Goal: Task Accomplishment & Management: Manage account settings

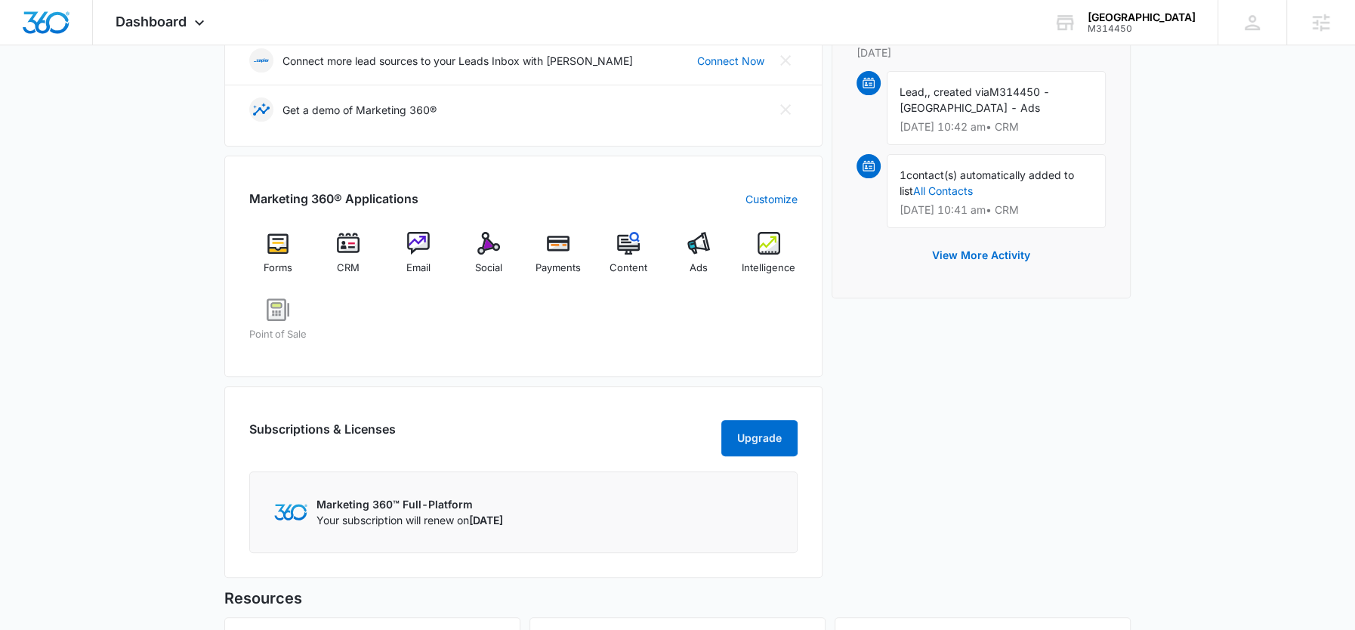
scroll to position [431, 0]
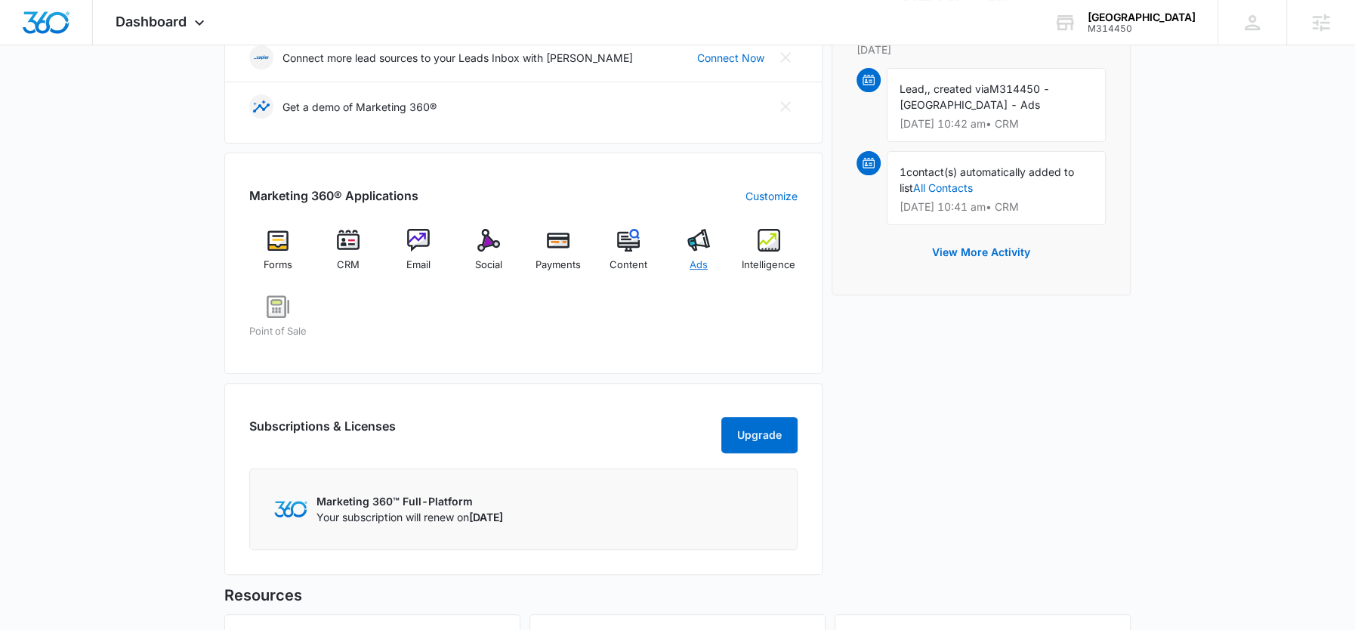
click at [716, 246] on div "Ads" at bounding box center [699, 256] width 58 height 54
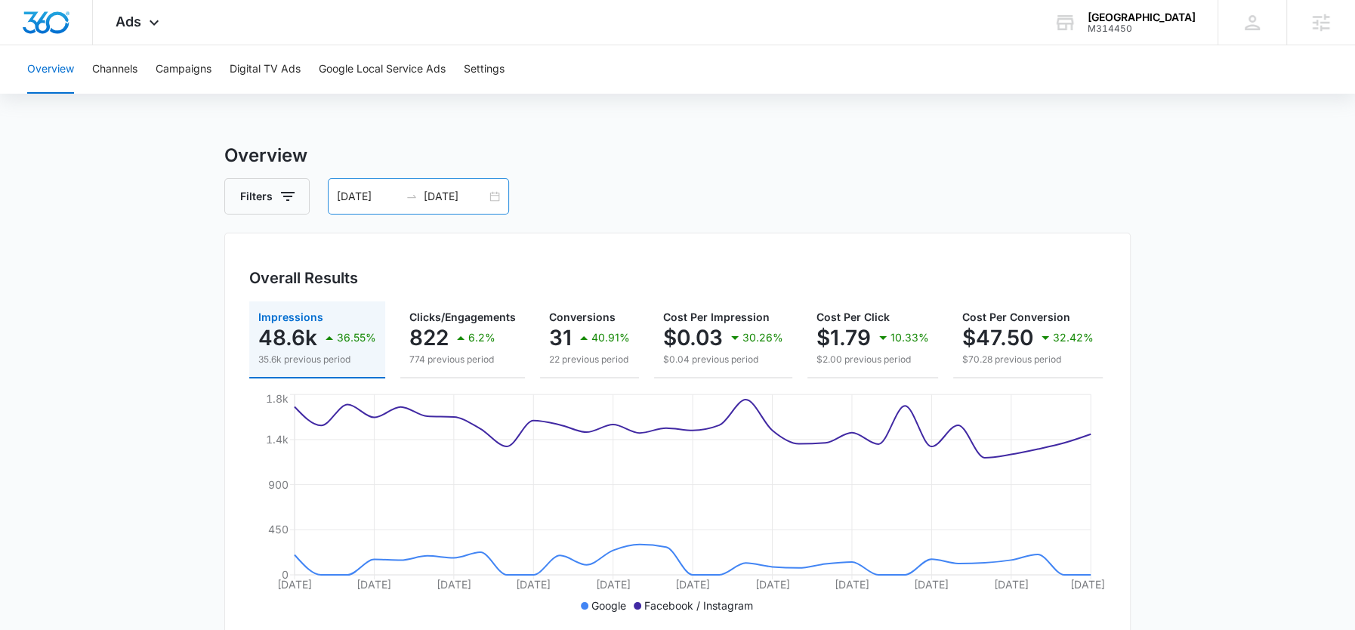
click at [446, 187] on div "08/01/2025 08/31/2025" at bounding box center [418, 196] width 181 height 36
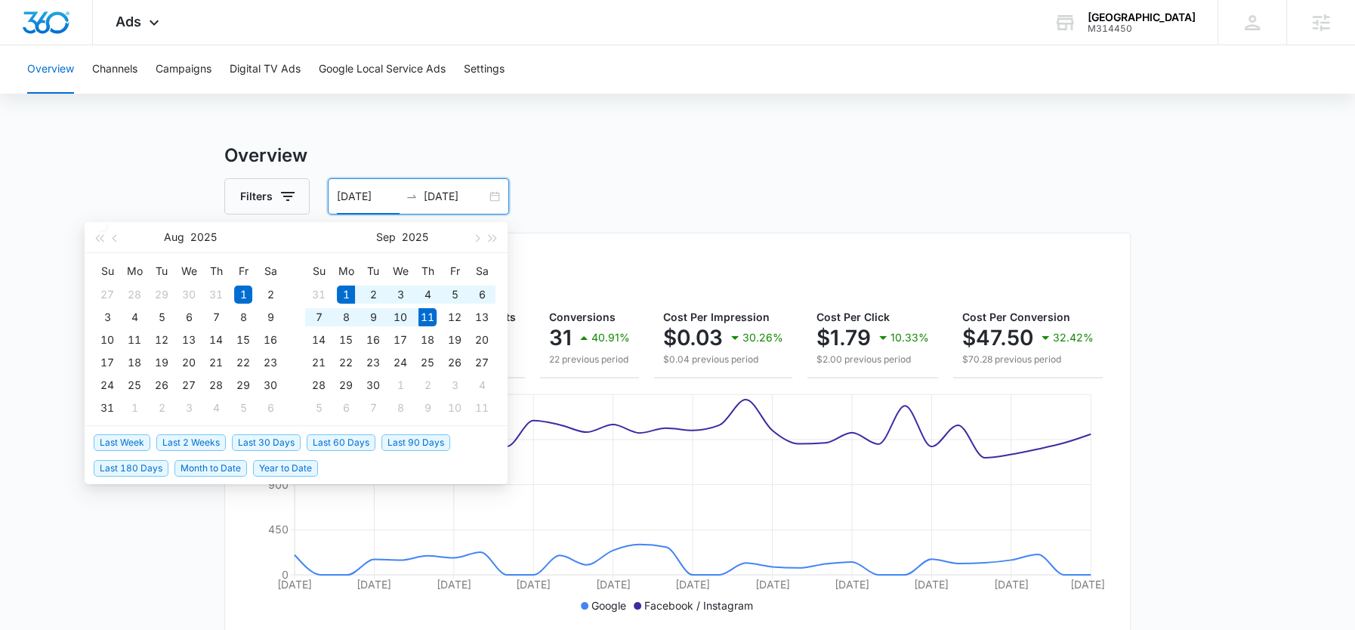
click at [181, 465] on span "Month to Date" at bounding box center [211, 468] width 73 height 17
type input "[DATE]"
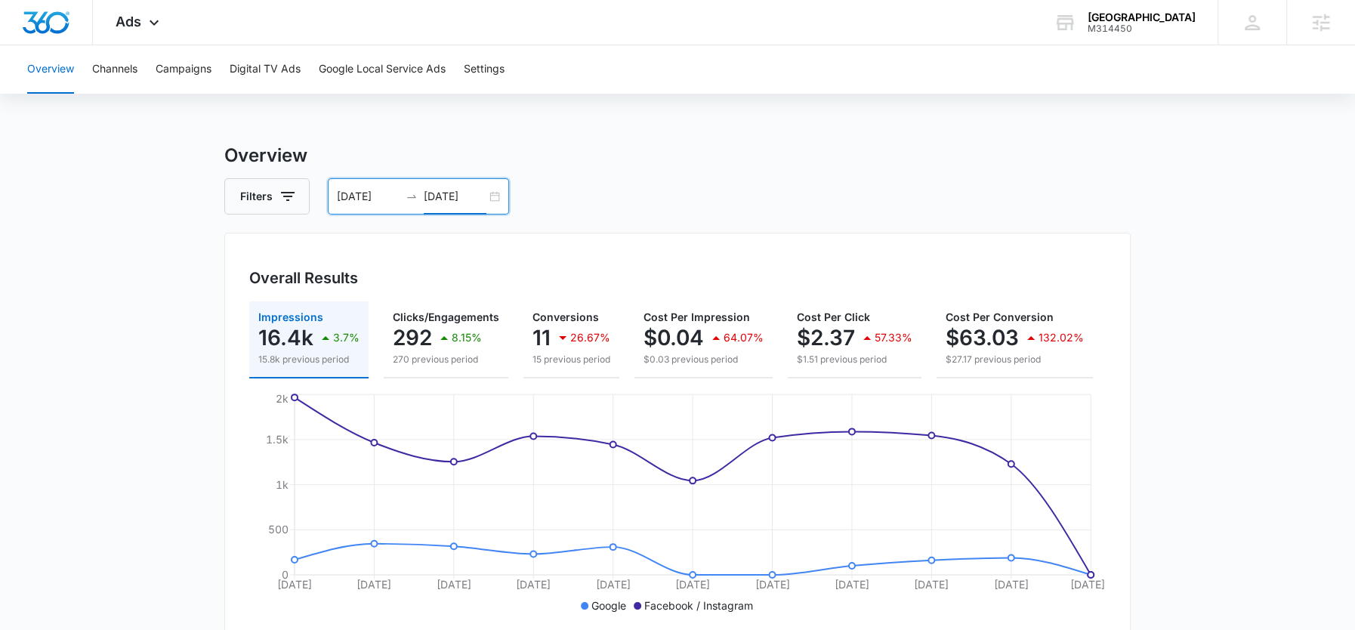
click at [456, 200] on input "[DATE]" at bounding box center [455, 196] width 63 height 17
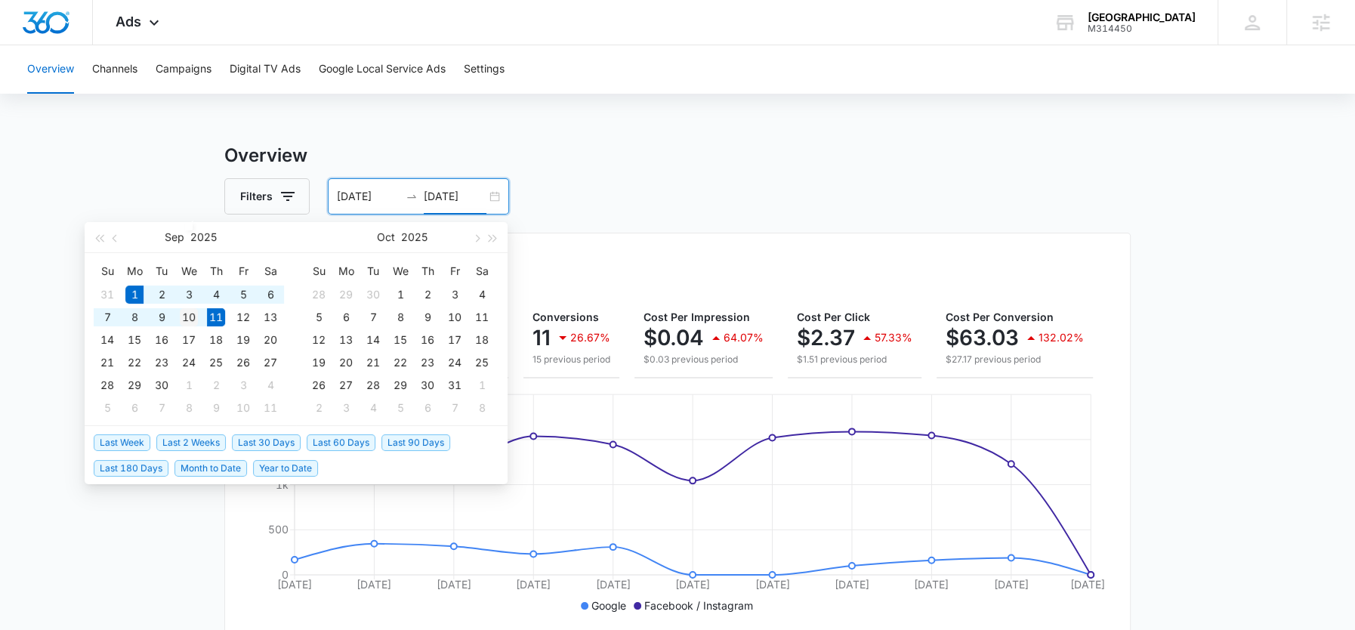
type input "[DATE]"
click at [180, 315] on div "10" at bounding box center [189, 317] width 18 height 18
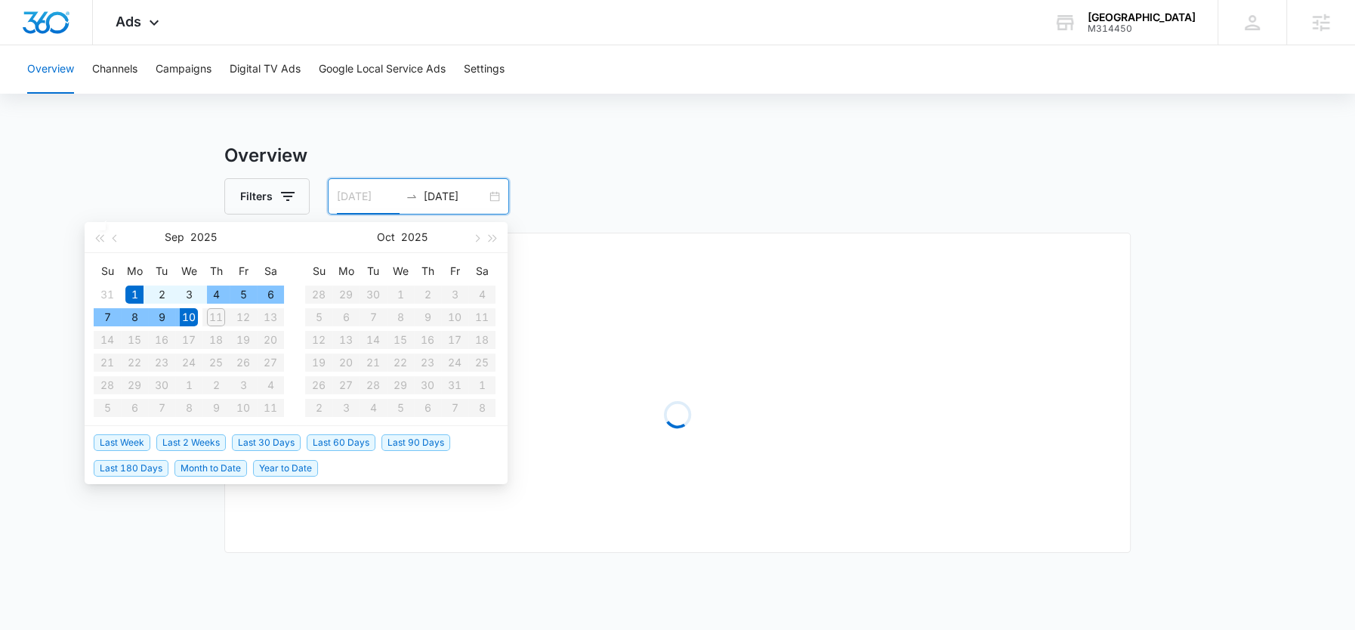
type input "09/01/2025"
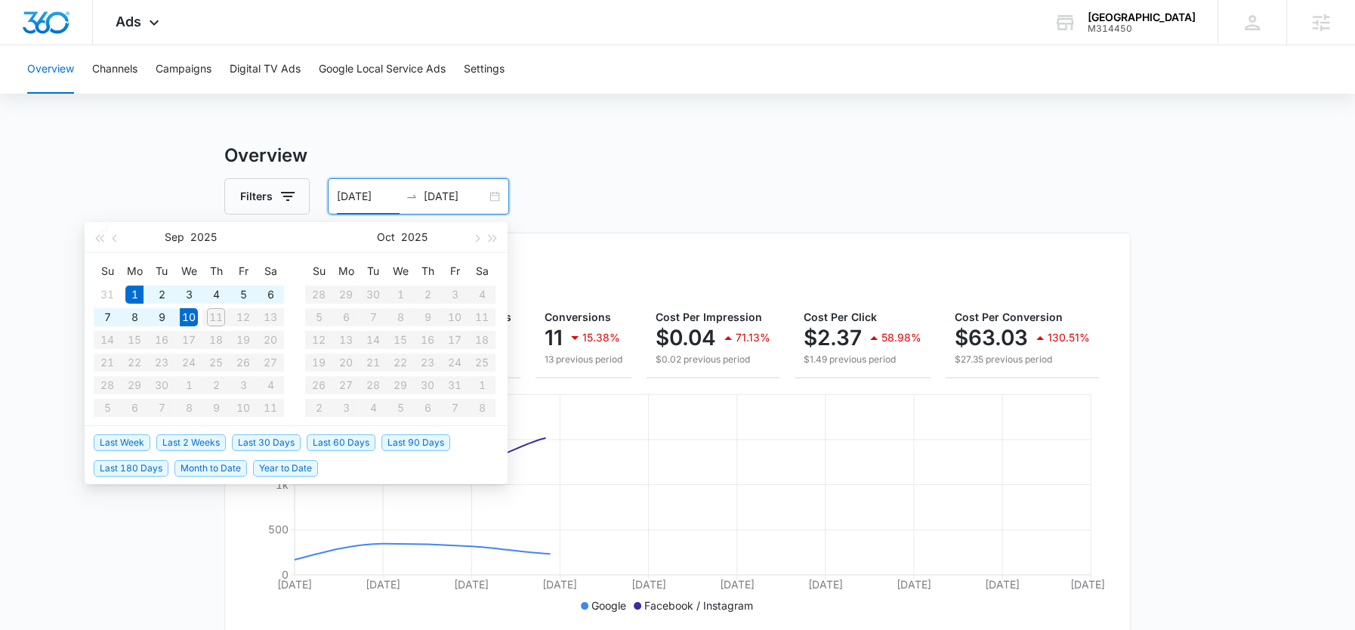
click at [635, 150] on h3 "Overview" at bounding box center [677, 155] width 907 height 27
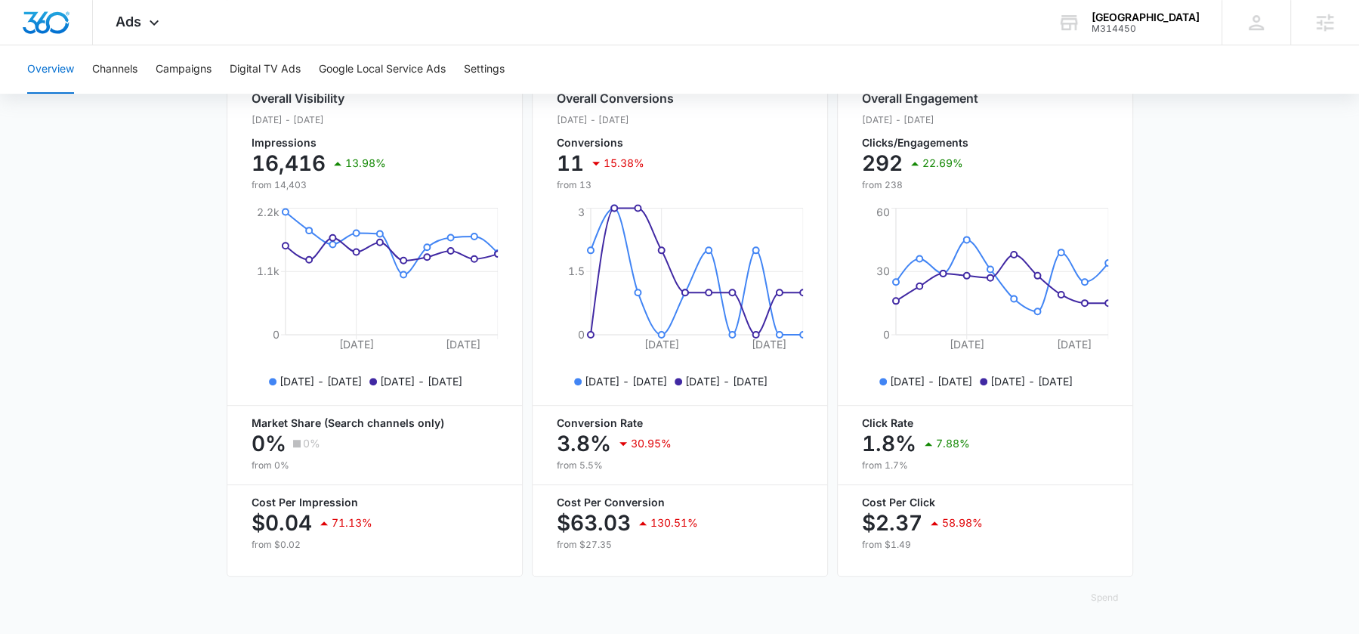
scroll to position [38, 0]
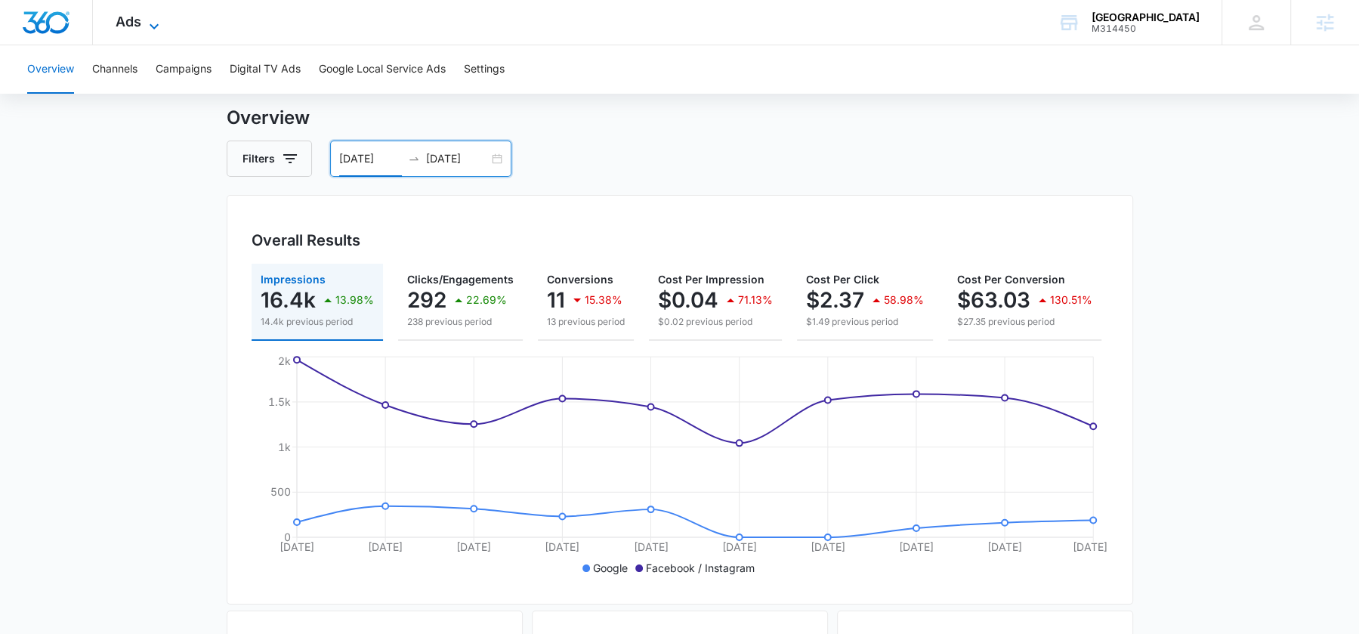
click at [133, 25] on span "Ads" at bounding box center [129, 22] width 26 height 16
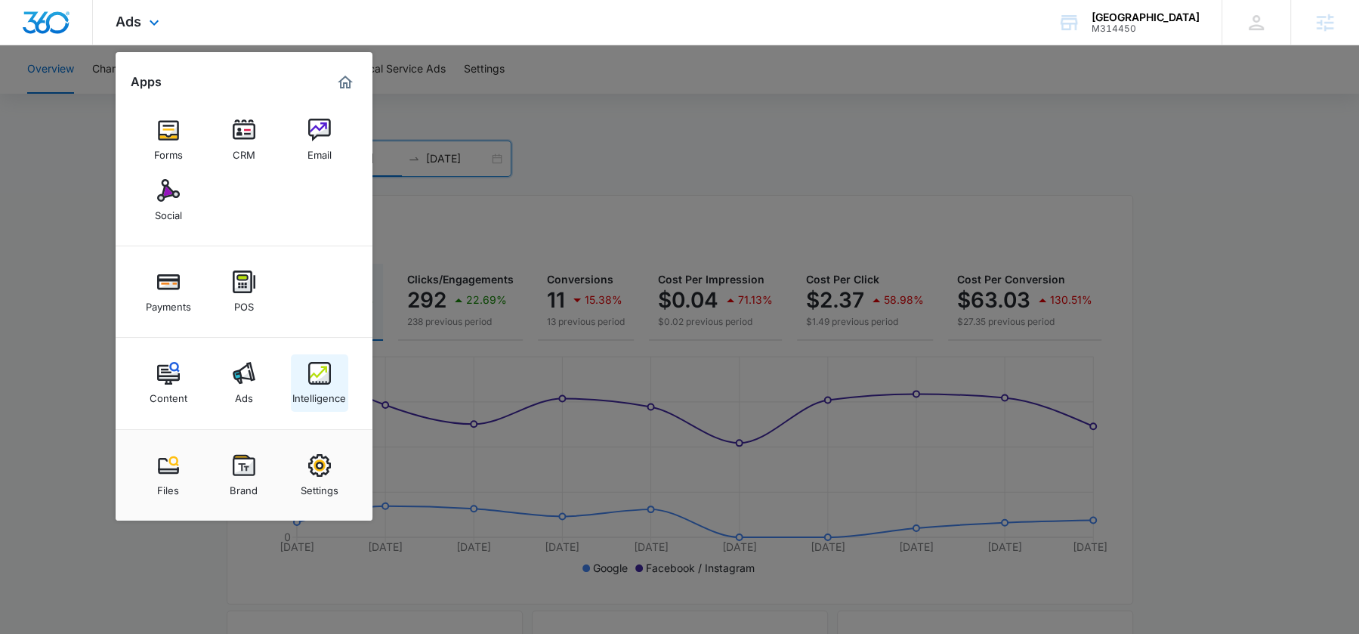
click at [318, 383] on img at bounding box center [319, 373] width 23 height 23
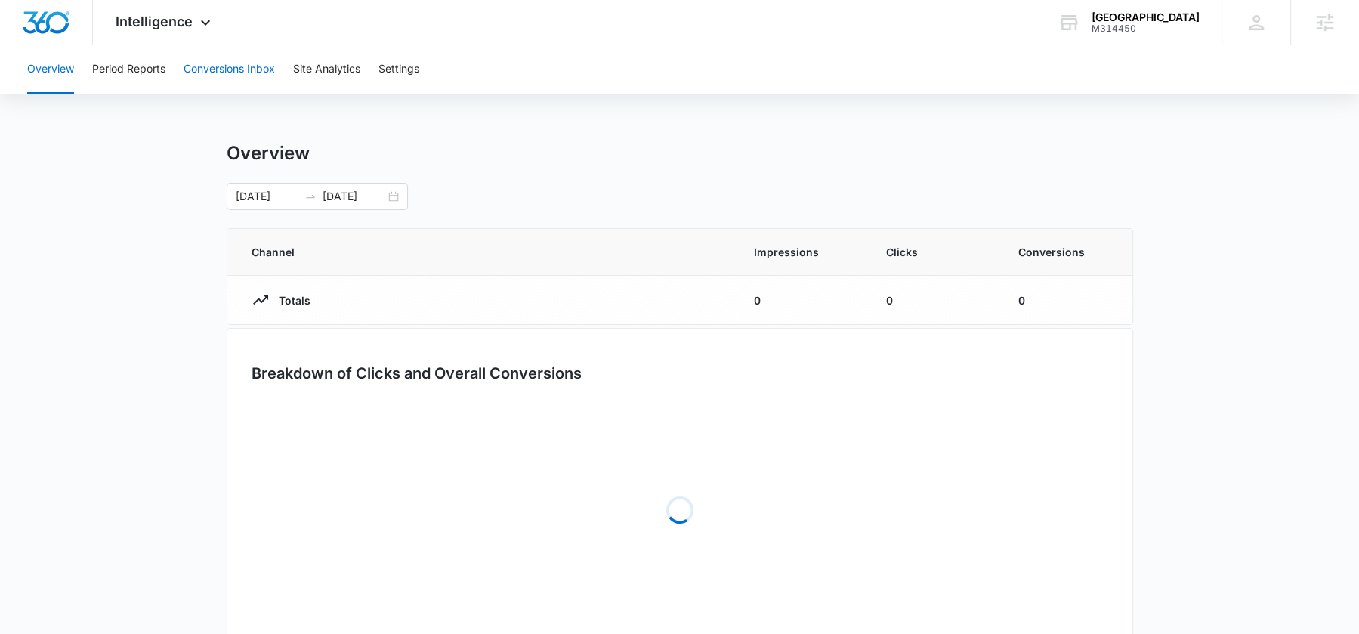
click at [228, 70] on button "Conversions Inbox" at bounding box center [229, 69] width 91 height 48
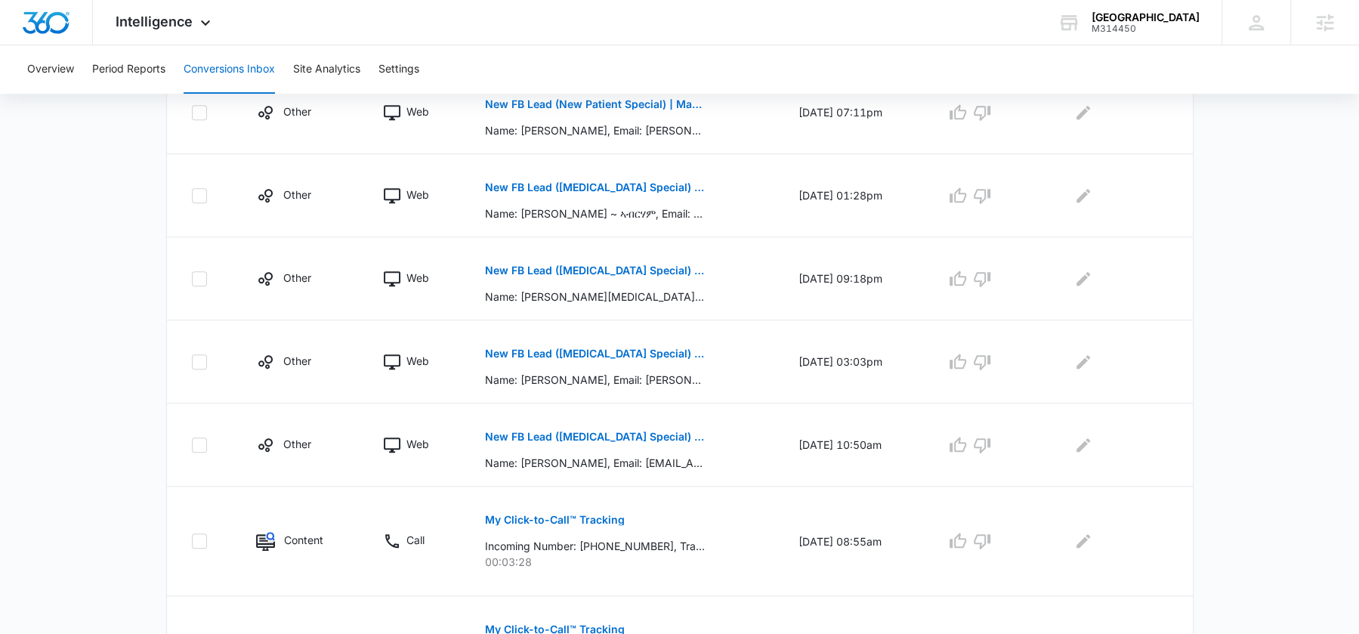
scroll to position [848, 0]
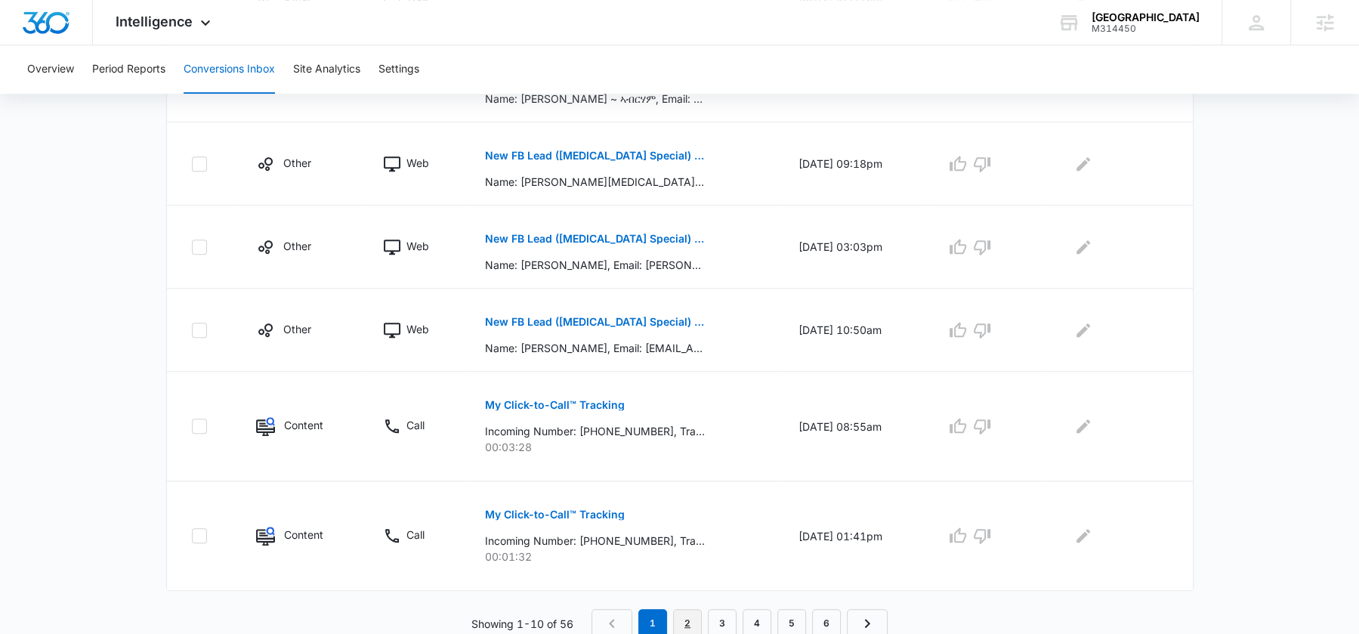
click at [695, 612] on link "2" at bounding box center [687, 623] width 29 height 29
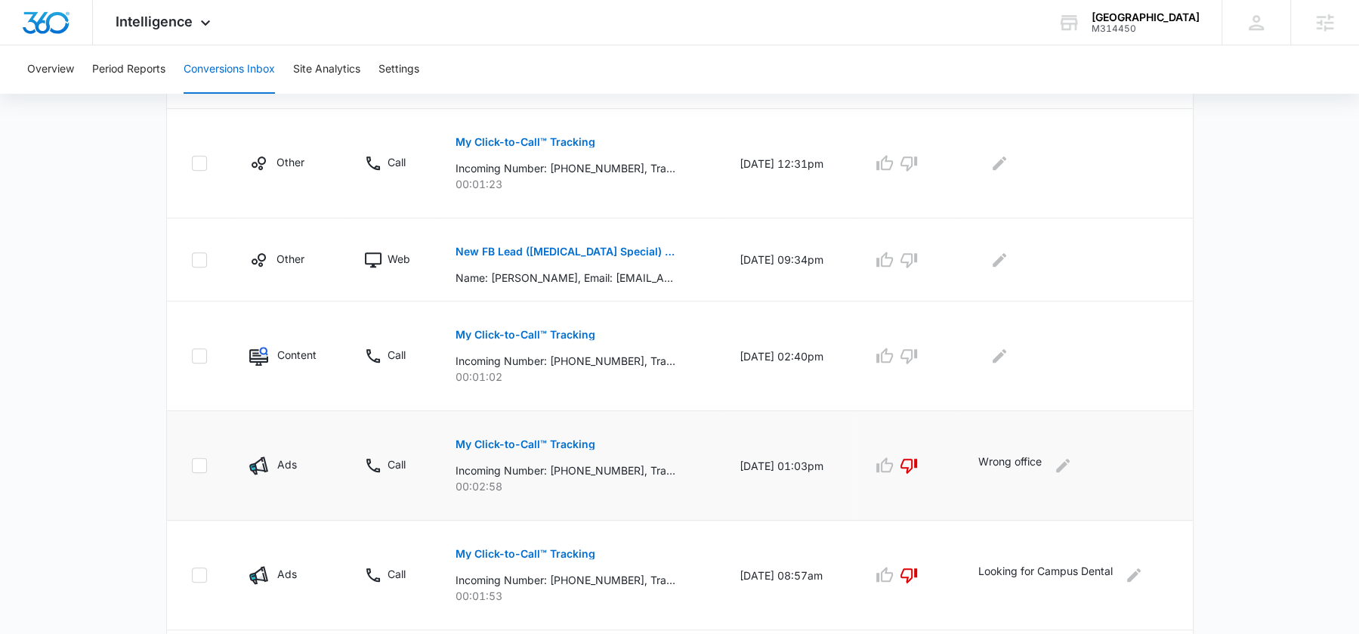
scroll to position [875, 0]
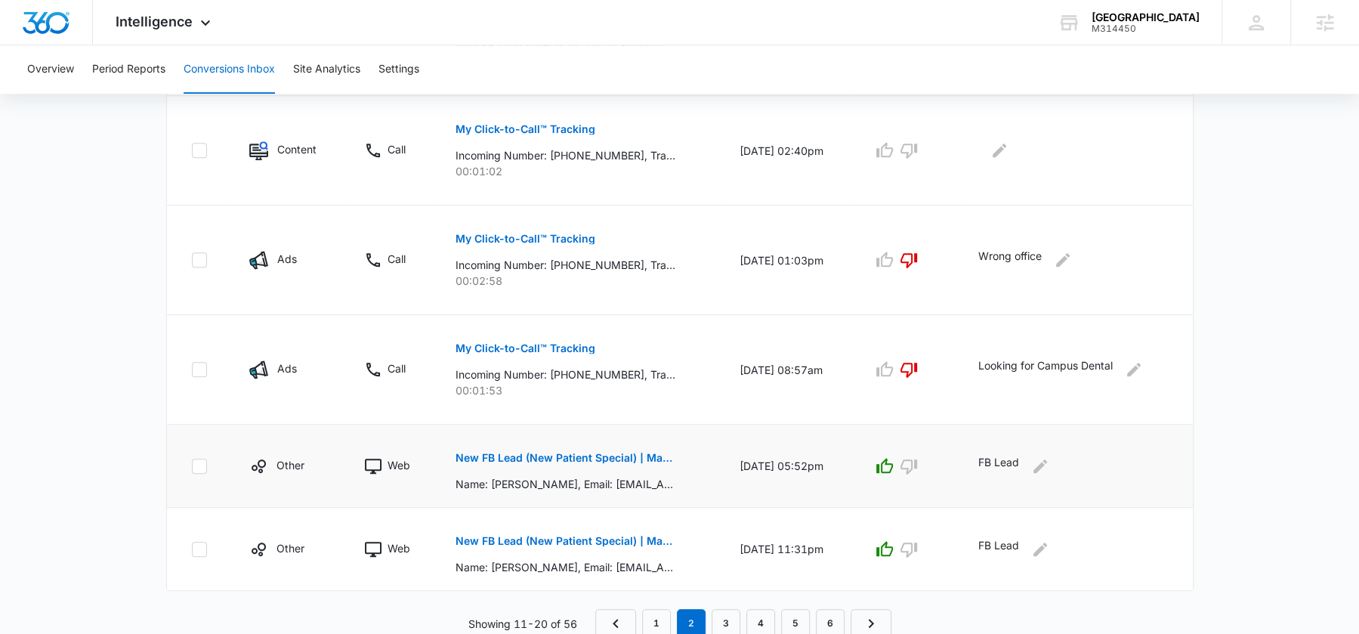
click at [998, 456] on p "FB Lead" at bounding box center [998, 466] width 41 height 24
copy div "FB Lead"
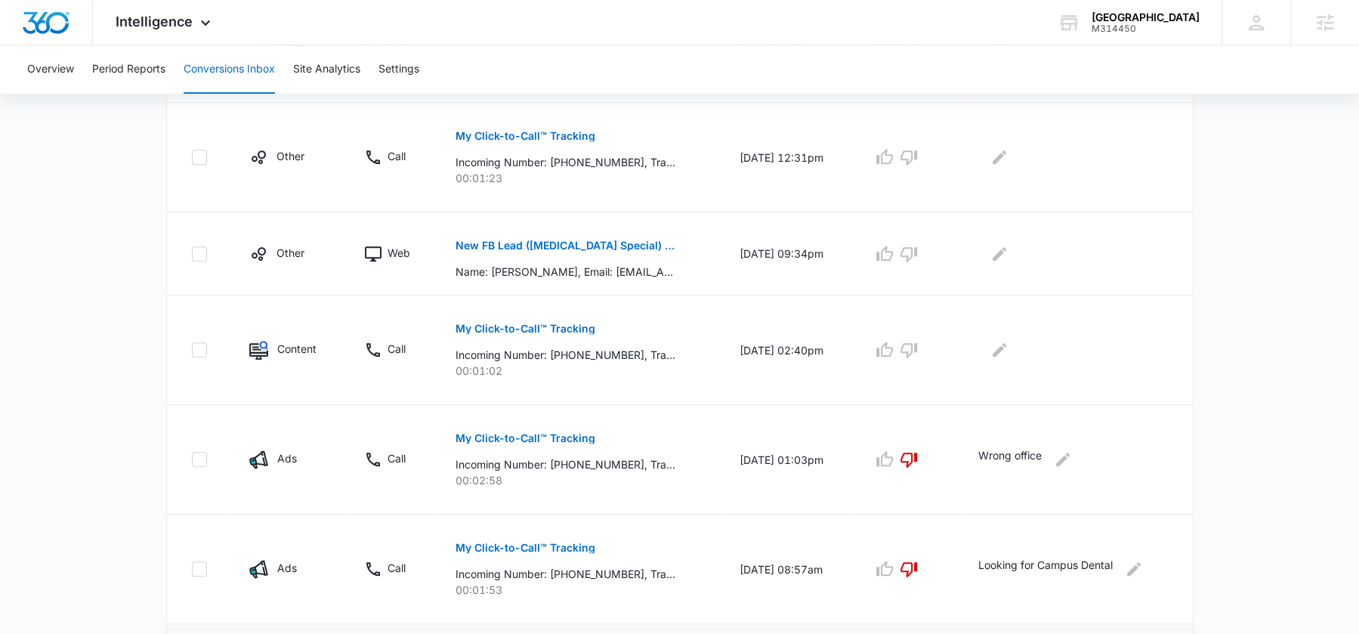
scroll to position [639, 0]
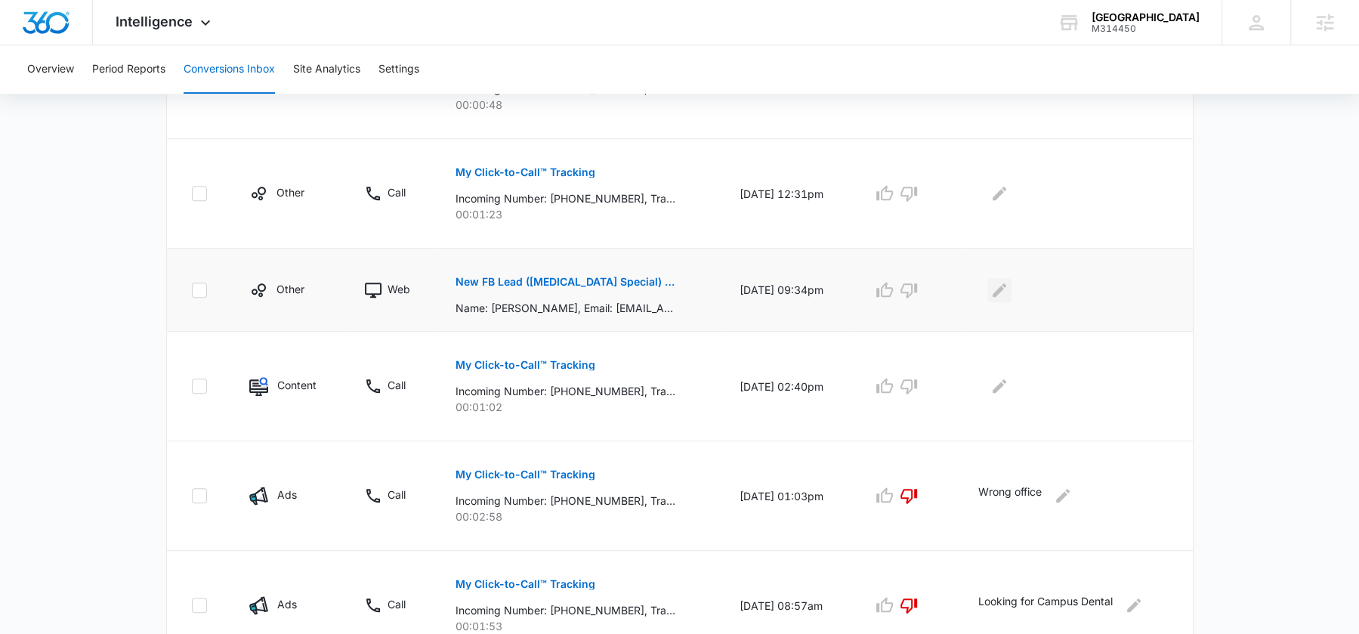
click at [1004, 281] on icon "Edit Comments" at bounding box center [999, 290] width 18 height 18
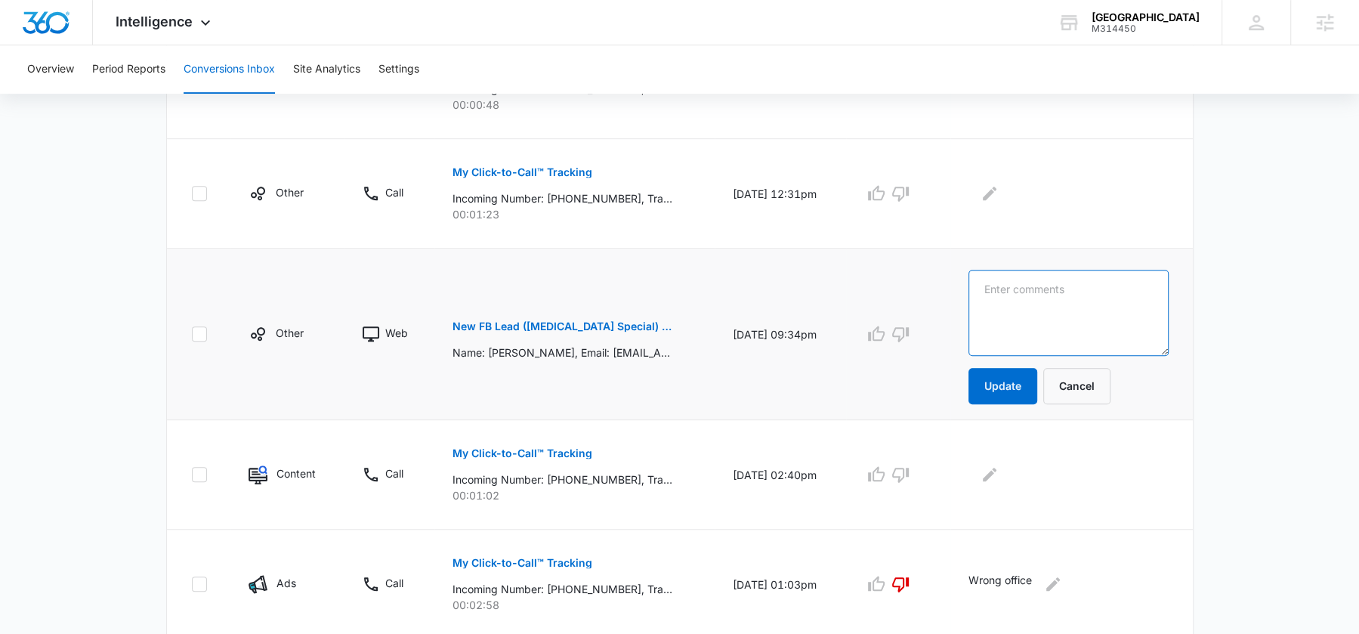
click at [1011, 295] on textarea at bounding box center [1069, 313] width 200 height 86
paste textarea "FB Lead"
type textarea "FB Lead"
click at [1007, 392] on button "Update" at bounding box center [1003, 386] width 69 height 36
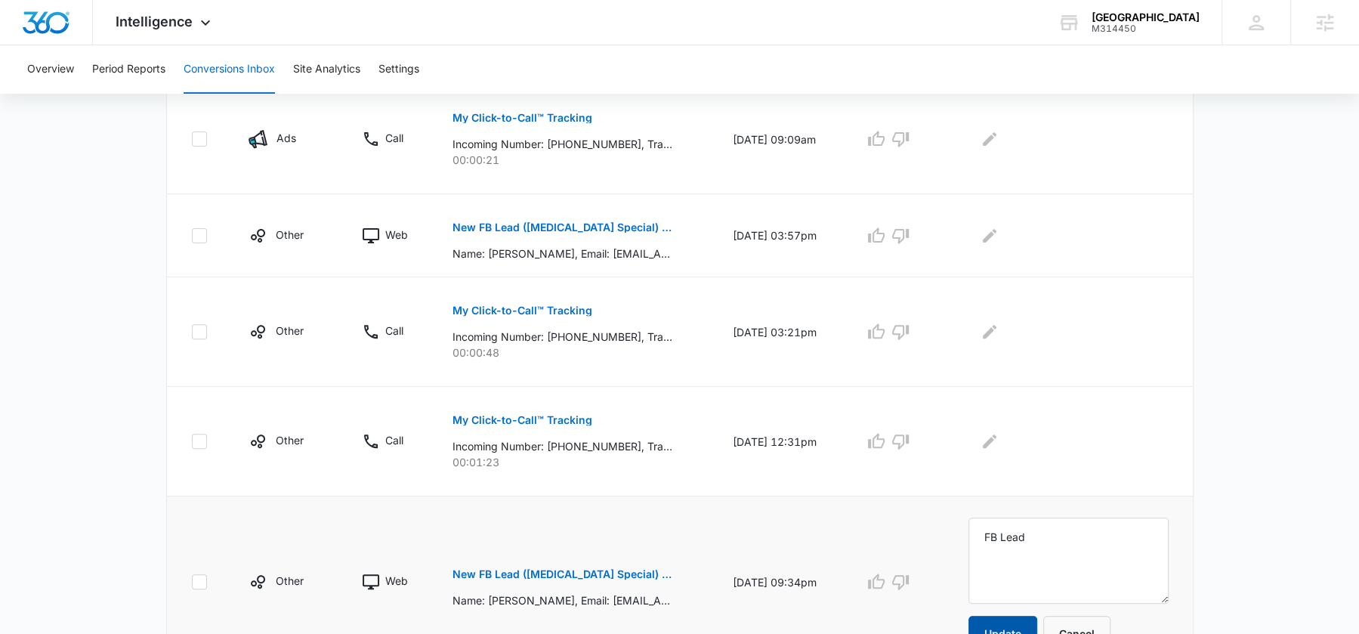
scroll to position [340, 0]
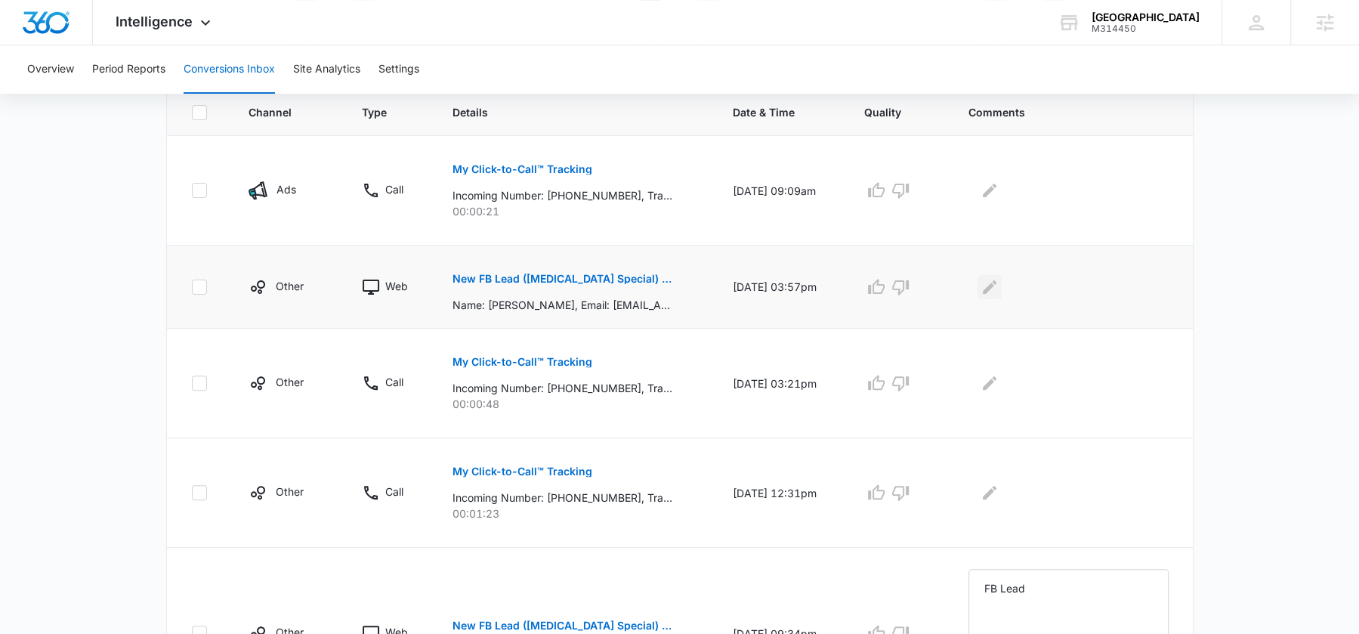
click at [999, 286] on icon "Edit Comments" at bounding box center [990, 287] width 18 height 18
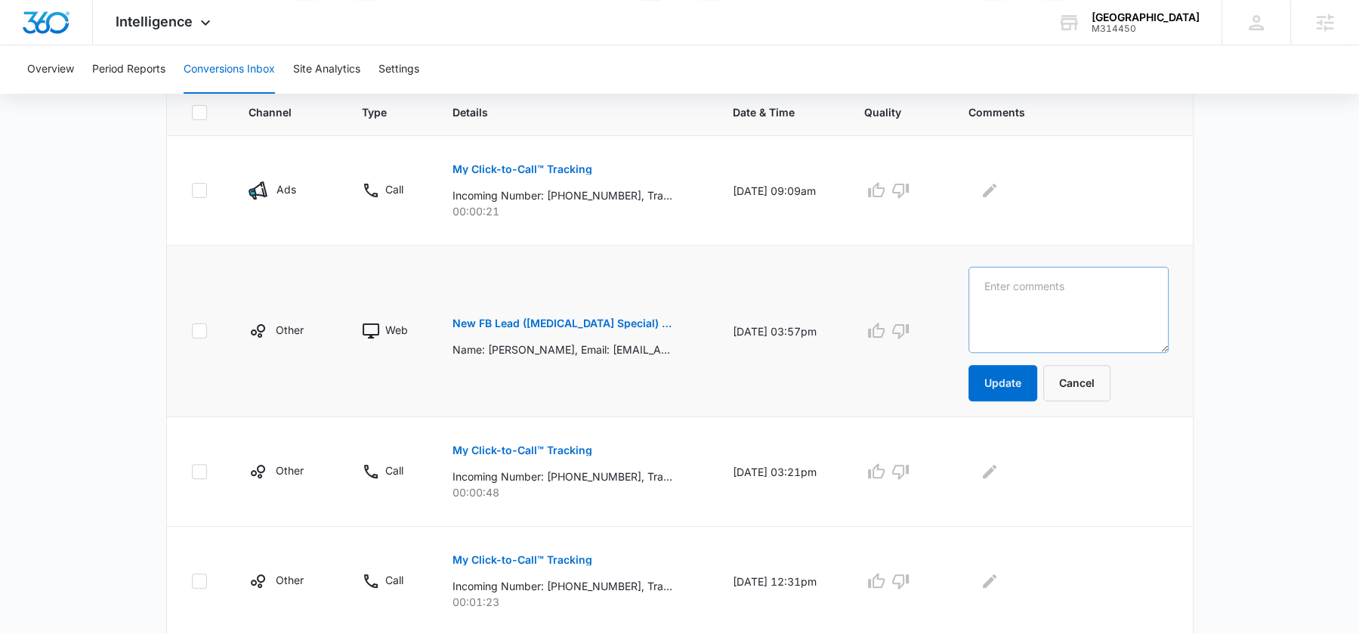
click at [1009, 290] on textarea at bounding box center [1069, 310] width 200 height 86
type textarea "FB Lead"
click at [1015, 365] on button "Update" at bounding box center [1003, 383] width 69 height 36
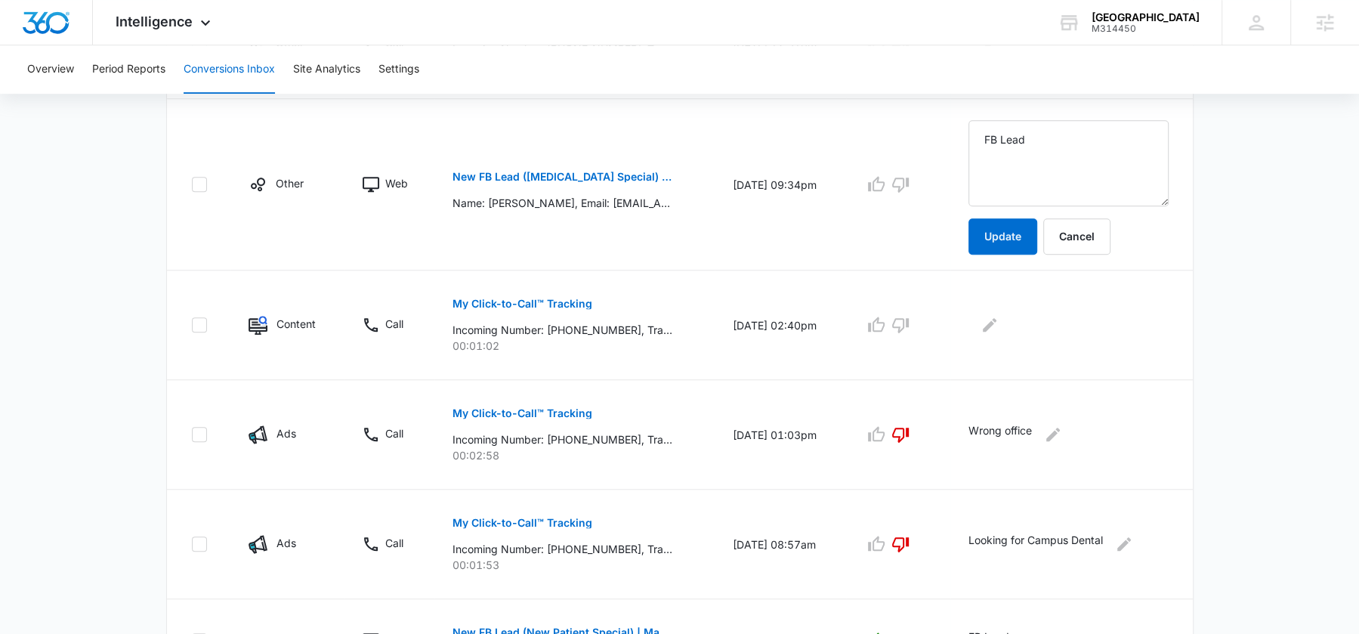
scroll to position [895, 0]
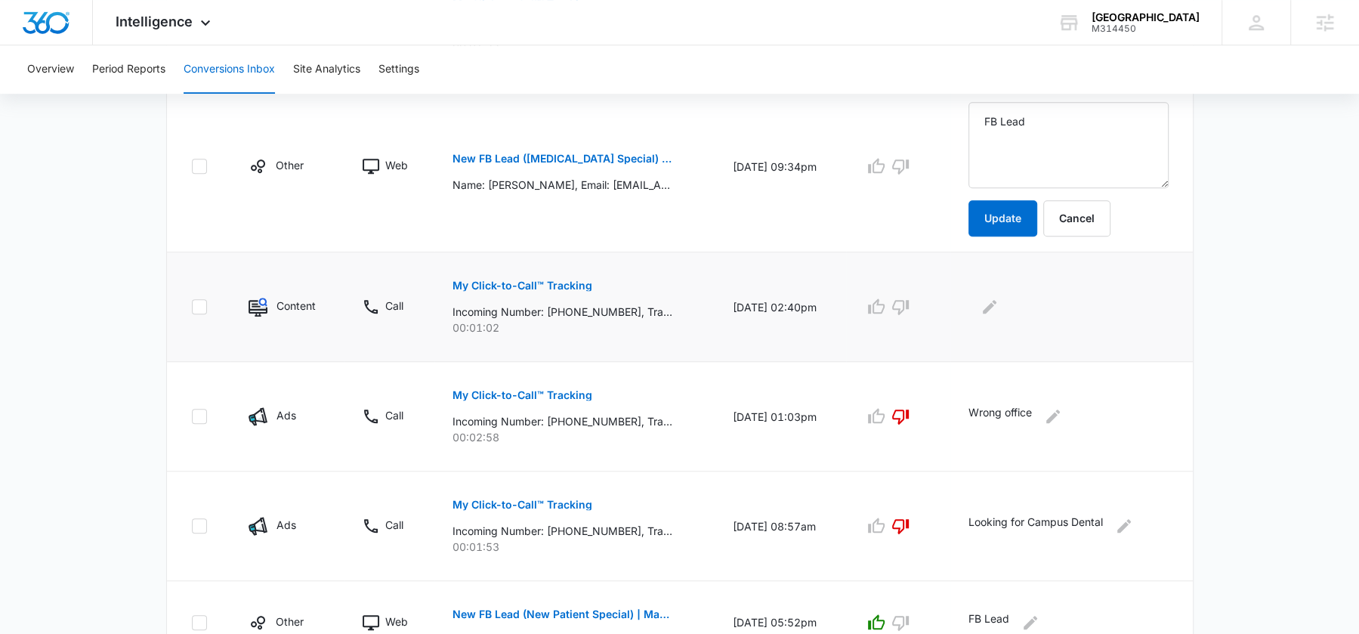
click at [576, 307] on p "Incoming Number: +16477607596, Tracking Number: +18337597801, Ring To: +1226946…" at bounding box center [563, 312] width 220 height 16
copy p "16477607596"
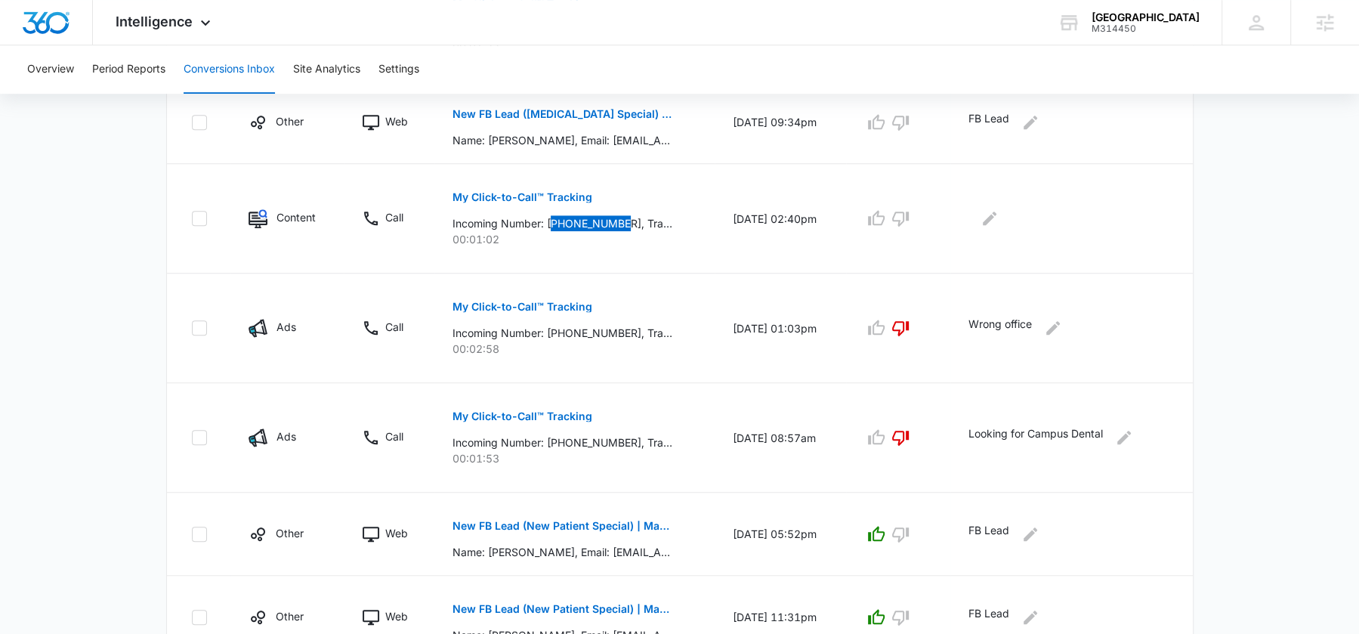
scroll to position [808, 0]
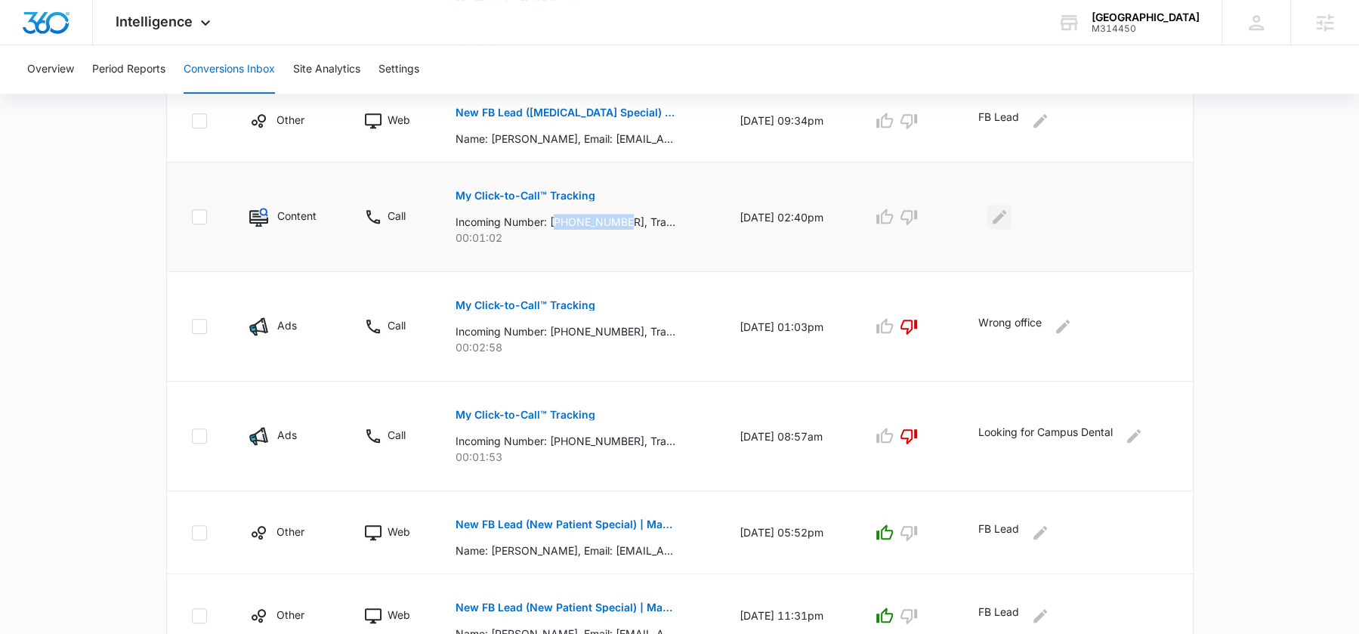
click at [994, 211] on button "Edit Comments" at bounding box center [999, 217] width 24 height 24
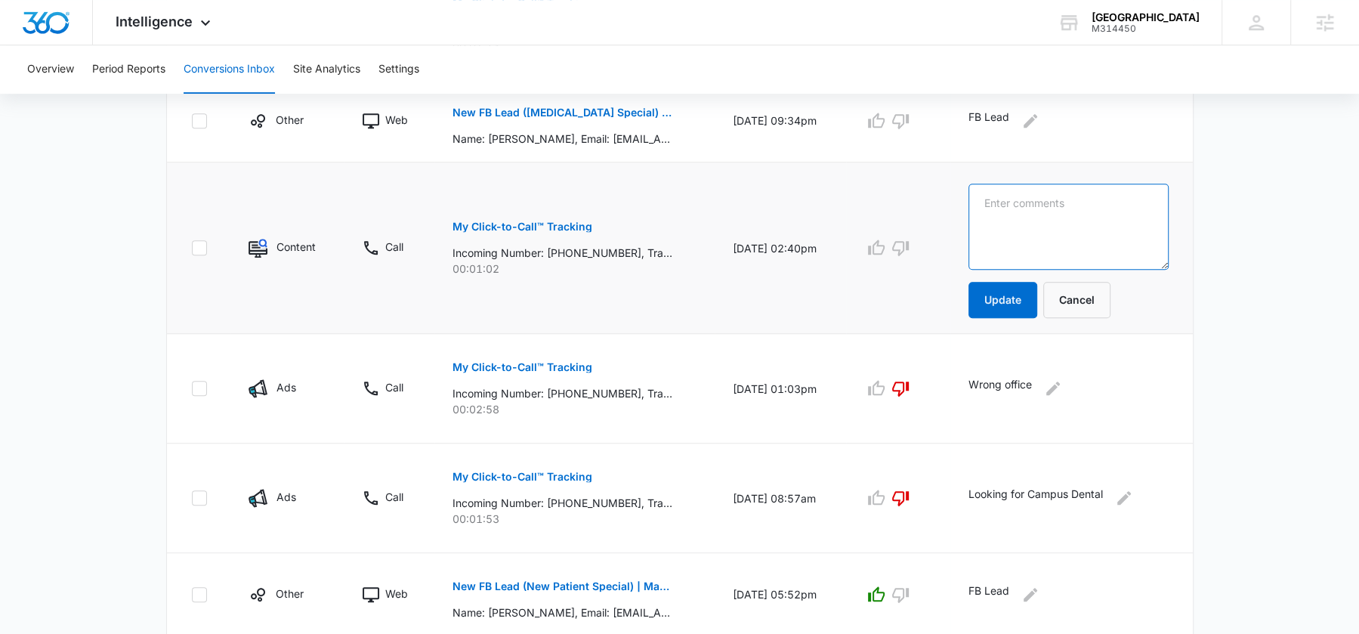
click at [1042, 215] on textarea at bounding box center [1069, 227] width 200 height 86
type textarea "previous patient calling back in"
click at [1006, 299] on button "Update" at bounding box center [1003, 300] width 69 height 36
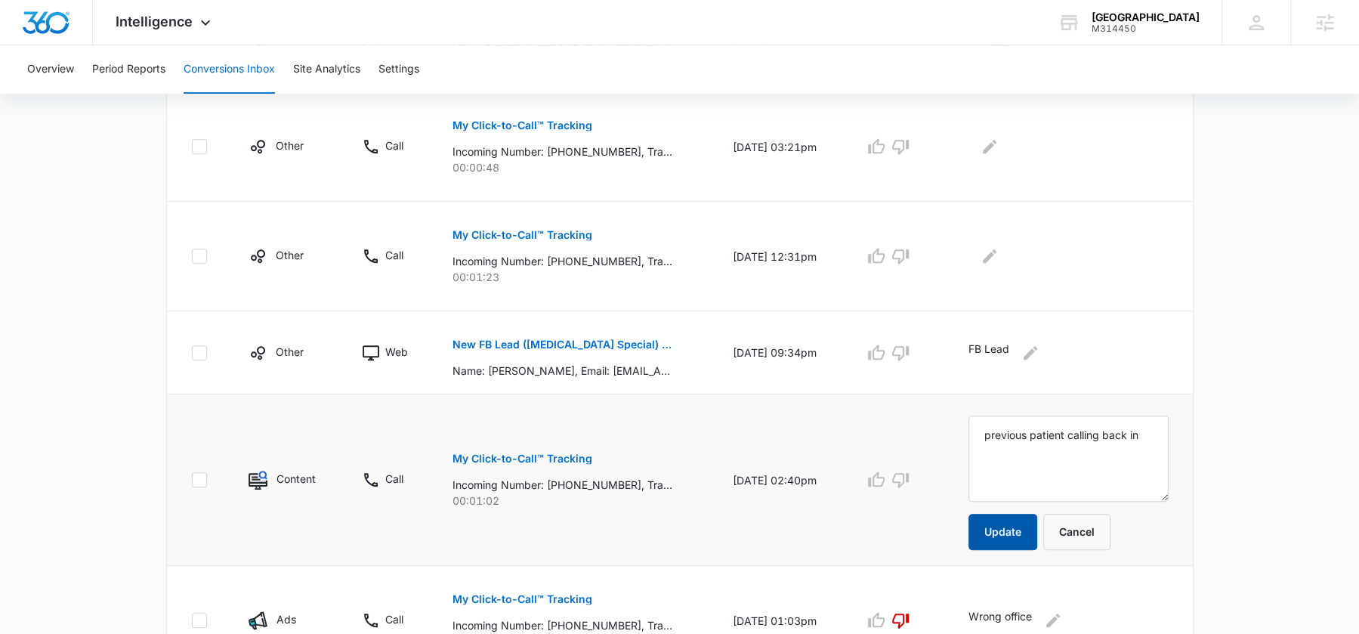
scroll to position [575, 0]
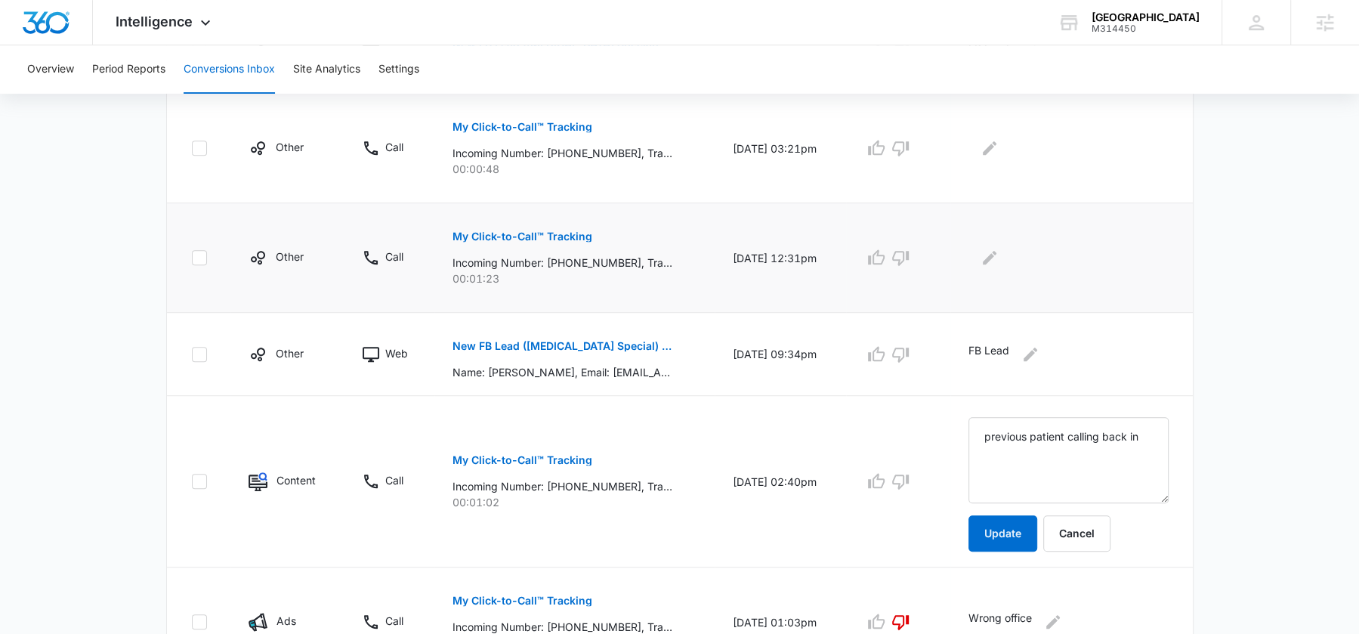
click at [588, 258] on p "Incoming Number: +15199816802, Tracking Number: +18337597804, Ring To: +1226946…" at bounding box center [563, 263] width 220 height 16
copy p "15199816802"
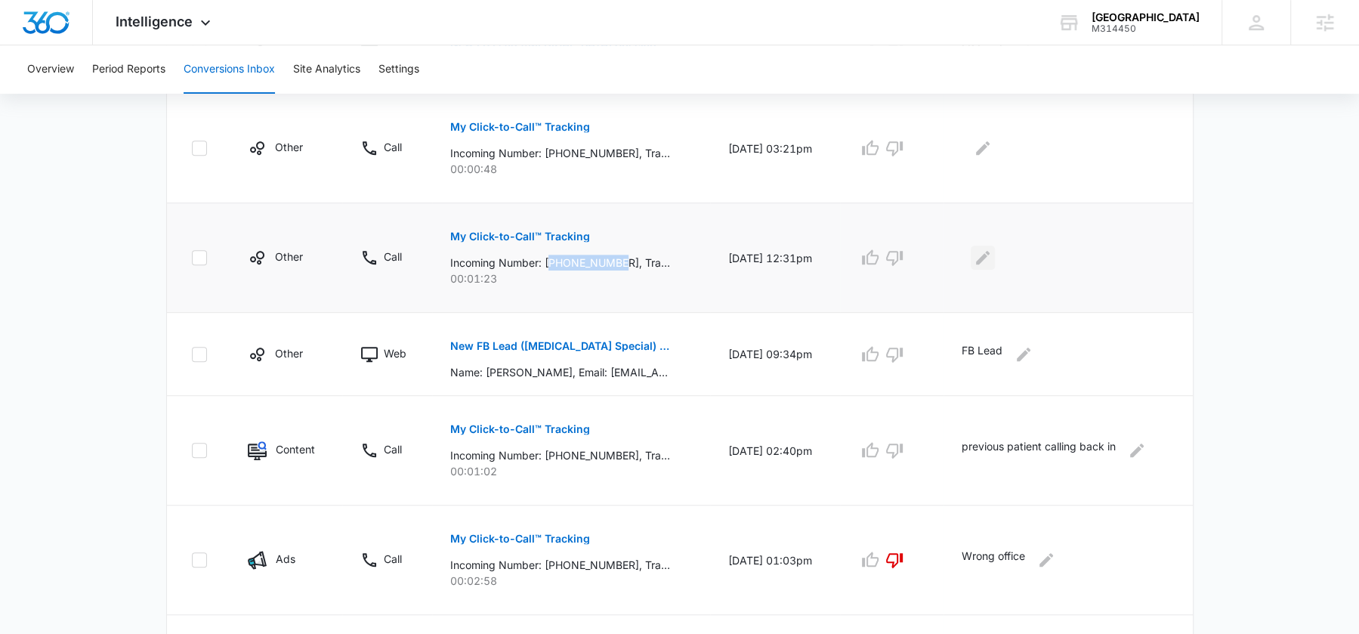
click at [985, 253] on icon "Edit Comments" at bounding box center [983, 258] width 18 height 18
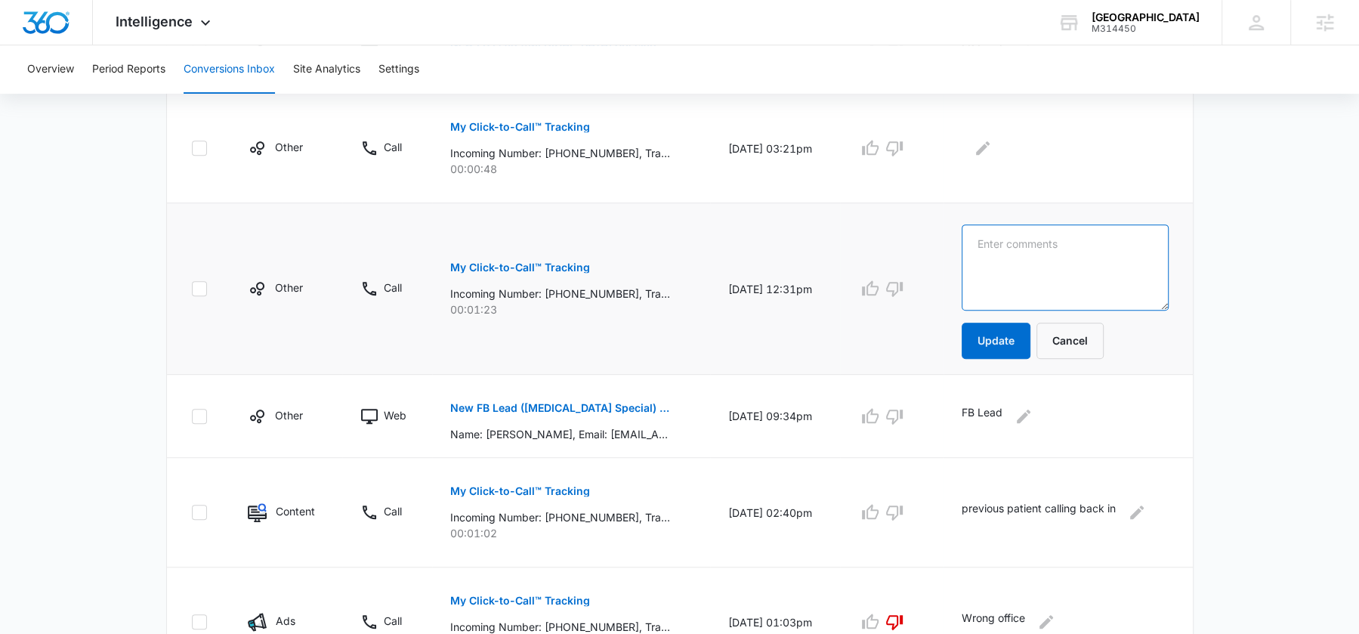
click at [1018, 255] on textarea at bounding box center [1065, 267] width 207 height 86
type textarea "p"
type textarea "patient from April calling back in"
click at [984, 347] on button "Update" at bounding box center [996, 341] width 69 height 36
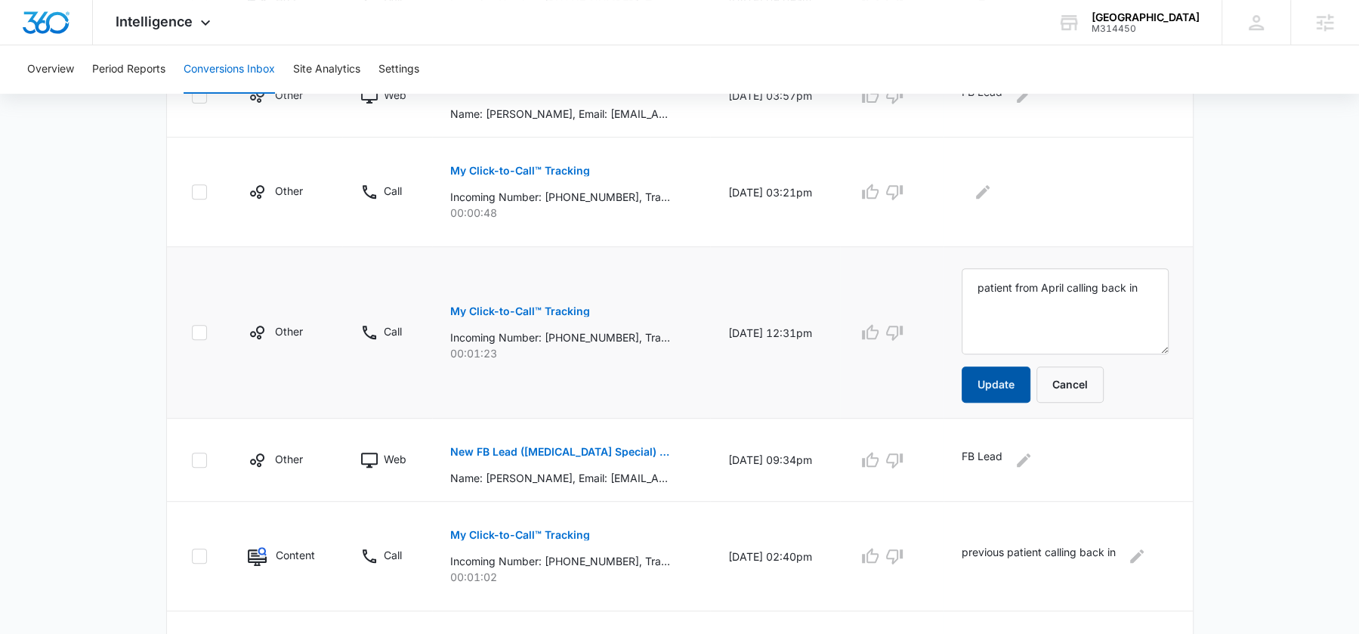
scroll to position [466, 0]
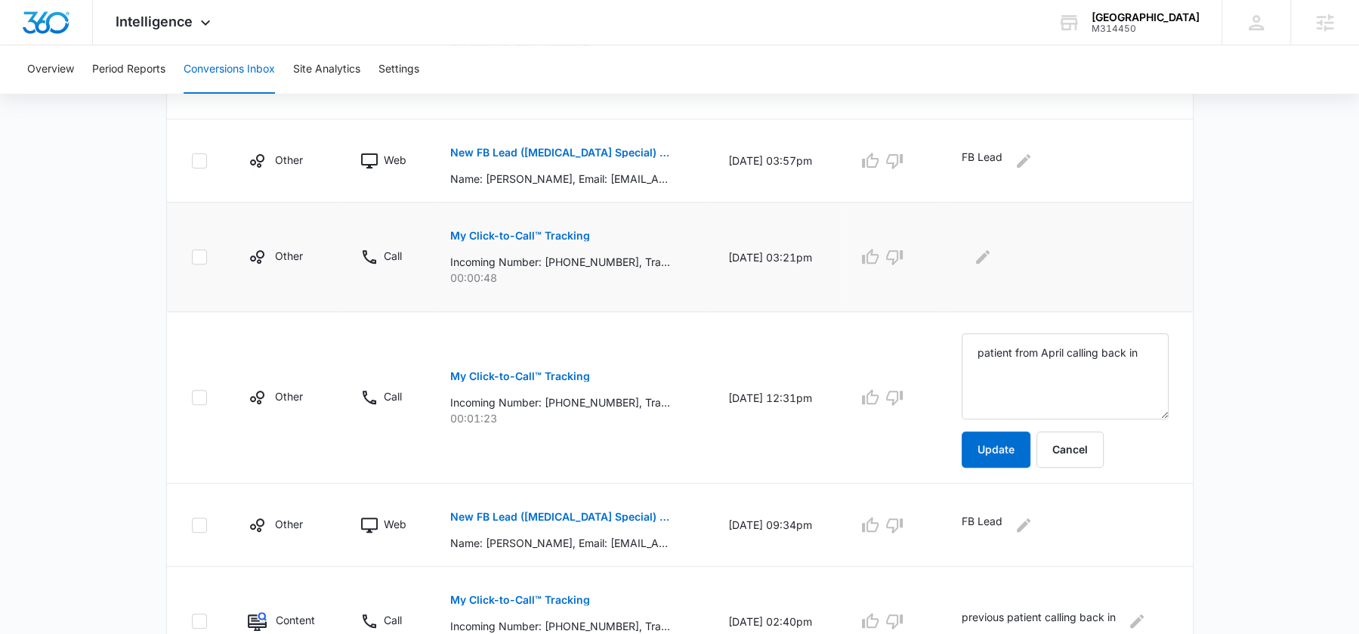
click at [560, 255] on p "Incoming Number: +12267889645, Tracking Number: +18337597804, Ring To: +1226946…" at bounding box center [560, 262] width 220 height 16
copy p "12267889645"
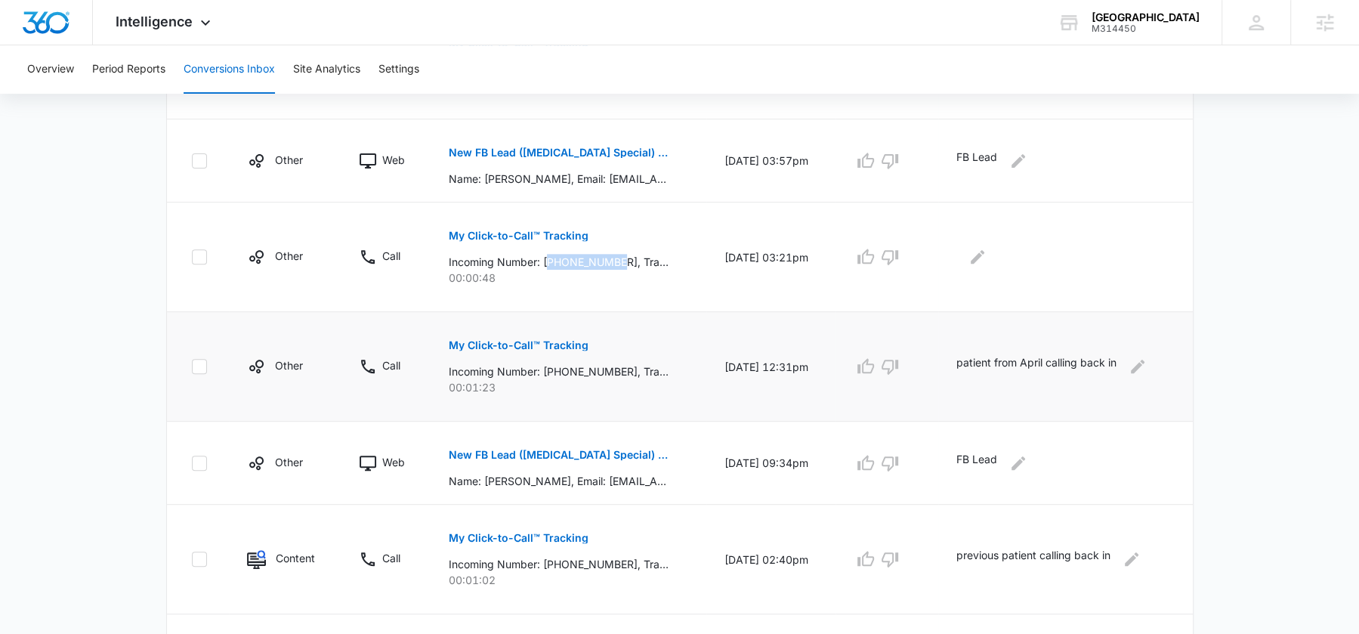
click at [1049, 362] on p "patient from April calling back in" at bounding box center [1036, 366] width 160 height 24
copy div "patient from April calling back in"
click at [984, 255] on icon "Edit Comments" at bounding box center [978, 257] width 14 height 14
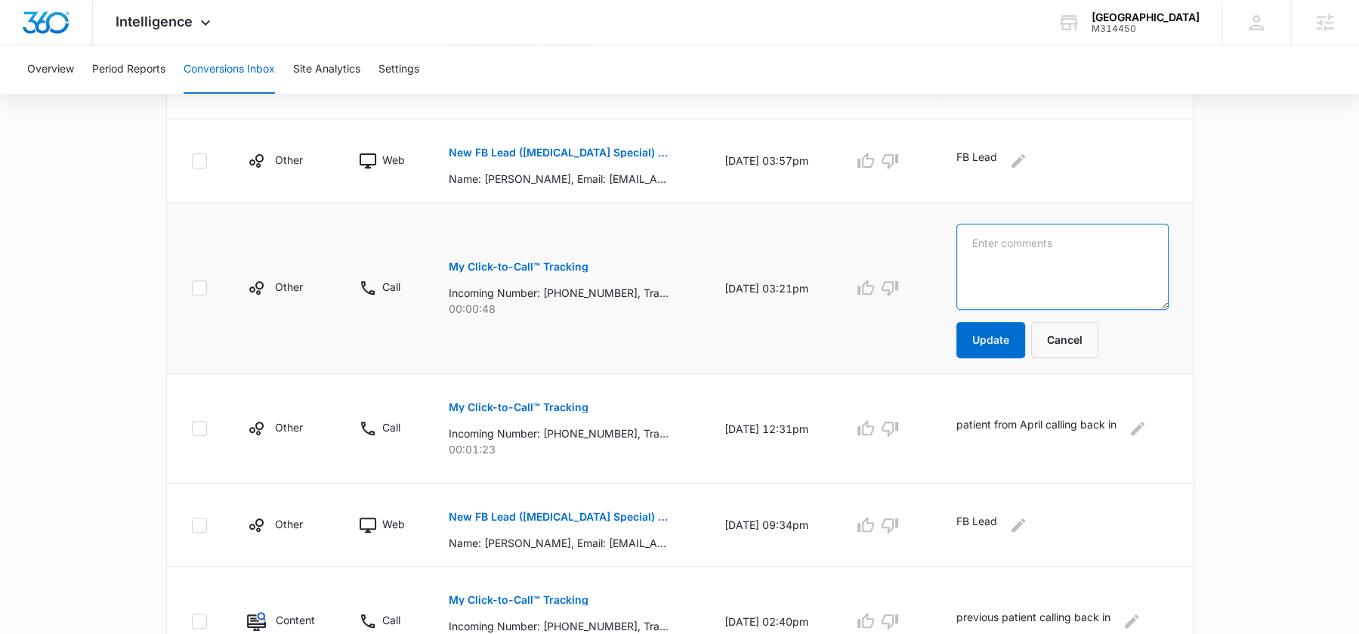
click at [997, 267] on textarea at bounding box center [1062, 267] width 212 height 86
paste textarea "patient from April calling back in"
click at [1059, 246] on textarea "patient from April calling back in" at bounding box center [1062, 267] width 212 height 86
type textarea "patient from July calling back in"
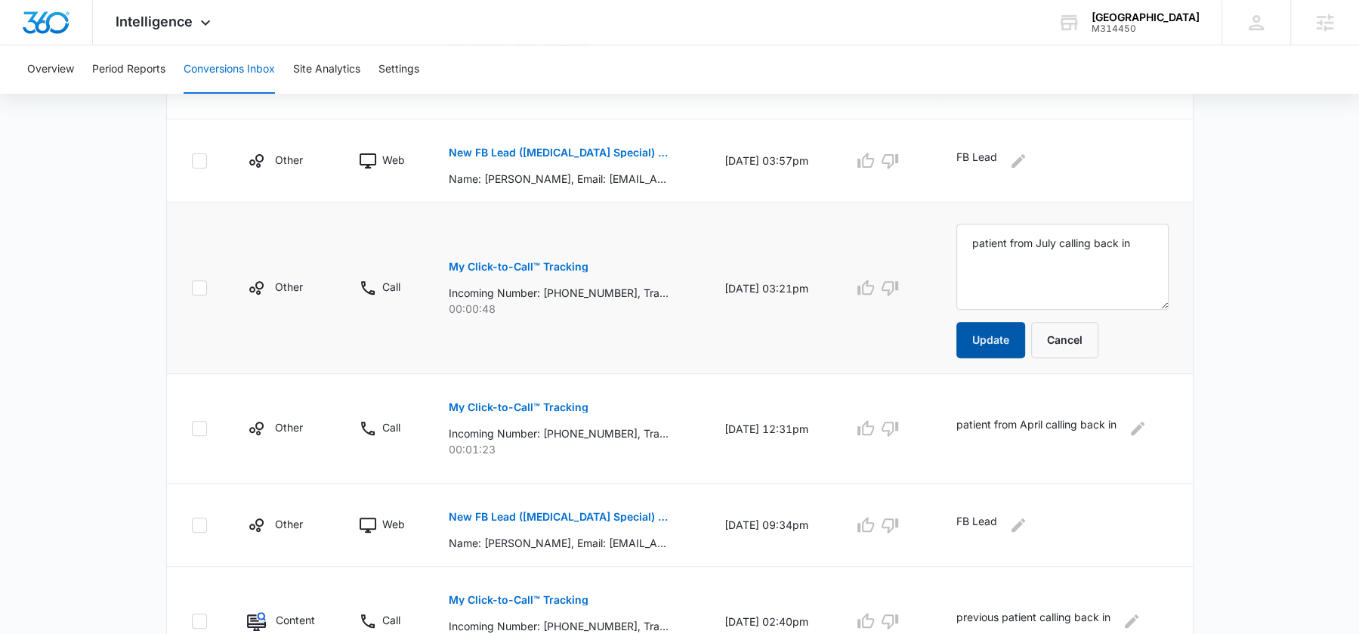
click at [998, 344] on button "Update" at bounding box center [990, 340] width 69 height 36
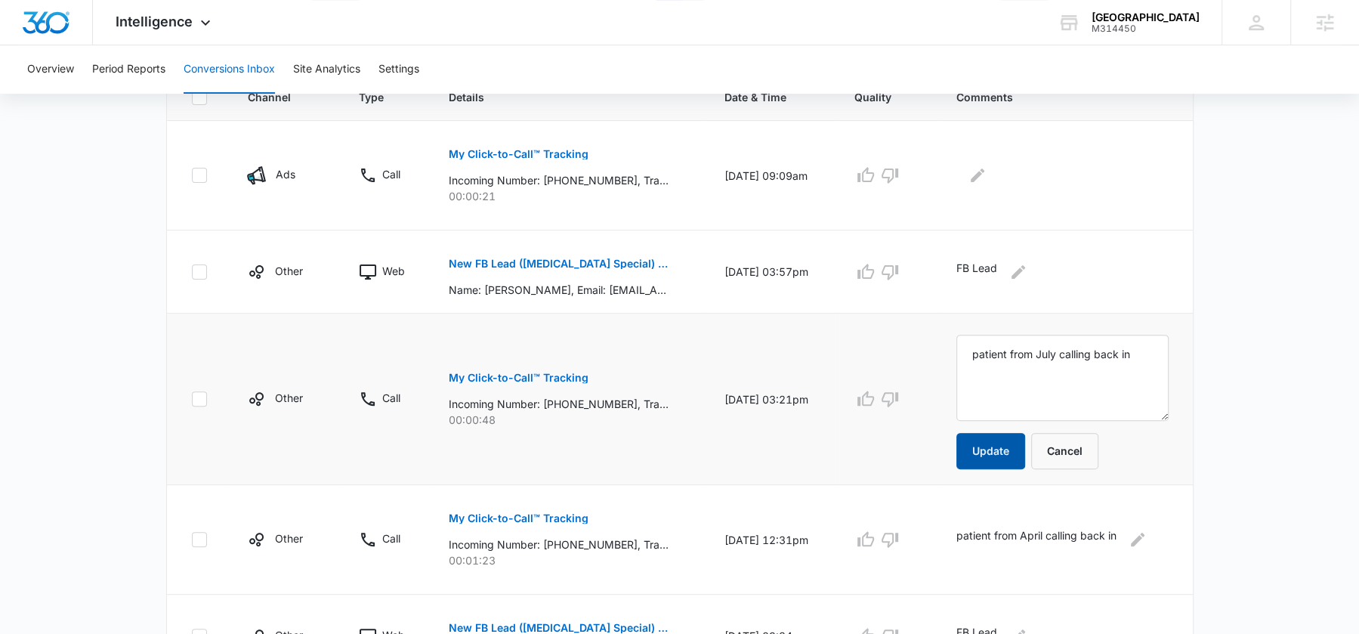
scroll to position [353, 0]
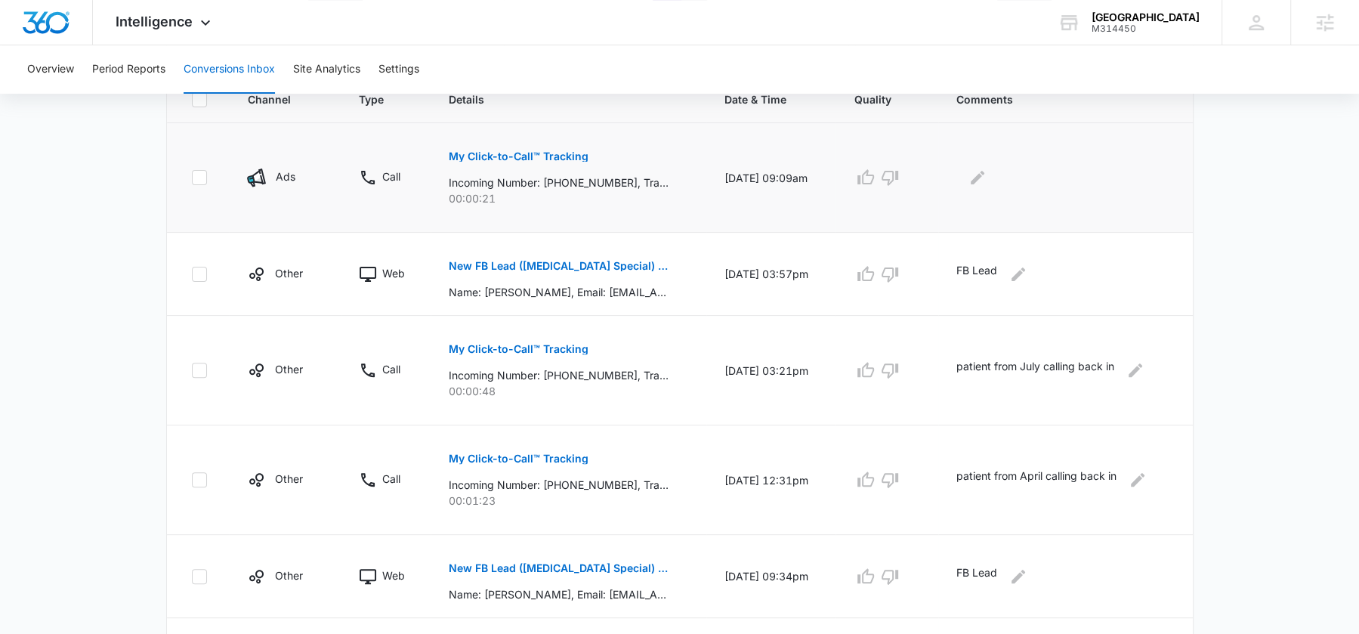
click at [588, 177] on p "Incoming Number: +15199800902, Tracking Number: +18337597794, Ring To: +1226946…" at bounding box center [559, 183] width 220 height 16
copy p "15199800902"
click at [875, 267] on icon "button" at bounding box center [866, 274] width 18 height 18
click at [867, 576] on icon "button" at bounding box center [866, 576] width 18 height 18
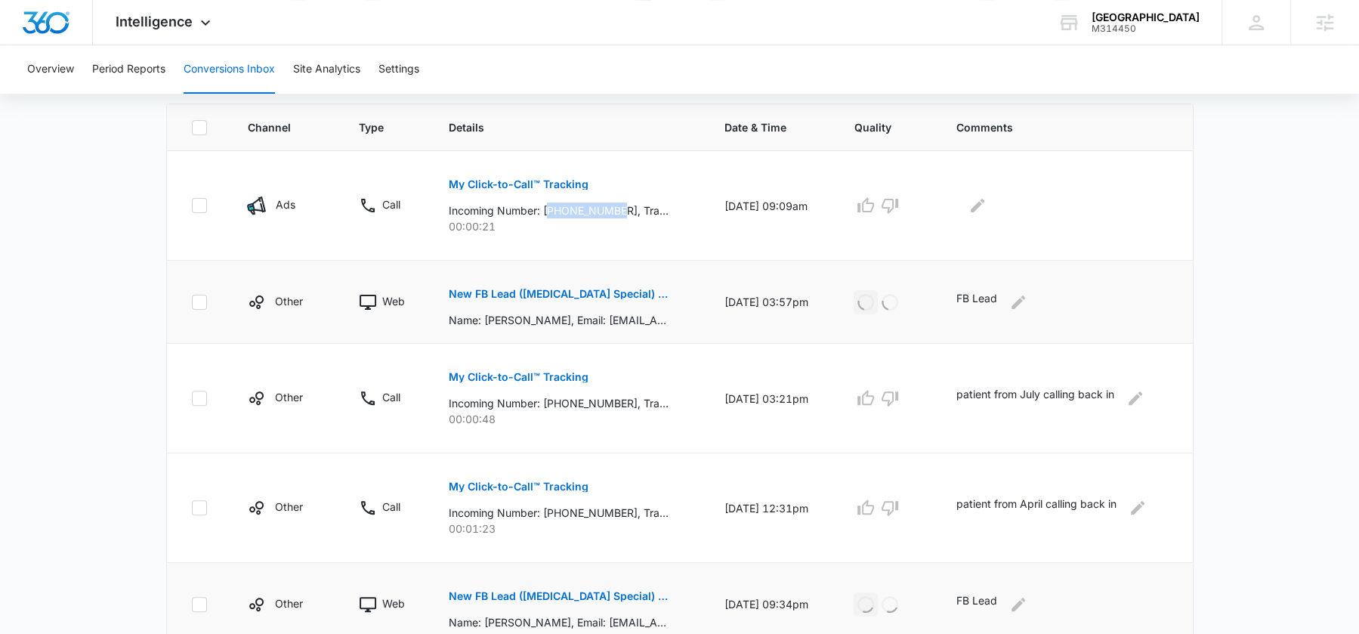
scroll to position [168, 0]
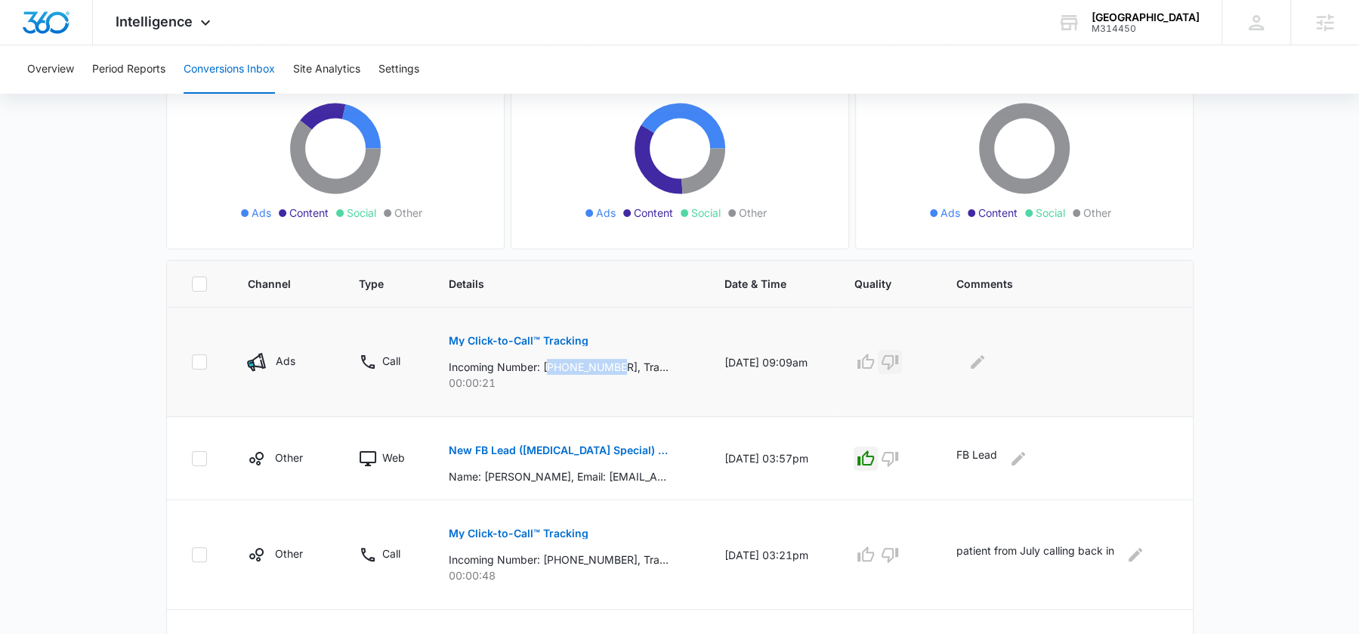
click at [899, 360] on icon "button" at bounding box center [890, 362] width 18 height 18
click at [978, 362] on icon "Edit Comments" at bounding box center [978, 362] width 18 height 18
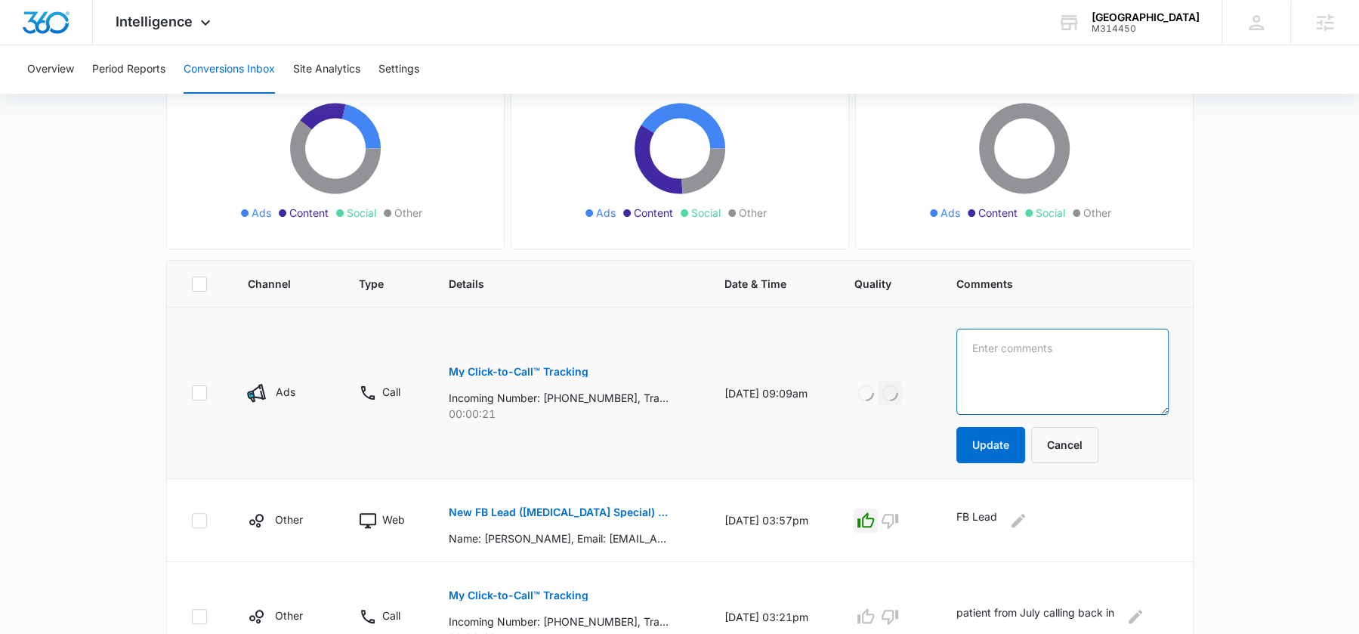
click at [998, 364] on textarea at bounding box center [1062, 372] width 212 height 86
paste textarea "Looking for Wyandotte Dental"
type textarea "Looking for Wyandotte Dental"
click at [999, 438] on button "Update" at bounding box center [990, 445] width 69 height 36
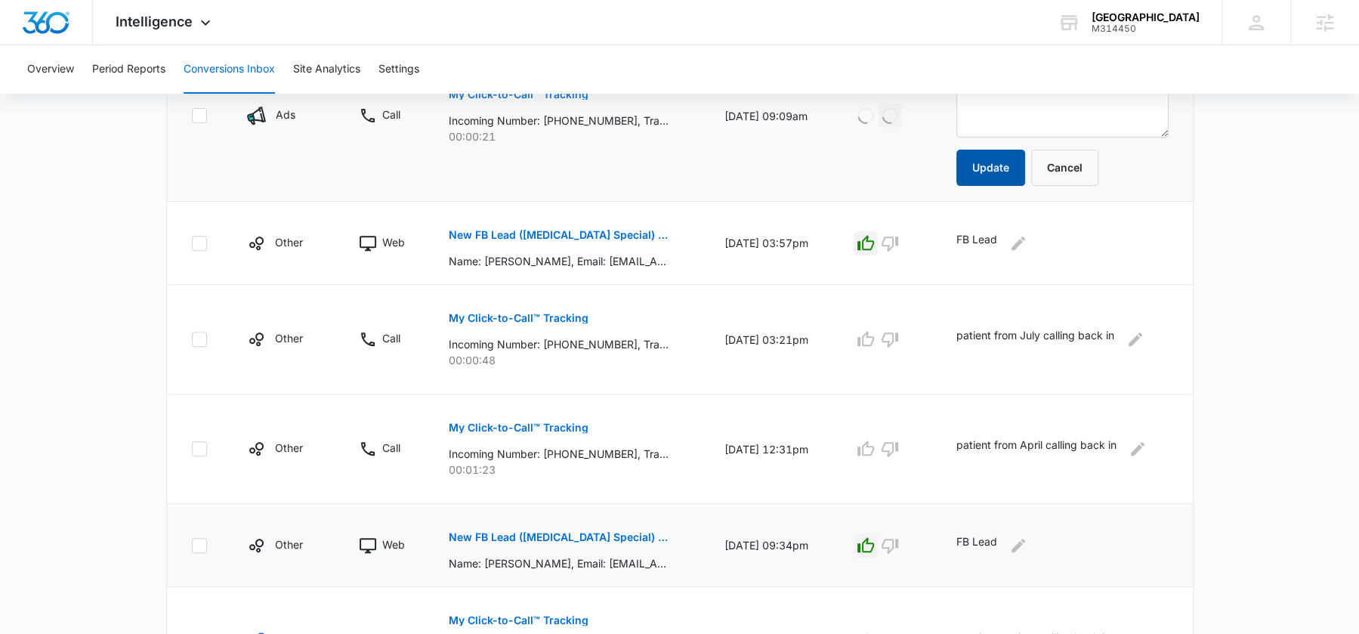
scroll to position [936, 0]
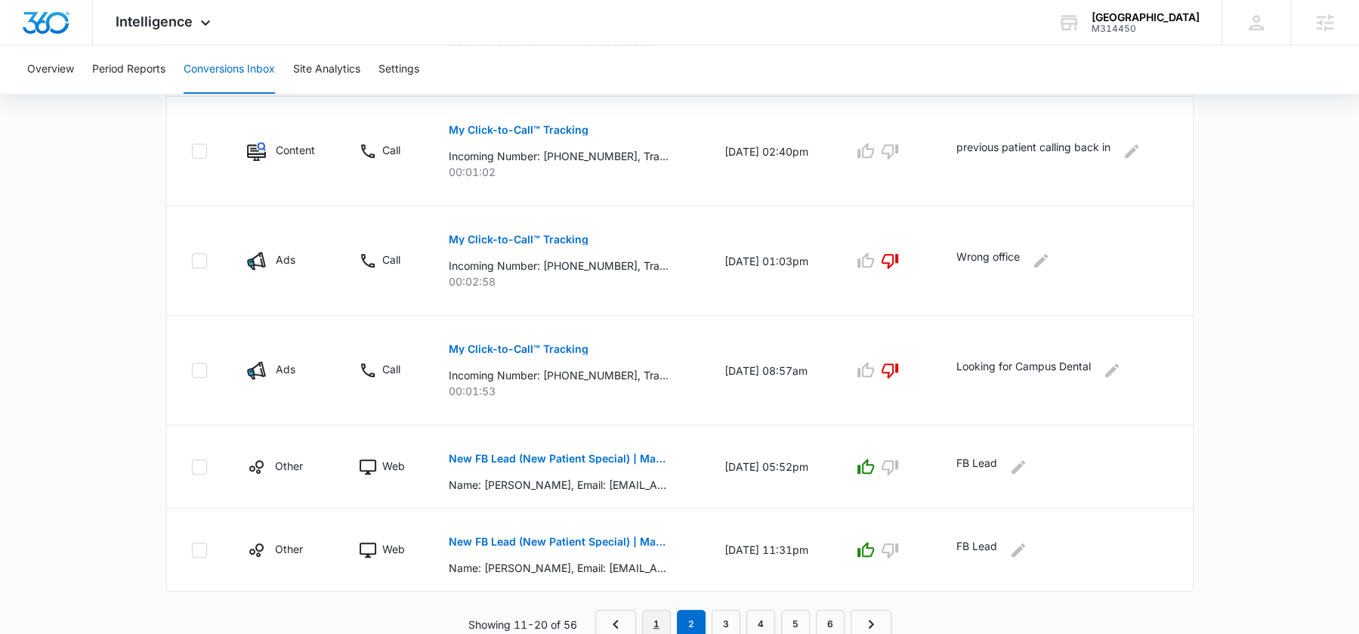
click at [654, 611] on link "1" at bounding box center [656, 624] width 29 height 29
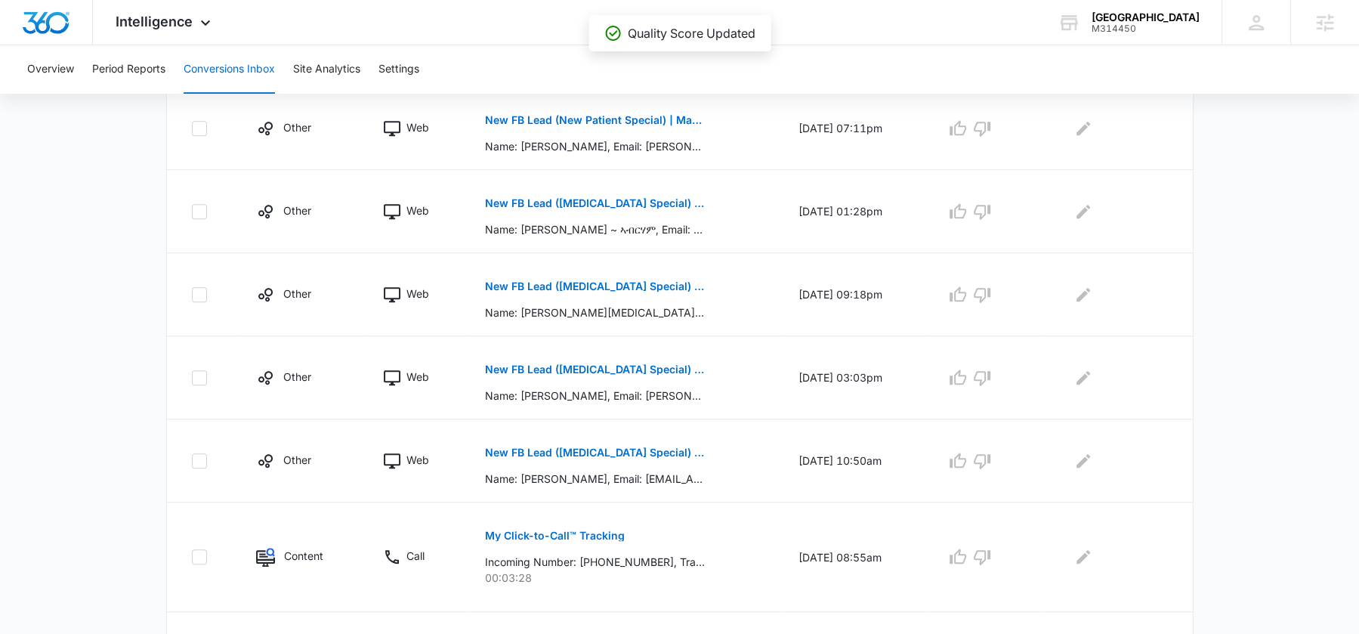
scroll to position [848, 0]
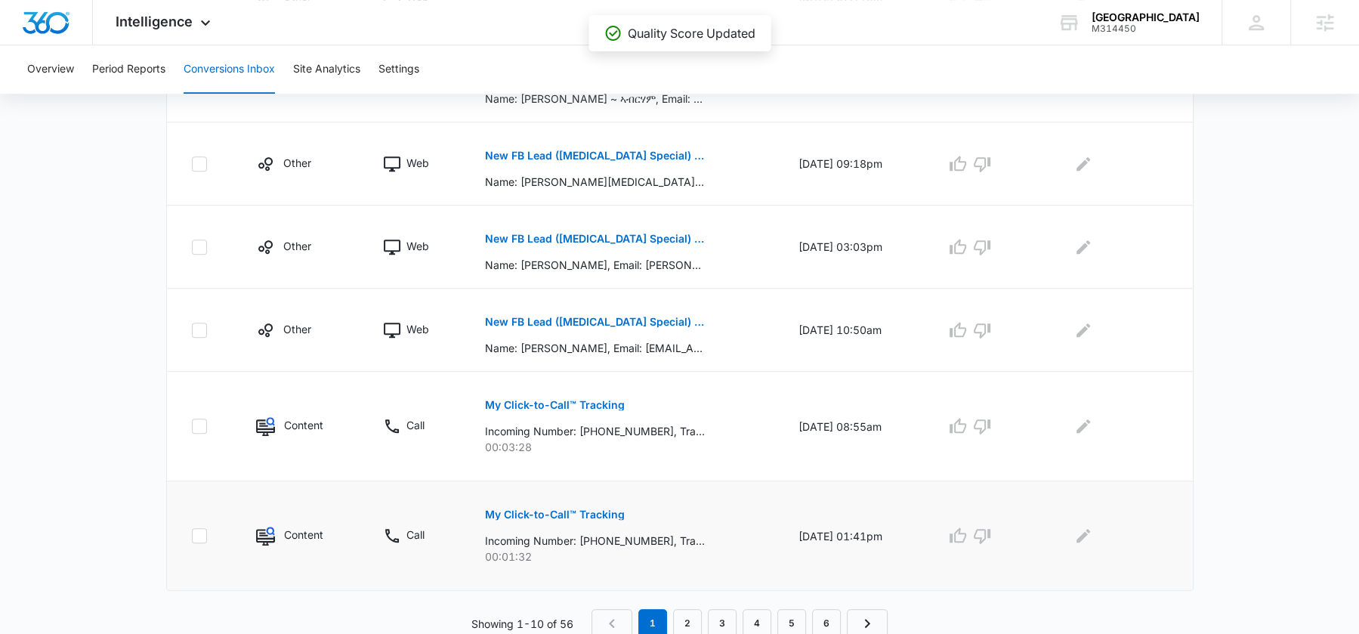
click at [612, 533] on p "Incoming Number: +12262468650, Tracking Number: +18337597801, Ring To: +1226946…" at bounding box center [595, 541] width 220 height 16
copy p "12262468650"
click at [1092, 529] on icon "Edit Comments" at bounding box center [1083, 536] width 18 height 18
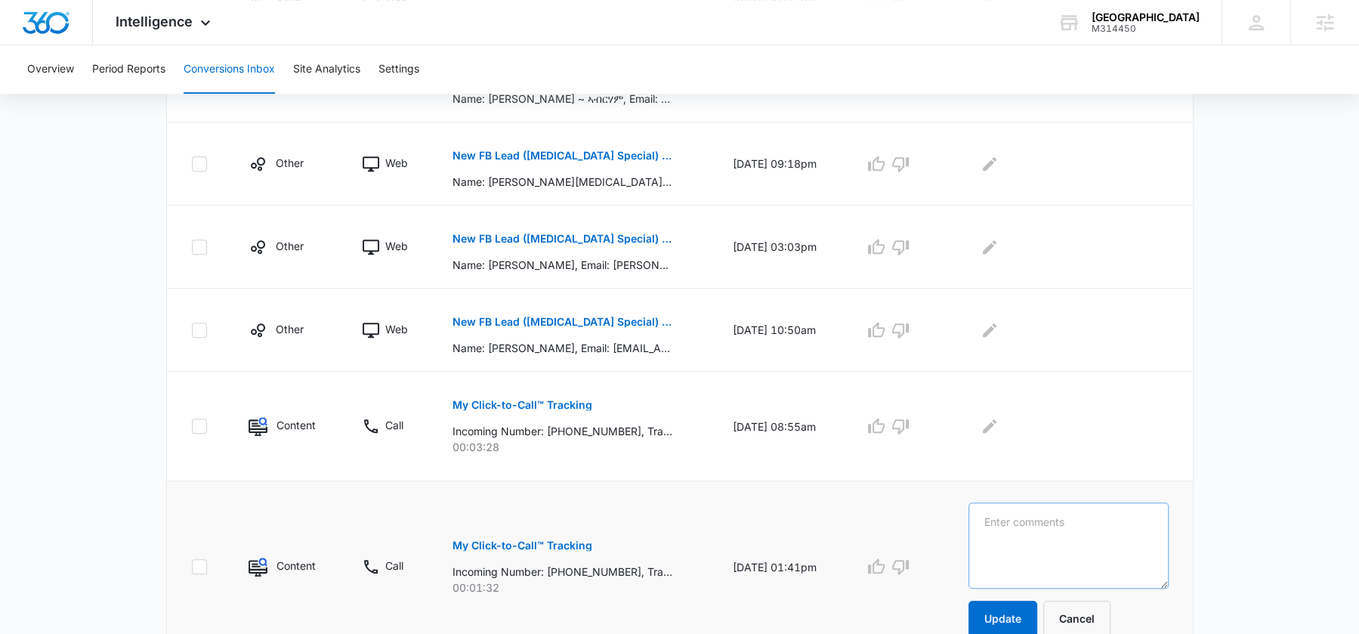
click at [1093, 529] on textarea at bounding box center [1069, 545] width 200 height 86
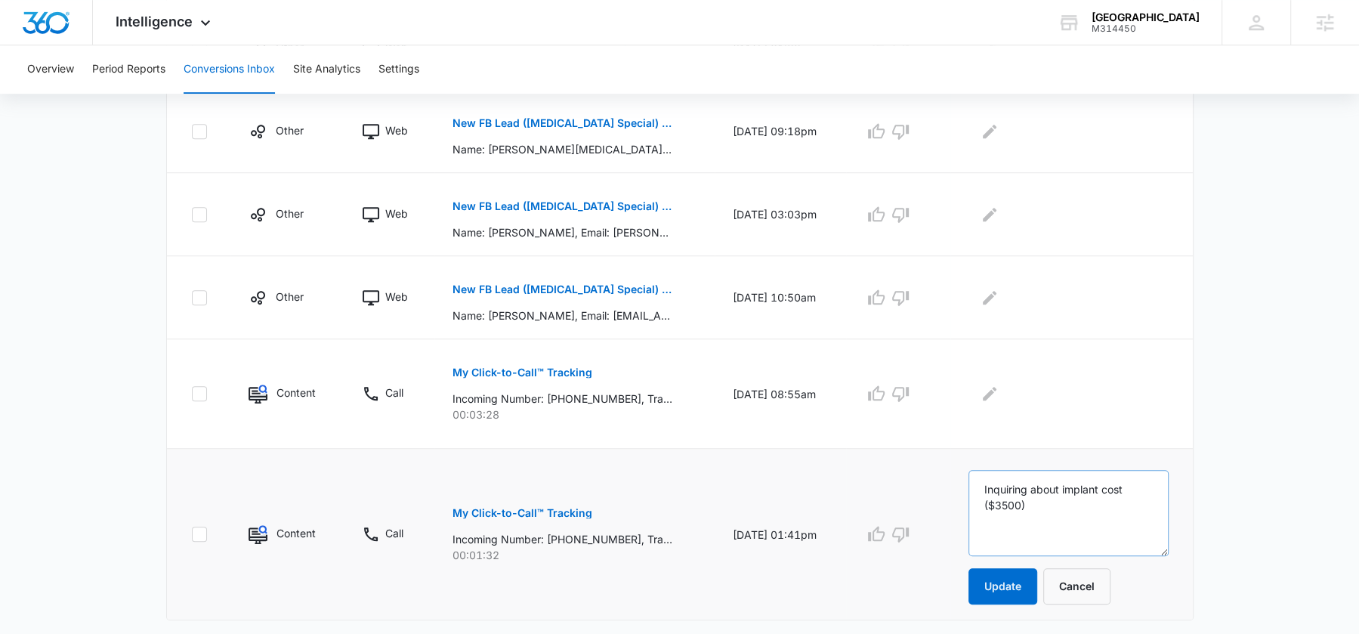
scroll to position [903, 0]
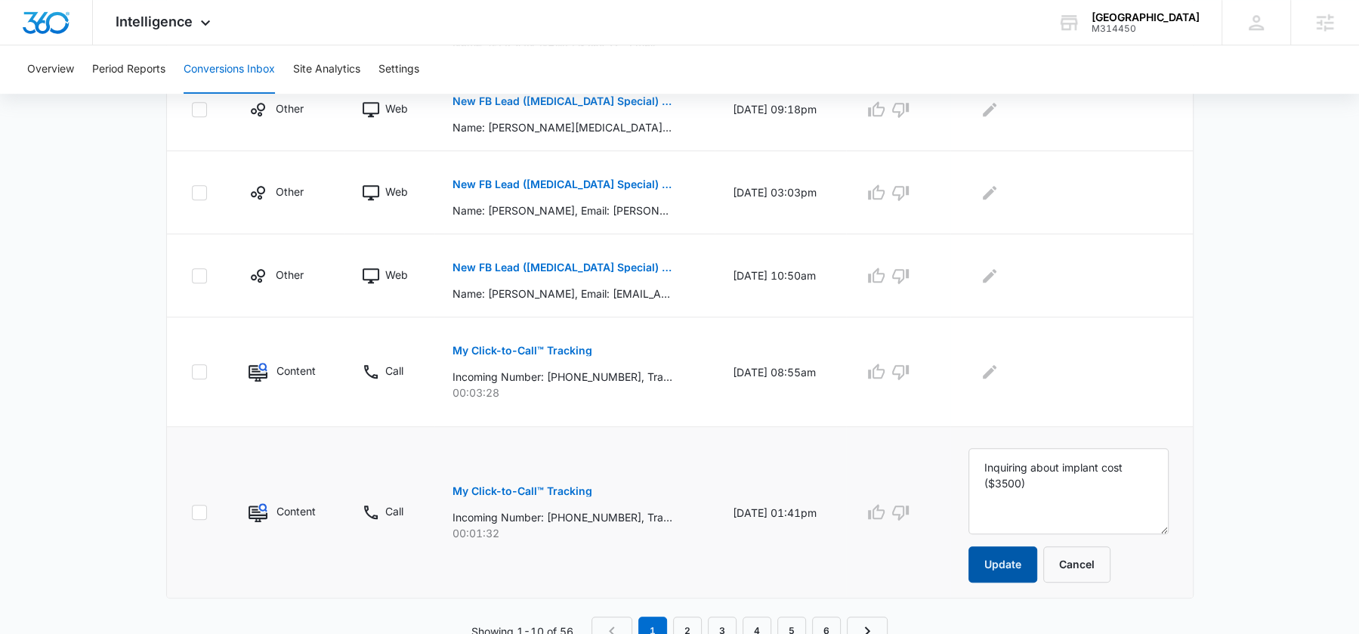
type textarea "Inquiring about implant cost ($3500)"
click at [1021, 564] on button "Update" at bounding box center [1003, 564] width 69 height 36
click at [885, 506] on icon "button" at bounding box center [876, 512] width 18 height 18
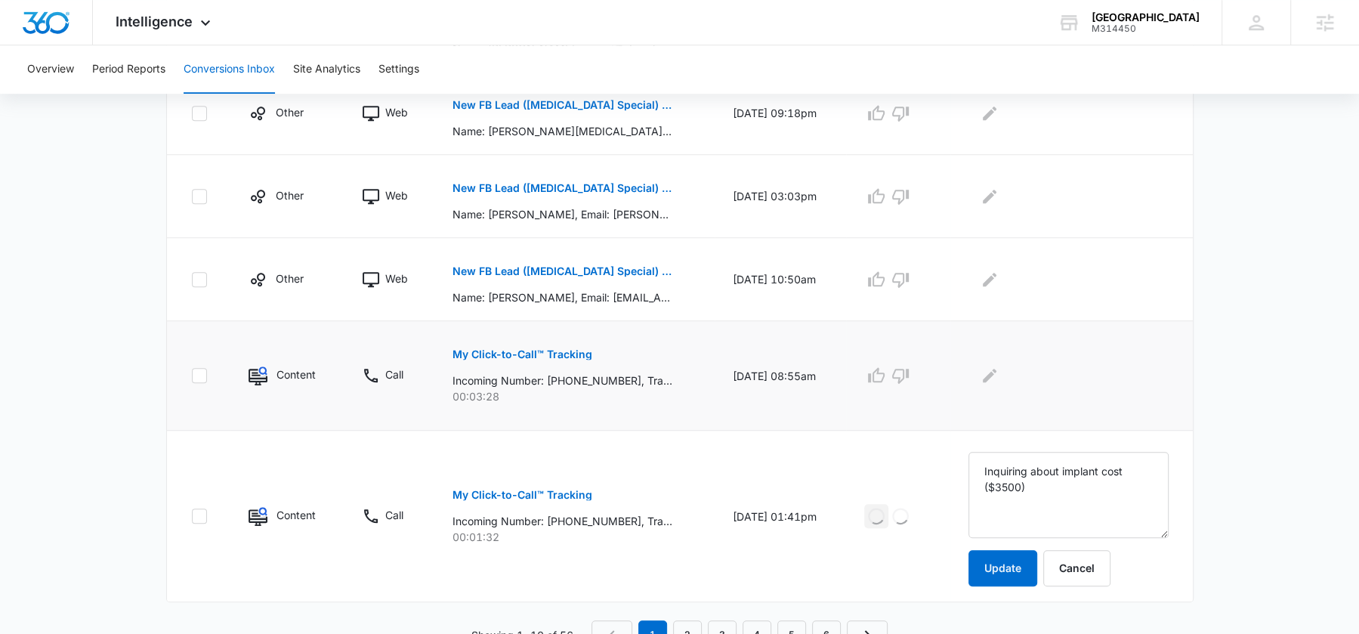
click at [604, 382] on p "Incoming Number: +15198202053, Tracking Number: +18337597801, Ring To: +1226946…" at bounding box center [563, 380] width 220 height 16
copy p "15198202053"
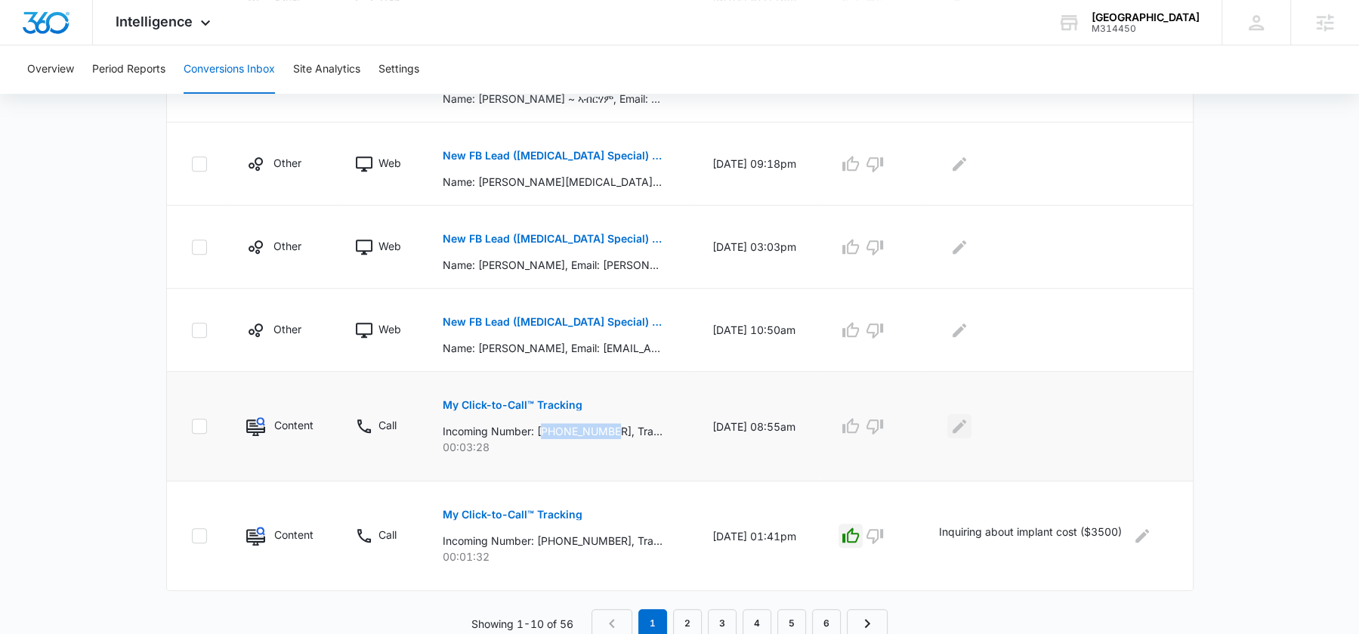
click at [966, 421] on icon "Edit Comments" at bounding box center [960, 426] width 14 height 14
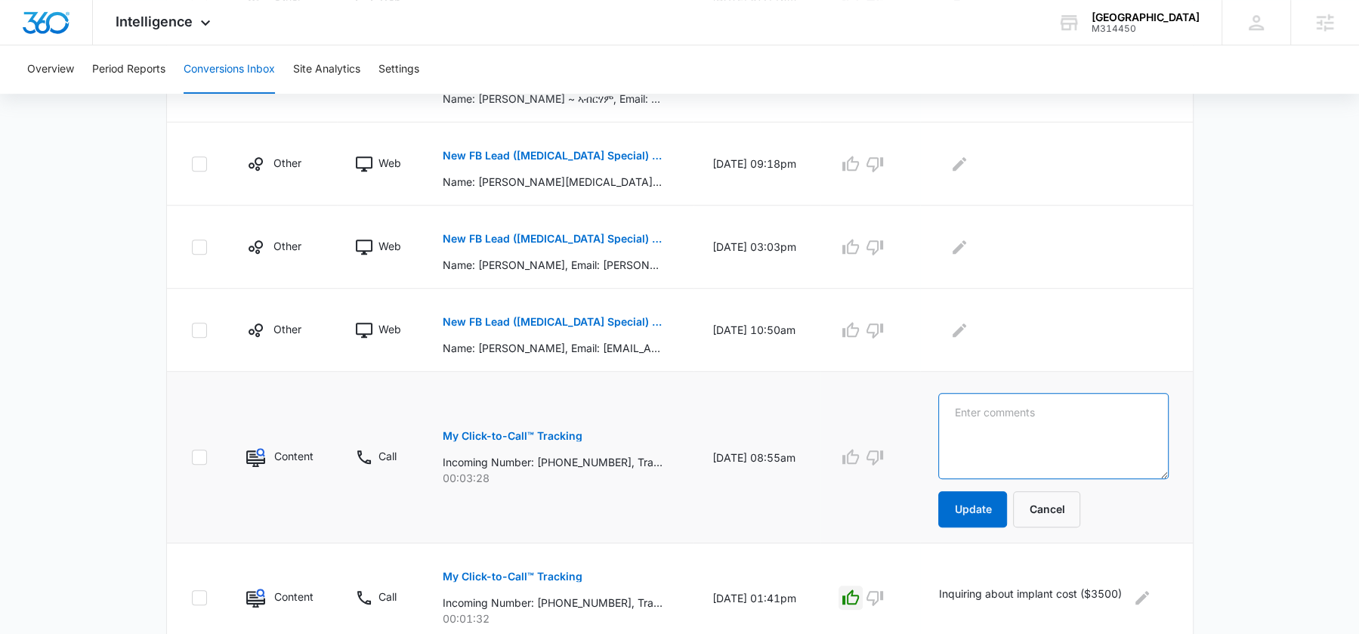
click at [980, 422] on textarea at bounding box center [1053, 436] width 230 height 86
type textarea "Lead from Sept 2nd calling back in -- did this one turn into anything?"
click at [957, 503] on button "Update" at bounding box center [972, 509] width 69 height 36
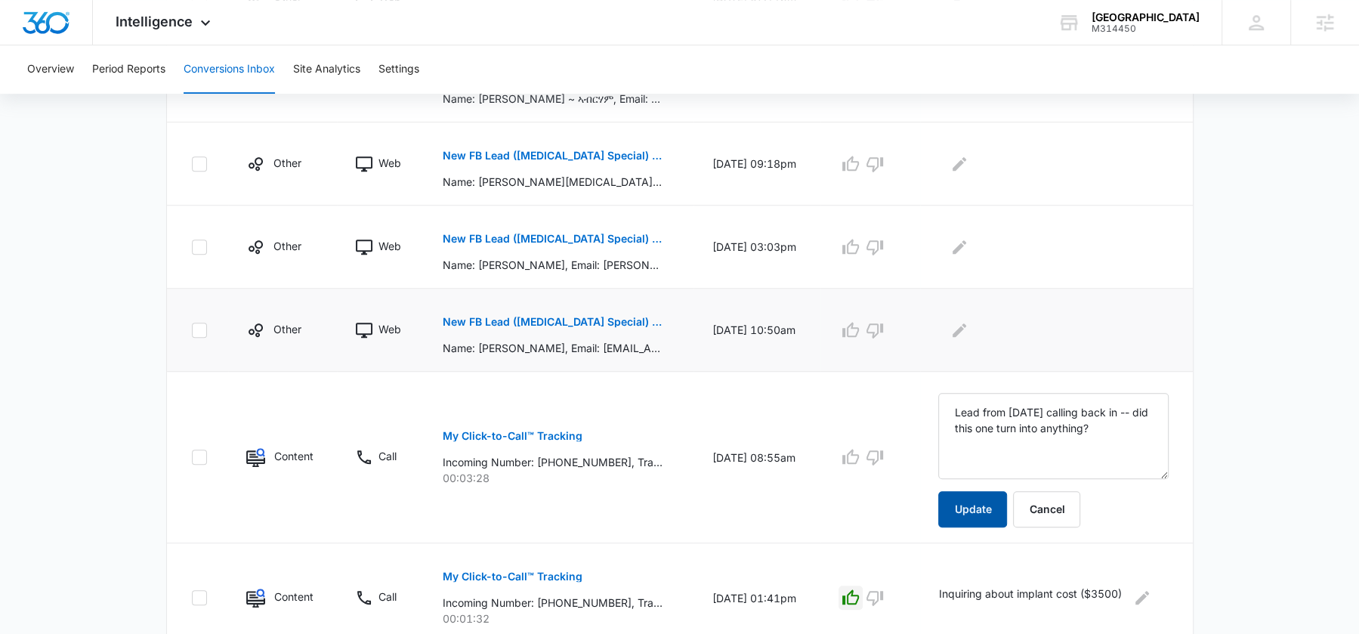
scroll to position [835, 0]
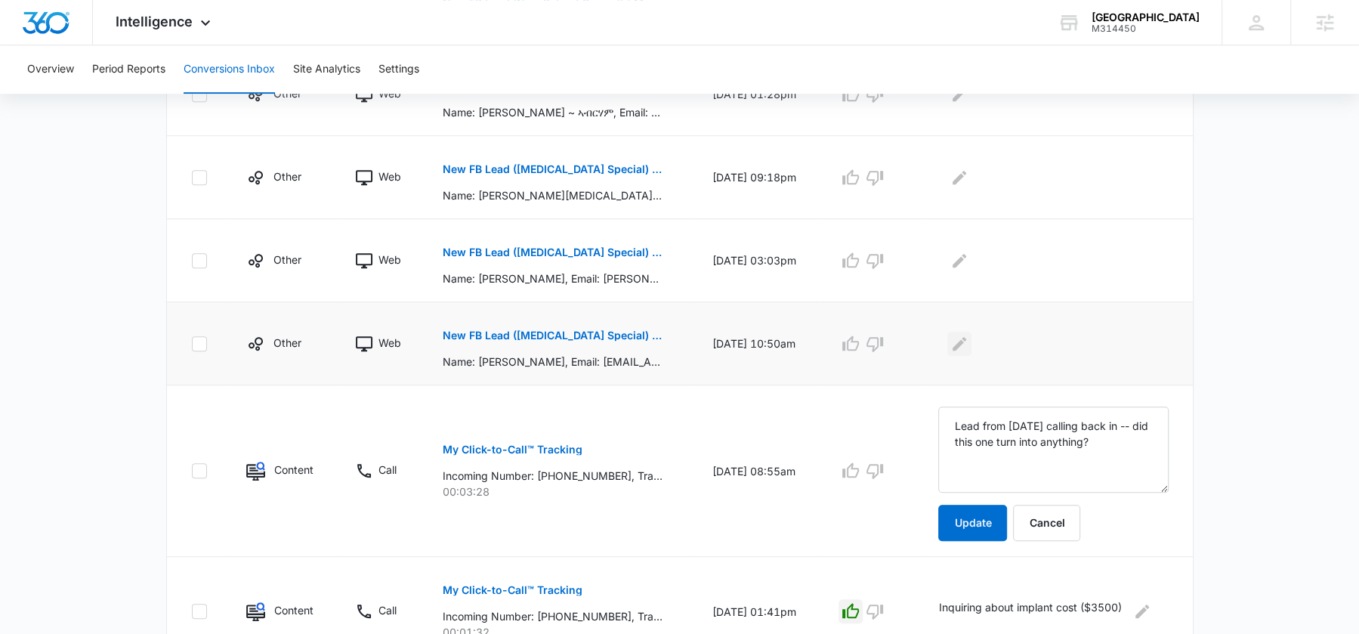
click at [963, 341] on icon "Edit Comments" at bounding box center [960, 343] width 14 height 14
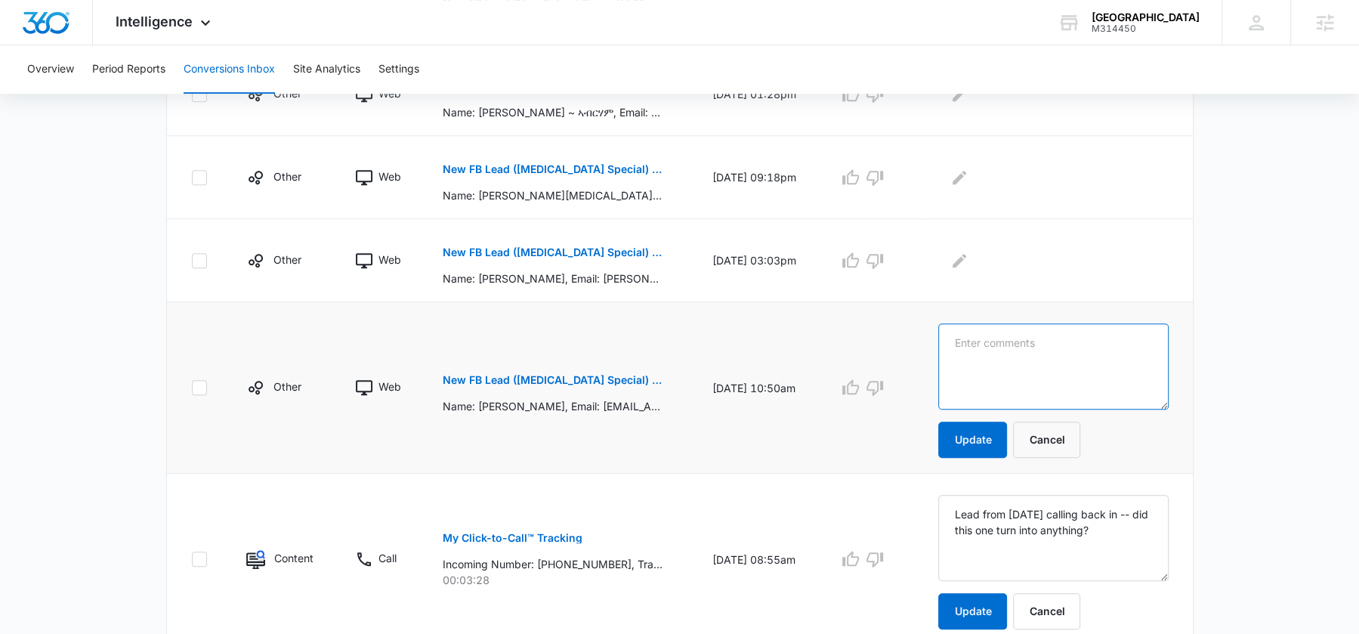
click at [963, 341] on textarea at bounding box center [1053, 366] width 230 height 86
click at [988, 348] on textarea "FB Lead" at bounding box center [1053, 366] width 230 height 86
paste textarea "No message left"
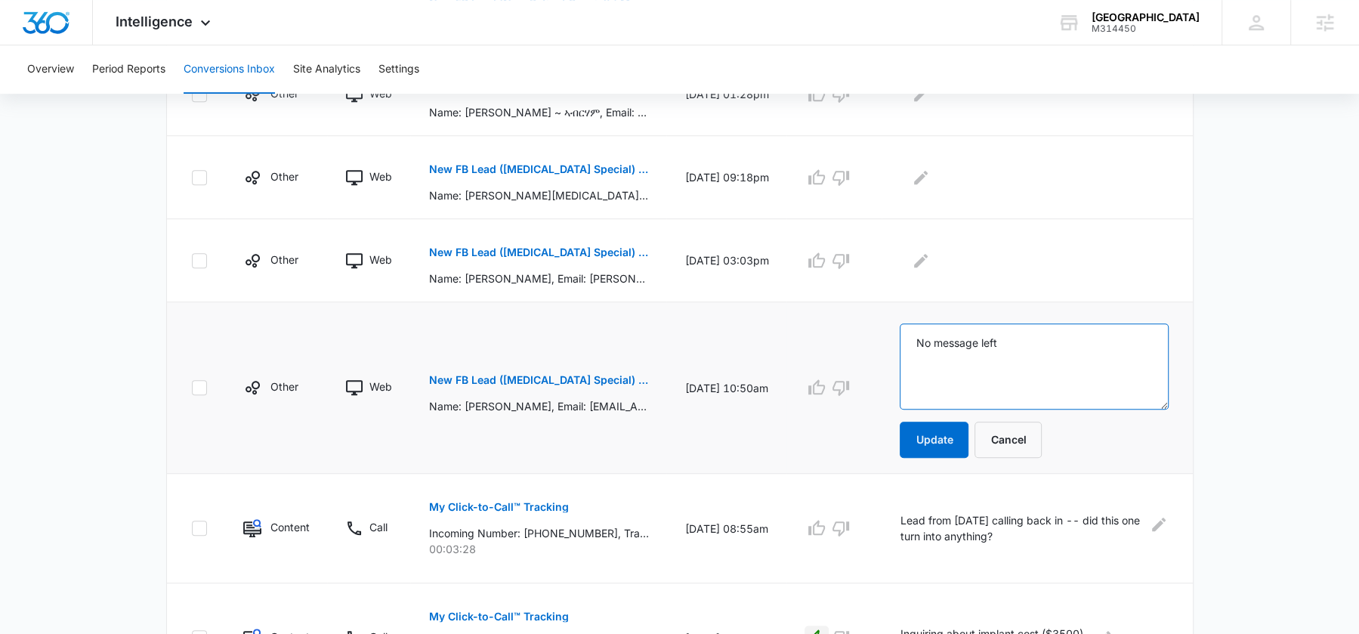
click at [959, 335] on textarea "No message left" at bounding box center [1034, 366] width 268 height 86
click at [962, 341] on textarea "FB Lead" at bounding box center [1034, 366] width 268 height 86
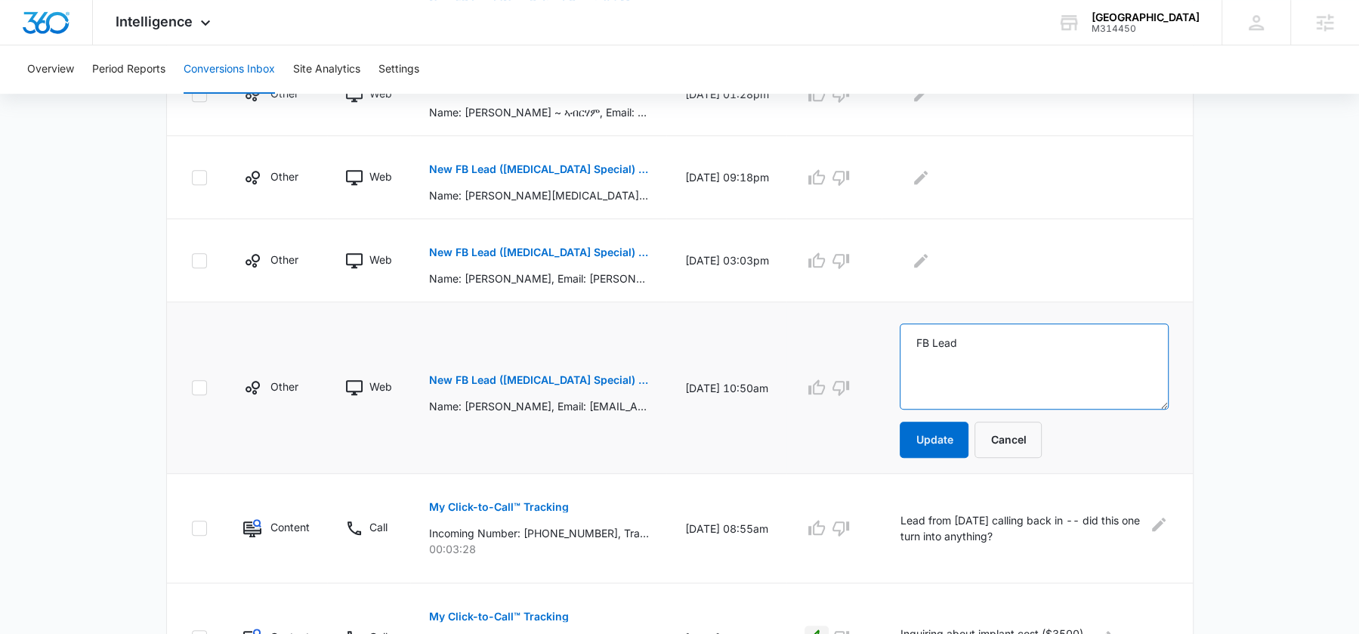
click at [962, 341] on textarea "FB Lead" at bounding box center [1034, 366] width 268 height 86
type textarea "FB Lead"
click at [958, 439] on button "Update" at bounding box center [934, 440] width 69 height 36
click at [826, 384] on icon "button" at bounding box center [817, 387] width 18 height 18
click at [823, 254] on icon "button" at bounding box center [817, 261] width 18 height 18
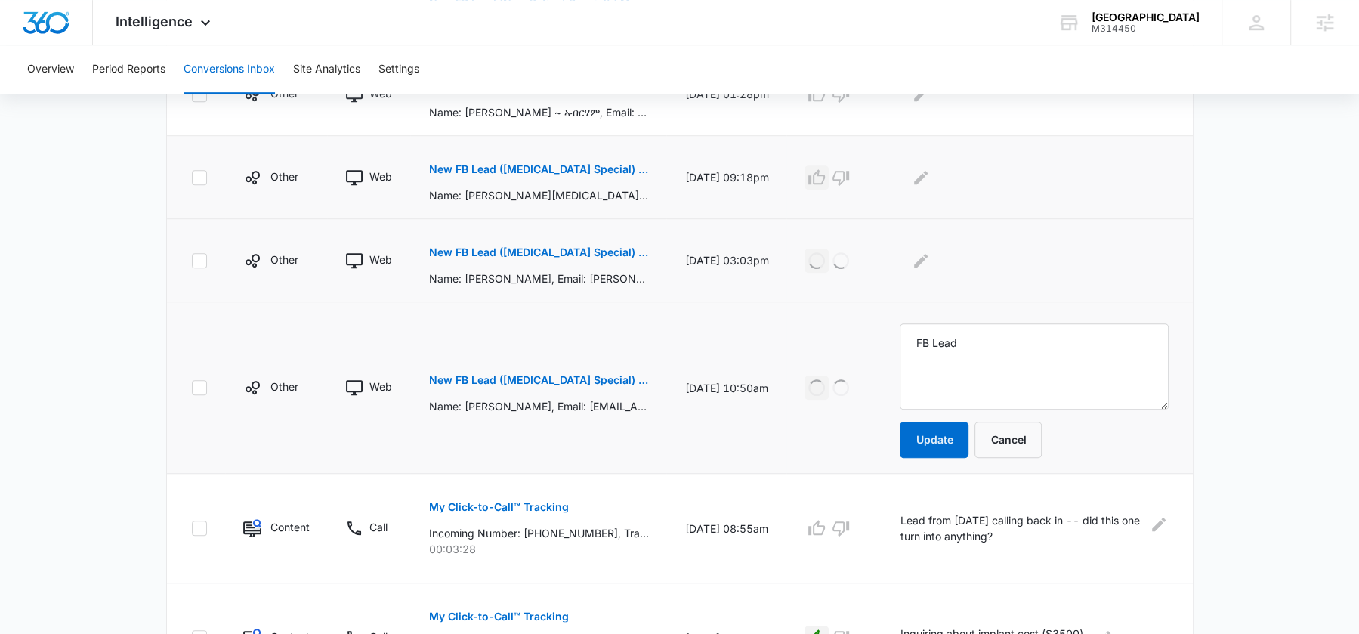
click at [825, 169] on icon "button" at bounding box center [816, 176] width 17 height 15
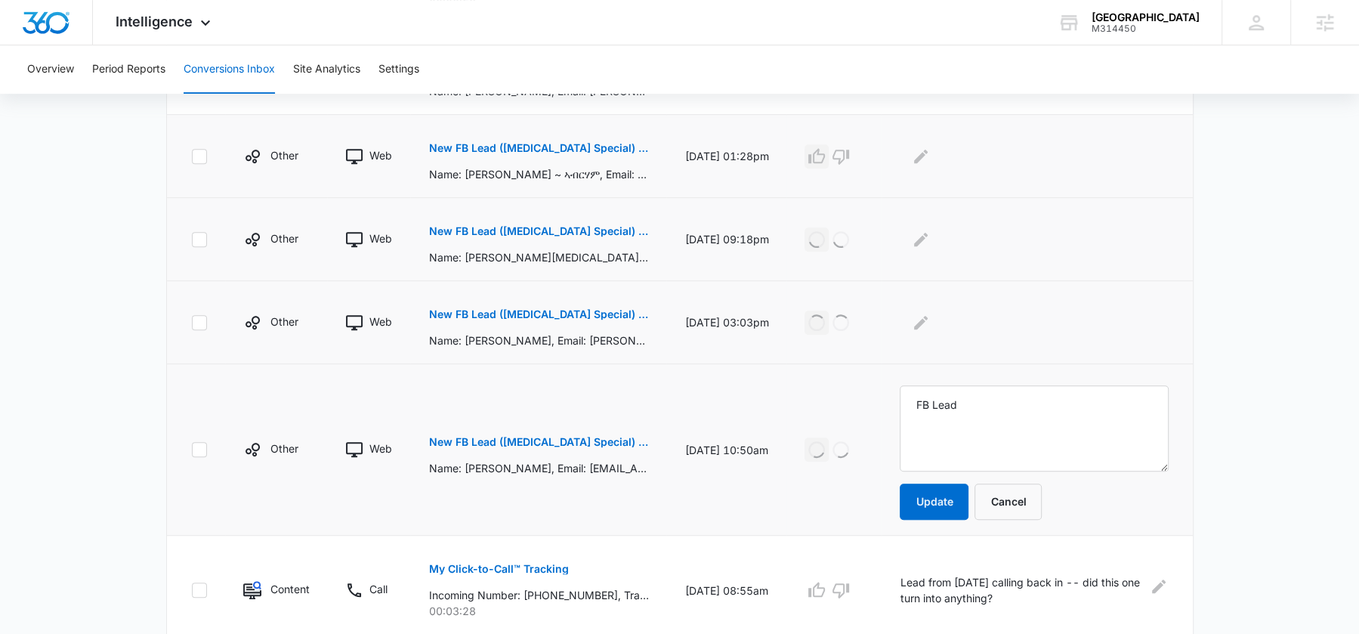
click at [825, 155] on icon "button" at bounding box center [816, 155] width 17 height 15
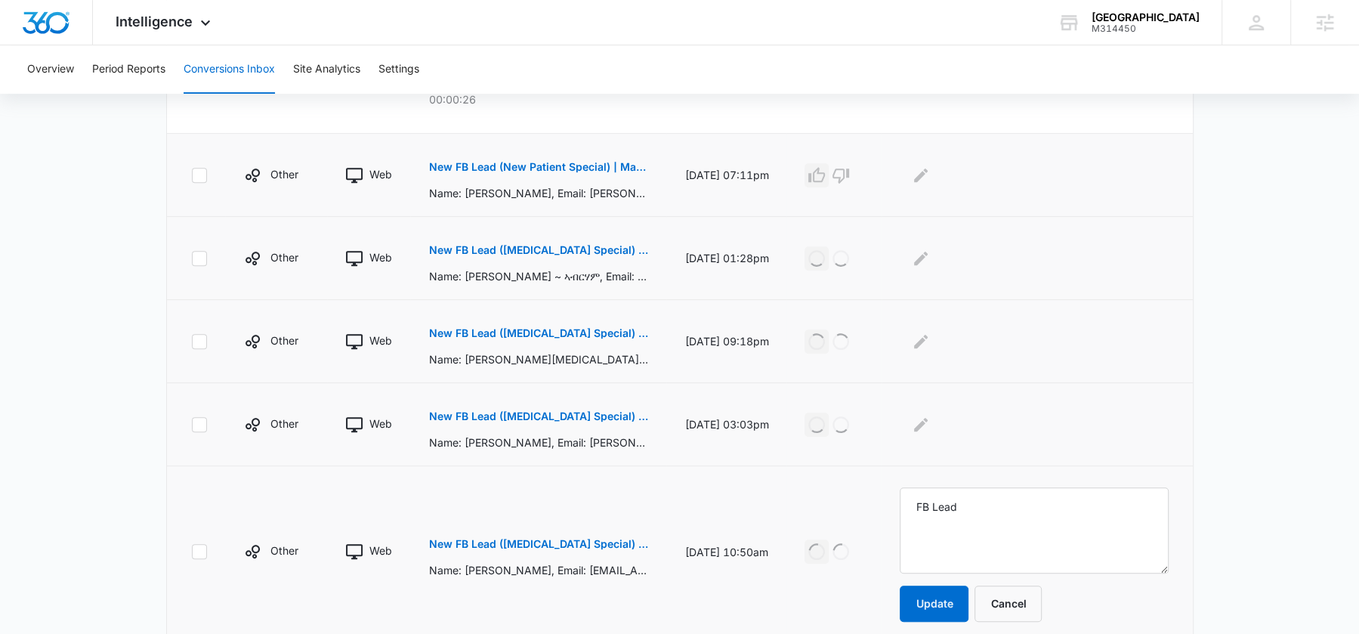
click at [826, 169] on icon "button" at bounding box center [817, 175] width 18 height 18
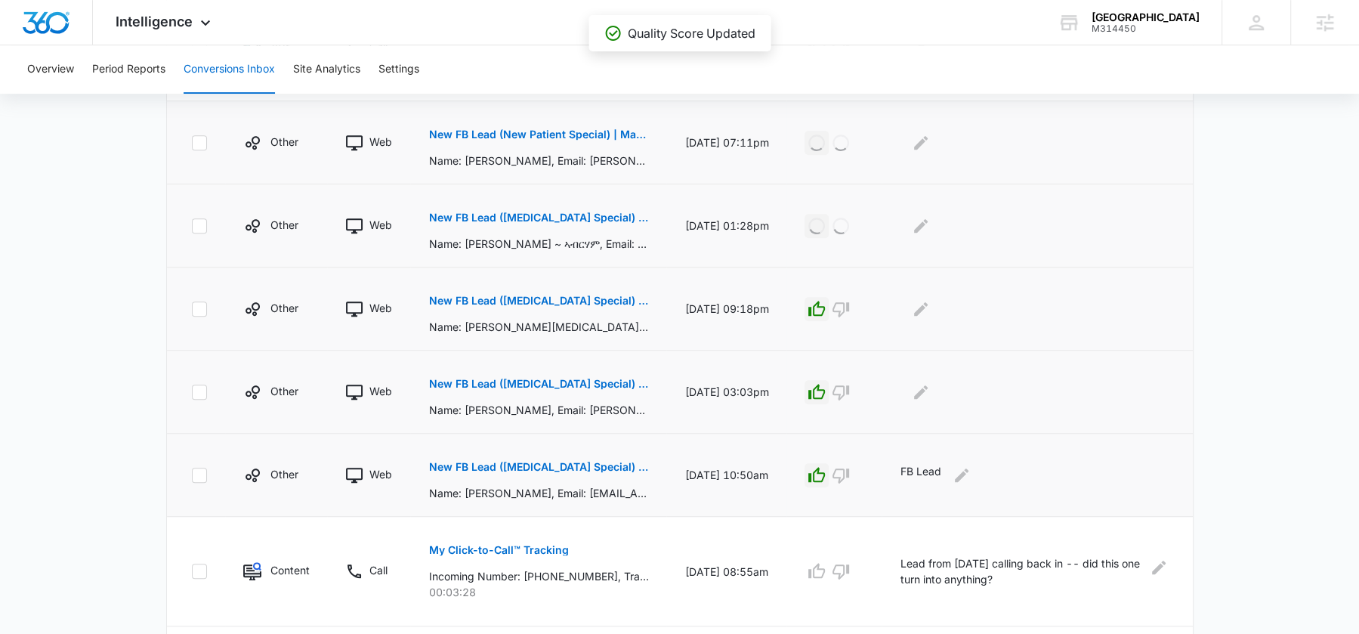
scroll to position [737, 0]
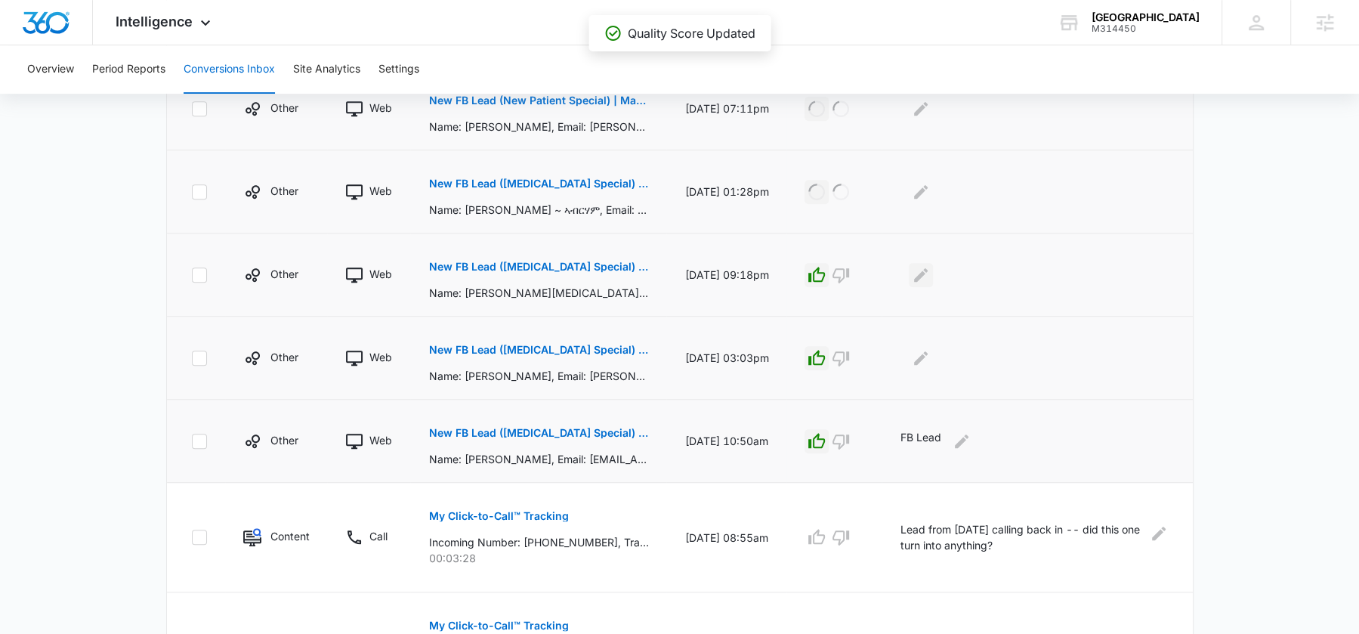
click at [930, 277] on icon "Edit Comments" at bounding box center [921, 275] width 18 height 18
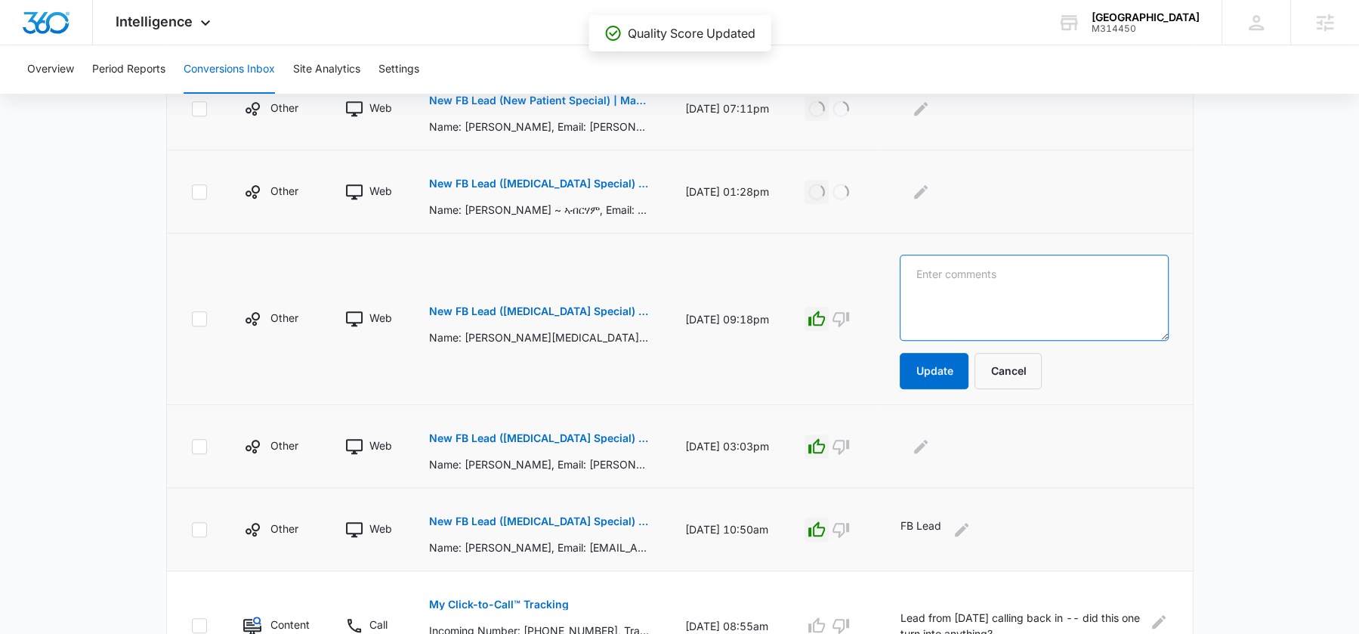
click at [952, 280] on textarea at bounding box center [1034, 298] width 268 height 86
paste textarea "FB Lead"
type textarea "FB Lead"
click at [953, 358] on button "Update" at bounding box center [934, 371] width 69 height 36
click at [930, 446] on icon "Edit Comments" at bounding box center [921, 446] width 18 height 18
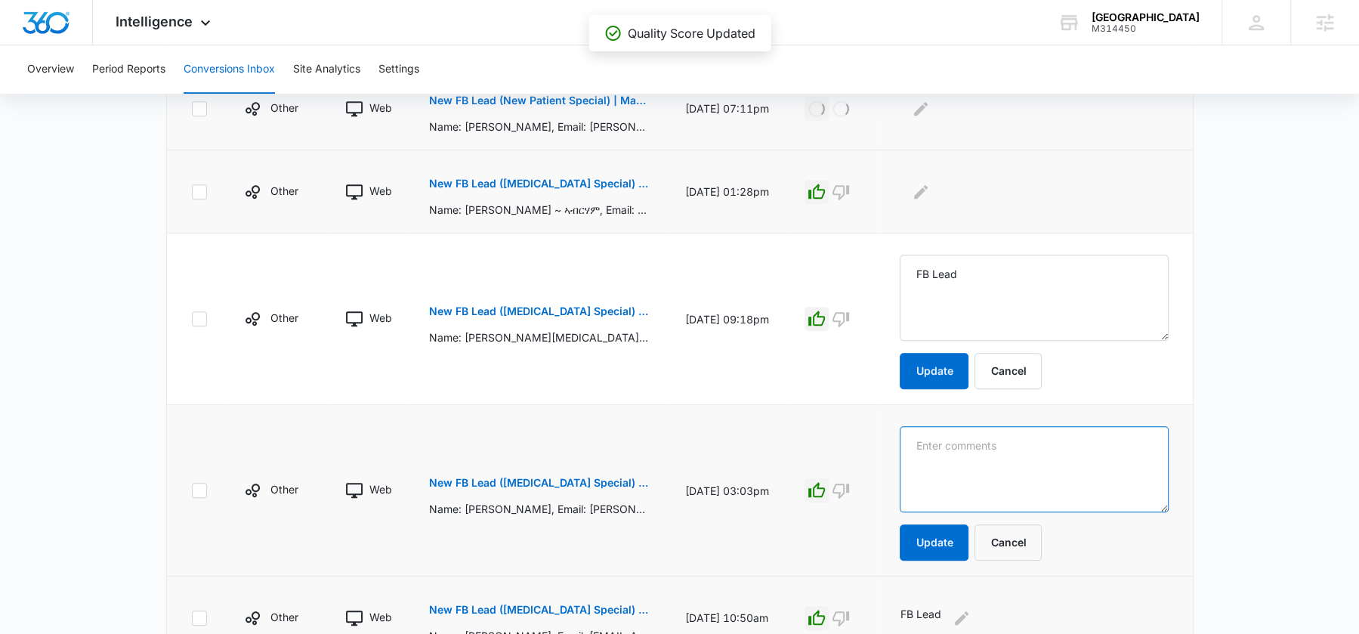
click at [948, 445] on textarea at bounding box center [1034, 469] width 268 height 86
paste textarea "FB Lead"
type textarea "FB Lead"
click at [939, 533] on button "Update" at bounding box center [934, 542] width 69 height 36
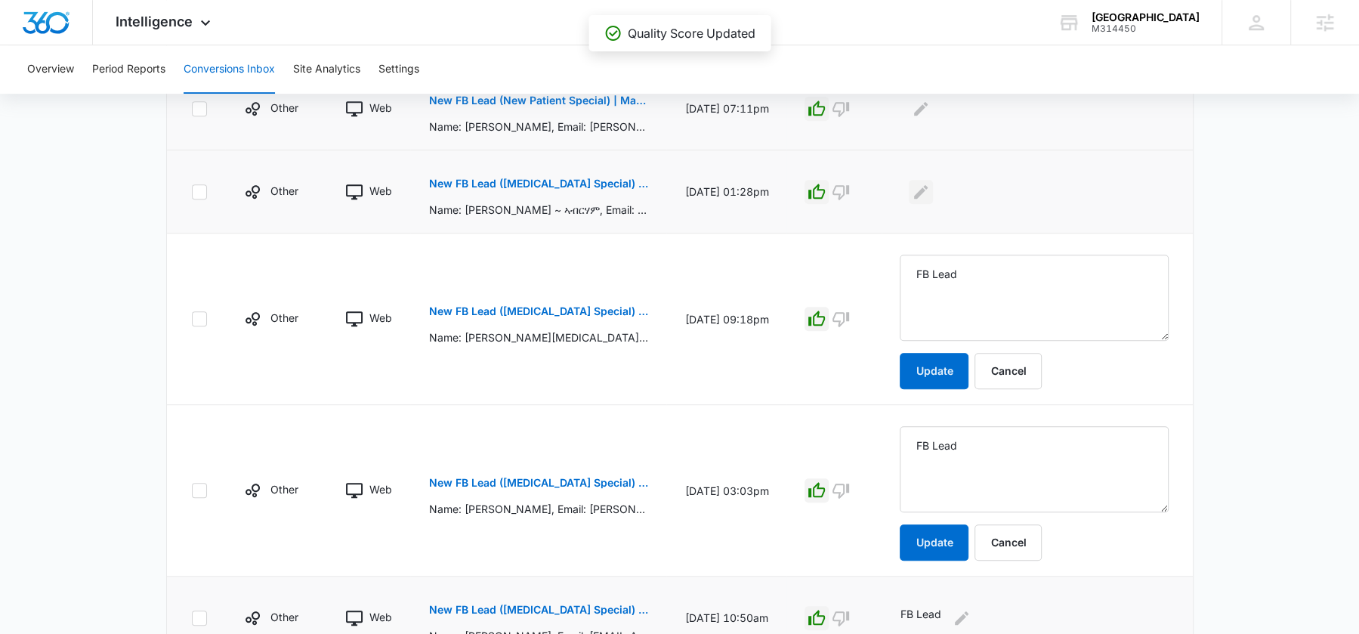
click at [930, 190] on icon "Edit Comments" at bounding box center [921, 192] width 18 height 18
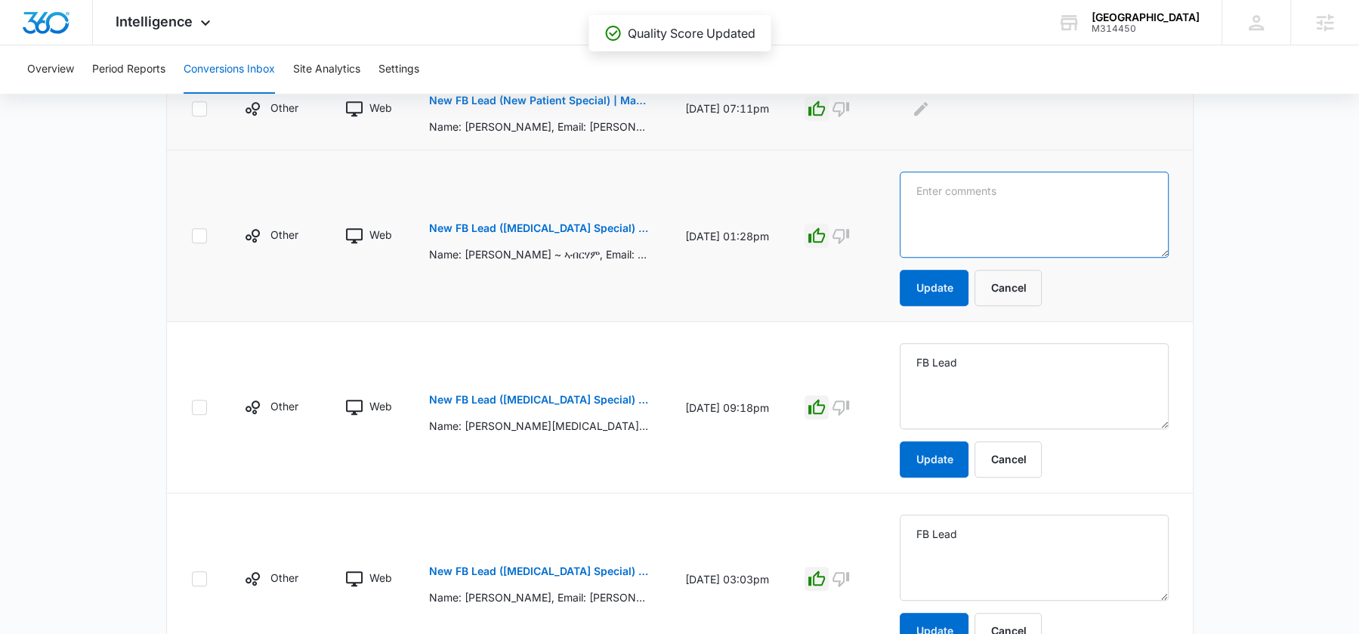
click at [952, 209] on textarea at bounding box center [1034, 214] width 268 height 86
paste textarea "FB Lead"
type textarea "FB Lead"
click at [945, 283] on button "Update" at bounding box center [934, 288] width 69 height 36
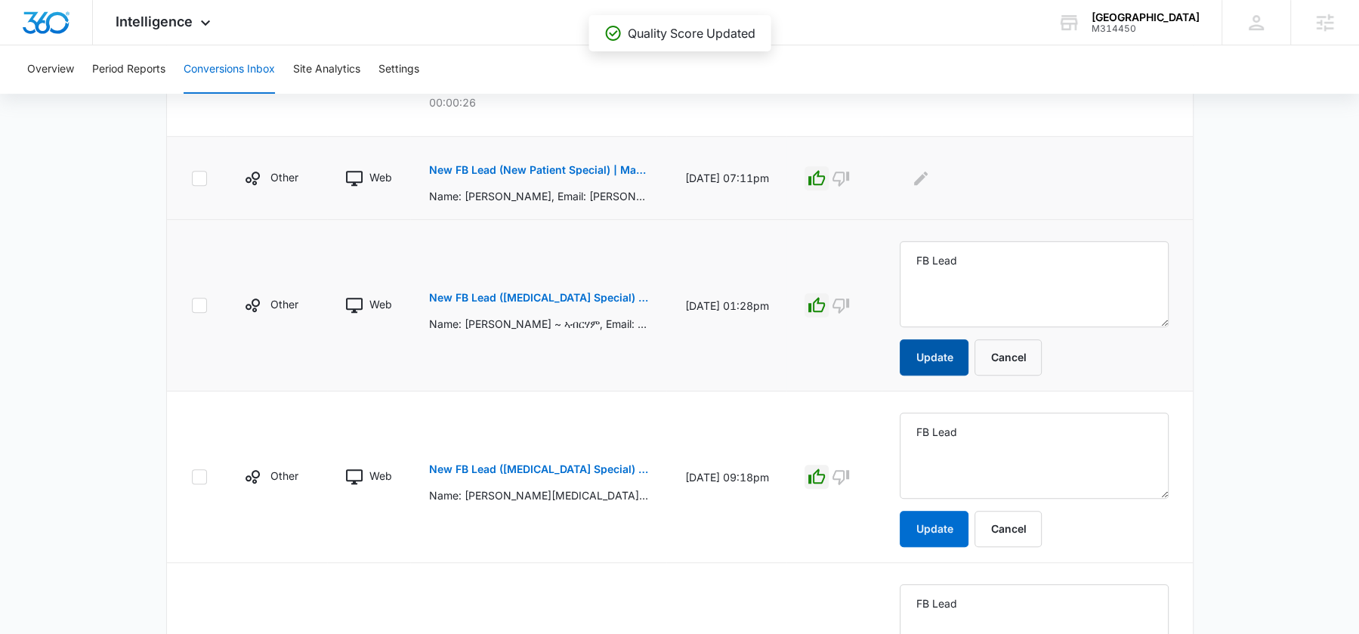
scroll to position [510, 0]
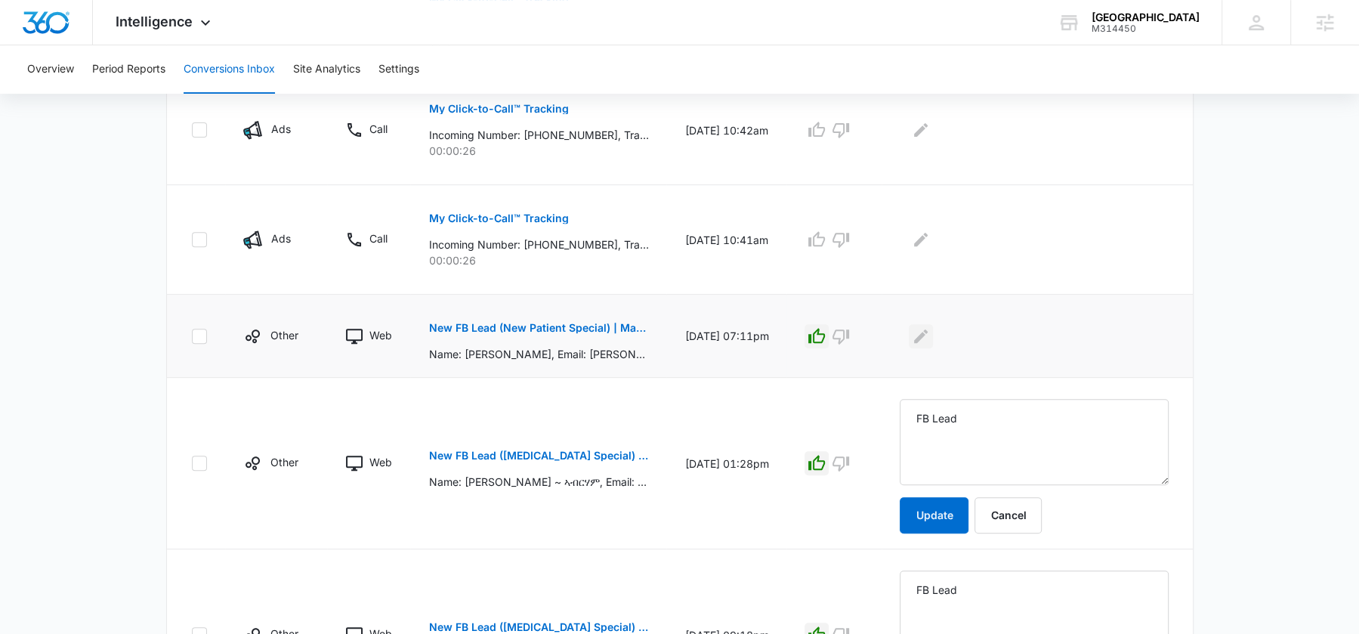
click at [933, 324] on button "Edit Comments" at bounding box center [921, 336] width 24 height 24
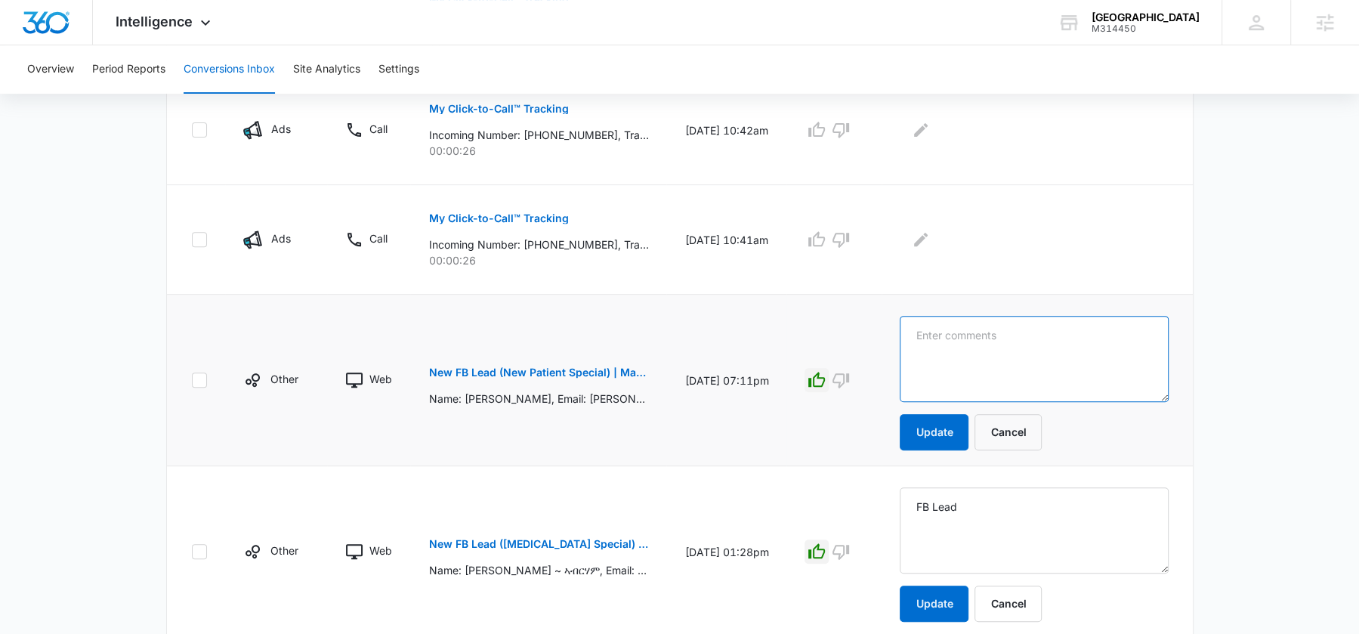
click at [956, 358] on textarea at bounding box center [1034, 359] width 268 height 86
paste textarea "FB Lead"
type textarea "FB Lead"
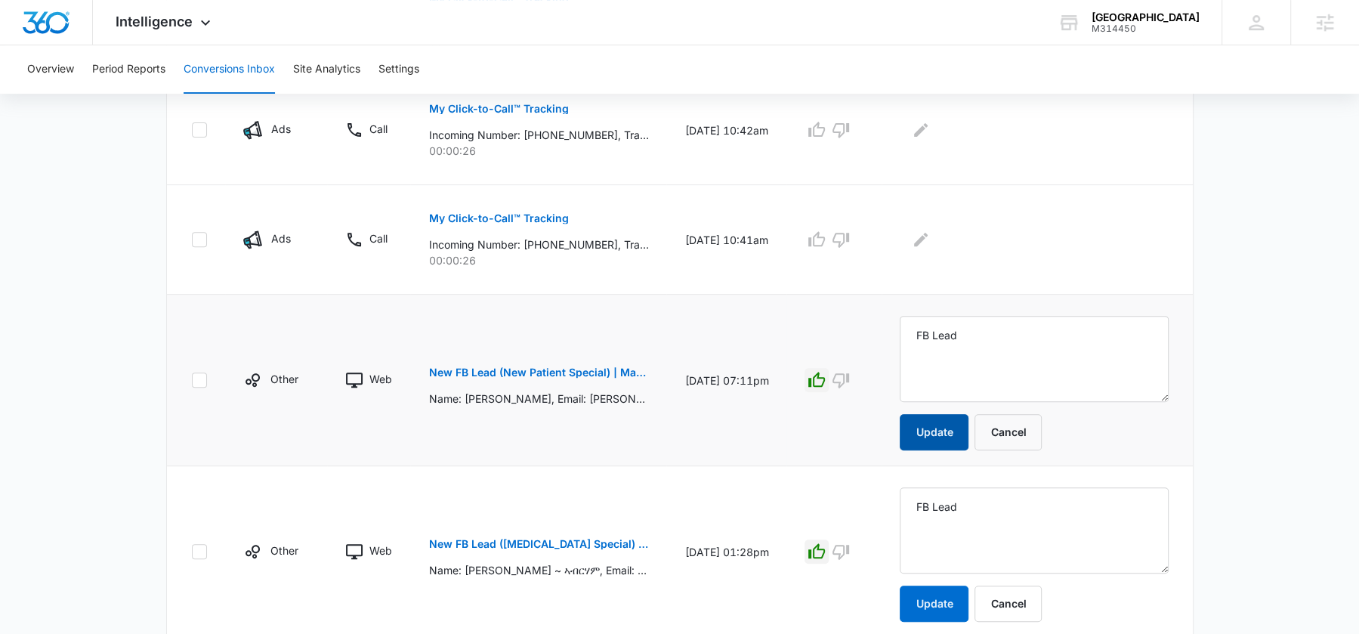
click at [948, 421] on button "Update" at bounding box center [934, 432] width 69 height 36
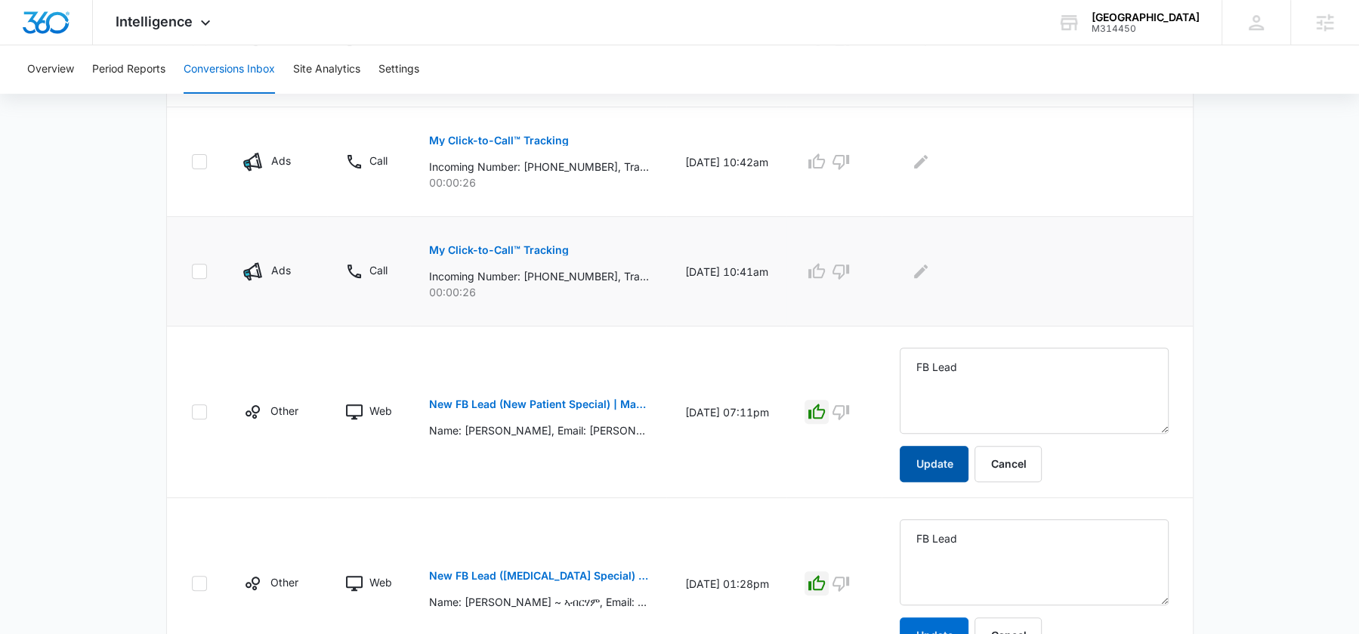
scroll to position [476, 0]
click at [585, 273] on p "Incoming Number: +15624466530, Tracking Number: +18337597794, Ring To: +1226946…" at bounding box center [538, 278] width 220 height 16
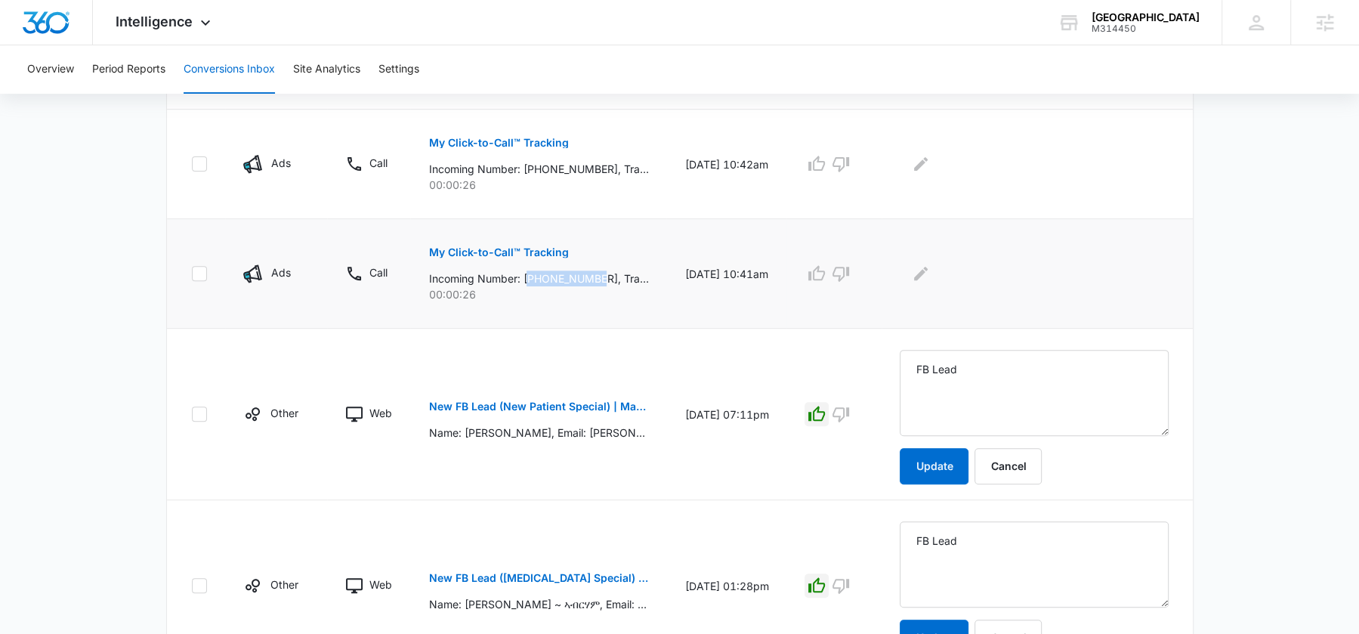
click at [585, 273] on p "Incoming Number: +15624466530, Tracking Number: +18337597794, Ring To: +1226946…" at bounding box center [538, 278] width 220 height 16
copy p "15624466530"
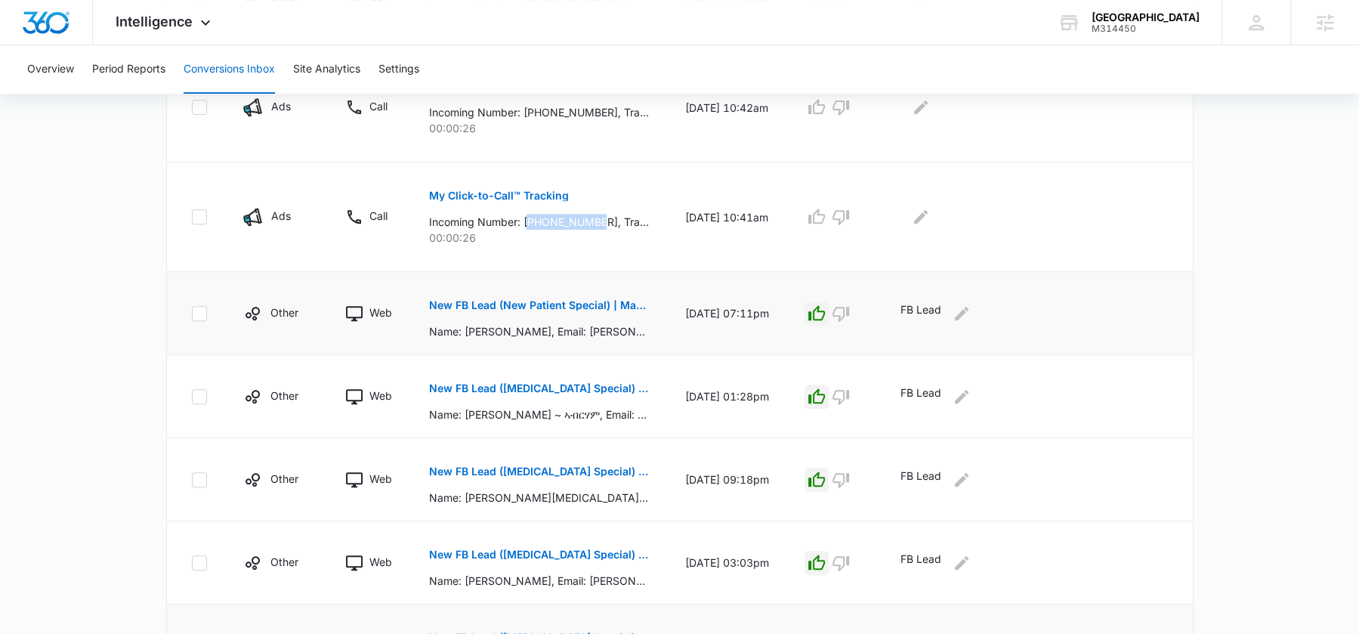
scroll to position [362, 0]
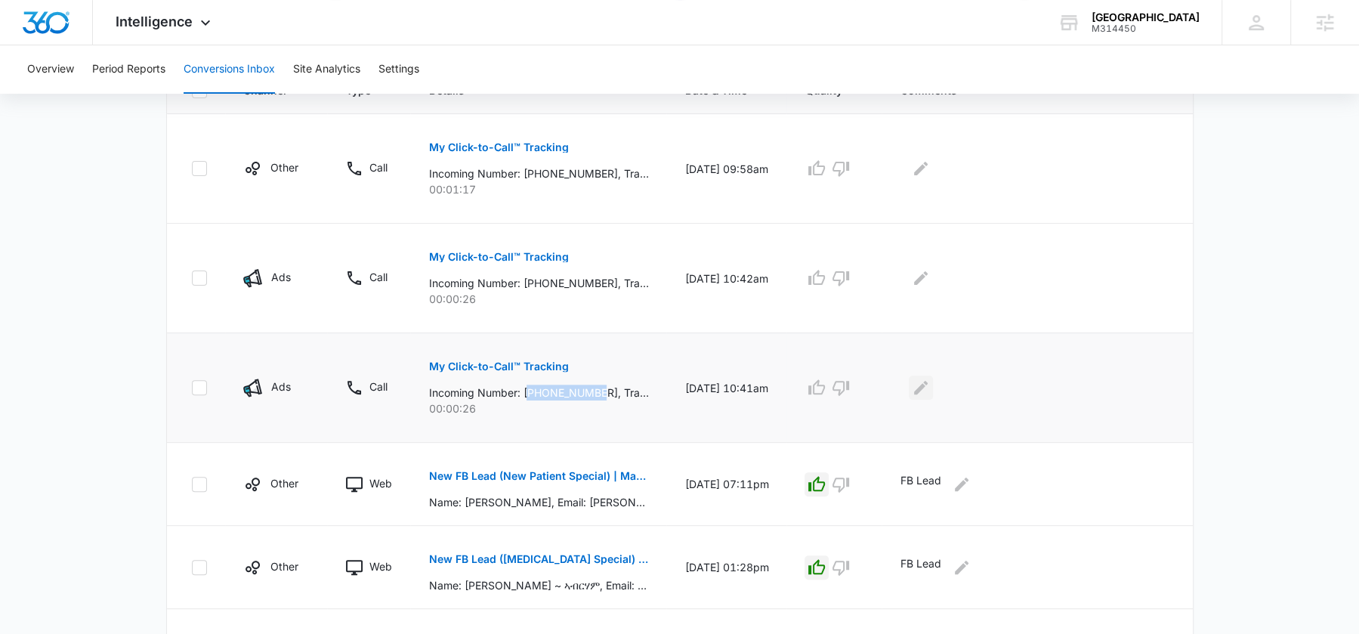
click at [928, 382] on icon "Edit Comments" at bounding box center [921, 388] width 14 height 14
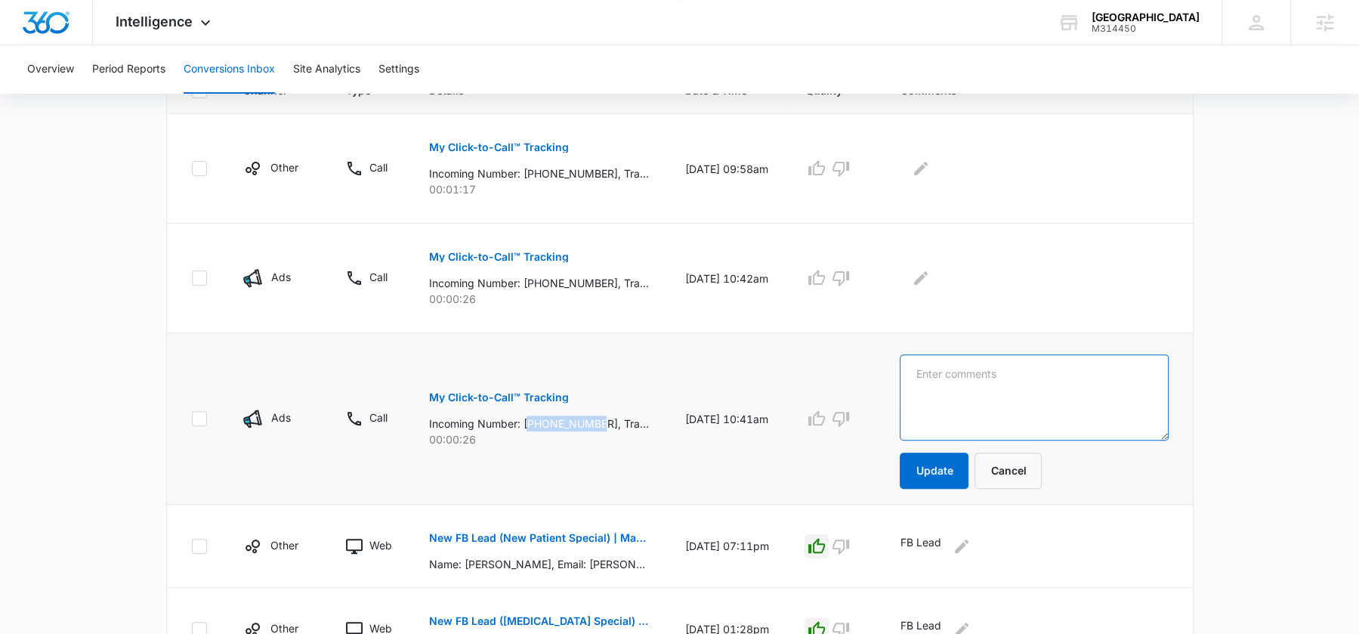
click at [939, 382] on textarea at bounding box center [1034, 397] width 268 height 86
paste textarea "v"
click at [942, 403] on textarea at bounding box center [1034, 397] width 268 height 86
type textarea "v"
paste textarea "No message left"
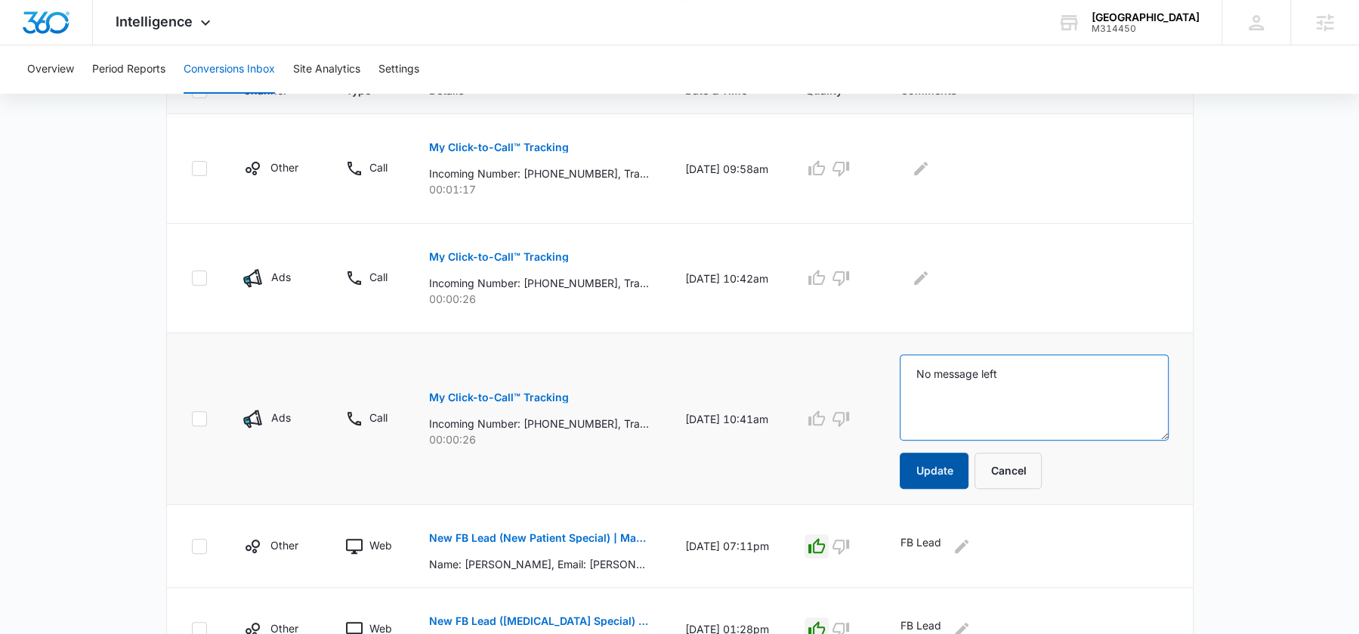
type textarea "No message left"
click at [941, 463] on button "Update" at bounding box center [934, 471] width 69 height 36
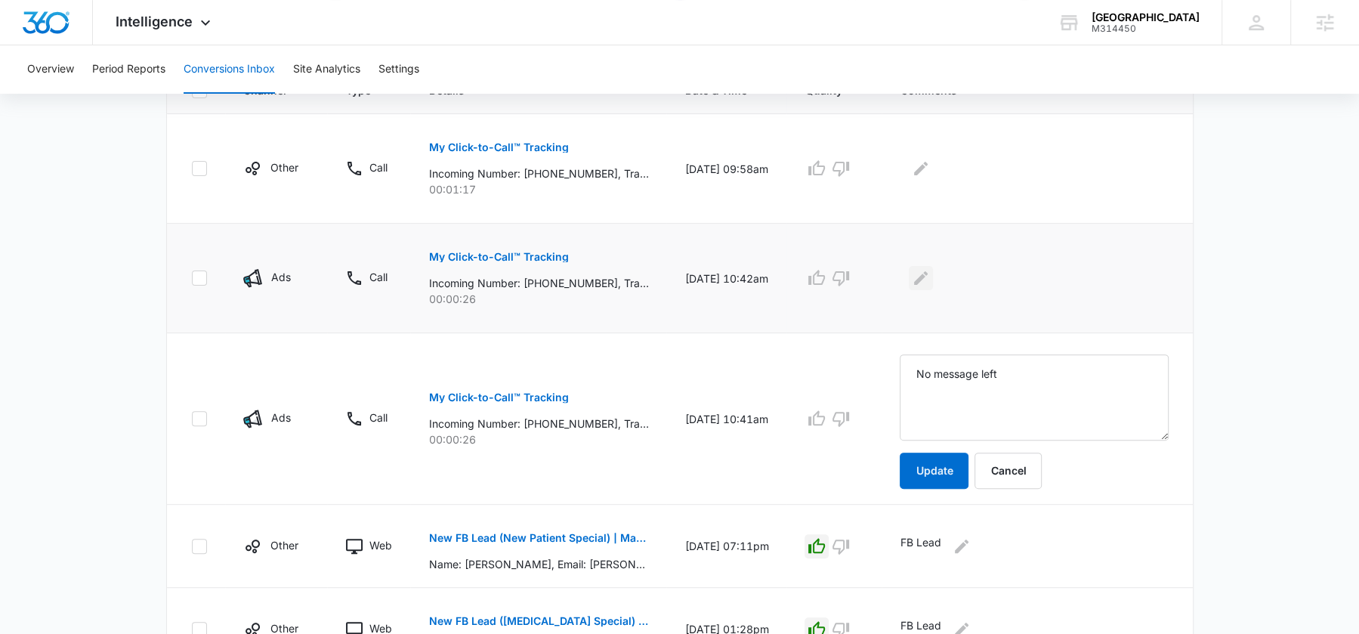
click at [928, 277] on icon "Edit Comments" at bounding box center [921, 278] width 14 height 14
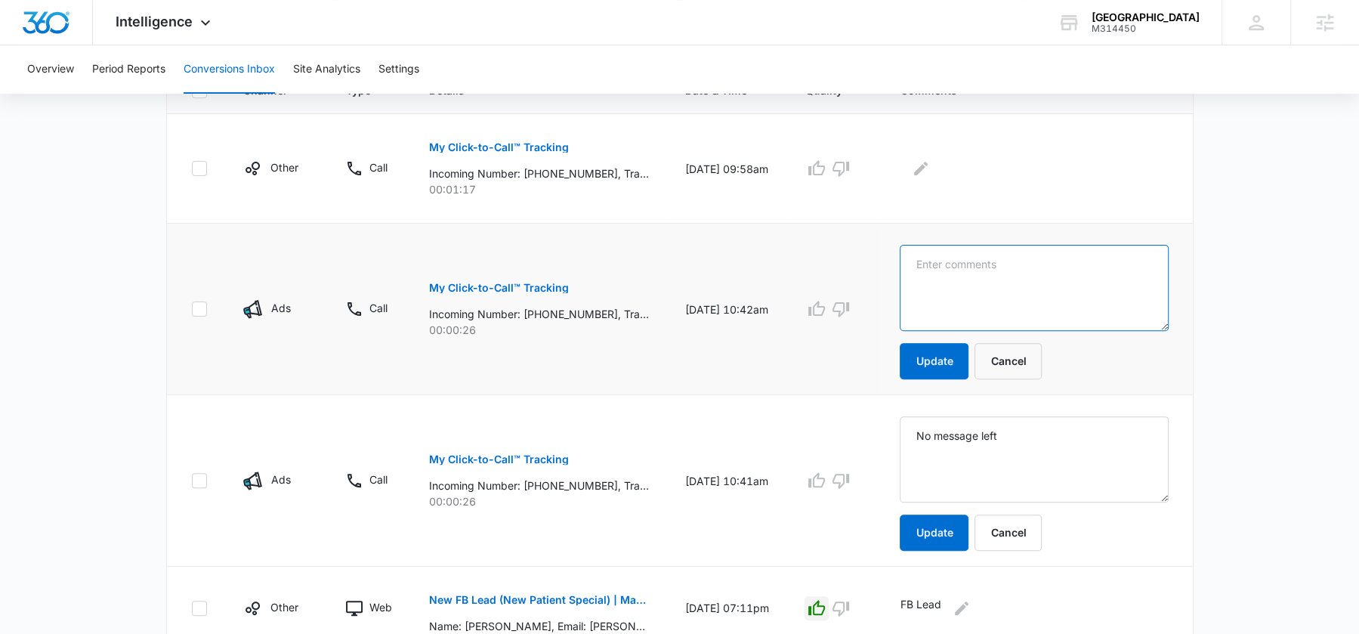
click at [946, 277] on textarea at bounding box center [1034, 288] width 268 height 86
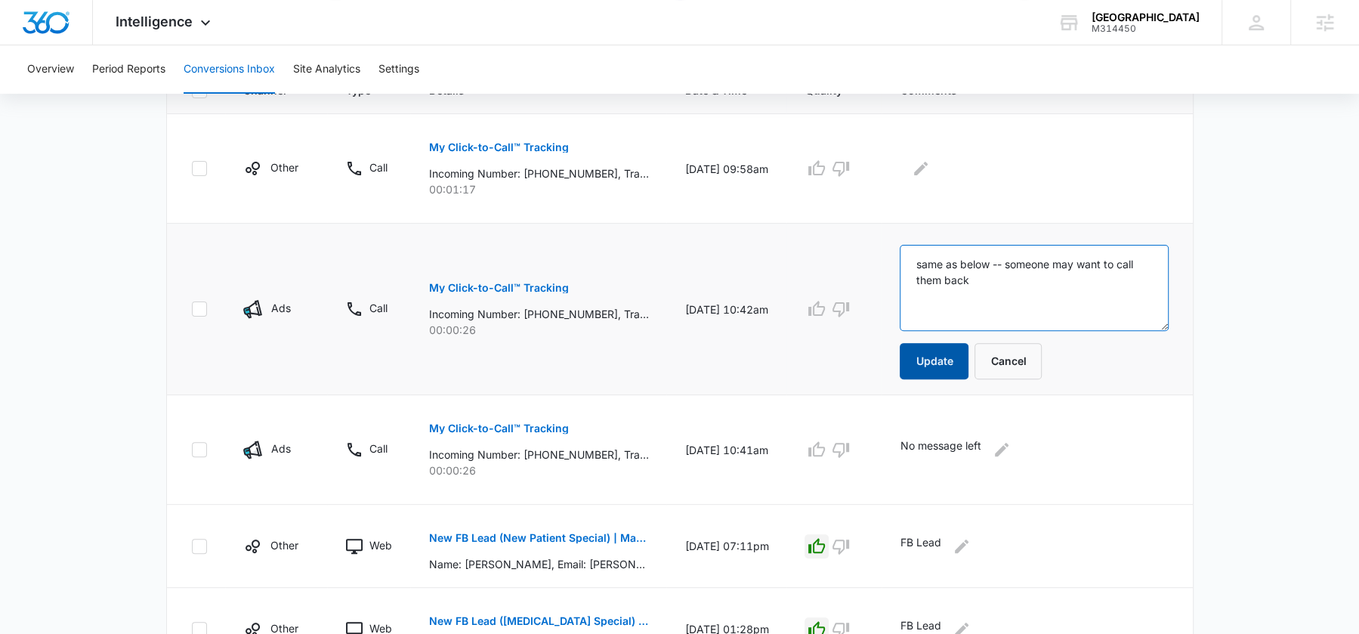
type textarea "same as below -- someone may want to call them back"
click at [947, 368] on button "Update" at bounding box center [934, 361] width 69 height 36
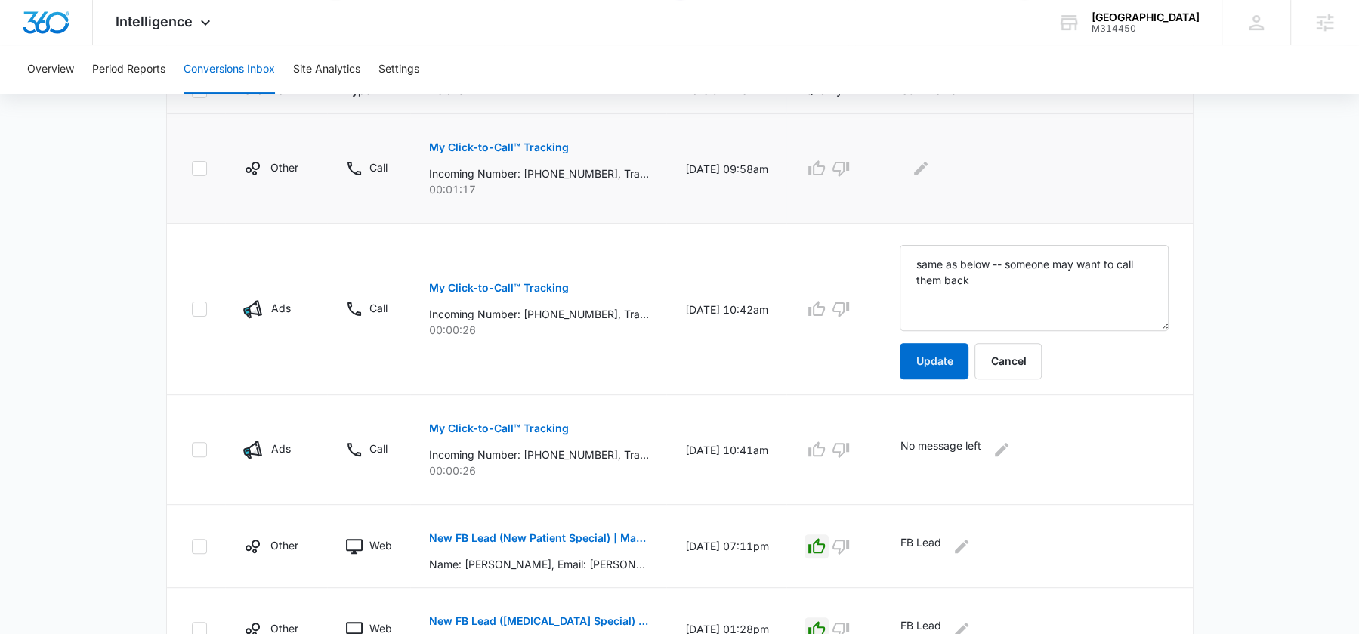
click at [554, 173] on p "Incoming Number: +15192009291, Tracking Number: +18337597804, Ring To: +1226946…" at bounding box center [538, 173] width 220 height 16
copy p "15192009291"
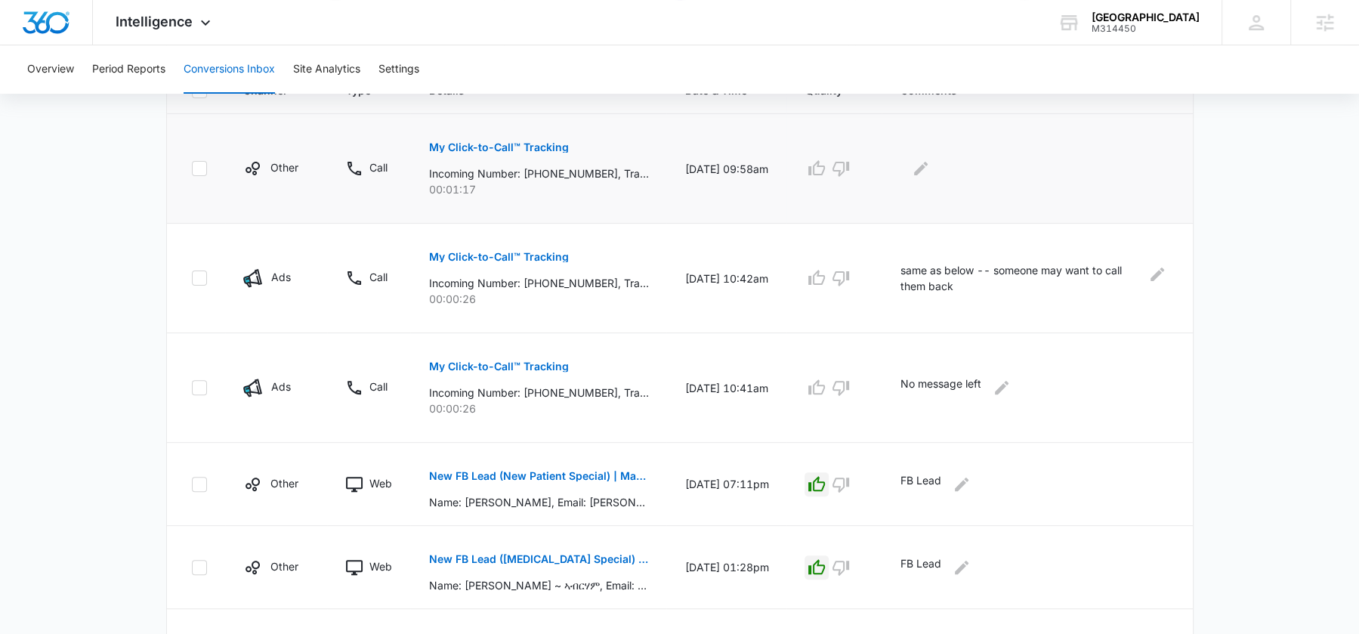
click at [953, 171] on div at bounding box center [1034, 168] width 268 height 24
click at [928, 169] on icon "Edit Comments" at bounding box center [921, 169] width 14 height 14
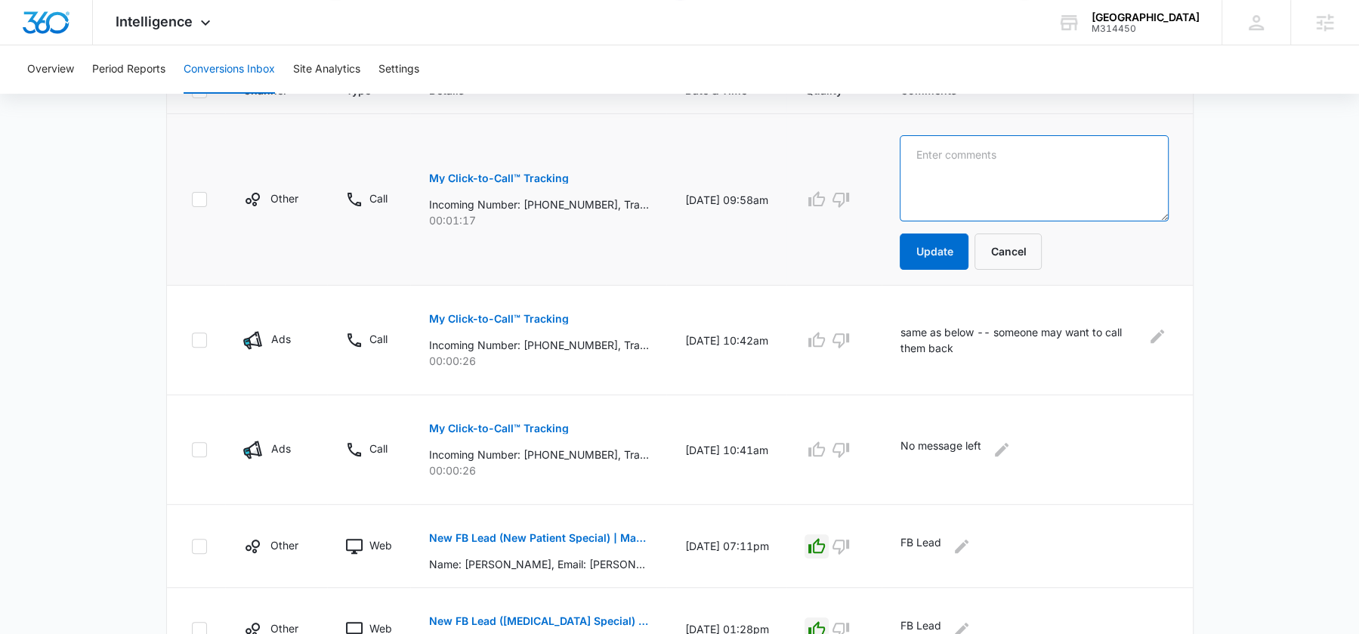
click at [950, 172] on textarea at bounding box center [1034, 178] width 268 height 86
type textarea "no notes yet"
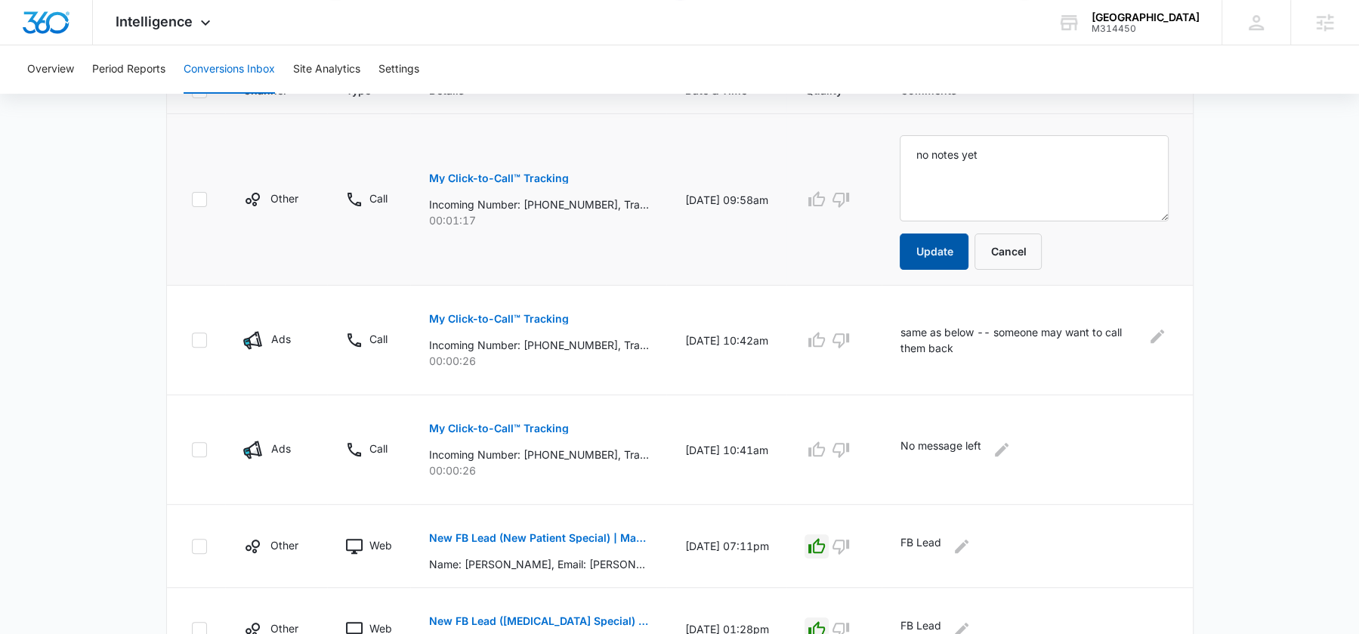
click at [943, 255] on button "Update" at bounding box center [934, 251] width 69 height 36
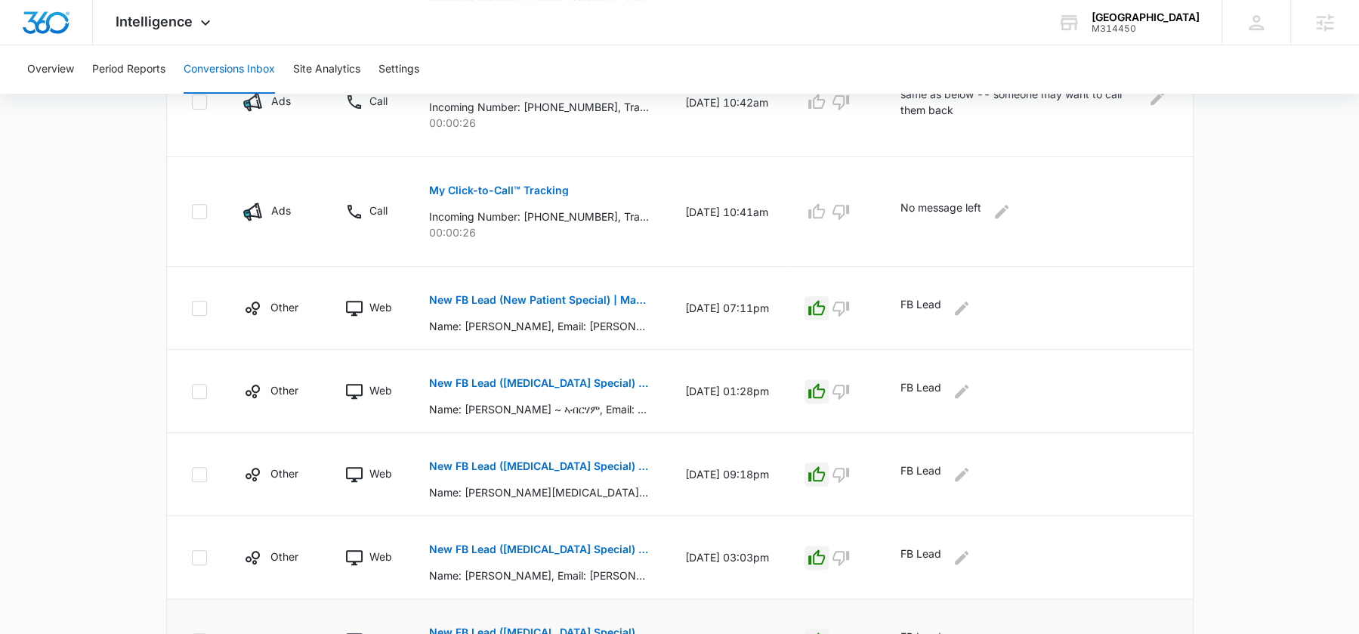
scroll to position [530, 0]
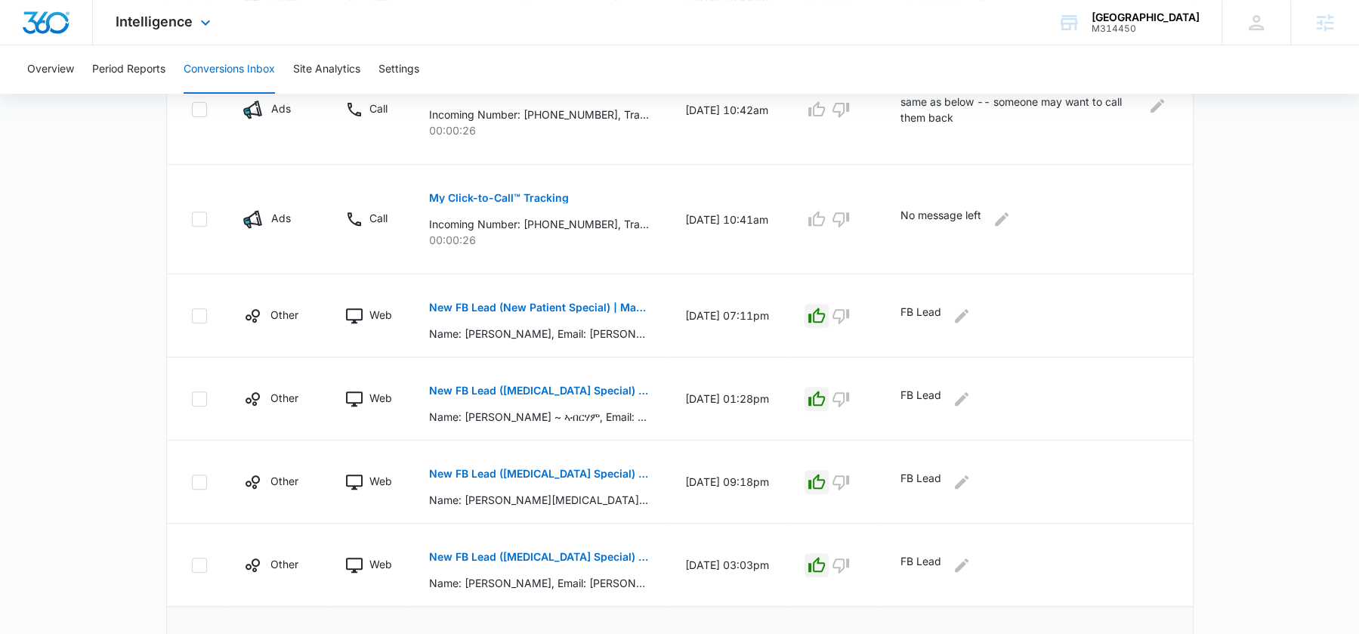
click at [184, 30] on div "Intelligence Apps Forms CRM Email Social Payments POS Content Ads Intelligence …" at bounding box center [165, 22] width 144 height 45
click at [196, 9] on div "Intelligence Apps Forms CRM Email Social Payments POS Content Ads Intelligence …" at bounding box center [165, 22] width 144 height 45
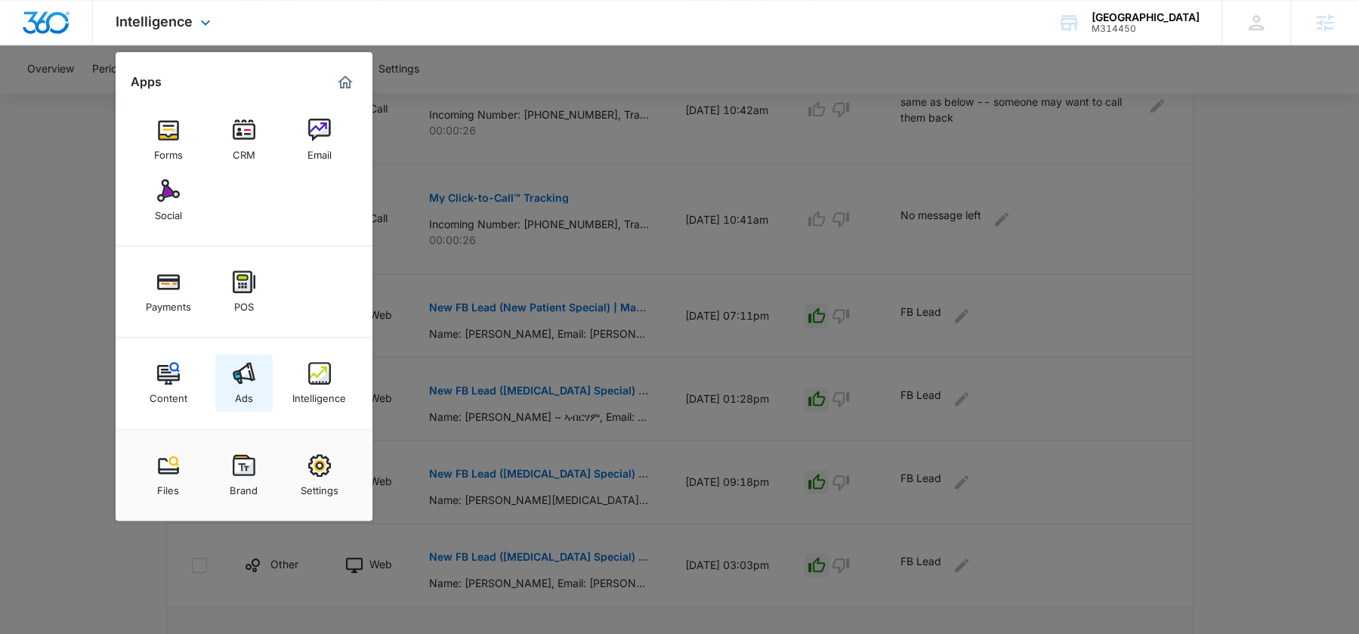
click at [226, 395] on link "Ads" at bounding box center [243, 382] width 57 height 57
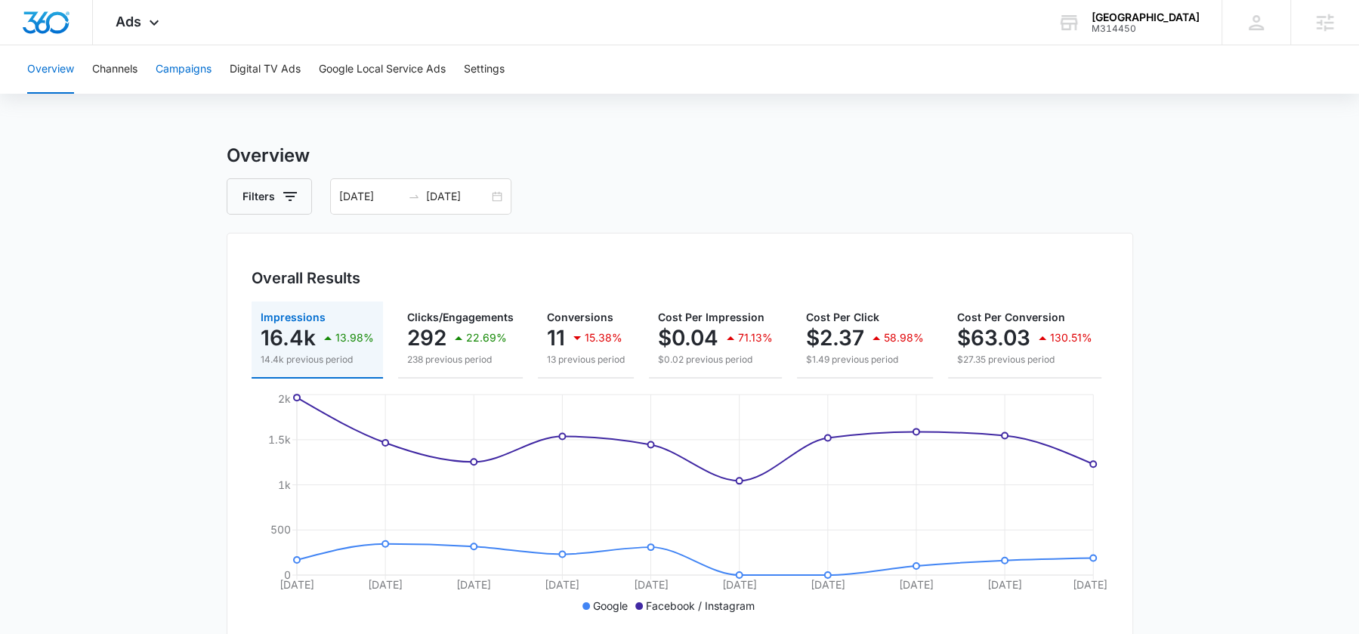
click at [173, 63] on button "Campaigns" at bounding box center [184, 69] width 56 height 48
click at [134, 26] on span "Ads" at bounding box center [129, 22] width 26 height 16
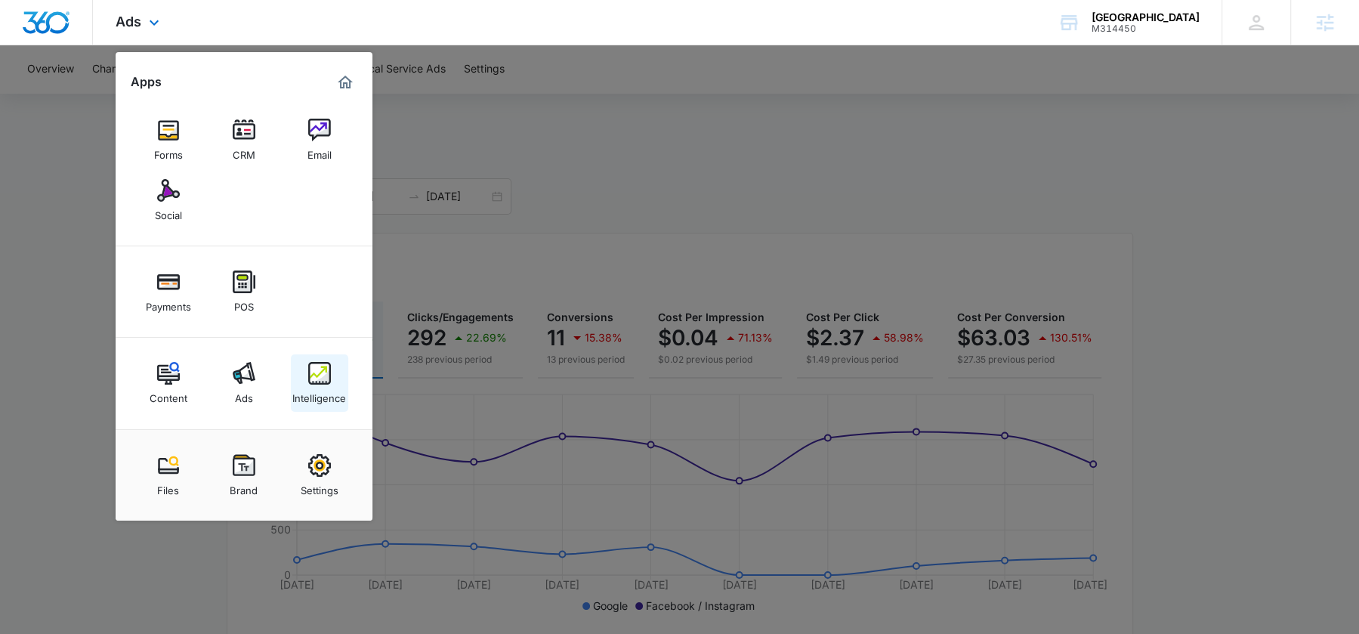
click at [304, 390] on div "Intelligence" at bounding box center [319, 395] width 54 height 20
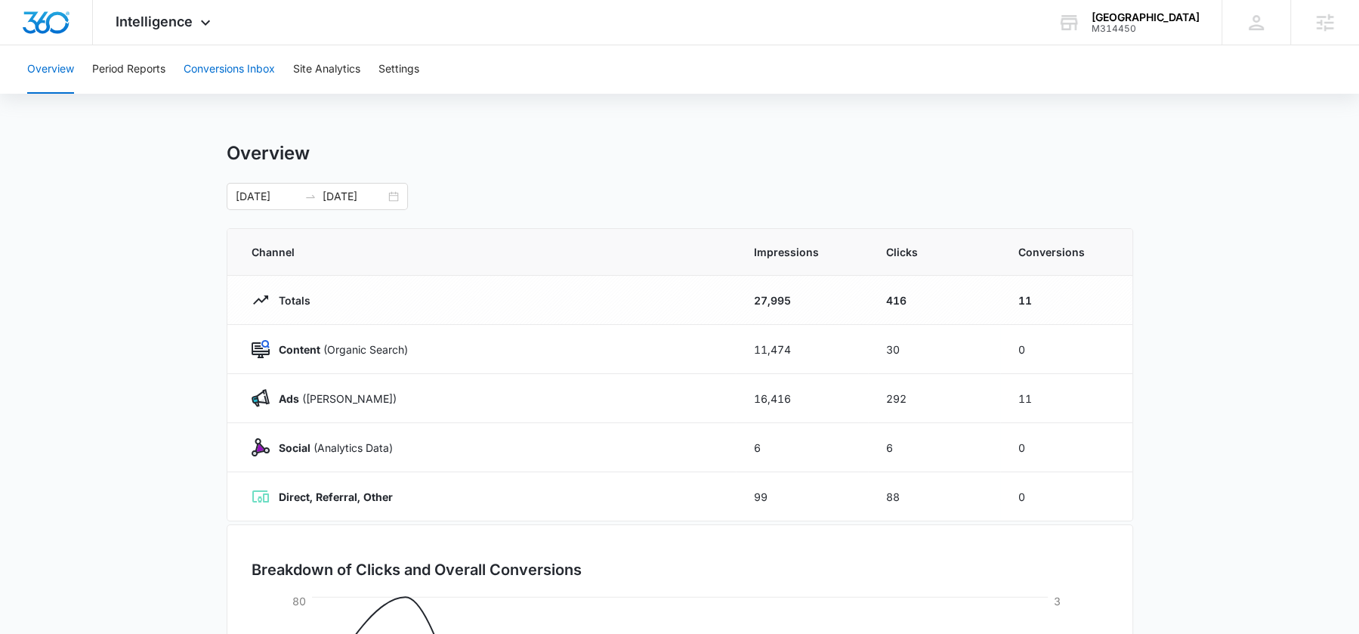
click at [208, 62] on button "Conversions Inbox" at bounding box center [229, 69] width 91 height 48
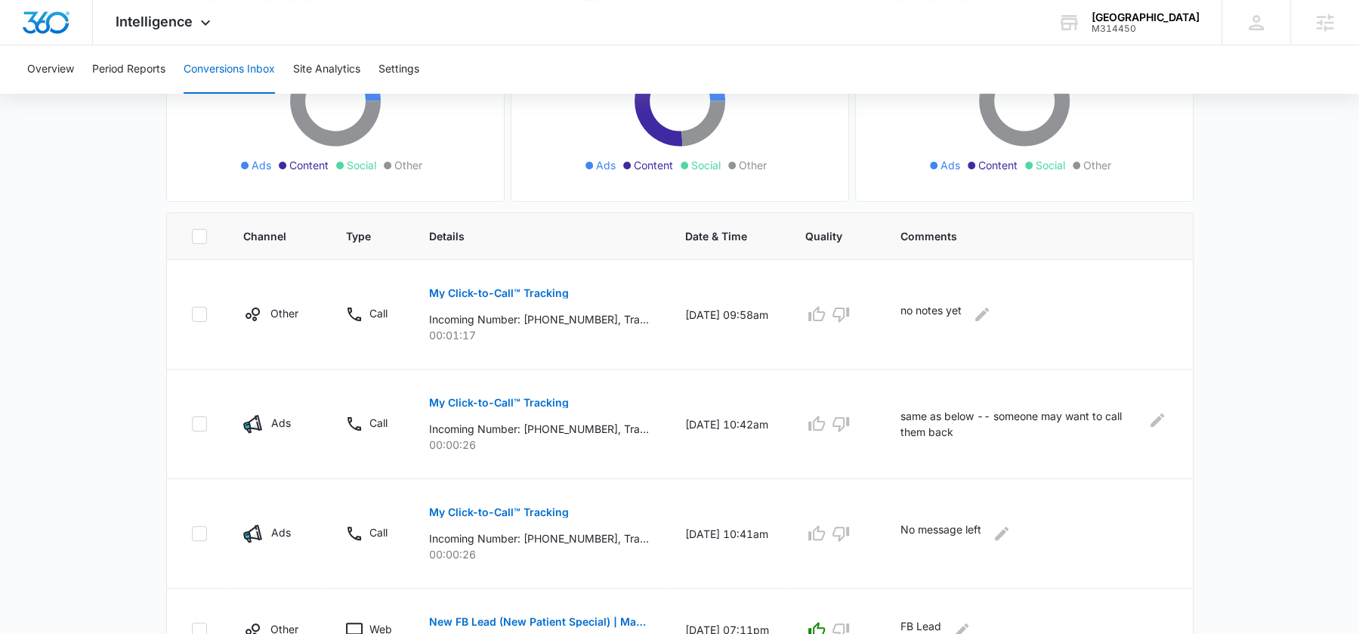
scroll to position [848, 0]
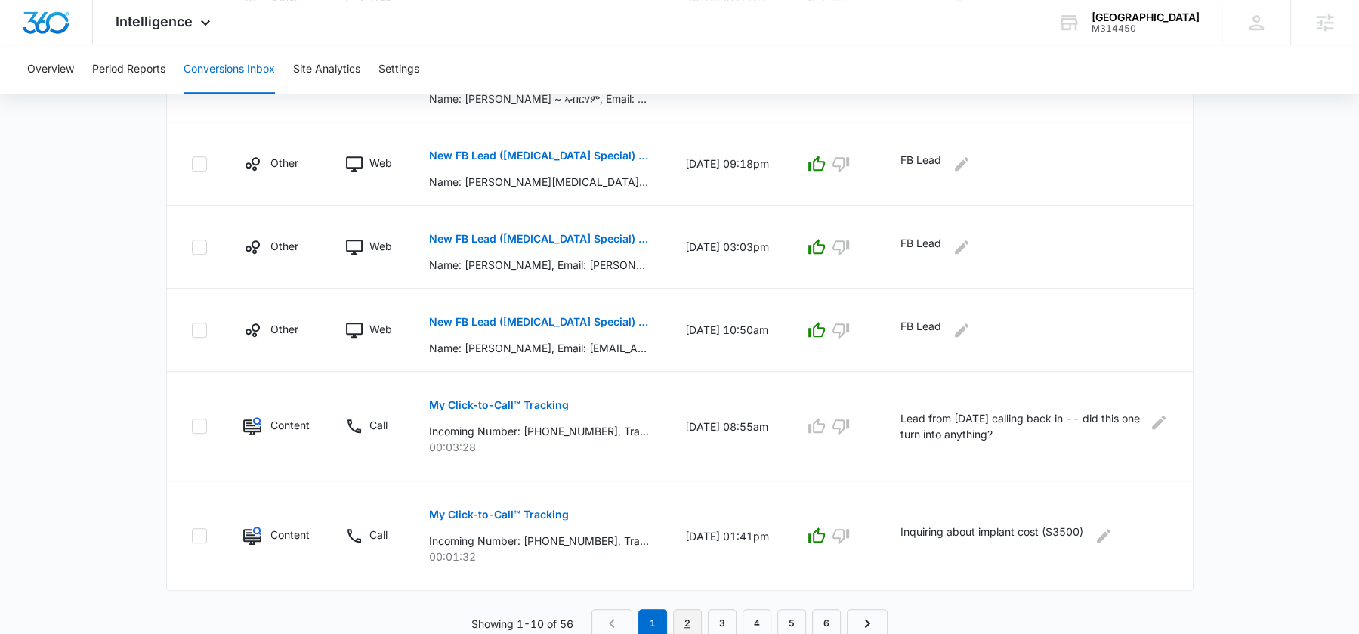
click at [682, 612] on link "2" at bounding box center [687, 623] width 29 height 29
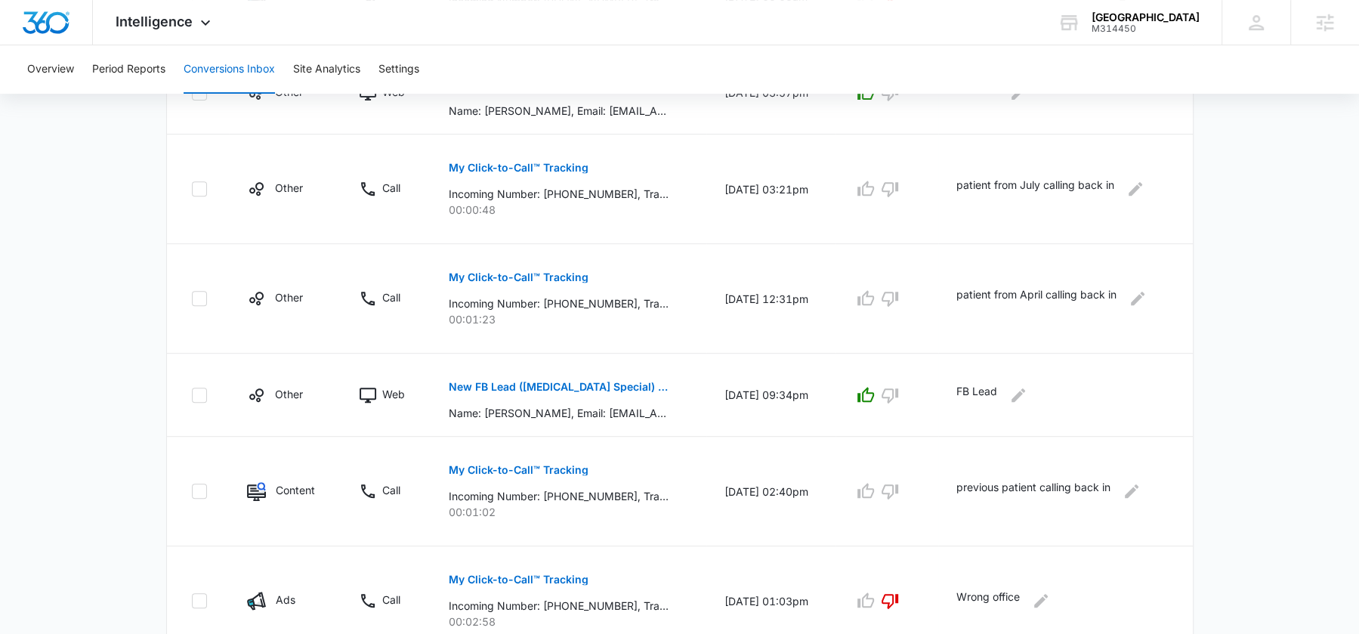
scroll to position [875, 0]
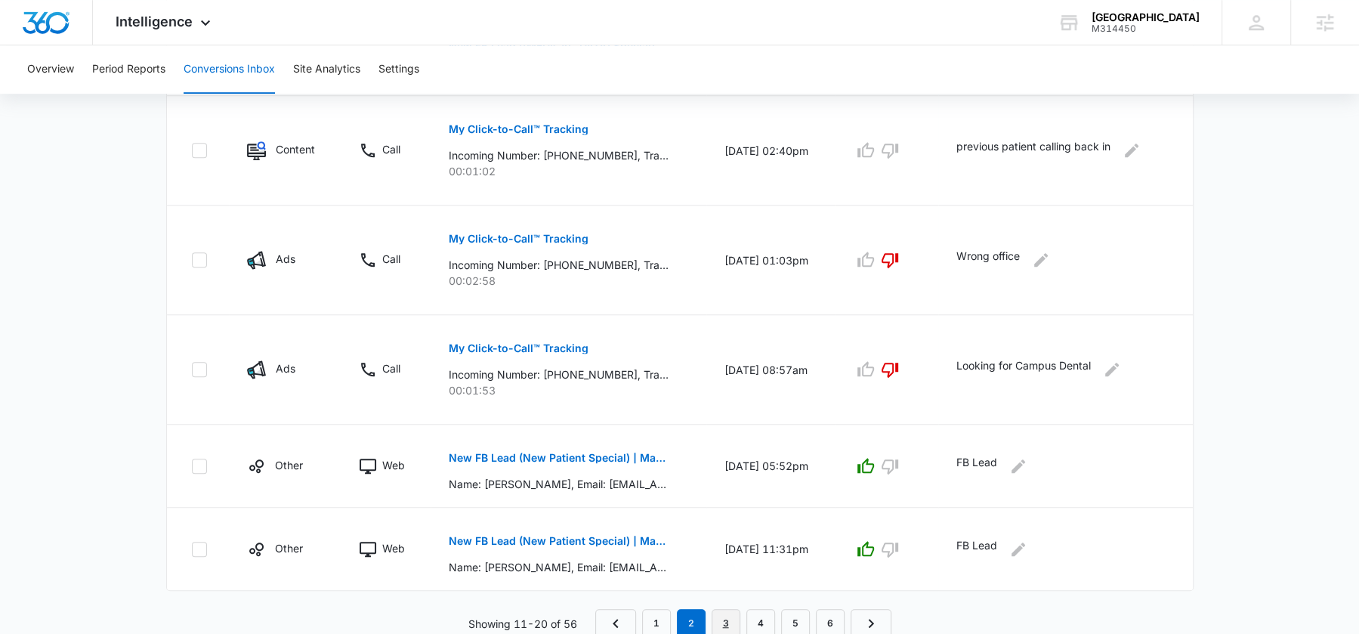
click at [727, 617] on link "3" at bounding box center [726, 623] width 29 height 29
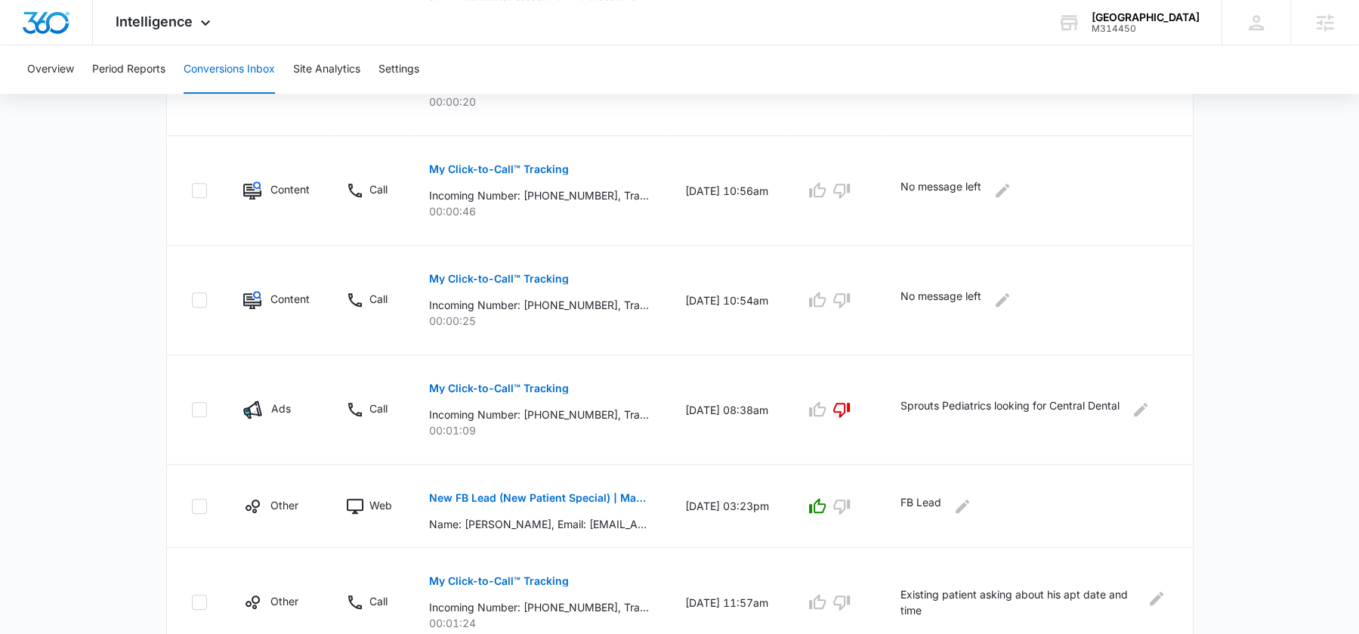
scroll to position [901, 0]
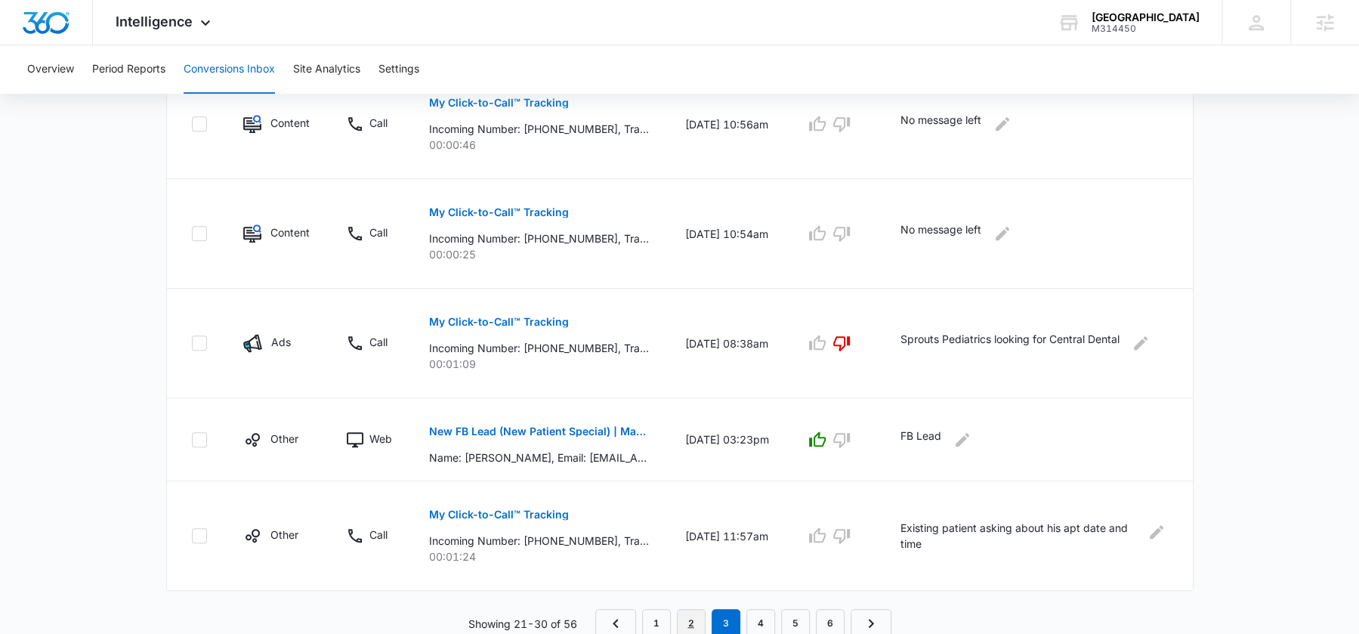
click at [690, 611] on link "2" at bounding box center [691, 623] width 29 height 29
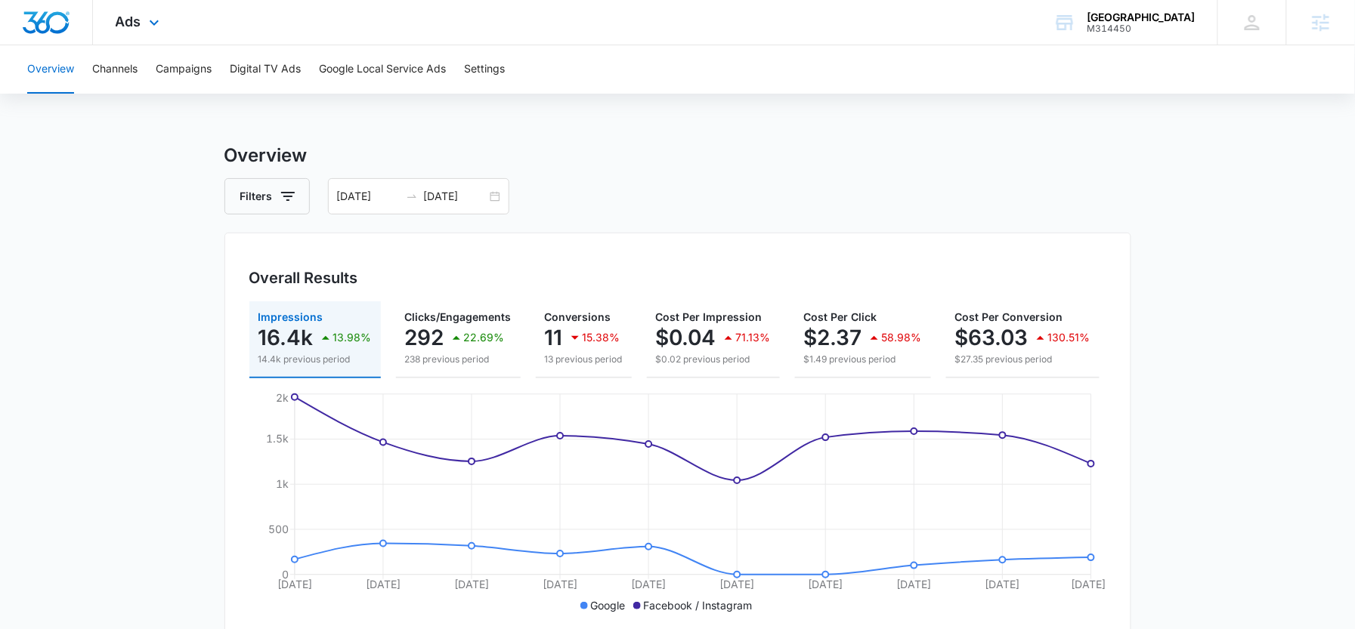
click at [142, 27] on div "Ads Apps Forms CRM Email Social Payments POS Content Ads Intelligence Files Bra…" at bounding box center [139, 22] width 93 height 45
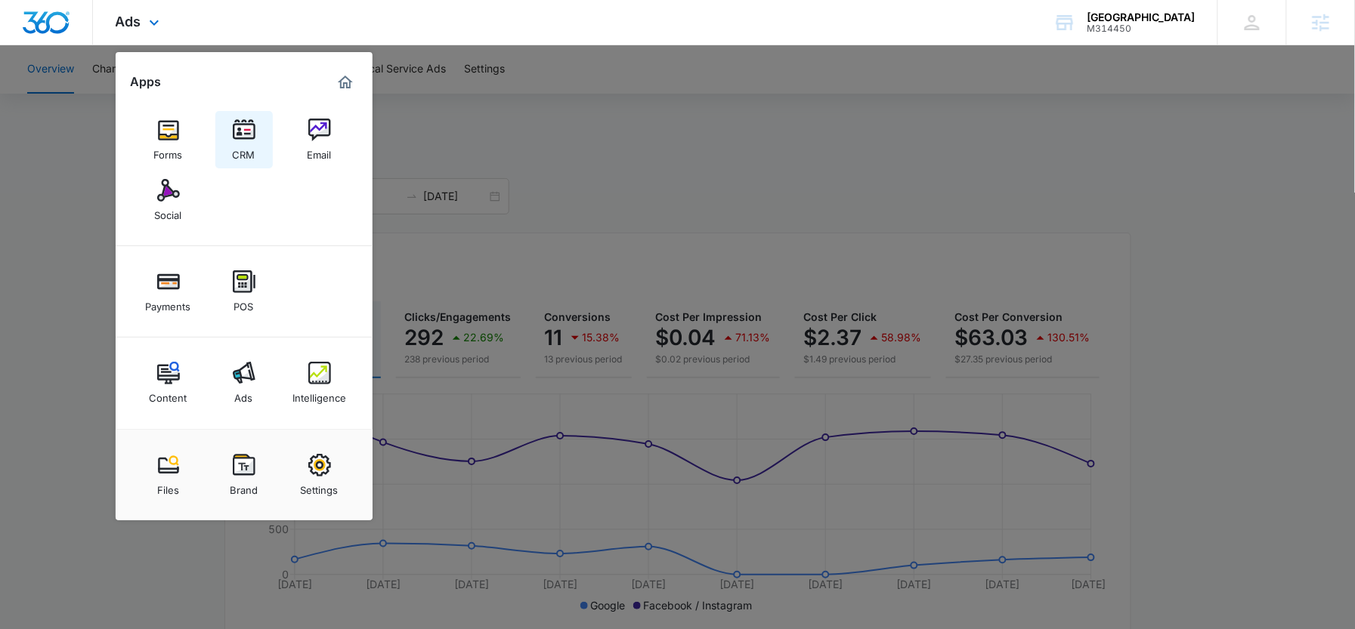
click at [244, 141] on div "CRM" at bounding box center [244, 151] width 23 height 20
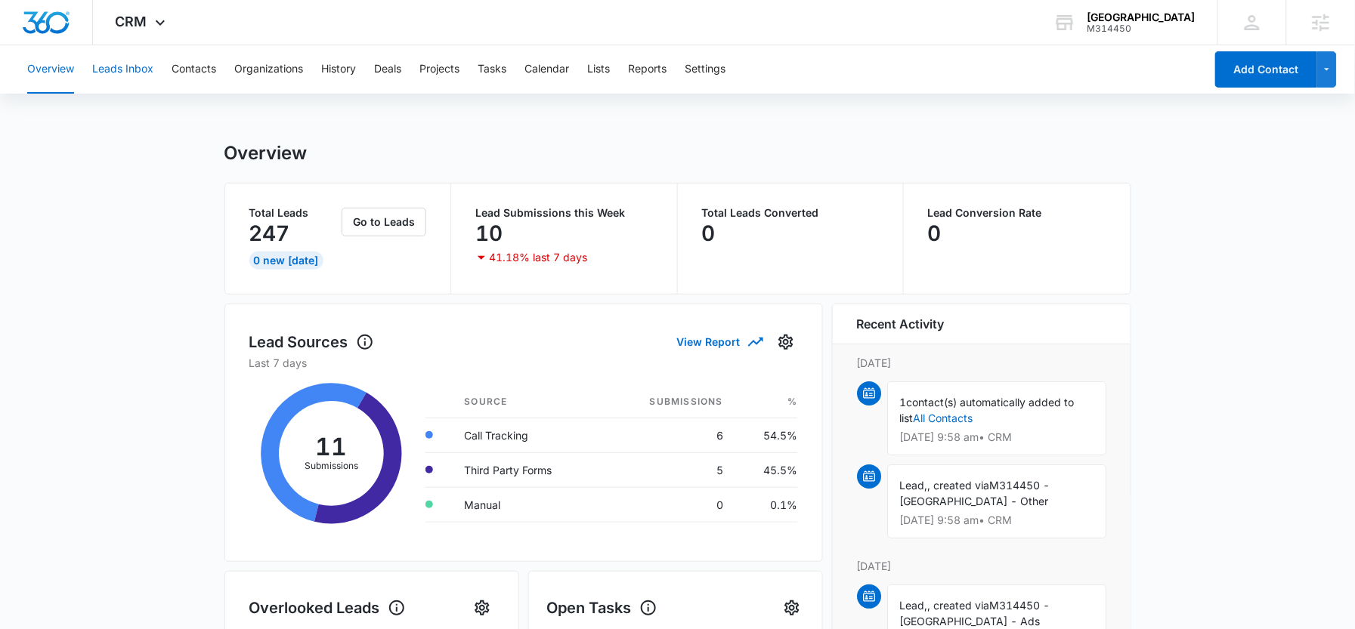
click at [139, 70] on button "Leads Inbox" at bounding box center [122, 69] width 61 height 48
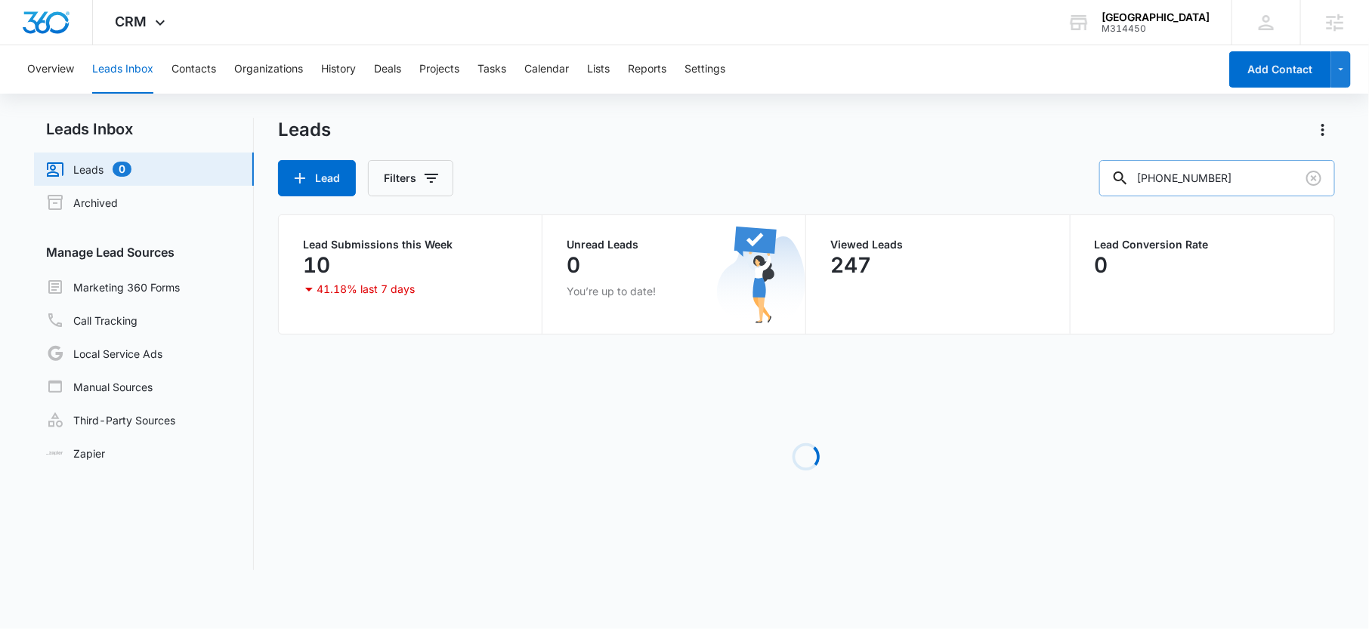
drag, startPoint x: 1281, startPoint y: 185, endPoint x: 1145, endPoint y: 184, distance: 135.2
click at [1148, 184] on div "1-519-903-6142" at bounding box center [1217, 178] width 236 height 36
paste input "6477607596"
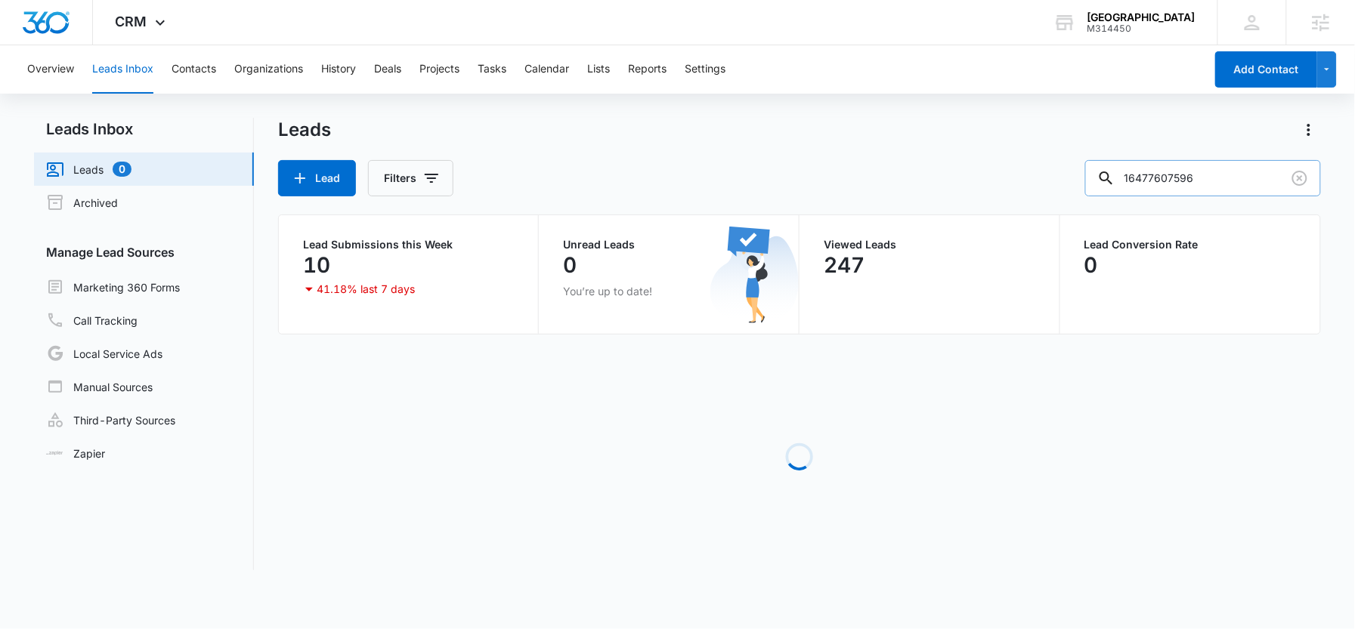
click at [1180, 178] on input "16477607596" at bounding box center [1203, 178] width 236 height 36
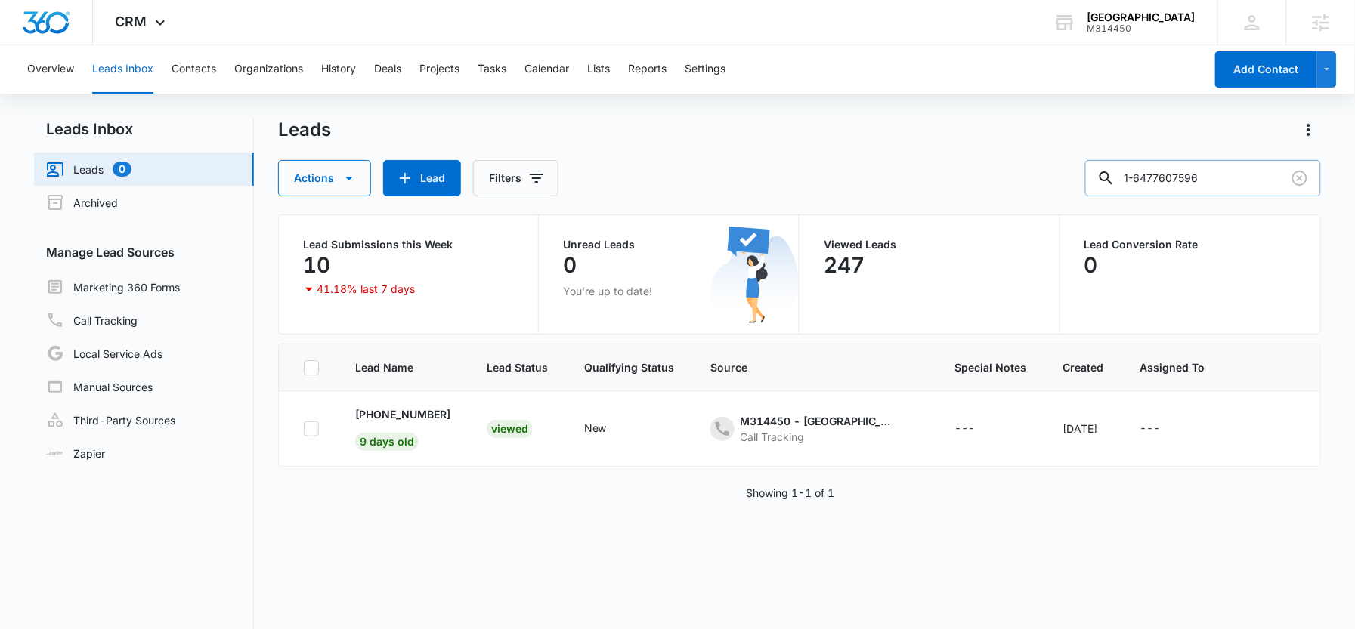
type input "1-6477-607596"
click at [1200, 183] on input "1-519-903-6142" at bounding box center [1203, 178] width 236 height 36
paste input "6477607596"
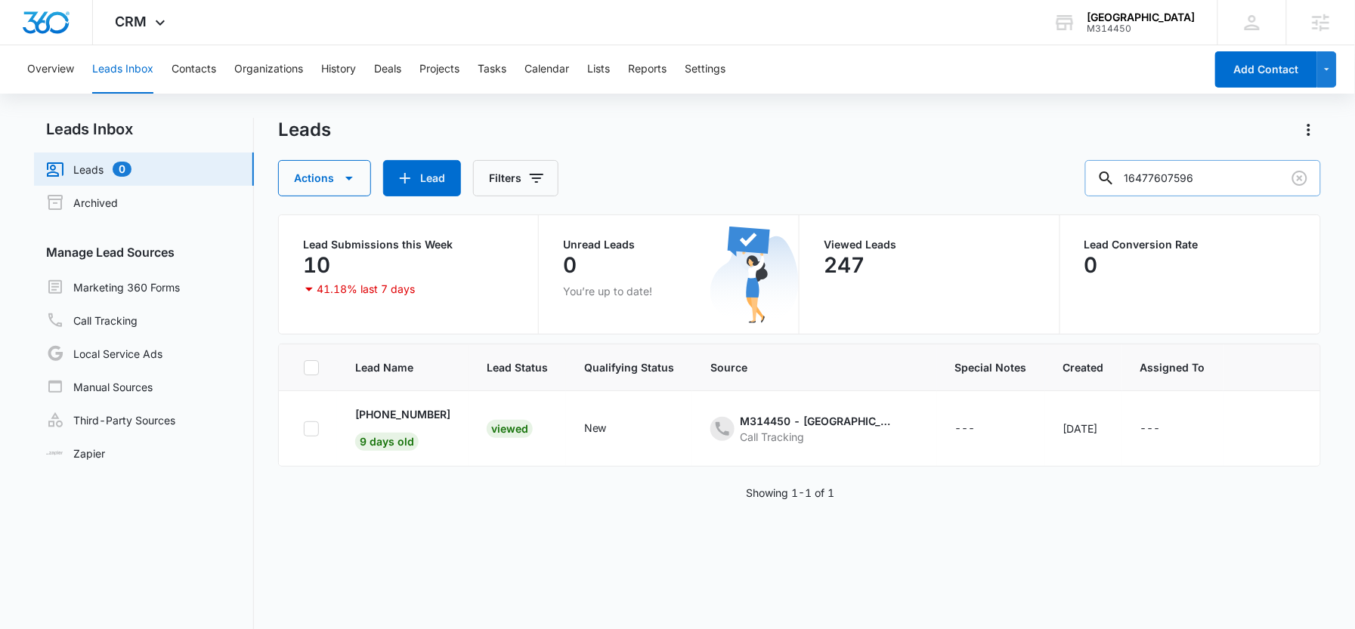
click at [1166, 175] on input "16477607596" at bounding box center [1203, 178] width 236 height 36
click at [1191, 179] on input "1-6477607596" at bounding box center [1203, 178] width 236 height 36
click at [1216, 180] on input "1-647-760-7596" at bounding box center [1203, 178] width 236 height 36
type input "1-647-760-7596"
click at [429, 413] on p "+1 (647) 760-7596" at bounding box center [402, 414] width 95 height 16
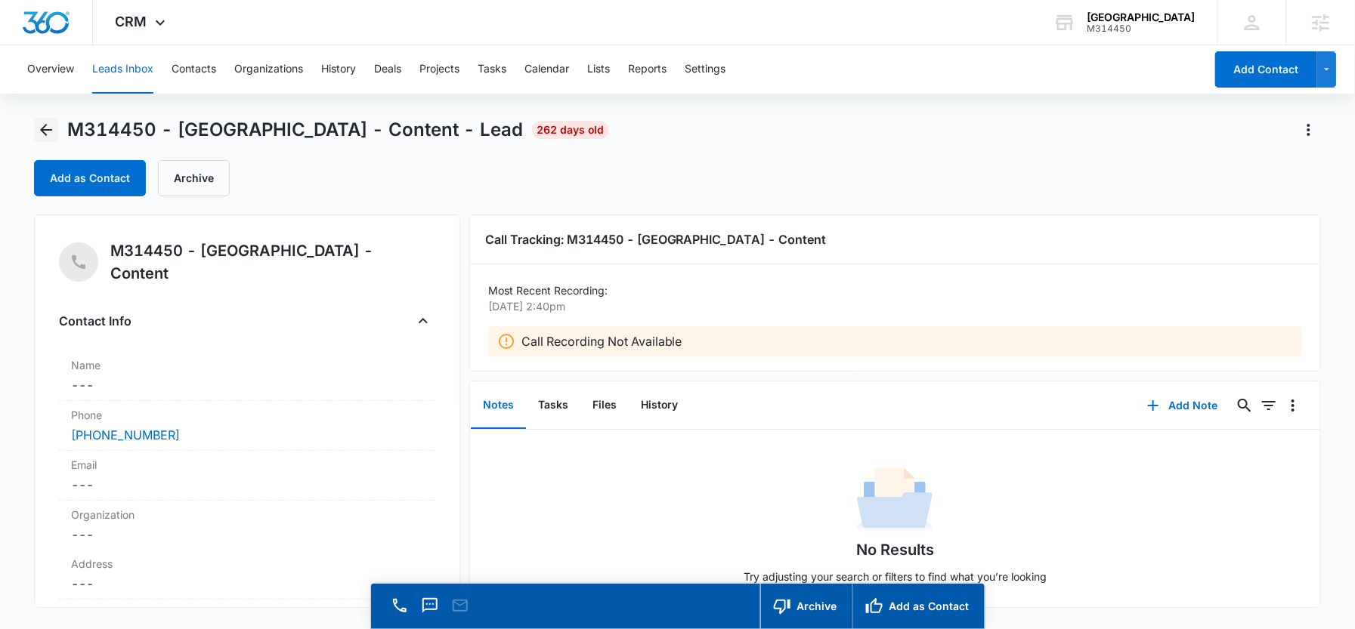
click at [49, 128] on icon "Back" at bounding box center [46, 130] width 18 height 18
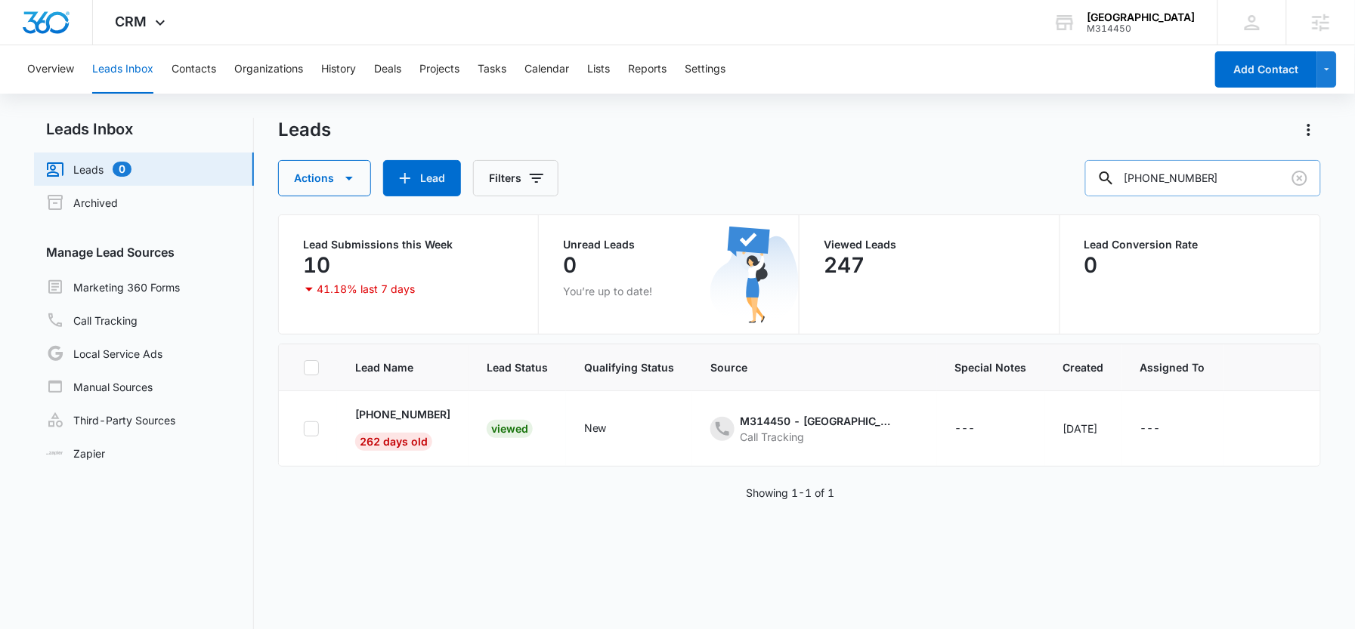
drag, startPoint x: 1259, startPoint y: 181, endPoint x: 1141, endPoint y: 181, distance: 118.6
click at [1141, 181] on div "1-647-760-7596" at bounding box center [1203, 178] width 236 height 36
paste input "5199816802"
click at [1168, 176] on input "15199816802" at bounding box center [1203, 178] width 236 height 36
type input "1-519-981-6802"
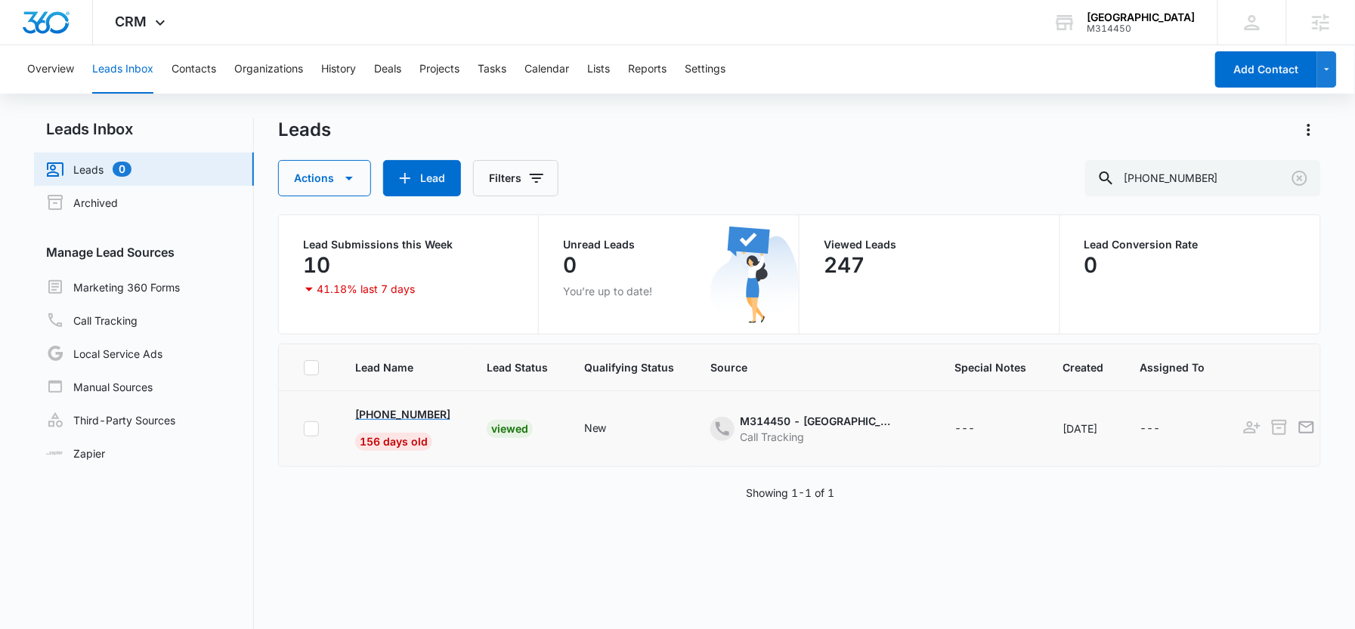
click at [428, 418] on p "+1 (519) 981-6802" at bounding box center [402, 414] width 95 height 16
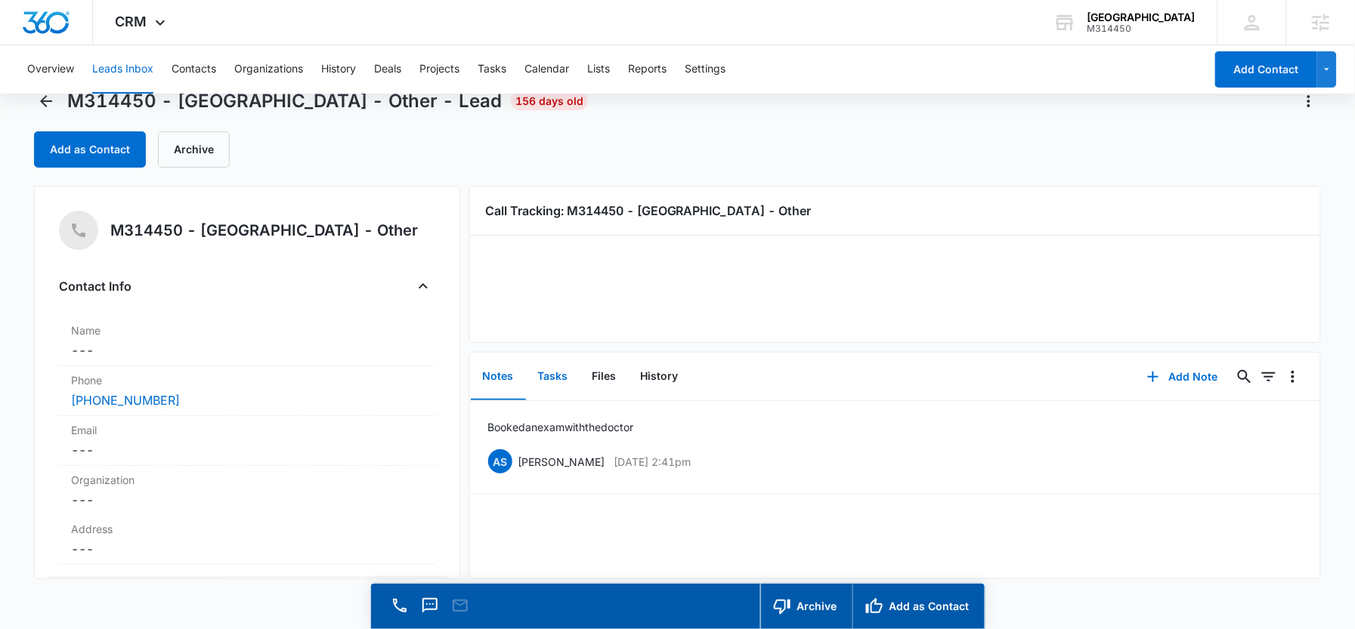
scroll to position [31, 0]
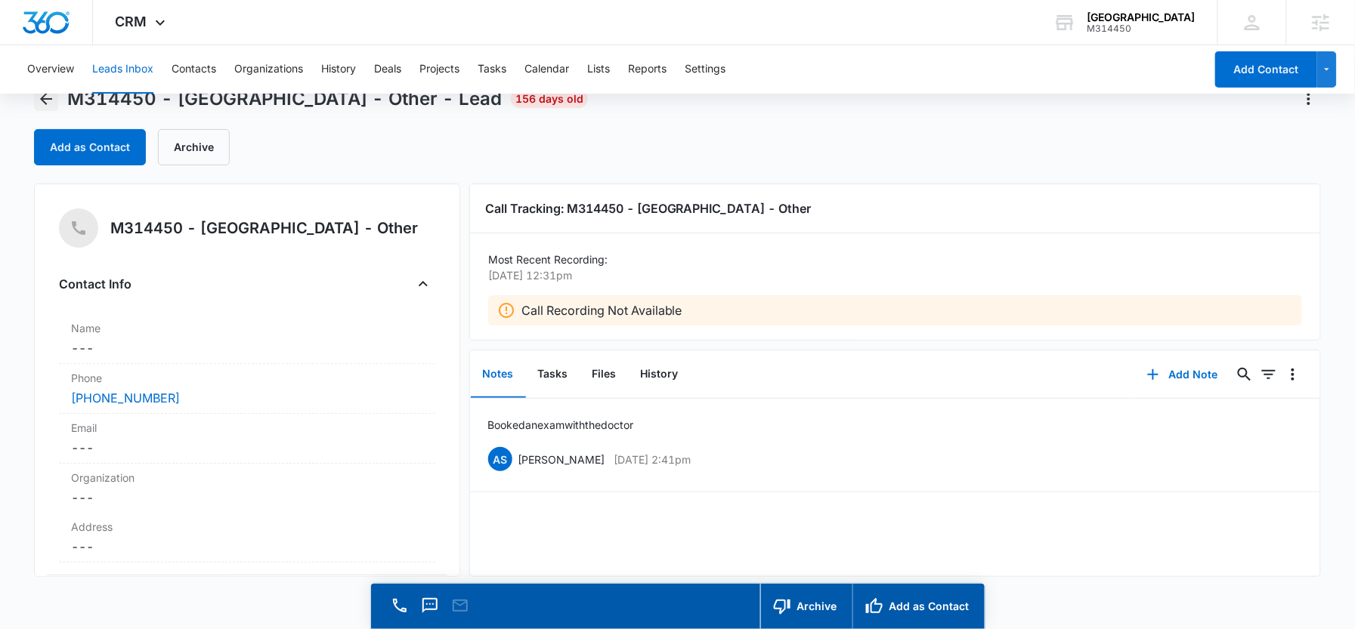
click at [48, 104] on icon "Back" at bounding box center [46, 99] width 18 height 18
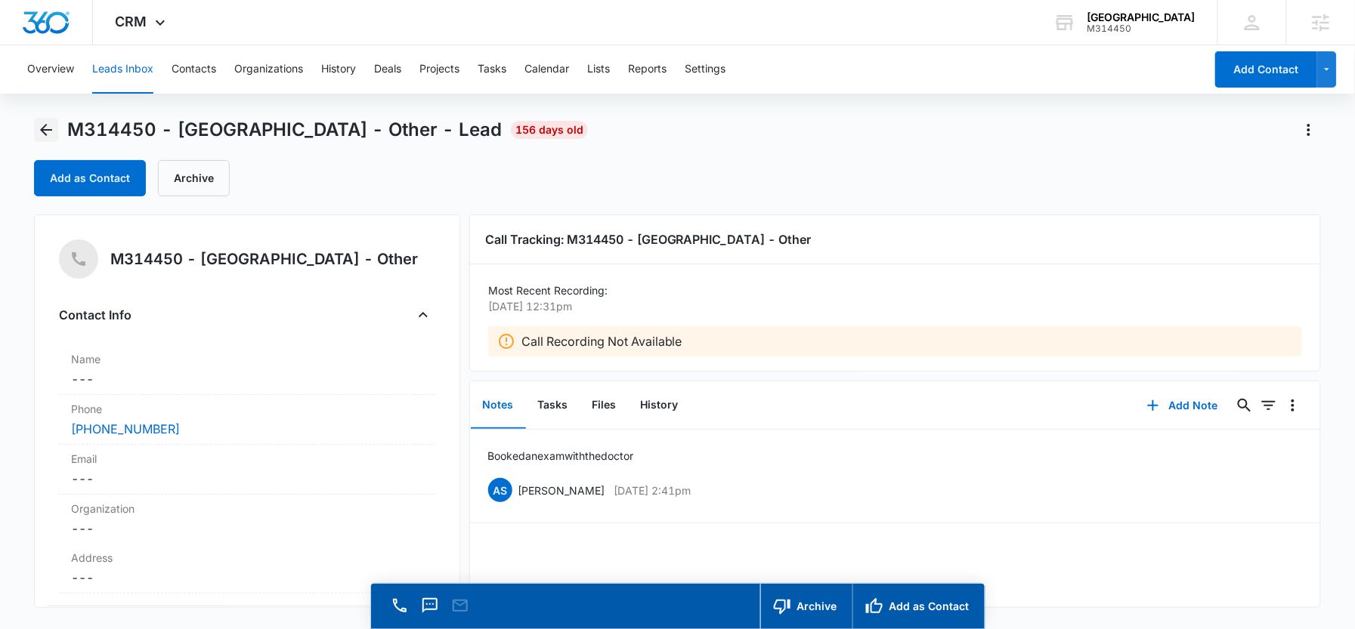
click at [48, 104] on div "Overview Leads Inbox Contacts Organizations History Deals Projects Tasks Calend…" at bounding box center [677, 358] width 1355 height 627
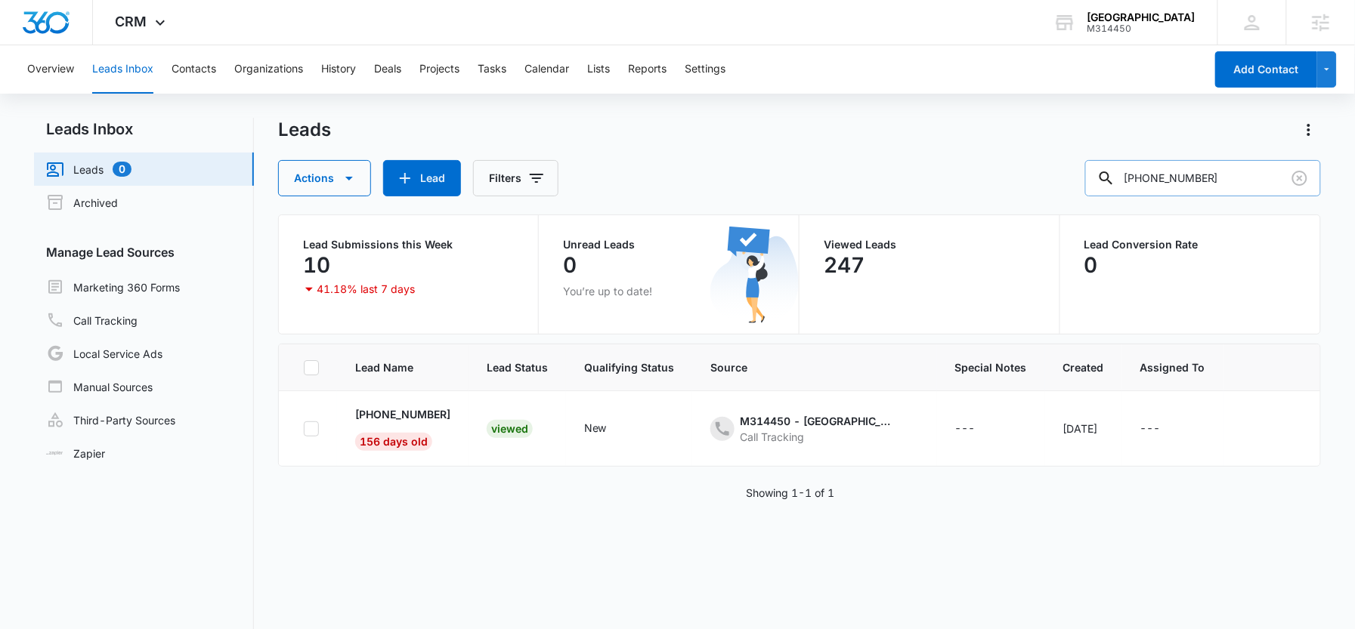
drag, startPoint x: 1242, startPoint y: 183, endPoint x: 1152, endPoint y: 183, distance: 89.9
click at [1152, 183] on div "1-519-981-6802" at bounding box center [1203, 178] width 236 height 36
paste input "2267889645"
click at [1163, 176] on input "12267889645" at bounding box center [1203, 178] width 236 height 36
type input "1-226-788-9645"
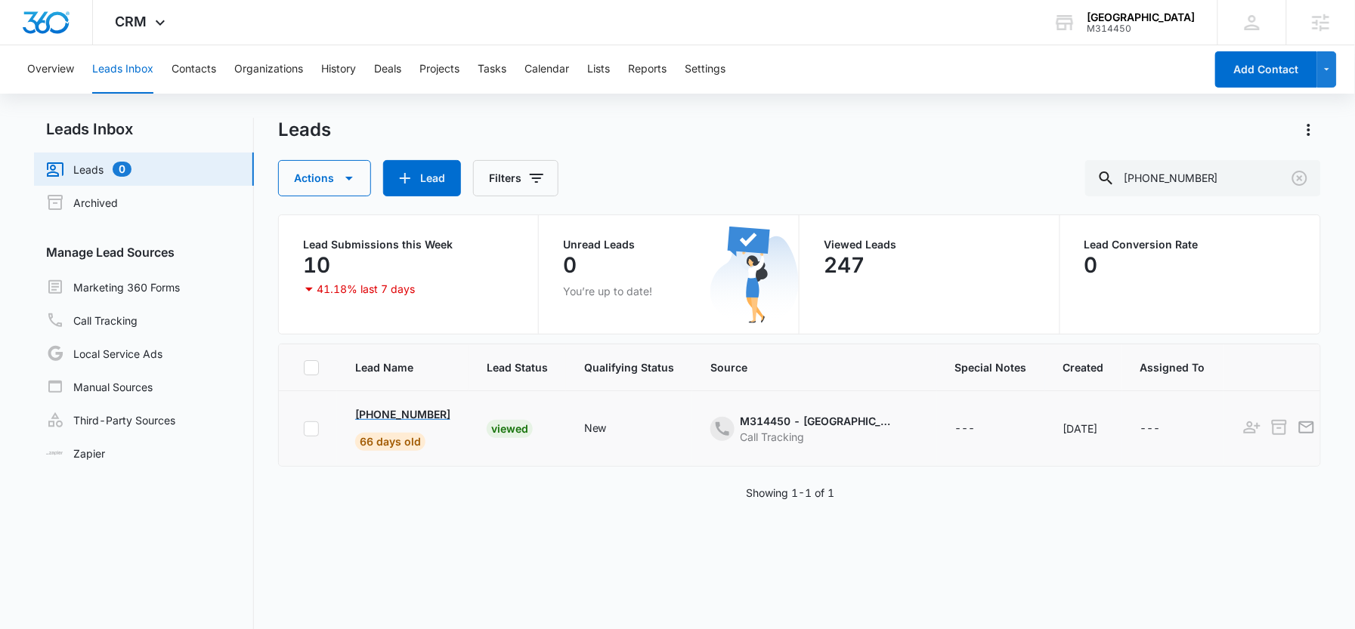
click at [415, 414] on p "+1 (226) 788-9645" at bounding box center [402, 414] width 95 height 16
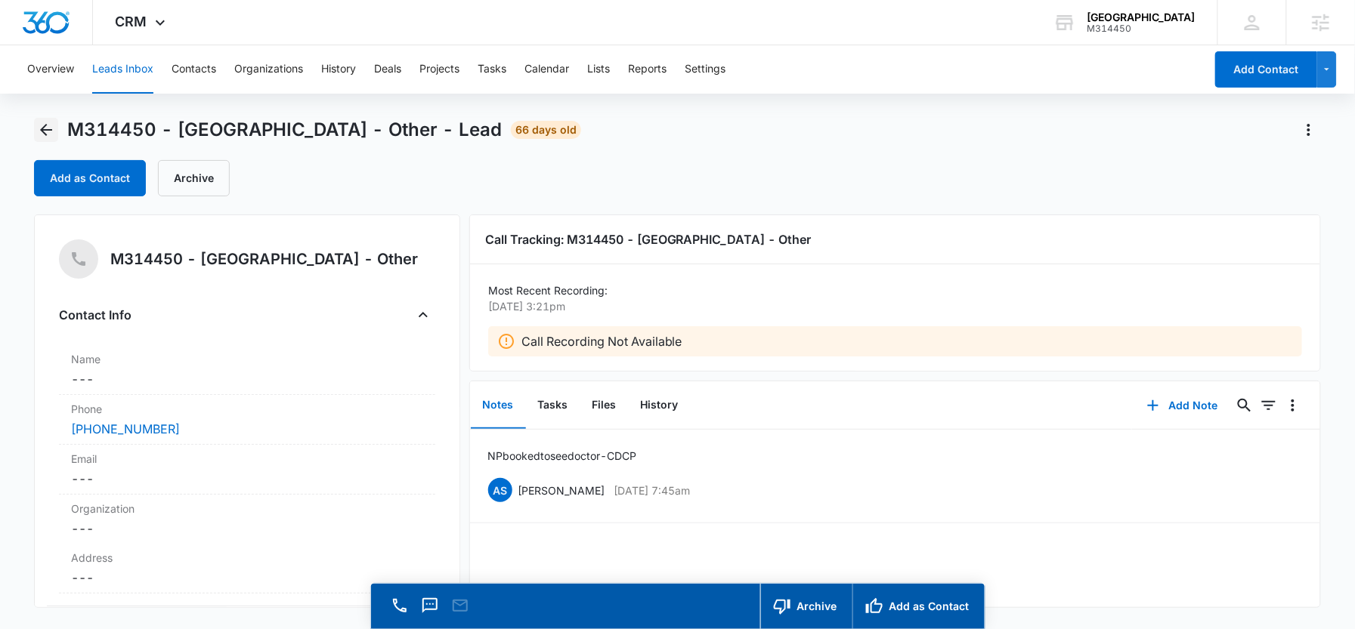
click at [51, 129] on icon "Back" at bounding box center [46, 130] width 12 height 12
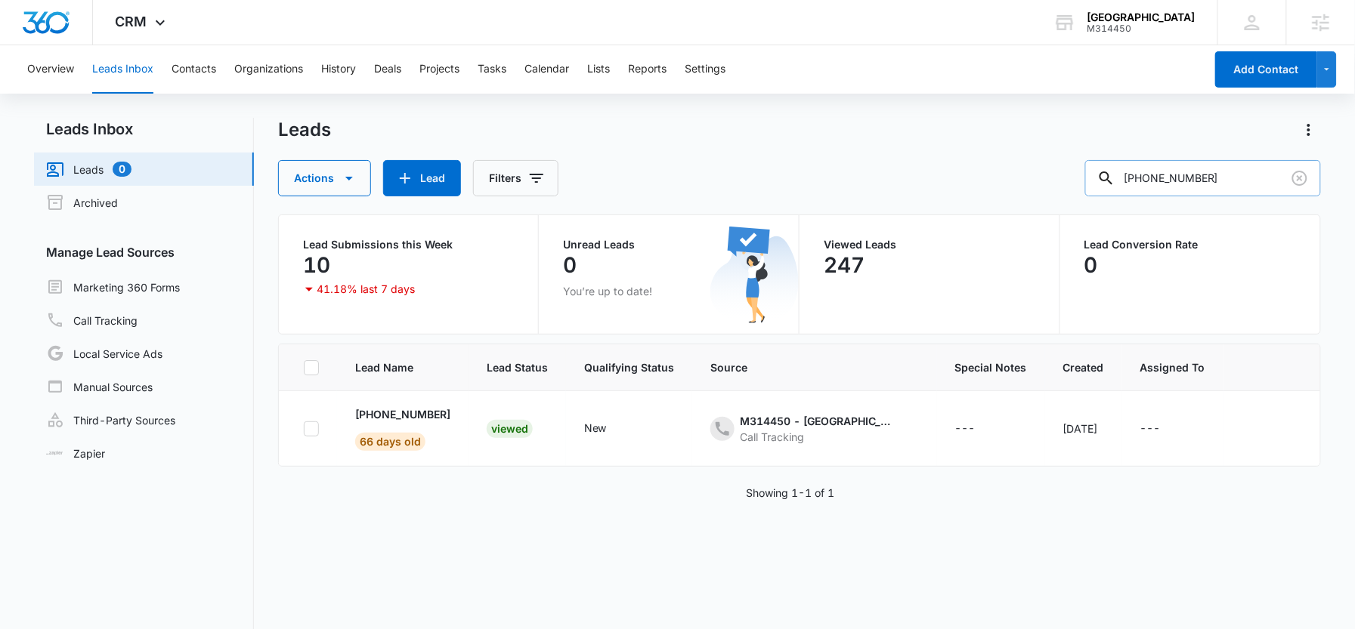
click at [1233, 189] on input "1-226-788-9645" at bounding box center [1203, 178] width 236 height 36
paste input "5199800902"
click at [1204, 176] on input "15199800902" at bounding box center [1203, 178] width 236 height 36
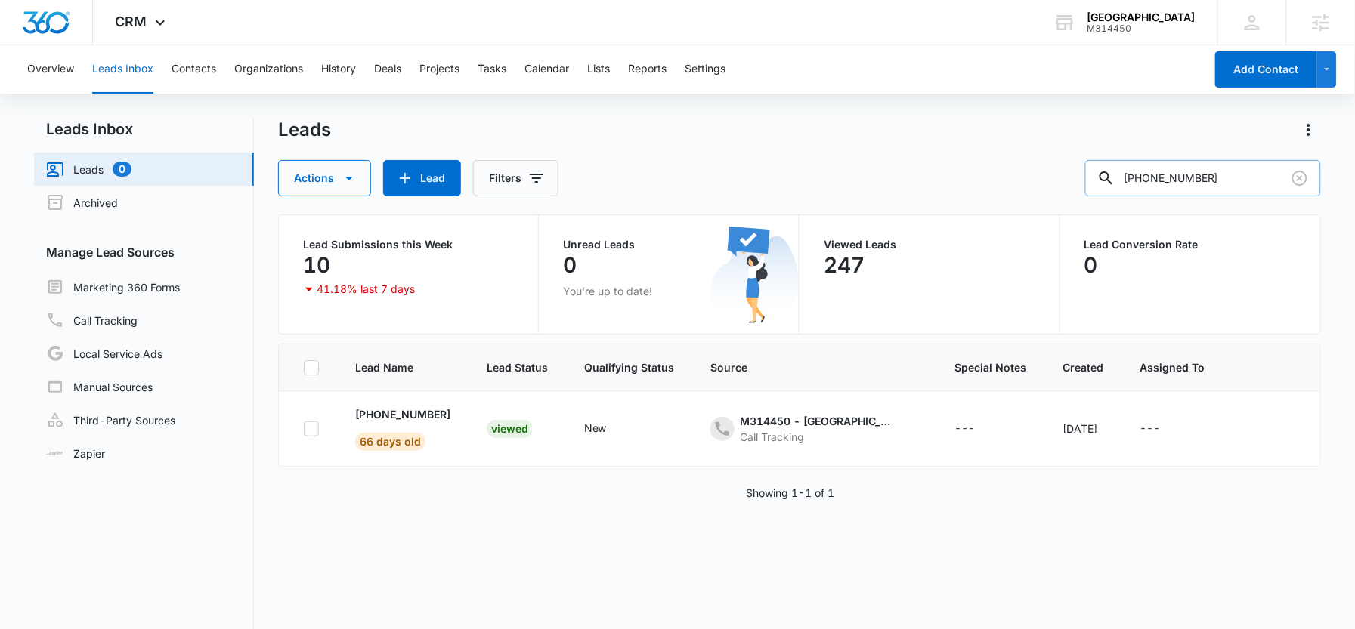
type input "1-519-980-0902"
click at [386, 416] on p "+1 (519) 980-0902" at bounding box center [402, 414] width 95 height 16
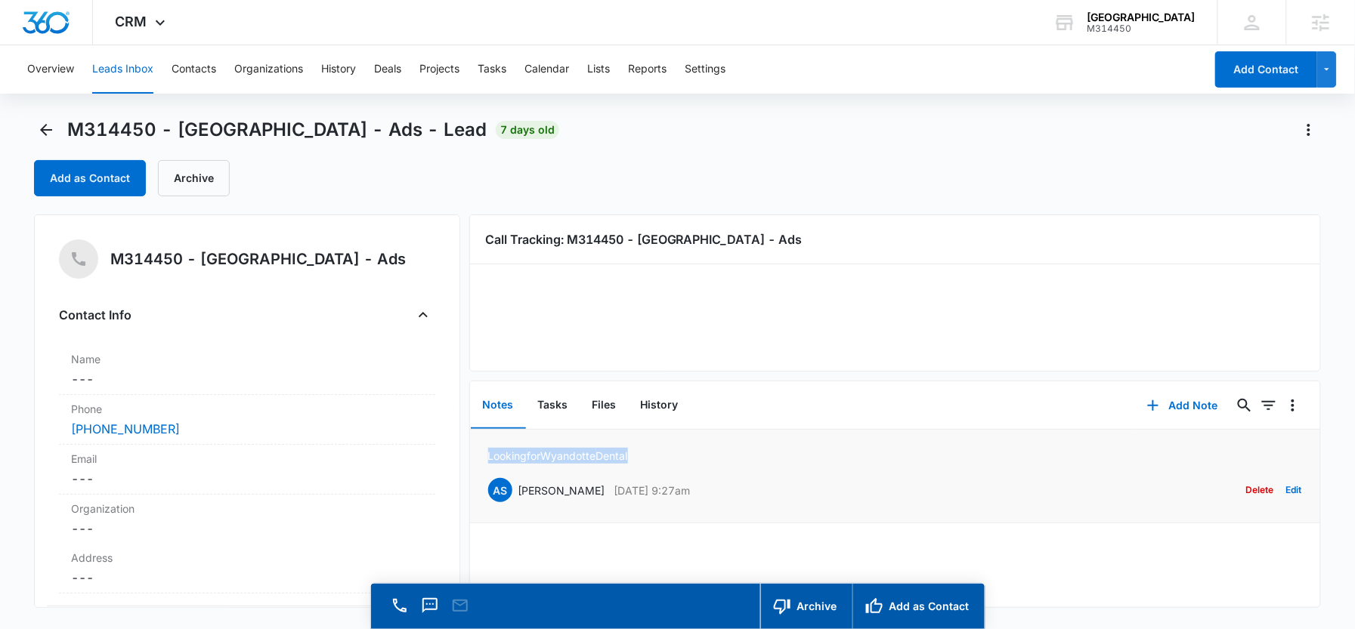
drag, startPoint x: 650, startPoint y: 453, endPoint x: 479, endPoint y: 455, distance: 171.5
click at [479, 455] on li "Looking for Wyandotte Dental AS Ange Stasio Sep 4, 2025 at 9:27am Delete Edit" at bounding box center [895, 477] width 851 height 94
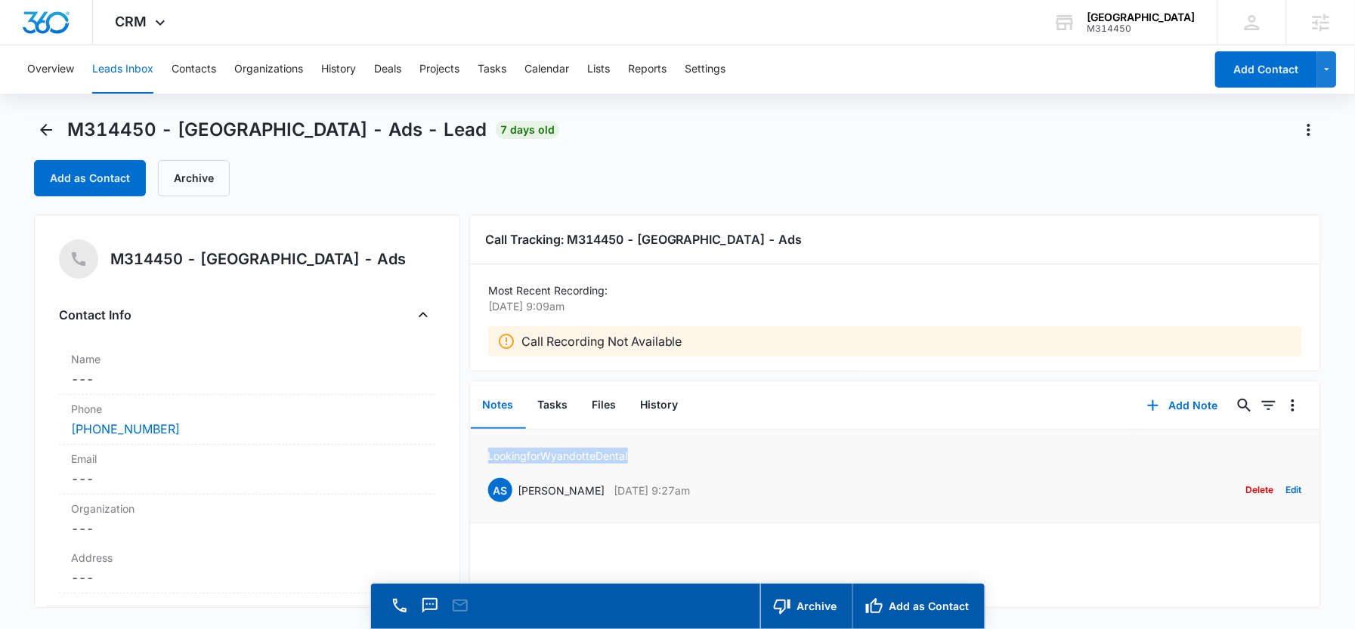
copy p "Looking for Wyandotte Dental"
click at [57, 133] on div "M314450 - Windsor Dental Centre - Ads - Lead 7 days old" at bounding box center [296, 130] width 525 height 24
click at [44, 139] on button "Back" at bounding box center [46, 130] width 24 height 24
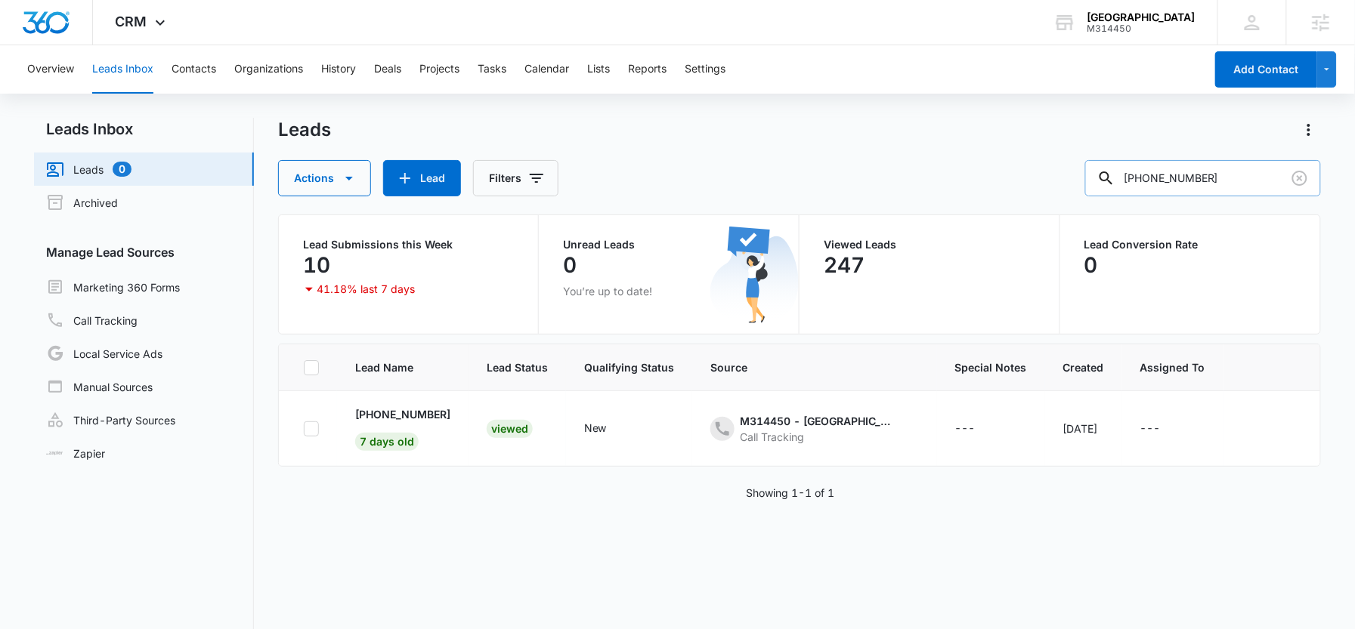
click at [1230, 182] on input "1-519-980-0902" at bounding box center [1203, 178] width 236 height 36
paste input "2262468650"
click at [1206, 178] on input "12262468650" at bounding box center [1203, 178] width 236 height 36
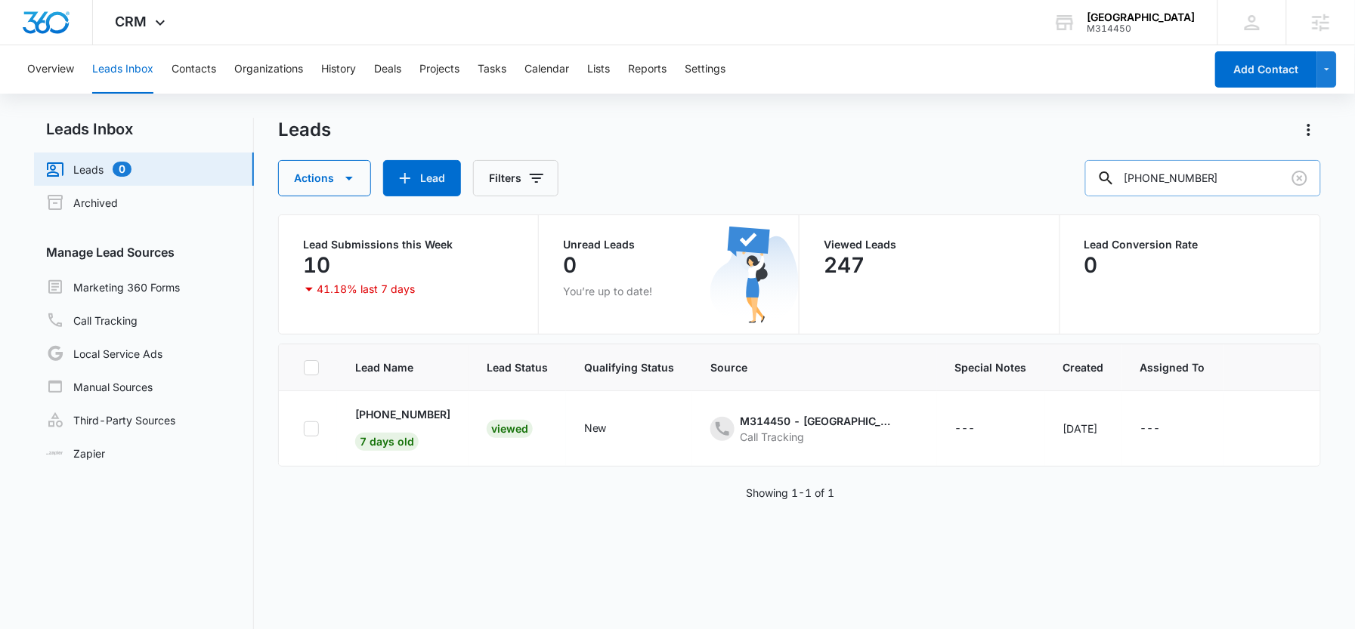
type input "1-226-246-8650"
click at [350, 416] on td "+1 (226) 246-8650 6 days old" at bounding box center [402, 429] width 131 height 76
click at [385, 416] on p "+1 (226) 246-8650" at bounding box center [402, 414] width 95 height 16
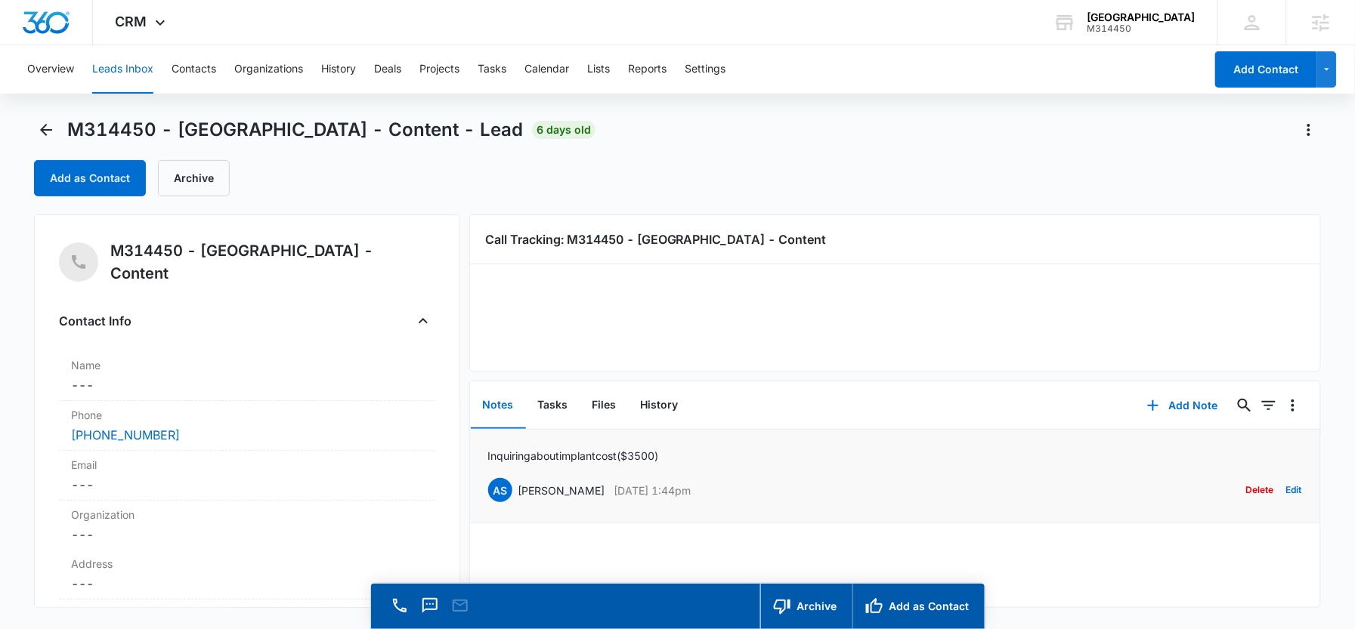
click at [637, 457] on p "Inquiring about implant cost ($3500)" at bounding box center [573, 456] width 171 height 16
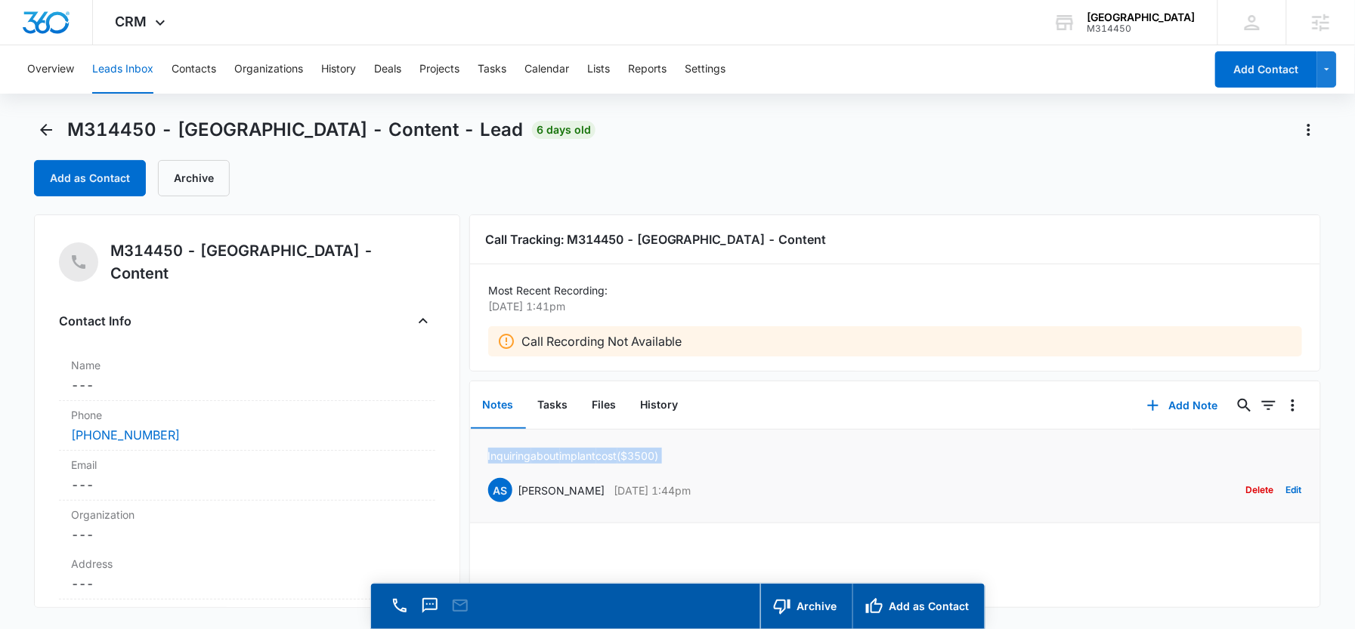
copy p "Inquiring about implant cost ($3500)"
click at [40, 130] on icon "Back" at bounding box center [46, 130] width 12 height 12
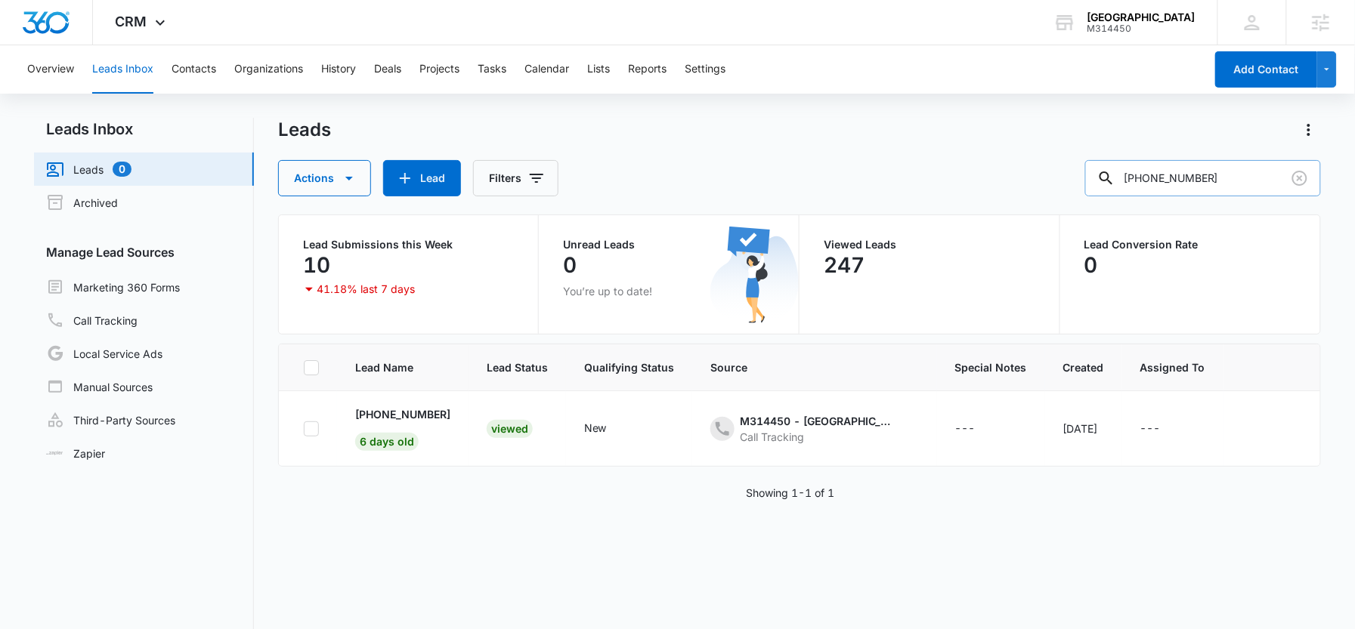
drag, startPoint x: 1266, startPoint y: 185, endPoint x: 1142, endPoint y: 184, distance: 123.9
click at [1142, 184] on div "1-226-246-8650" at bounding box center [1203, 178] width 236 height 36
paste input "5198202053"
click at [1166, 178] on input "15198202053" at bounding box center [1203, 178] width 236 height 36
type input "1-519-820-2053"
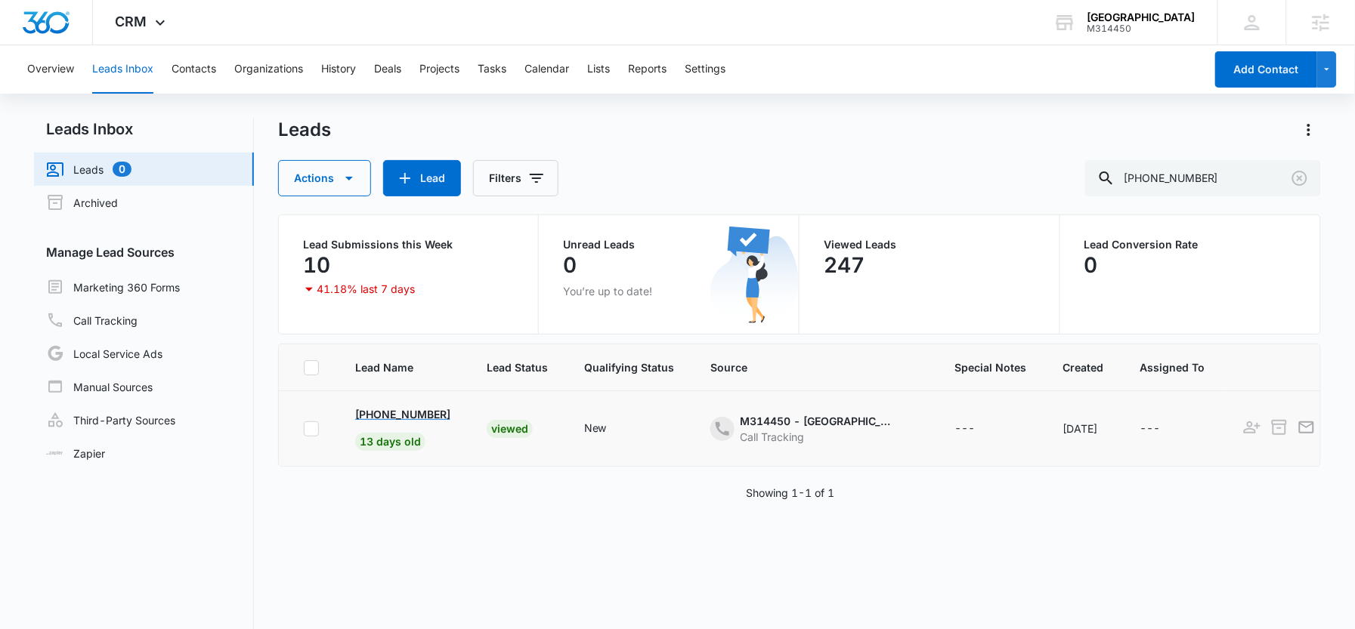
click at [403, 413] on p "+1 (519) 820-2053" at bounding box center [402, 414] width 95 height 16
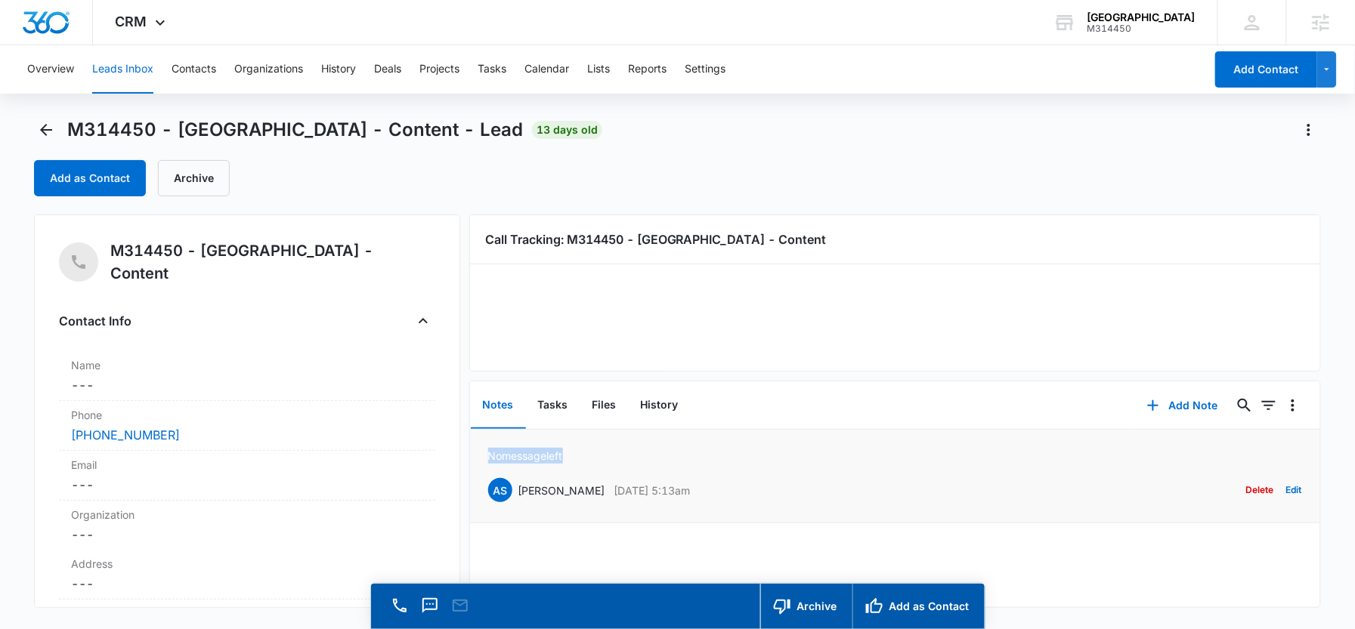
drag, startPoint x: 579, startPoint y: 451, endPoint x: 490, endPoint y: 449, distance: 89.2
click at [490, 449] on div "No message left AS Ange Stasio Sep 2, 2025 at 5:13am Delete Edit" at bounding box center [895, 476] width 814 height 57
copy p "No message left"
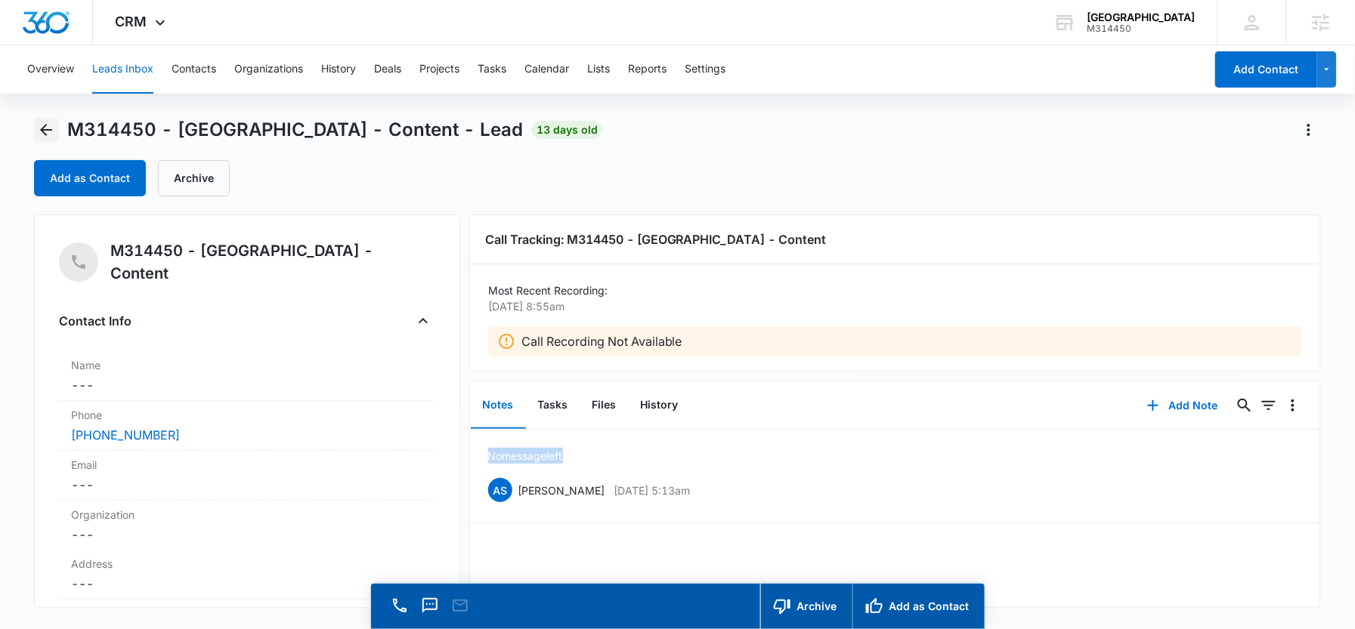
click at [51, 128] on icon "Back" at bounding box center [46, 130] width 18 height 18
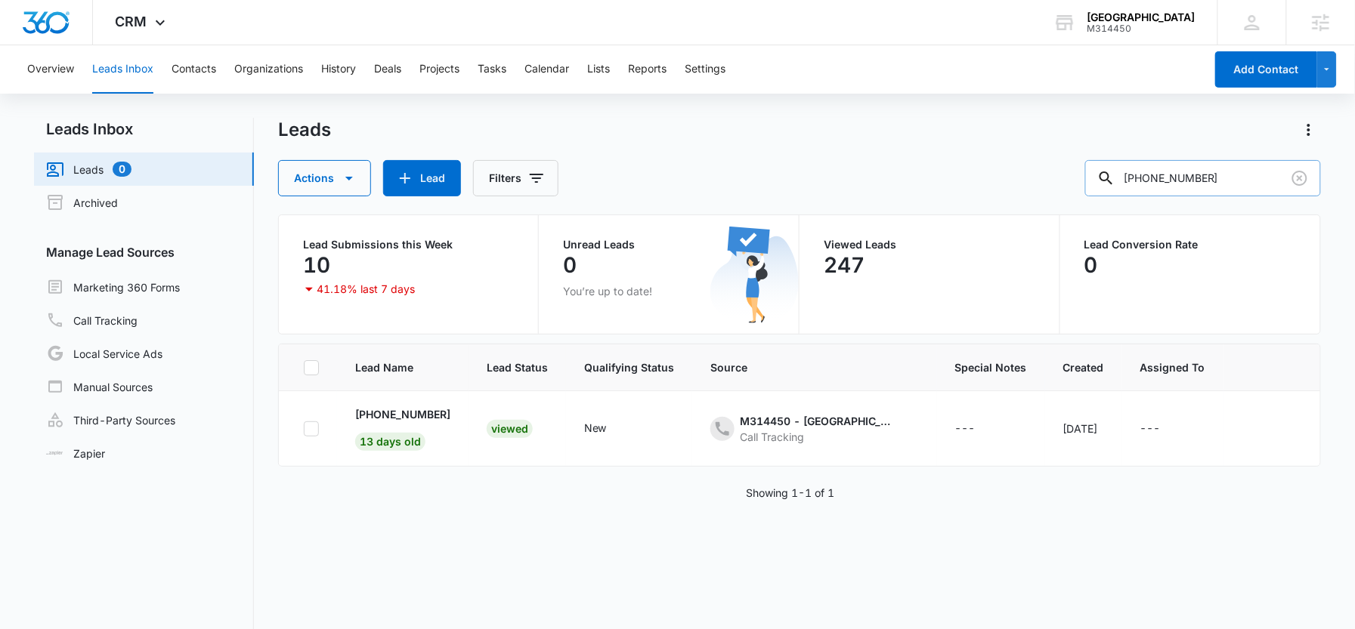
drag, startPoint x: 1252, startPoint y: 171, endPoint x: 1126, endPoint y: 172, distance: 125.4
click at [1126, 172] on input "1-519-820-2053" at bounding box center [1203, 178] width 236 height 36
paste input "5624466530"
click at [1169, 173] on input "15624466530" at bounding box center [1203, 178] width 236 height 36
type input "1-562-446-6530"
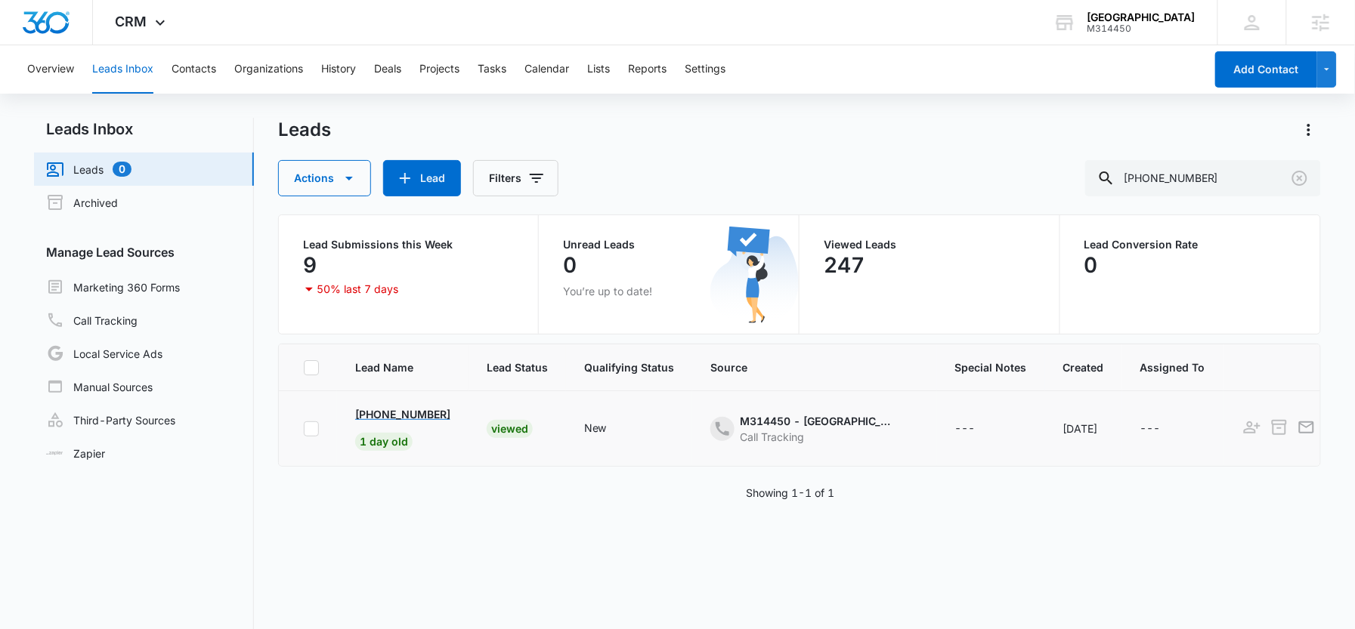
click at [397, 414] on p "+1 (562) 446-6530" at bounding box center [402, 414] width 95 height 16
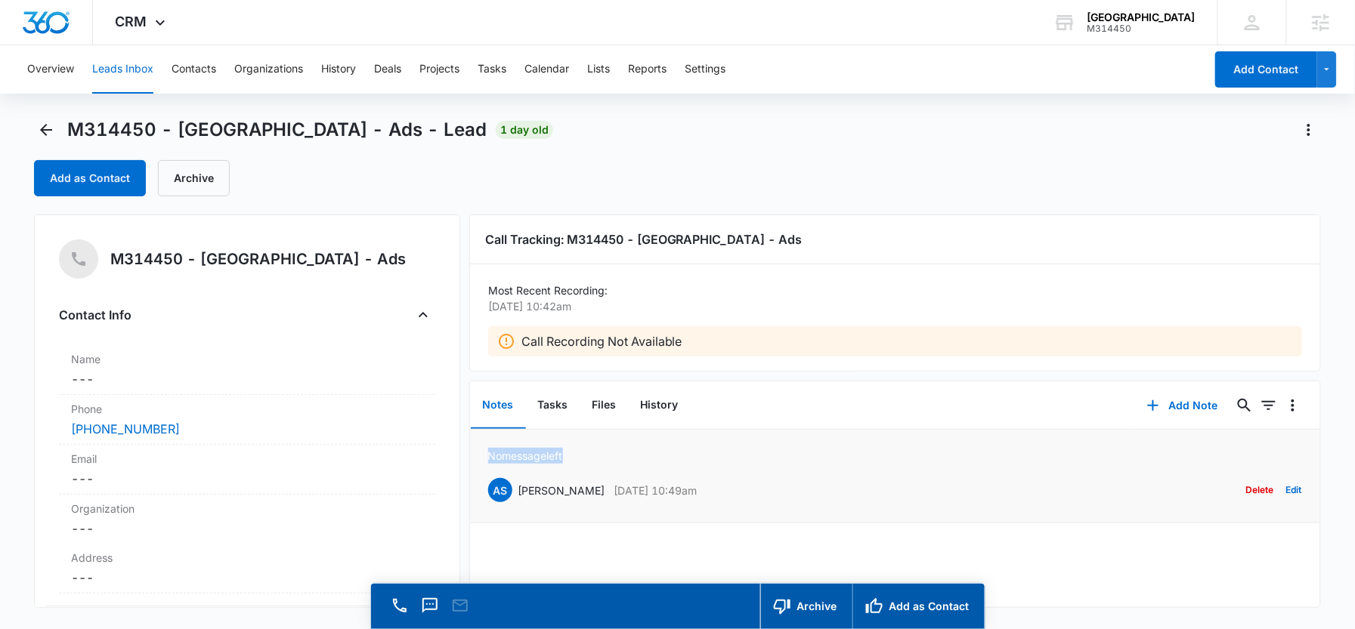
drag, startPoint x: 575, startPoint y: 456, endPoint x: 486, endPoint y: 456, distance: 89.1
click at [486, 456] on li "No message left AS Ange Stasio Sep 10, 2025 at 10:49am Delete Edit" at bounding box center [895, 477] width 851 height 94
copy p "No message left"
click at [36, 133] on button "Back" at bounding box center [46, 130] width 24 height 24
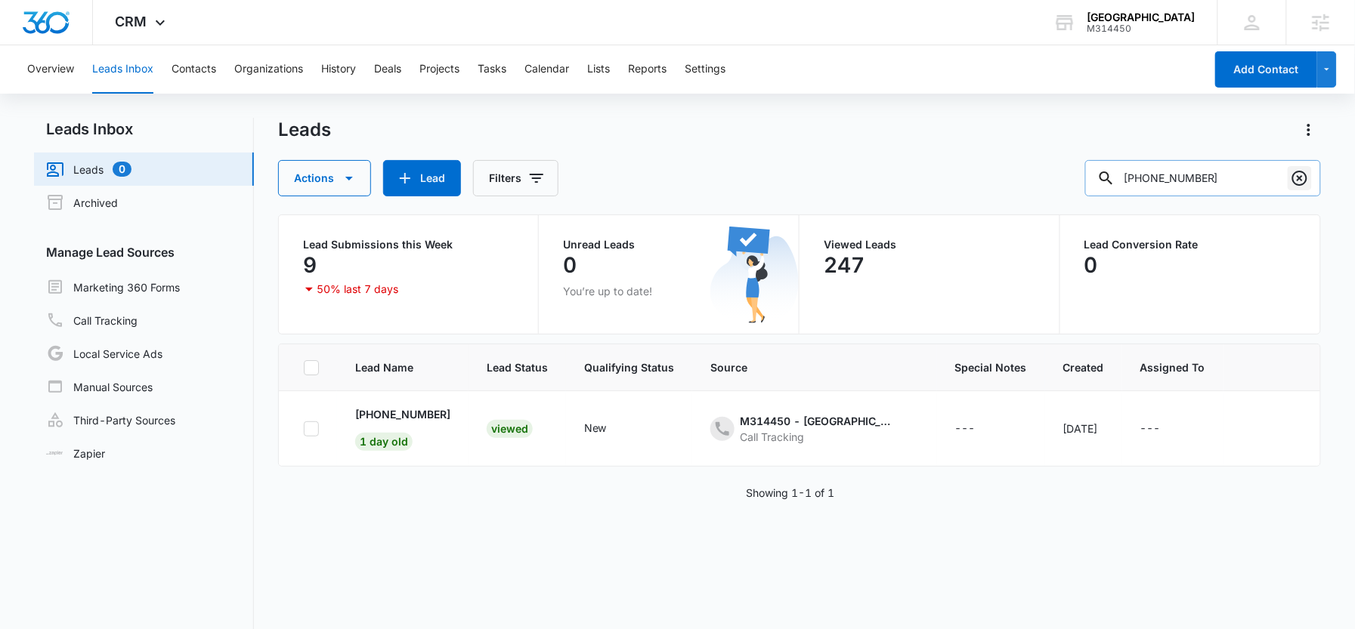
click at [1296, 181] on icon "Clear" at bounding box center [1299, 178] width 18 height 18
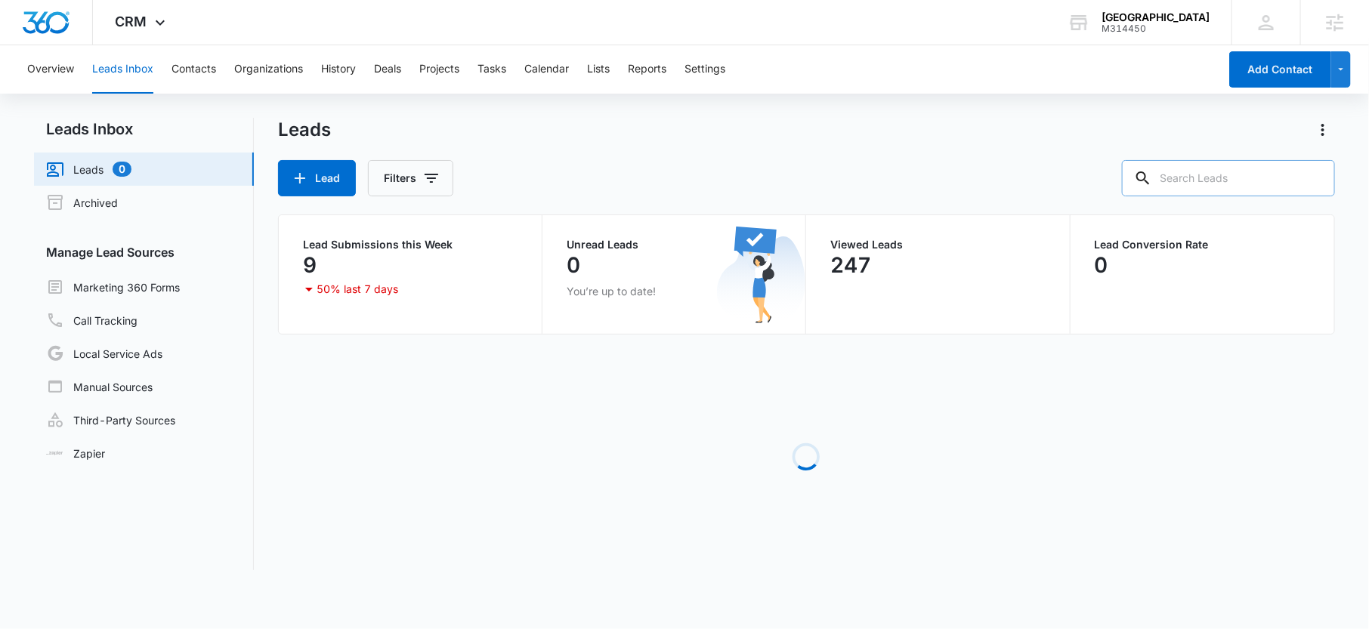
click at [1252, 181] on input "text" at bounding box center [1228, 178] width 213 height 36
paste input "15192009291"
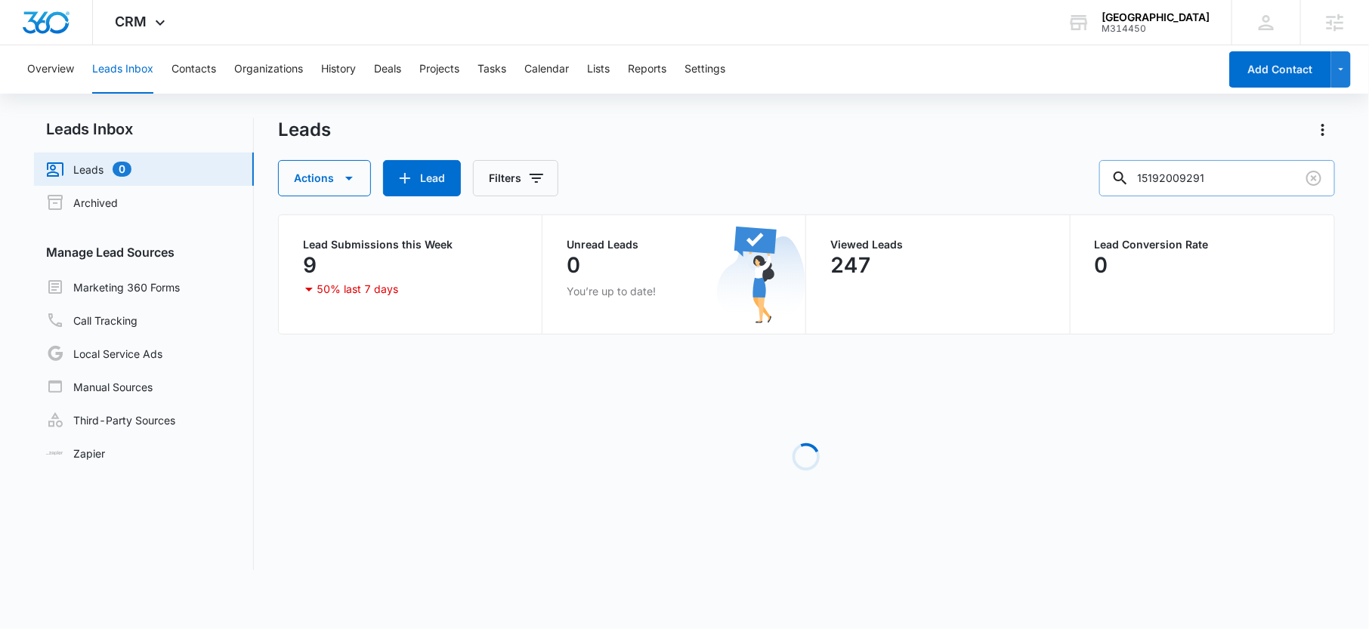
click at [1185, 177] on input "15192009291" at bounding box center [1217, 178] width 236 height 36
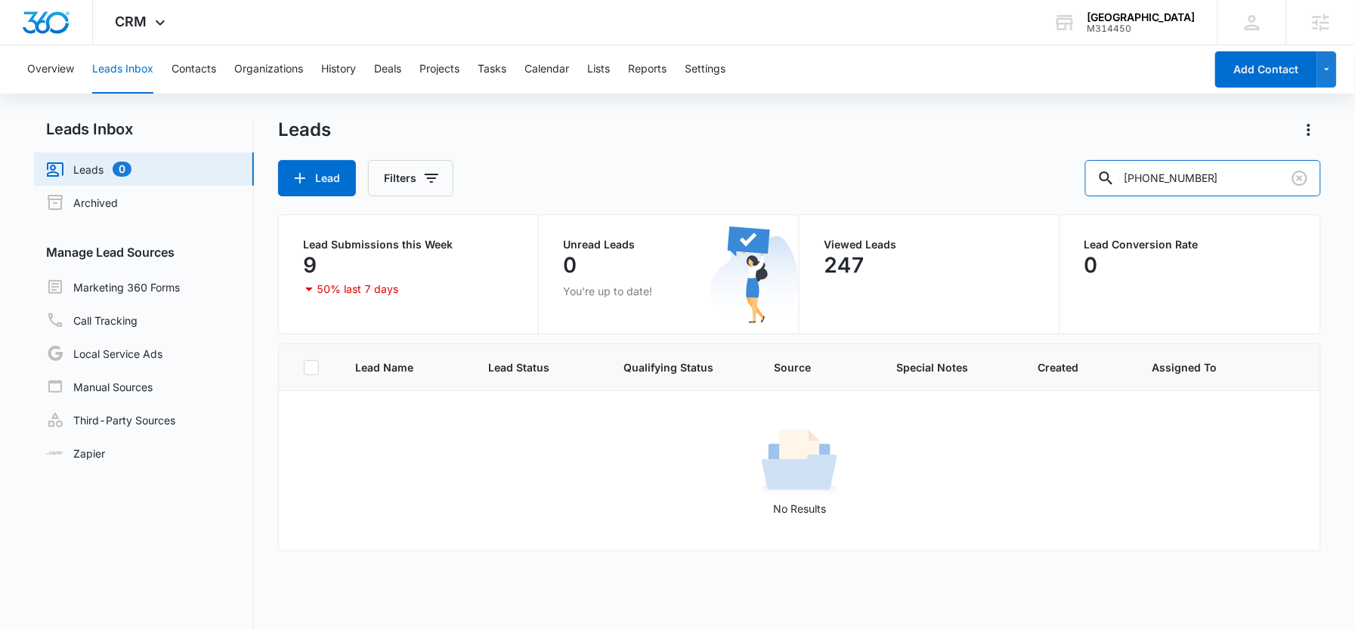
type input "1-519-200-9291"
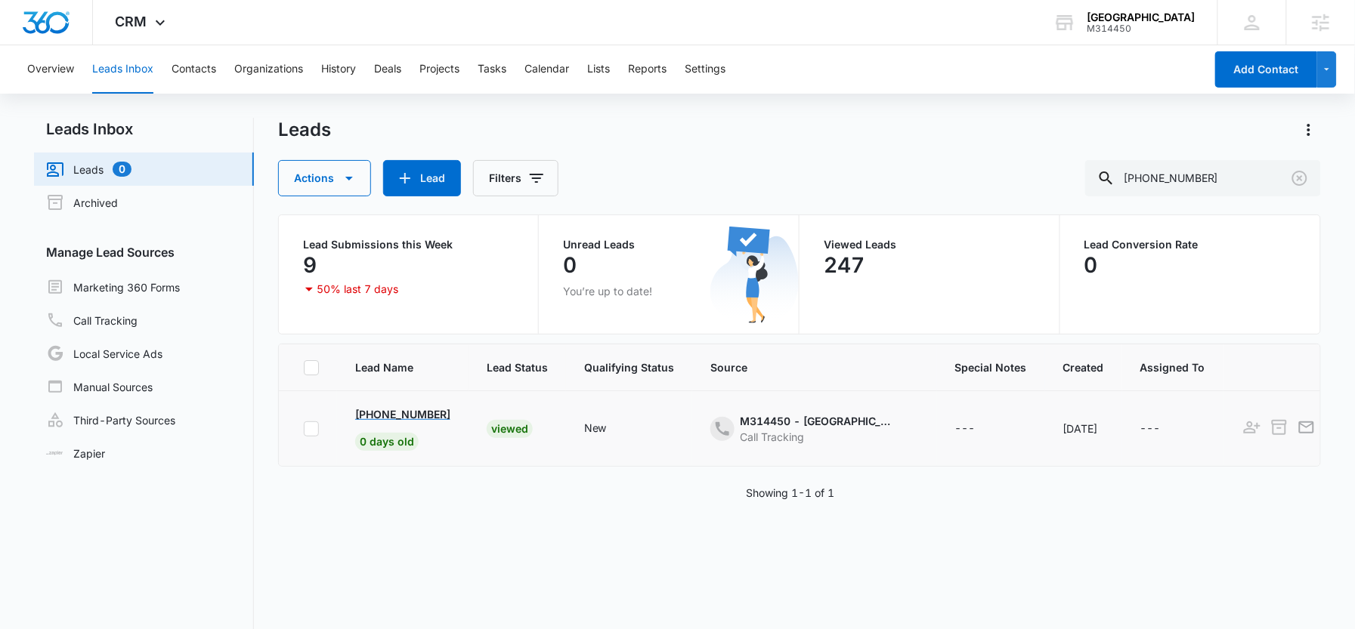
click at [412, 420] on p "+1 (519) 200-9291" at bounding box center [402, 414] width 95 height 16
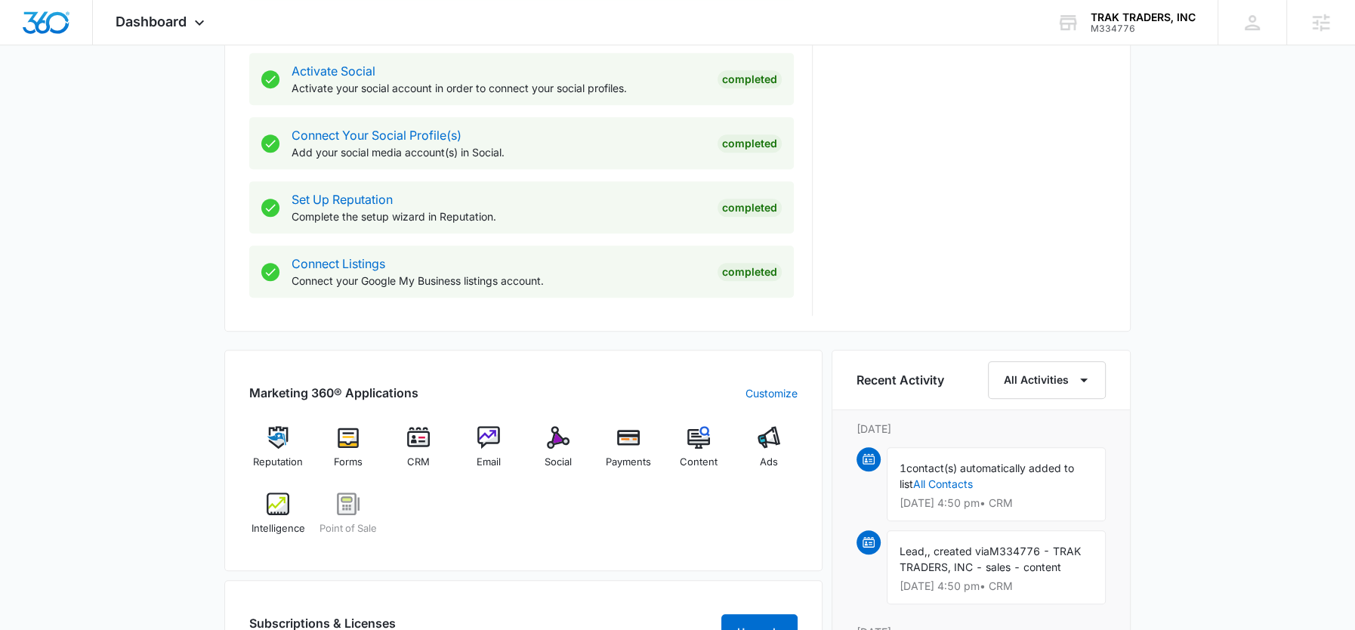
scroll to position [678, 0]
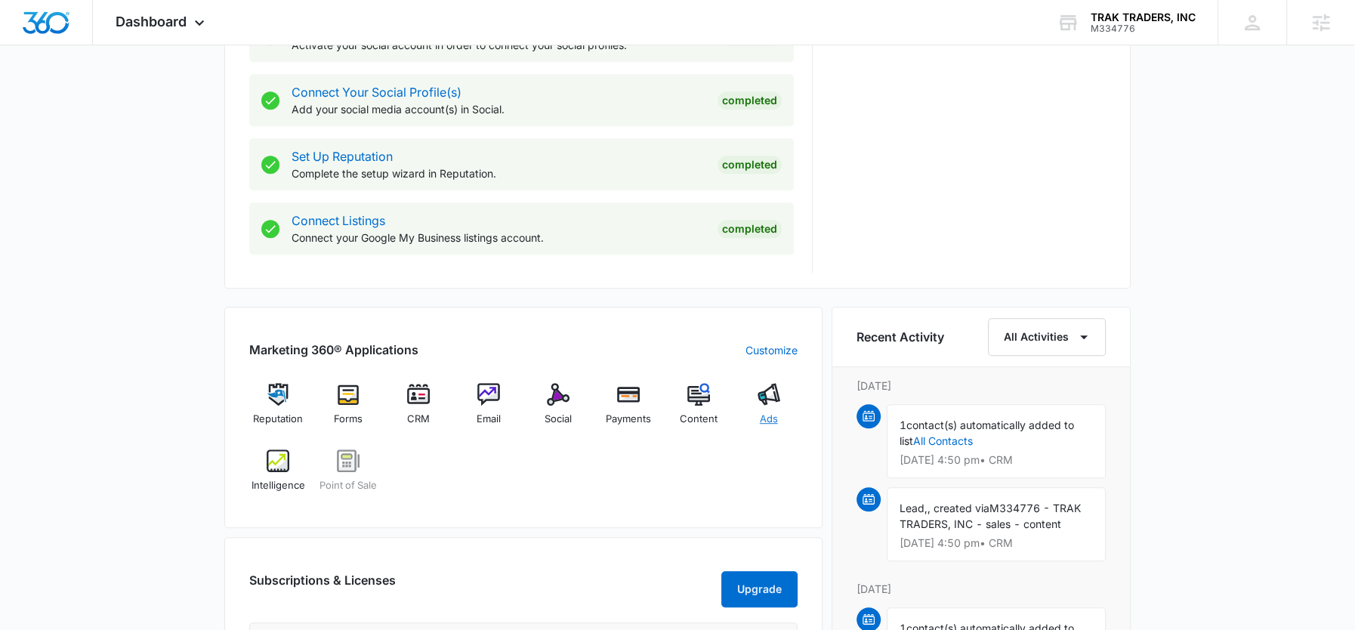
click at [772, 398] on img at bounding box center [769, 394] width 23 height 23
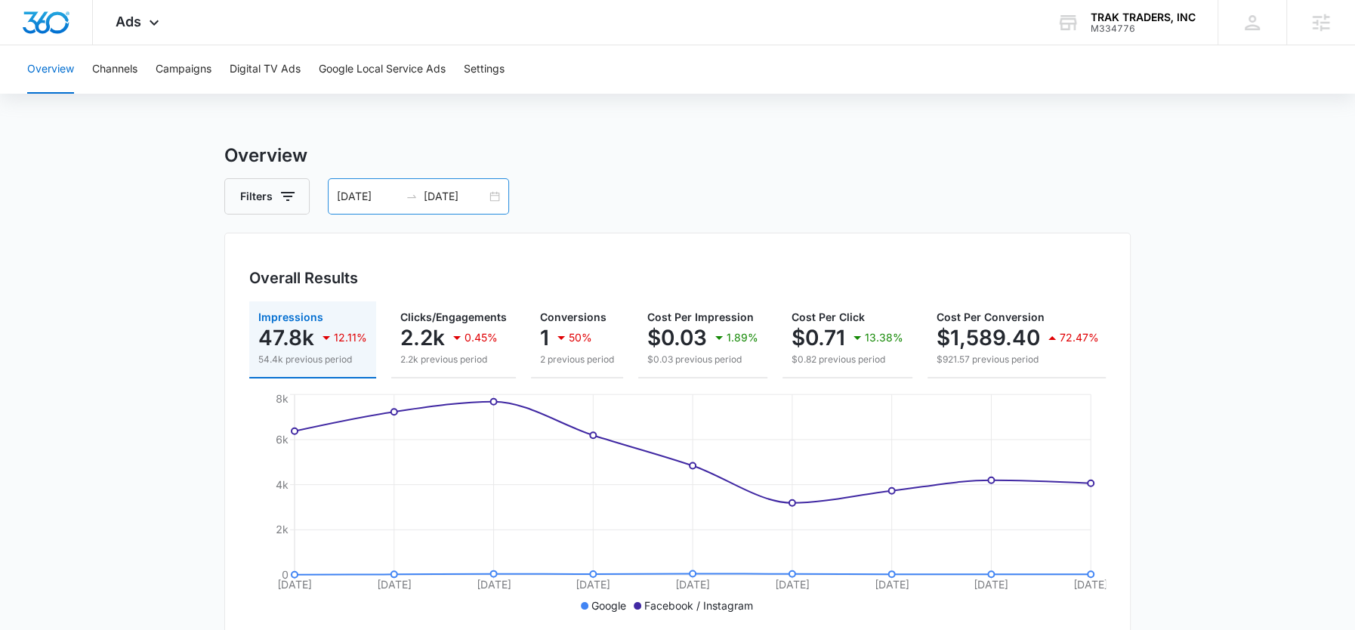
click at [443, 207] on div "[DATE] [DATE]" at bounding box center [418, 196] width 181 height 36
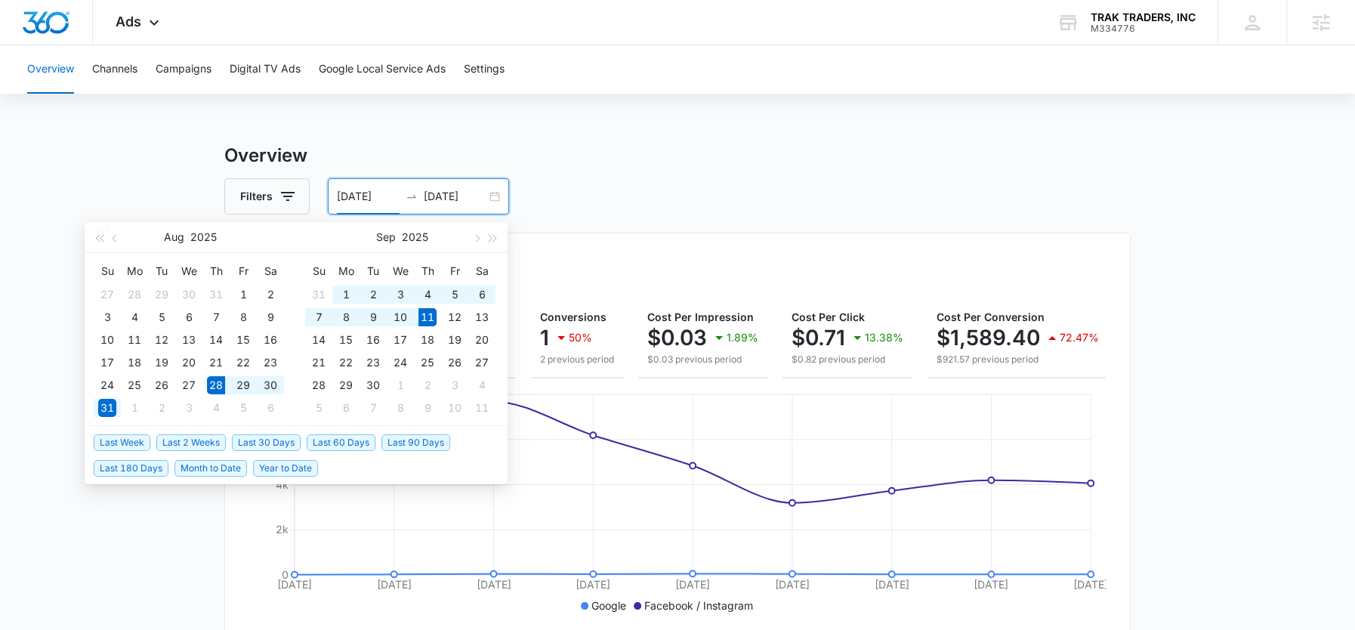
click at [211, 441] on span "Last 2 Weeks" at bounding box center [191, 442] width 70 height 17
type input "08/28/2025"
type input "09/11/2025"
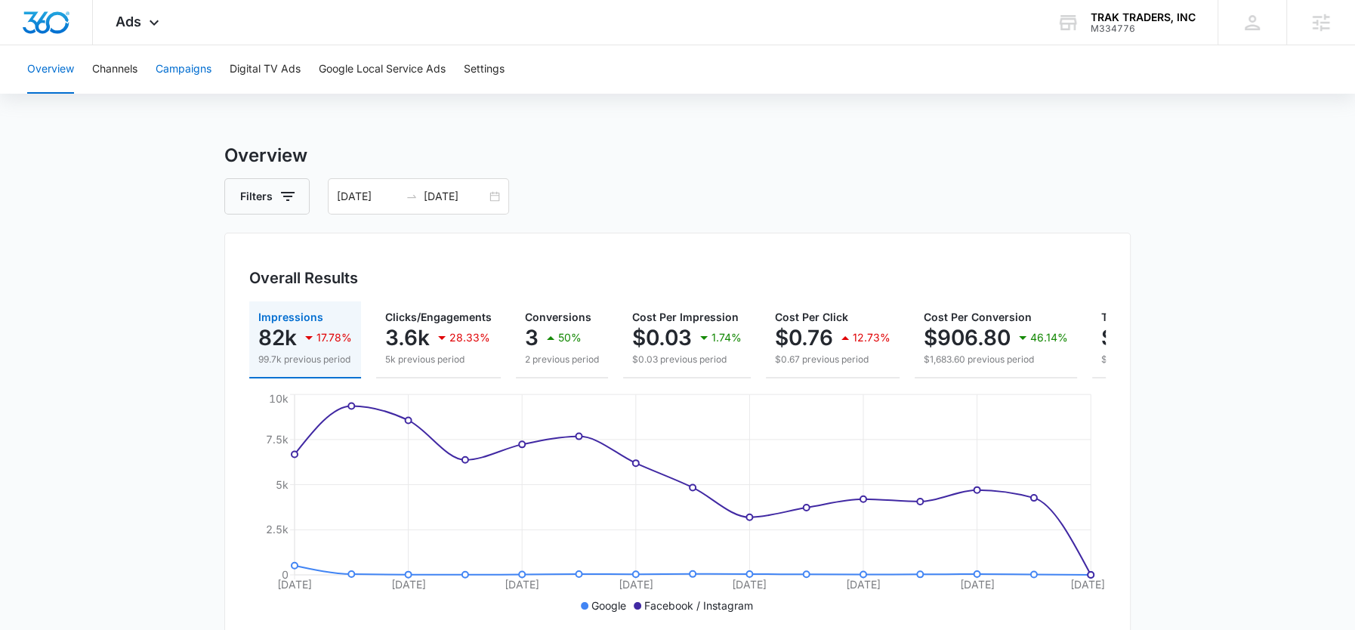
click at [189, 76] on button "Campaigns" at bounding box center [184, 69] width 56 height 48
click at [440, 201] on input "09/11/2025" at bounding box center [455, 196] width 63 height 17
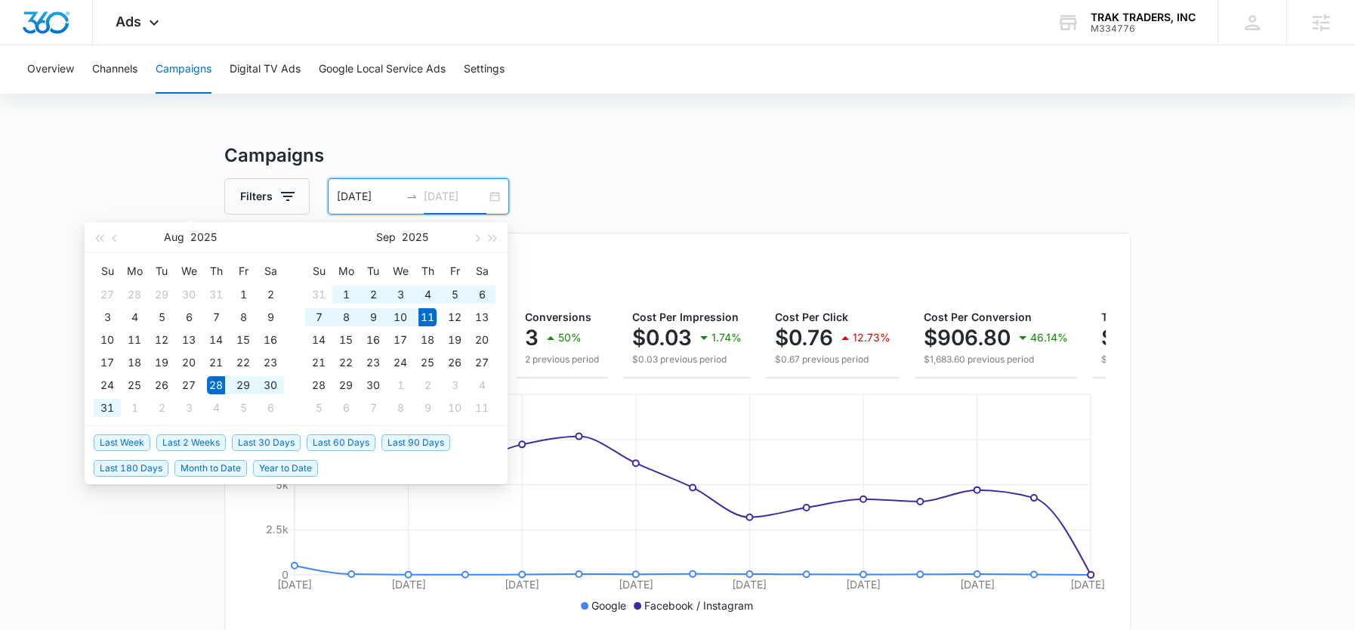
type input "09/11/2025"
click at [134, 443] on span "Last Week" at bounding box center [122, 442] width 57 height 17
type input "09/04/2025"
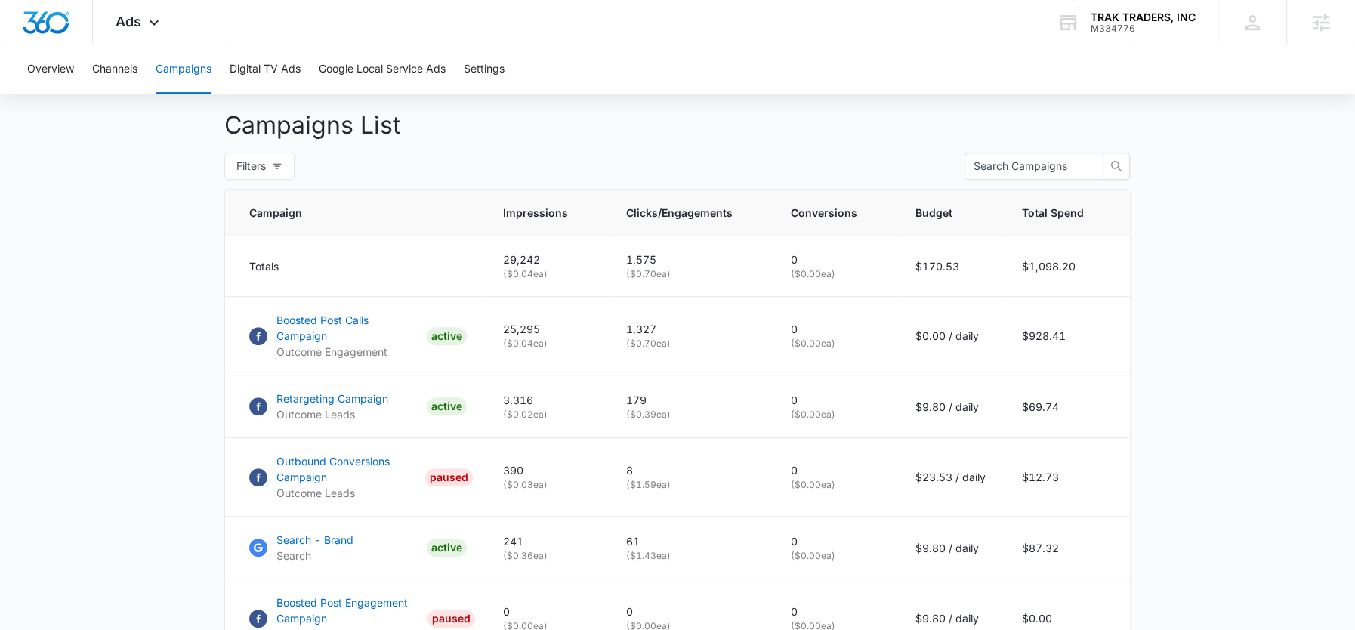
scroll to position [253, 0]
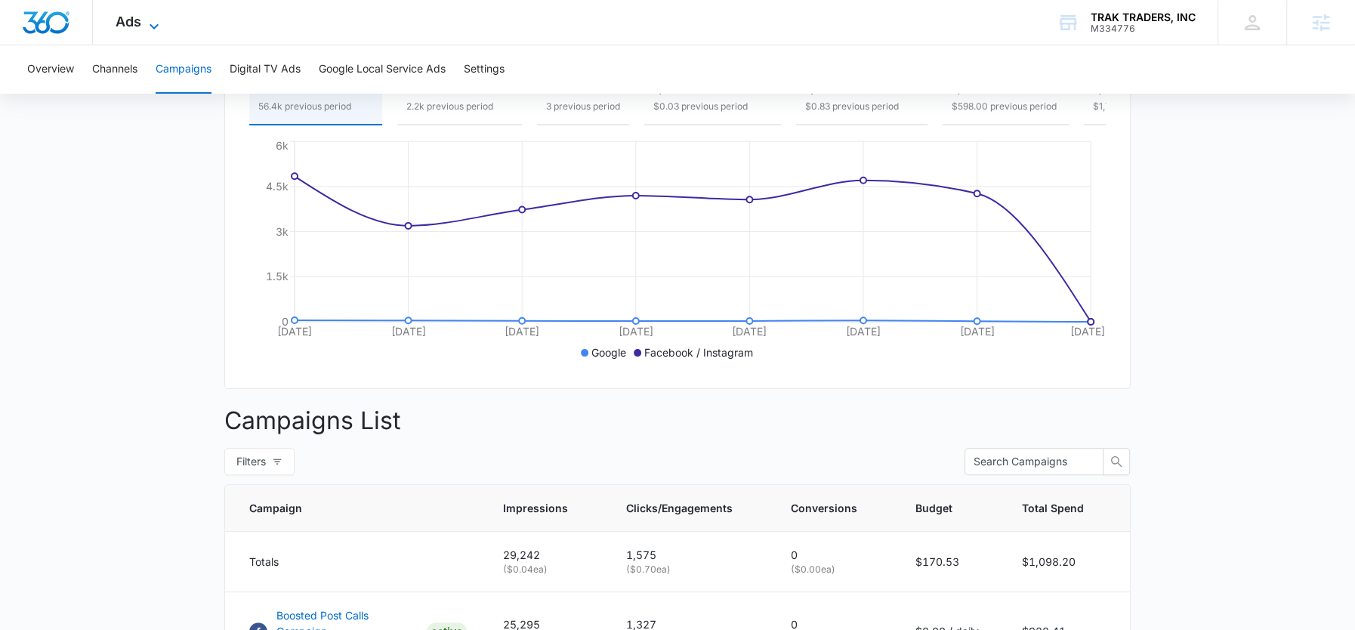
click at [121, 18] on span "Ads" at bounding box center [129, 22] width 26 height 16
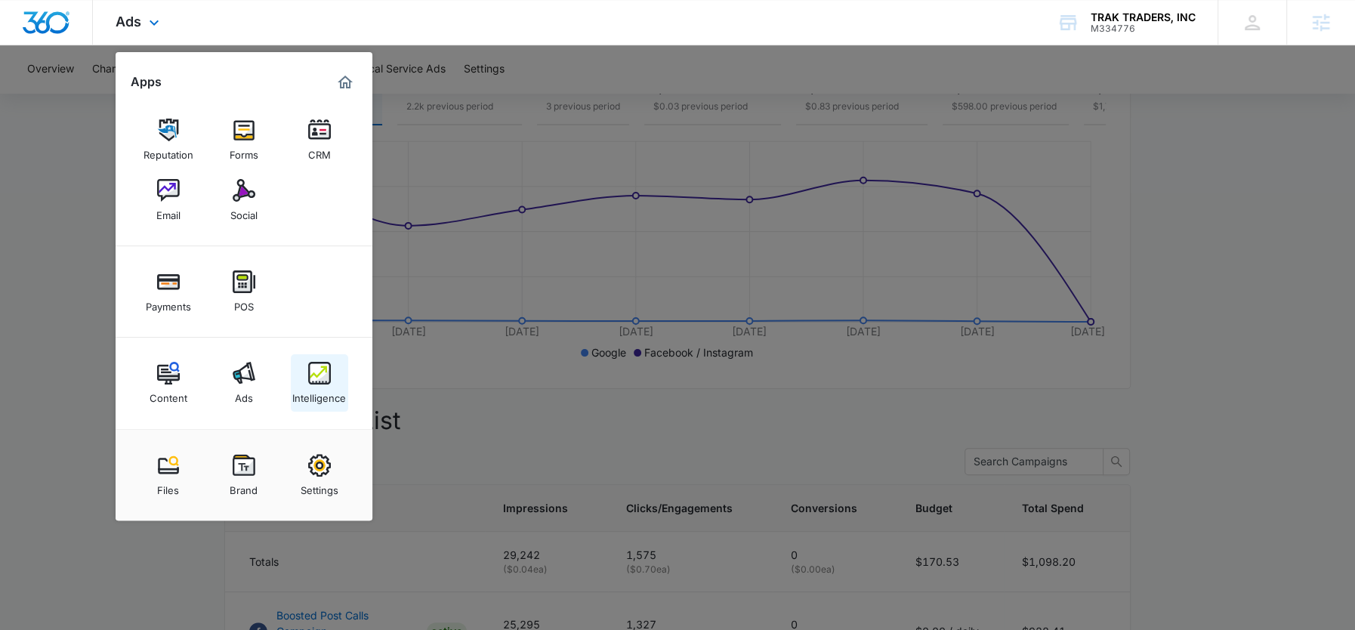
click at [312, 373] on img at bounding box center [319, 373] width 23 height 23
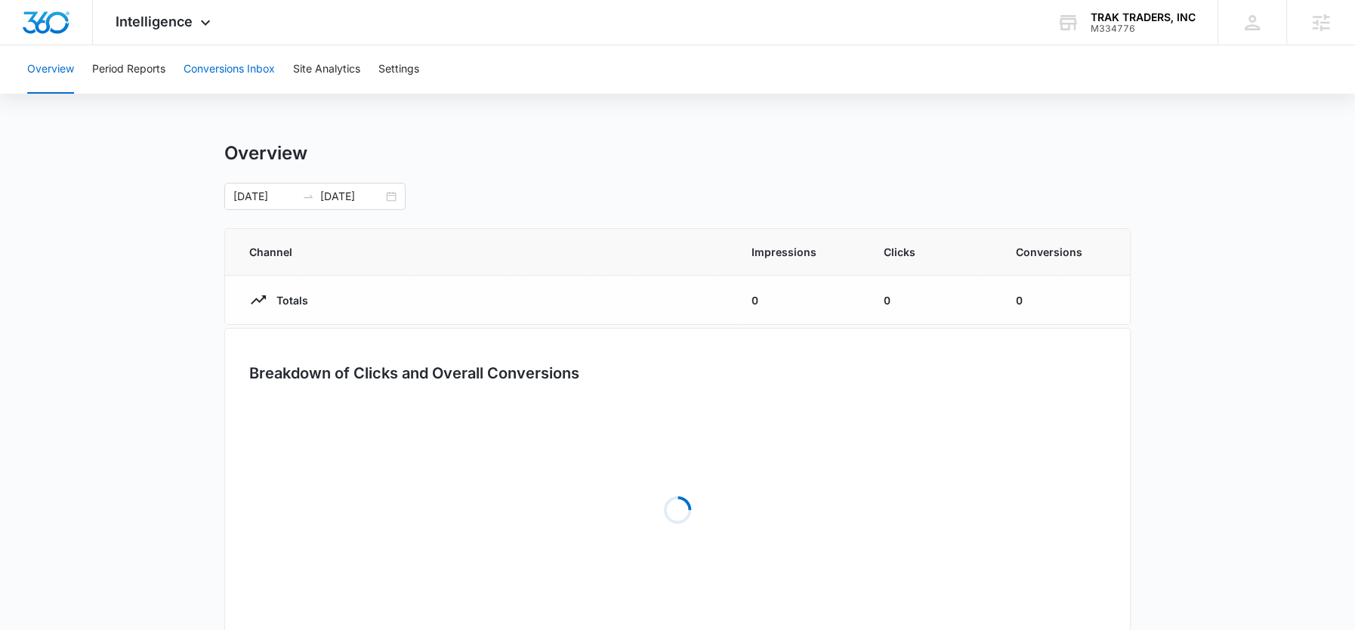
click at [215, 82] on button "Conversions Inbox" at bounding box center [229, 69] width 91 height 48
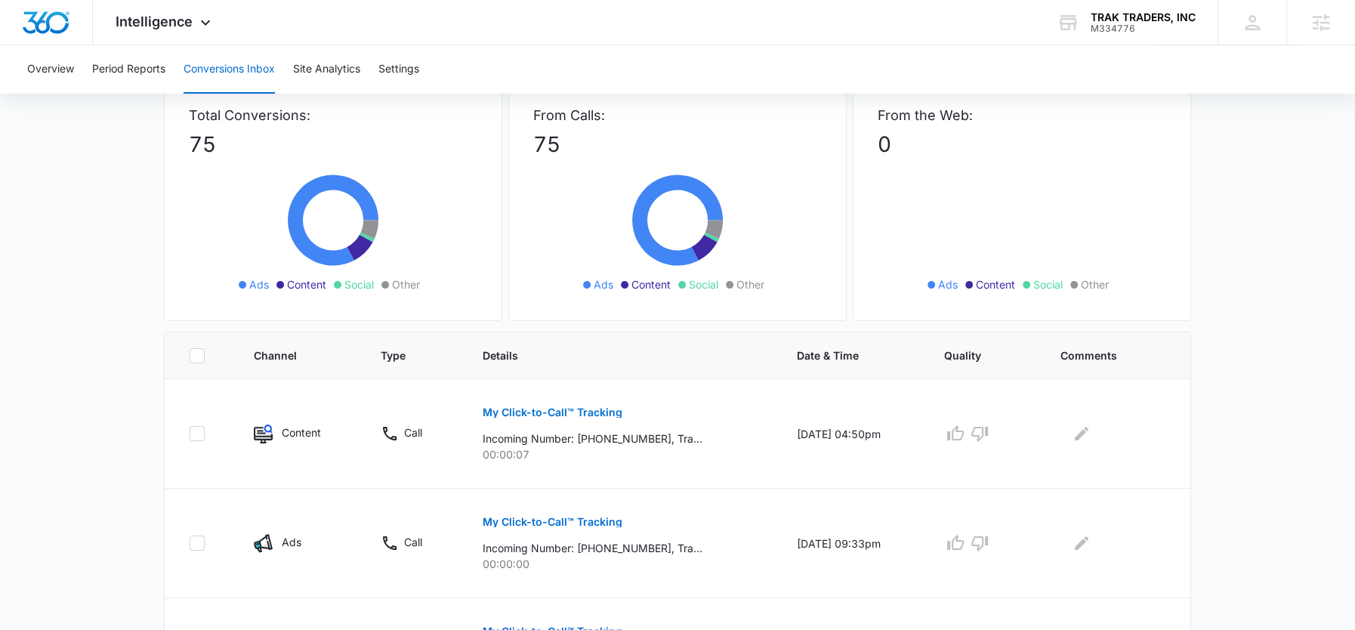
scroll to position [20, 0]
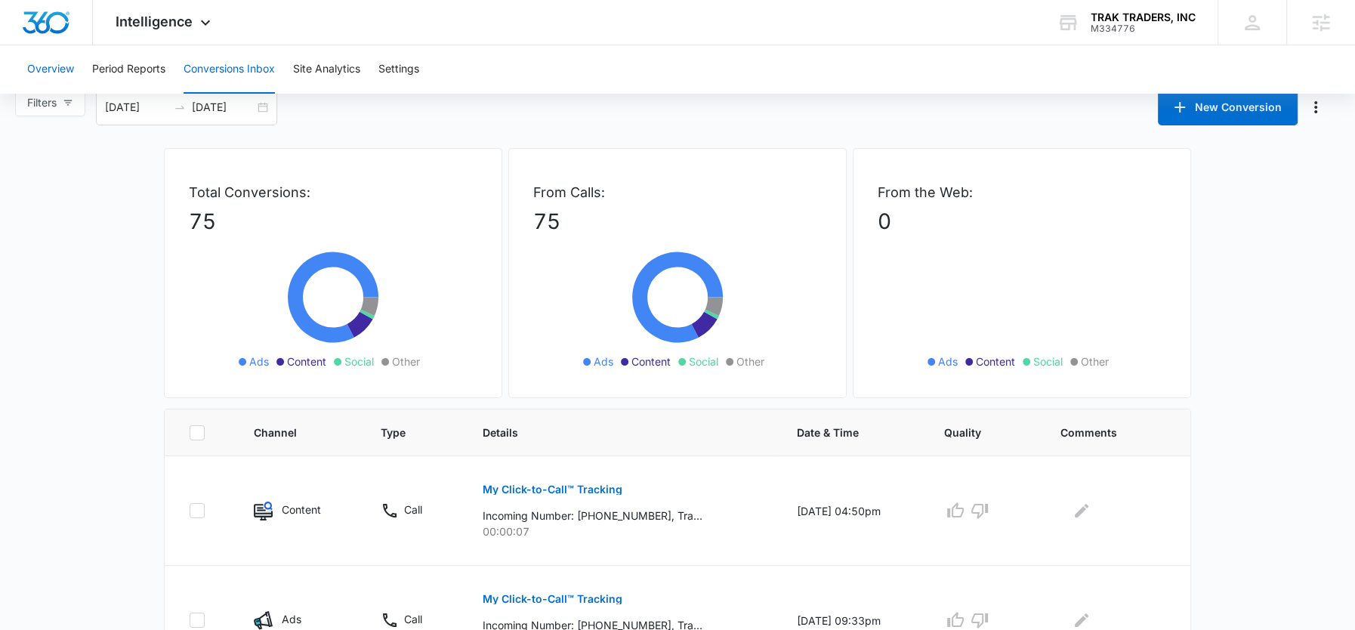
click at [73, 70] on button "Overview" at bounding box center [50, 69] width 47 height 48
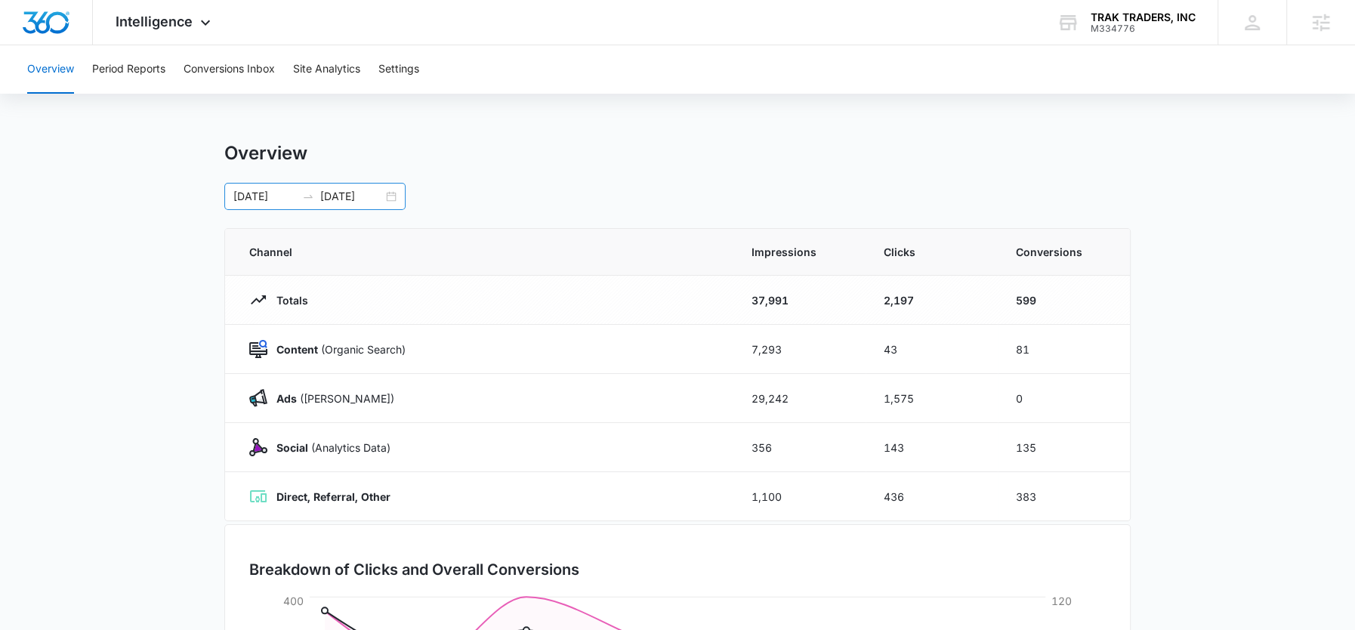
click at [344, 202] on input "09/11/2025" at bounding box center [351, 196] width 63 height 17
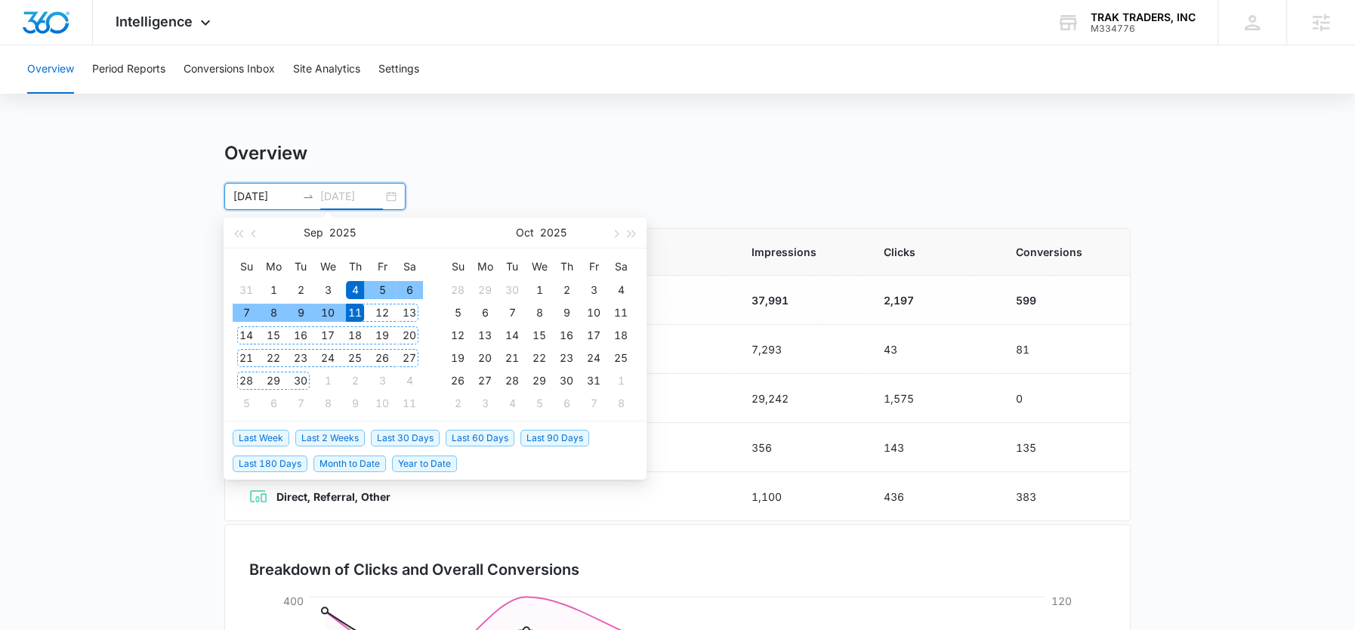
type input "09/11/2025"
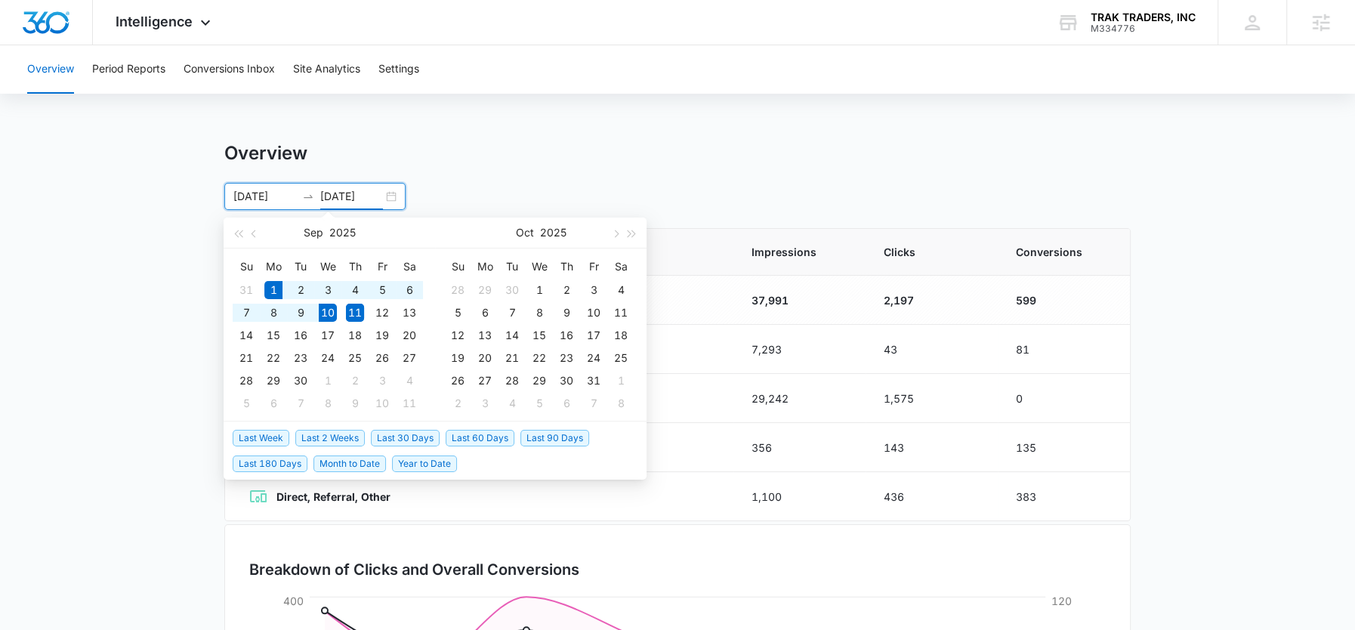
click at [340, 464] on span "Month to Date" at bounding box center [350, 464] width 73 height 17
type input "09/01/2025"
type input "09/10/2025"
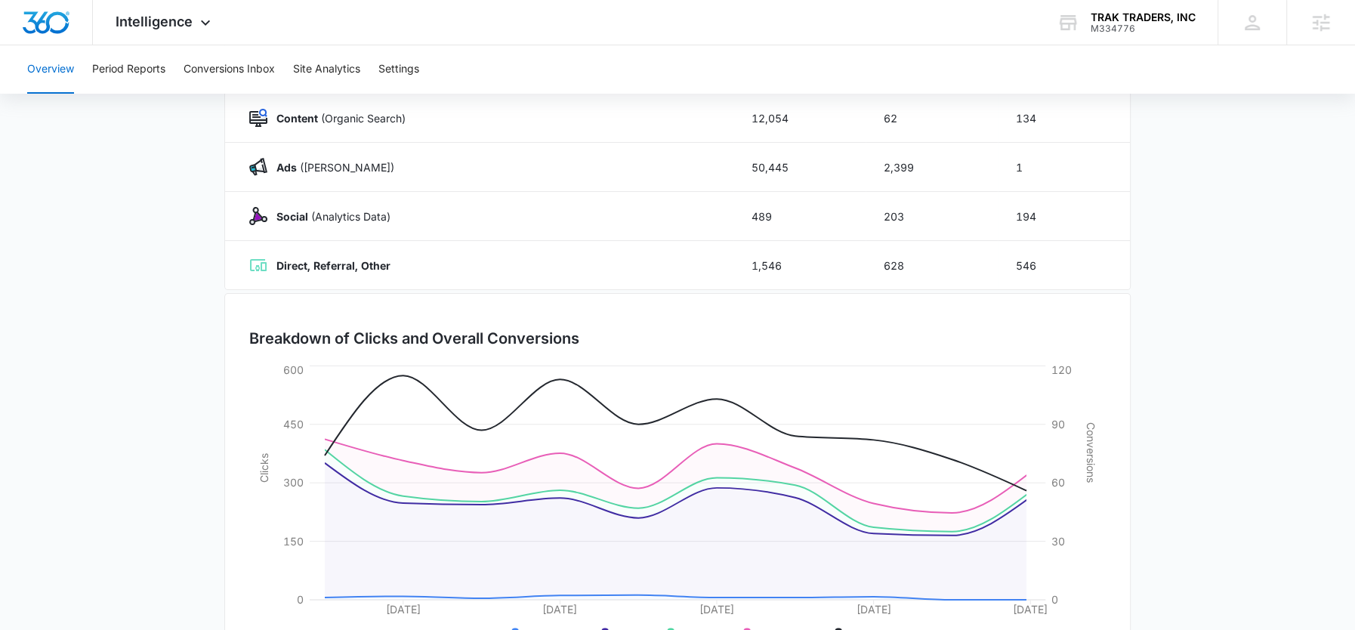
scroll to position [302, 0]
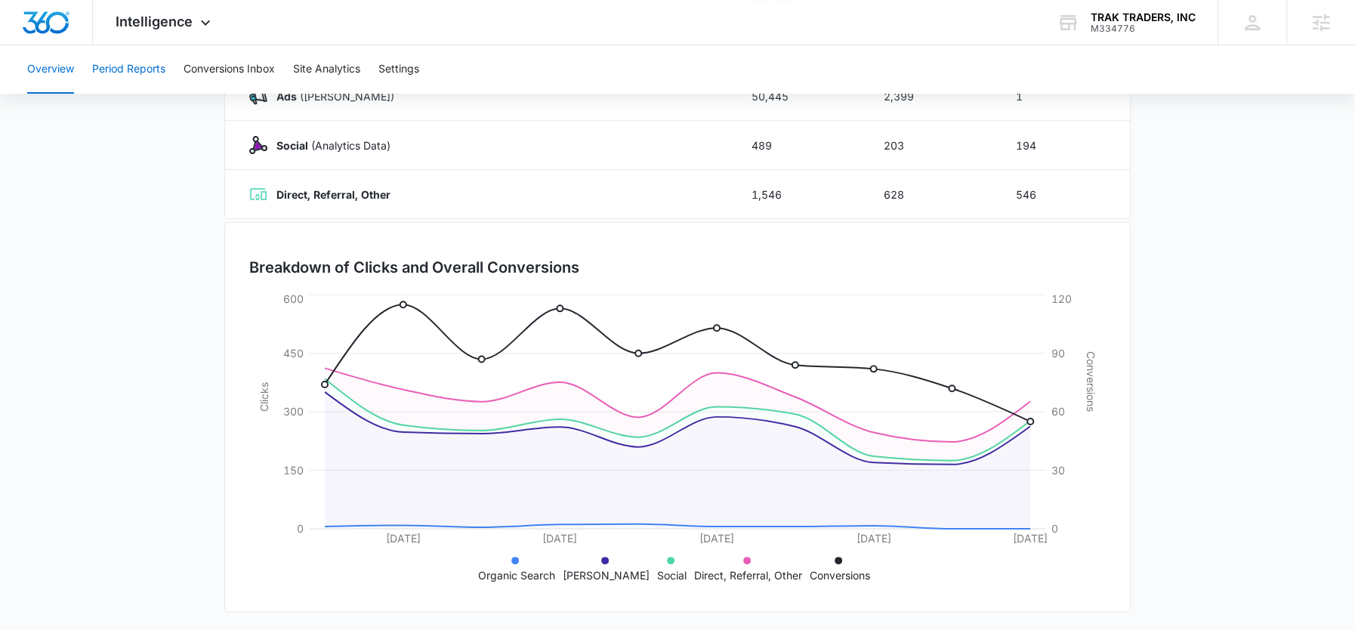
click at [156, 73] on button "Period Reports" at bounding box center [128, 69] width 73 height 48
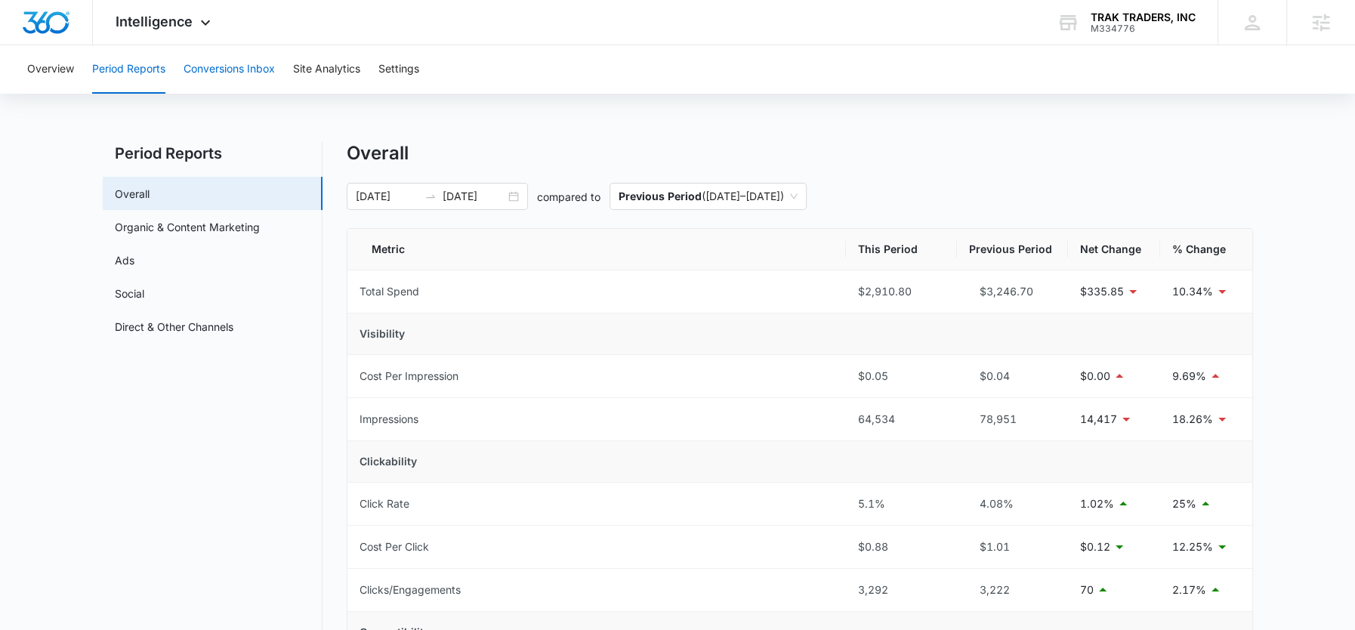
click at [226, 81] on button "Conversions Inbox" at bounding box center [229, 69] width 91 height 48
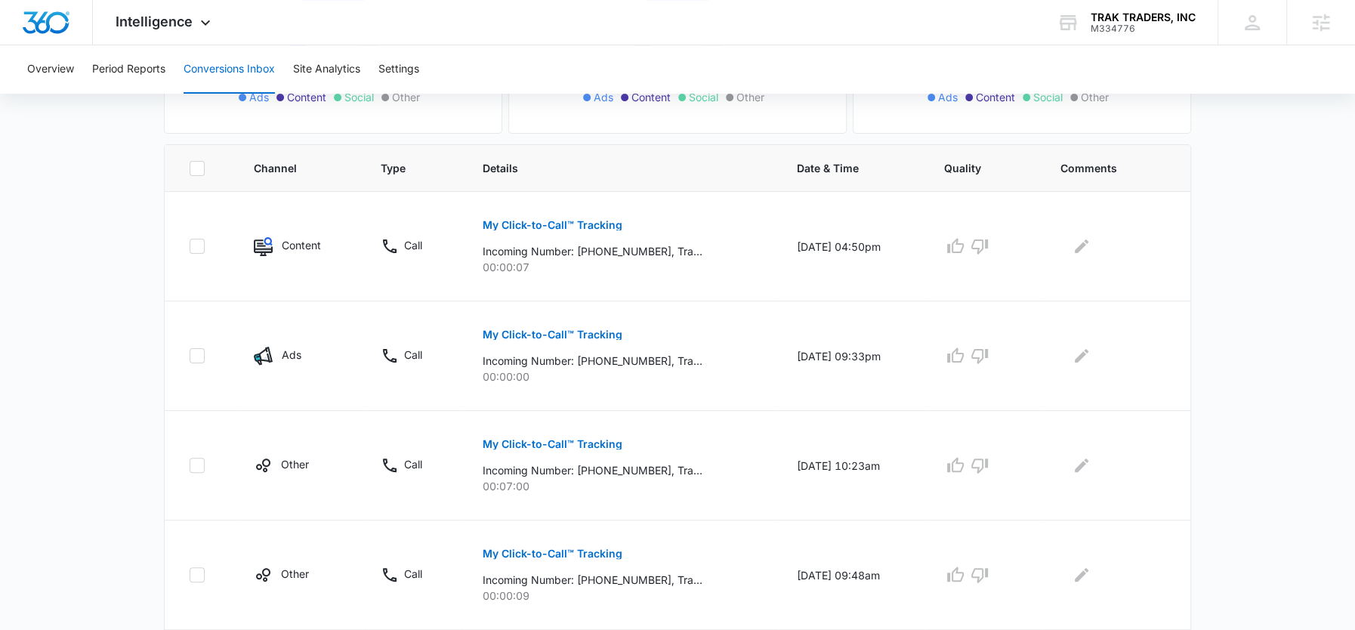
scroll to position [280, 0]
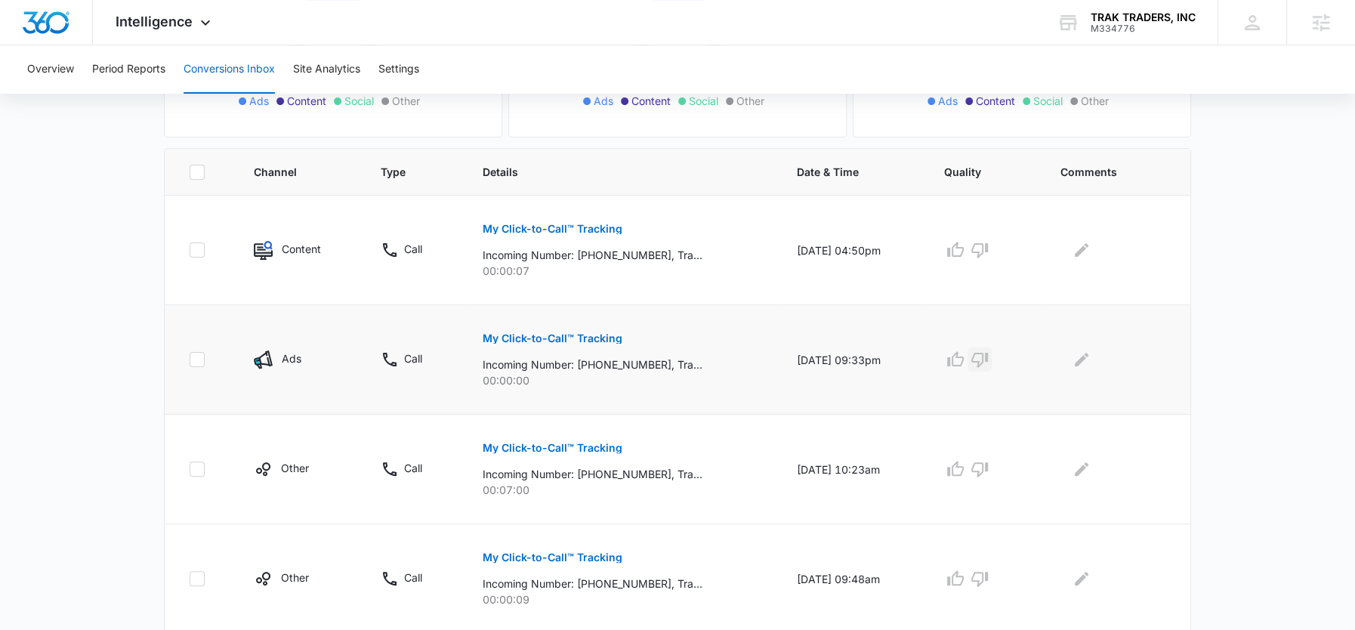
click at [989, 351] on icon "button" at bounding box center [980, 360] width 18 height 18
click at [988, 246] on icon "button" at bounding box center [980, 250] width 17 height 15
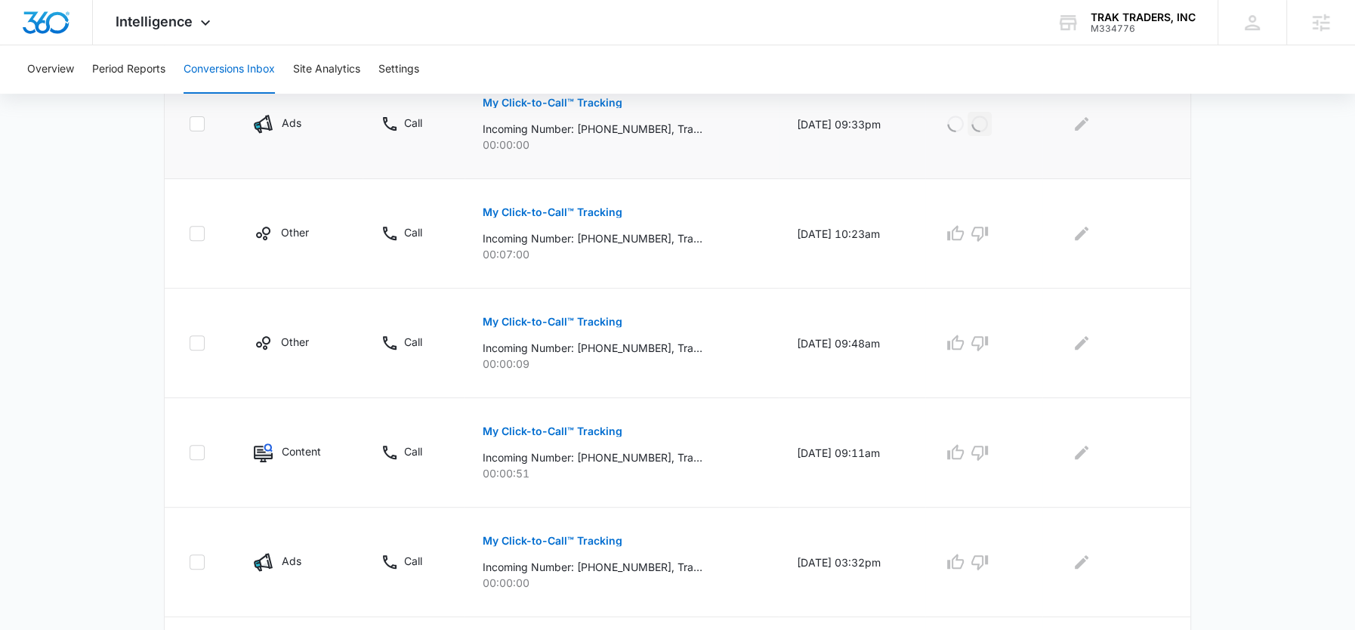
scroll to position [560, 0]
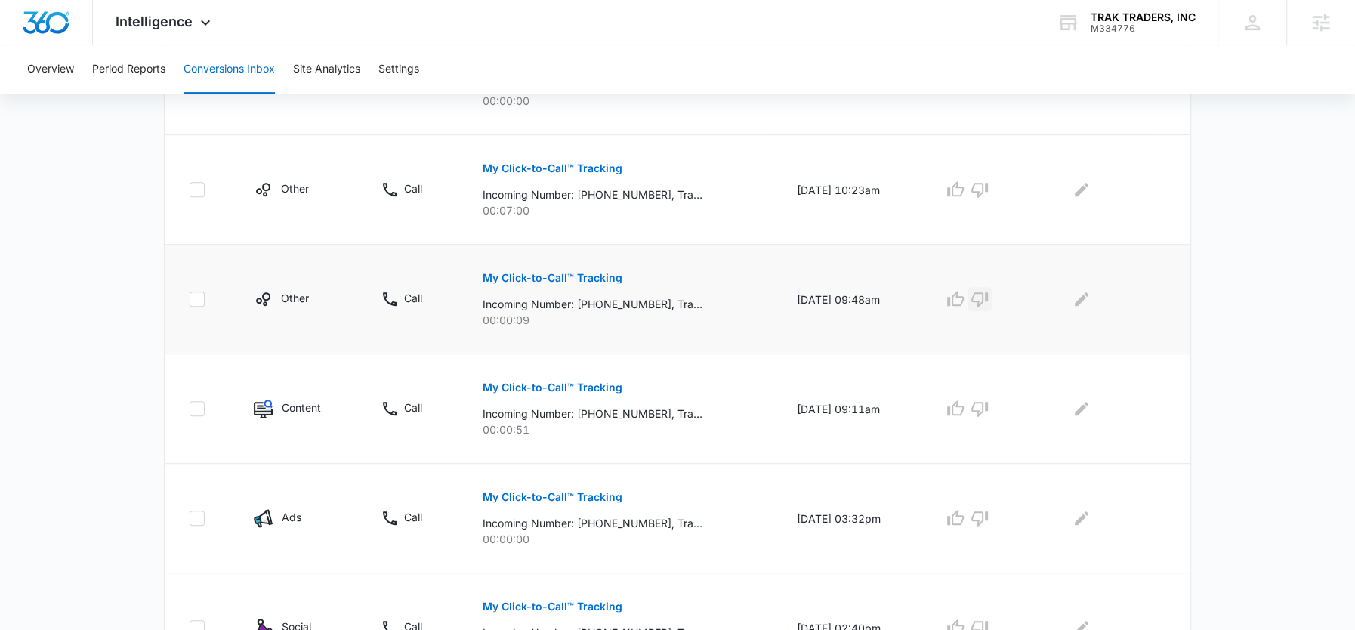
click at [989, 299] on icon "button" at bounding box center [980, 299] width 18 height 18
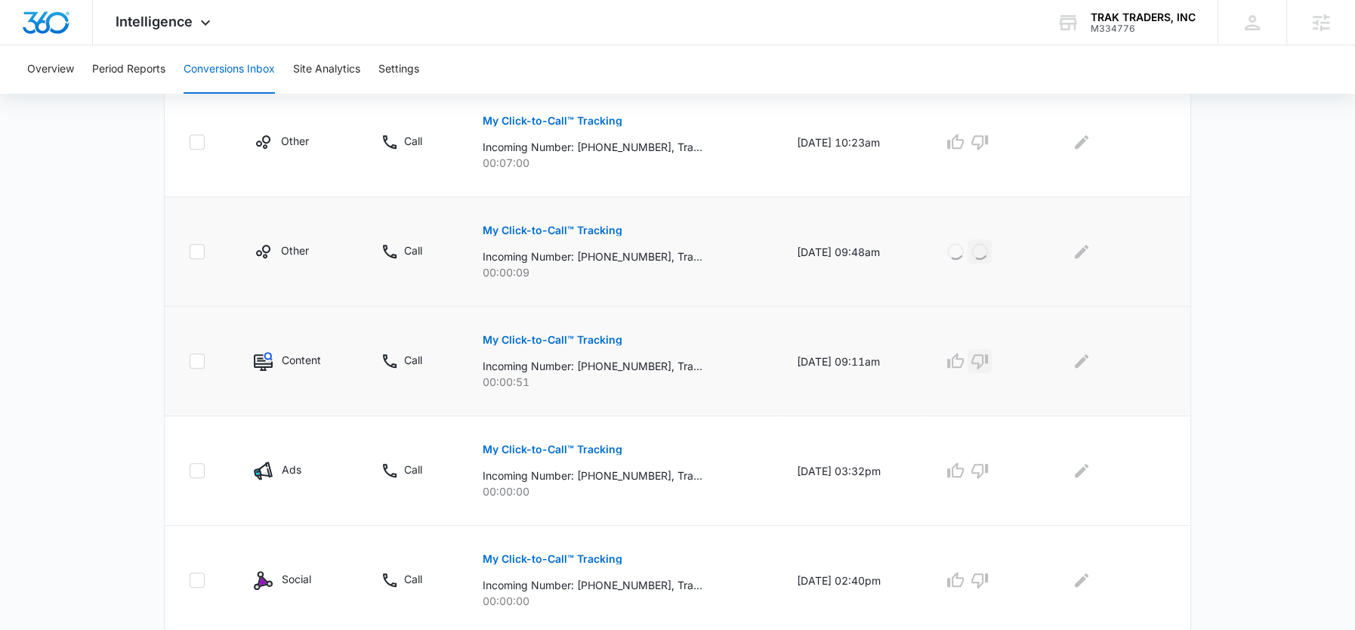
scroll to position [654, 0]
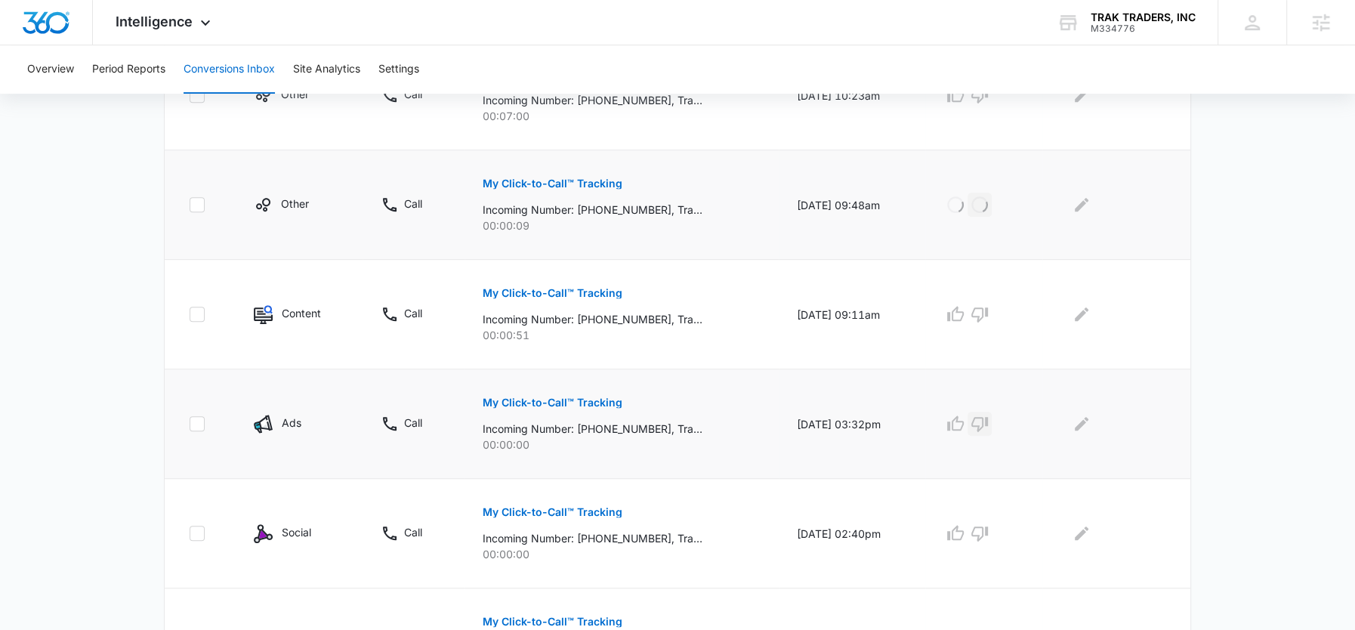
click at [989, 422] on icon "button" at bounding box center [980, 424] width 18 height 18
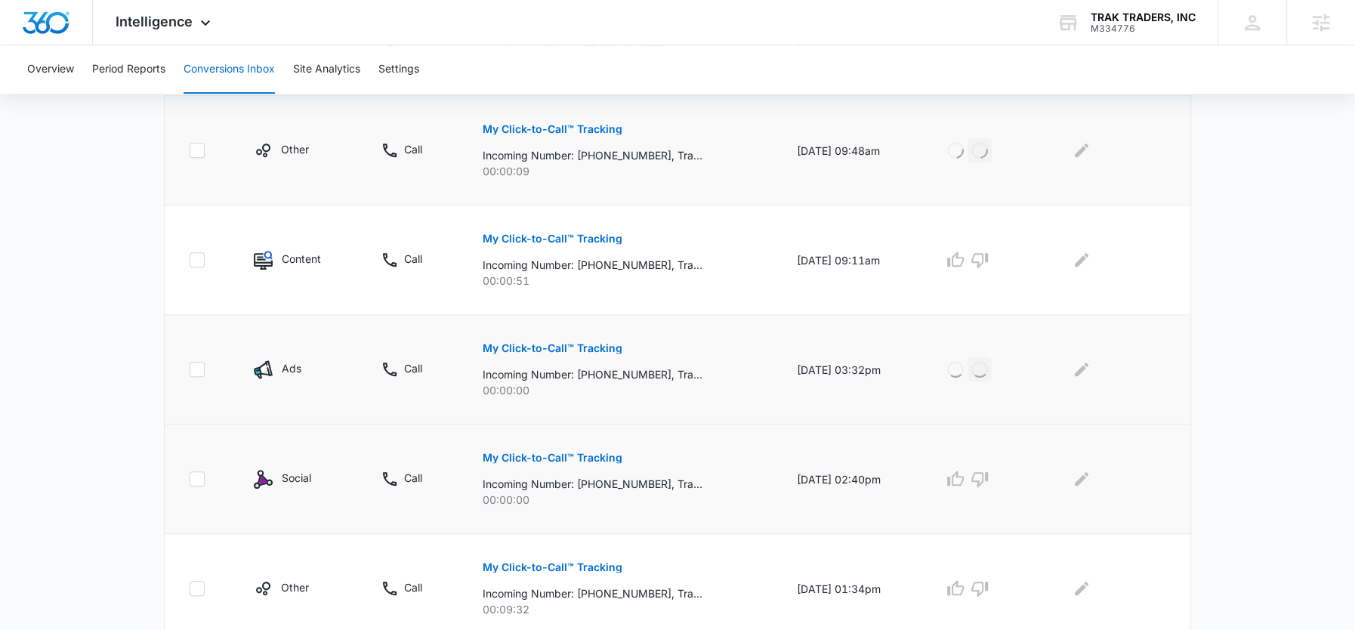
scroll to position [779, 0]
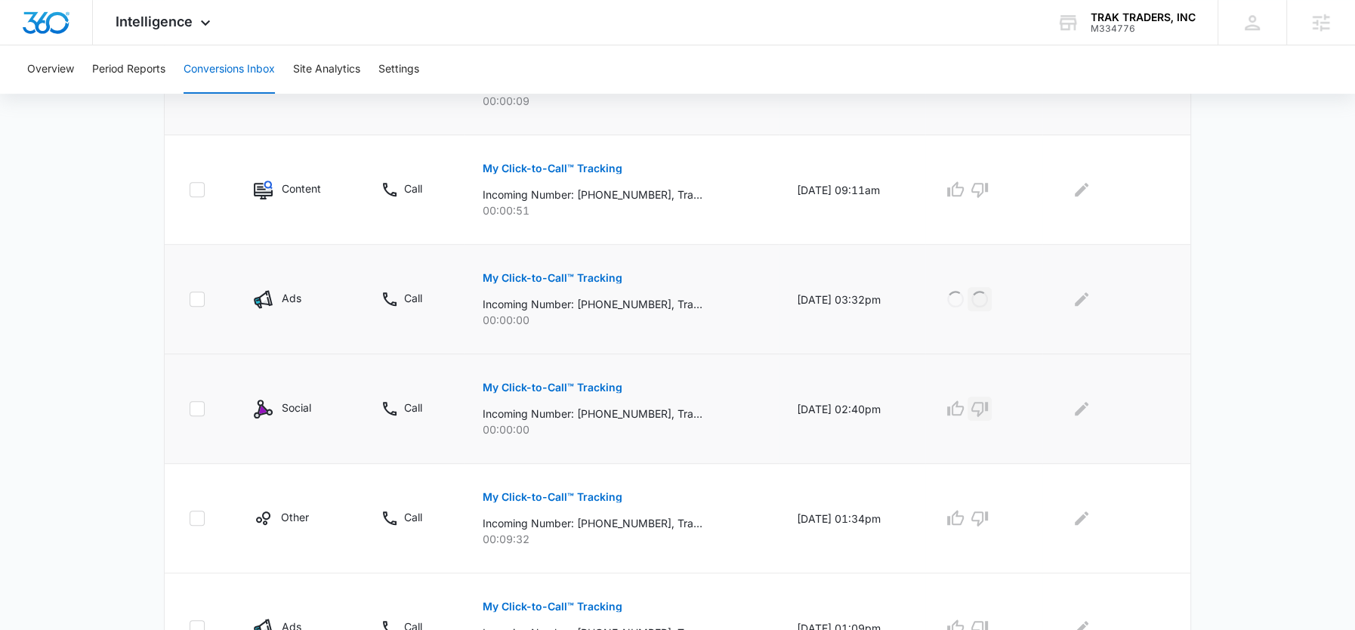
click at [989, 401] on icon "button" at bounding box center [980, 409] width 18 height 18
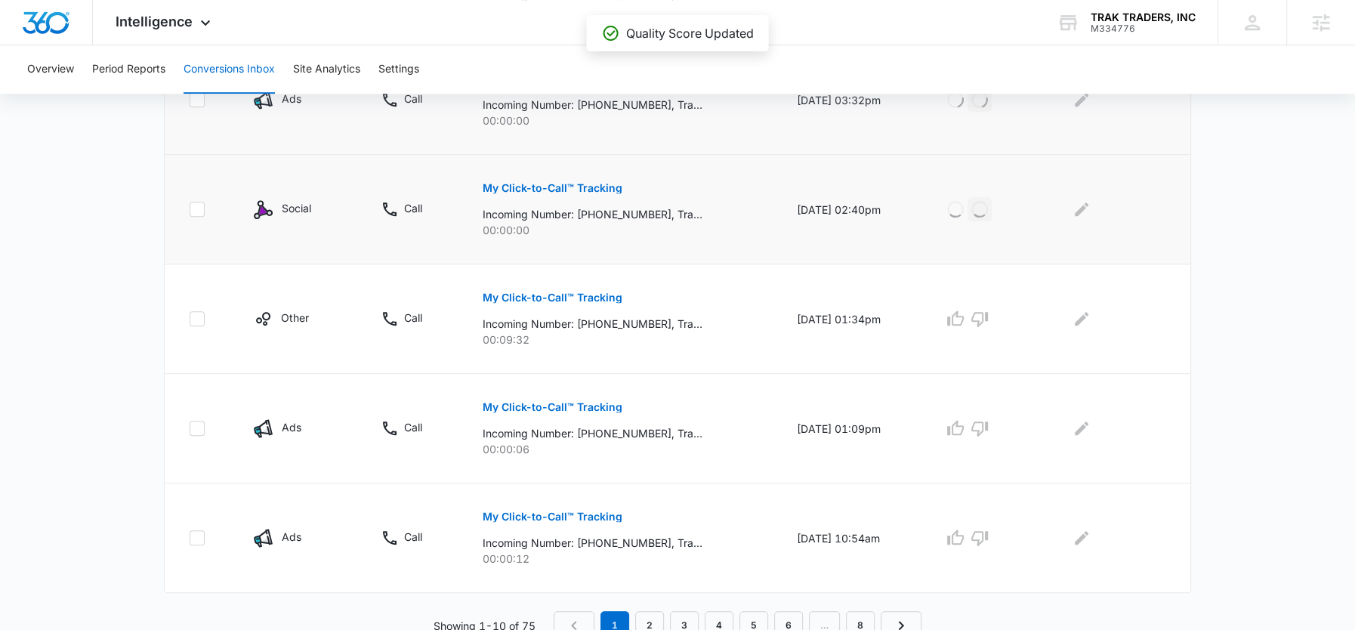
scroll to position [984, 0]
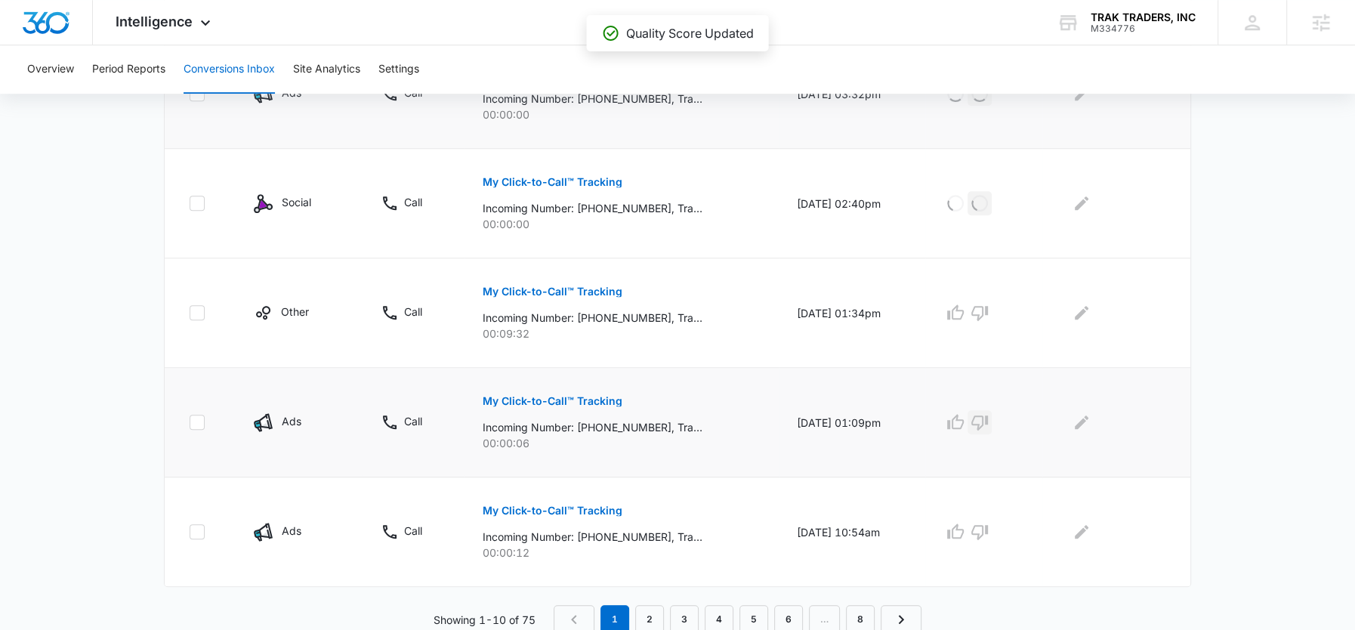
click at [988, 419] on icon "button" at bounding box center [980, 423] width 17 height 15
click at [988, 527] on icon "button" at bounding box center [980, 532] width 17 height 15
click at [644, 607] on link "2" at bounding box center [649, 619] width 29 height 29
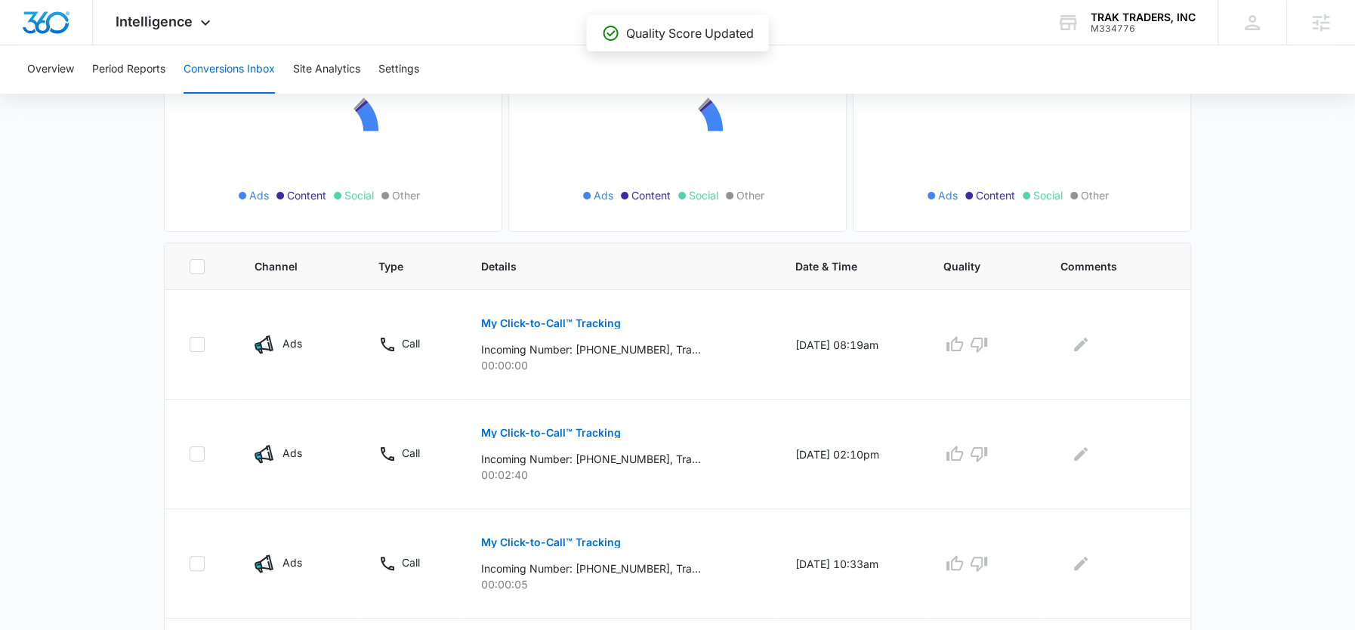
scroll to position [246, 0]
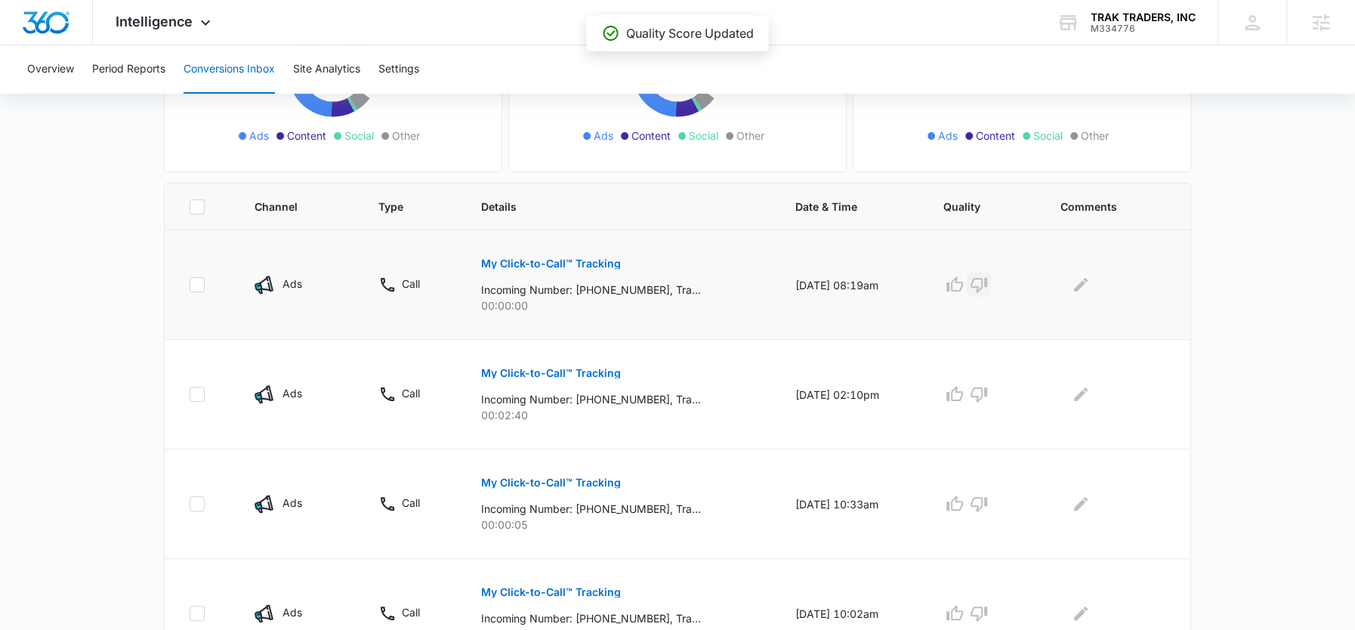
click at [988, 281] on icon "button" at bounding box center [979, 285] width 18 height 18
click at [963, 397] on icon "button" at bounding box center [955, 394] width 18 height 18
click at [984, 497] on icon "button" at bounding box center [979, 504] width 17 height 15
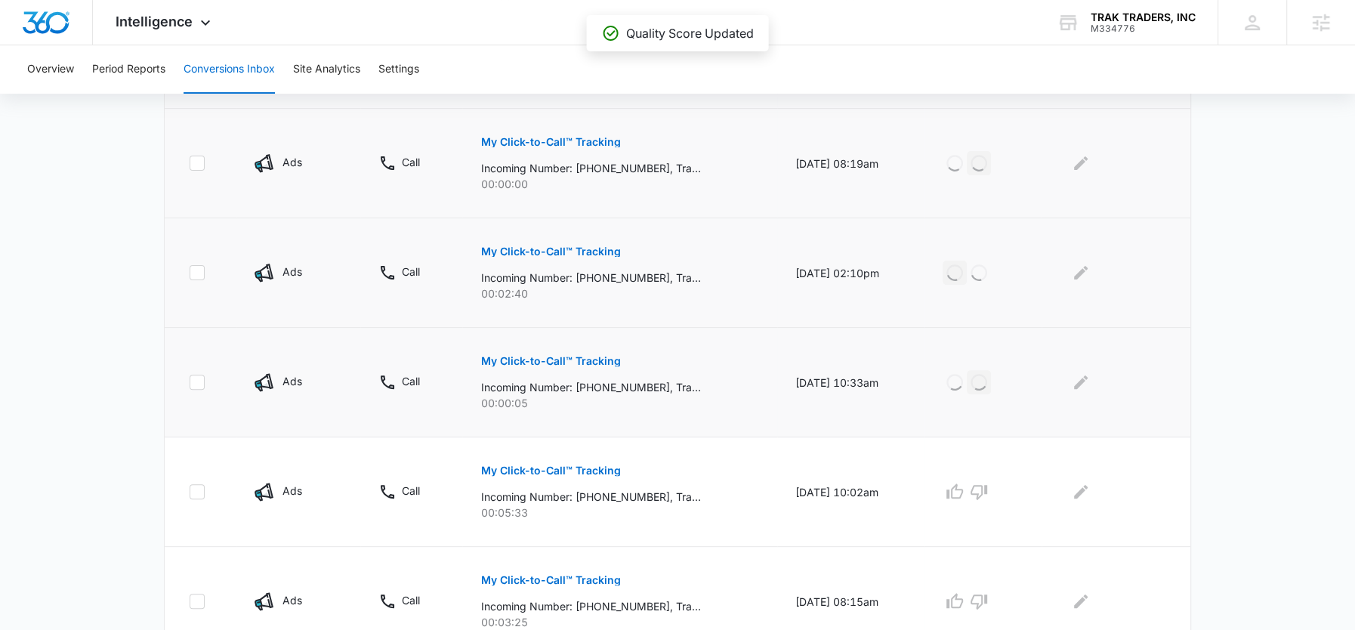
scroll to position [453, 0]
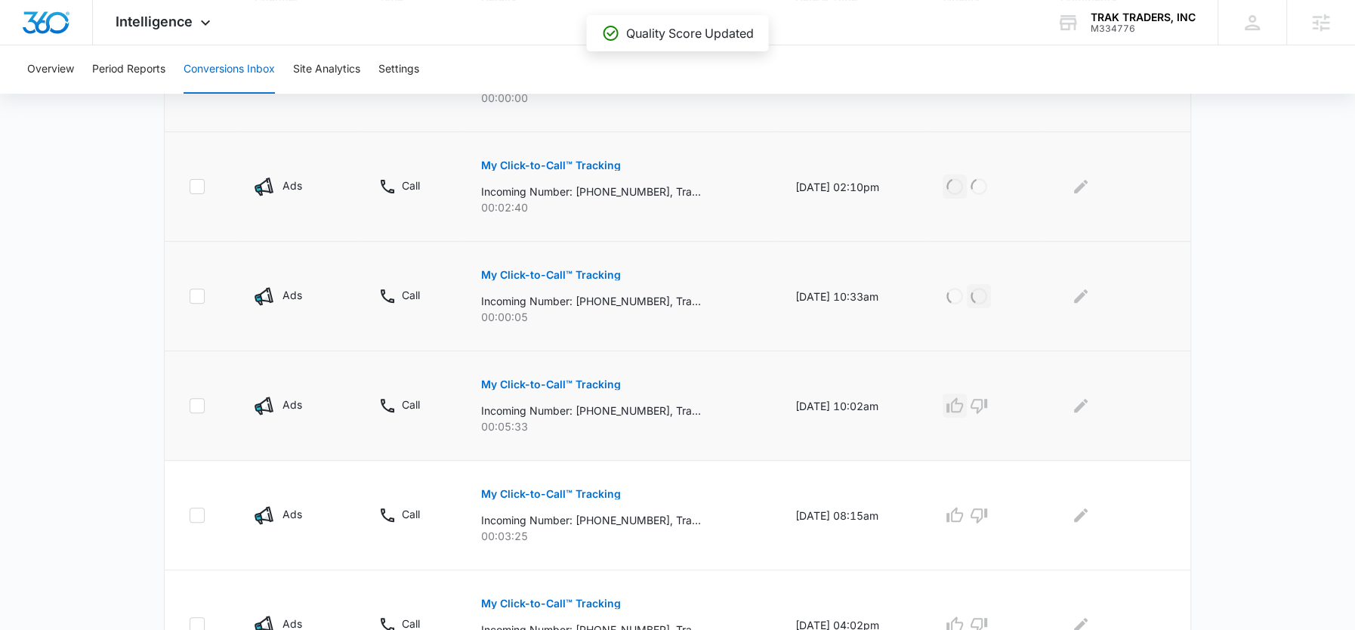
click at [962, 403] on icon "button" at bounding box center [955, 404] width 17 height 15
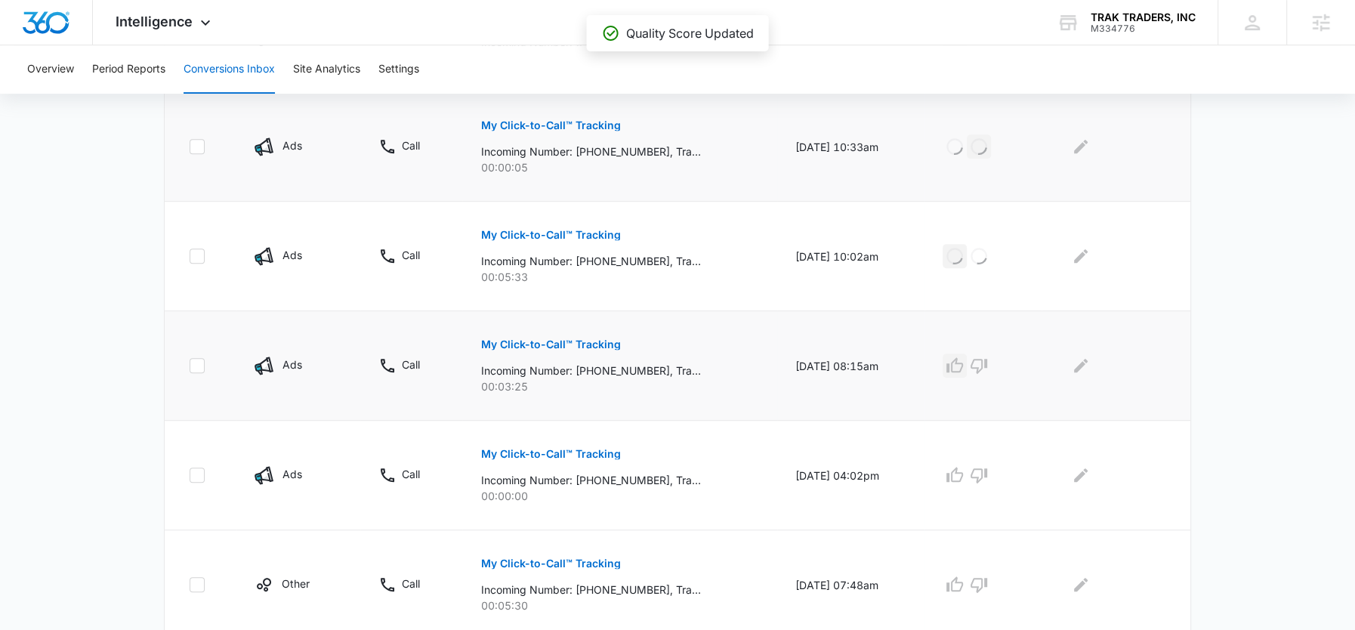
click at [963, 368] on icon "button" at bounding box center [955, 364] width 17 height 15
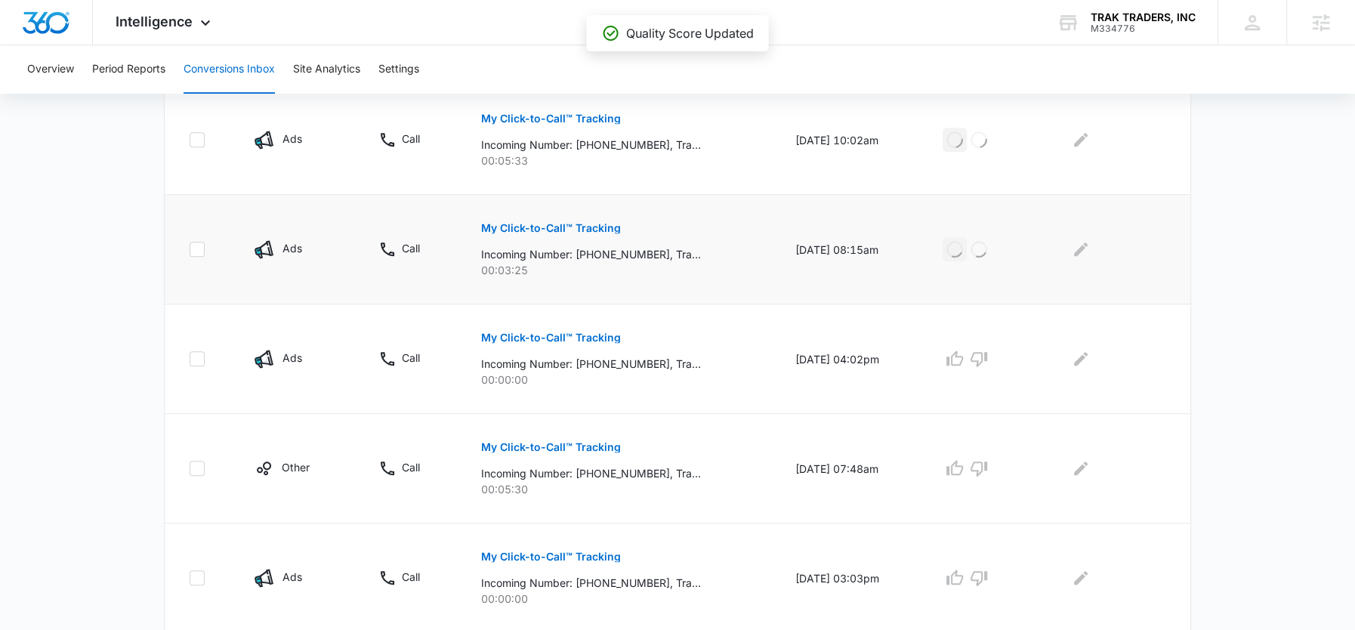
scroll to position [741, 0]
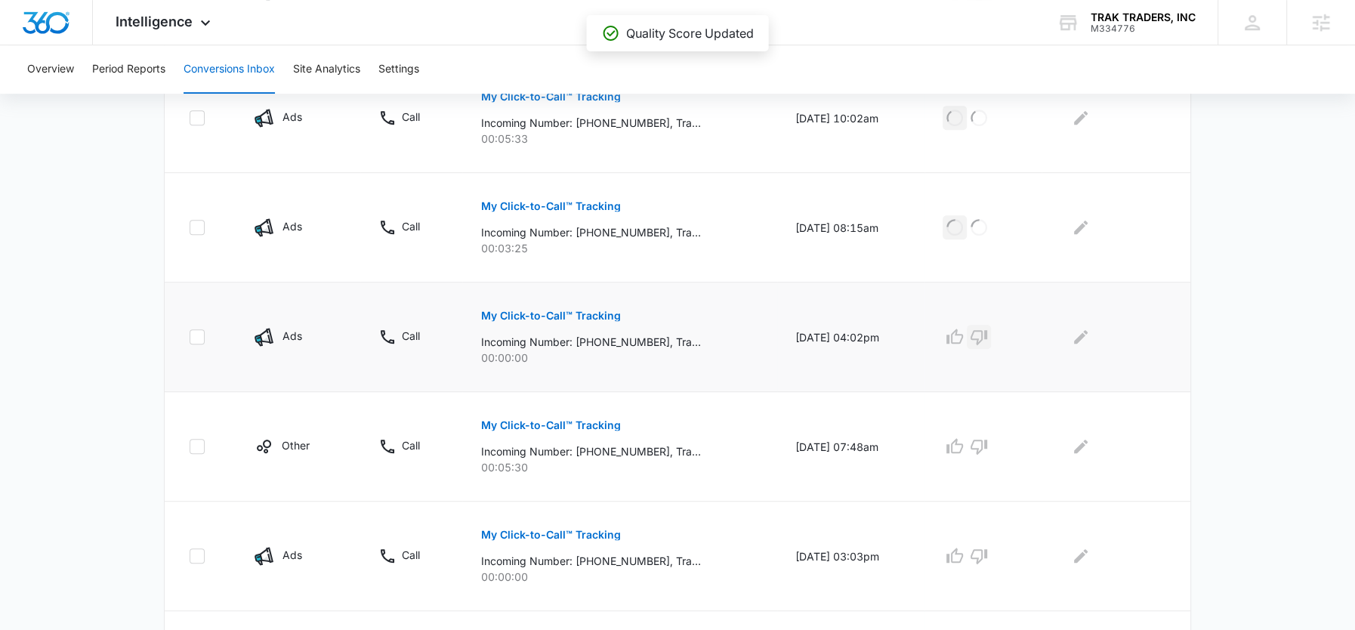
click at [987, 337] on icon "button" at bounding box center [979, 337] width 17 height 15
click at [964, 445] on icon "button" at bounding box center [955, 446] width 18 height 18
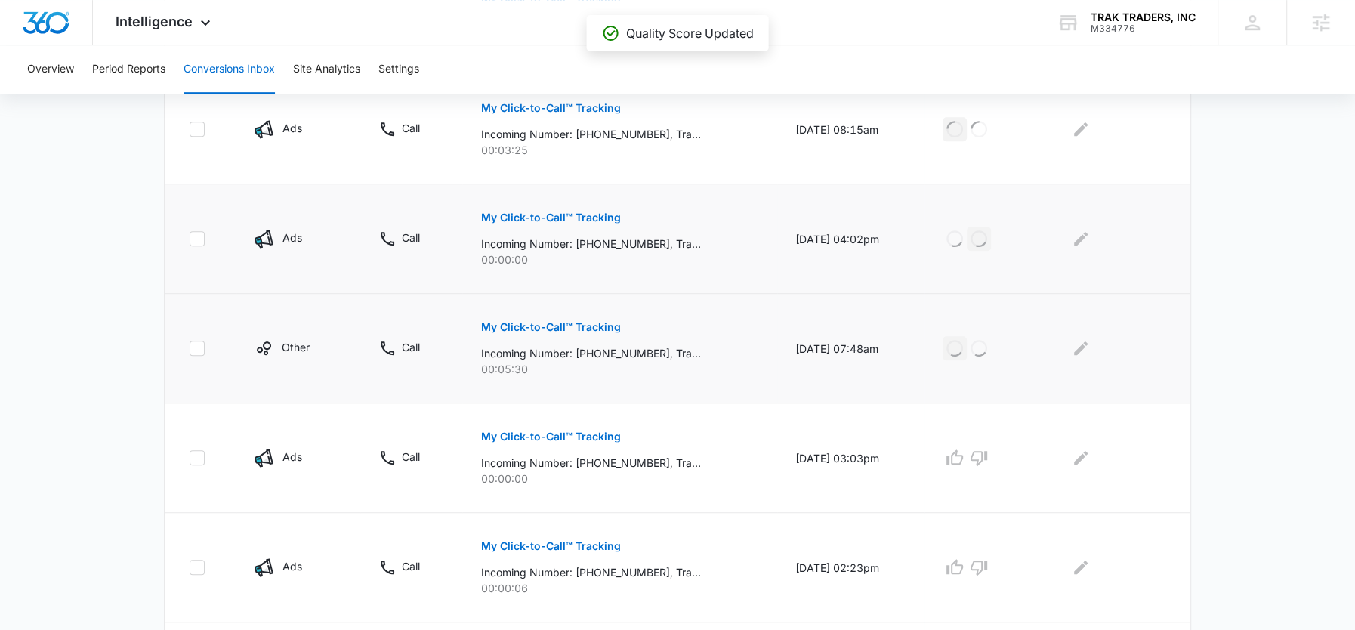
scroll to position [846, 0]
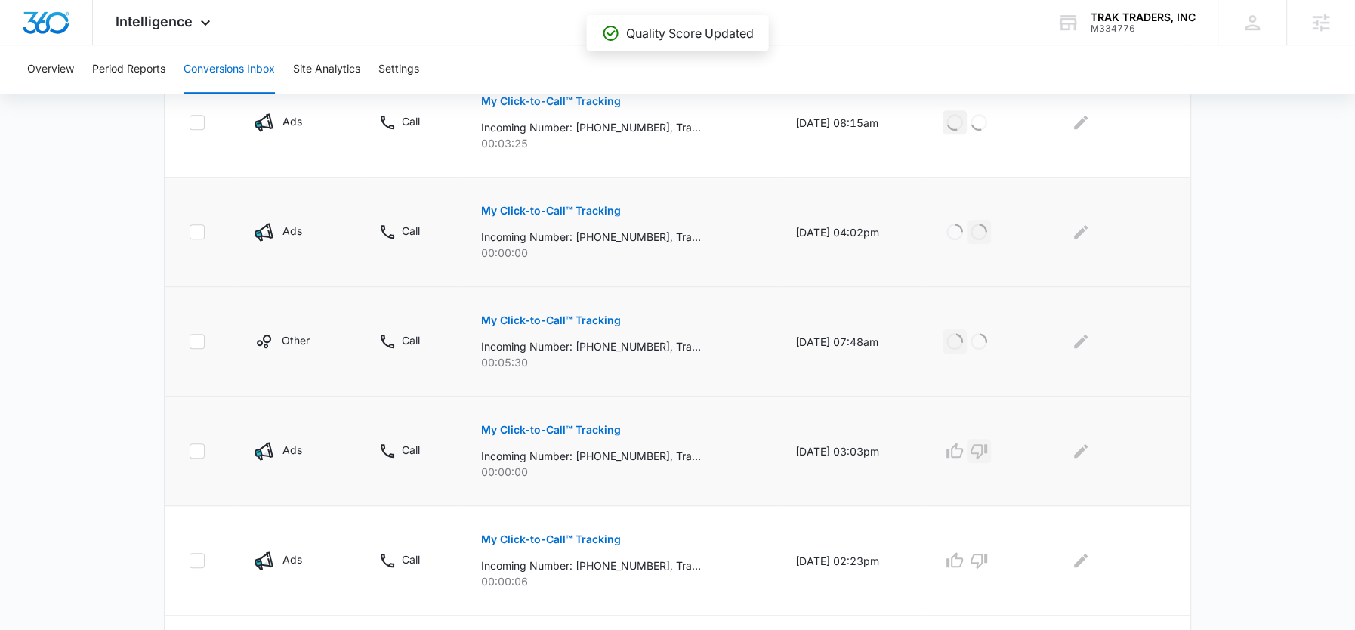
click at [988, 450] on icon "button" at bounding box center [979, 451] width 18 height 18
click at [981, 564] on icon "button" at bounding box center [979, 560] width 18 height 18
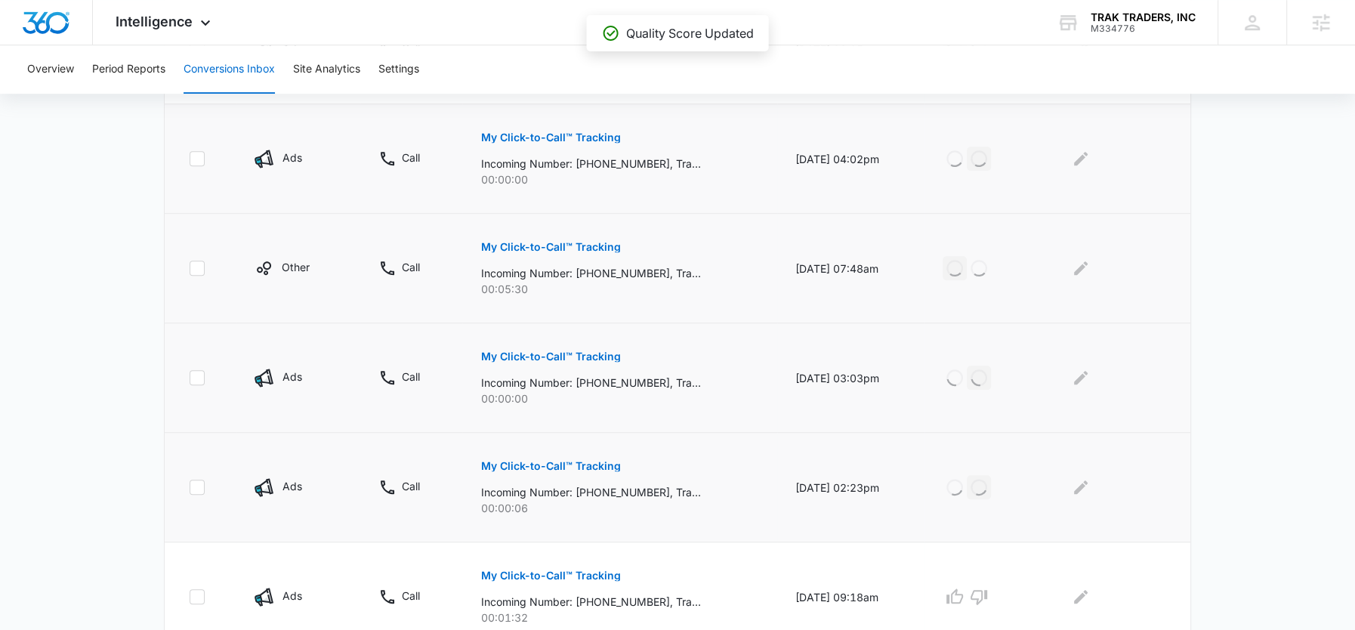
scroll to position [984, 0]
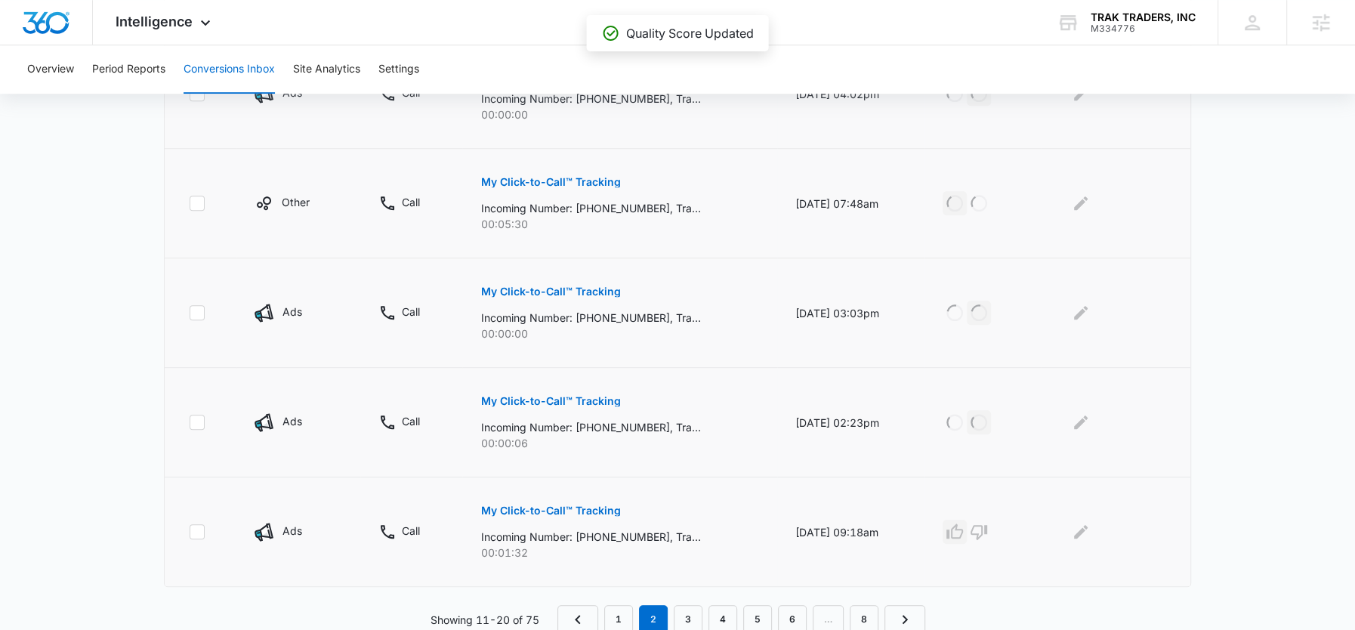
click at [963, 526] on icon "button" at bounding box center [955, 531] width 17 height 15
click at [686, 608] on link "3" at bounding box center [688, 619] width 29 height 29
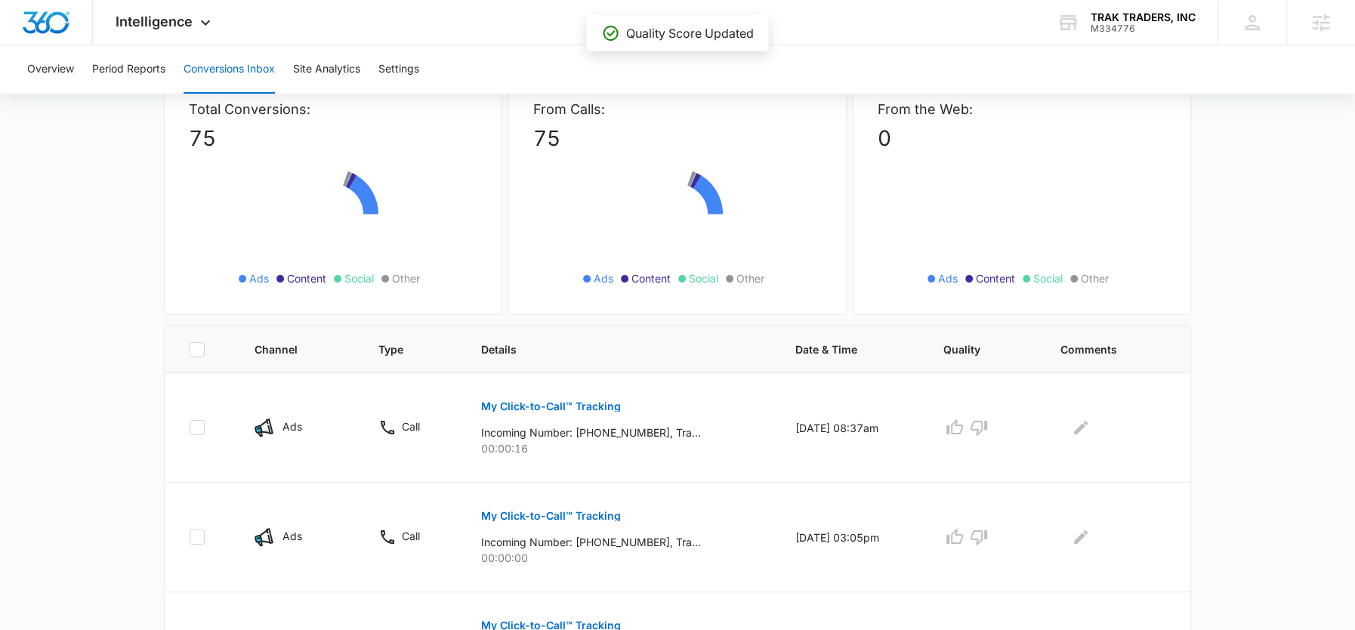
scroll to position [230, 0]
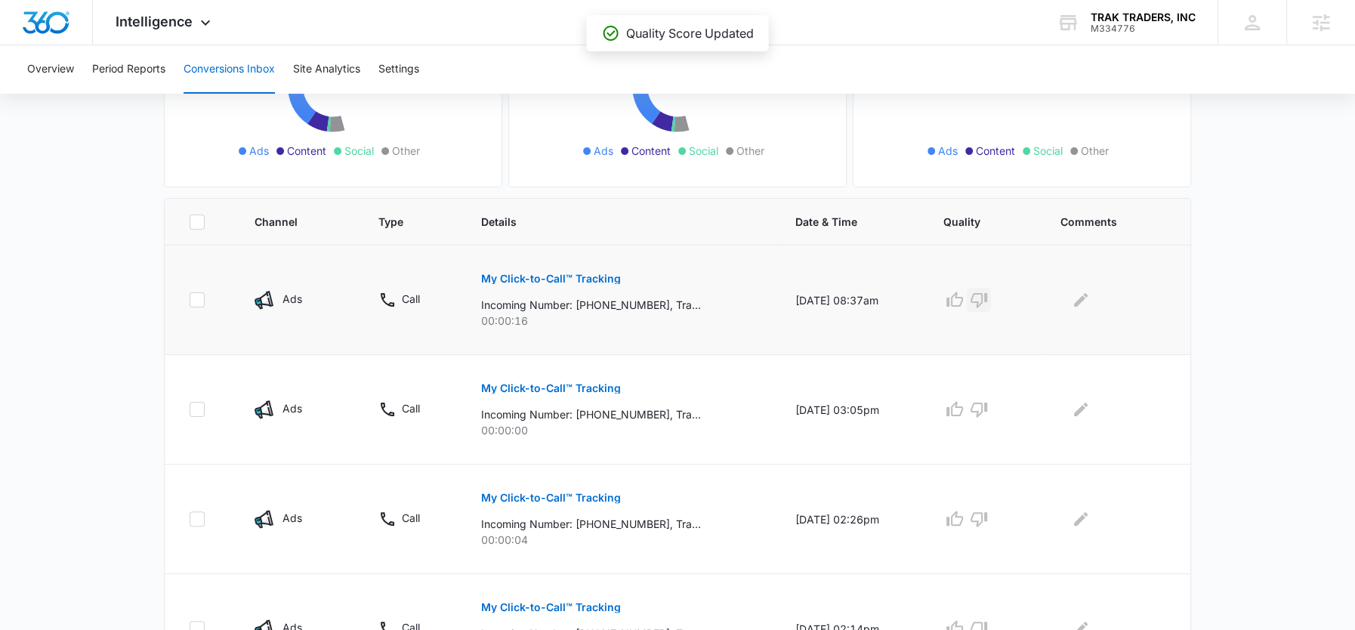
click at [988, 293] on icon "button" at bounding box center [979, 300] width 18 height 18
click at [988, 412] on icon "button" at bounding box center [979, 409] width 18 height 18
click at [988, 517] on icon "button" at bounding box center [979, 519] width 18 height 18
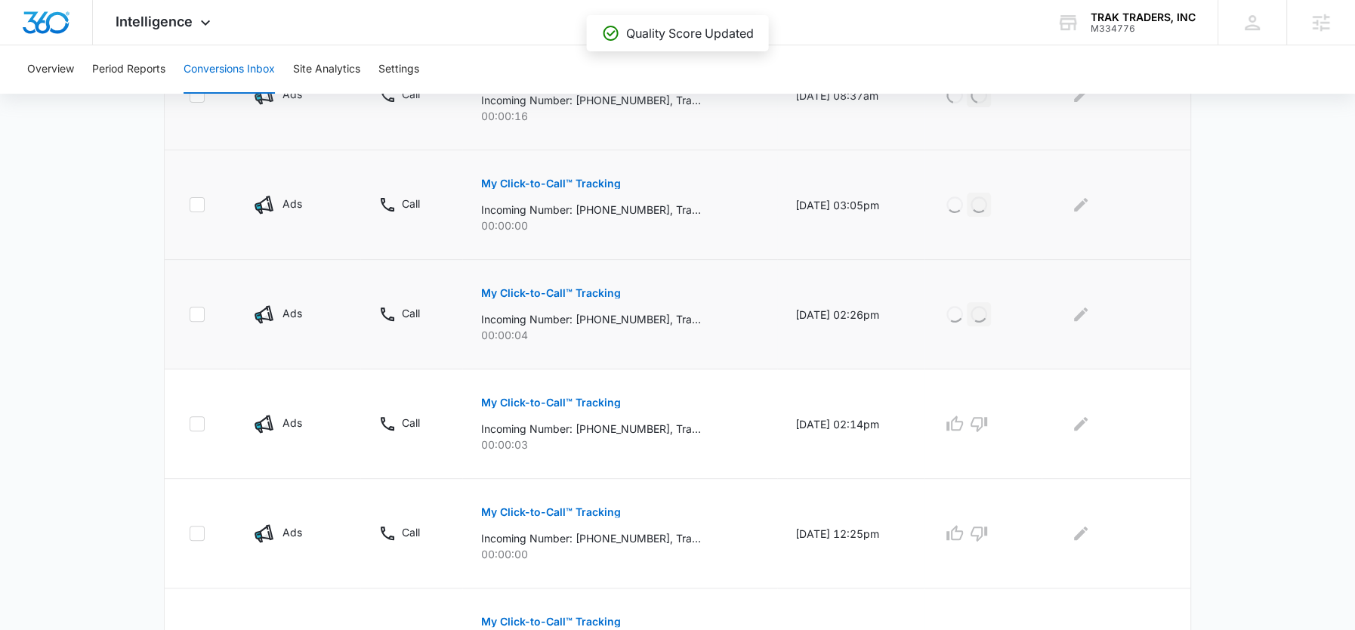
scroll to position [440, 0]
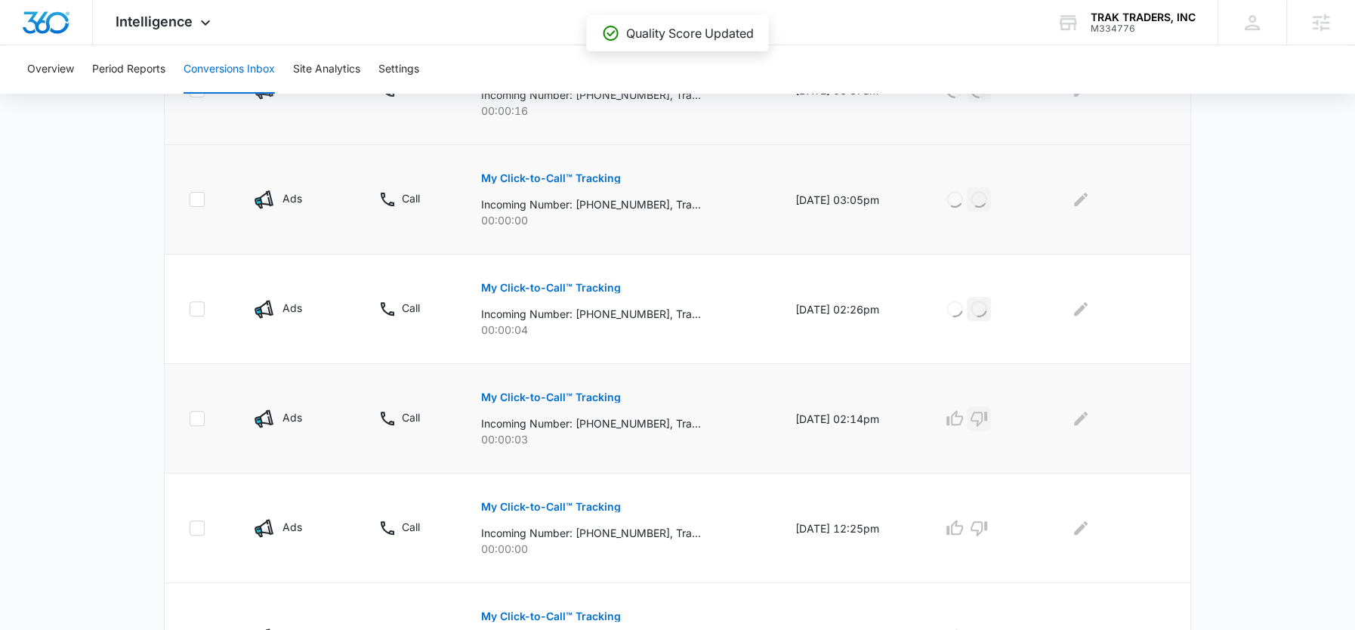
click at [988, 414] on icon "button" at bounding box center [979, 418] width 18 height 18
click at [988, 521] on icon "button" at bounding box center [979, 528] width 18 height 18
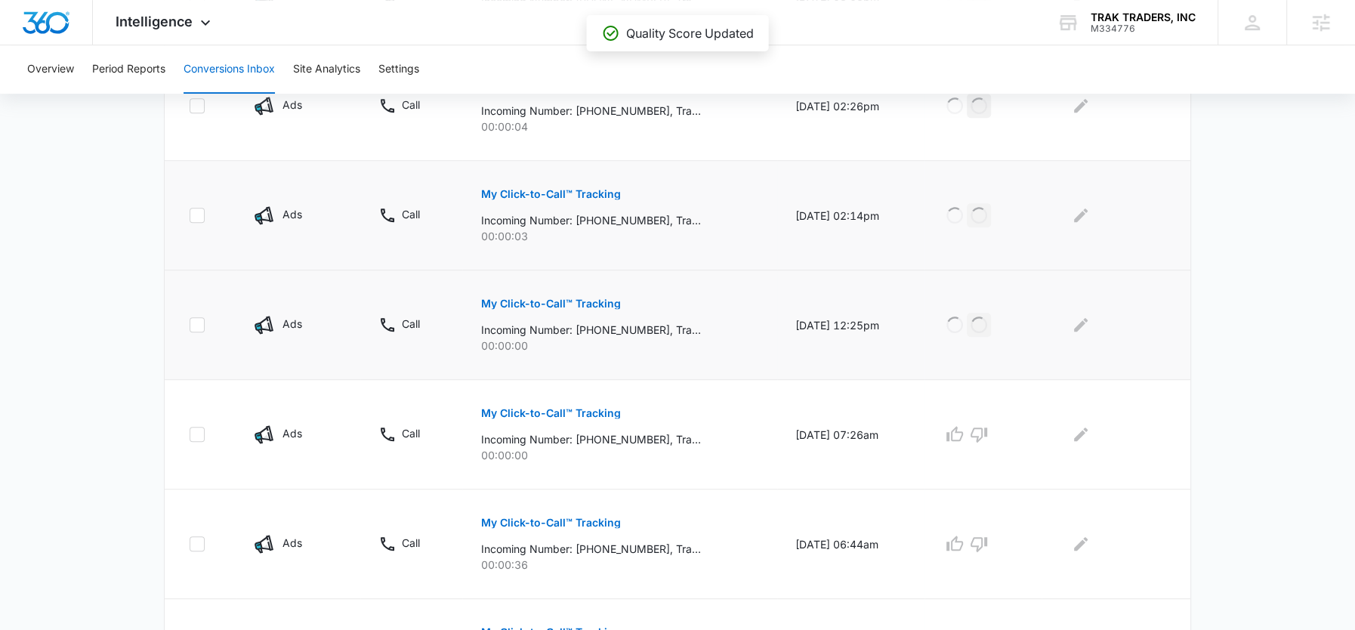
scroll to position [644, 0]
click at [981, 429] on icon "button" at bounding box center [979, 434] width 17 height 15
click at [959, 544] on icon "button" at bounding box center [955, 543] width 18 height 18
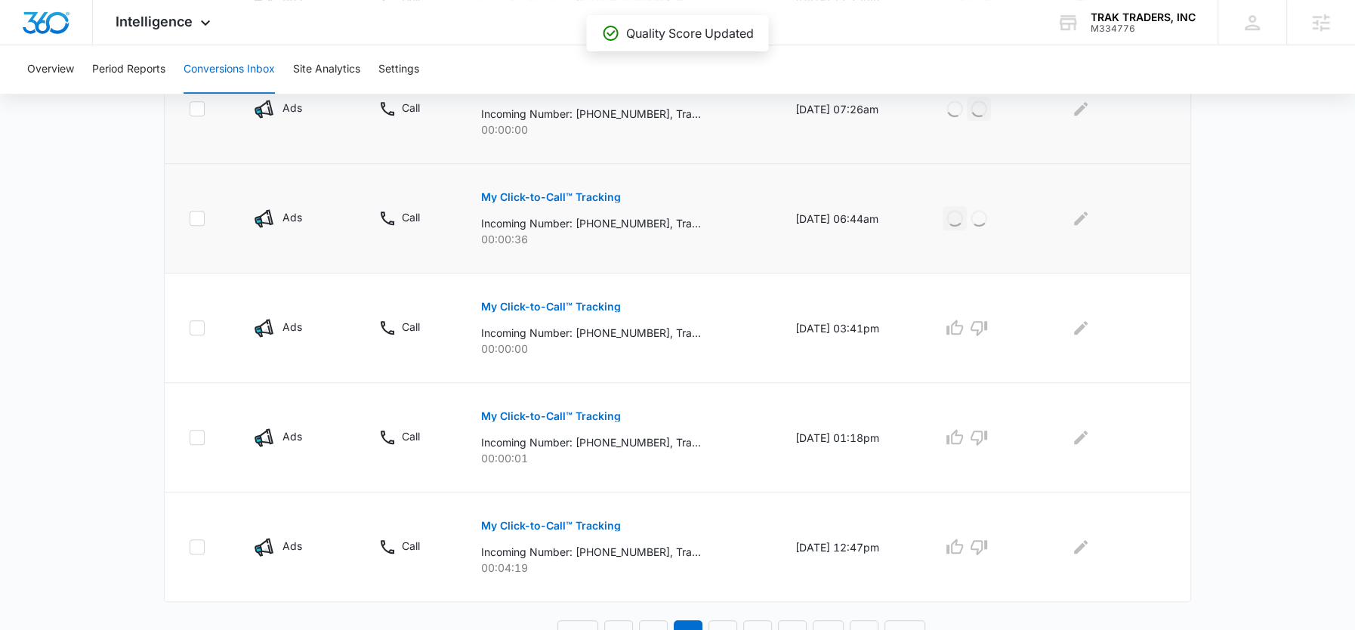
scroll to position [979, 0]
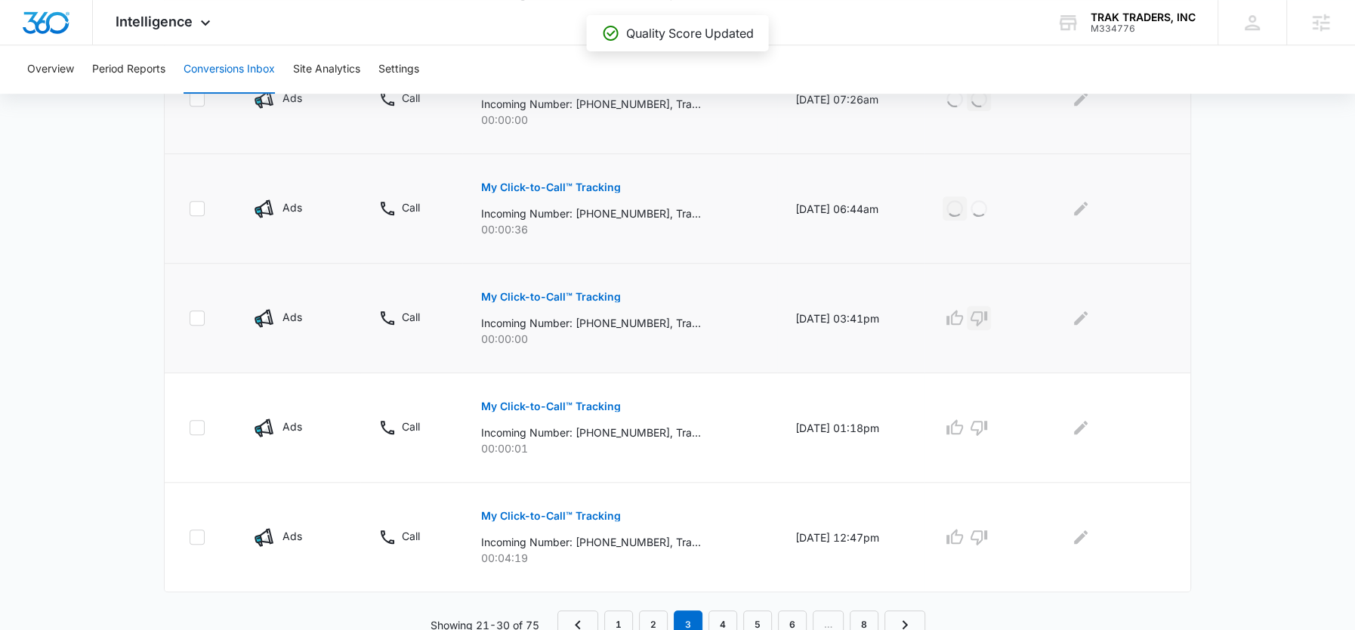
click at [987, 318] on icon "button" at bounding box center [979, 318] width 17 height 15
click at [987, 421] on icon "button" at bounding box center [979, 428] width 17 height 15
click at [964, 540] on icon "button" at bounding box center [955, 537] width 18 height 18
click at [718, 621] on link "4" at bounding box center [723, 624] width 29 height 29
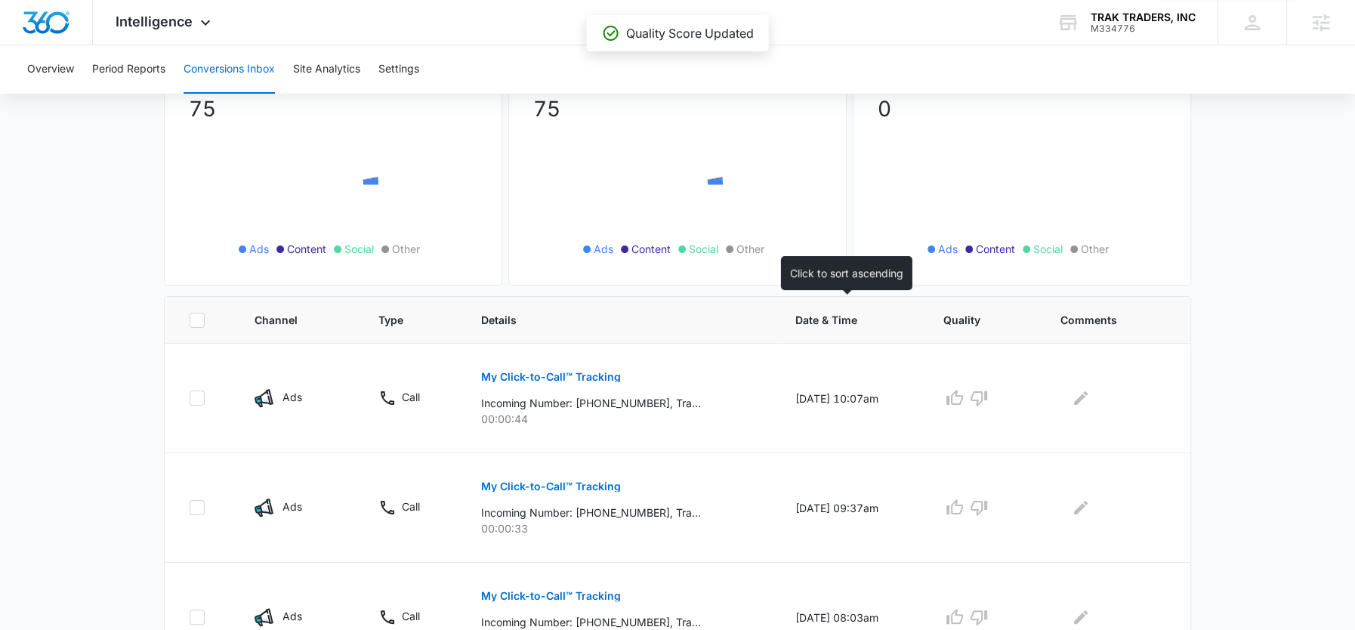
scroll to position [196, 0]
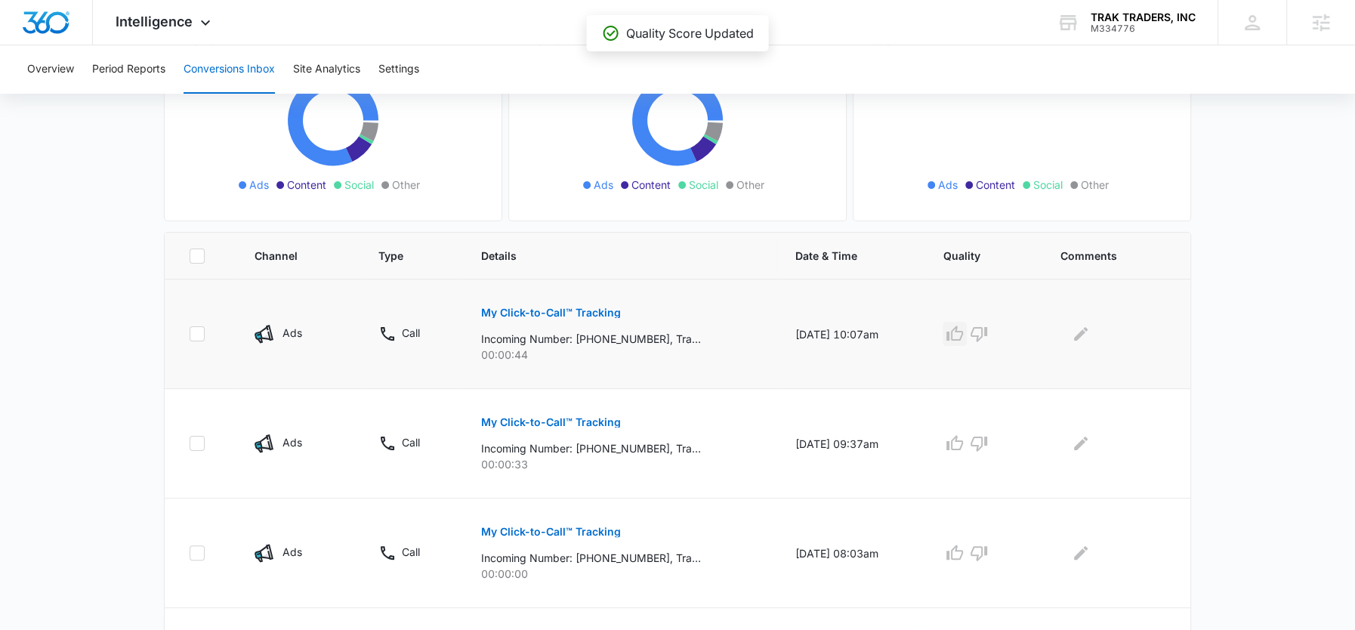
click at [963, 333] on icon "button" at bounding box center [955, 334] width 18 height 18
click at [964, 442] on icon "button" at bounding box center [955, 443] width 18 height 18
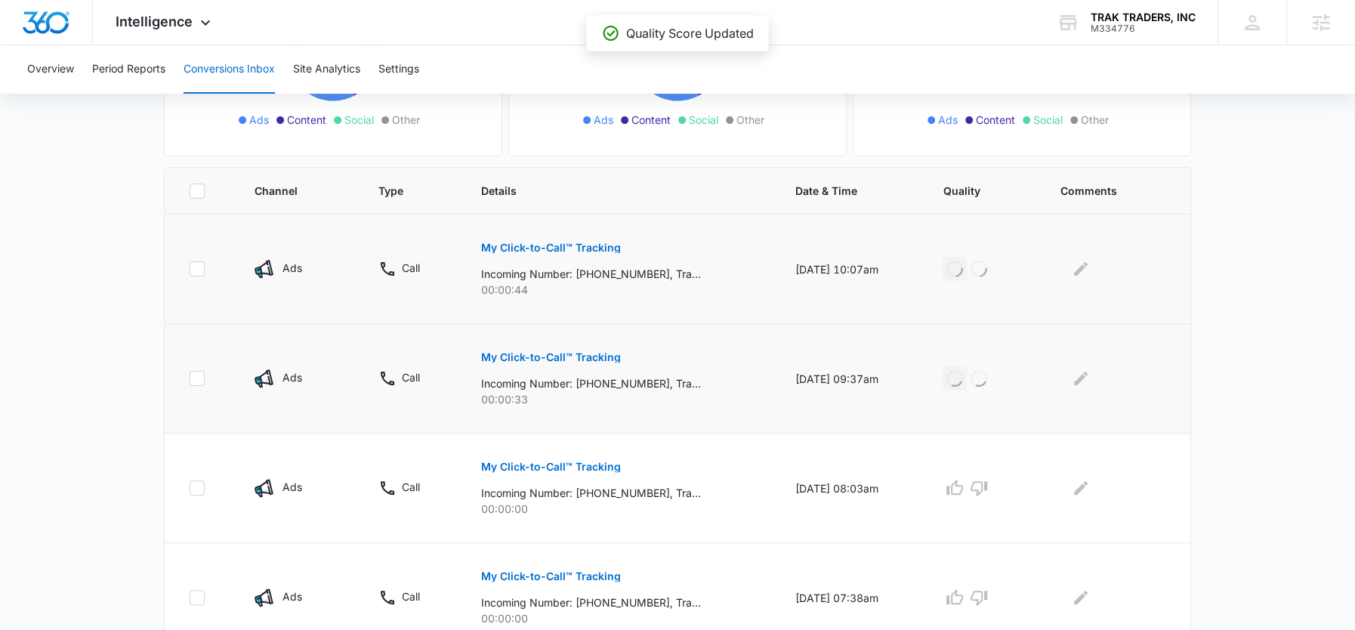
scroll to position [350, 0]
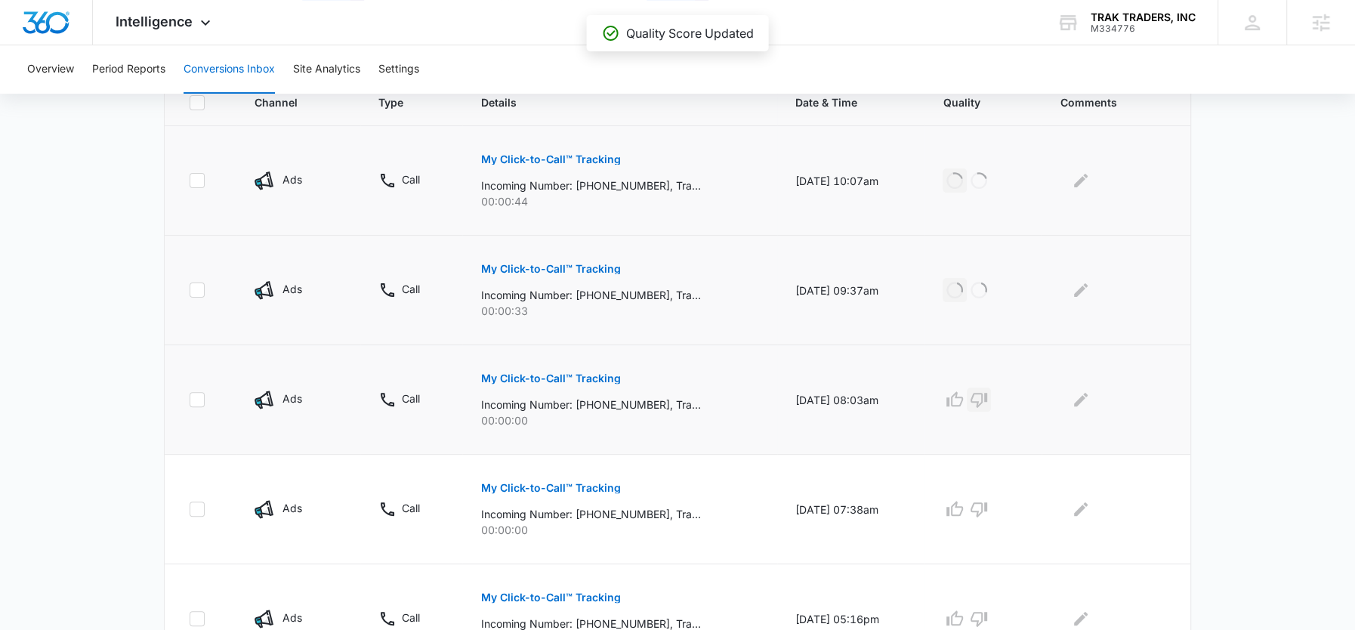
click at [988, 397] on icon "button" at bounding box center [979, 400] width 18 height 18
click at [987, 505] on icon "button" at bounding box center [979, 509] width 17 height 15
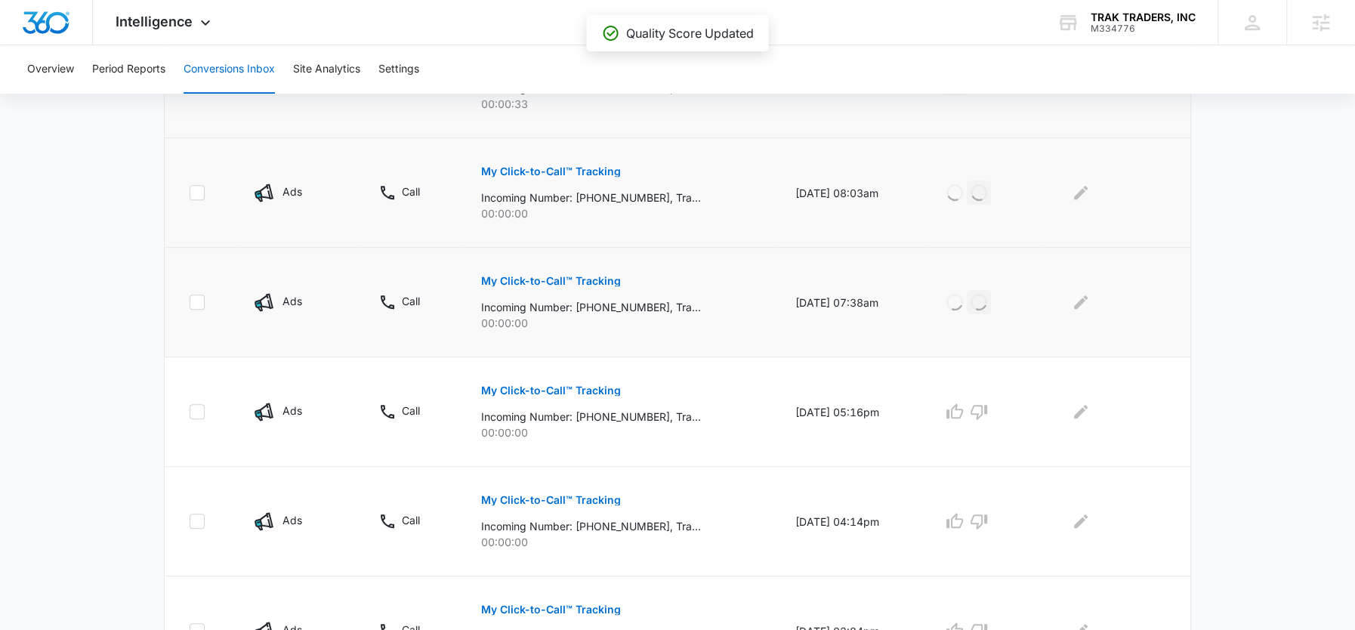
scroll to position [573, 0]
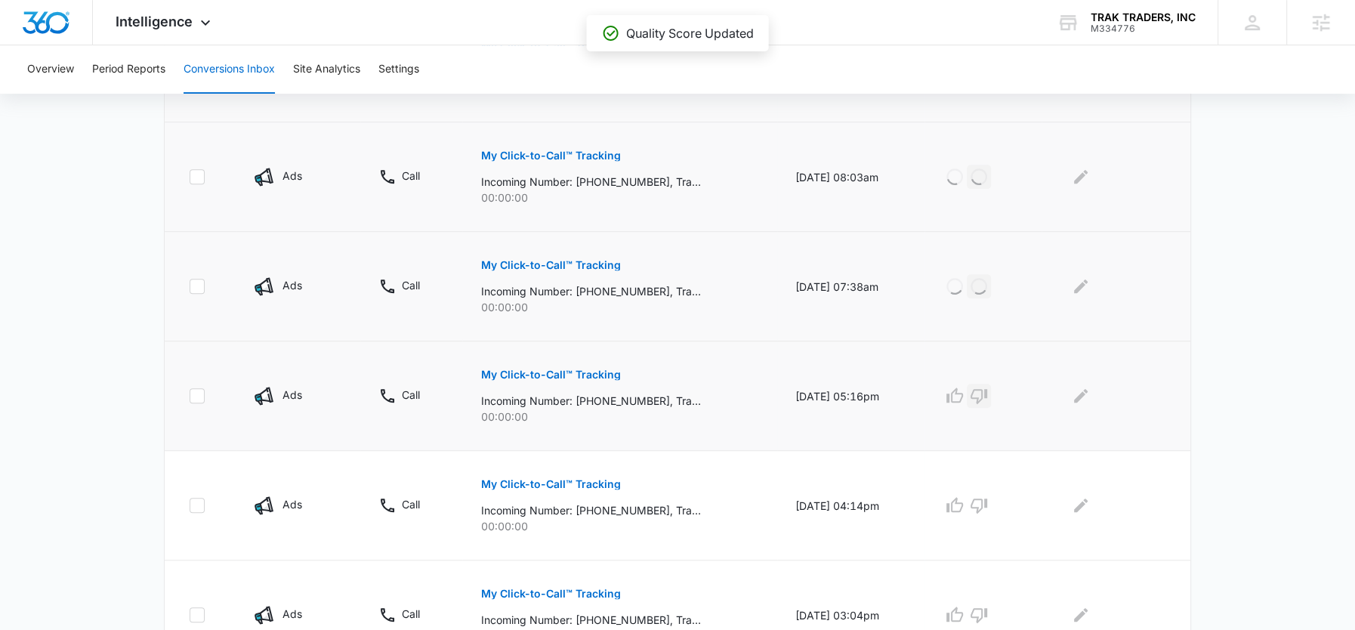
click at [987, 393] on icon "button" at bounding box center [979, 396] width 17 height 15
click at [984, 505] on icon "button" at bounding box center [979, 505] width 18 height 18
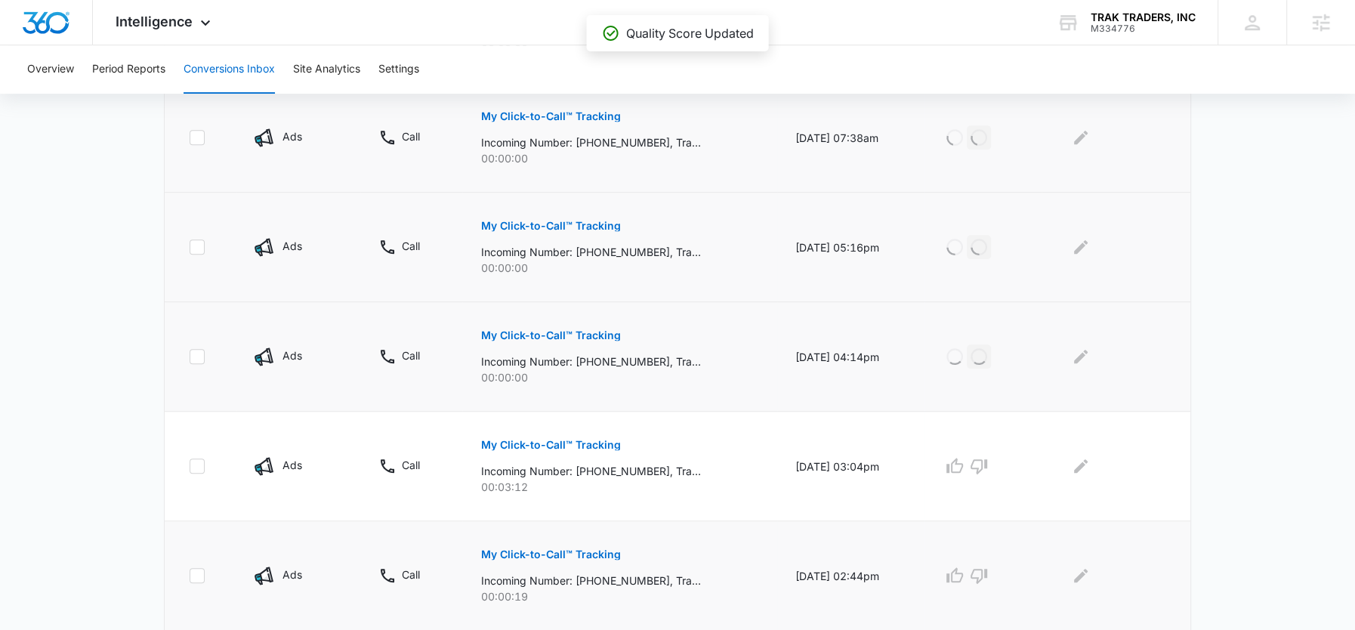
scroll to position [759, 0]
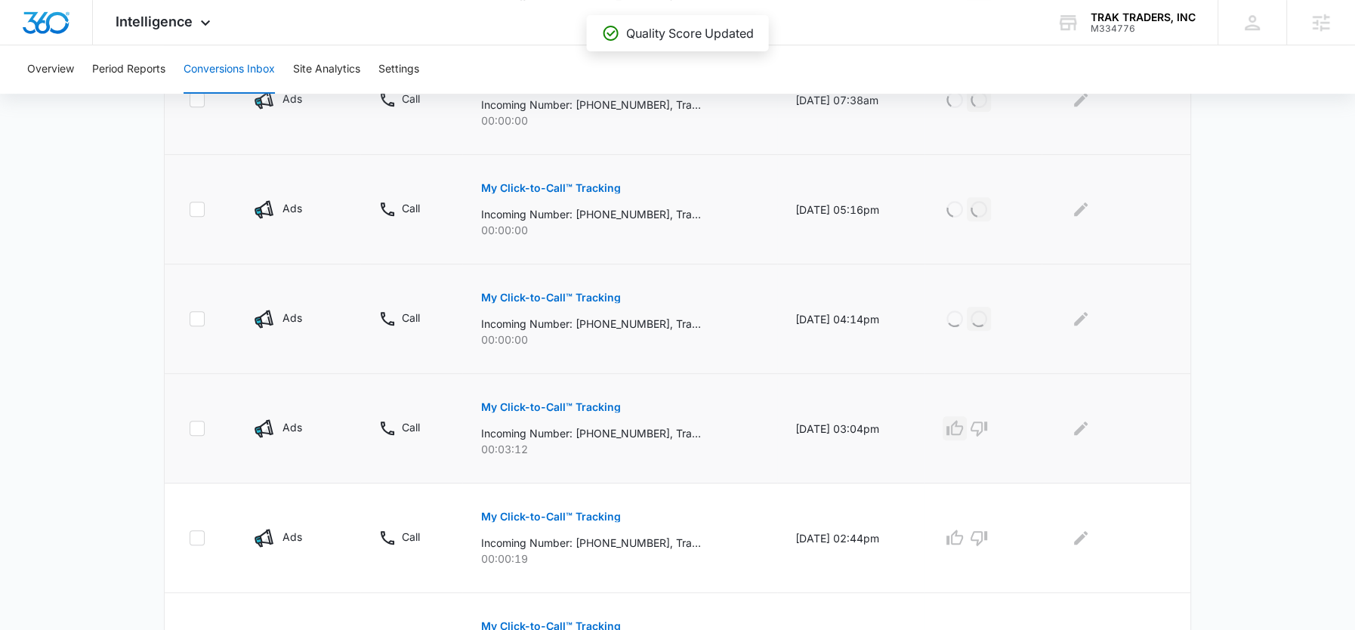
click at [962, 423] on icon "button" at bounding box center [955, 427] width 17 height 15
click at [988, 536] on icon "button" at bounding box center [979, 538] width 18 height 18
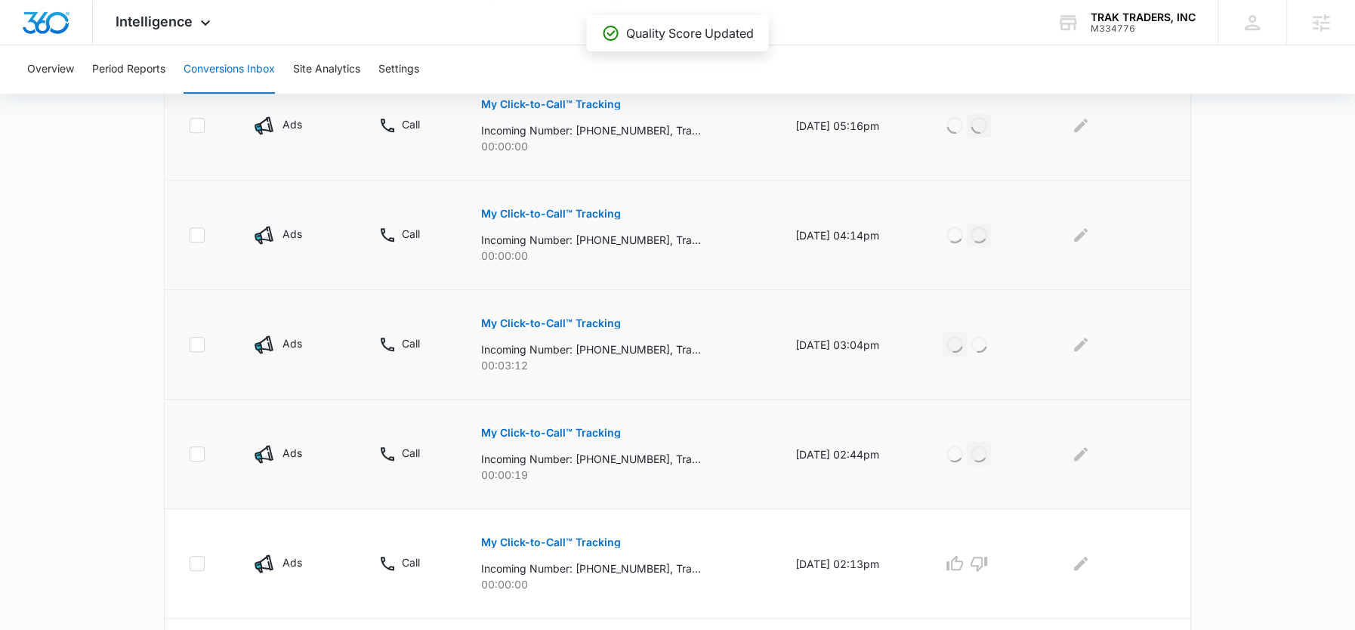
scroll to position [942, 0]
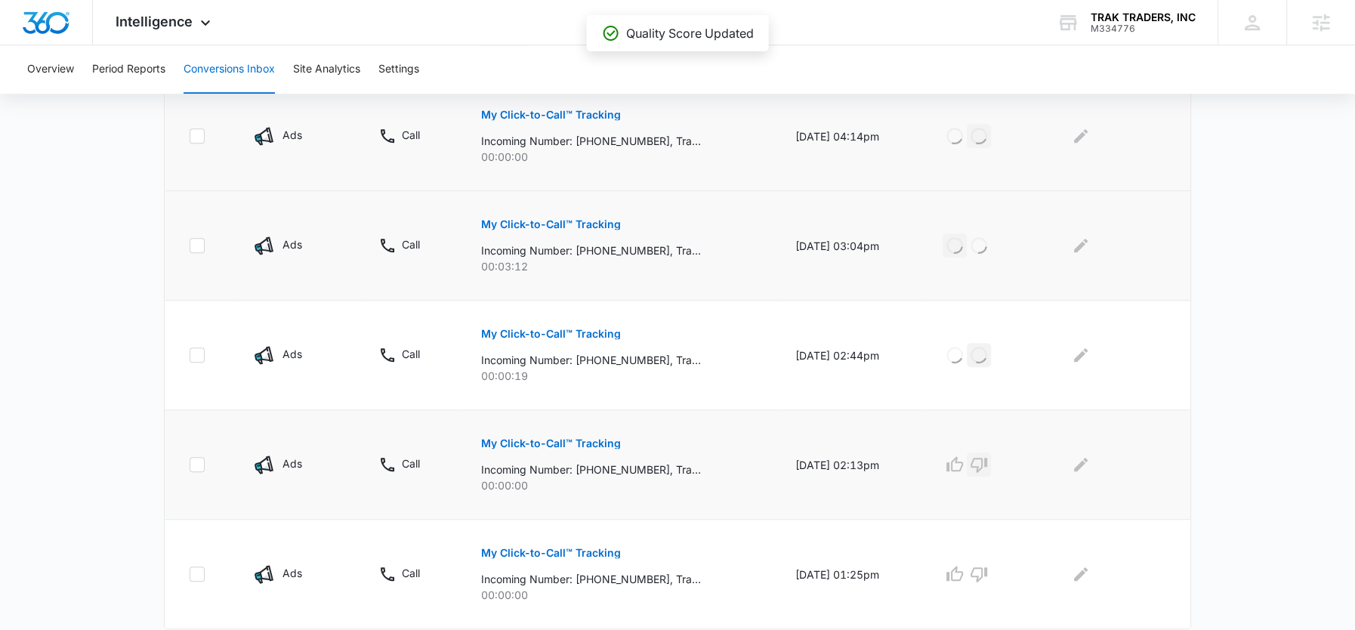
click at [984, 458] on icon "button" at bounding box center [979, 465] width 18 height 18
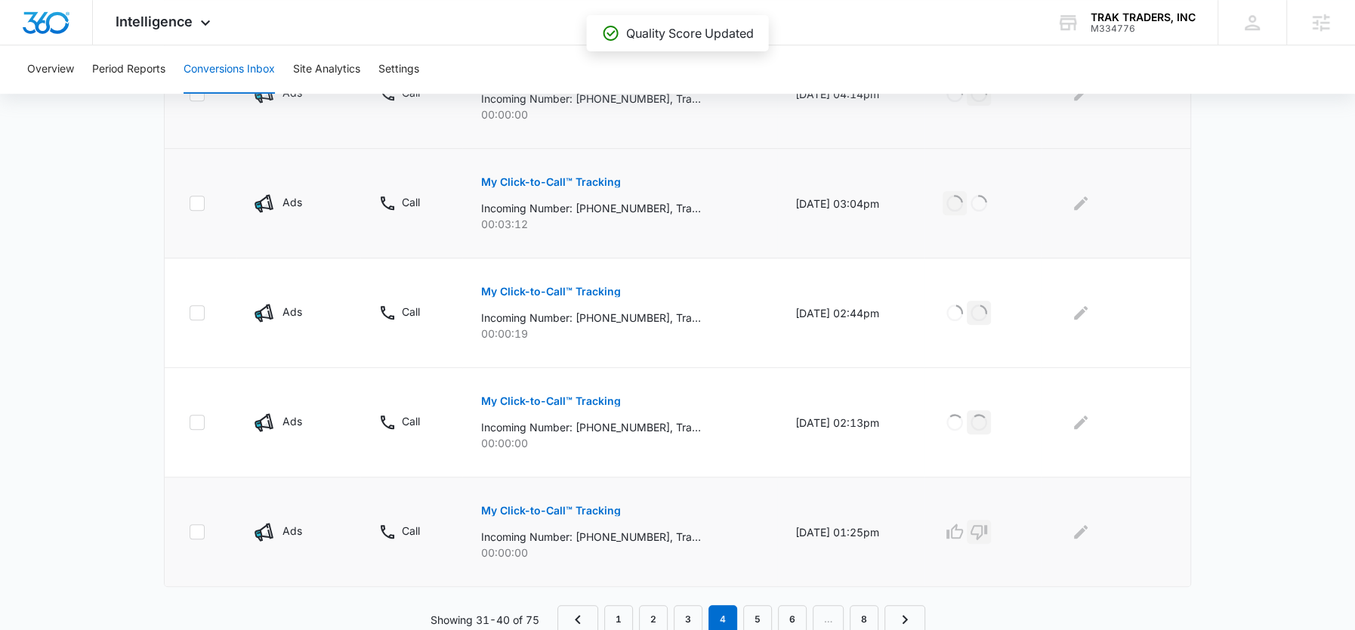
click at [988, 524] on icon "button" at bounding box center [979, 532] width 18 height 18
click at [760, 613] on link "5" at bounding box center [757, 619] width 29 height 29
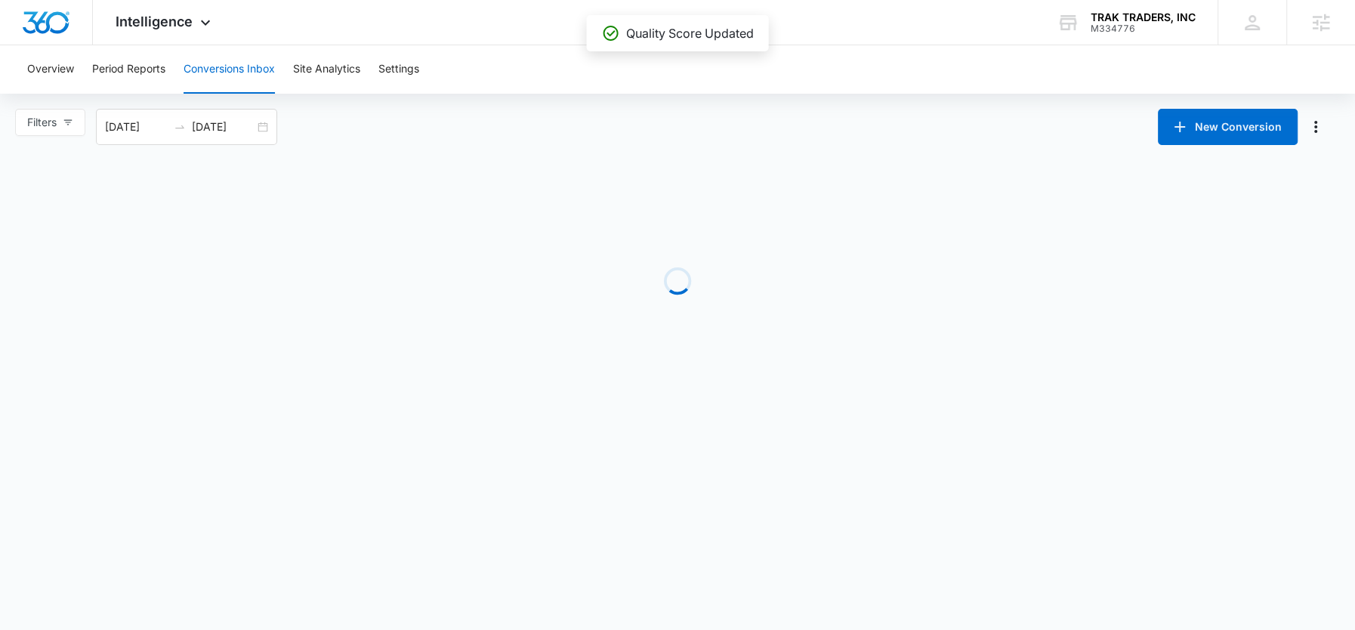
scroll to position [0, 0]
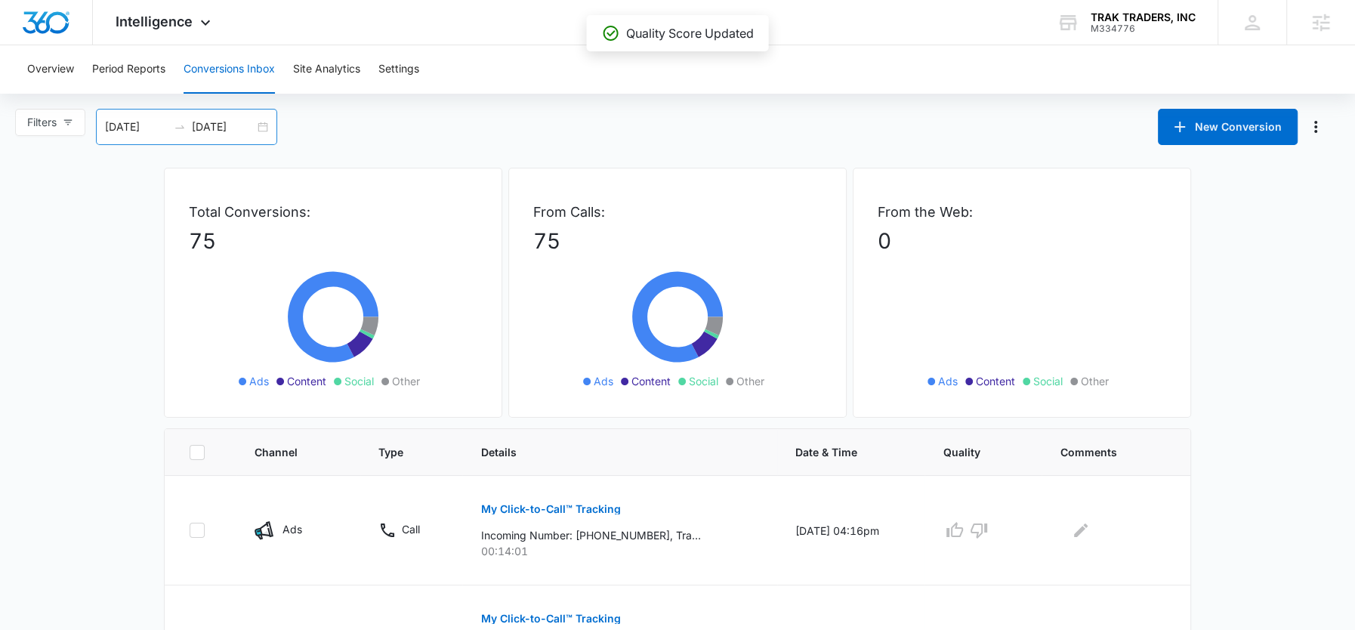
click at [227, 128] on input "09/11/2025" at bounding box center [223, 127] width 63 height 17
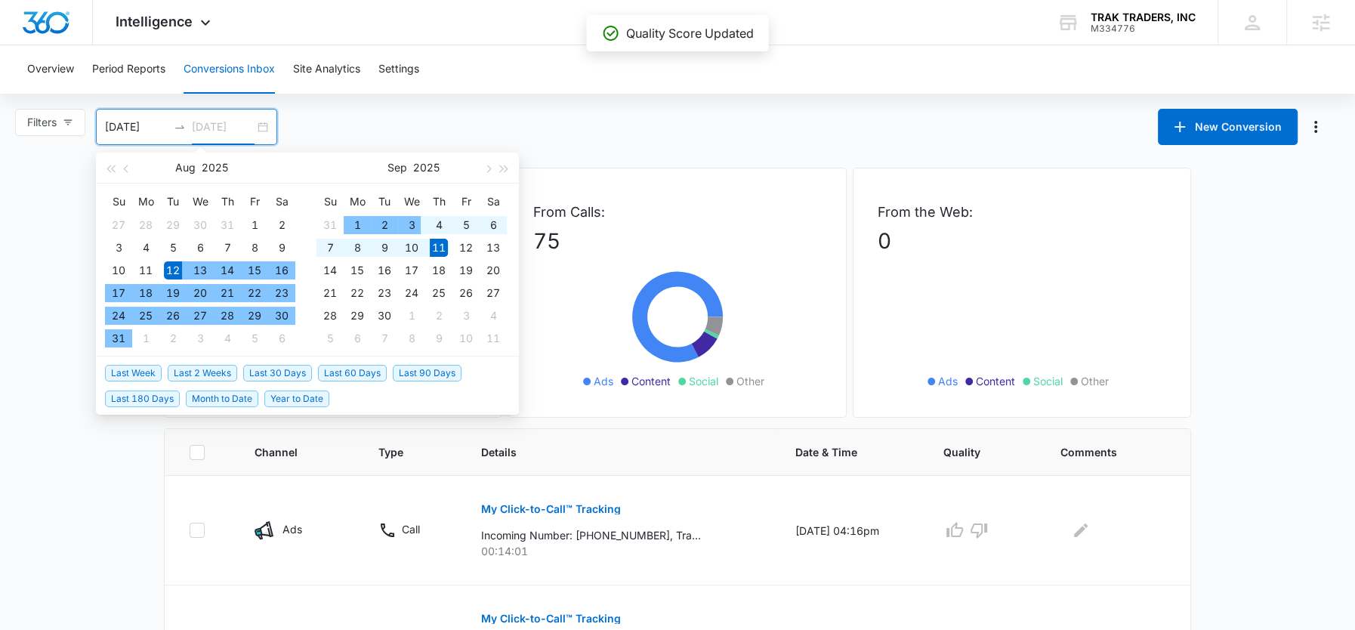
type input "09/11/2025"
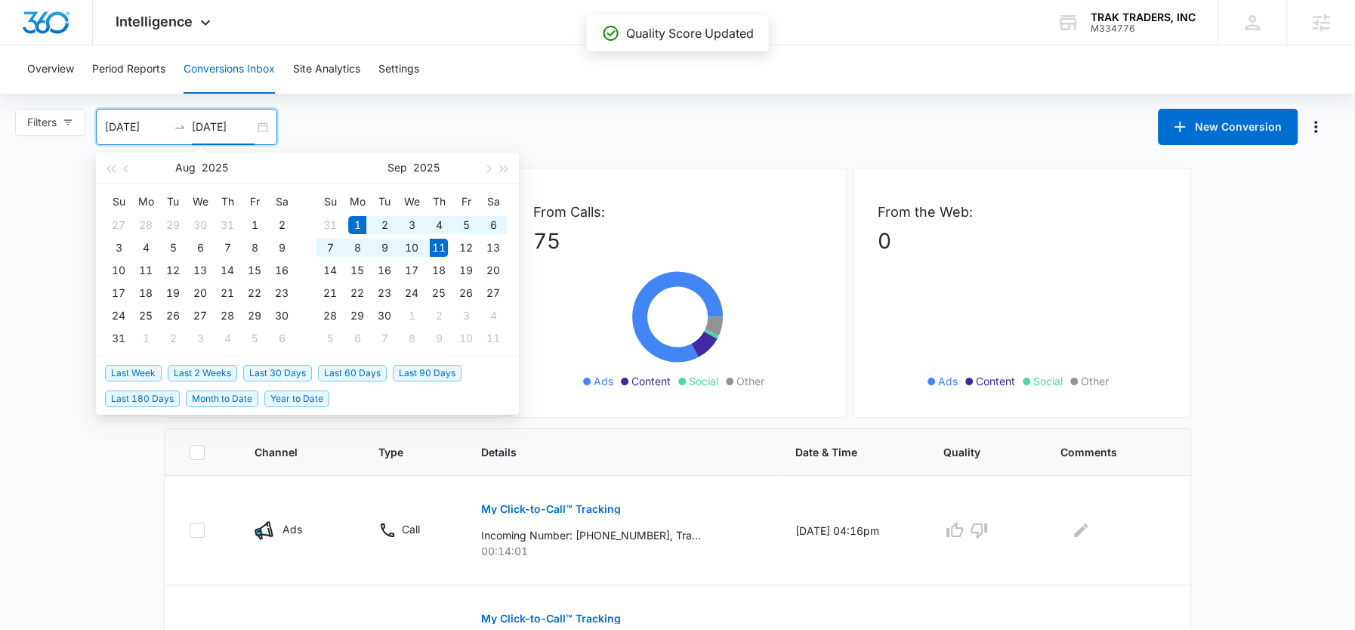
click at [209, 397] on span "Month to Date" at bounding box center [222, 399] width 73 height 17
type input "09/01/2025"
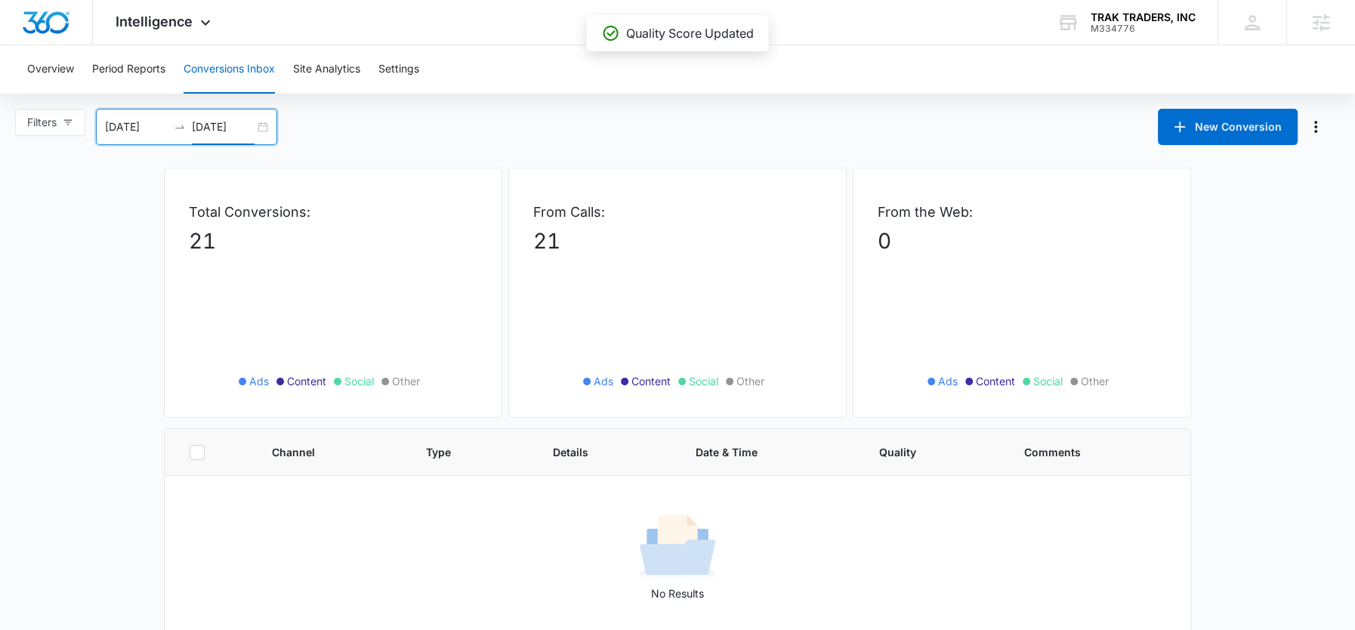
scroll to position [51, 0]
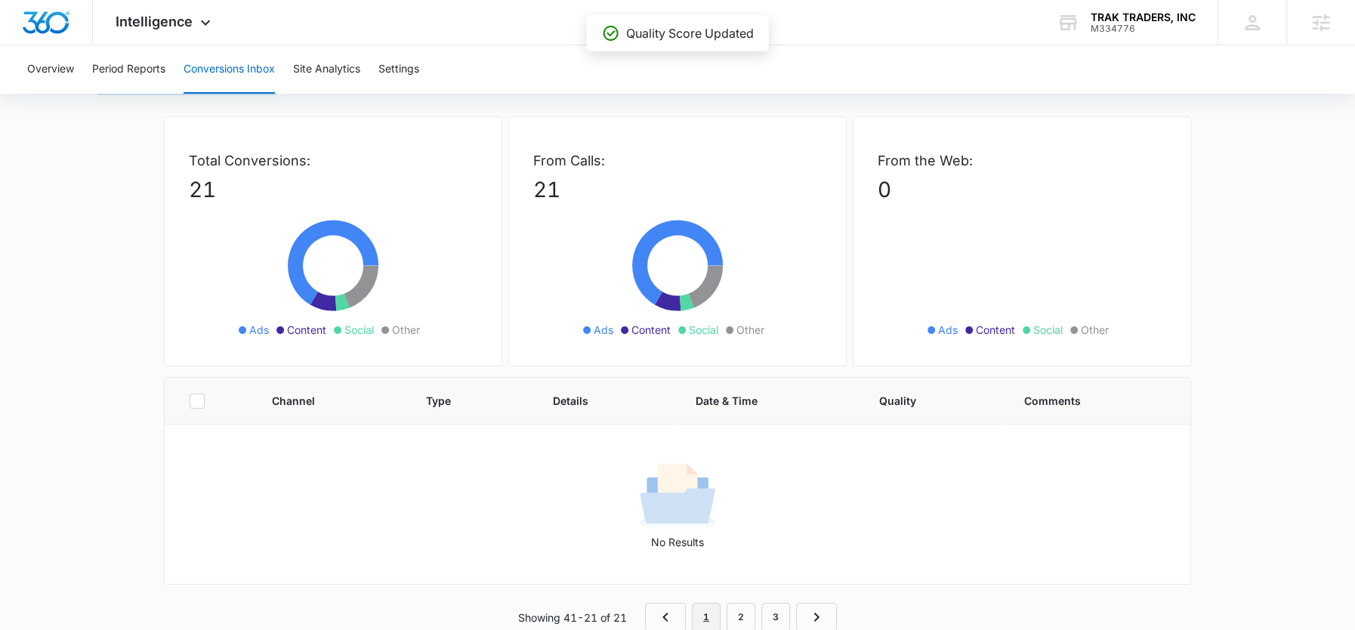
click at [697, 613] on link "1" at bounding box center [706, 617] width 29 height 29
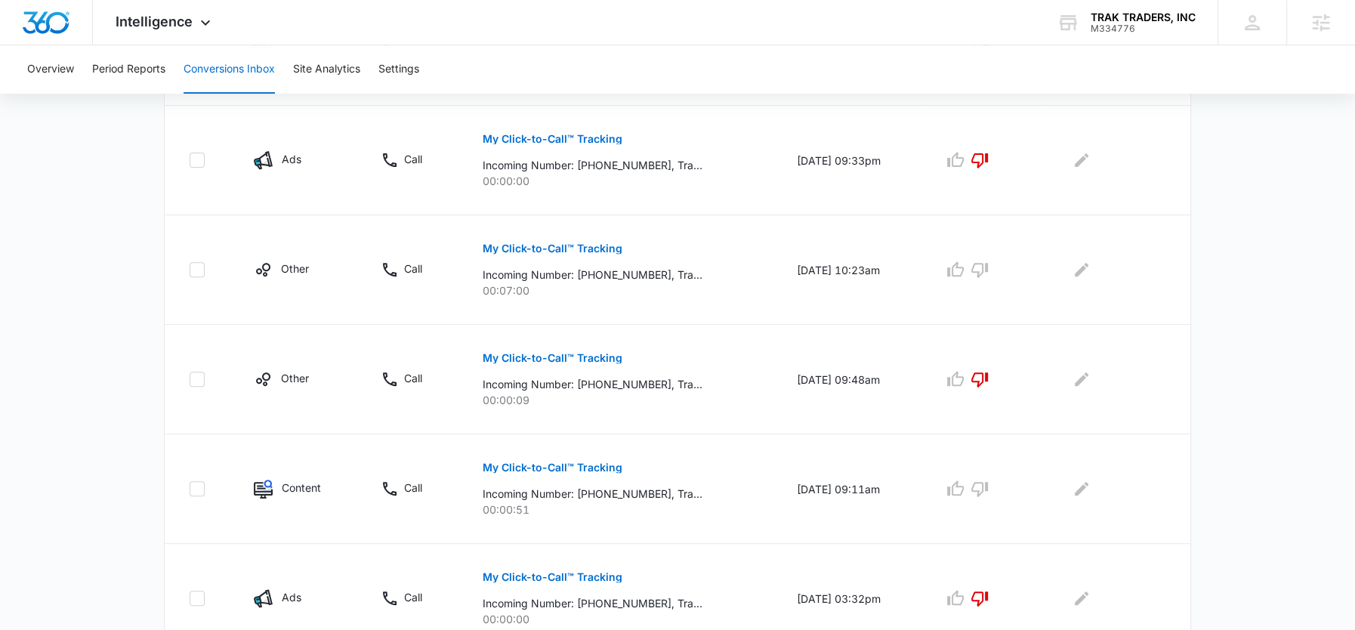
scroll to position [477, 0]
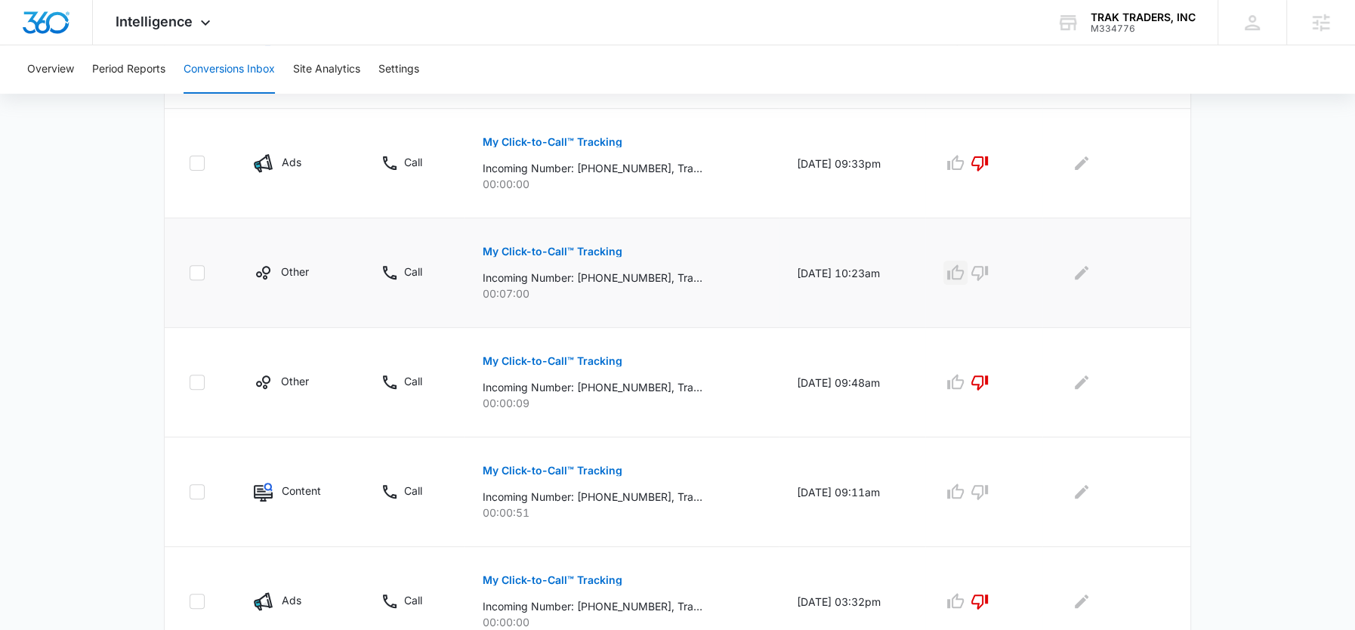
click at [957, 271] on icon "button" at bounding box center [955, 271] width 17 height 15
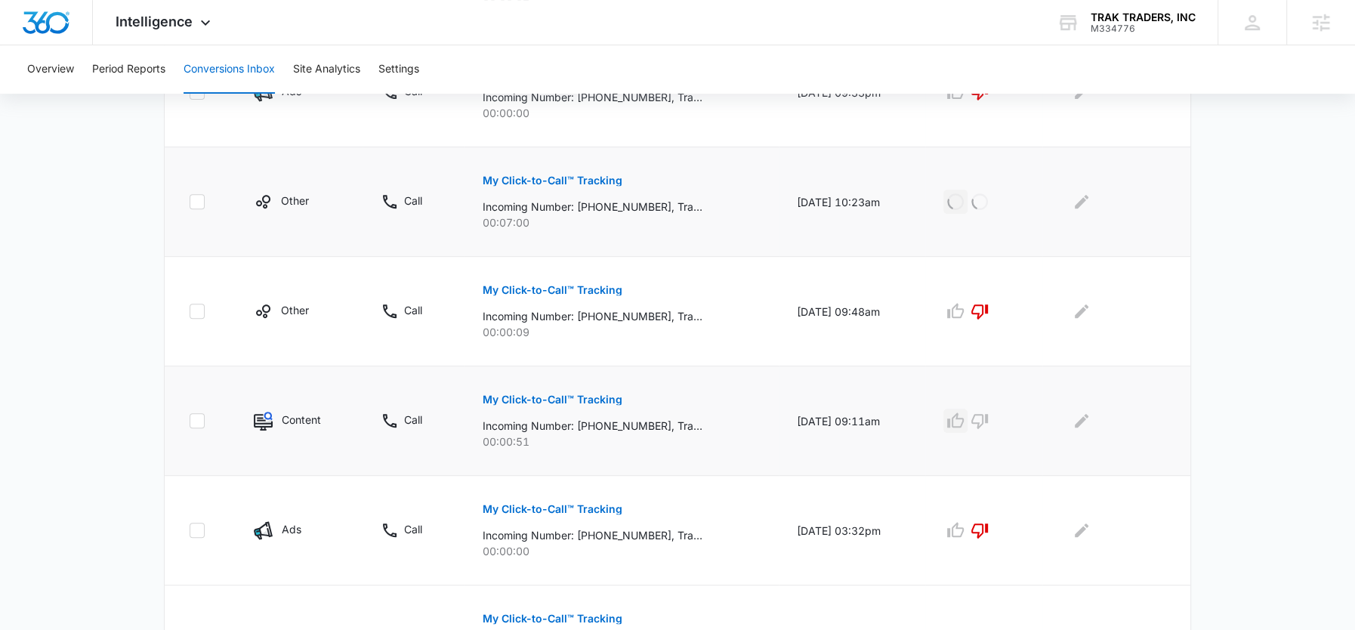
click at [963, 425] on icon "button" at bounding box center [956, 421] width 18 height 18
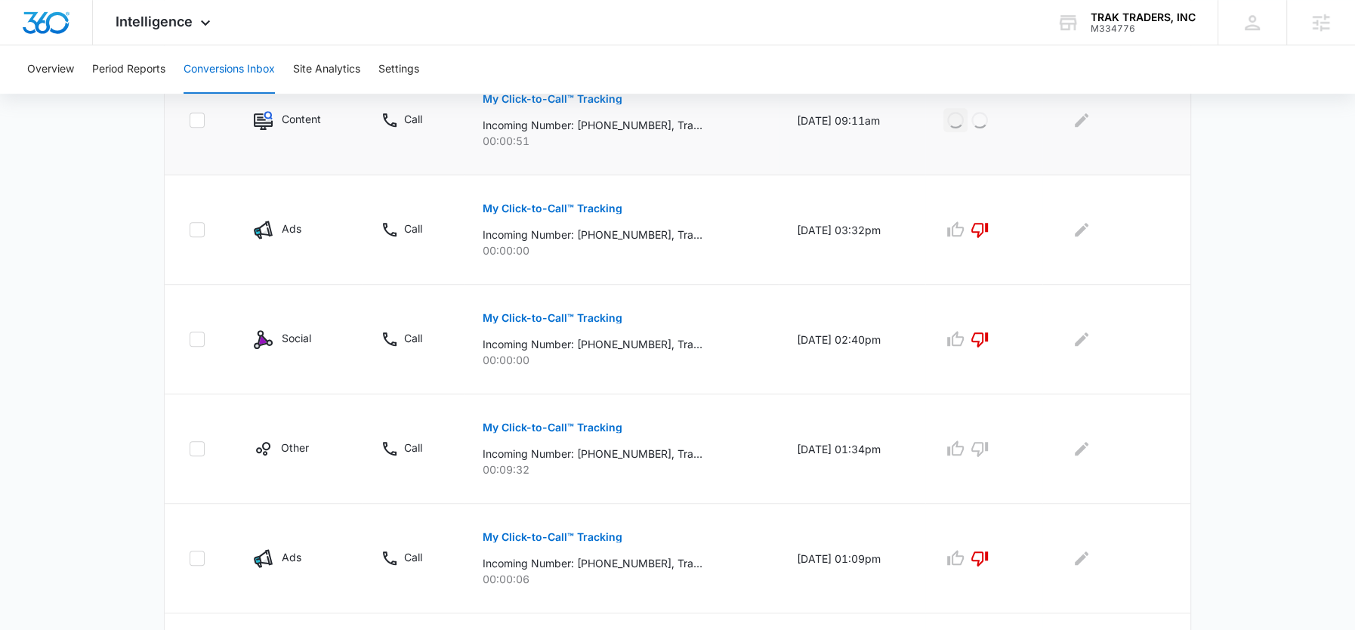
scroll to position [860, 0]
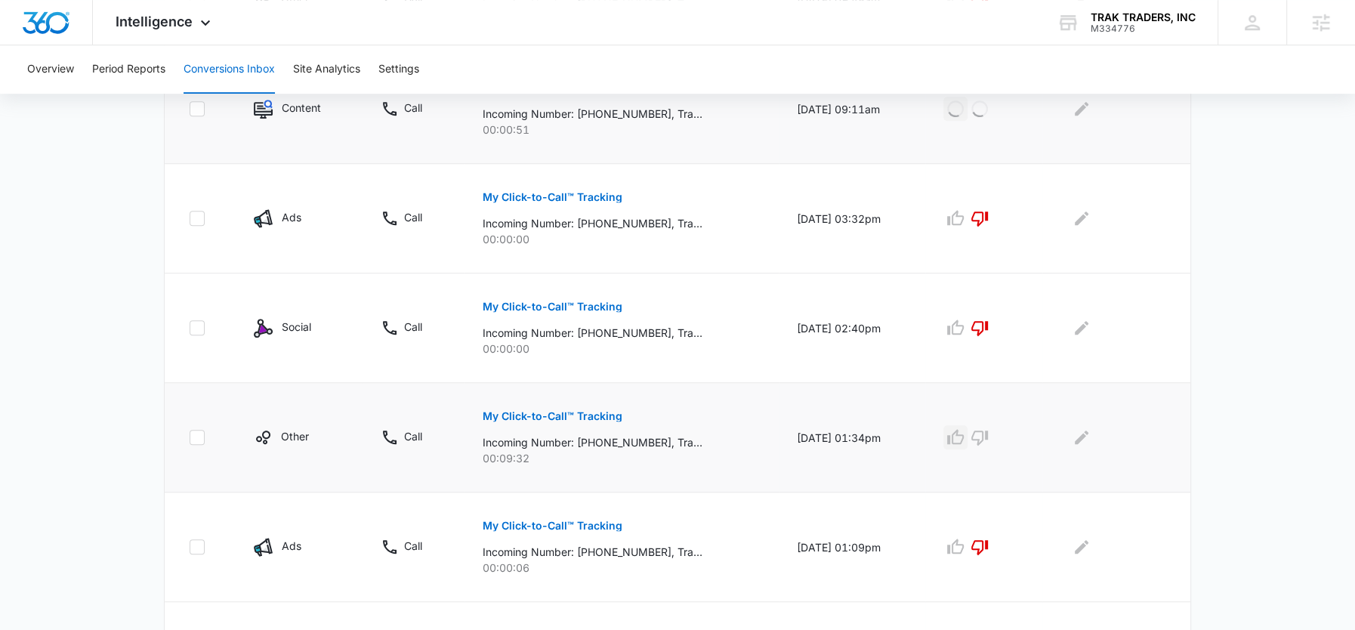
click at [964, 433] on icon "button" at bounding box center [956, 437] width 18 height 18
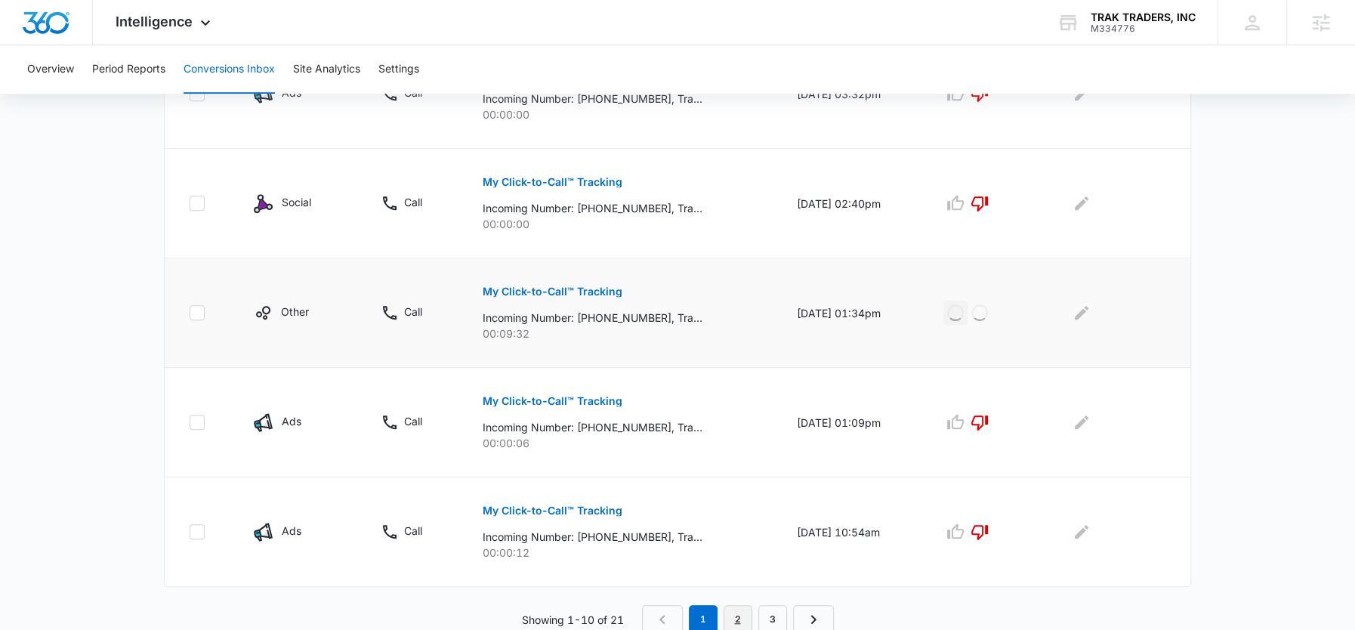
click at [740, 610] on link "2" at bounding box center [738, 619] width 29 height 29
click at [774, 611] on link "3" at bounding box center [776, 619] width 29 height 29
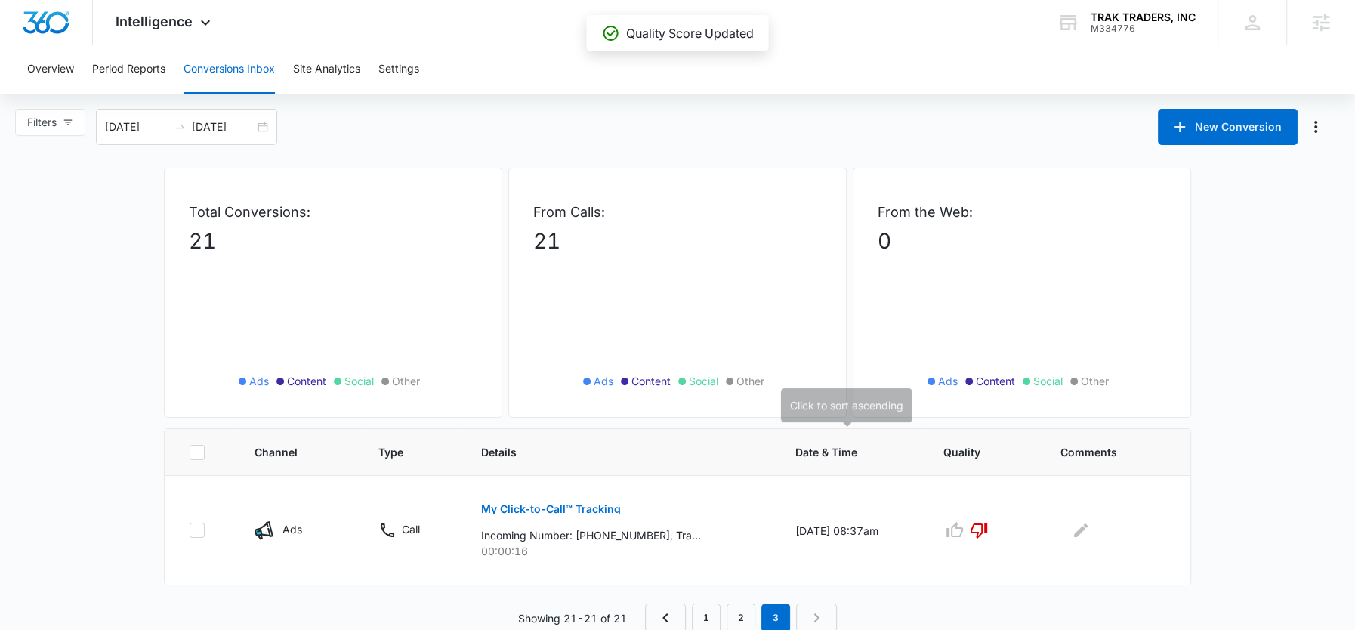
scroll to position [1, 0]
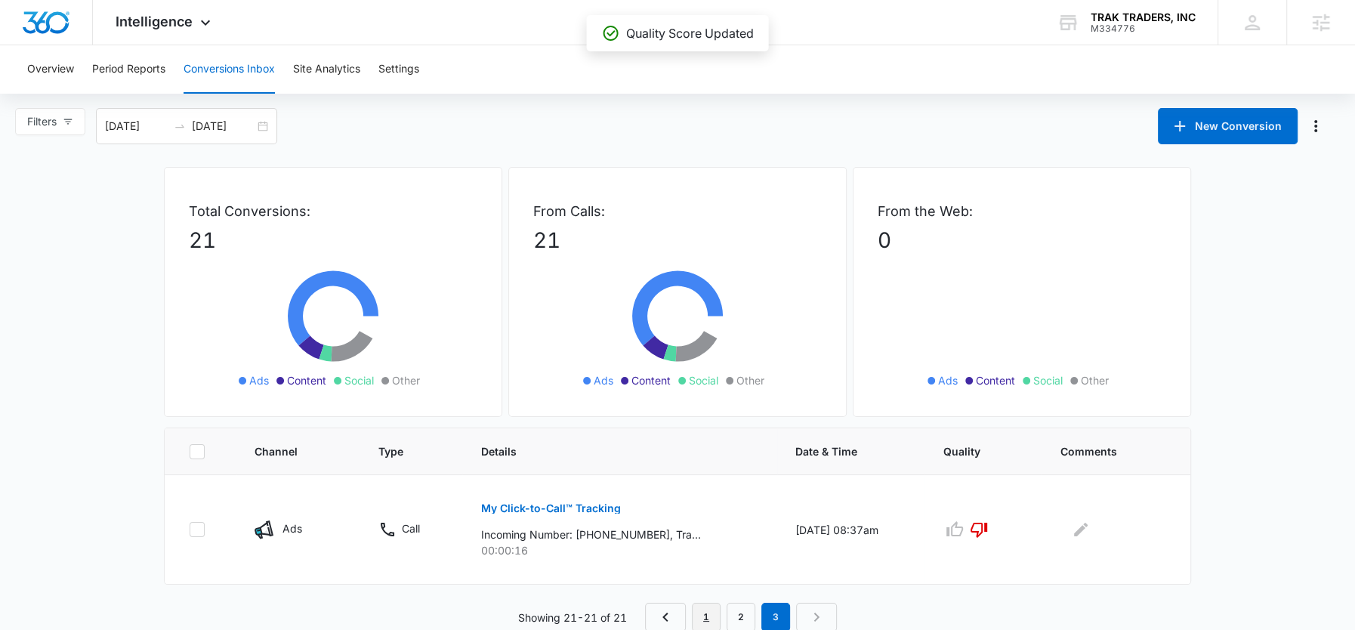
click at [712, 617] on link "1" at bounding box center [706, 617] width 29 height 29
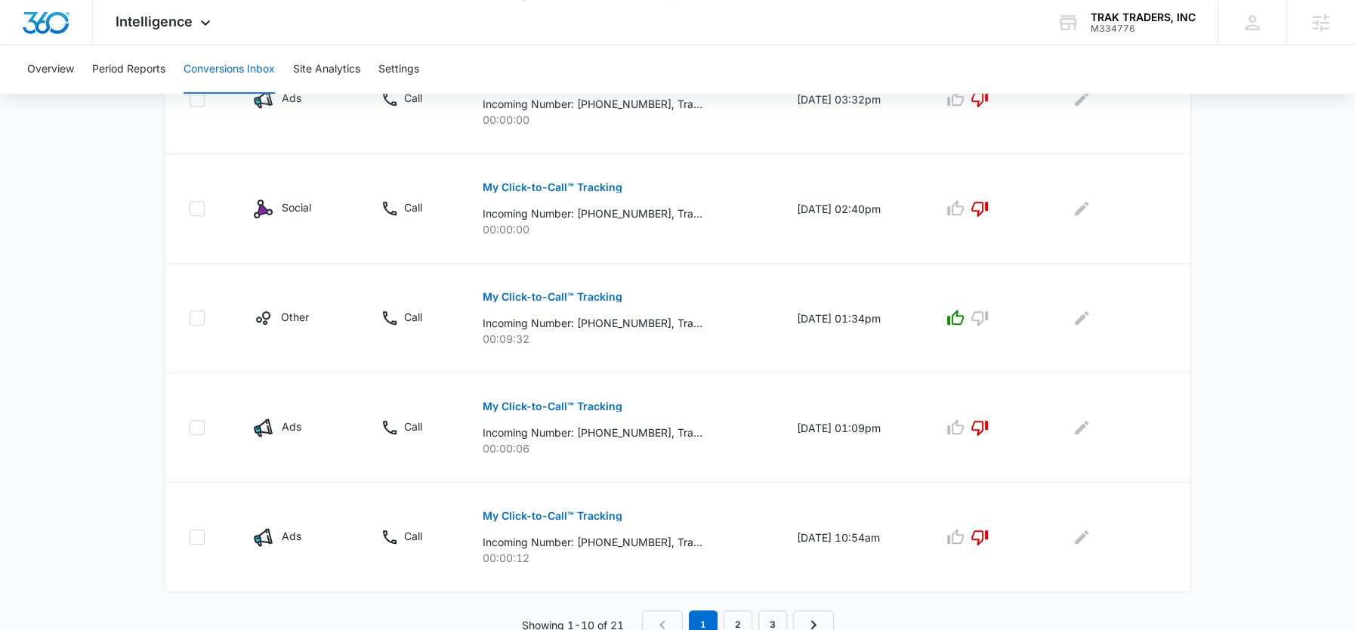
scroll to position [984, 0]
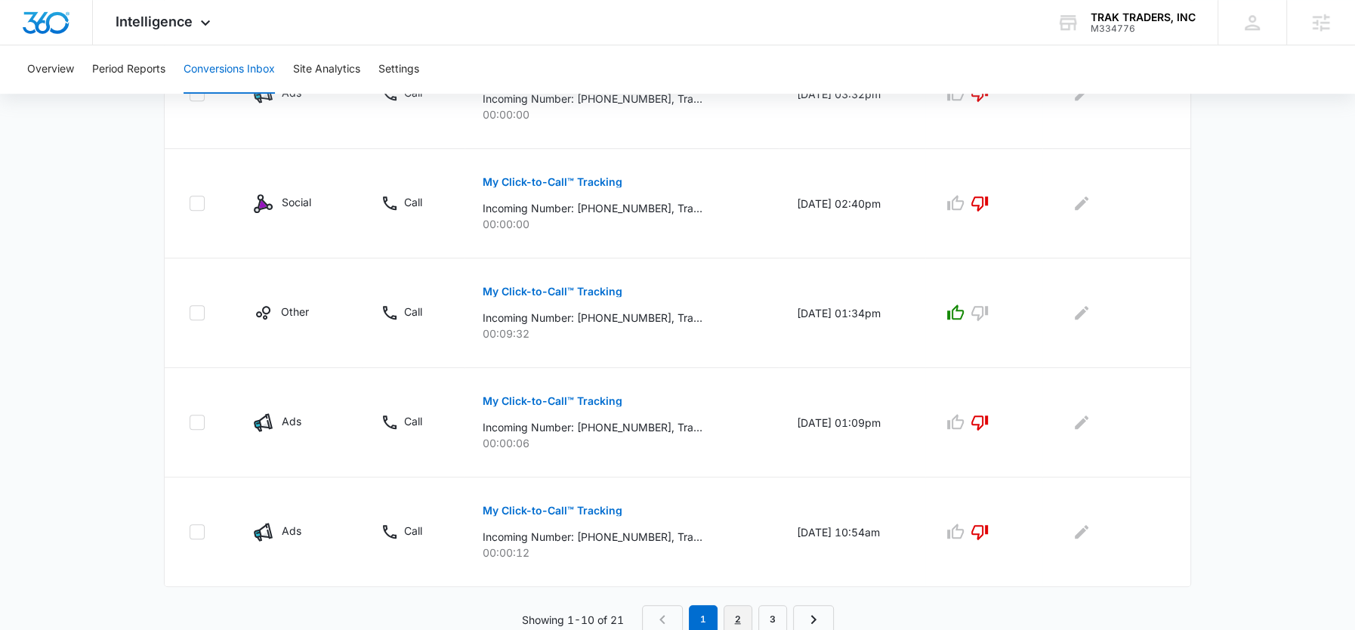
click at [736, 616] on link "2" at bounding box center [738, 619] width 29 height 29
click at [773, 611] on link "3" at bounding box center [776, 619] width 29 height 29
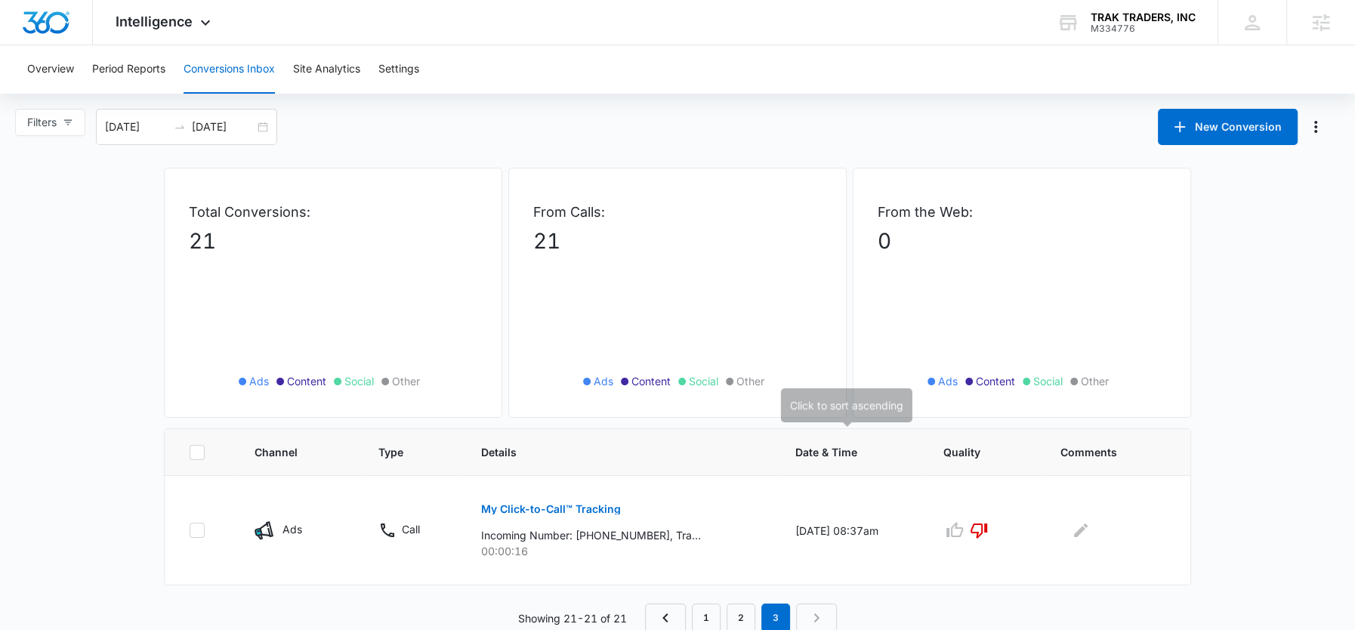
scroll to position [1, 0]
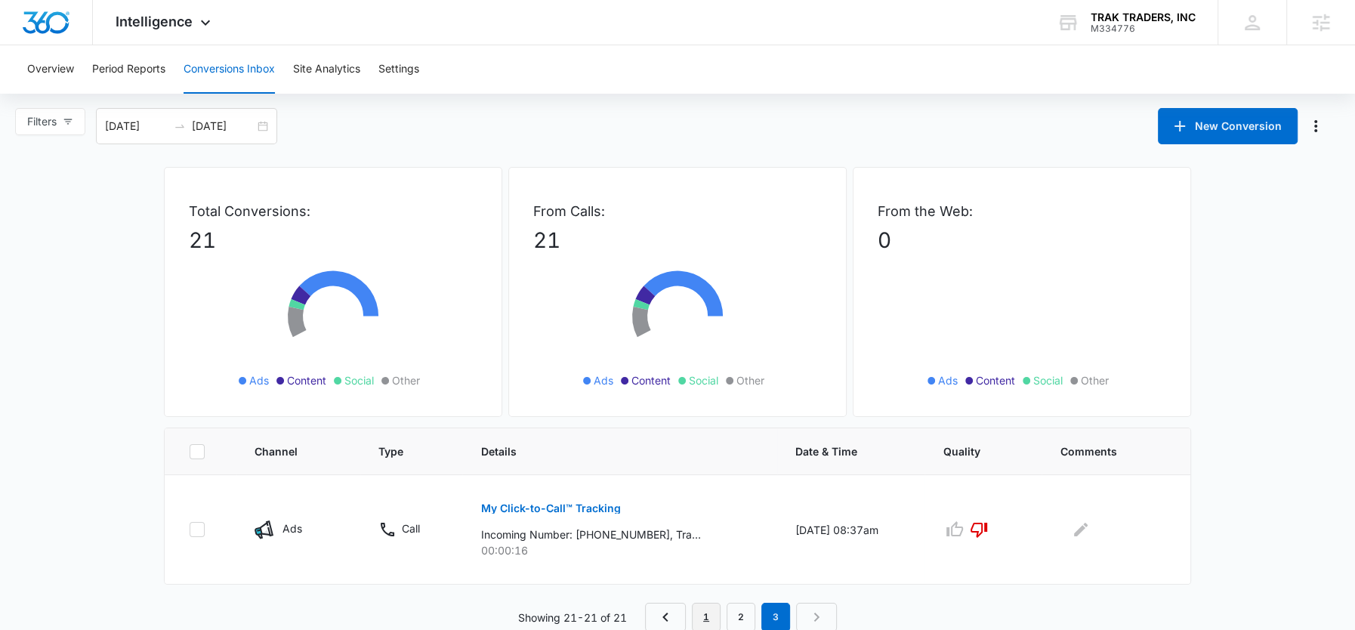
click at [714, 613] on link "1" at bounding box center [706, 617] width 29 height 29
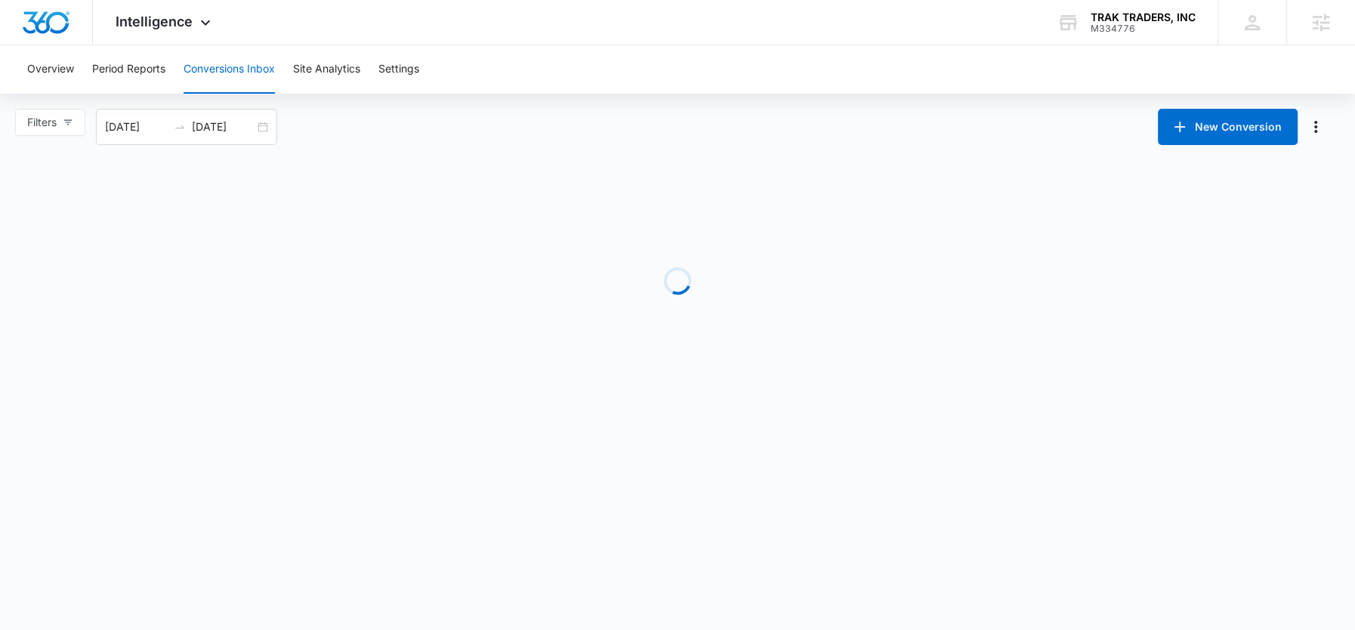
scroll to position [0, 0]
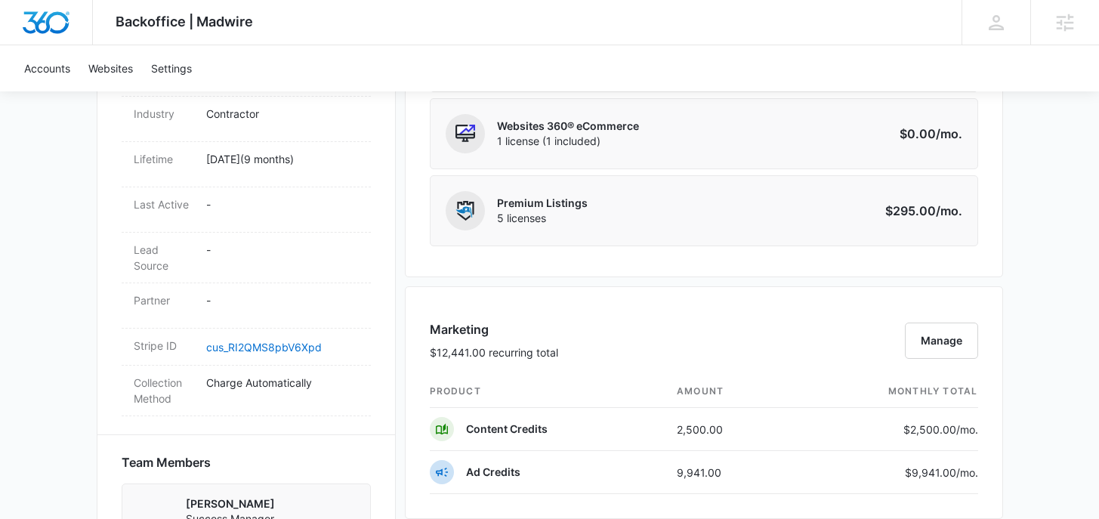
scroll to position [761, 0]
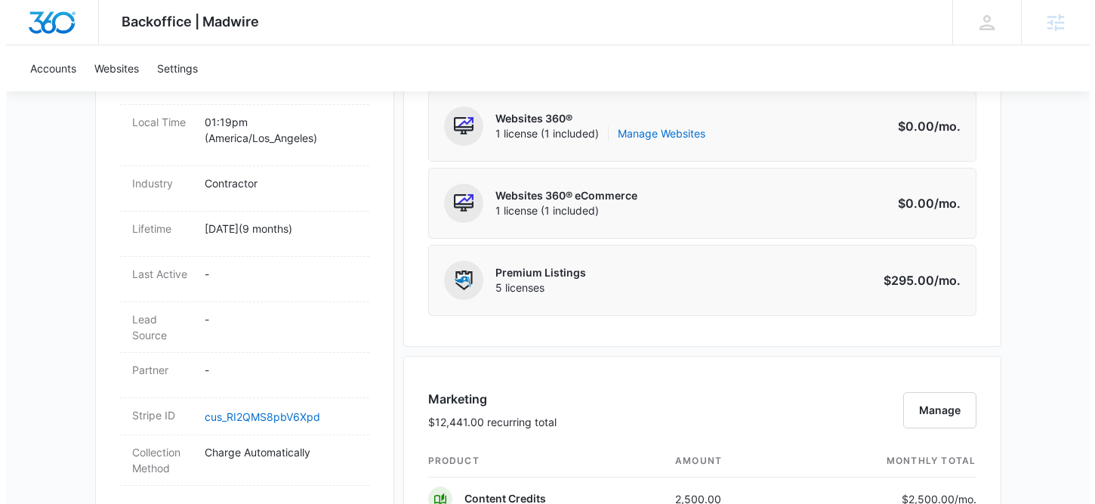
scroll to position [850, 0]
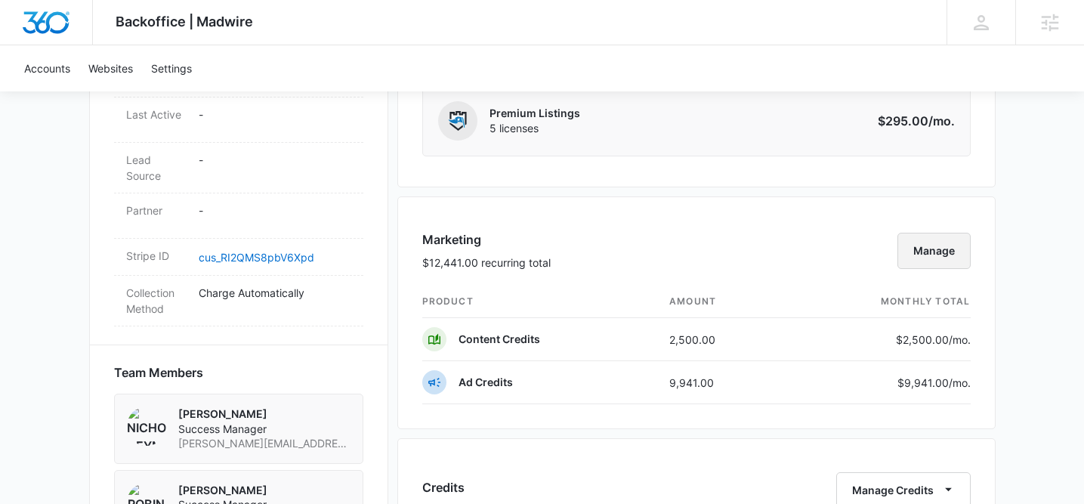
click at [932, 254] on button "Manage" at bounding box center [934, 251] width 73 height 36
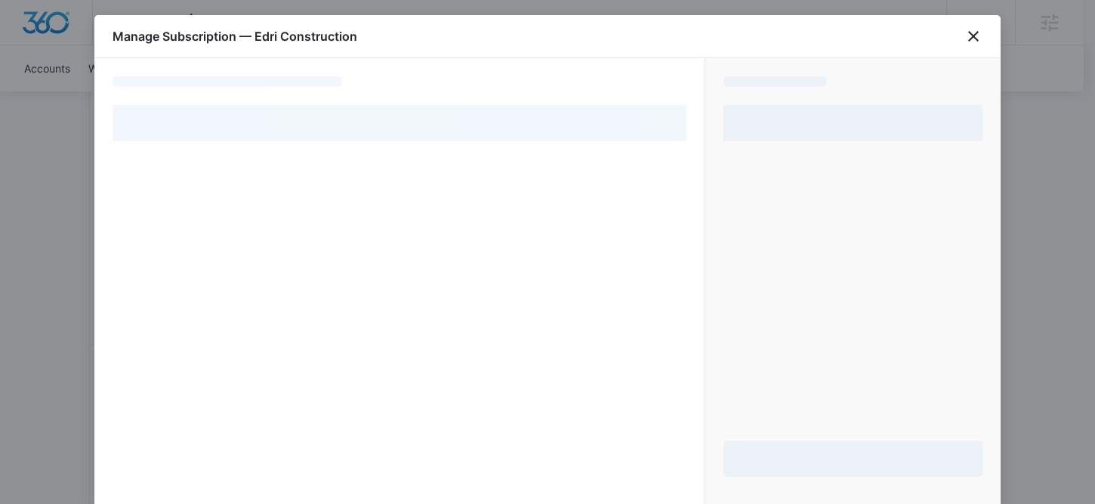
select select "pm_1QPSQOA4n8RTgNjUHGc1eGRa"
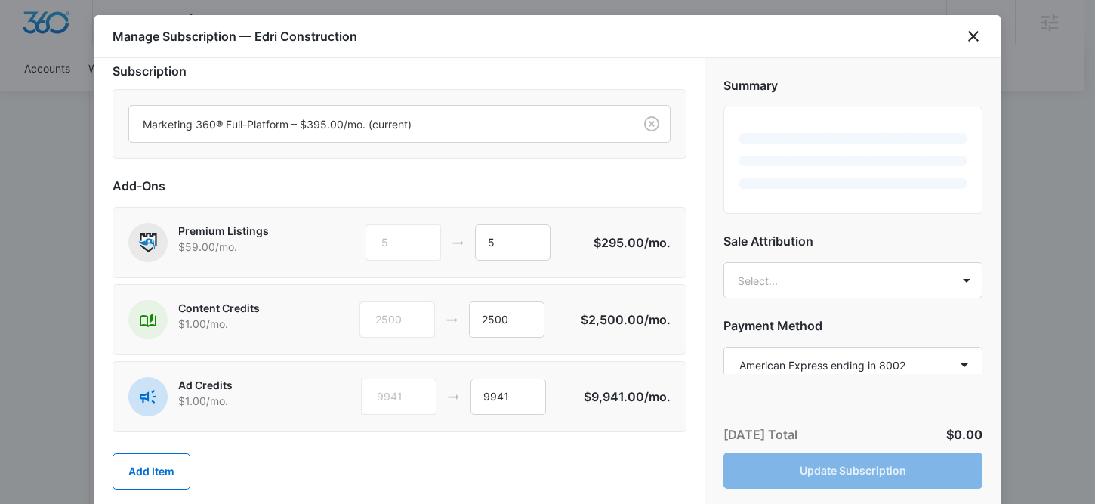
scroll to position [17, 0]
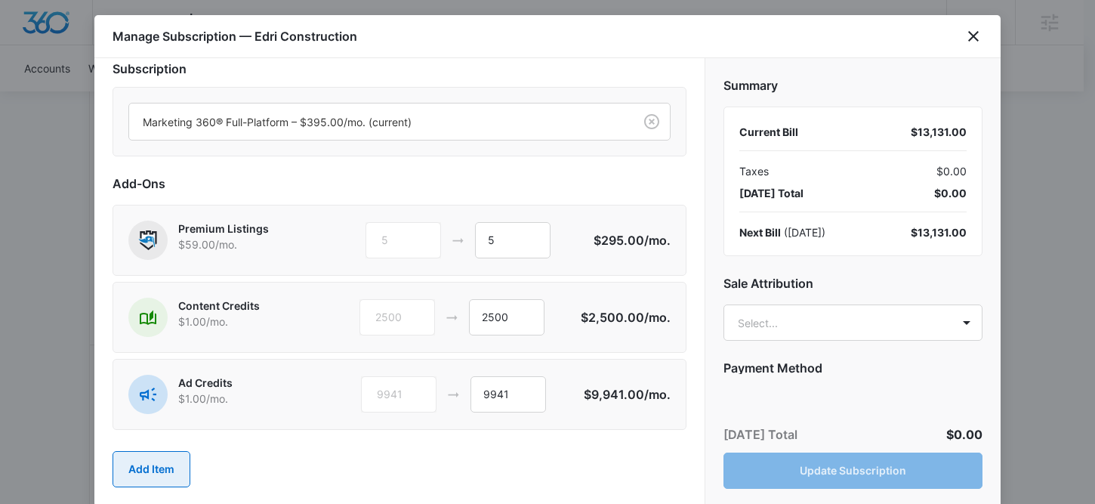
click at [149, 469] on button "Add Item" at bounding box center [152, 469] width 78 height 36
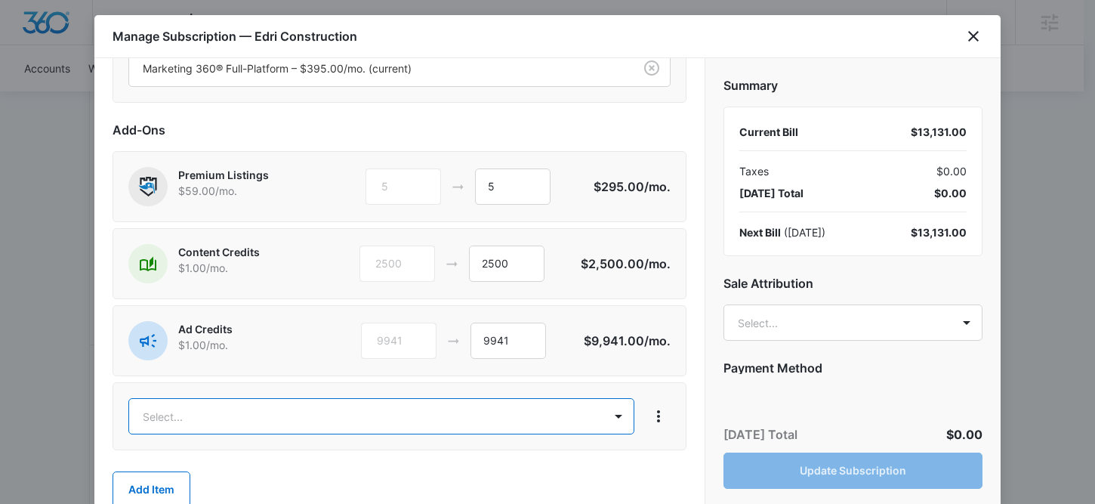
scroll to position [71, 0]
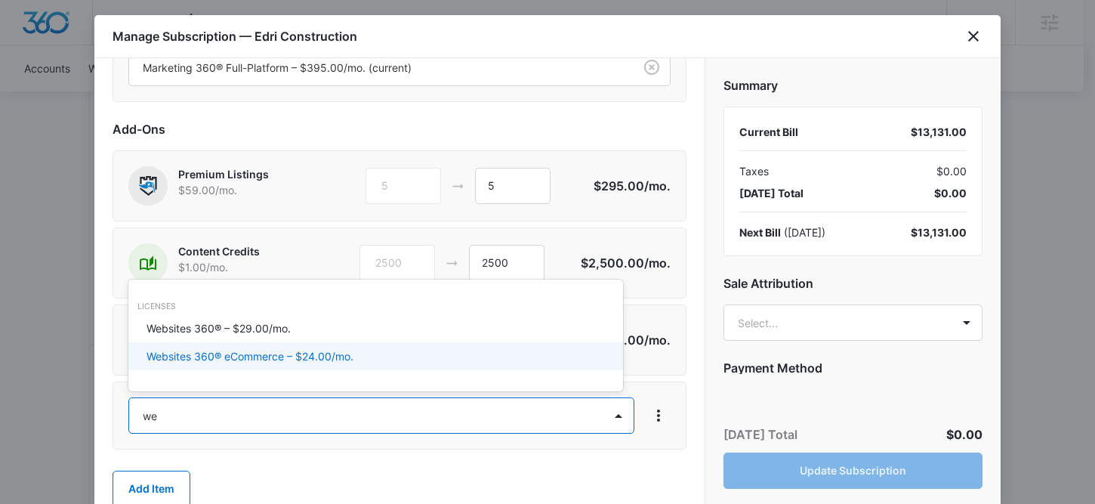
type input "w"
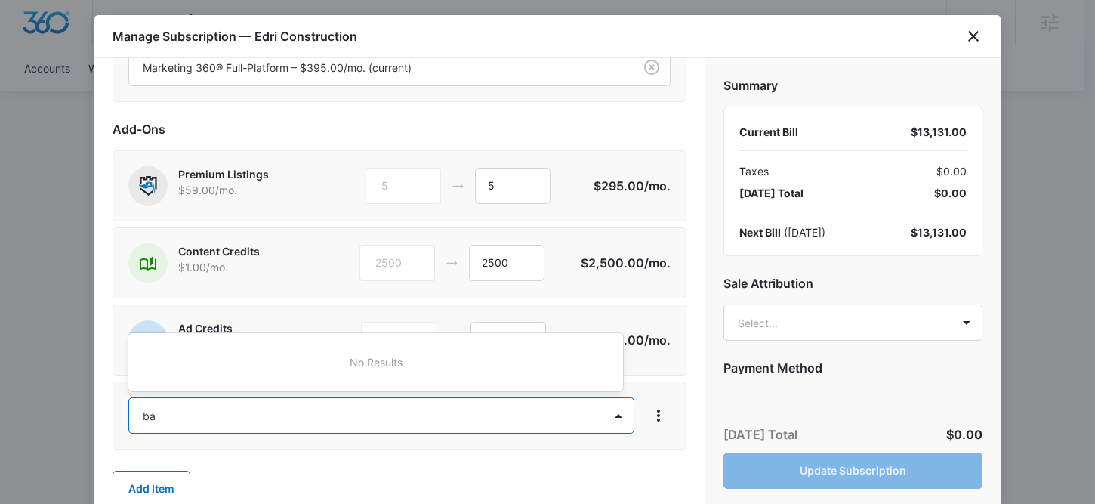
type input "b"
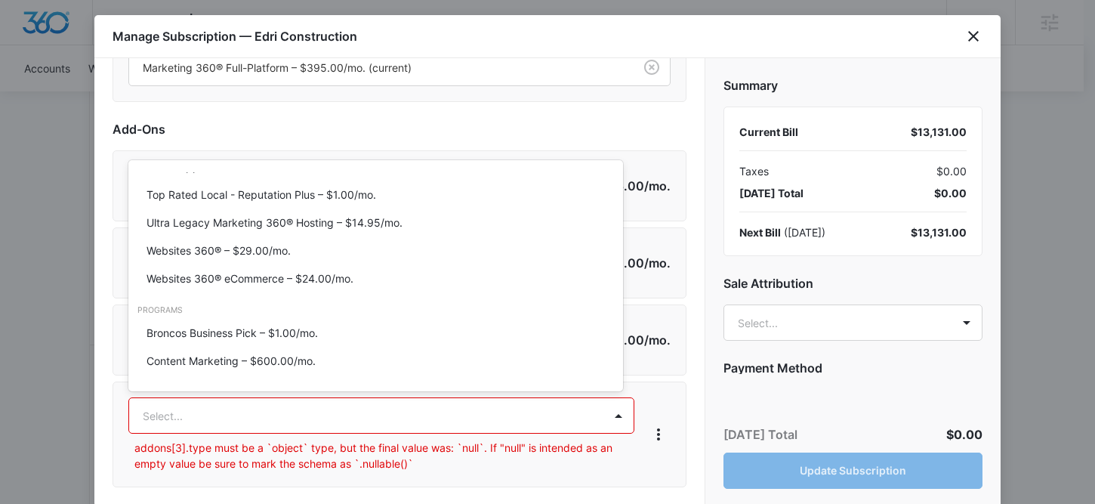
scroll to position [0, 0]
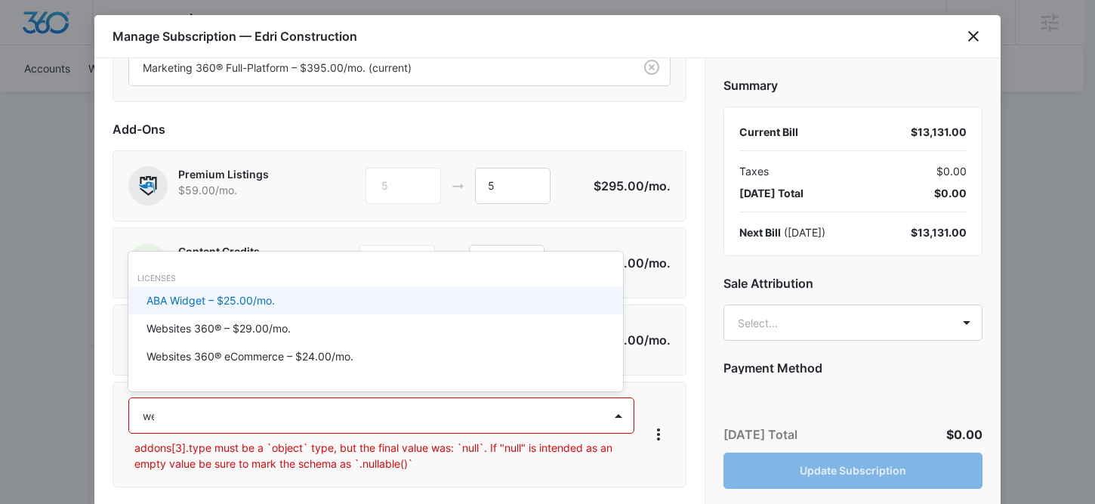
type input "web"
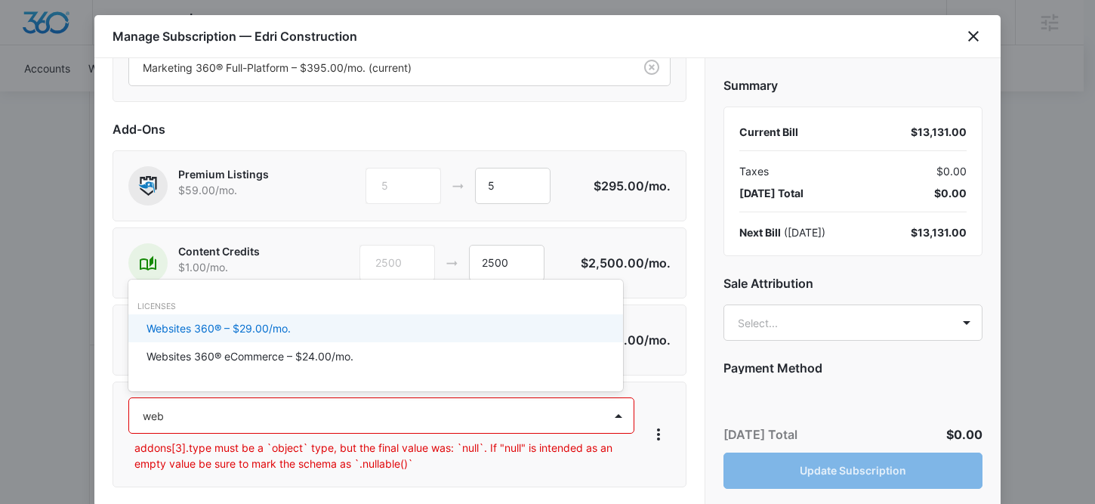
click at [242, 335] on p "Websites 360® – $29.00/mo." at bounding box center [219, 328] width 144 height 16
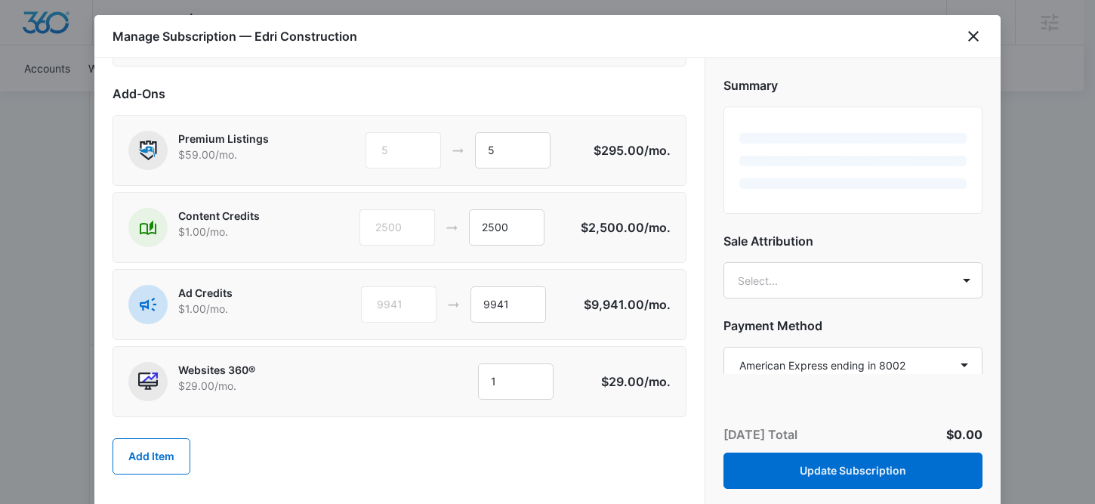
scroll to position [107, 0]
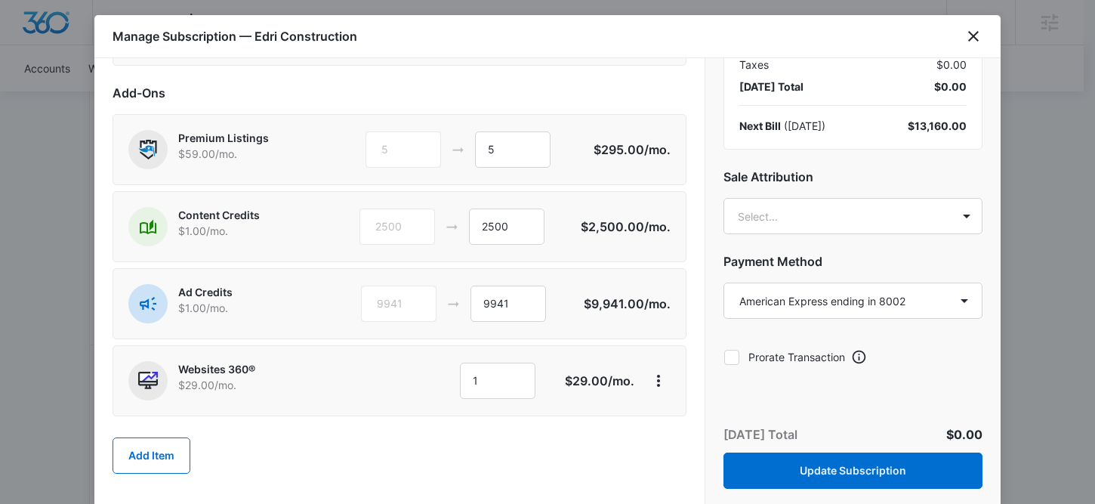
click at [739, 356] on div at bounding box center [732, 357] width 15 height 15
click at [725, 357] on input "Prorate Transaction" at bounding box center [724, 357] width 1 height 1
checkbox input "true"
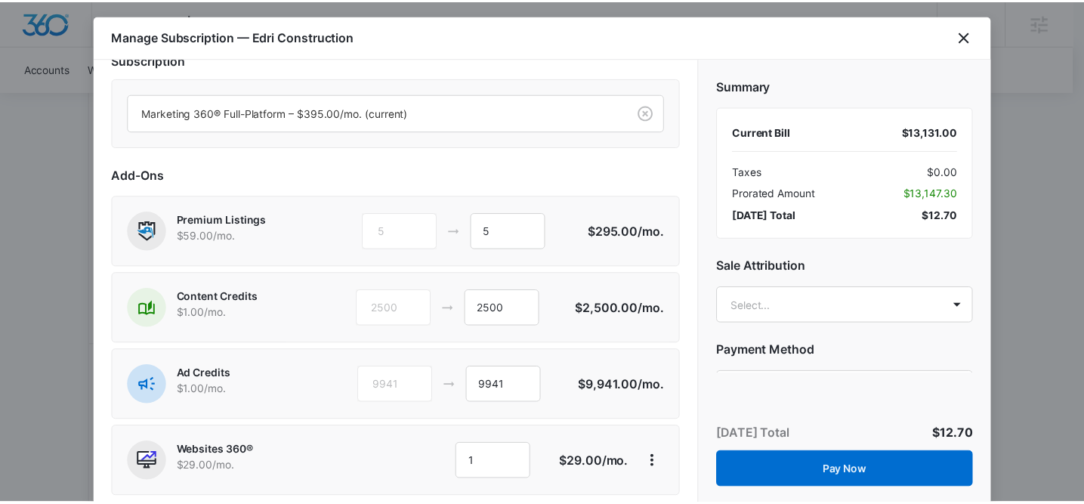
scroll to position [0, 0]
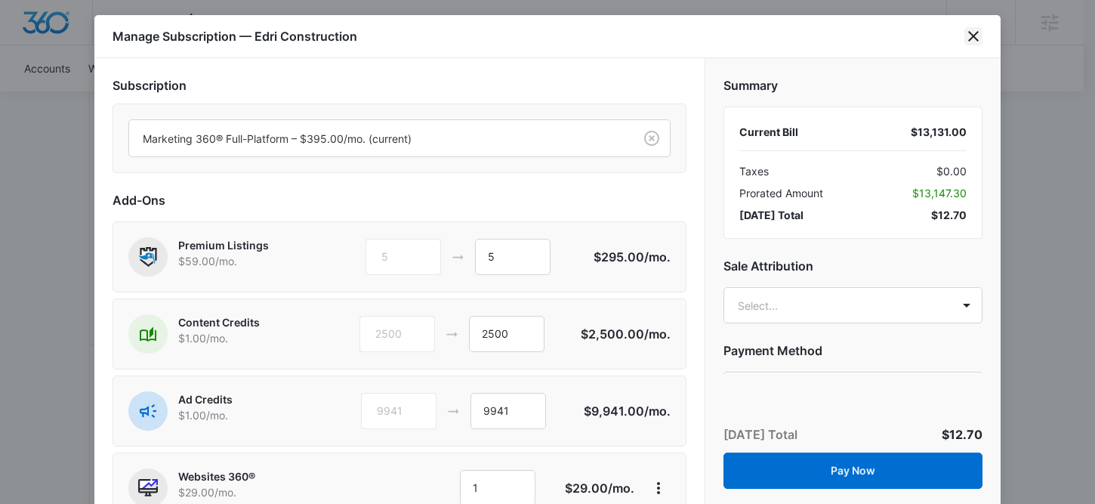
click at [975, 32] on icon "close" at bounding box center [974, 36] width 18 height 18
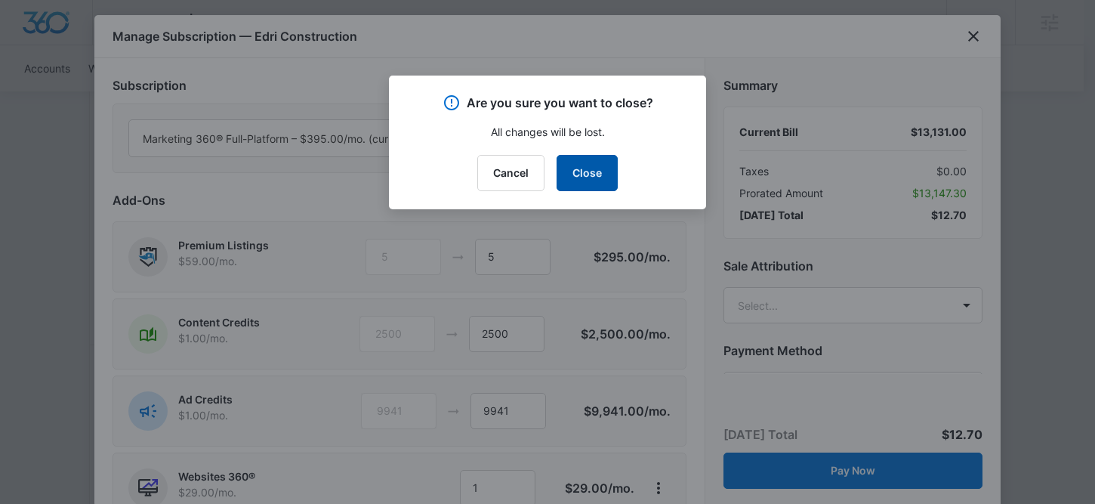
click at [579, 172] on button "Close" at bounding box center [587, 173] width 61 height 36
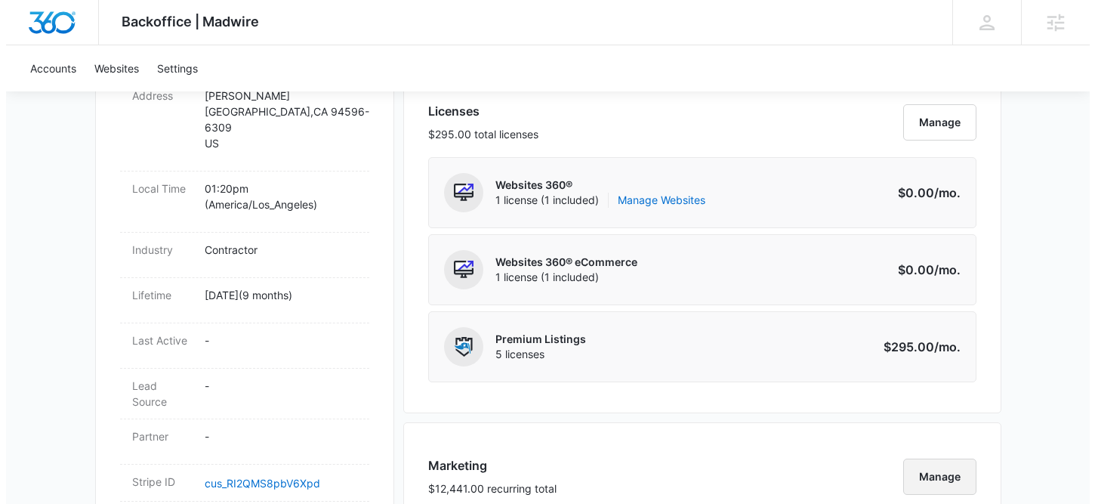
scroll to position [610, 0]
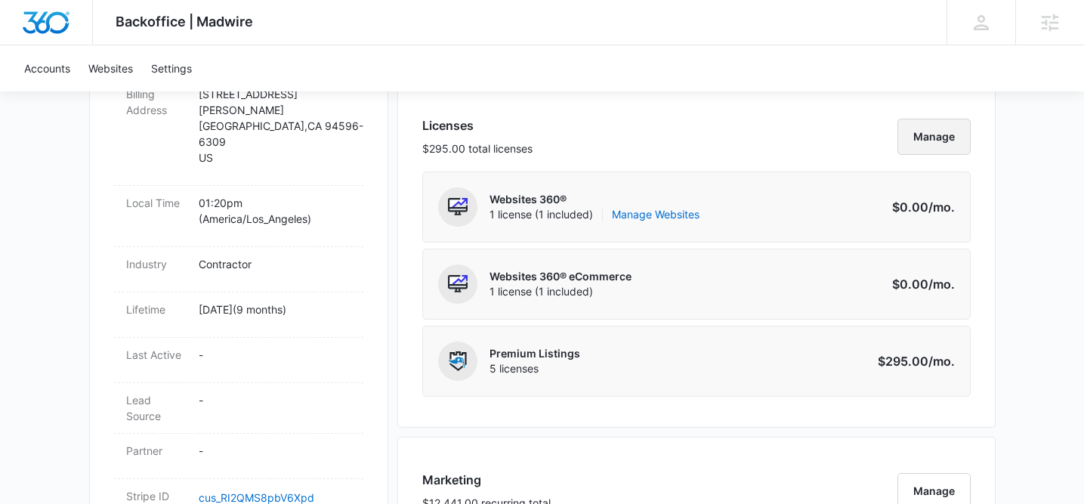
click at [932, 145] on button "Manage" at bounding box center [934, 137] width 73 height 36
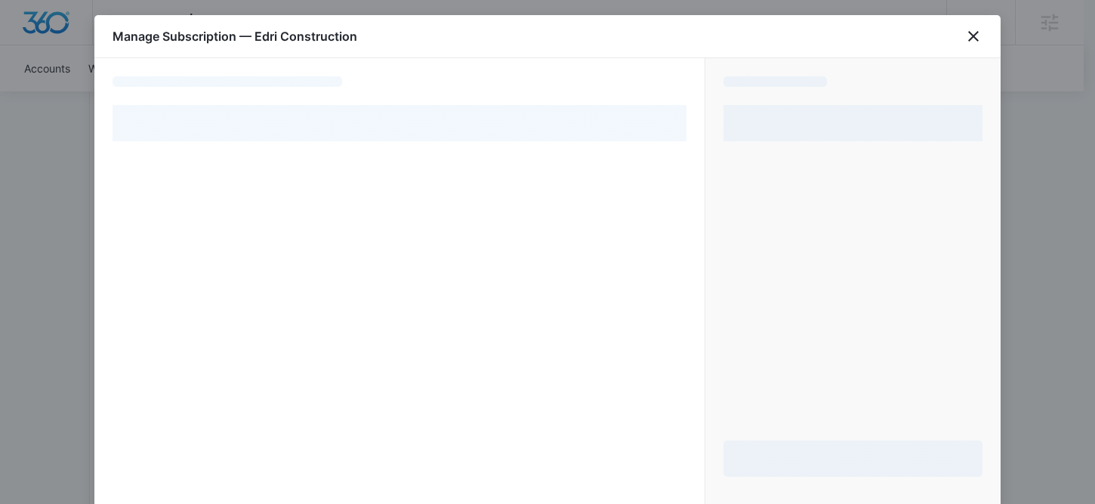
select select "pm_1QPSQOA4n8RTgNjUHGc1eGRa"
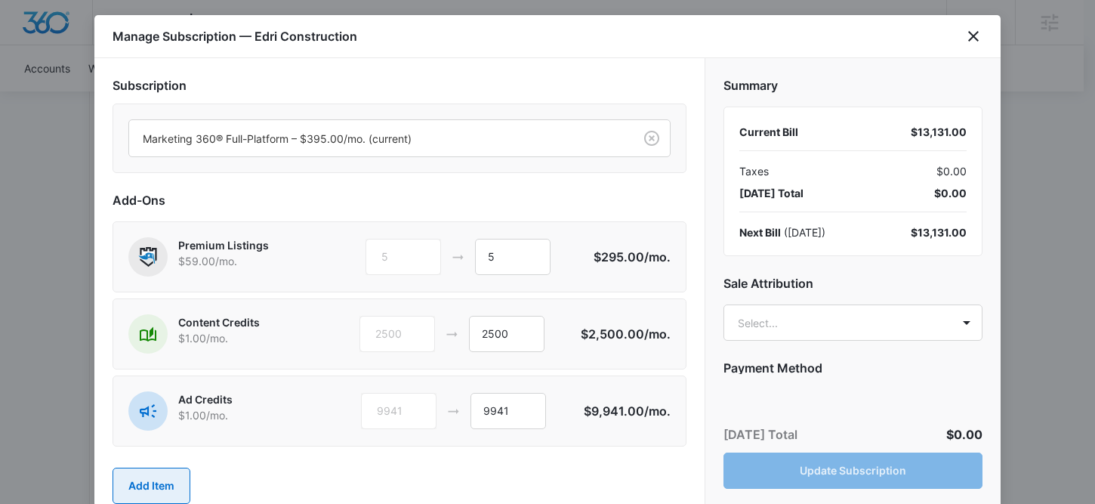
click at [154, 473] on button "Add Item" at bounding box center [152, 486] width 78 height 36
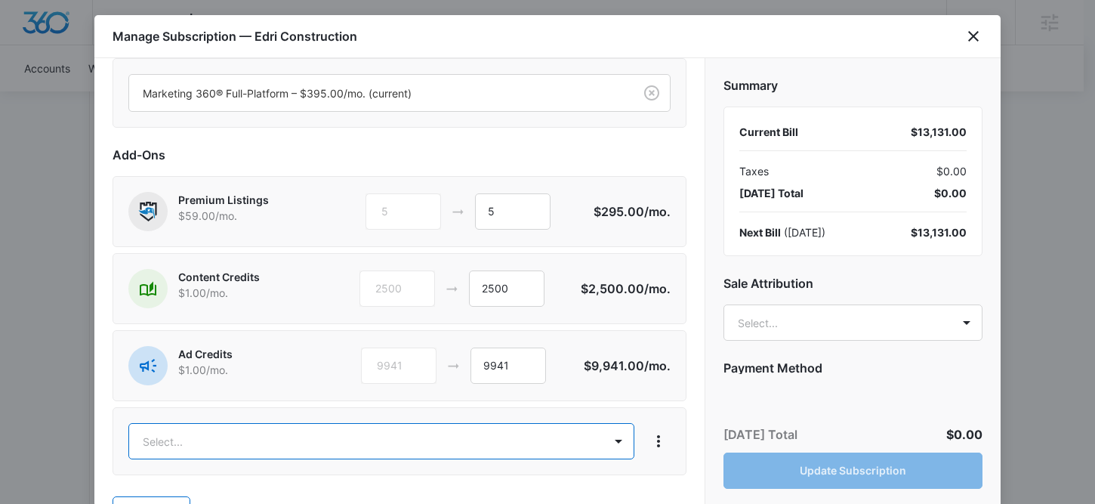
scroll to position [56, 0]
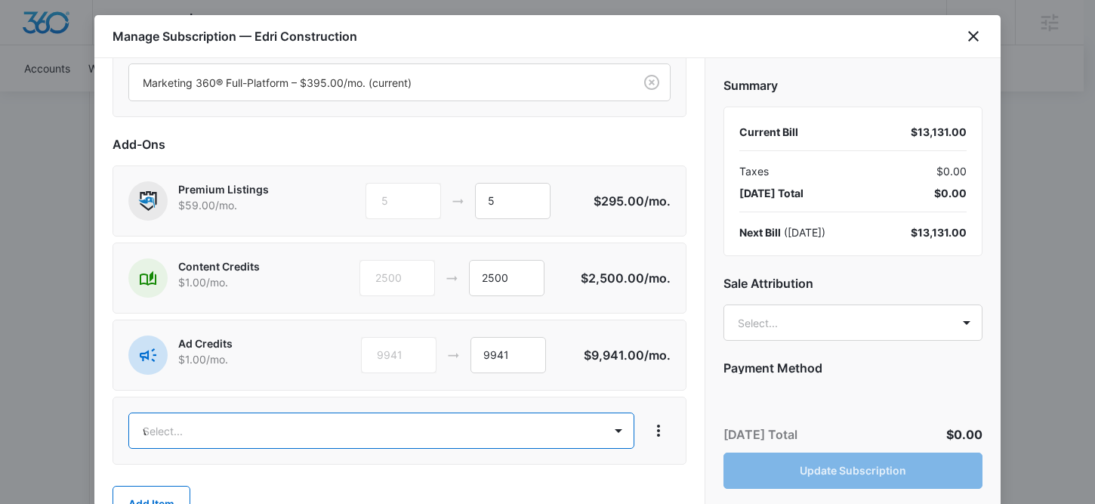
type input "web"
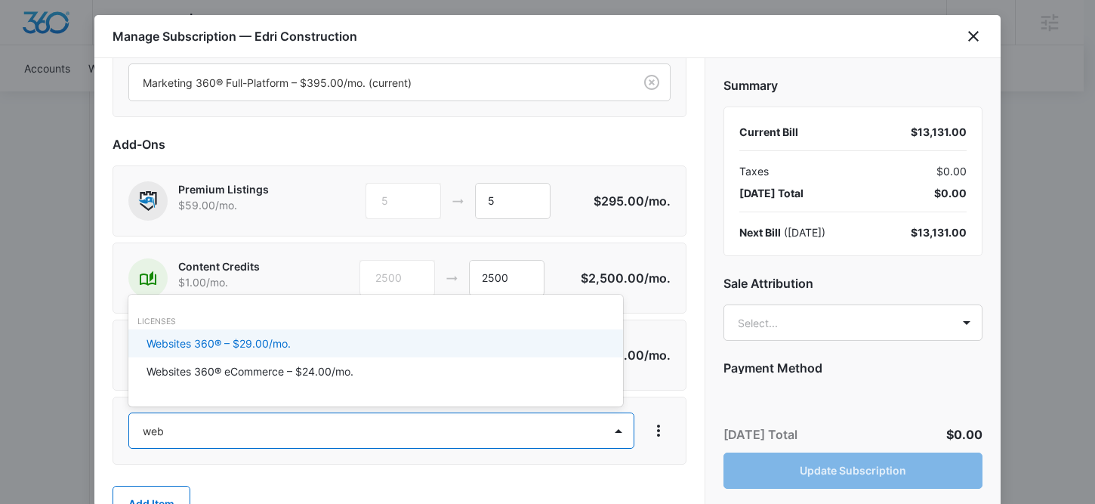
click at [252, 335] on p "Websites 360® – $29.00/mo." at bounding box center [219, 343] width 144 height 16
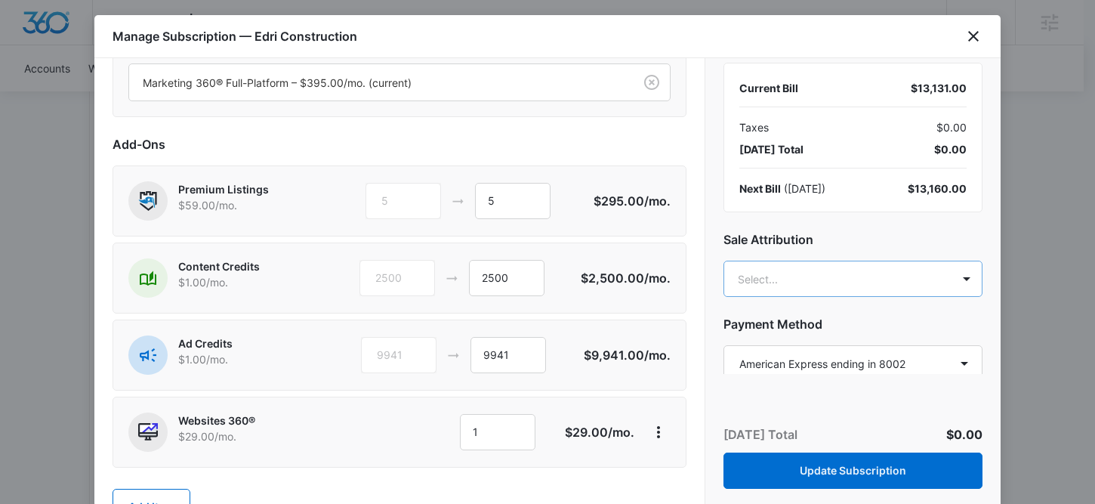
scroll to position [46, 0]
click at [773, 283] on body "Backoffice | Madwire Apps Settings RM [PERSON_NAME] [PERSON_NAME][EMAIL_ADDRESS…" at bounding box center [547, 468] width 1095 height 2156
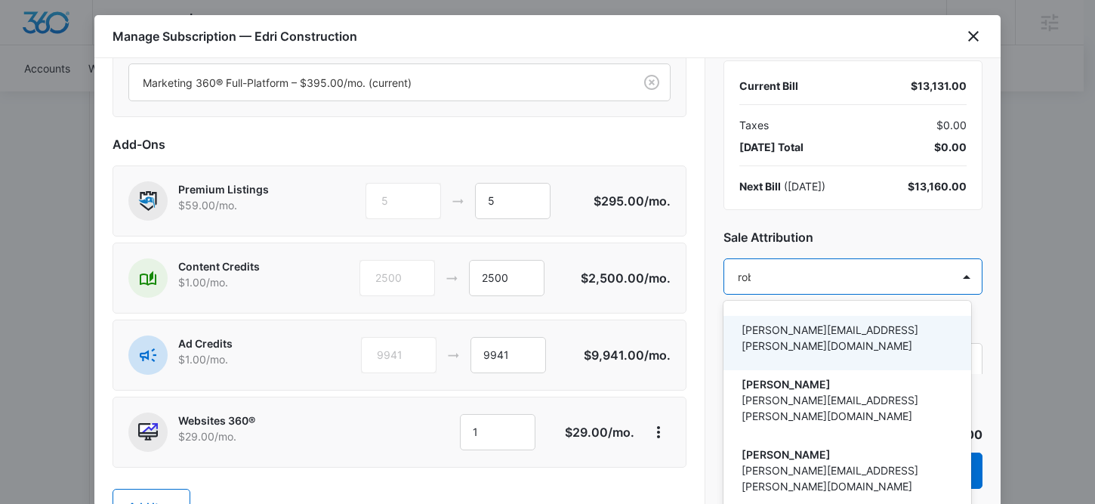
type input "[PERSON_NAME]"
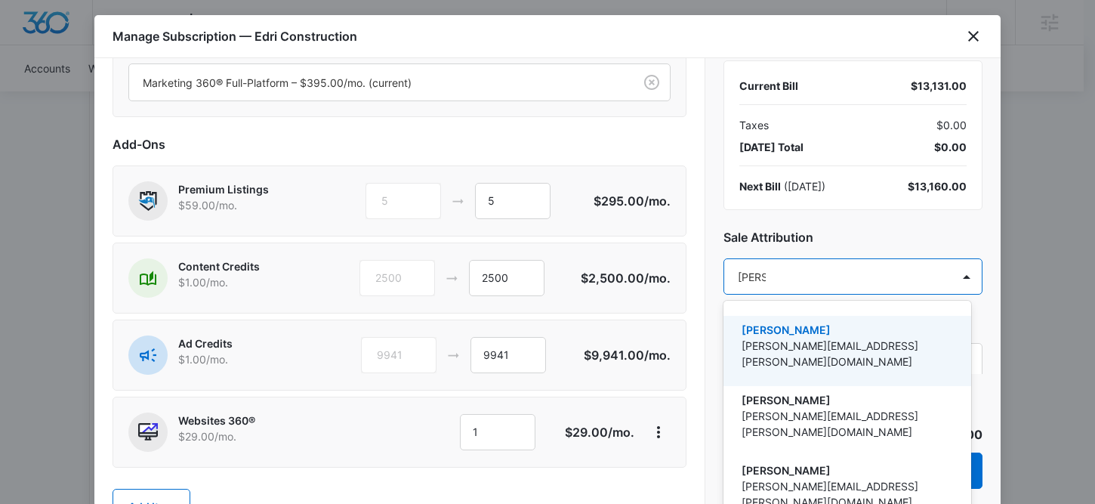
click at [786, 334] on p "[PERSON_NAME]" at bounding box center [846, 330] width 209 height 16
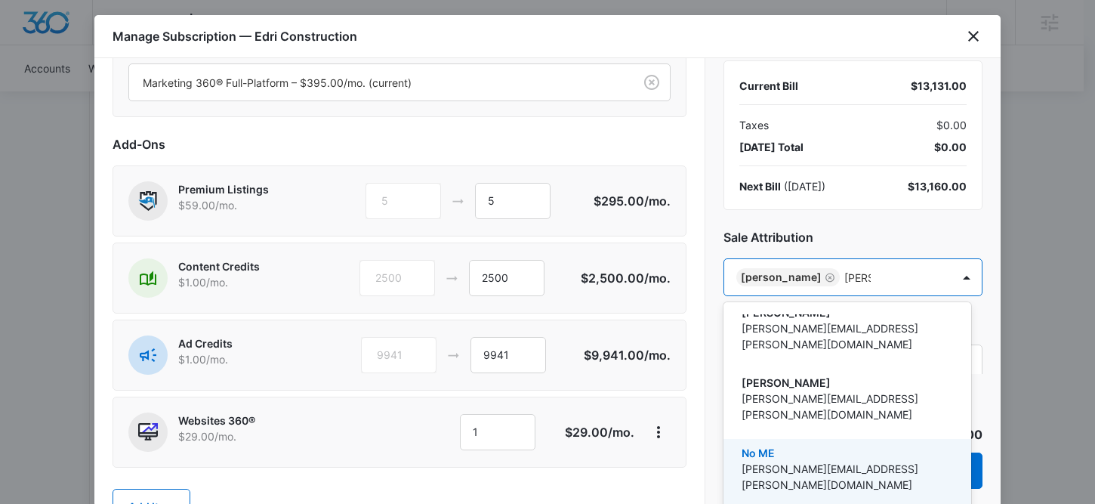
scroll to position [0, 0]
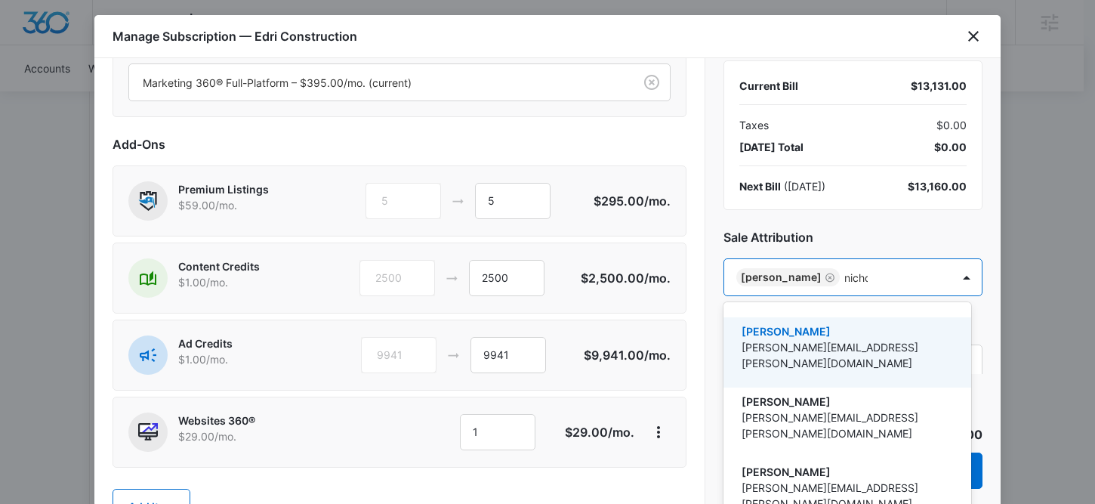
type input "[PERSON_NAME]"
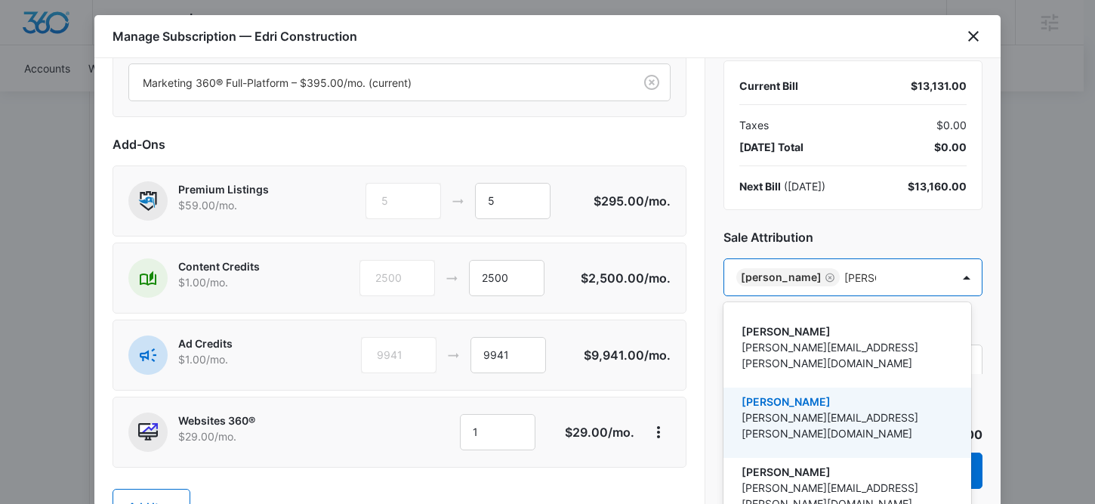
drag, startPoint x: 808, startPoint y: 394, endPoint x: 851, endPoint y: 329, distance: 78.4
click at [808, 409] on p "[PERSON_NAME][EMAIL_ADDRESS][PERSON_NAME][DOMAIN_NAME]" at bounding box center [846, 425] width 209 height 32
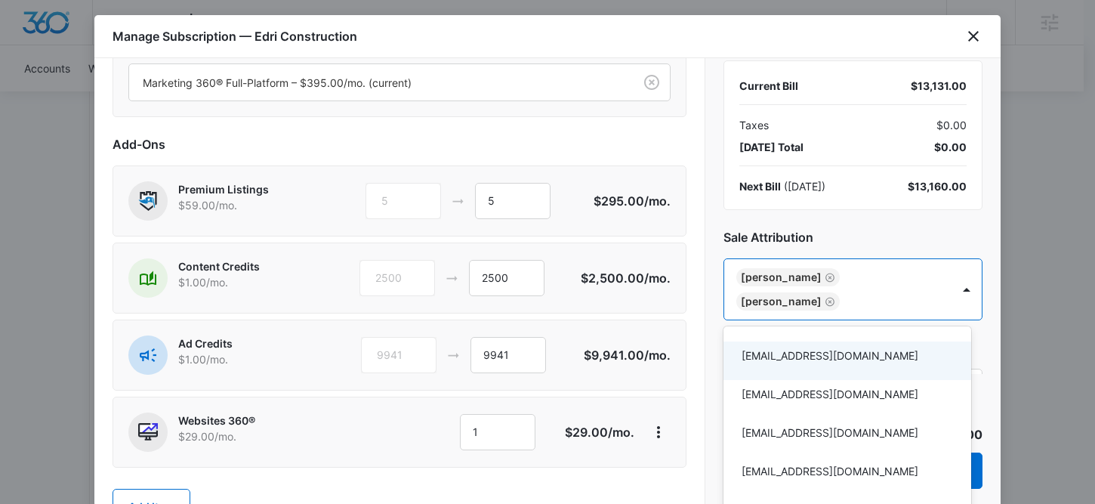
click at [853, 226] on div at bounding box center [547, 252] width 1095 height 504
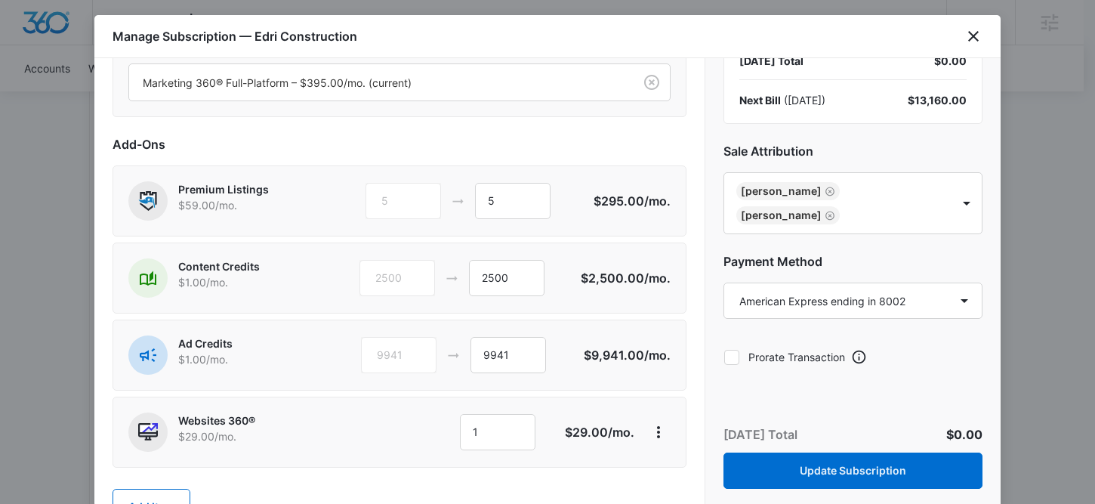
click at [738, 358] on icon at bounding box center [732, 358] width 14 height 14
click at [725, 357] on input "Prorate Transaction" at bounding box center [724, 357] width 1 height 1
checkbox input "true"
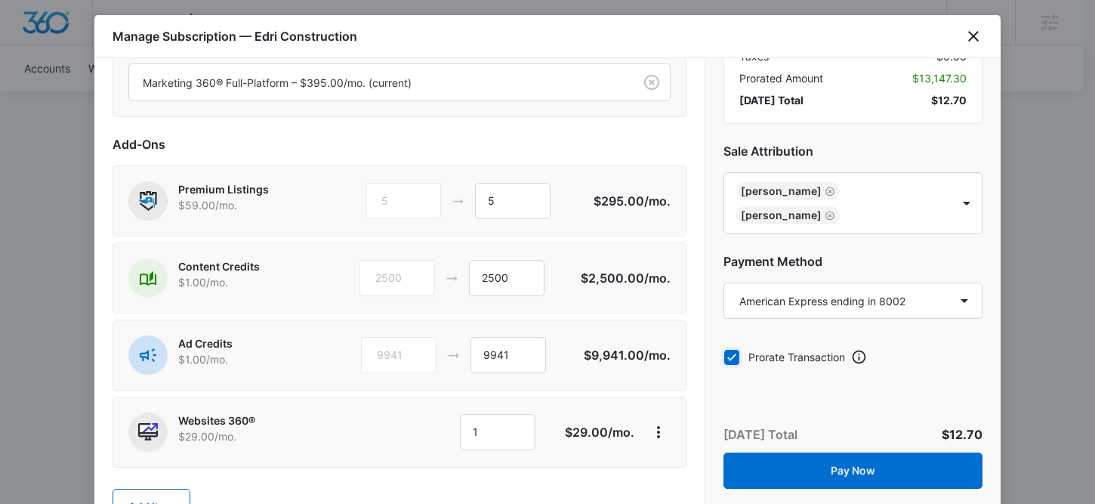
scroll to position [107, 0]
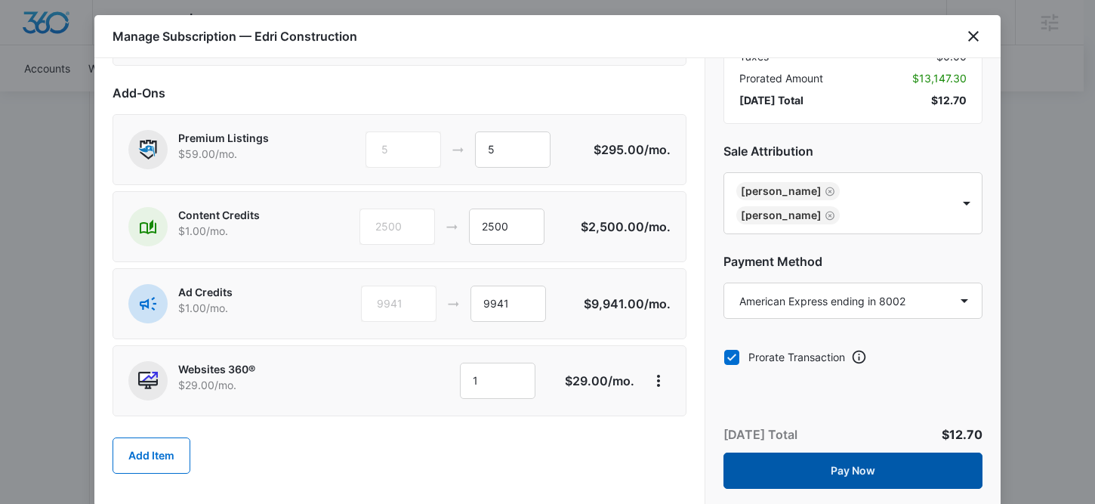
click at [817, 459] on button "Pay Now" at bounding box center [853, 471] width 259 height 36
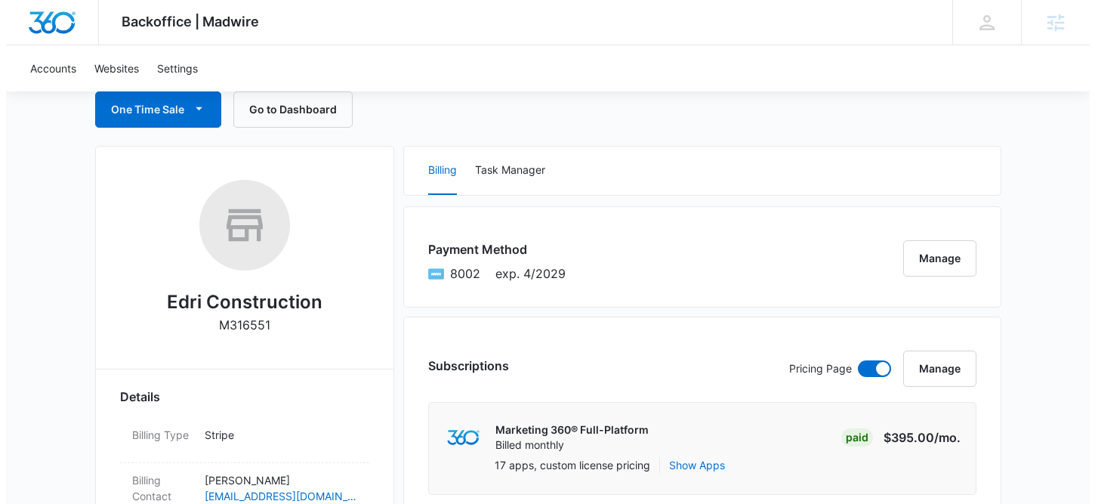
scroll to position [45, 0]
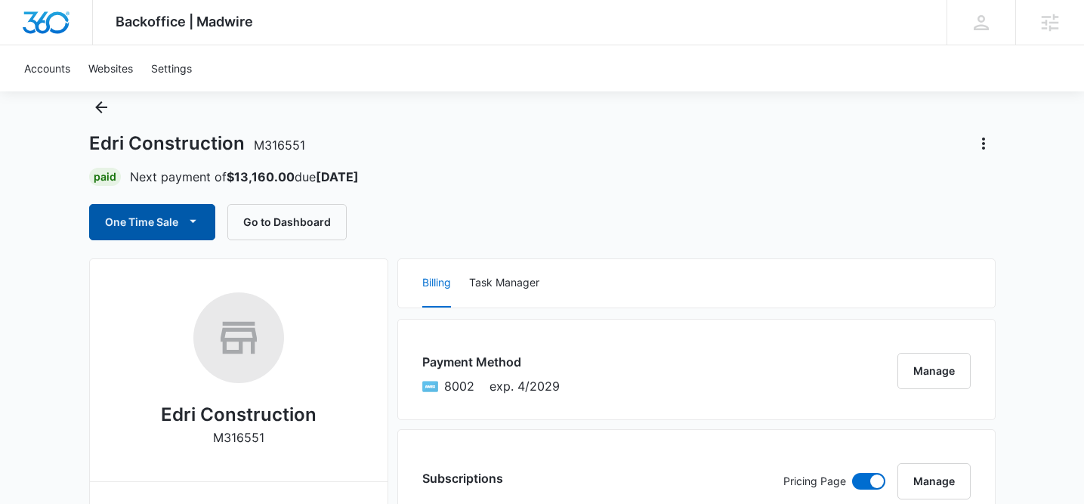
click at [192, 224] on icon "button" at bounding box center [193, 221] width 16 height 16
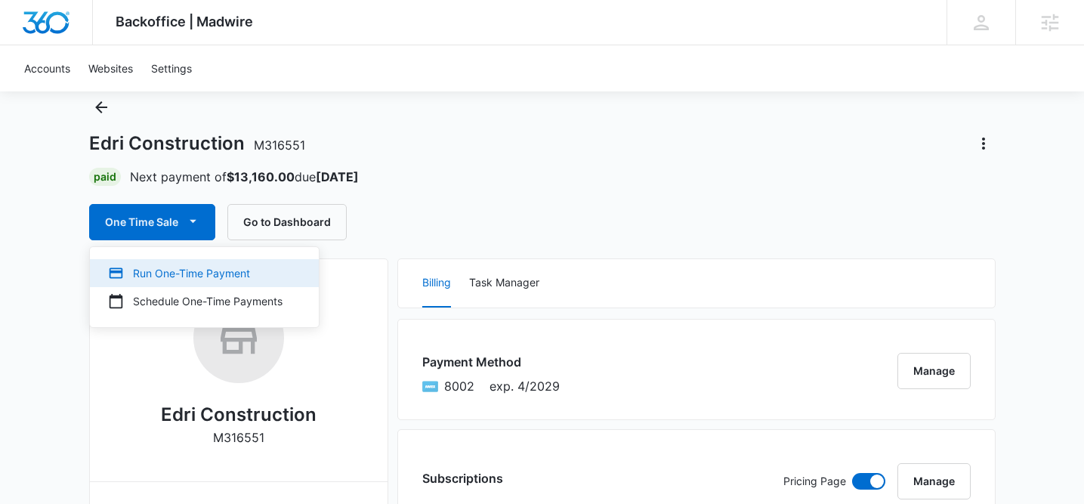
click at [189, 261] on button "Run One-Time Payment" at bounding box center [204, 273] width 229 height 28
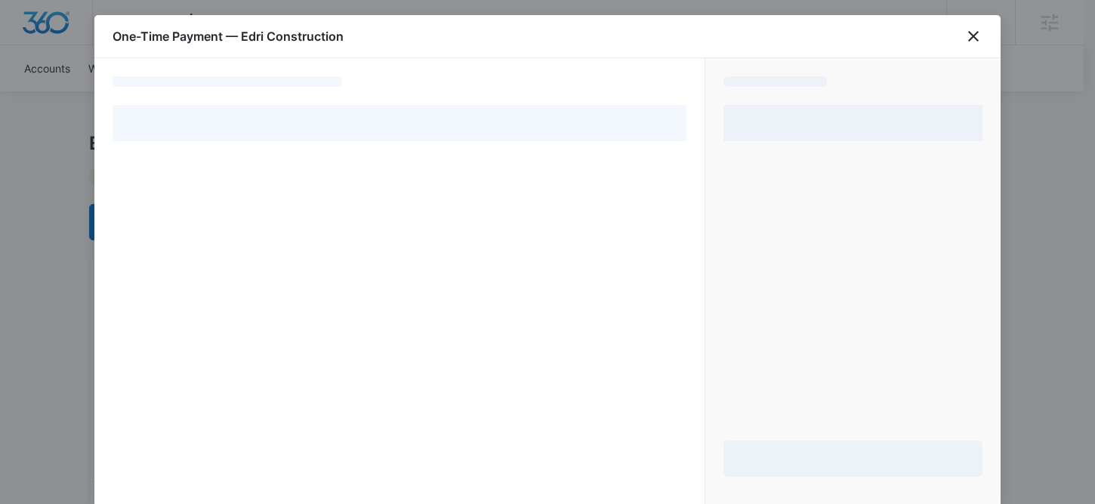
select select "pm_1QPSQOA4n8RTgNjUHGc1eGRa"
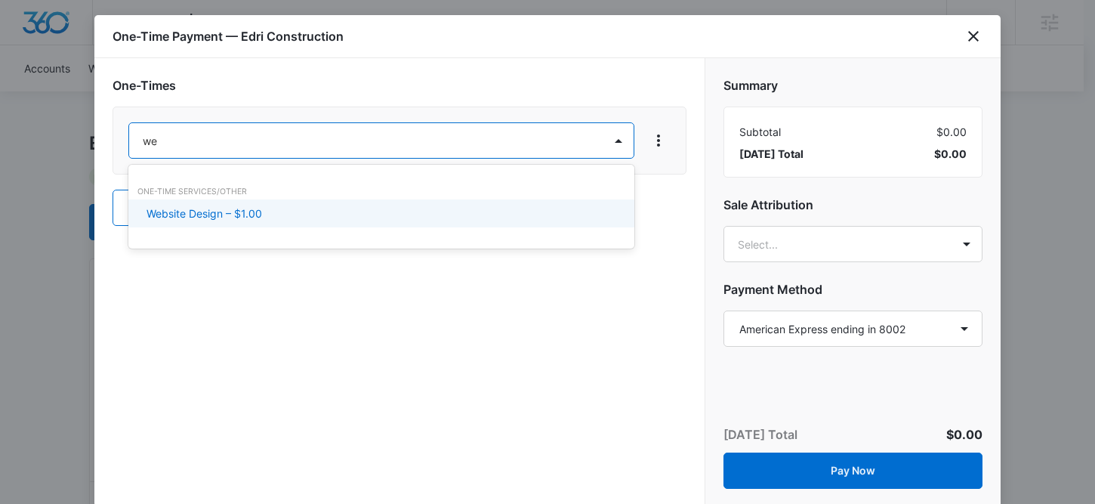
type input "web"
click at [360, 199] on div "One-Time Services/Other Website Design – $1.00" at bounding box center [381, 207] width 506 height 54
click at [358, 213] on div "Website Design – $1.00" at bounding box center [380, 213] width 467 height 16
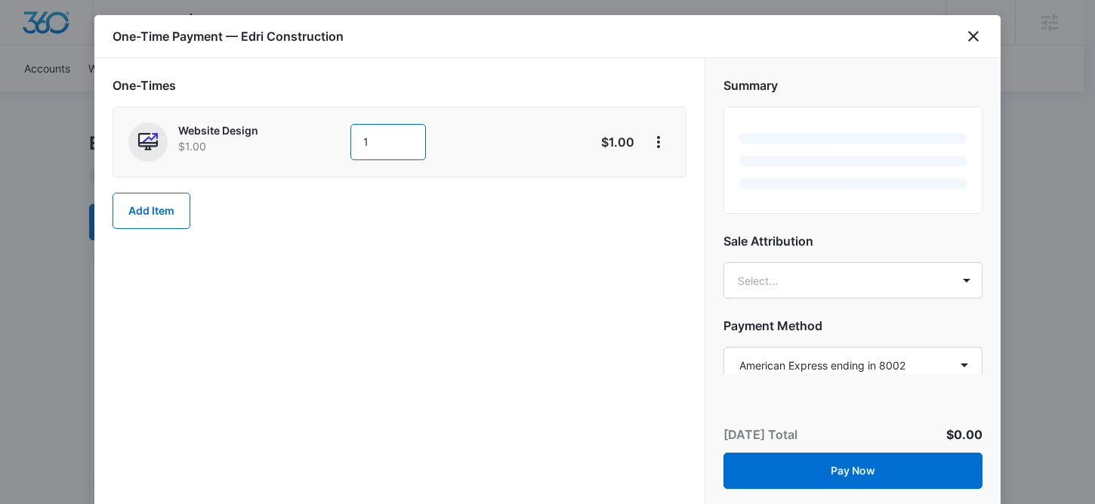
click at [391, 146] on input "1" at bounding box center [389, 142] width 76 height 36
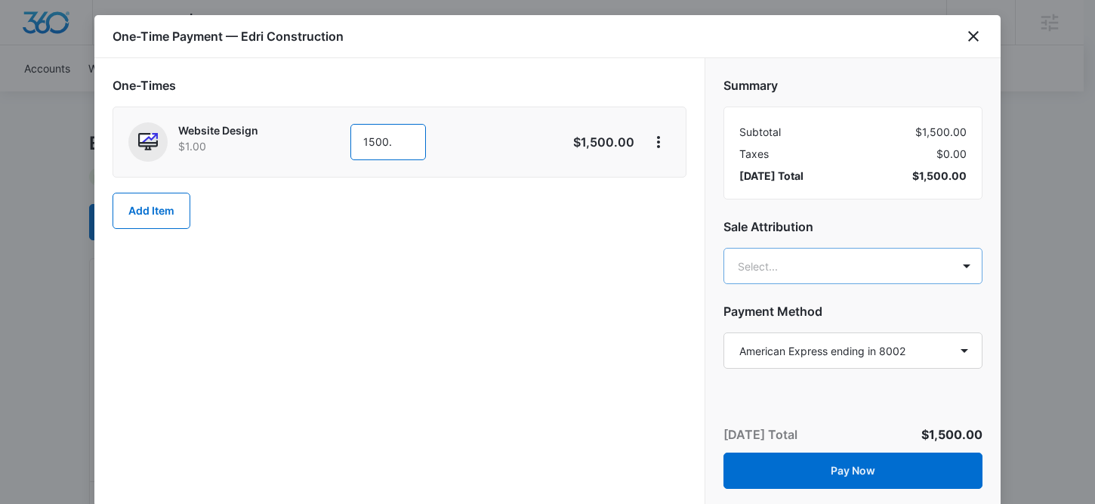
type input "1500."
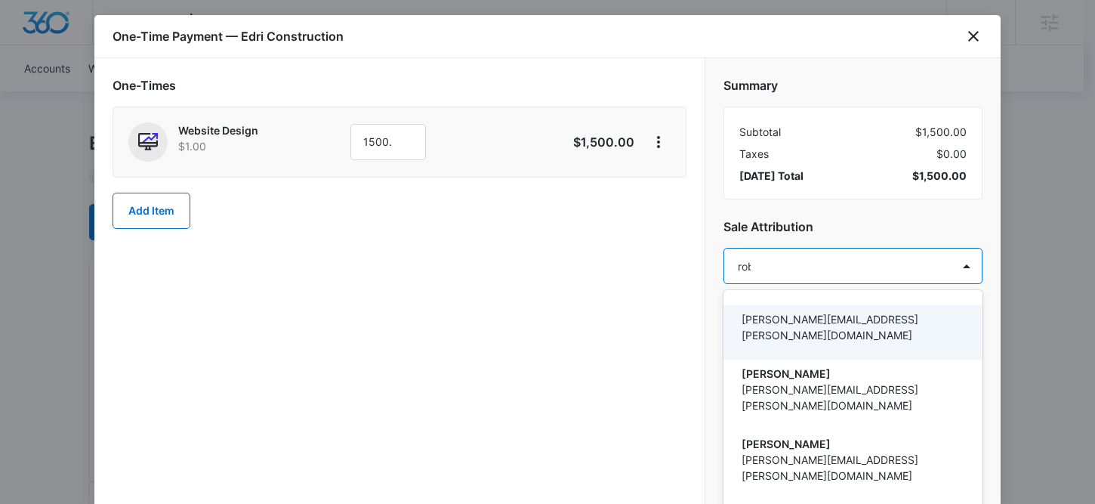
type input "[PERSON_NAME]"
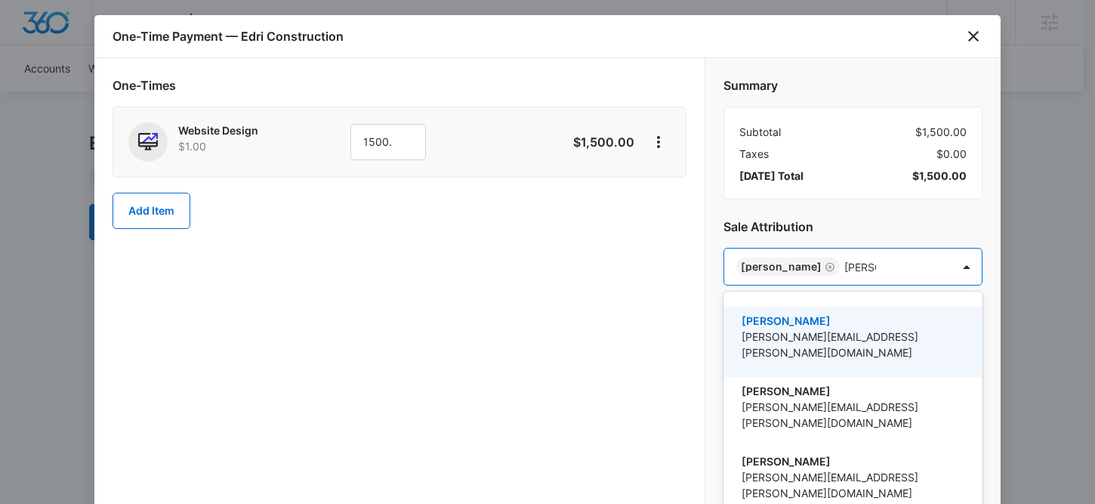
type input "[PERSON_NAME]"
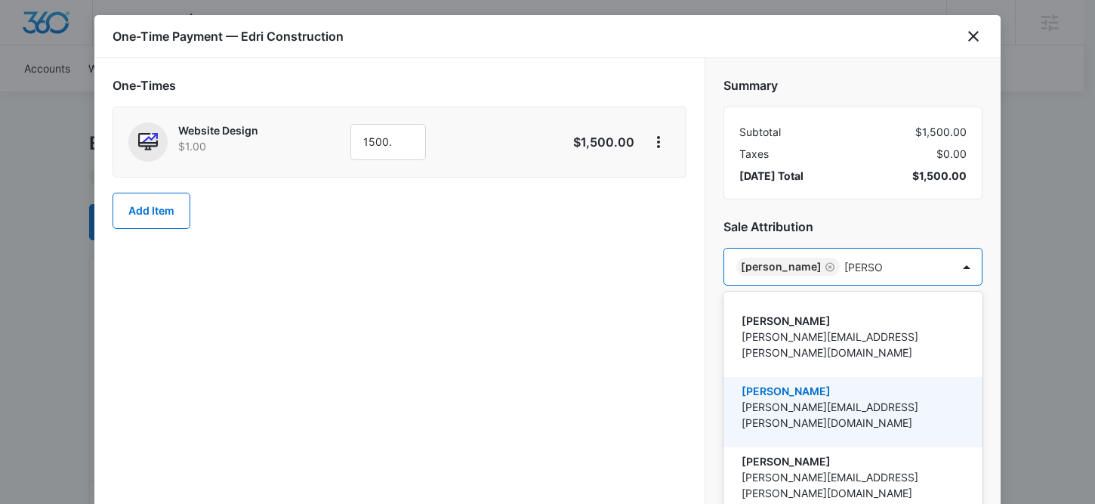
click at [808, 383] on p "[PERSON_NAME]" at bounding box center [852, 391] width 220 height 16
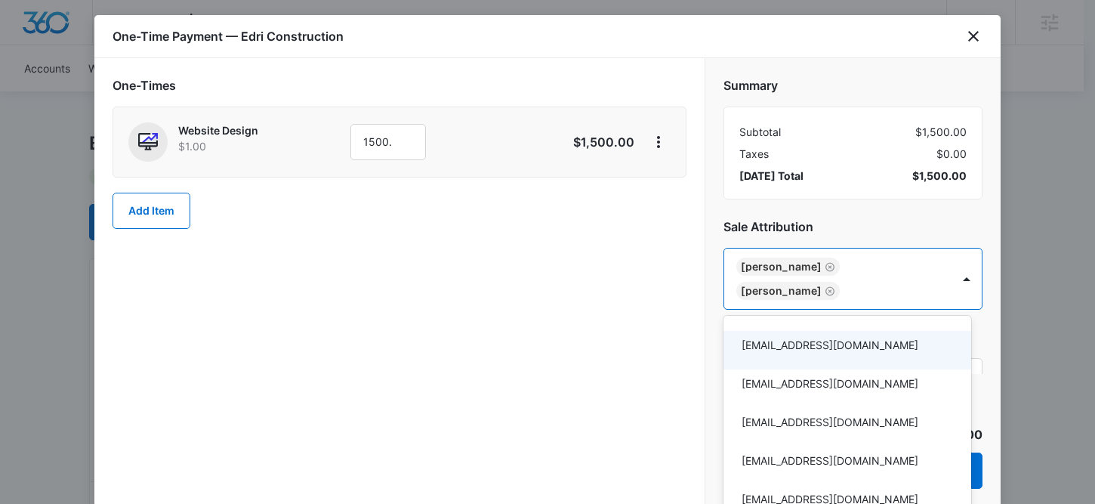
click at [847, 221] on div at bounding box center [547, 252] width 1095 height 504
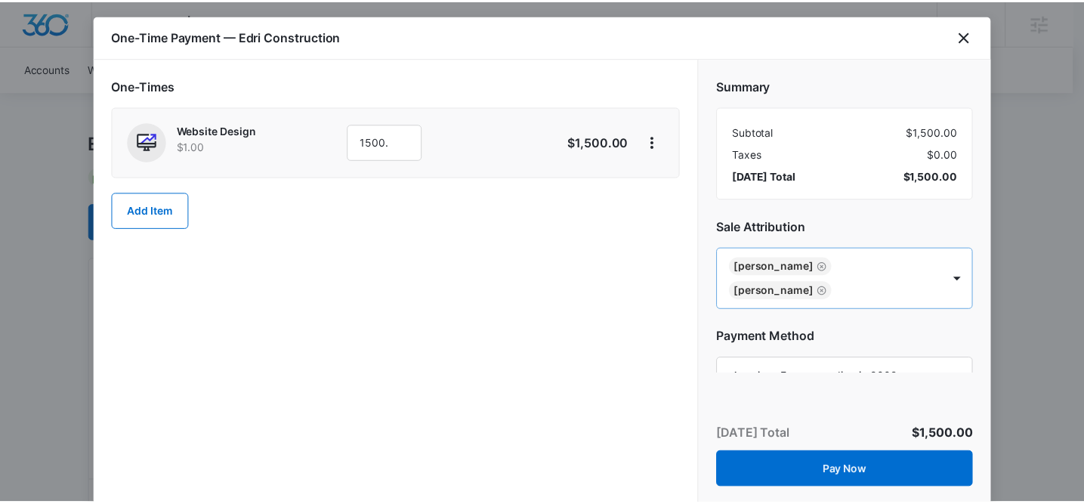
scroll to position [20, 0]
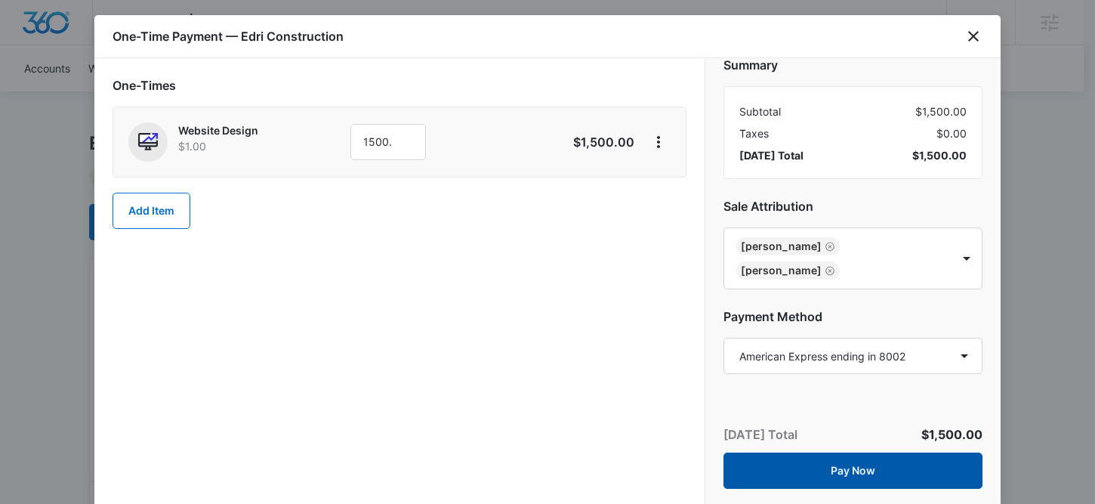
click at [808, 477] on button "Pay Now" at bounding box center [853, 471] width 259 height 36
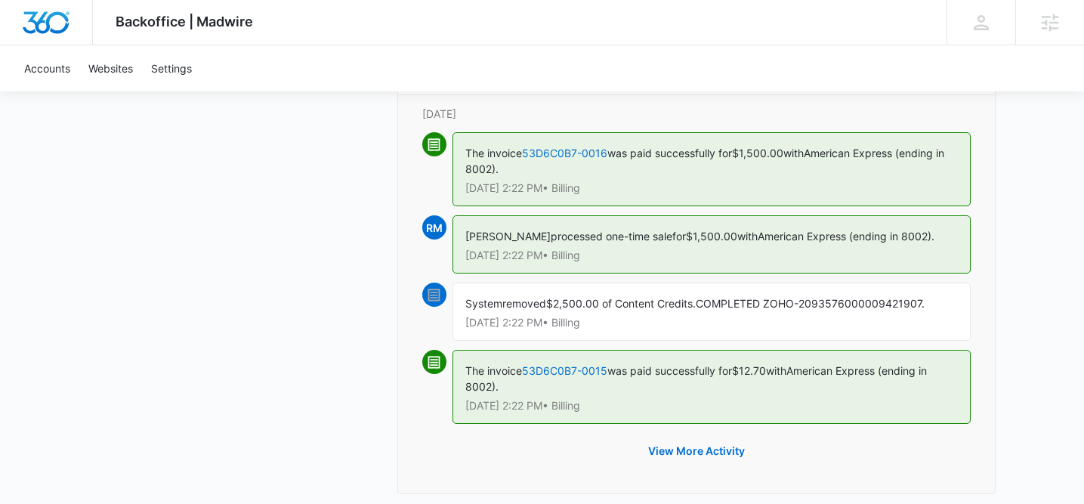
scroll to position [1931, 0]
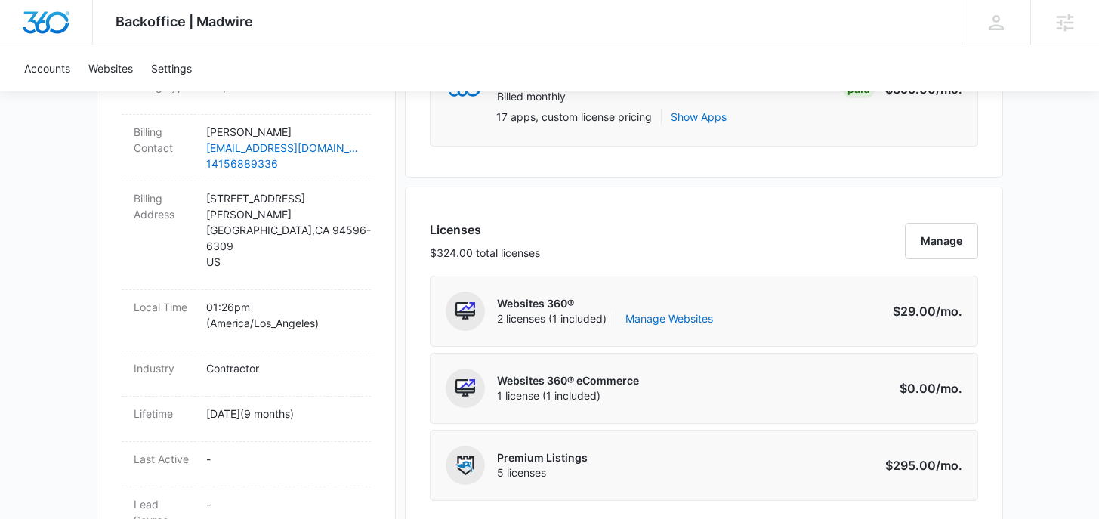
scroll to position [508, 0]
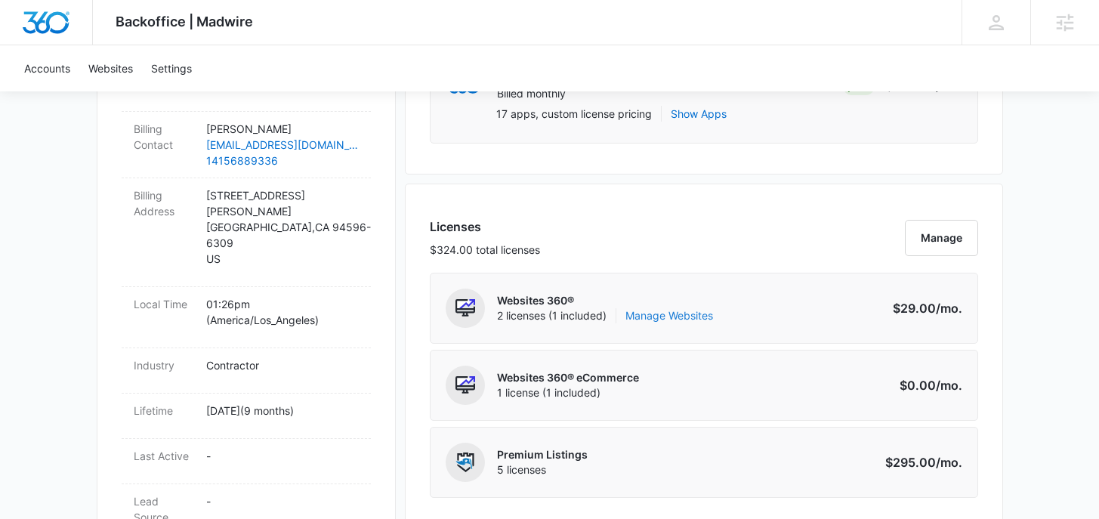
click at [690, 311] on link "Manage Websites" at bounding box center [670, 315] width 88 height 15
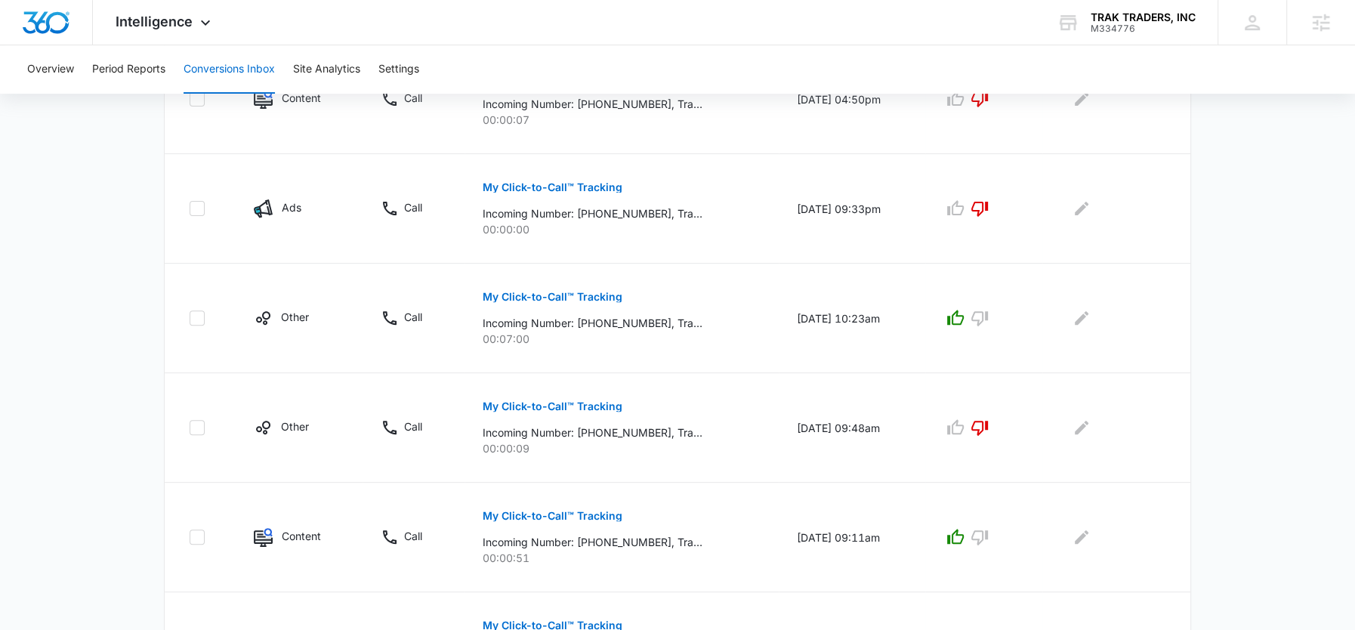
scroll to position [984, 0]
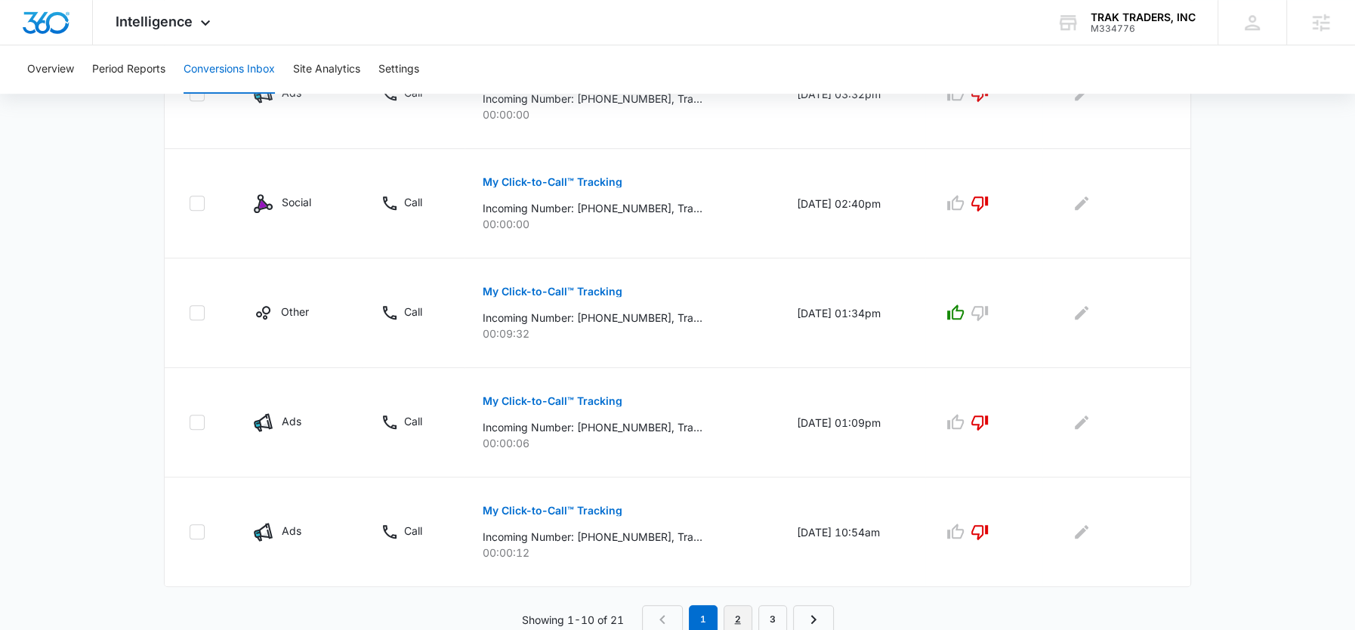
click at [735, 618] on link "2" at bounding box center [738, 619] width 29 height 29
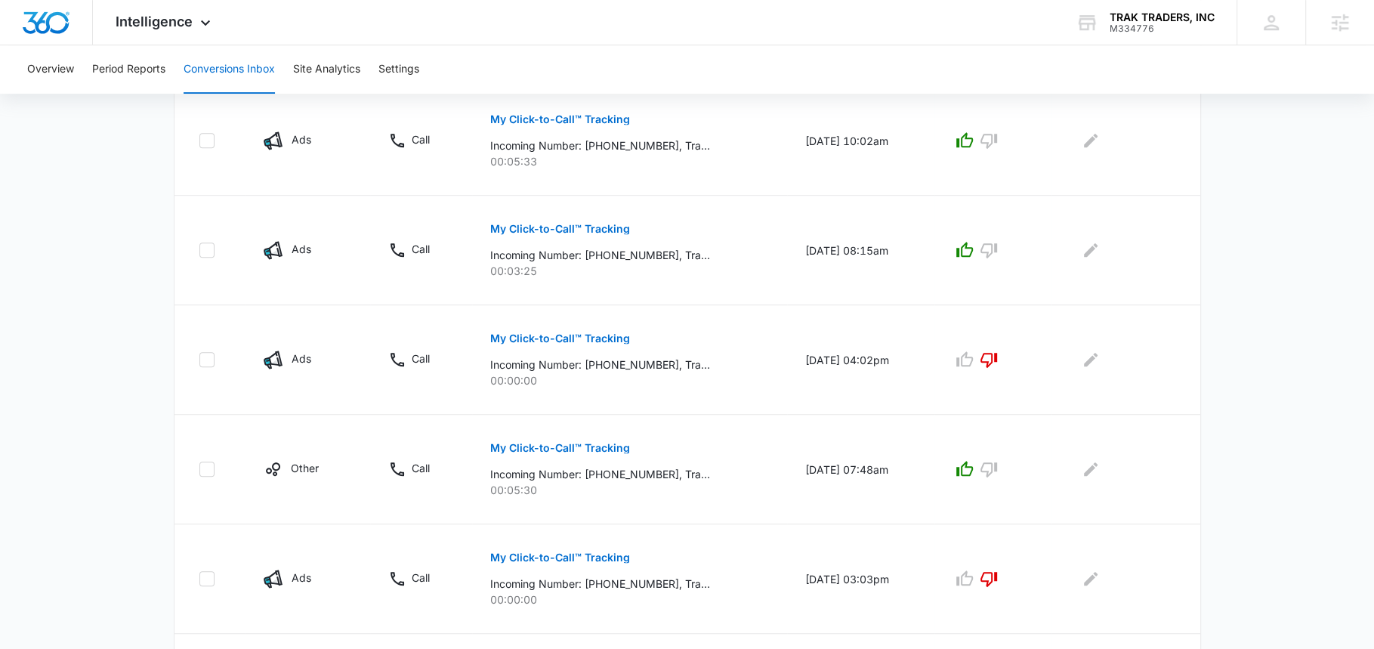
scroll to position [966, 0]
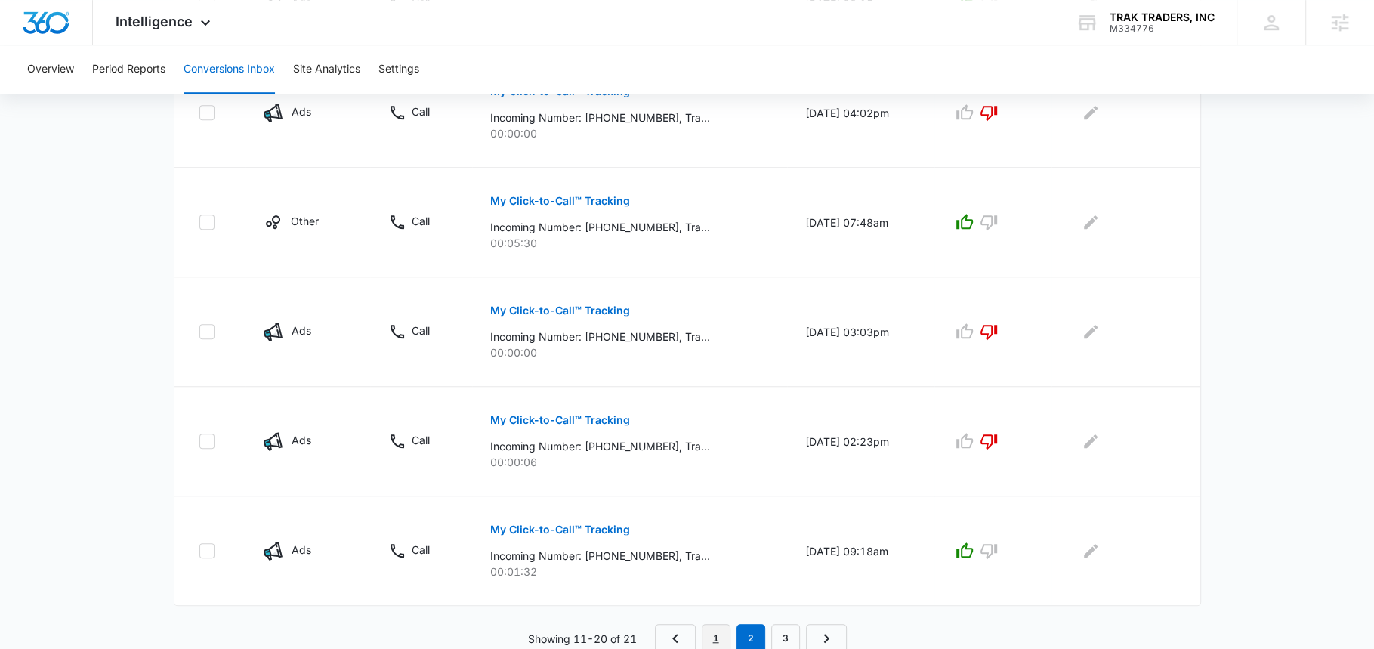
click at [721, 629] on link "1" at bounding box center [716, 638] width 29 height 29
click at [746, 627] on link "2" at bounding box center [747, 638] width 29 height 29
click at [788, 626] on link "3" at bounding box center [785, 638] width 29 height 29
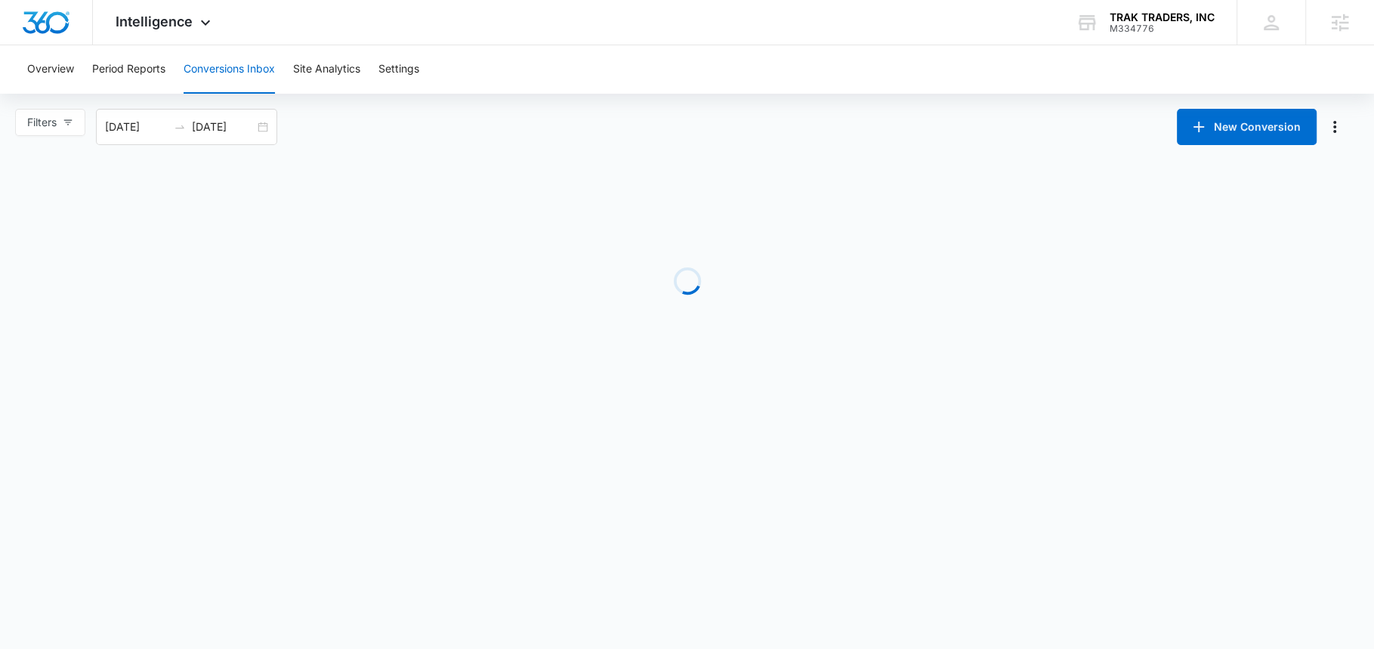
scroll to position [0, 0]
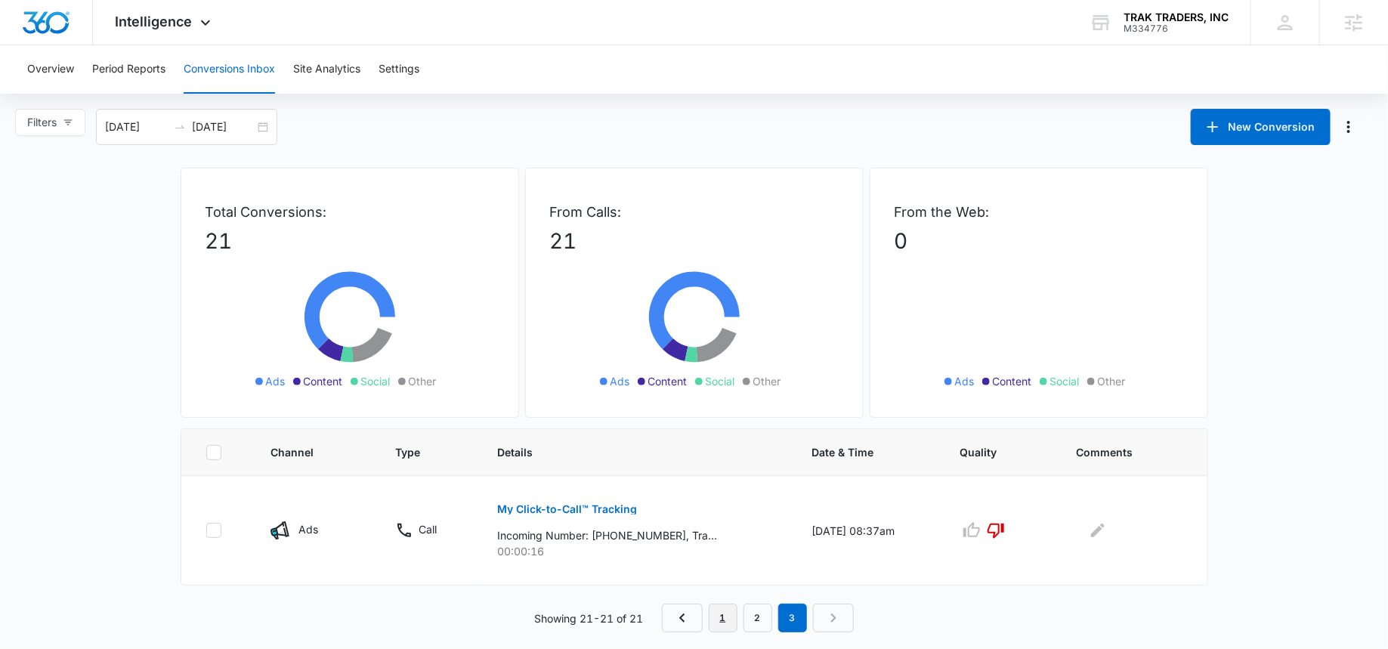
click at [717, 617] on link "1" at bounding box center [723, 618] width 29 height 29
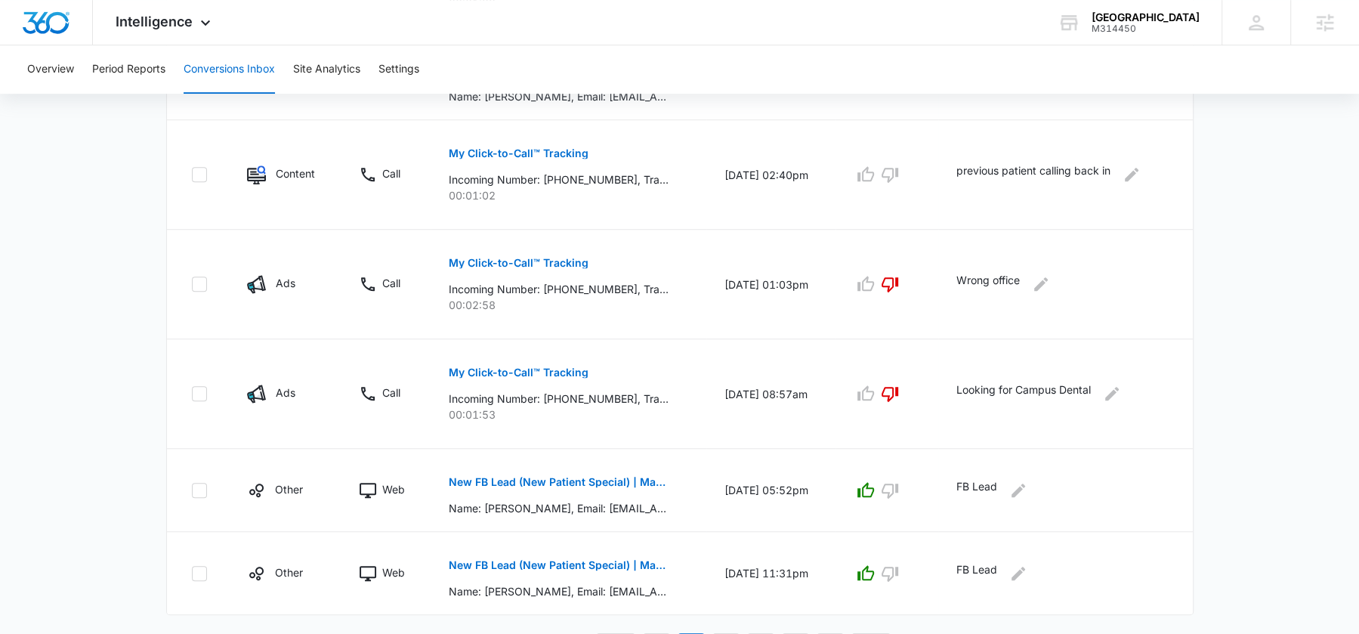
scroll to position [875, 0]
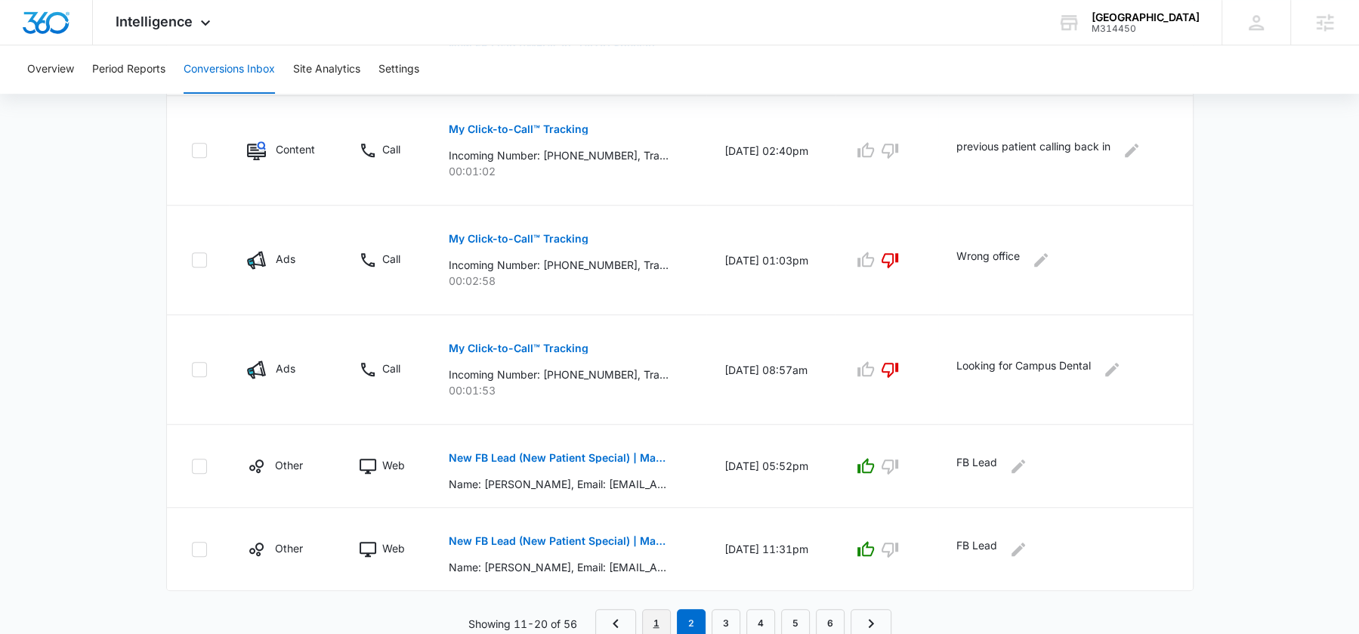
click at [663, 619] on link "1" at bounding box center [656, 623] width 29 height 29
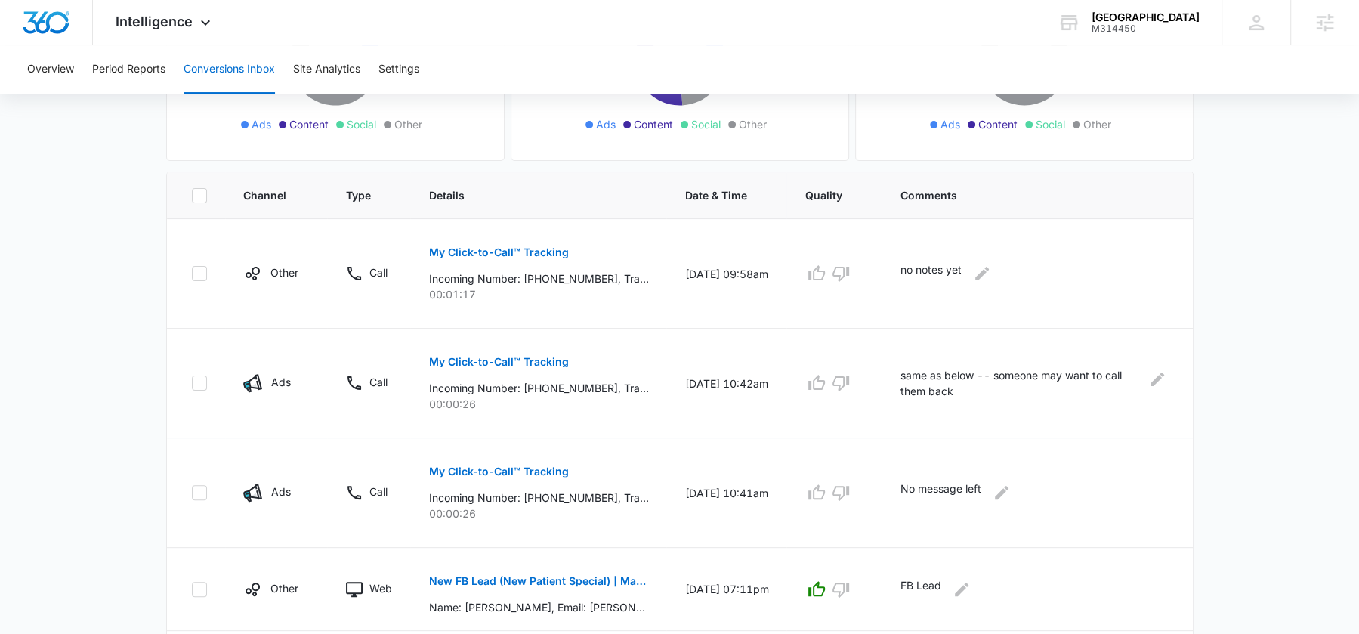
scroll to position [0, 0]
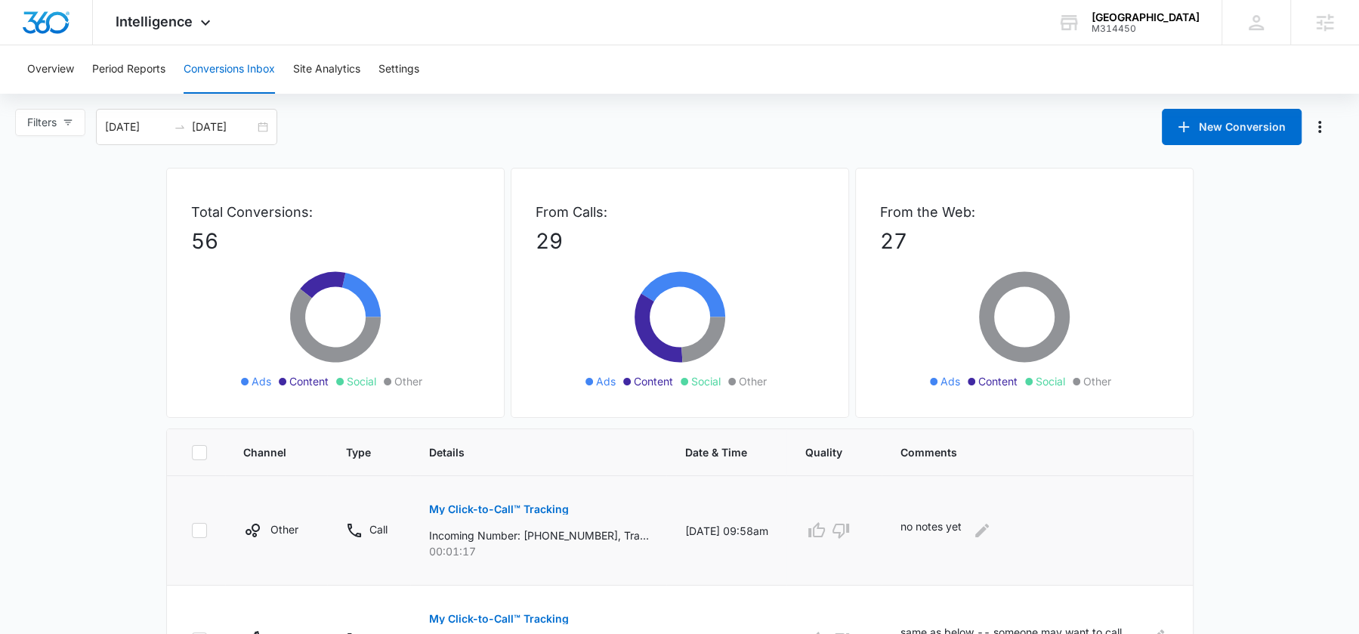
click at [573, 536] on p "Incoming Number: [PHONE_NUMBER], Tracking Number: [PHONE_NUMBER], Ring To: [PHO…" at bounding box center [538, 535] width 220 height 16
copy p "15192009291"
click at [189, 27] on span "Intelligence" at bounding box center [154, 22] width 77 height 16
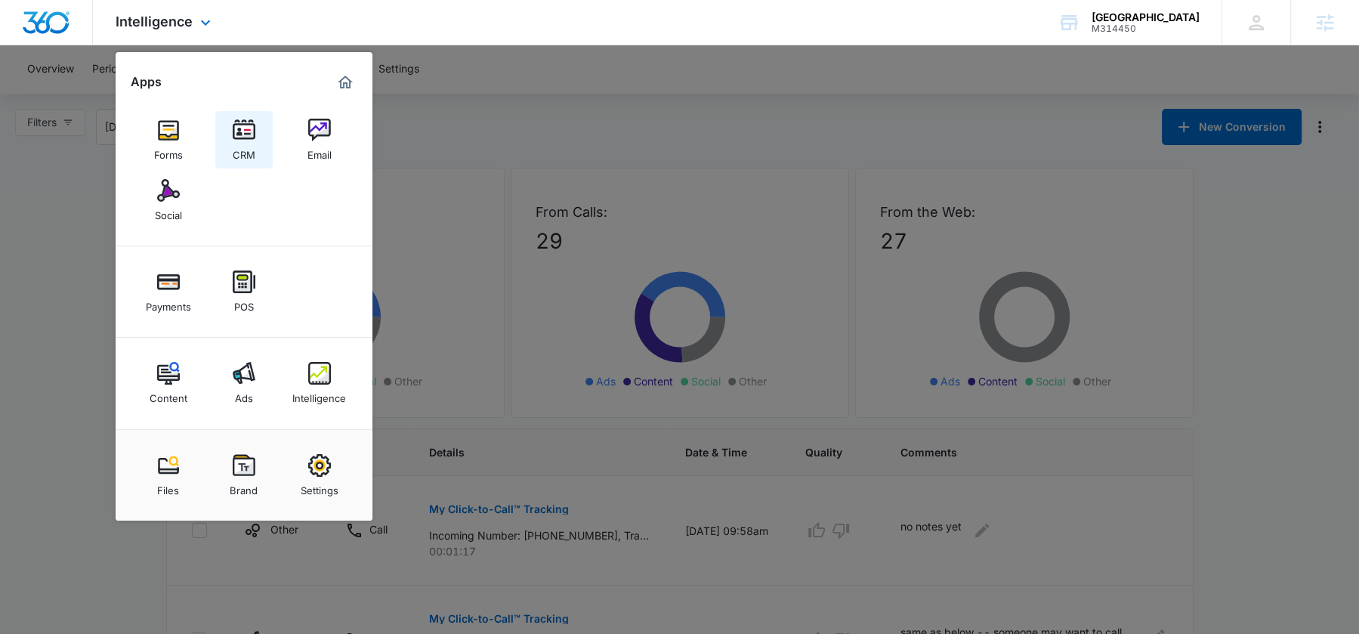
click at [258, 143] on link "CRM" at bounding box center [243, 139] width 57 height 57
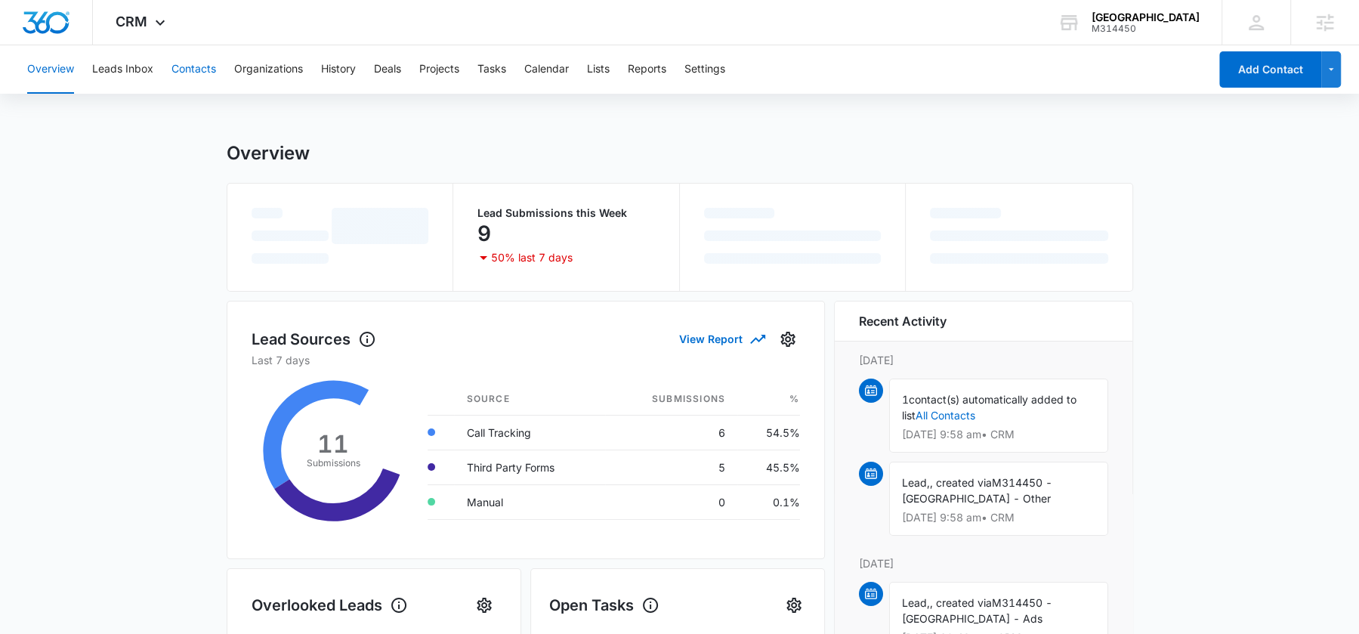
click at [196, 74] on button "Contacts" at bounding box center [193, 69] width 45 height 48
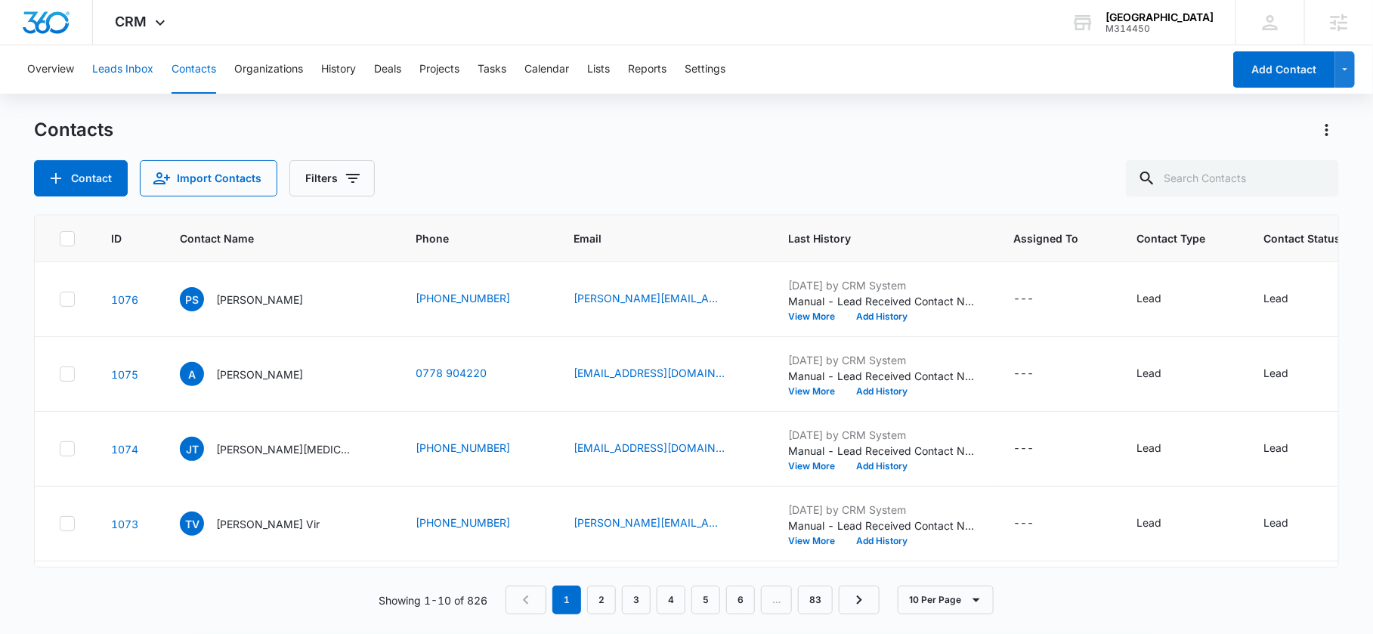
click at [128, 76] on button "Leads Inbox" at bounding box center [122, 69] width 61 height 48
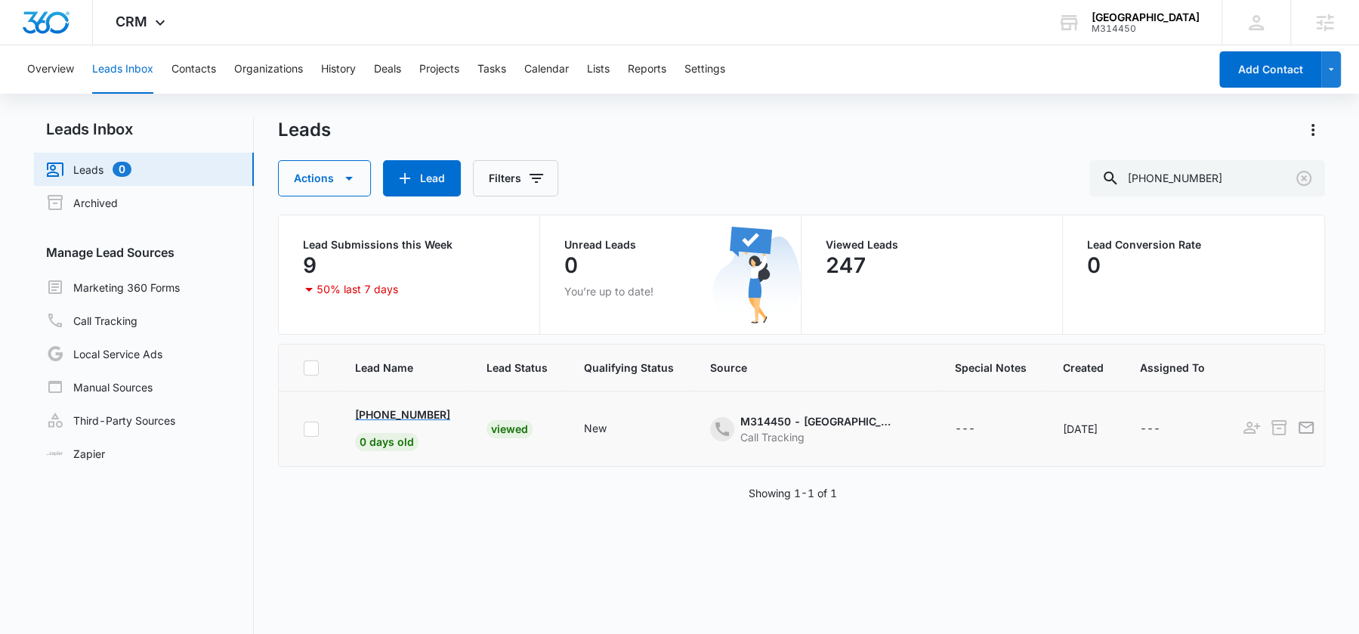
click at [400, 416] on p "+1 (519) 200-9291" at bounding box center [402, 414] width 95 height 16
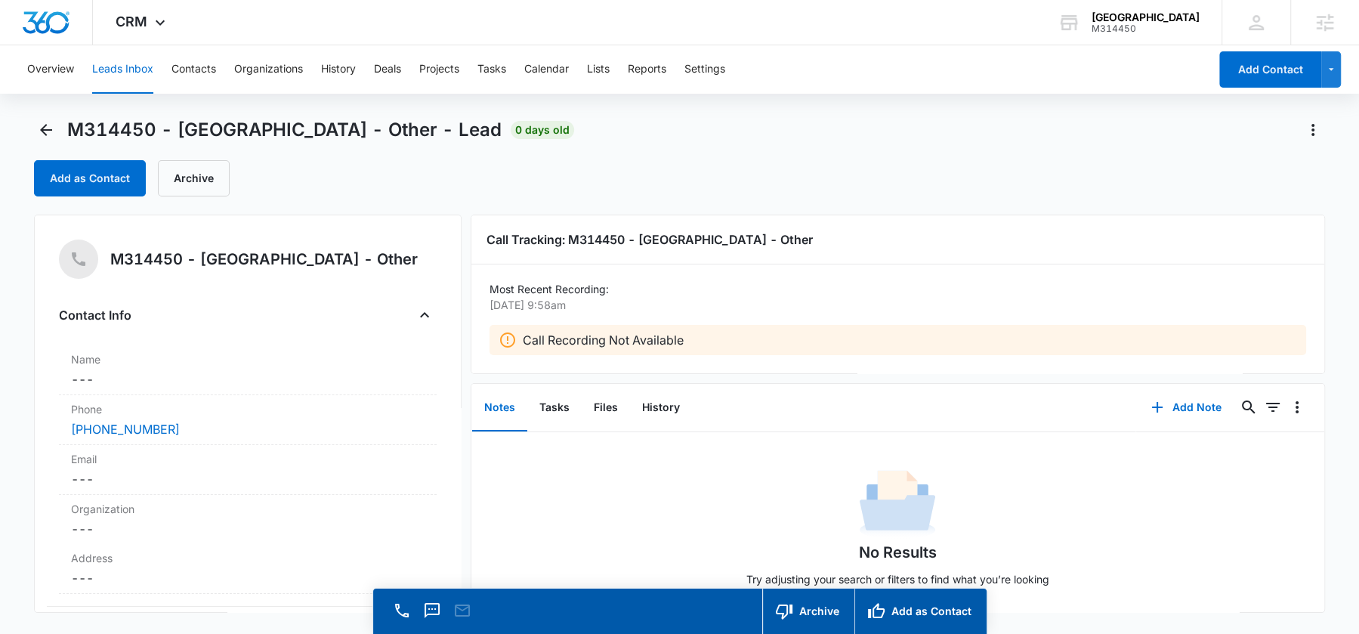
scroll to position [1, 0]
click at [141, 29] on span "CRM" at bounding box center [132, 22] width 32 height 16
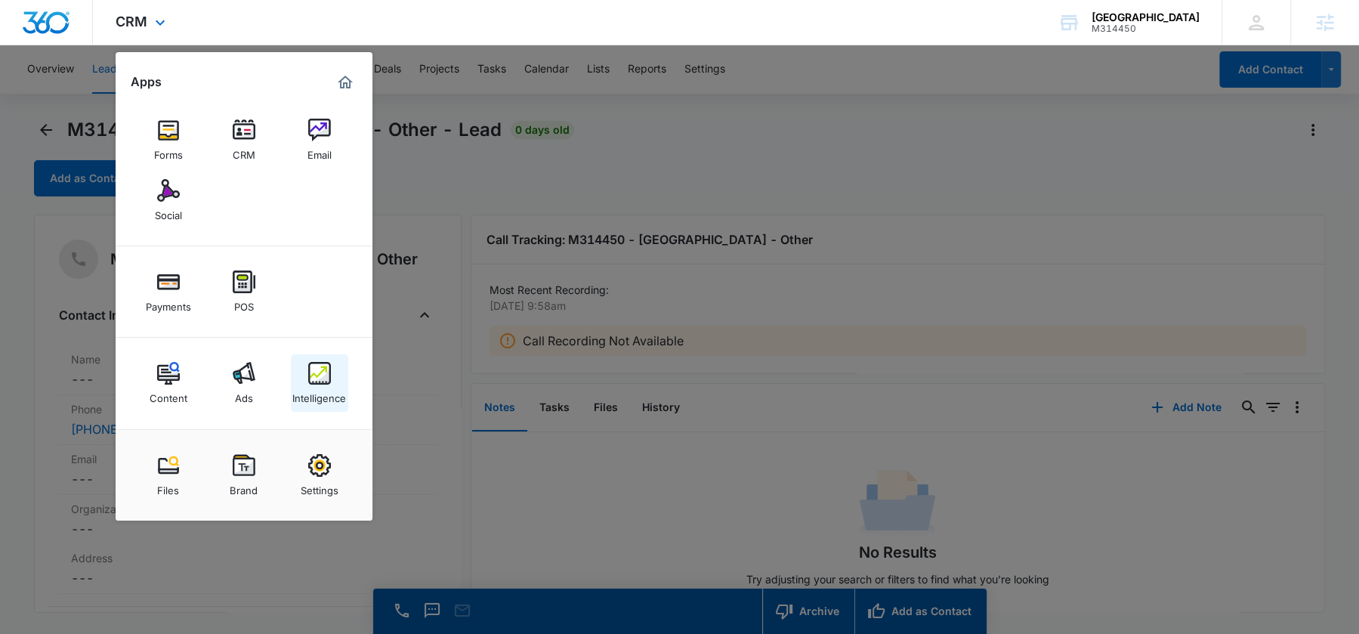
click at [329, 388] on div "Intelligence" at bounding box center [319, 395] width 54 height 20
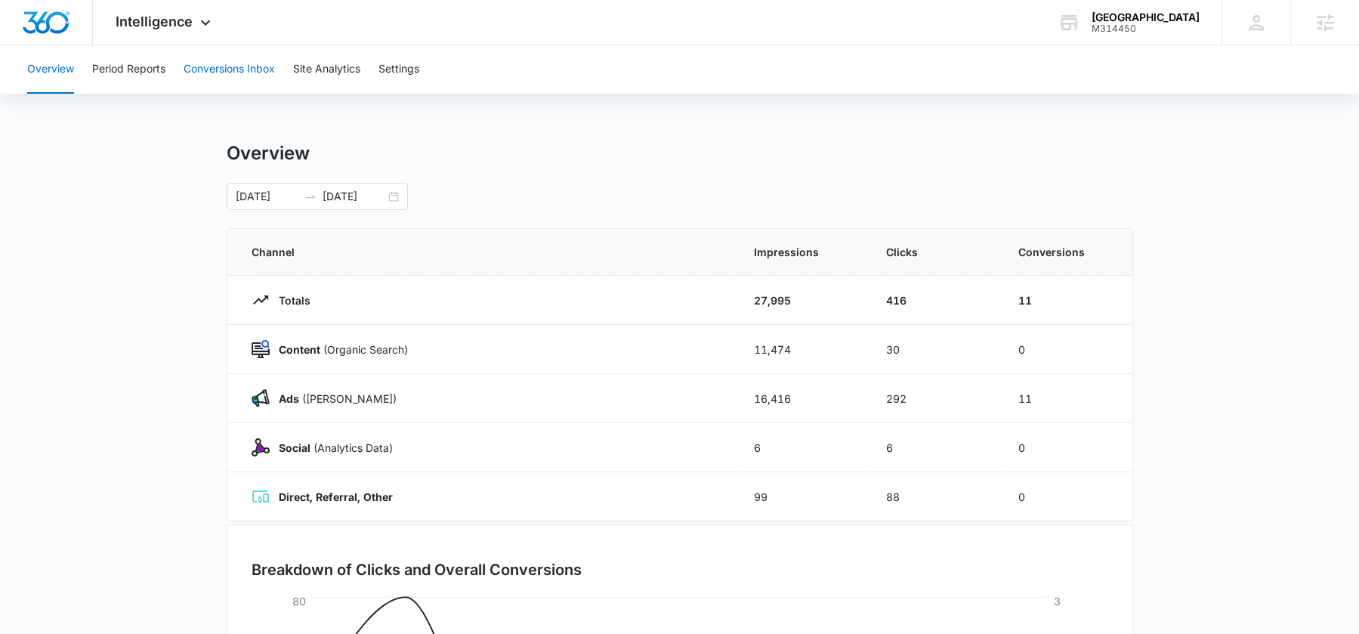
click at [215, 80] on button "Conversions Inbox" at bounding box center [229, 69] width 91 height 48
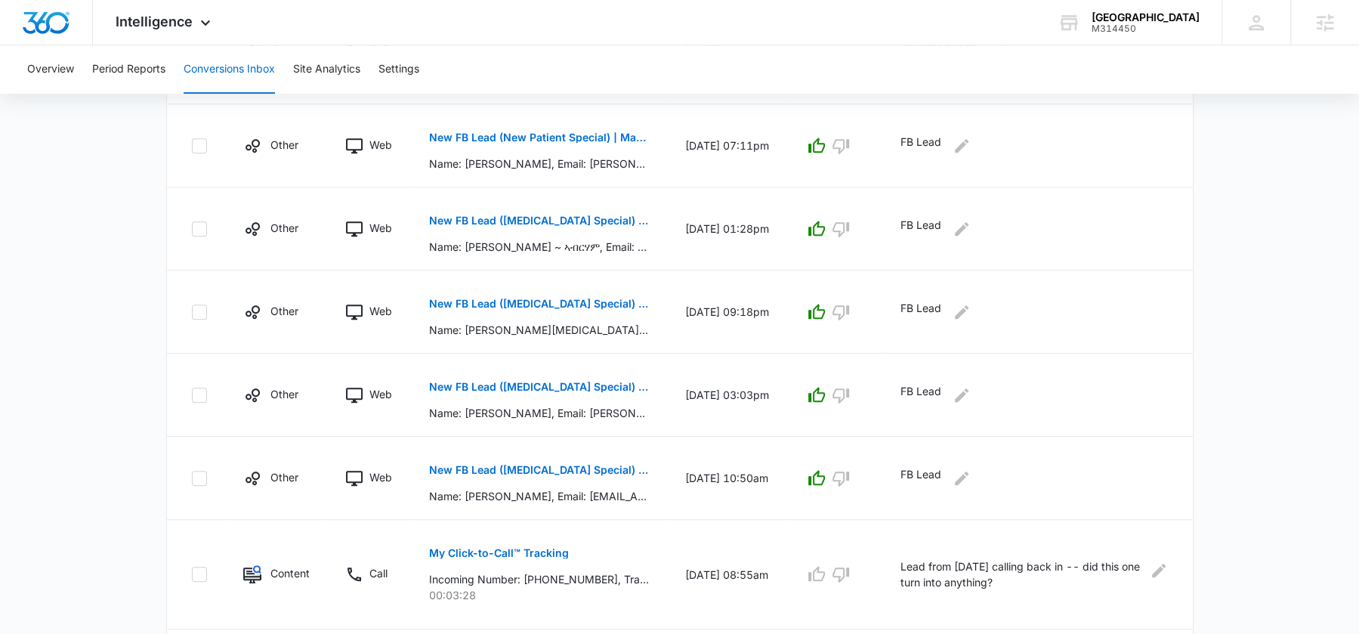
scroll to position [728, 0]
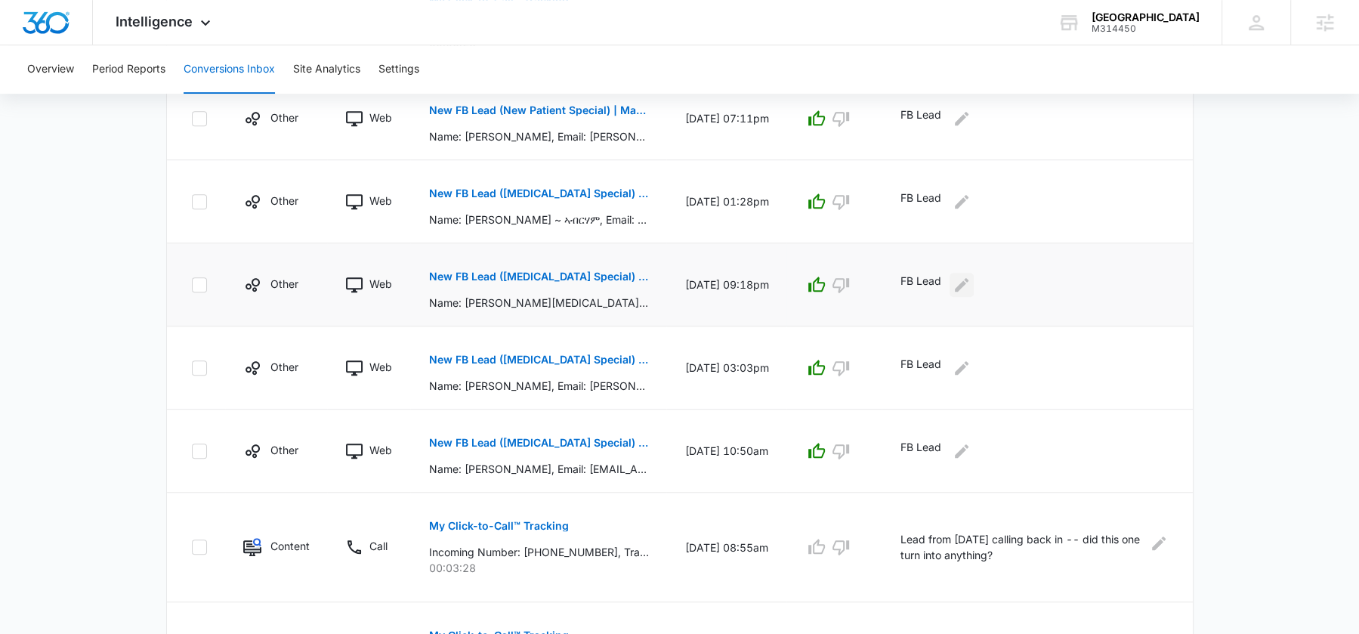
click at [967, 283] on icon "Edit Comments" at bounding box center [962, 285] width 18 height 18
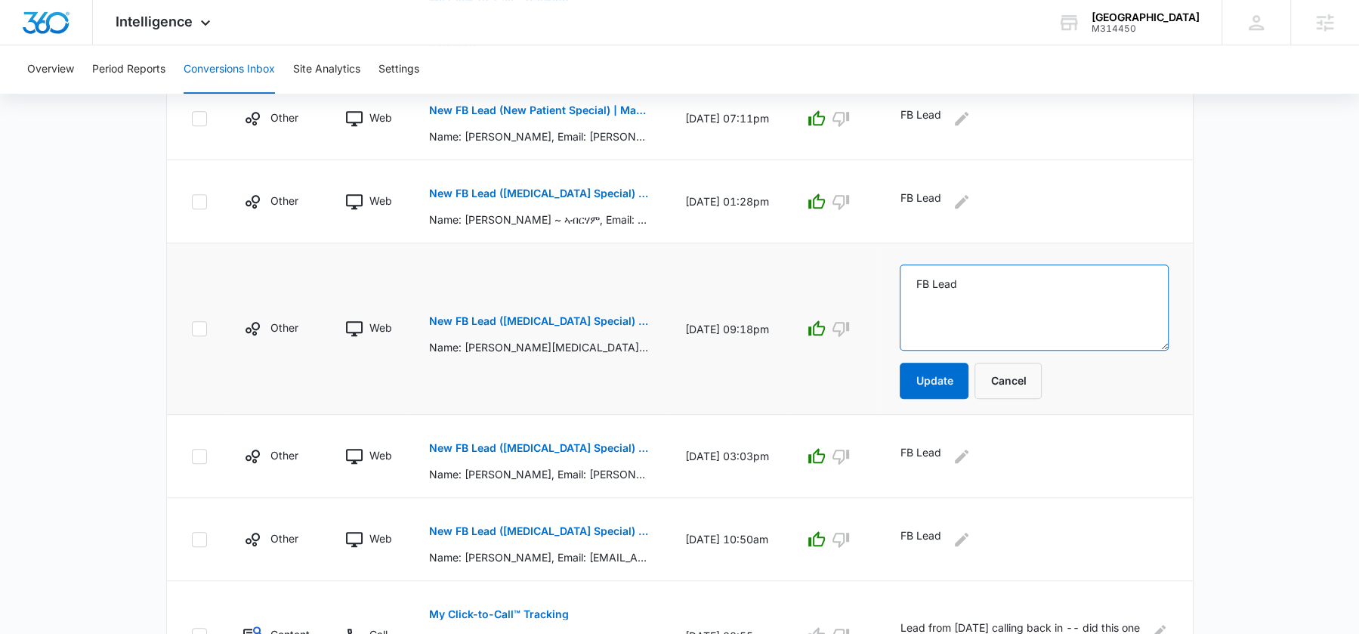
click at [985, 280] on textarea "FB Lead" at bounding box center [1034, 307] width 268 height 86
type textarea "FB Lead -- Booked"
click at [938, 373] on button "Update" at bounding box center [934, 381] width 69 height 36
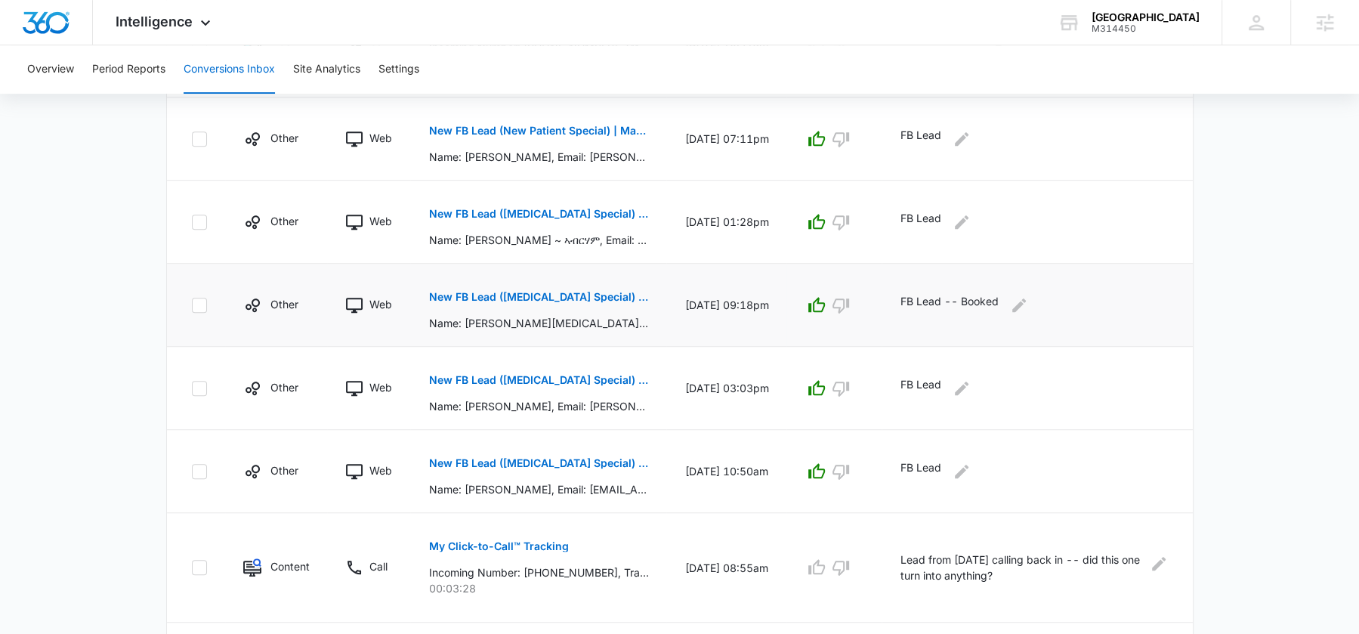
scroll to position [708, 0]
drag, startPoint x: 1012, startPoint y: 295, endPoint x: 907, endPoint y: 292, distance: 104.3
click at [907, 293] on td "FB Lead -- Booked" at bounding box center [1037, 304] width 311 height 83
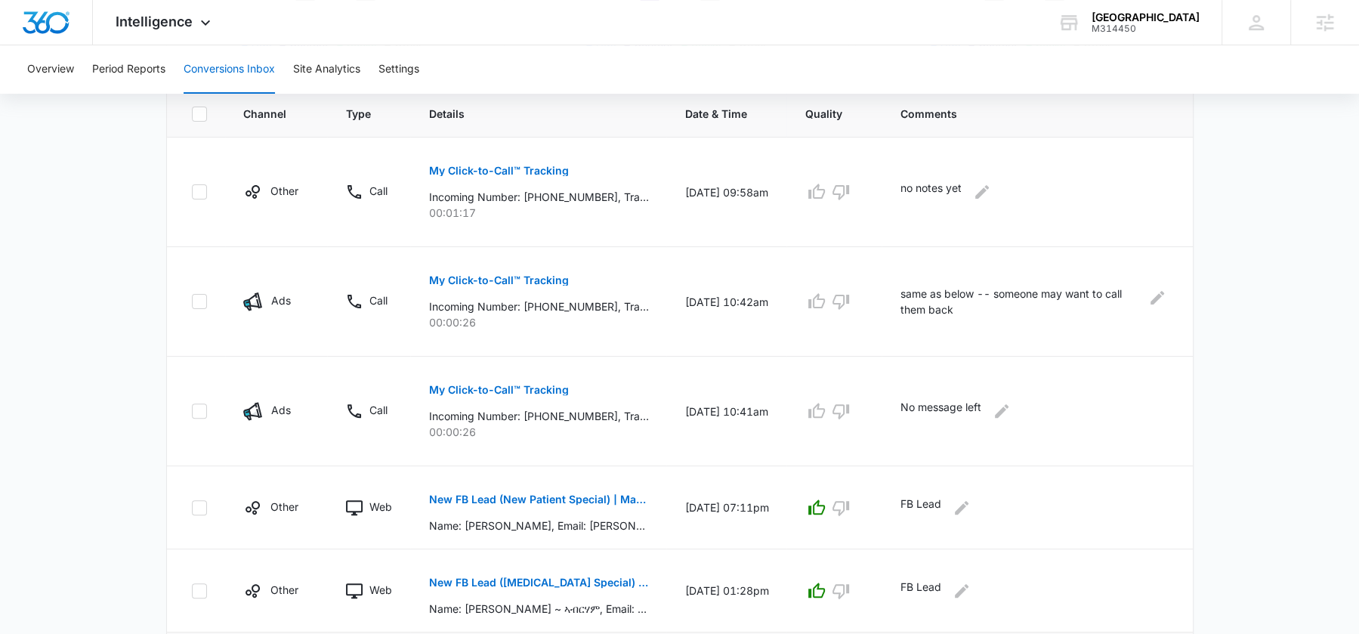
scroll to position [329, 0]
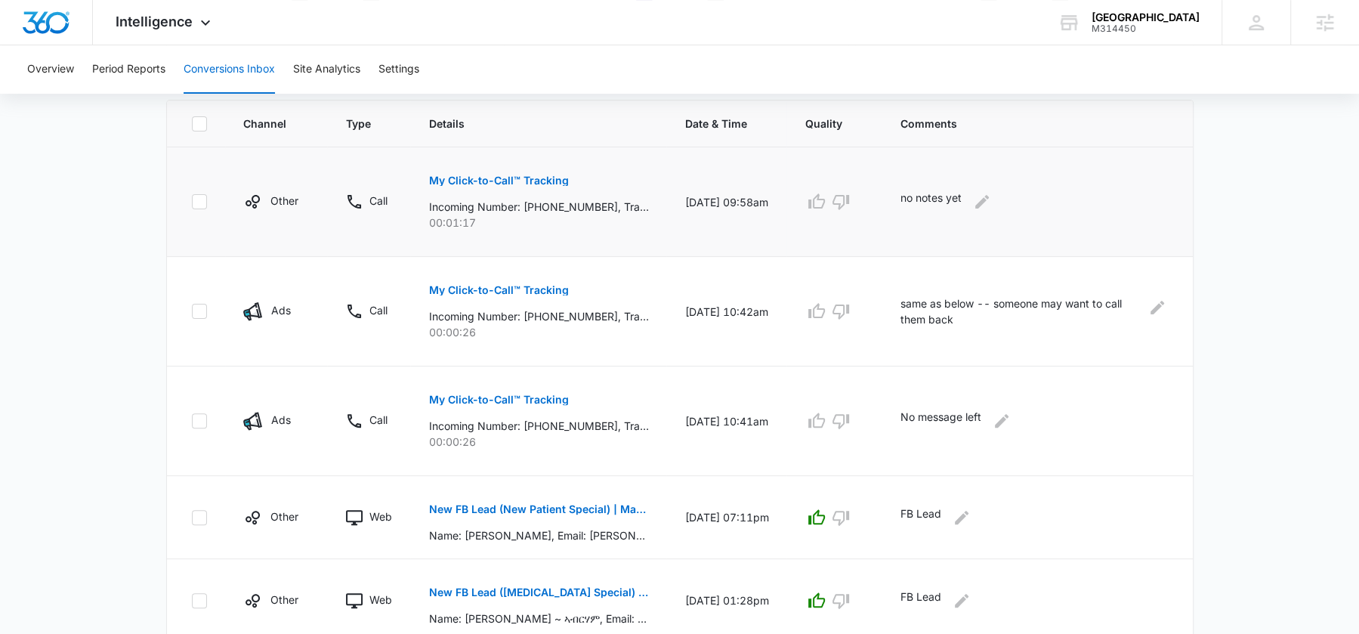
click at [548, 211] on p "Incoming Number: +15192009291, Tracking Number: +18337597804, Ring To: +1226946…" at bounding box center [538, 207] width 220 height 16
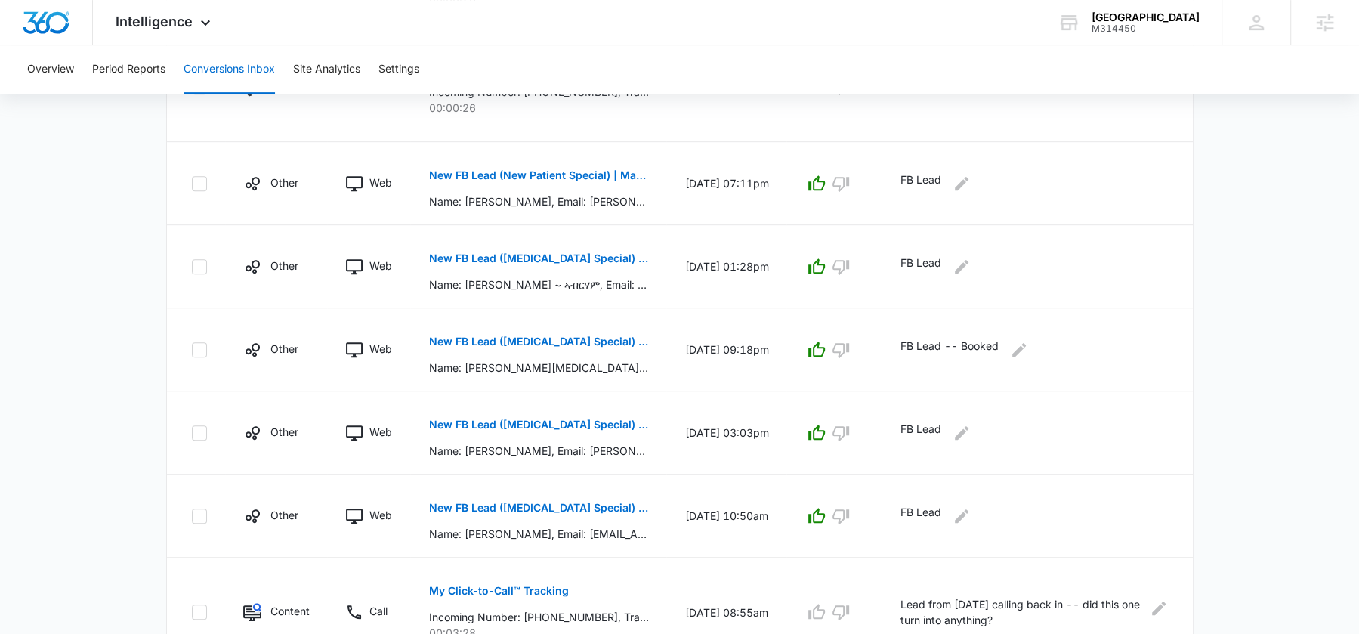
scroll to position [666, 0]
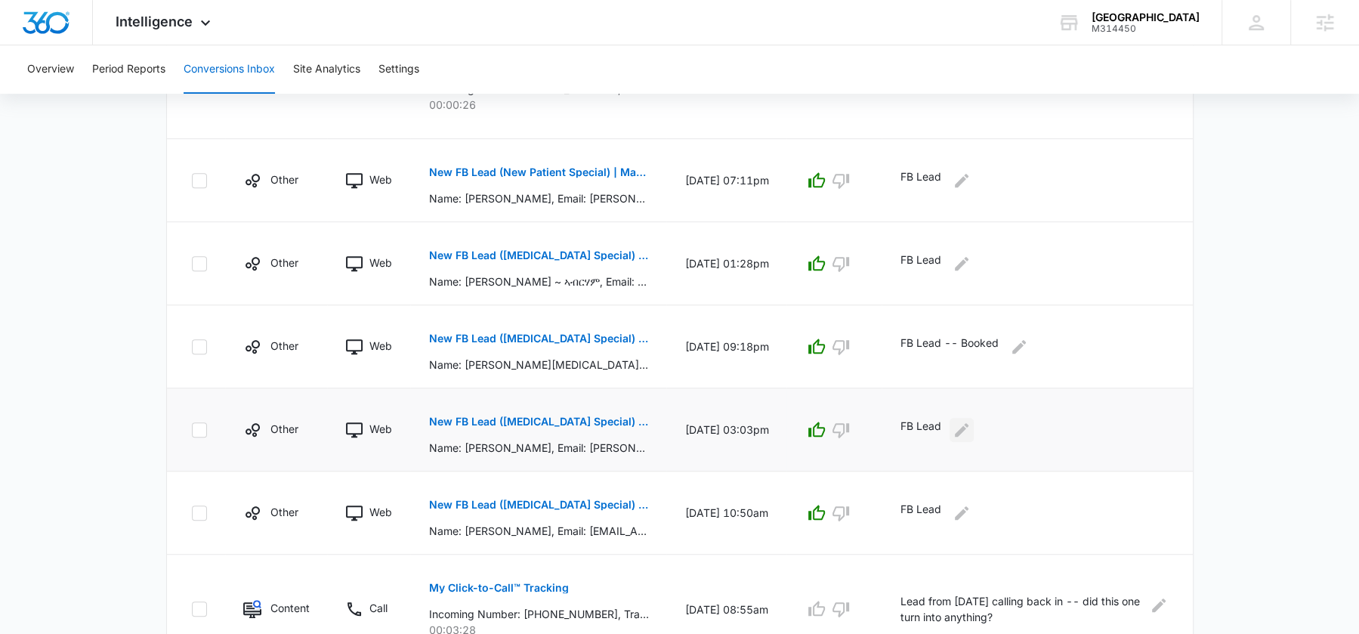
click at [968, 425] on icon "Edit Comments" at bounding box center [962, 430] width 18 height 18
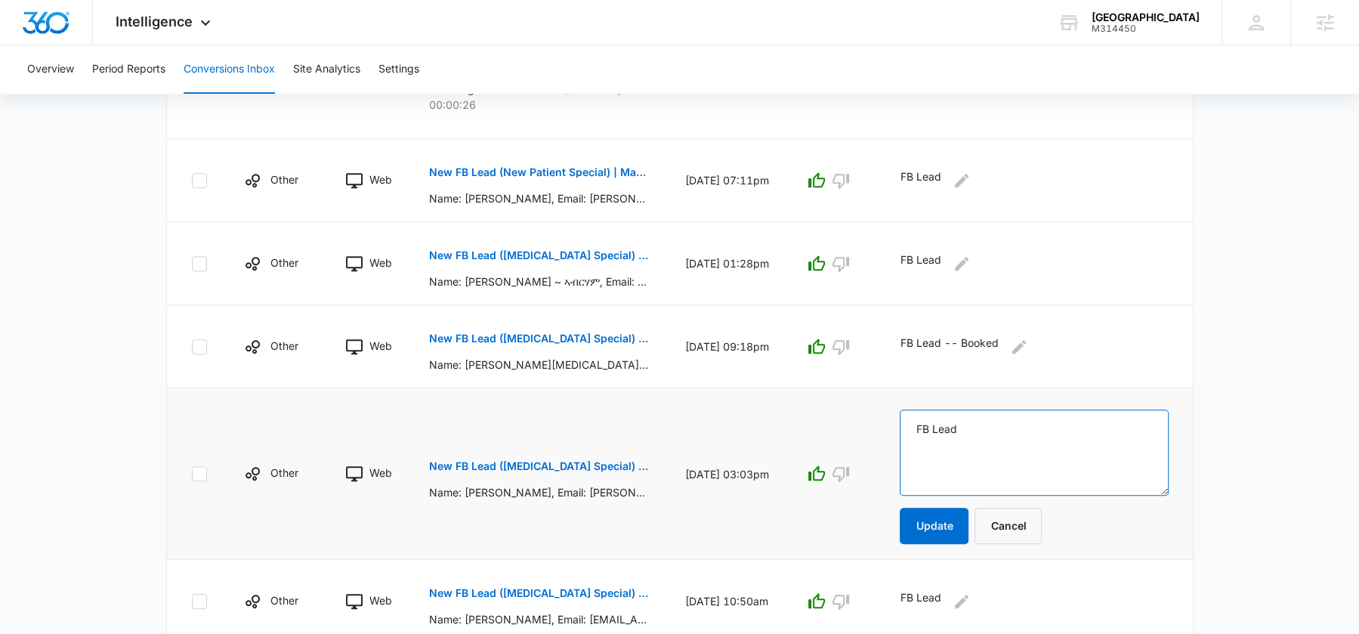
click at [977, 425] on textarea "FB Lead" at bounding box center [1034, 452] width 268 height 86
type textarea "FB Lead -- Booked"
click at [950, 508] on button "Update" at bounding box center [934, 526] width 69 height 36
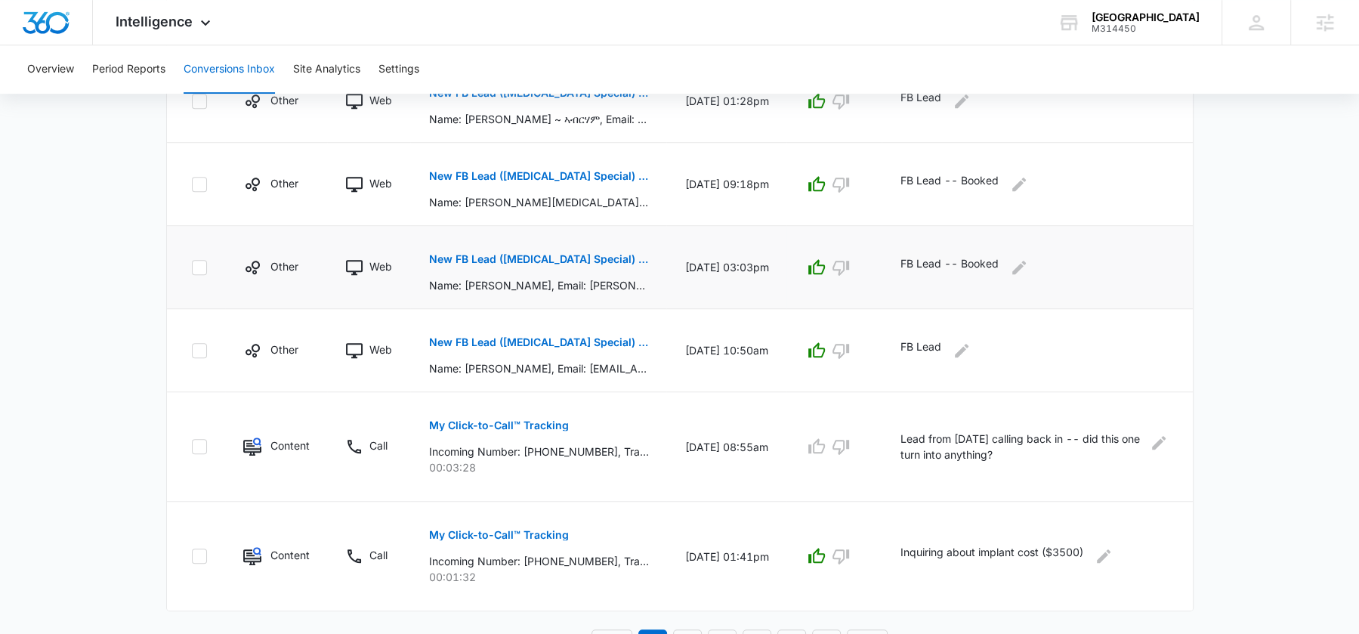
scroll to position [848, 0]
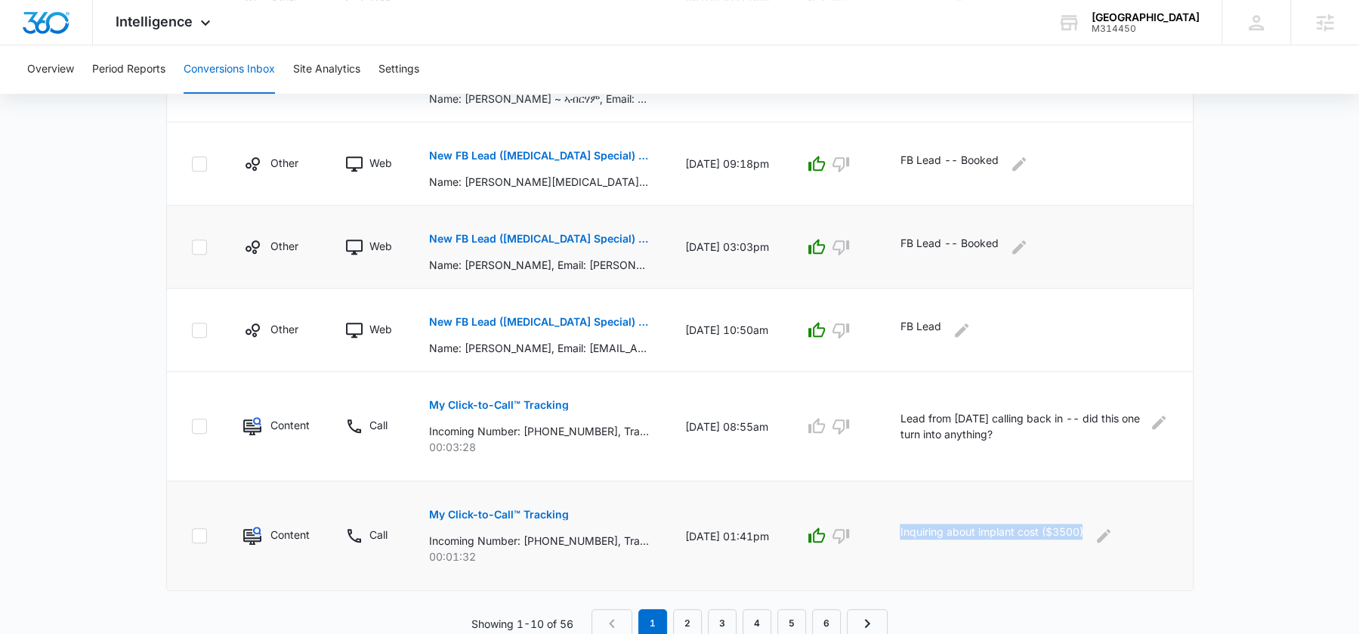
drag, startPoint x: 1096, startPoint y: 530, endPoint x: 915, endPoint y: 532, distance: 181.3
click at [915, 532] on p "Inquiring about implant cost ($3500)" at bounding box center [991, 536] width 183 height 24
click at [691, 623] on link "2" at bounding box center [687, 623] width 29 height 29
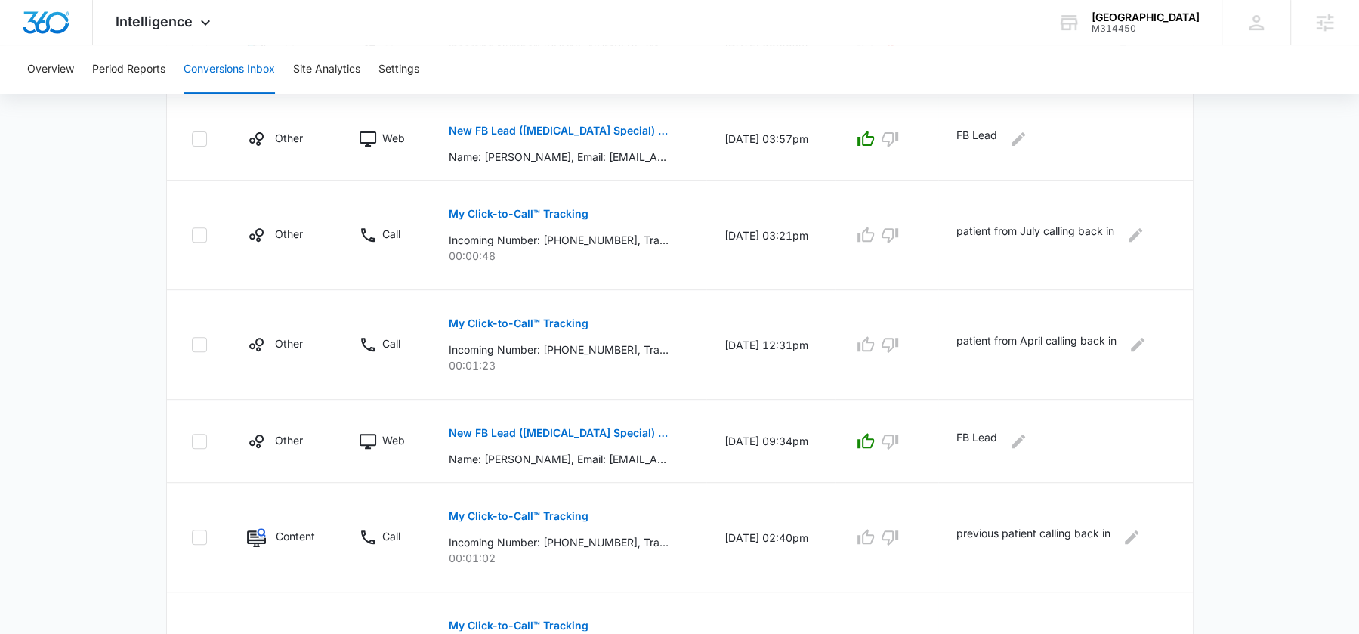
scroll to position [493, 0]
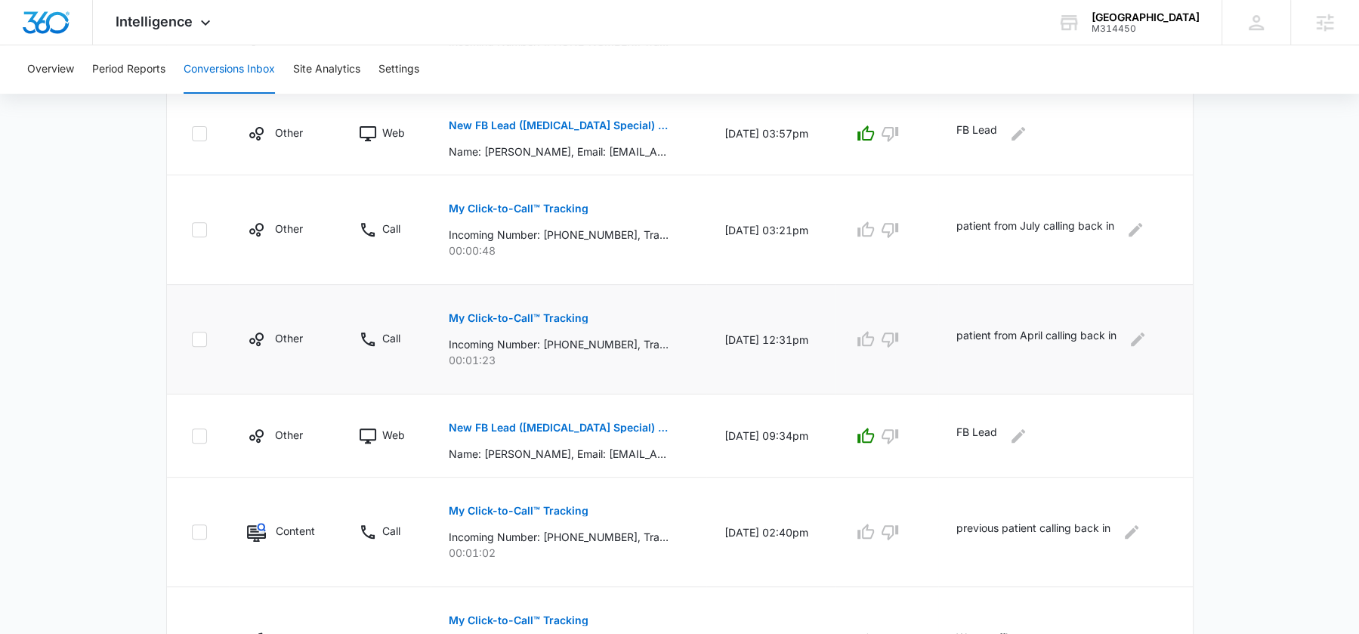
click at [1033, 333] on p "patient from April calling back in" at bounding box center [1036, 339] width 160 height 24
click at [1018, 529] on p "previous patient calling back in" at bounding box center [1033, 532] width 154 height 24
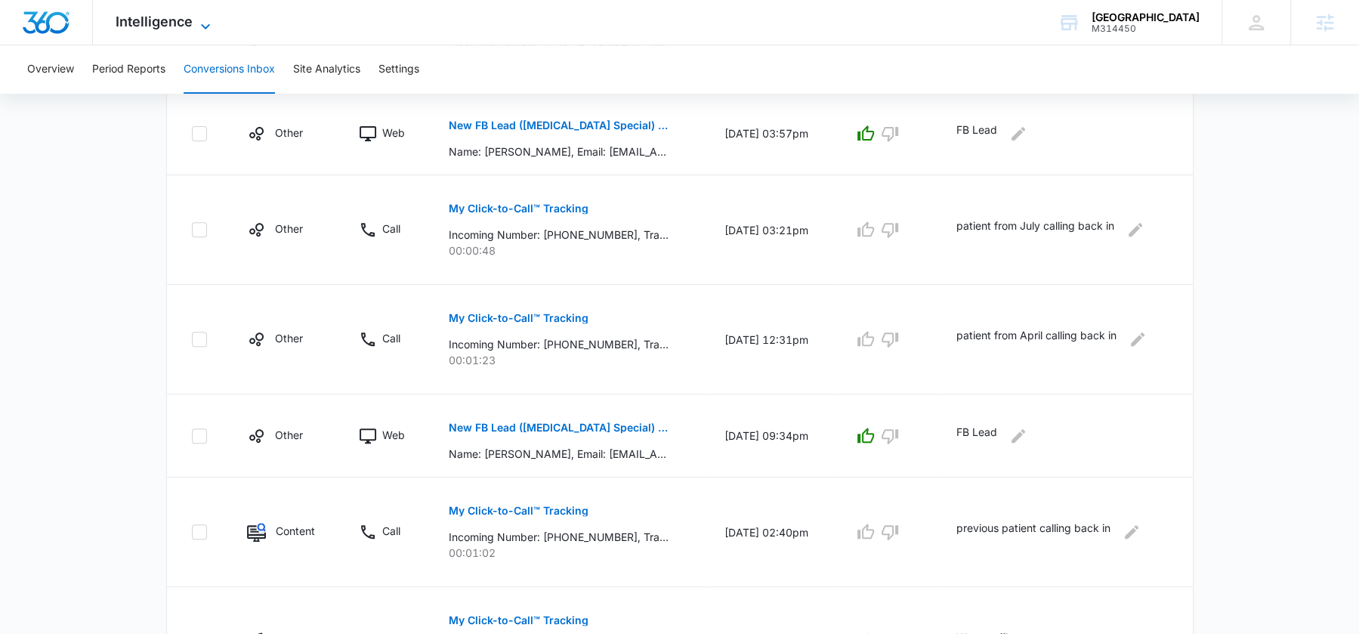
click at [135, 14] on span "Intelligence" at bounding box center [154, 22] width 77 height 16
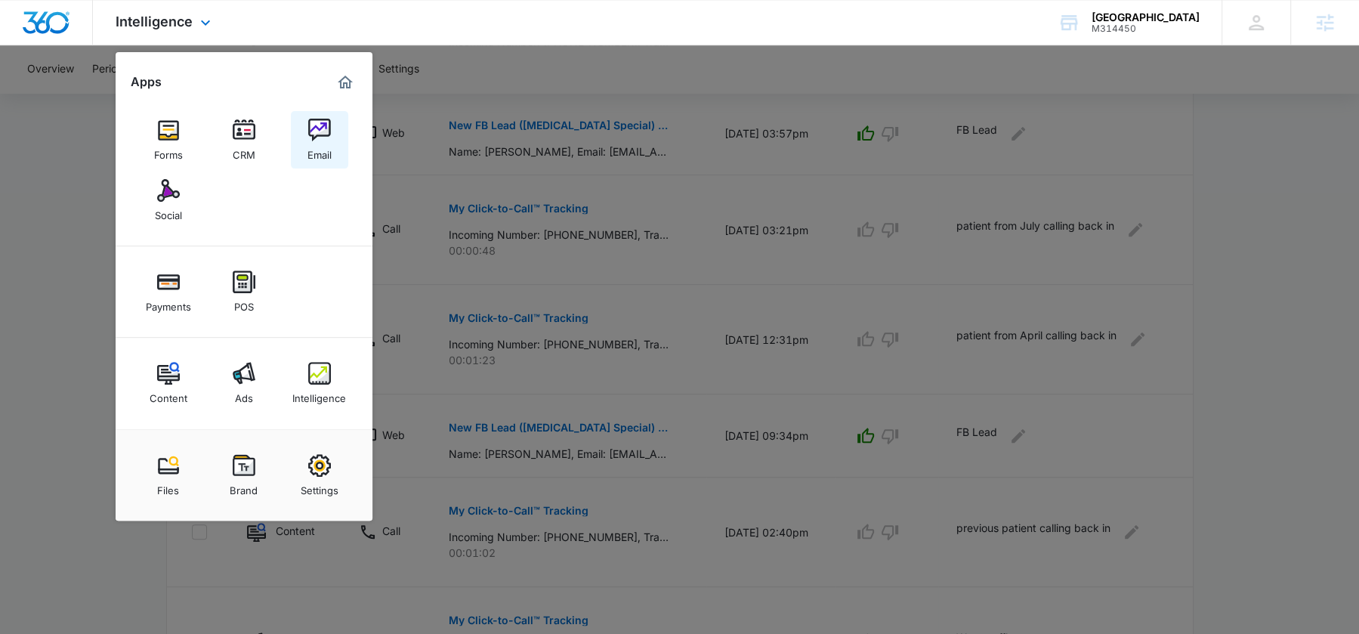
click at [326, 137] on img at bounding box center [319, 130] width 23 height 23
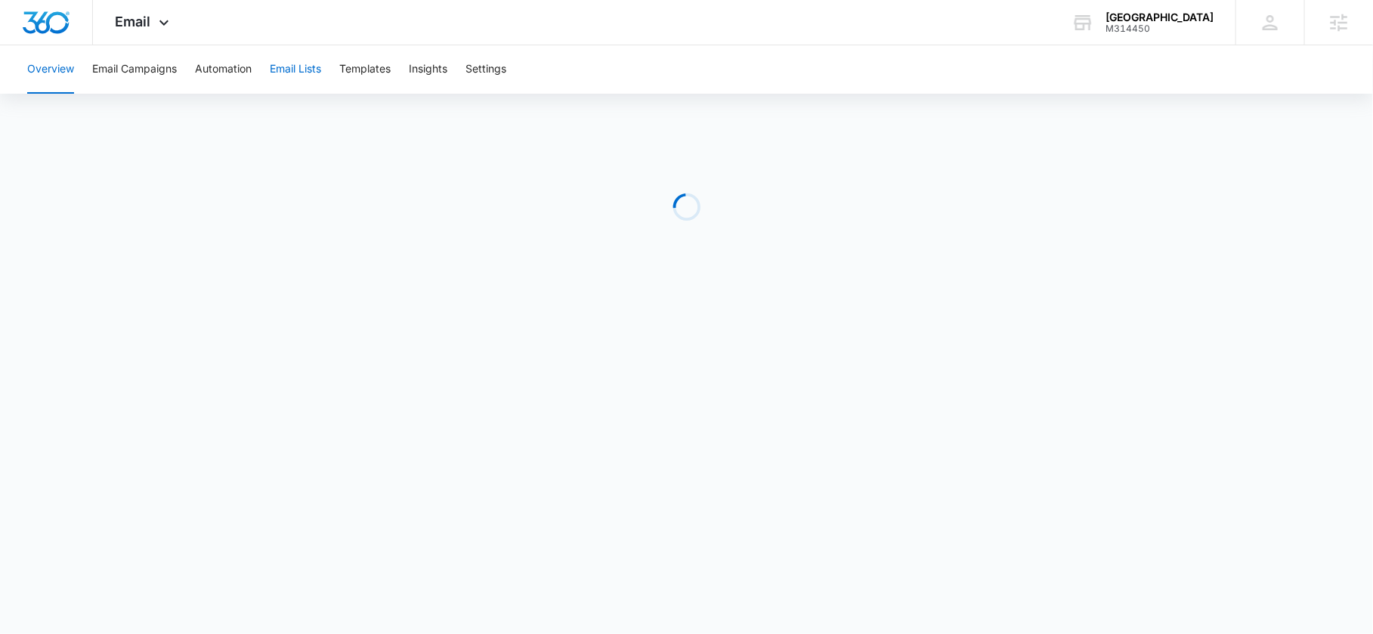
click at [319, 65] on button "Email Lists" at bounding box center [295, 69] width 51 height 48
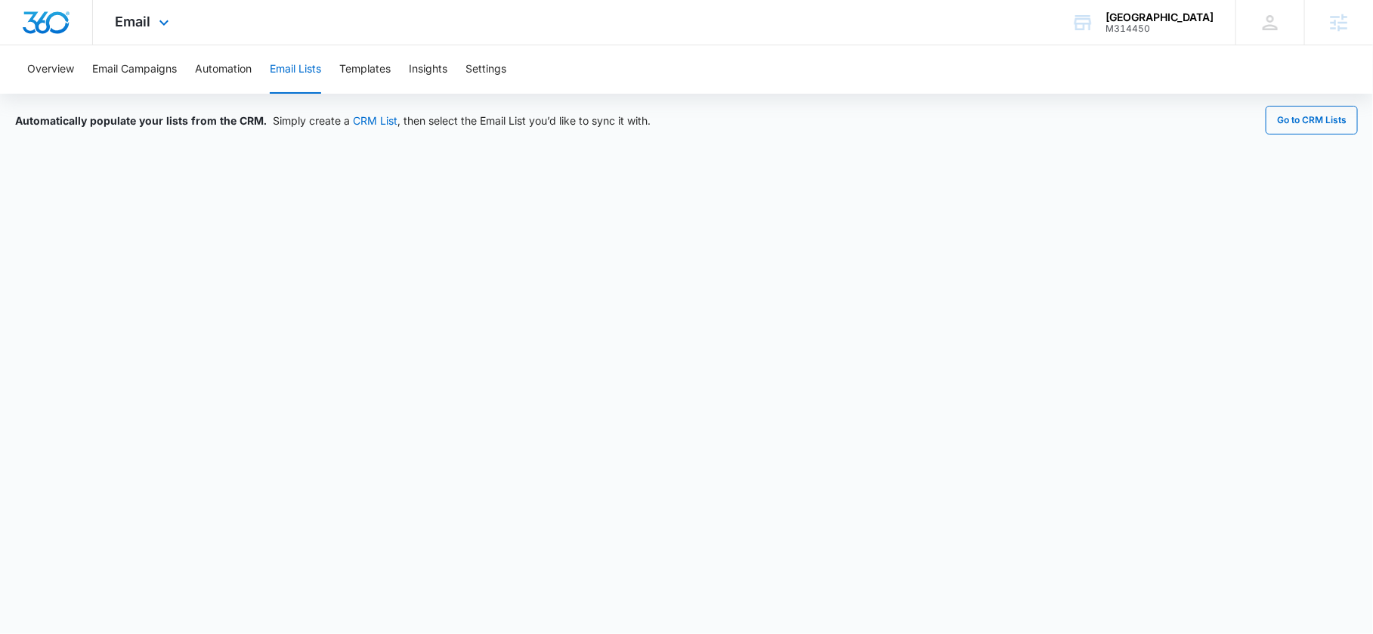
click at [153, 16] on div "Email Apps Forms CRM Email Social Payments POS Content Ads Intelligence Files B…" at bounding box center [144, 22] width 103 height 45
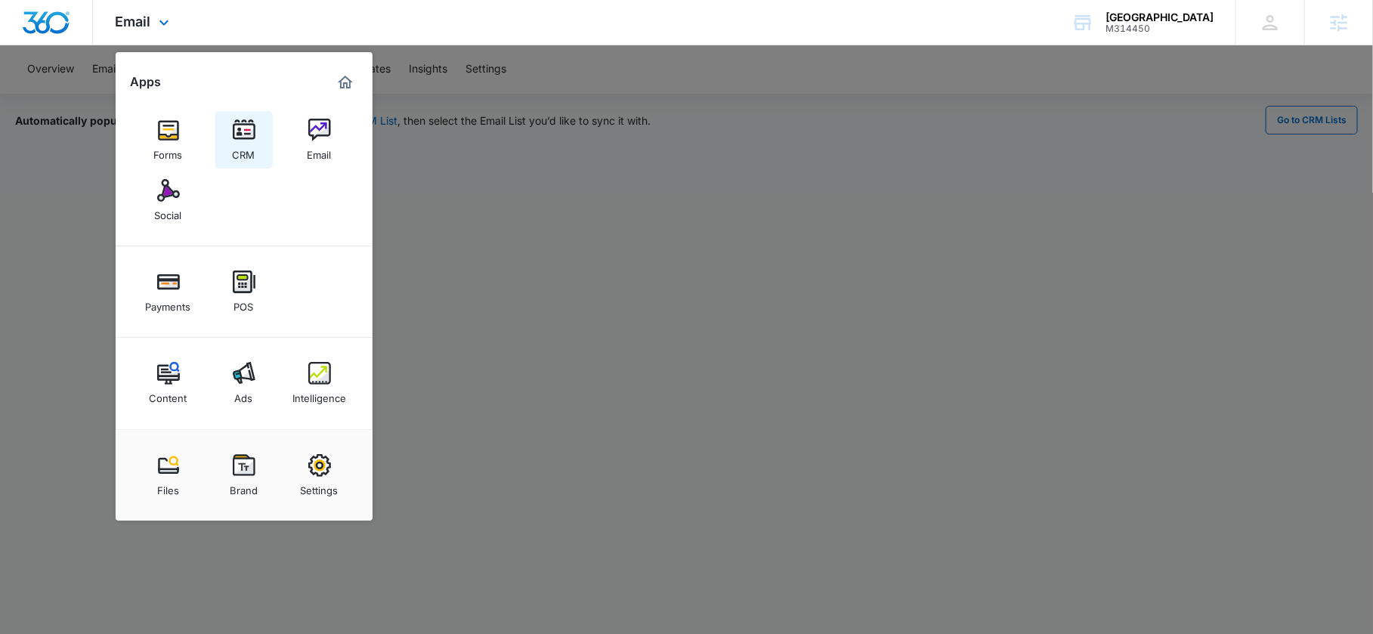
click at [255, 141] on link "CRM" at bounding box center [243, 139] width 57 height 57
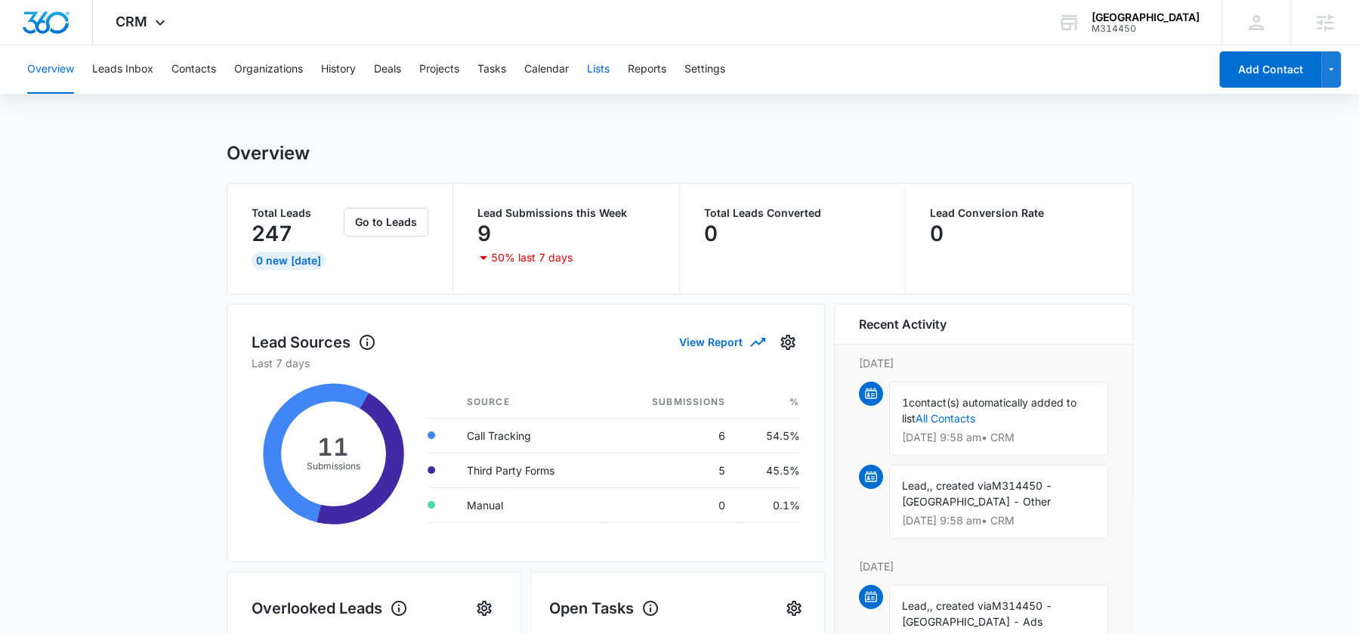
click at [593, 79] on button "Lists" at bounding box center [598, 69] width 23 height 48
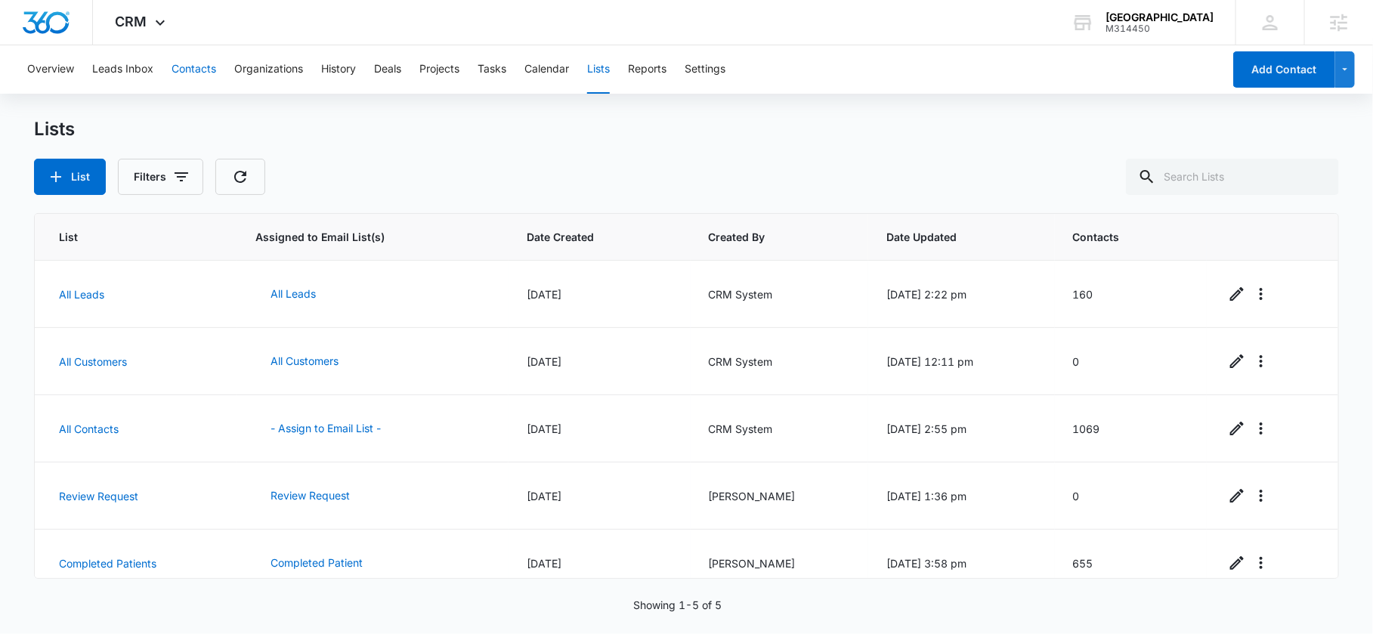
click at [186, 72] on button "Contacts" at bounding box center [193, 69] width 45 height 48
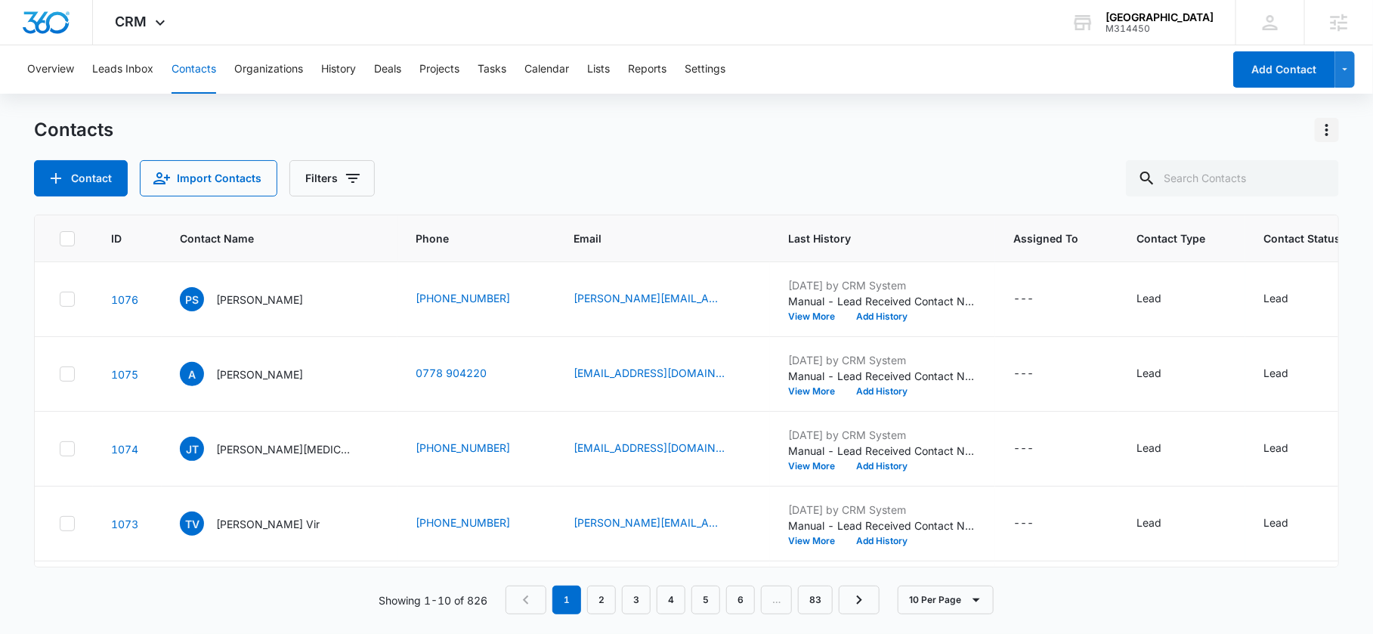
click at [1330, 132] on icon "Actions" at bounding box center [1327, 130] width 18 height 18
click at [1240, 193] on div "Import Contacts" at bounding box center [1252, 195] width 100 height 11
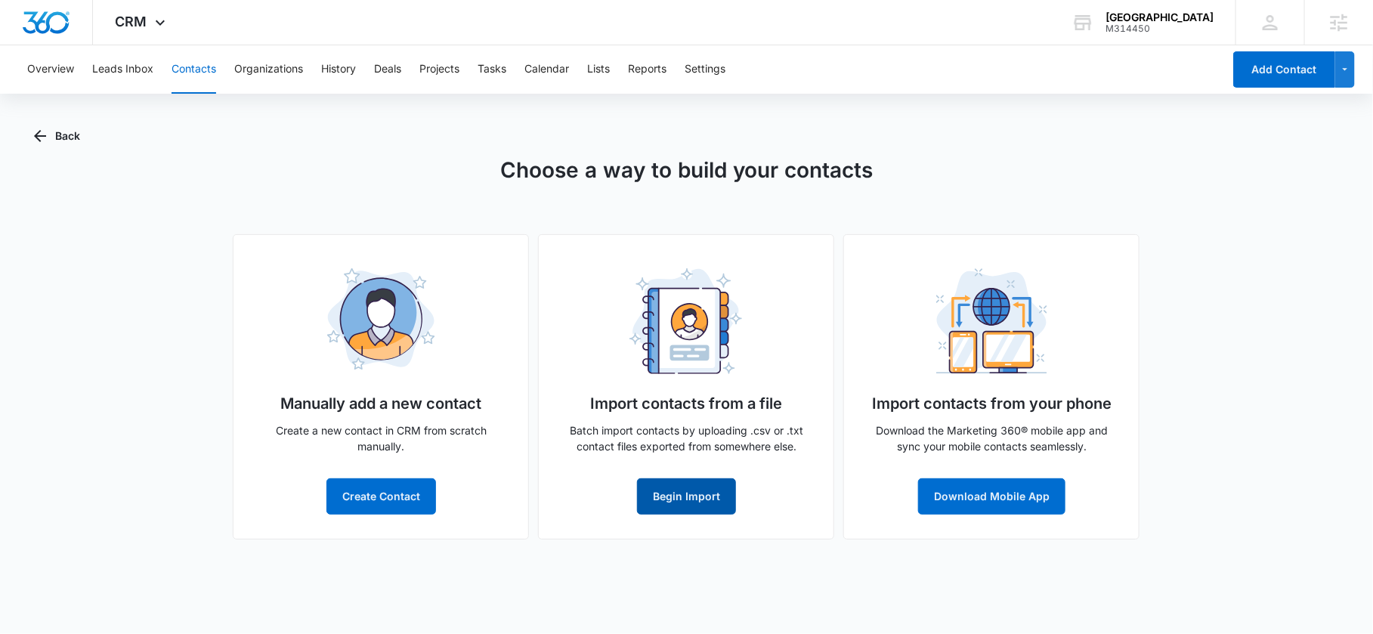
click at [663, 505] on button "Begin Import" at bounding box center [686, 496] width 99 height 36
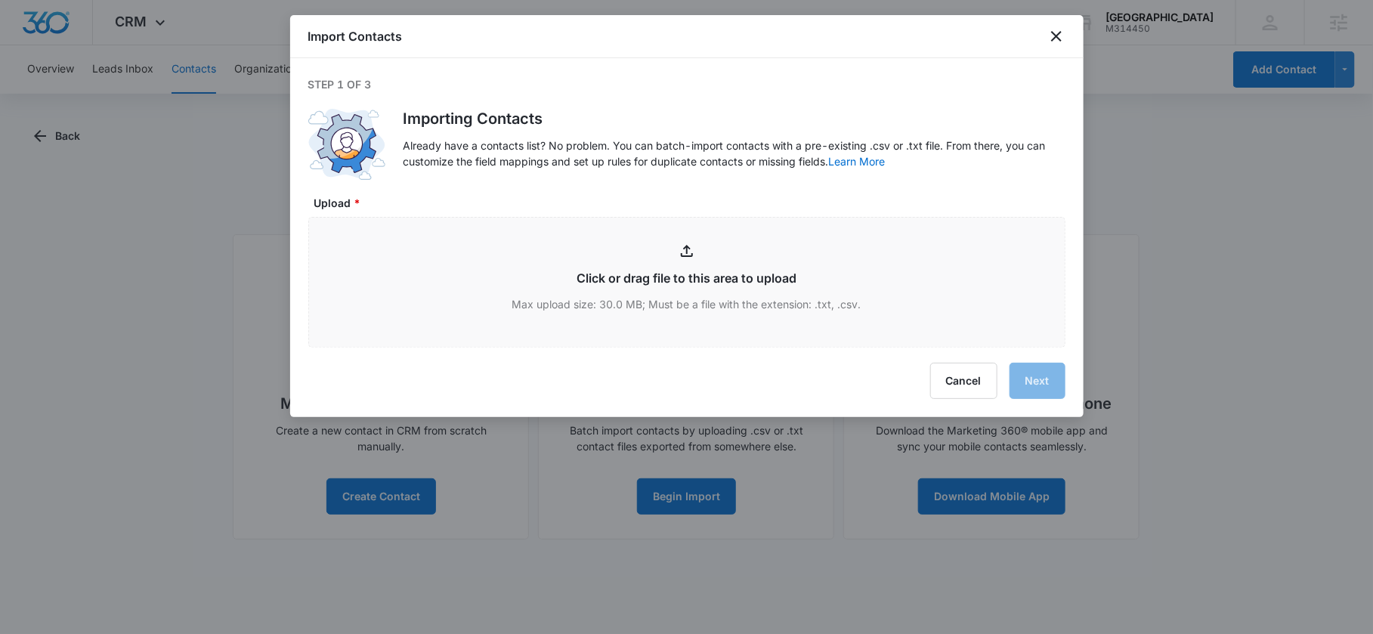
type input "C:\fakepath\EMAILS for AUGUST.xlsx - Sheet1.csv"
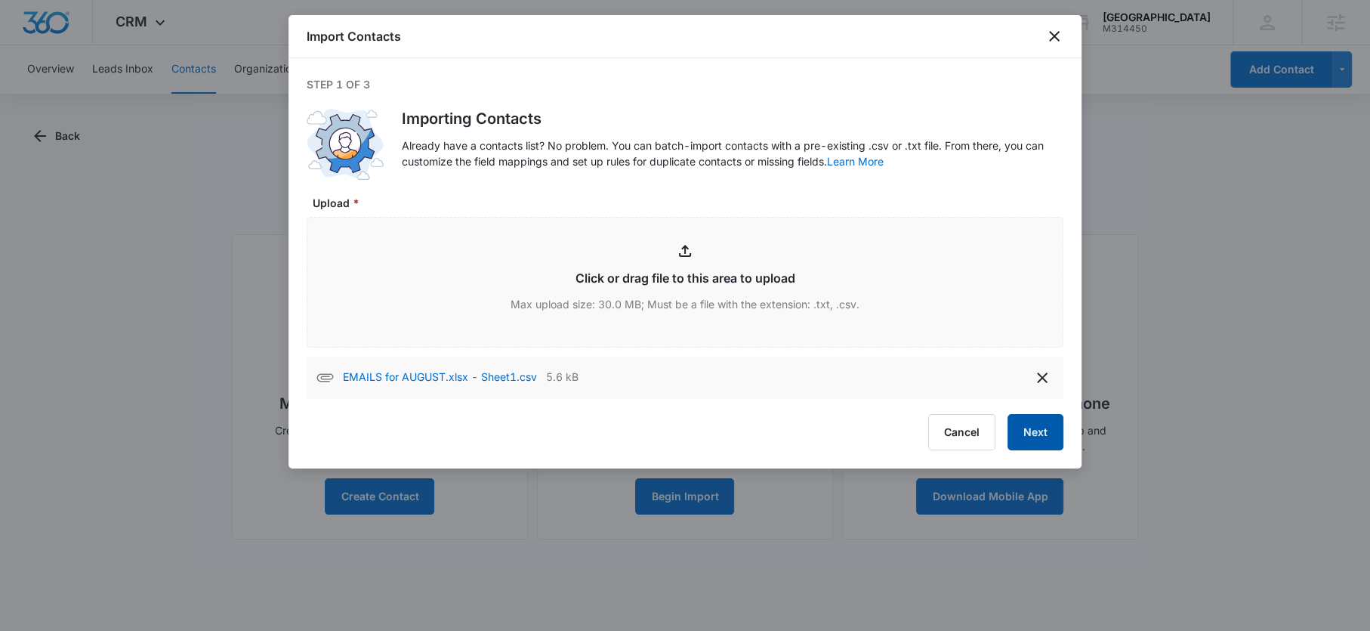
click at [1031, 440] on button "Next" at bounding box center [1036, 432] width 56 height 36
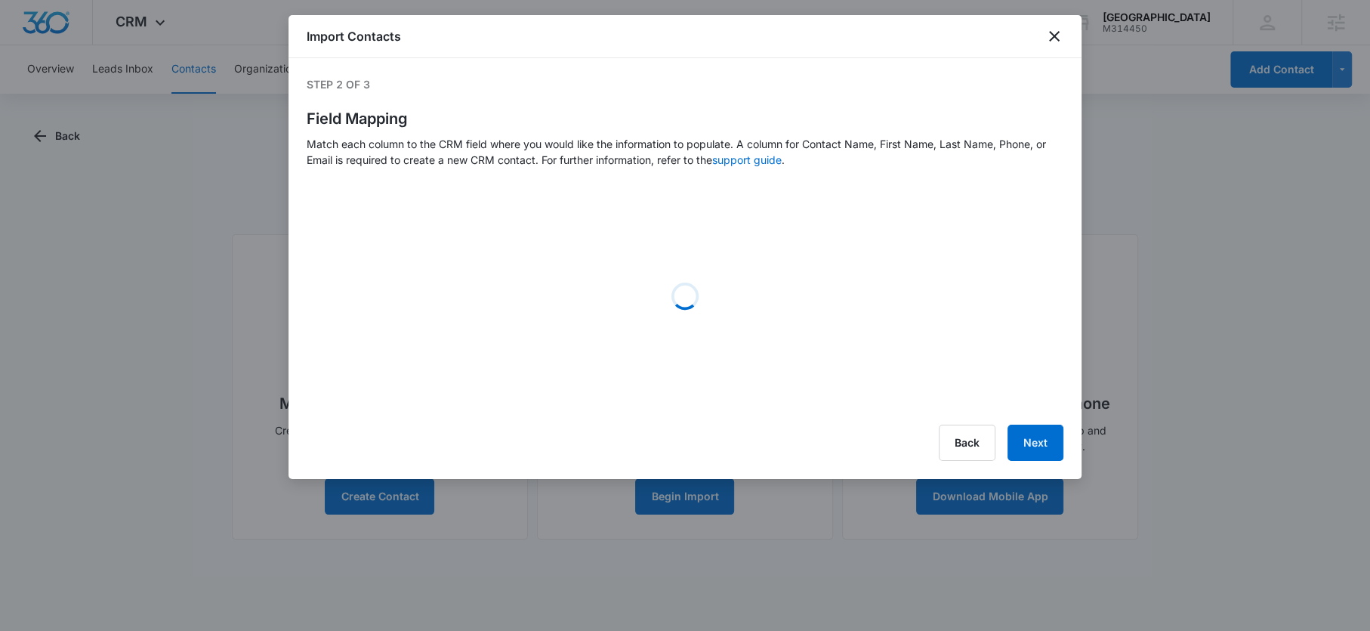
select select "name"
select select "ipAddress"
select select "185"
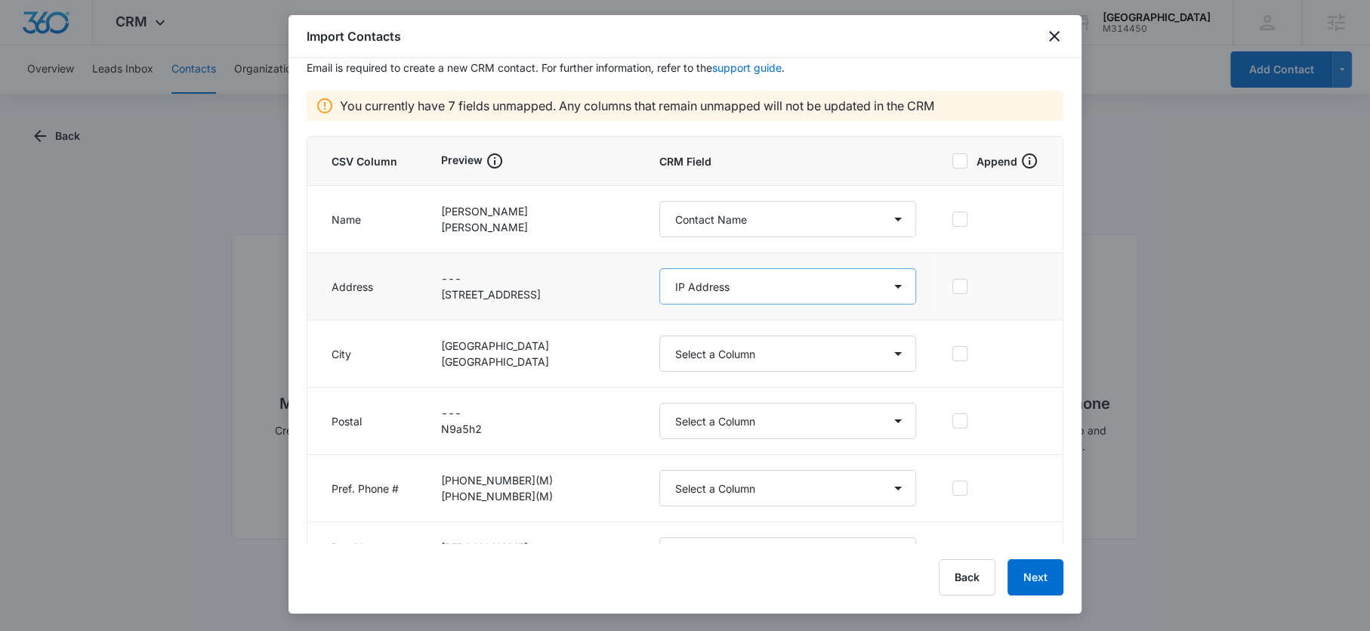
scroll to position [97, 0]
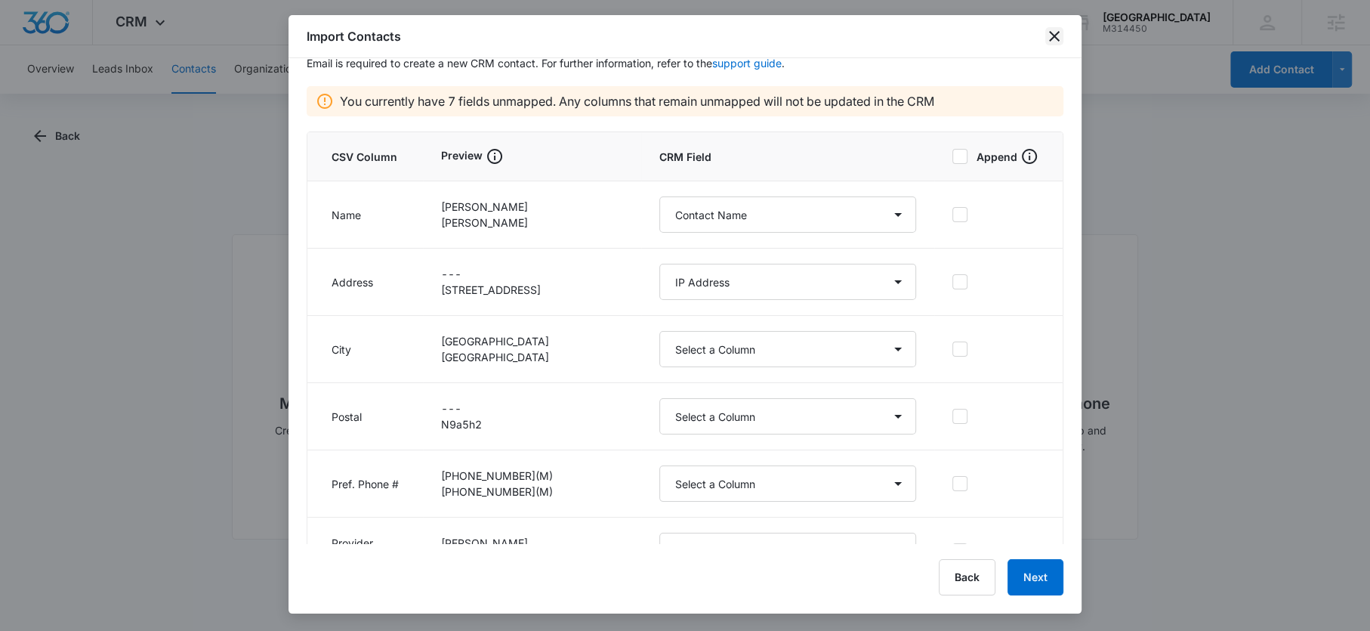
click at [1056, 37] on icon "close" at bounding box center [1054, 36] width 11 height 11
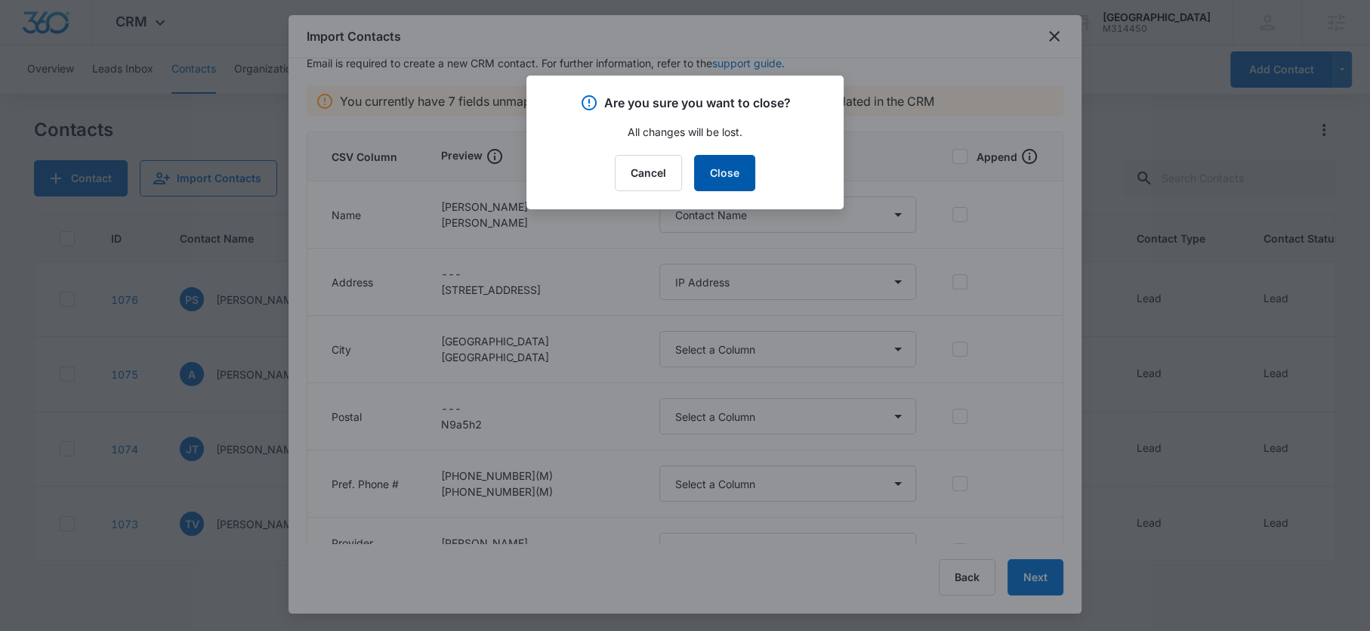
click at [708, 178] on button "Close" at bounding box center [724, 173] width 61 height 36
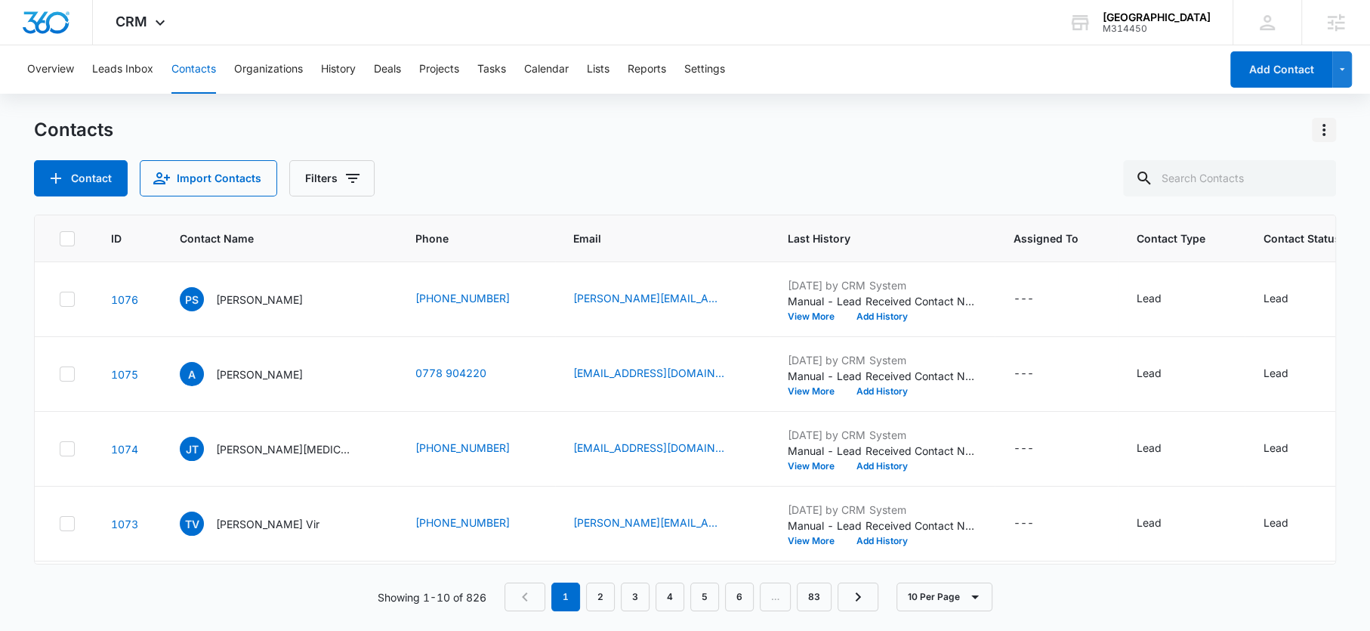
click at [1323, 128] on icon "Actions" at bounding box center [1324, 130] width 18 height 18
click at [1252, 205] on button "Import Contacts" at bounding box center [1258, 195] width 154 height 23
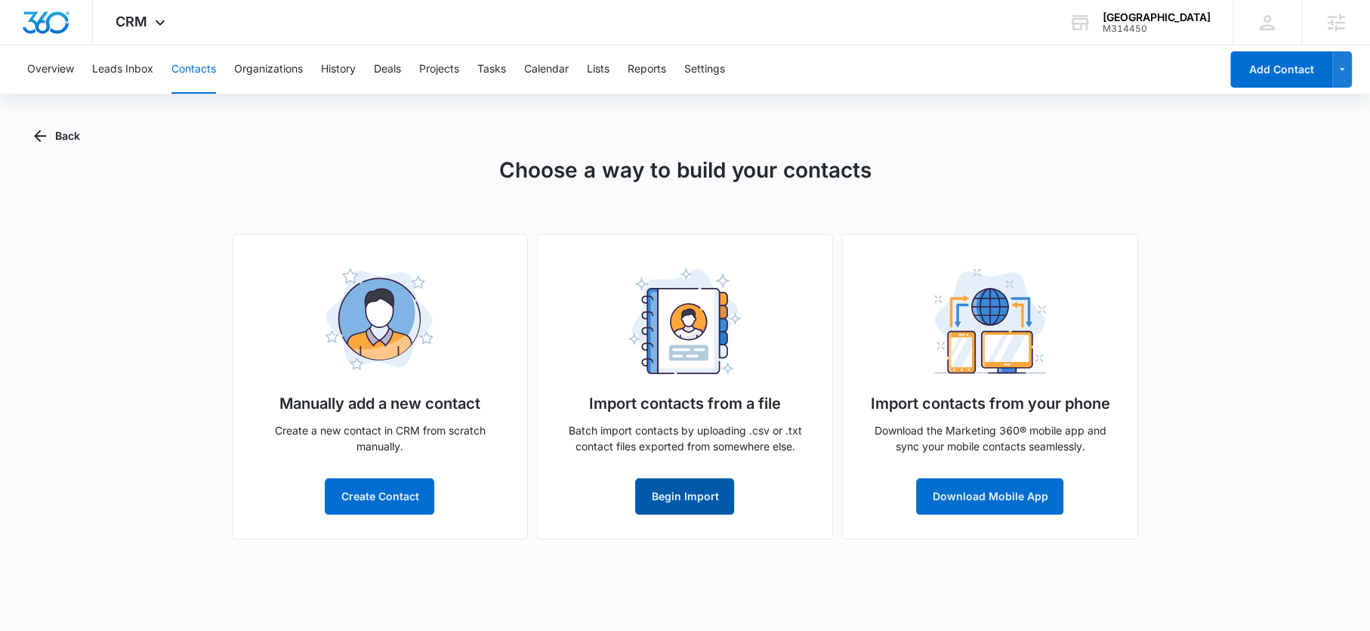
click at [659, 494] on button "Begin Import" at bounding box center [684, 496] width 99 height 36
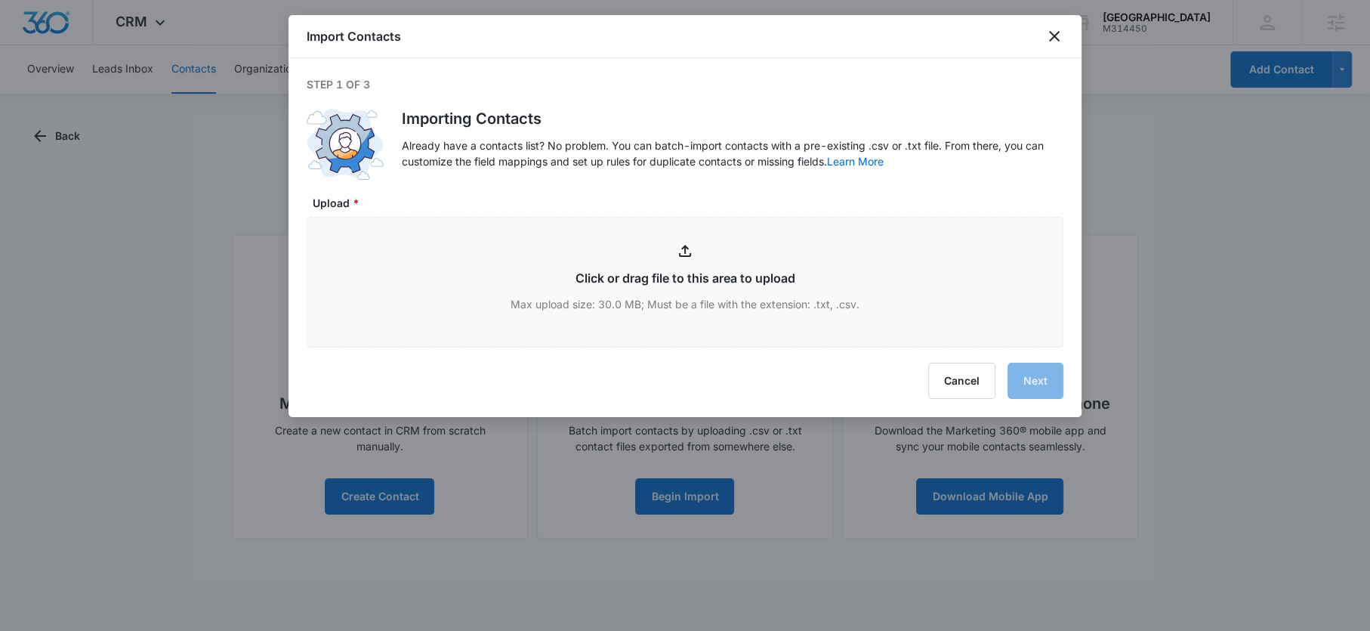
type input "C:\fakepath\EMAILS for AUGUST.xlsx - Sheet1 (1).csv"
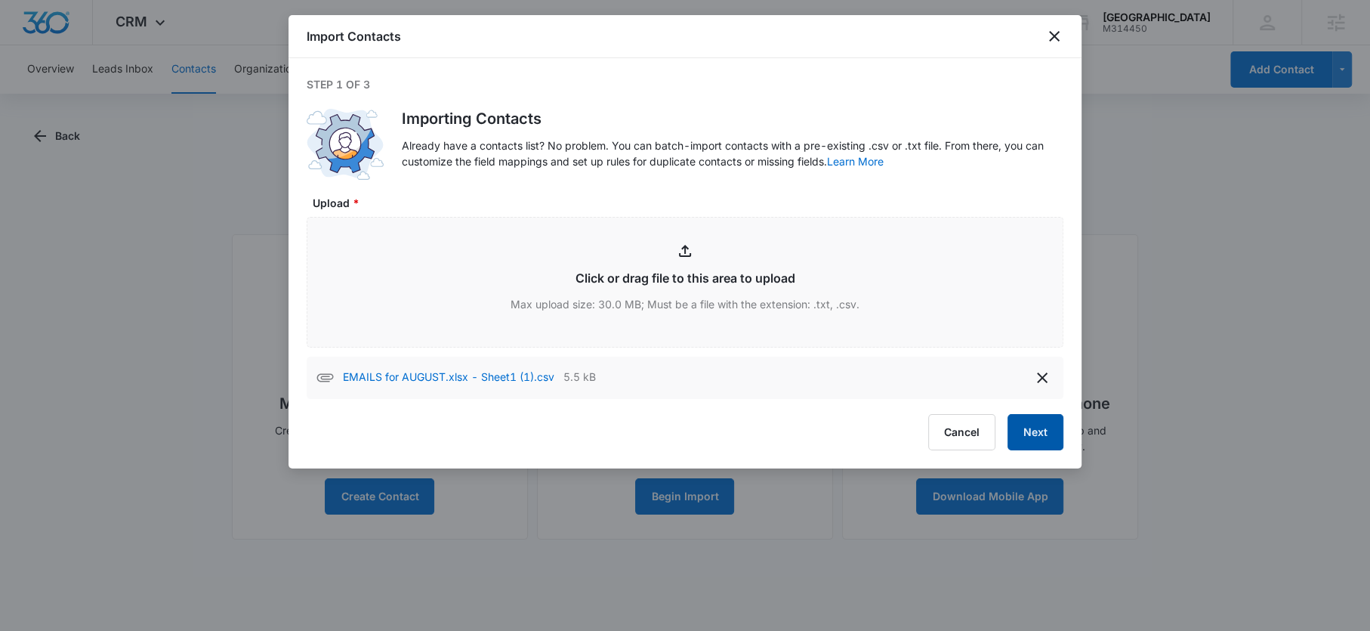
click at [1035, 431] on button "Next" at bounding box center [1036, 432] width 56 height 36
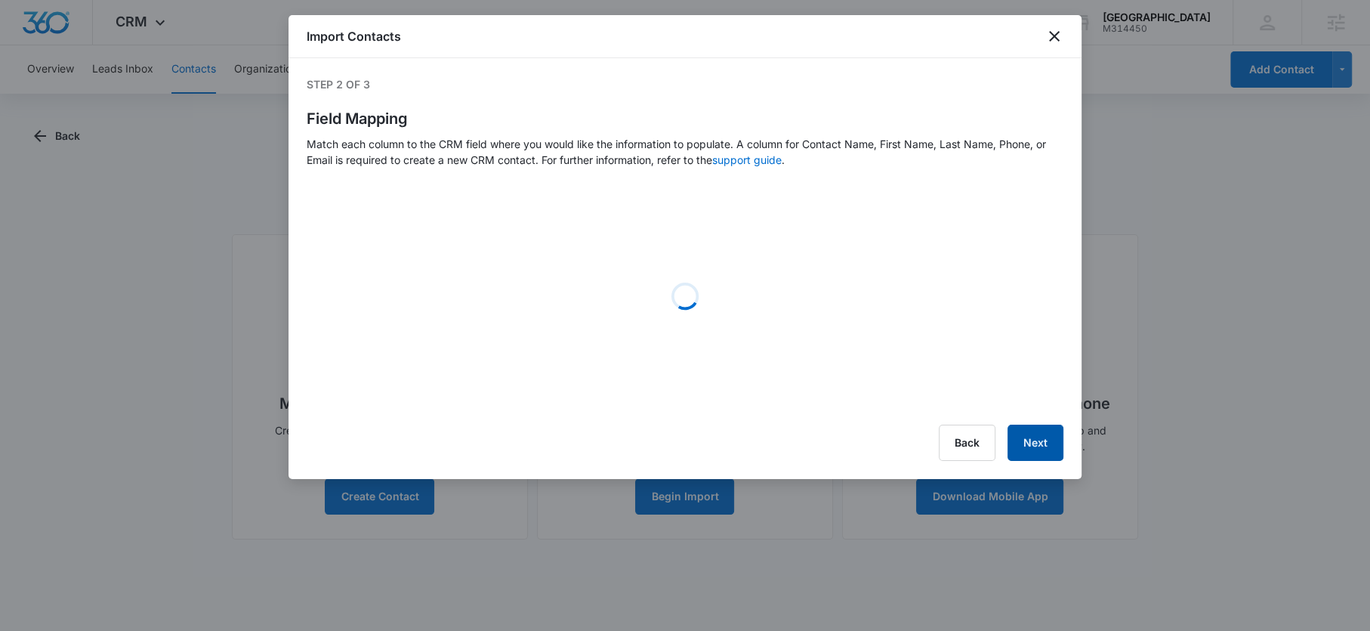
select select "ipAddress"
select select "78"
select select "79"
select select "185"
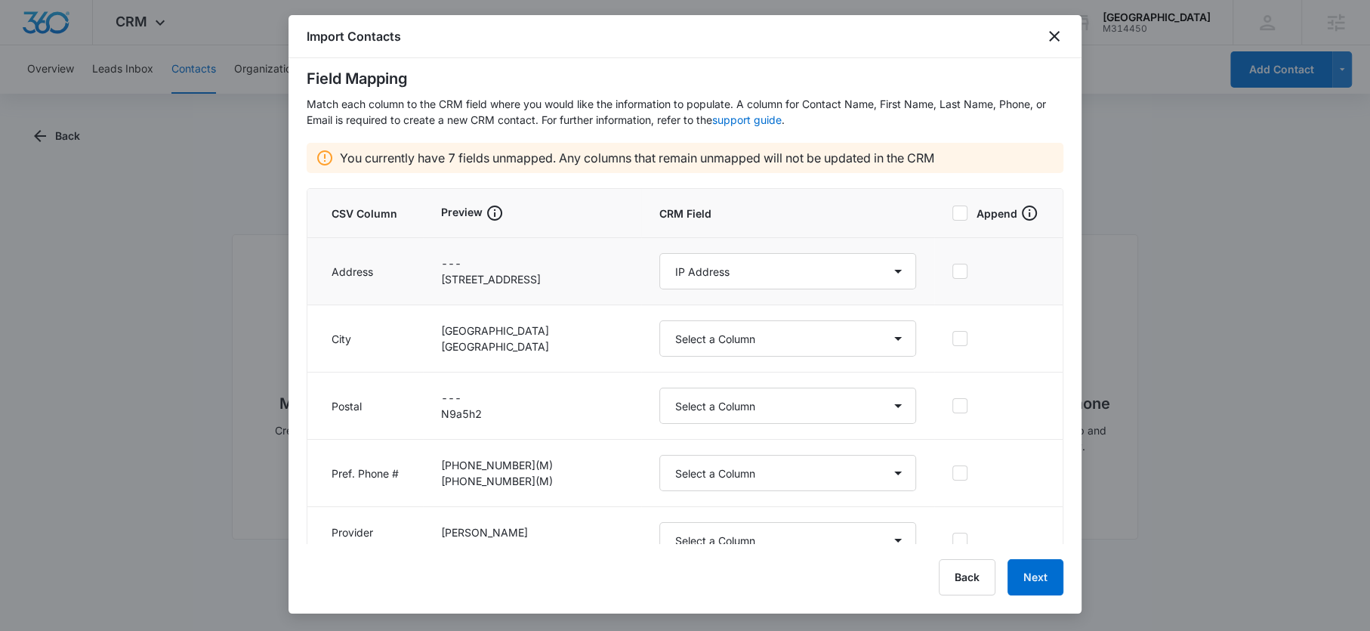
scroll to position [44, 0]
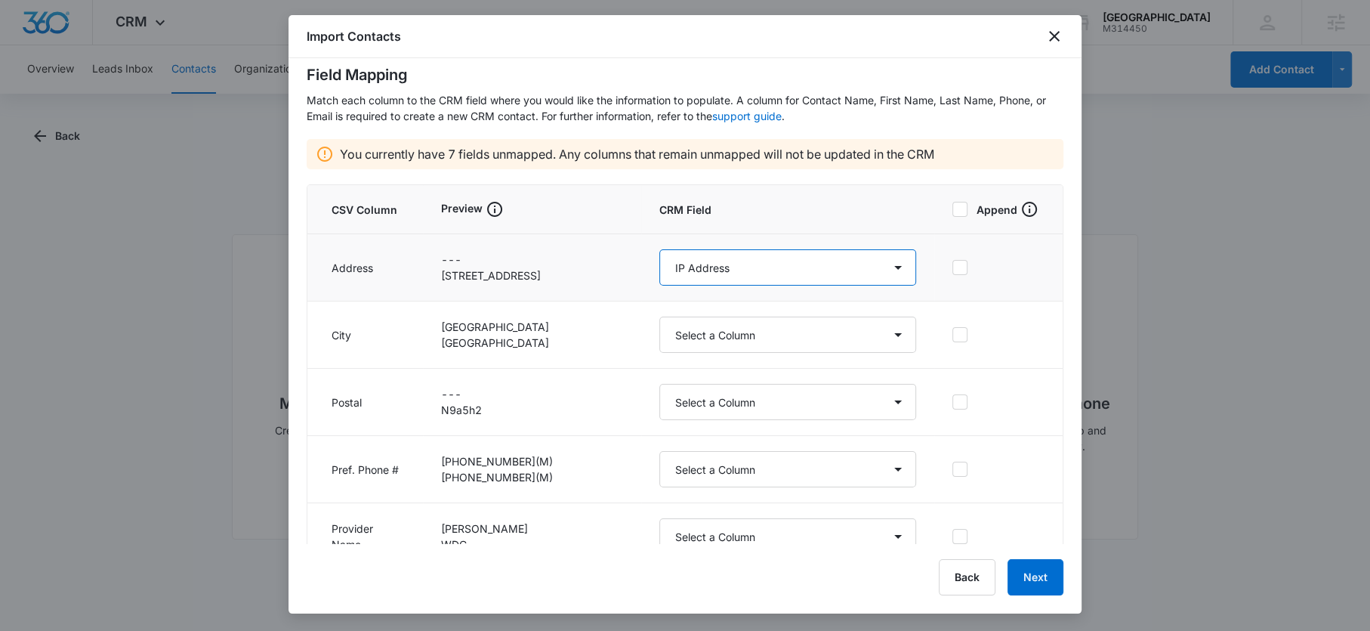
click at [746, 277] on select "Select a Column Address/City Address/Country Address/State Address/Street Addre…" at bounding box center [788, 267] width 257 height 36
select select "187"
click at [660, 249] on select "Select a Column Address/City Address/Country Address/State Address/Street Addre…" at bounding box center [788, 267] width 257 height 36
click at [660, 323] on select "Select a Column Address/City Address/Country Address/State Address/Street Addre…" at bounding box center [788, 335] width 257 height 36
select select "188"
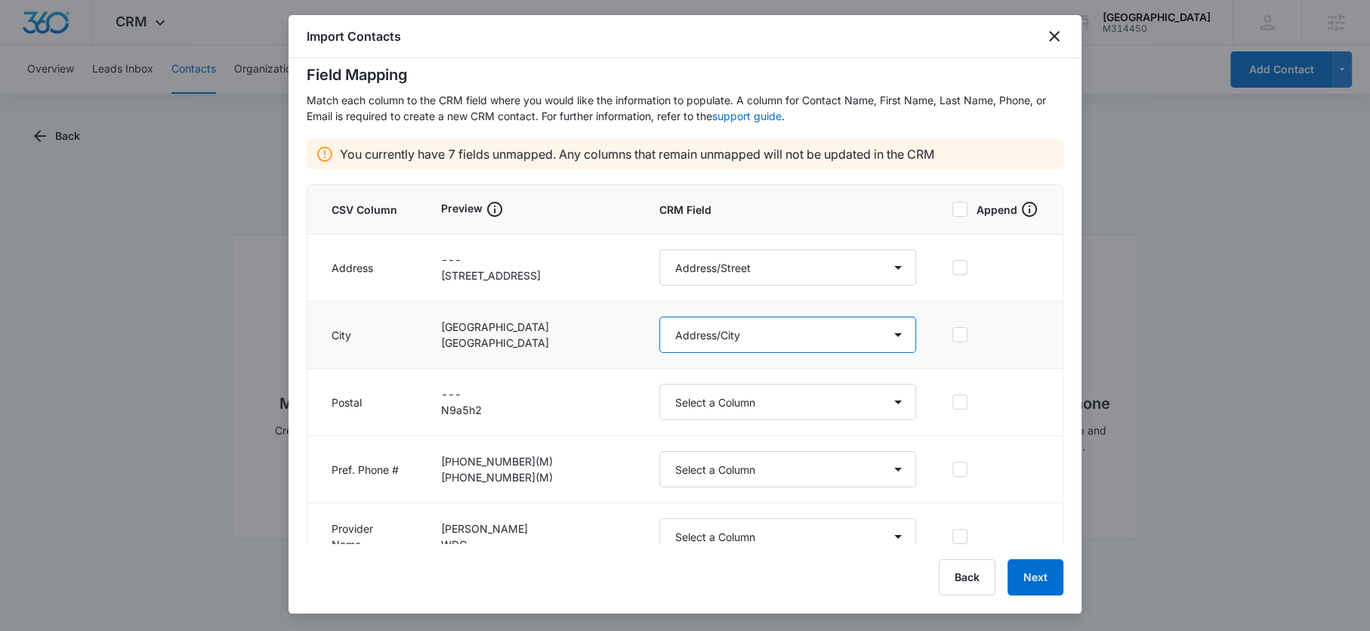
click at [660, 317] on select "Select a Column Address/City Address/Country Address/State Address/Street Addre…" at bounding box center [788, 335] width 257 height 36
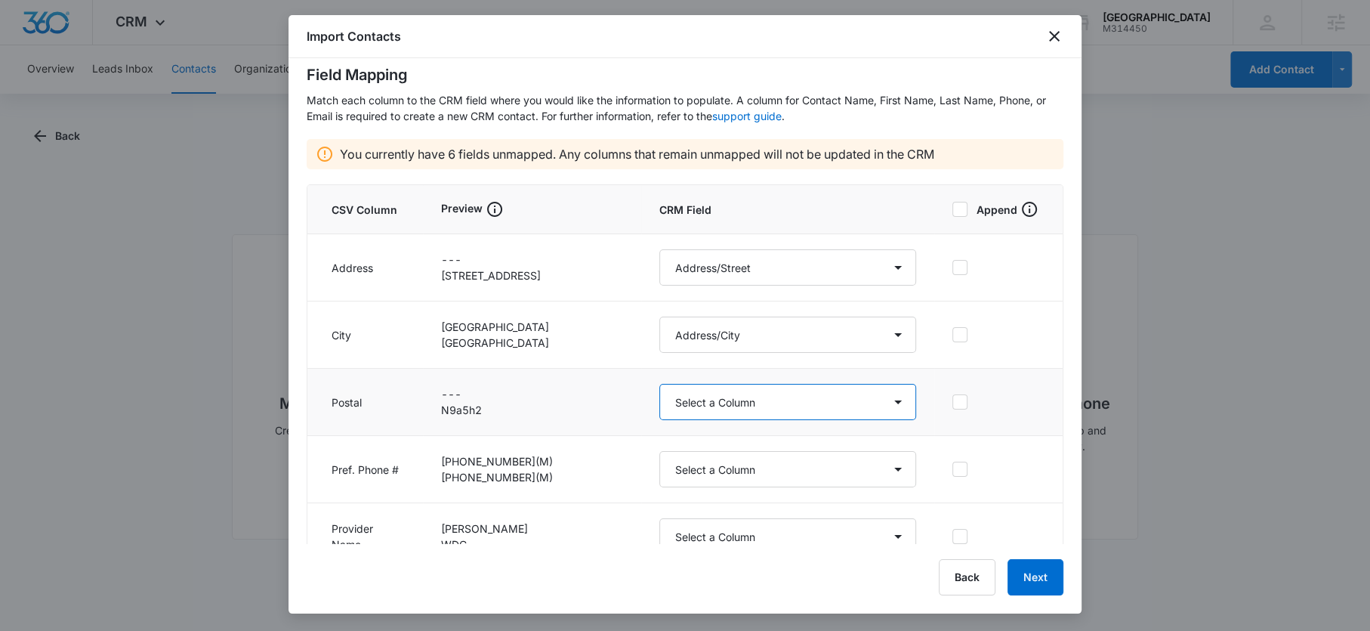
click at [678, 400] on select "Select a Column Address/City Address/Country Address/State Address/Street Addre…" at bounding box center [788, 402] width 257 height 36
select select "190"
click at [660, 384] on select "Select a Column Address/City Address/Country Address/State Address/Street Addre…" at bounding box center [788, 402] width 257 height 36
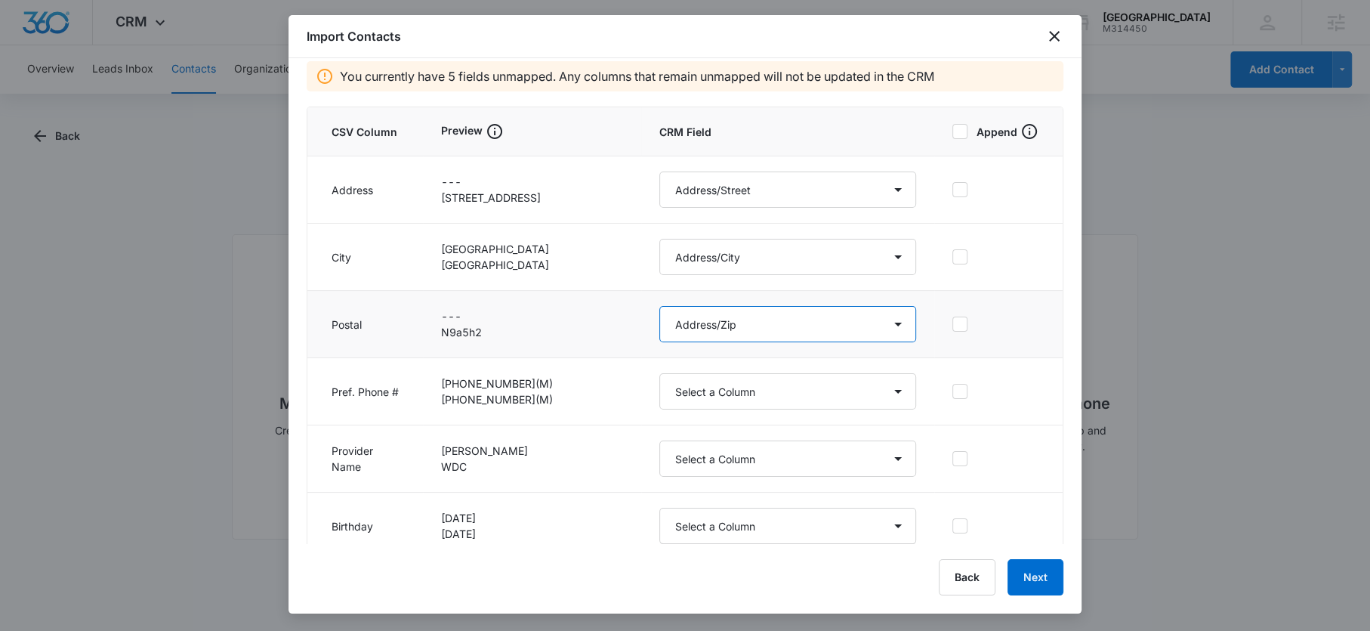
scroll to position [136, 0]
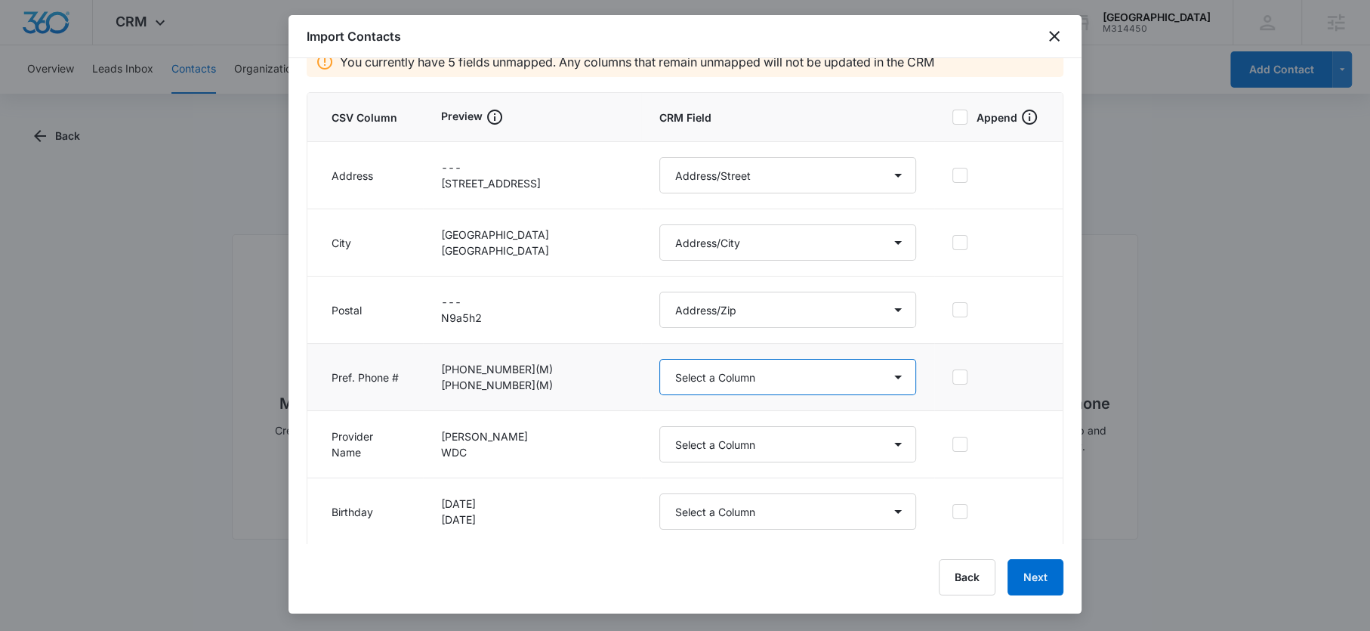
click at [686, 367] on select "Select a Column Address/City Address/Country Address/State Address/Street Addre…" at bounding box center [788, 377] width 257 height 36
select select "184"
click at [660, 359] on select "Select a Column Address/City Address/Country Address/State Address/Street Addre…" at bounding box center [788, 377] width 257 height 36
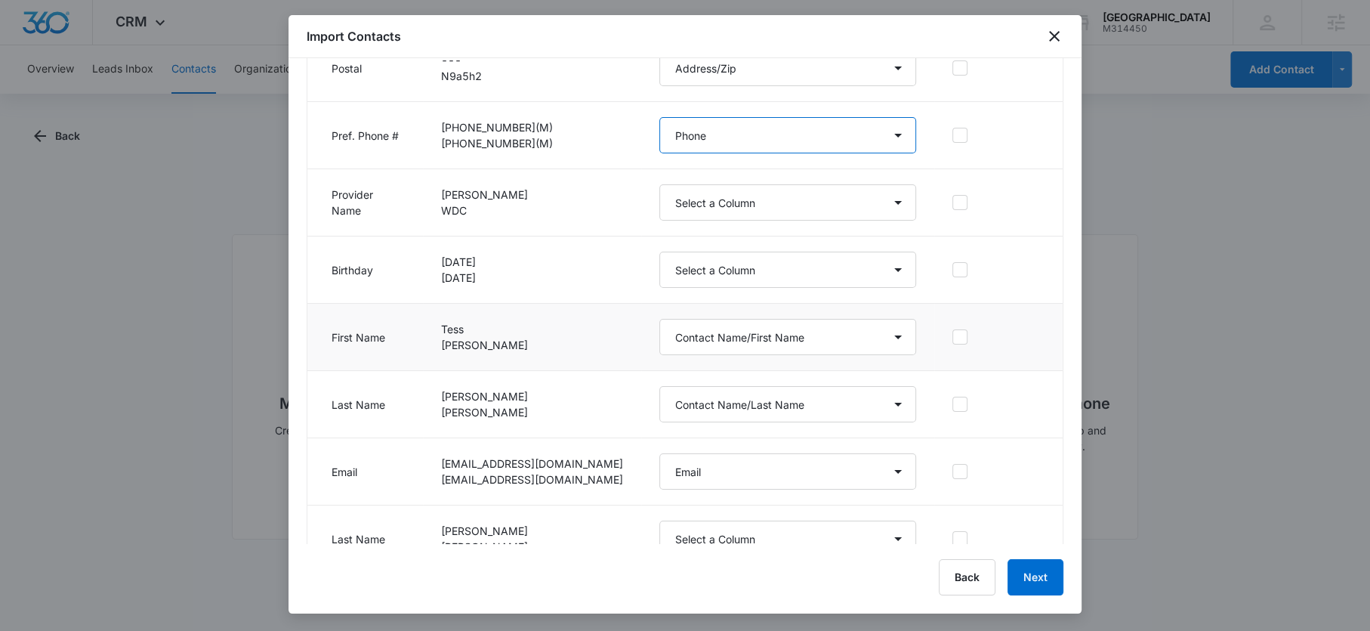
scroll to position [469, 0]
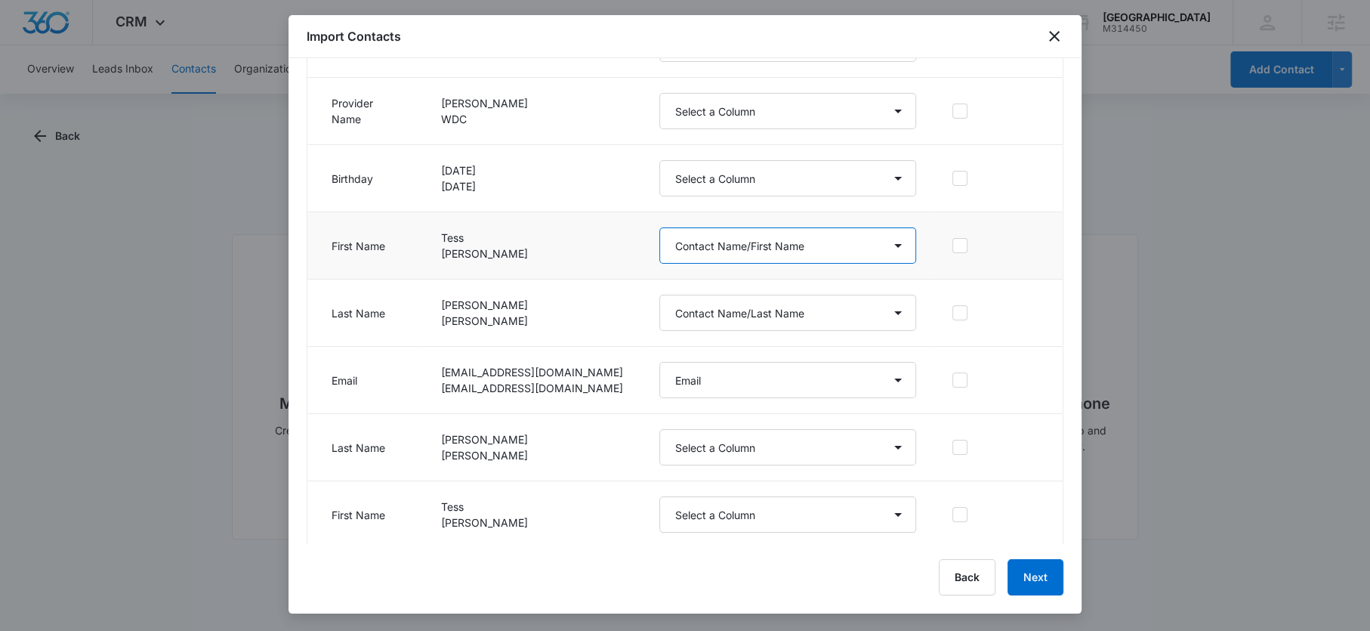
click at [660, 258] on select "Select a Column Address/City Address/Country Address/State Address/Street Addre…" at bounding box center [788, 245] width 257 height 36
click at [660, 227] on select "Select a Column Address/City Address/Country Address/State Address/Street Addre…" at bounding box center [788, 245] width 257 height 36
click at [1038, 574] on button "Next" at bounding box center [1036, 577] width 56 height 36
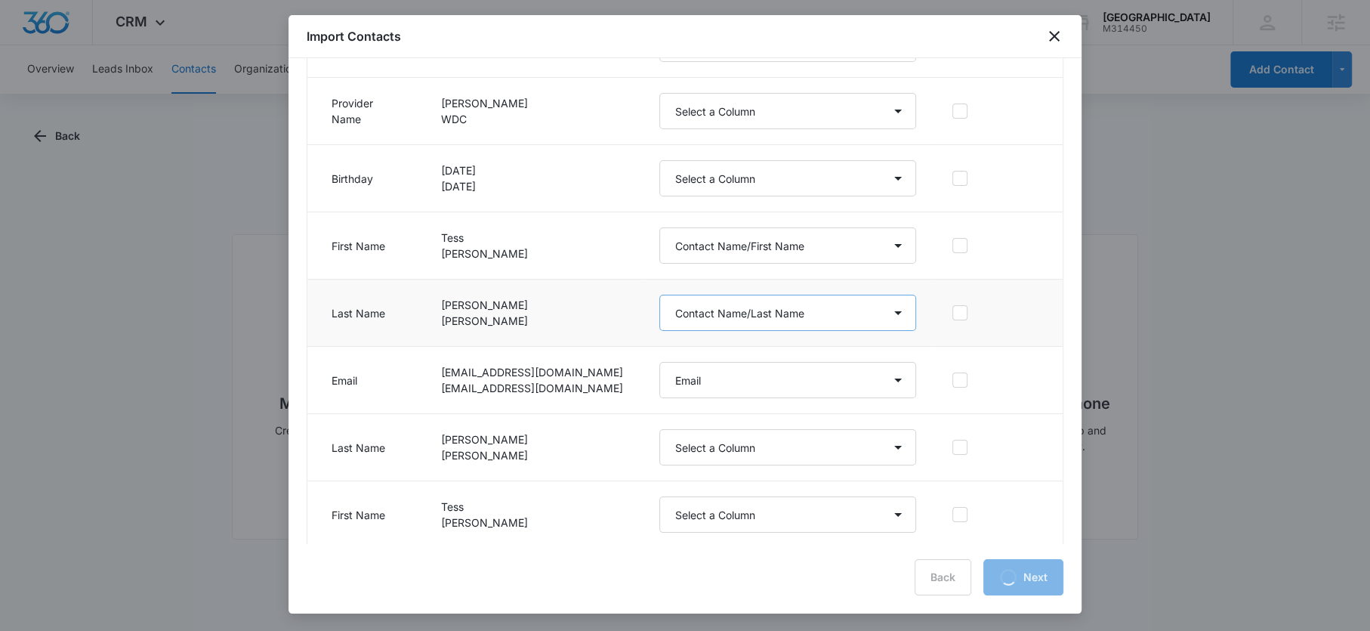
scroll to position [0, 0]
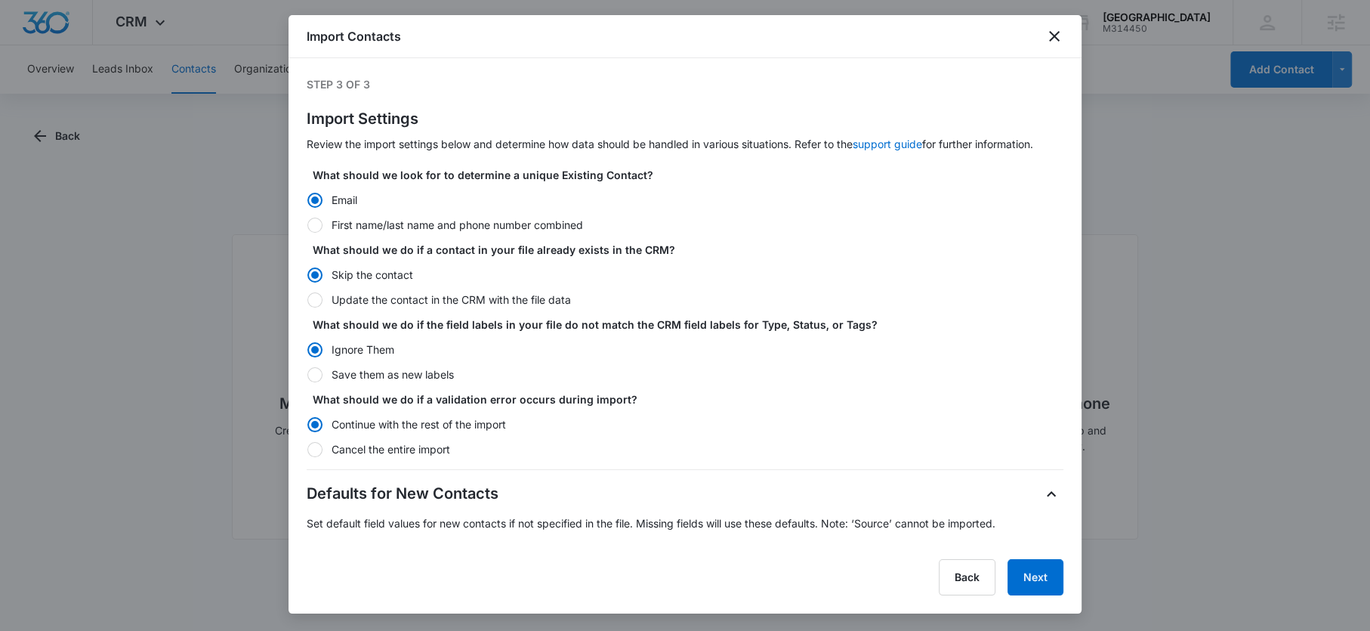
click at [408, 297] on label "Update the contact in the CRM with the file data" at bounding box center [685, 300] width 757 height 16
click at [307, 299] on input "Update the contact in the CRM with the file data" at bounding box center [307, 299] width 1 height 1
radio input "false"
radio input "true"
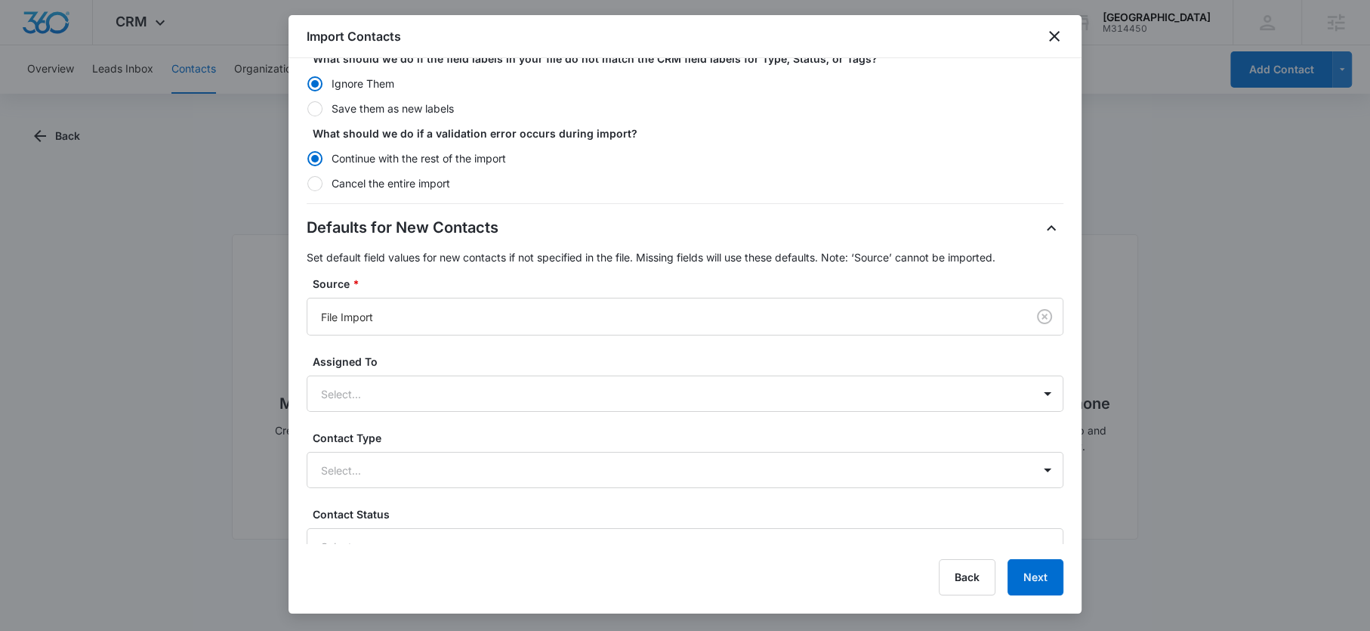
scroll to position [389, 0]
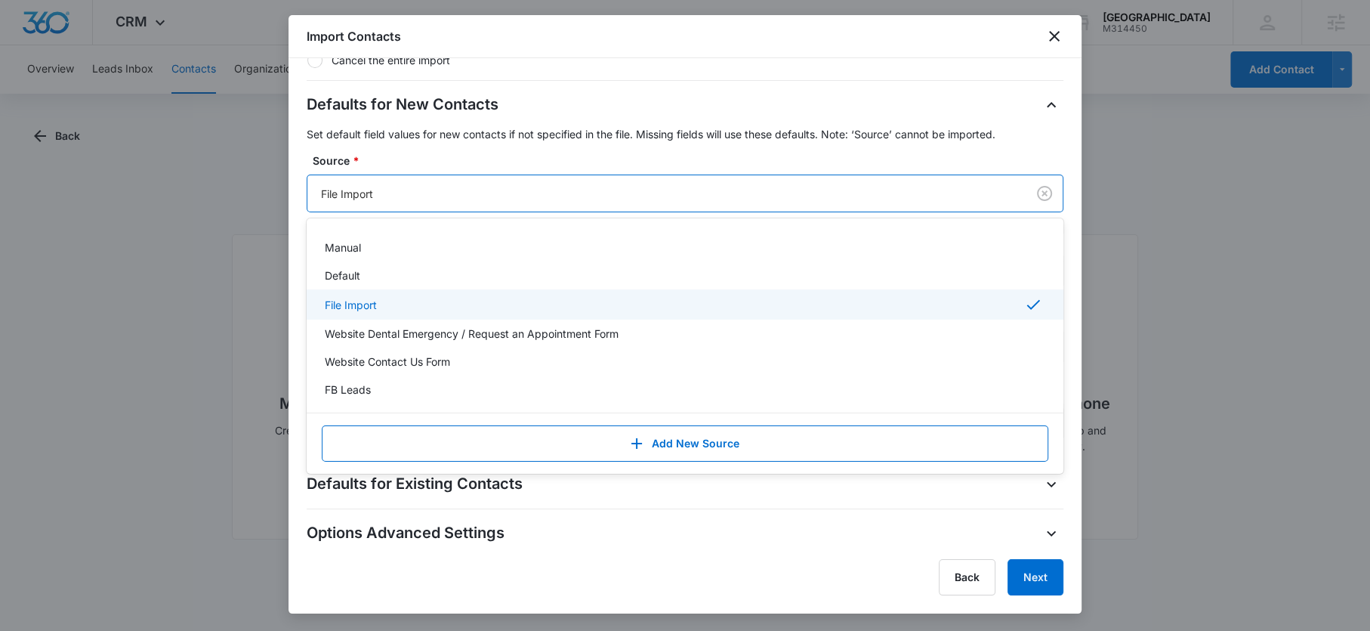
click at [442, 204] on div "File Import" at bounding box center [666, 194] width 719 height 34
click at [441, 204] on div "File Import" at bounding box center [666, 194] width 719 height 34
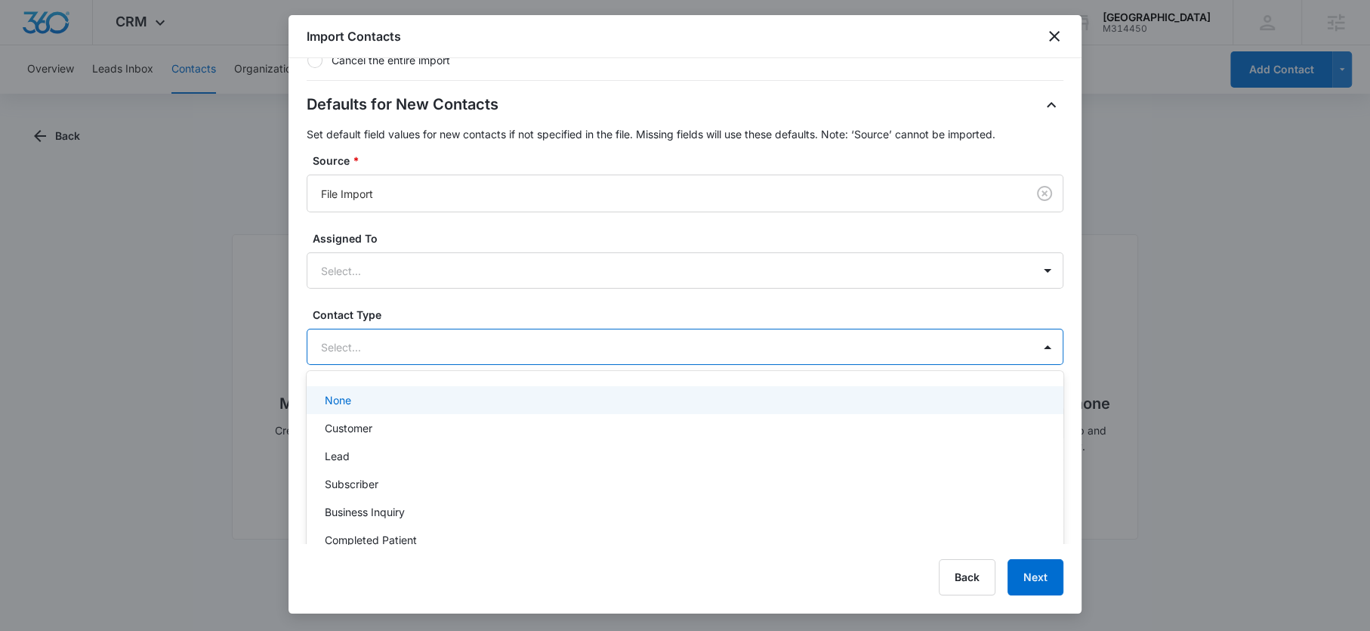
click at [382, 348] on div at bounding box center [667, 347] width 692 height 19
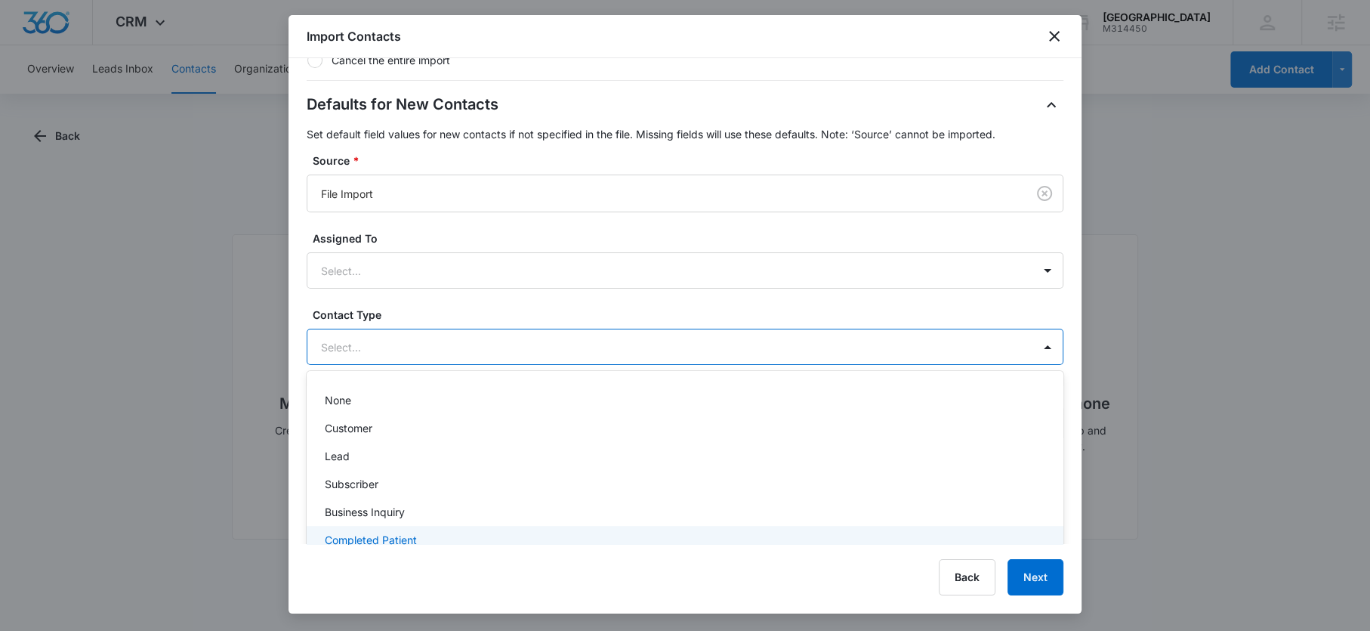
click at [379, 538] on p "Completed Patient" at bounding box center [371, 540] width 92 height 16
click at [1031, 579] on button "Next" at bounding box center [1036, 577] width 56 height 36
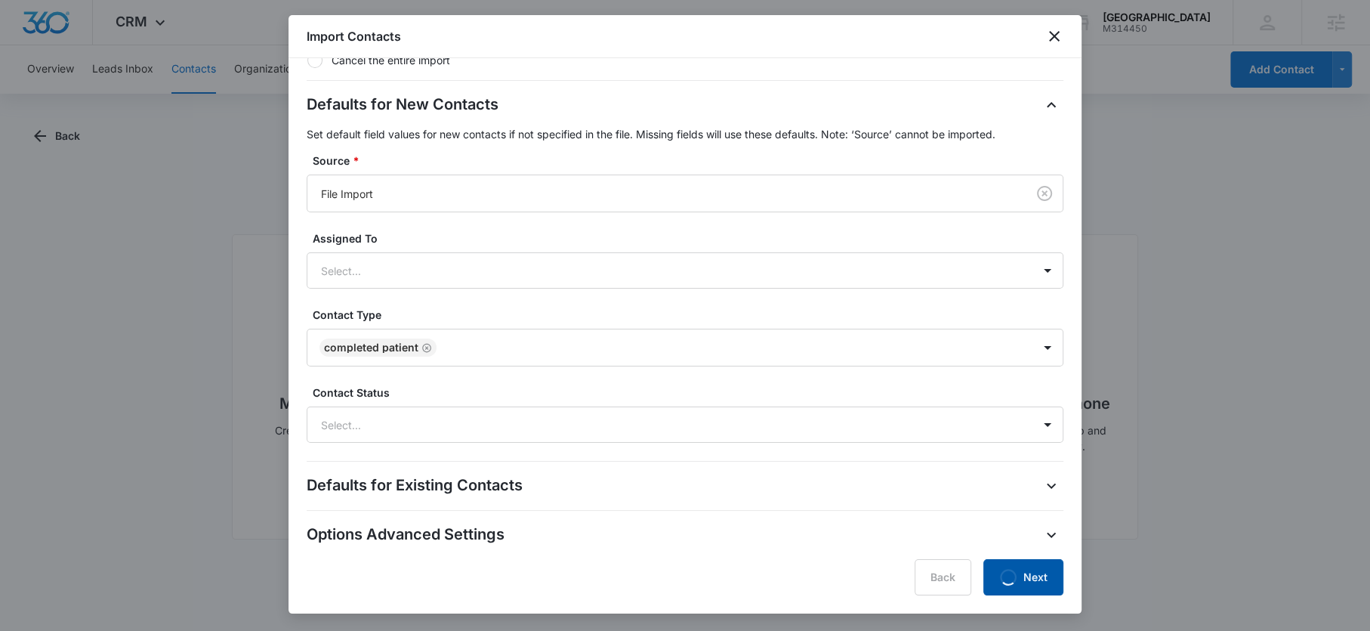
scroll to position [0, 0]
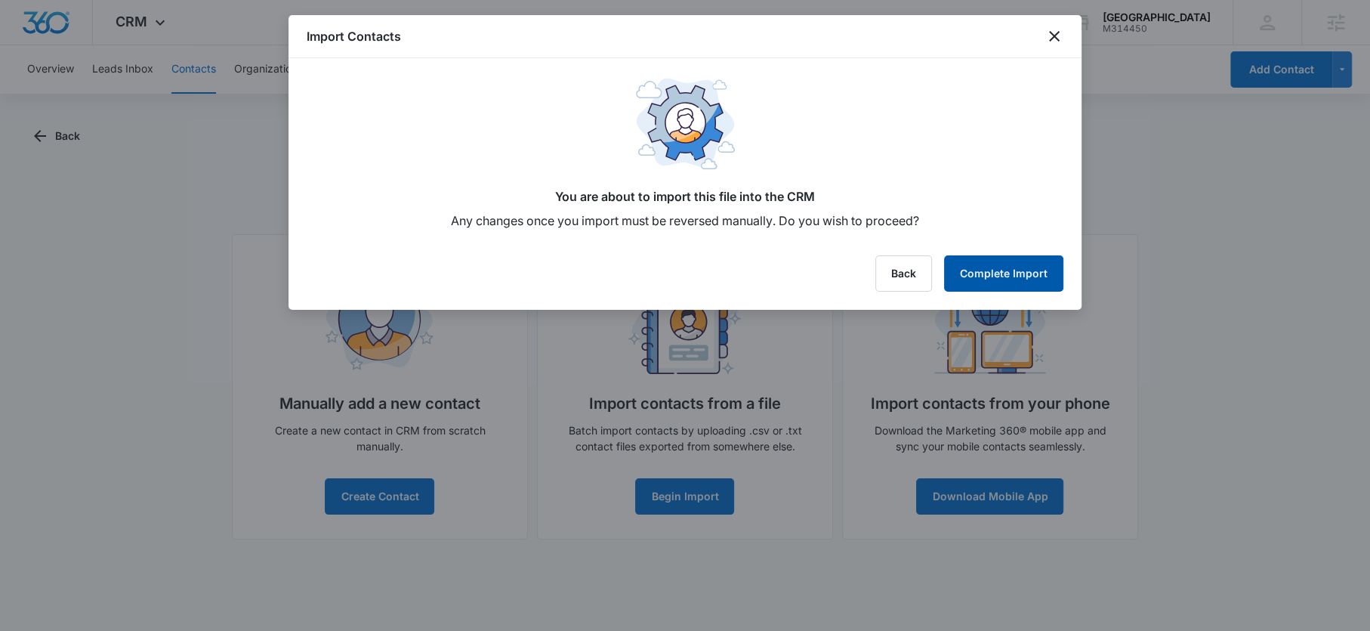
click at [1005, 281] on button "Complete Import" at bounding box center [1003, 273] width 119 height 36
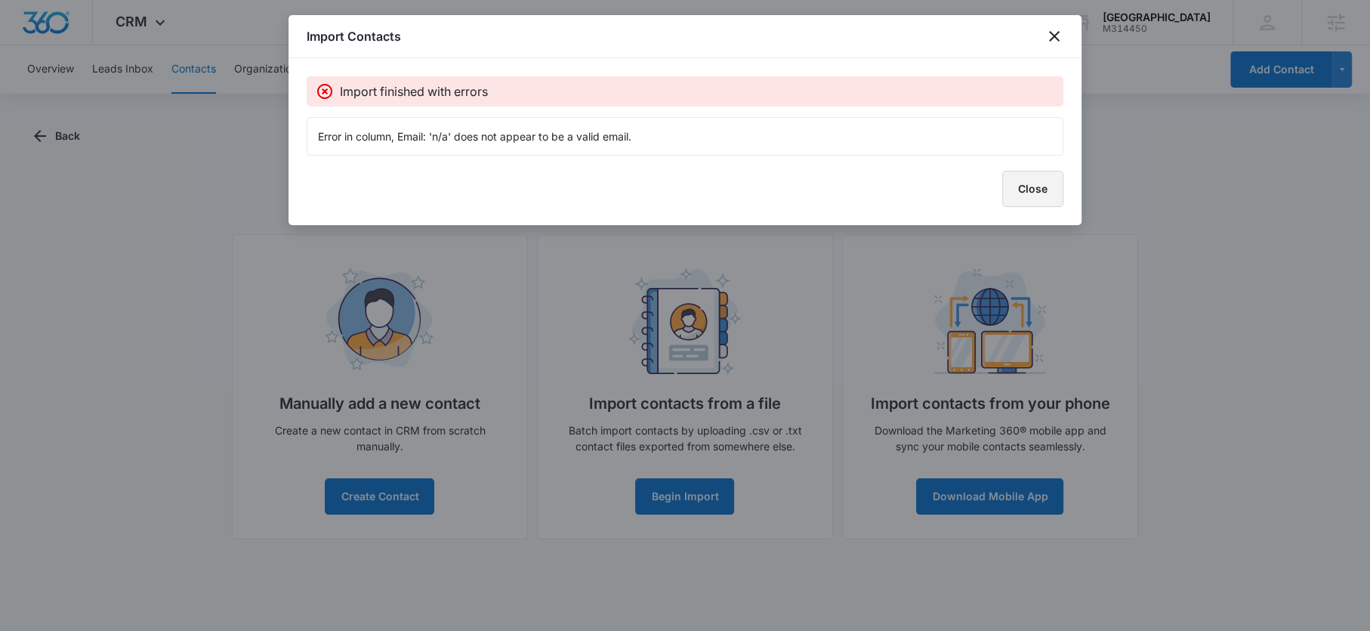
click at [1054, 194] on button "Close" at bounding box center [1033, 189] width 61 height 36
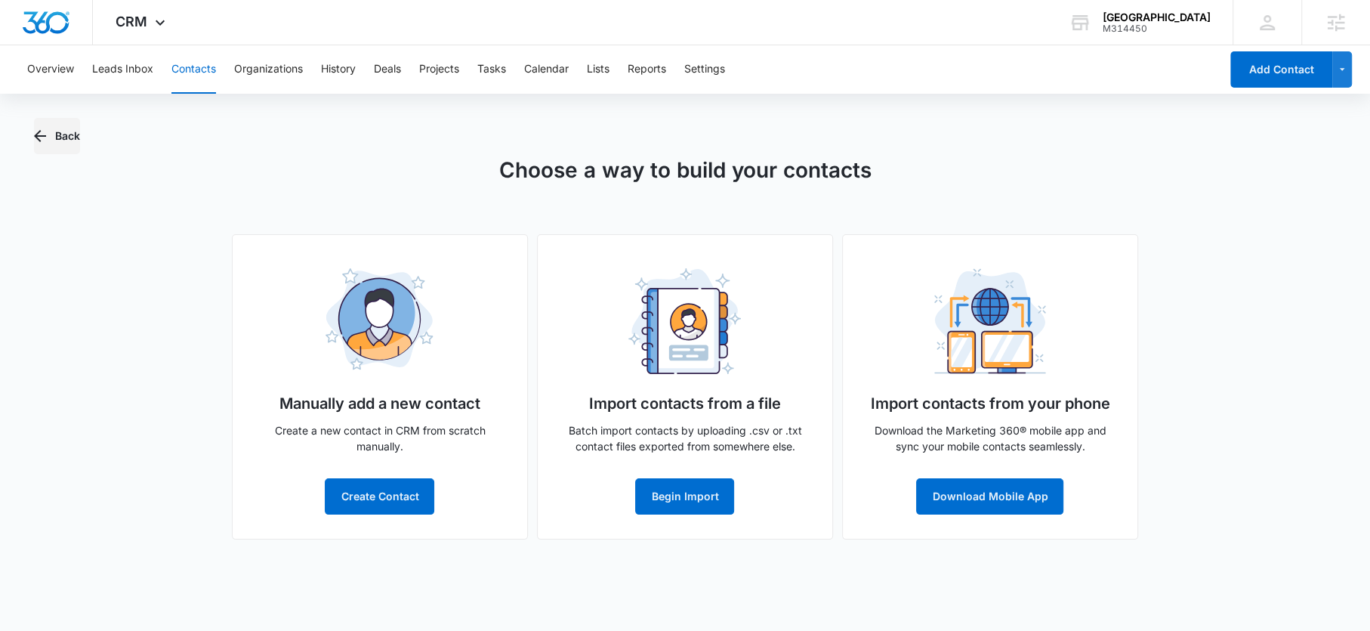
click at [66, 127] on button "Back" at bounding box center [57, 136] width 46 height 36
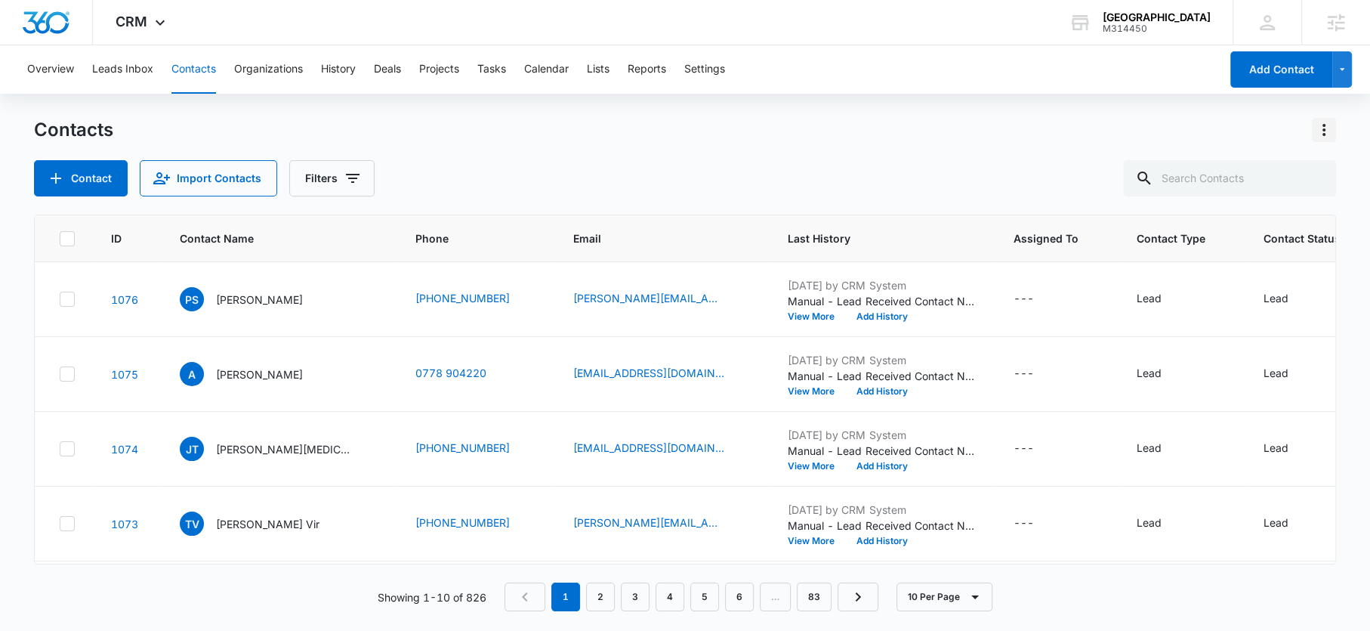
click at [1320, 135] on icon "Actions" at bounding box center [1324, 130] width 18 height 18
click at [1224, 195] on div "Import Contacts" at bounding box center [1249, 195] width 100 height 11
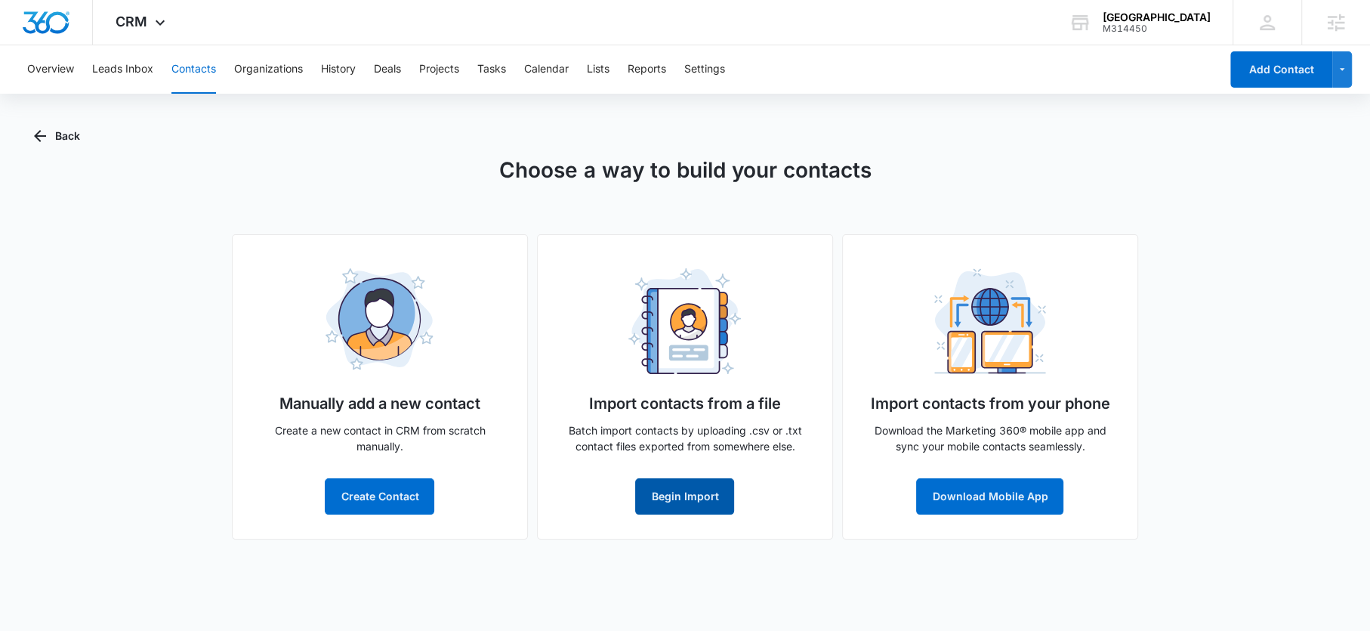
click at [662, 496] on button "Begin Import" at bounding box center [684, 496] width 99 height 36
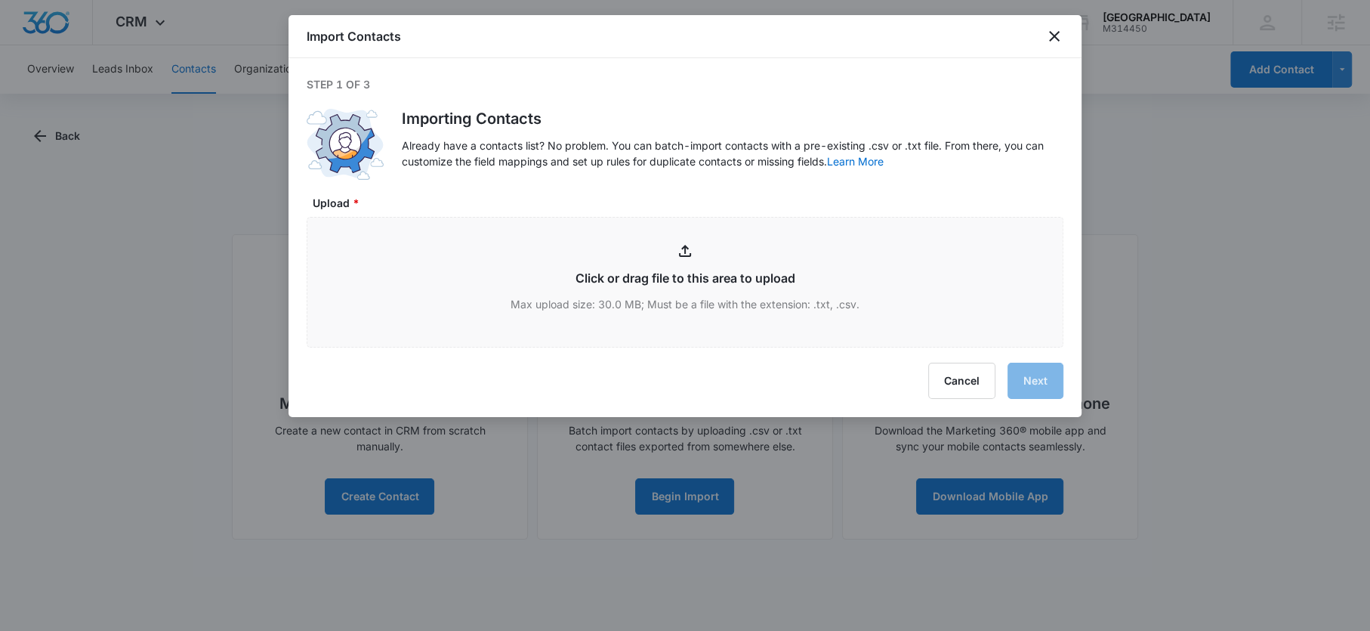
type input "C:\fakepath\EMAILS for AUGUST.xlsx - Sheet1 (2).csv"
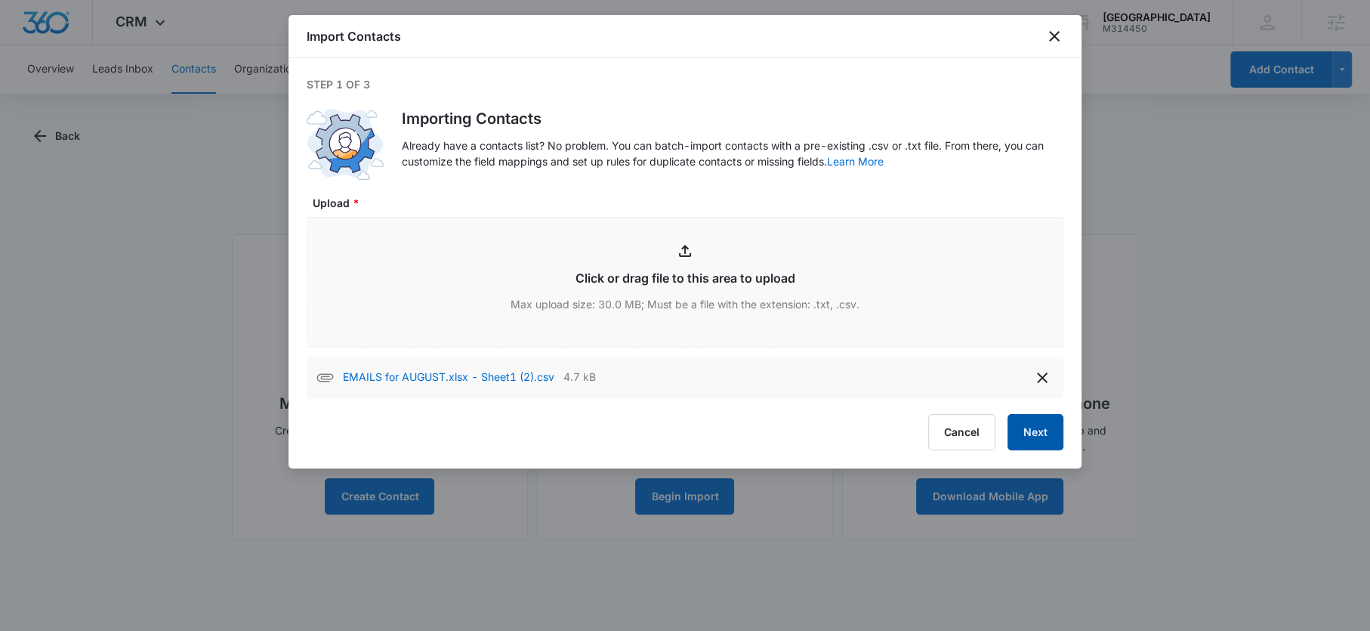
click at [1016, 430] on button "Next" at bounding box center [1036, 432] width 56 height 36
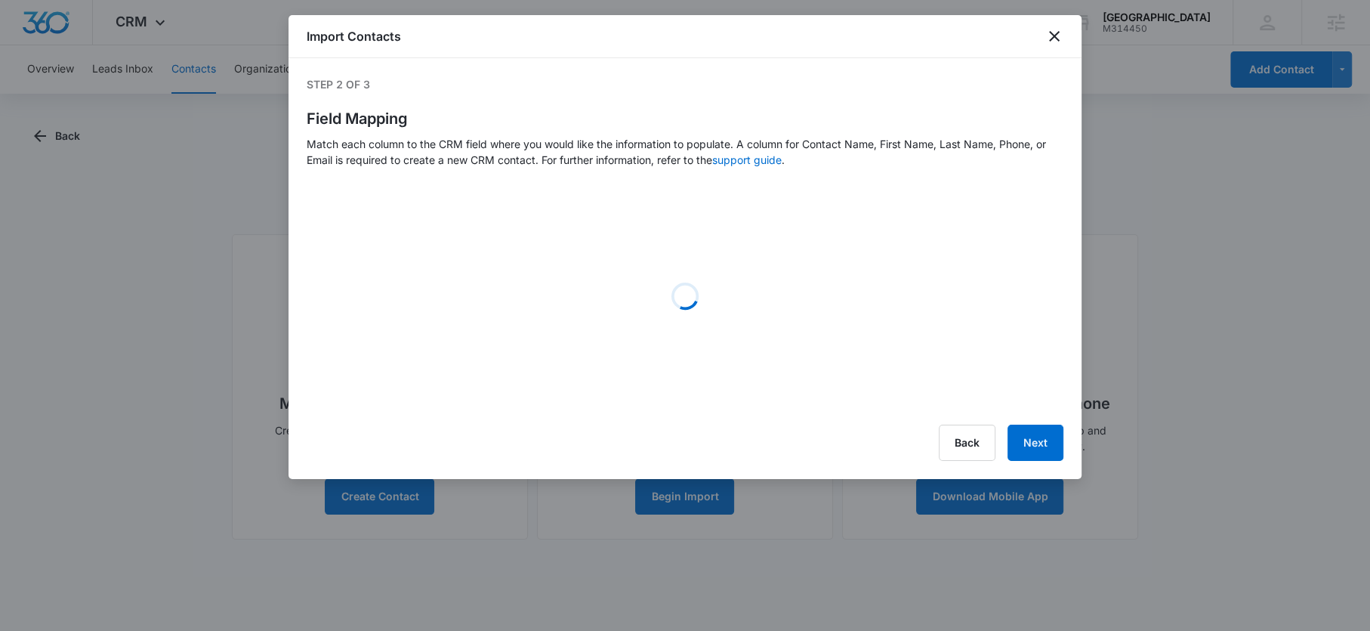
select select "ipAddress"
select select "78"
select select "79"
select select "185"
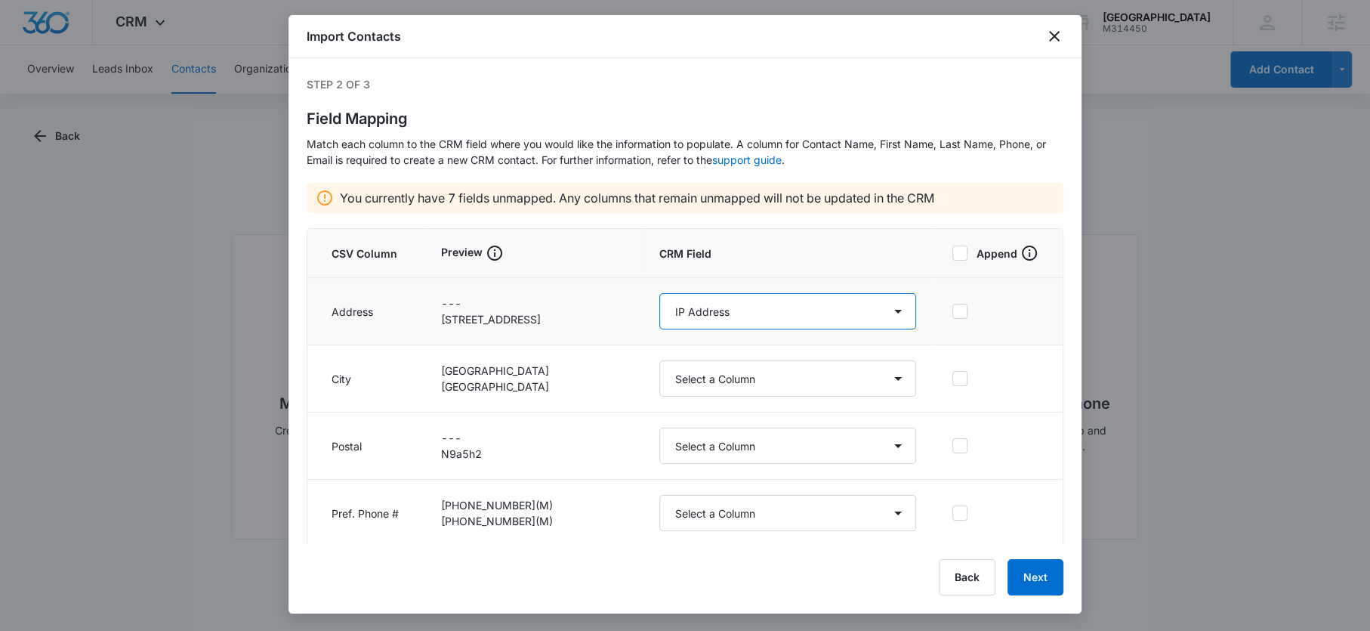
click at [660, 318] on select "Select a Column Address/City Address/Country Address/State Address/Street Addre…" at bounding box center [788, 311] width 257 height 36
select select "187"
click at [660, 293] on select "Select a Column Address/City Address/Country Address/State Address/Street Addre…" at bounding box center [788, 311] width 257 height 36
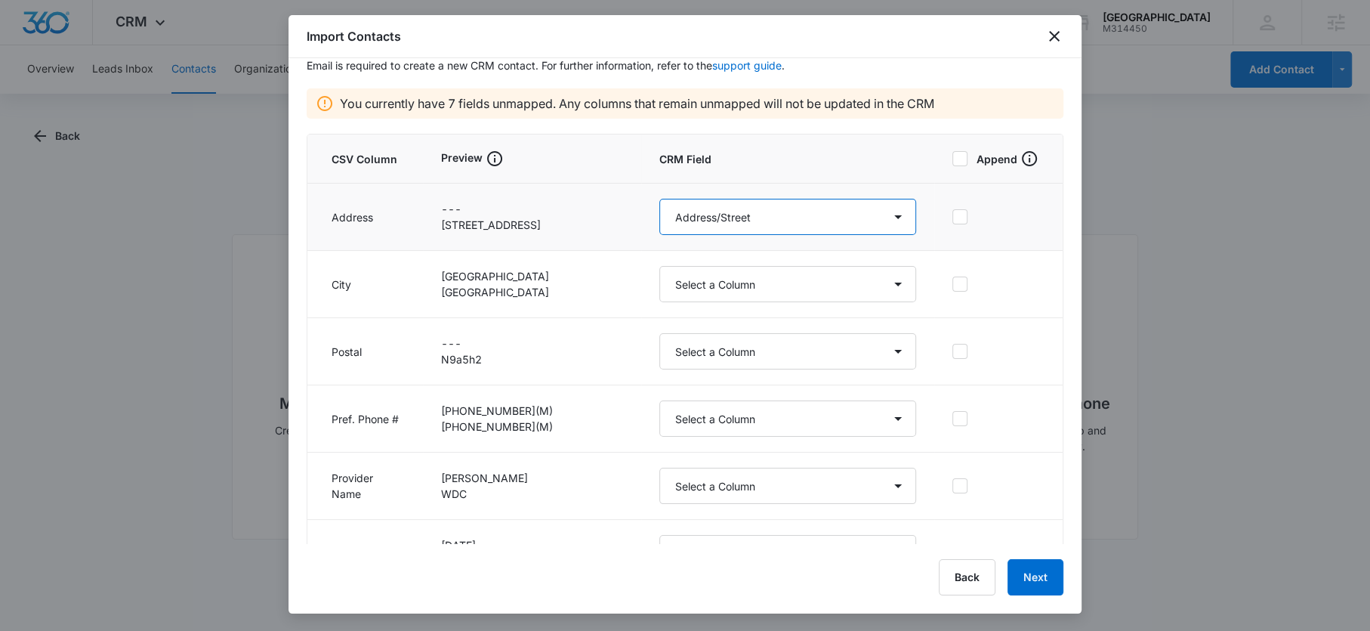
scroll to position [127, 0]
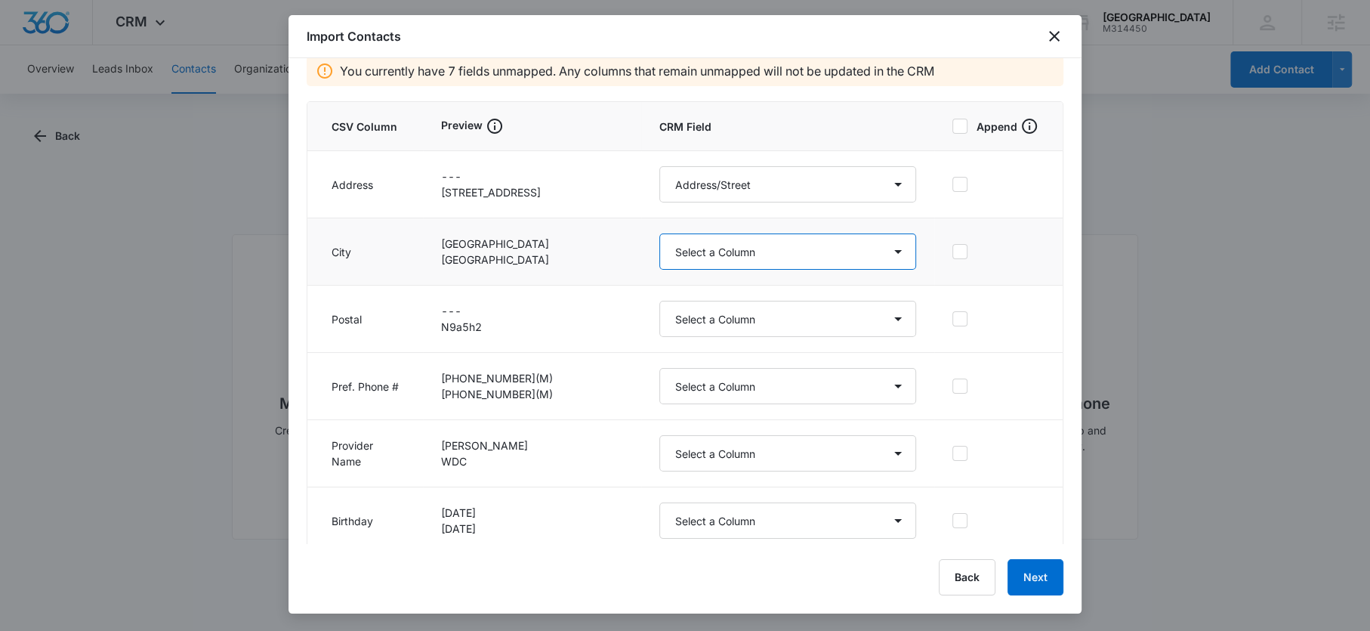
click at [684, 254] on select "Select a Column Address/City Address/Country Address/State Address/Street Addre…" at bounding box center [788, 251] width 257 height 36
select select "188"
click at [660, 233] on select "Select a Column Address/City Address/Country Address/State Address/Street Addre…" at bounding box center [788, 251] width 257 height 36
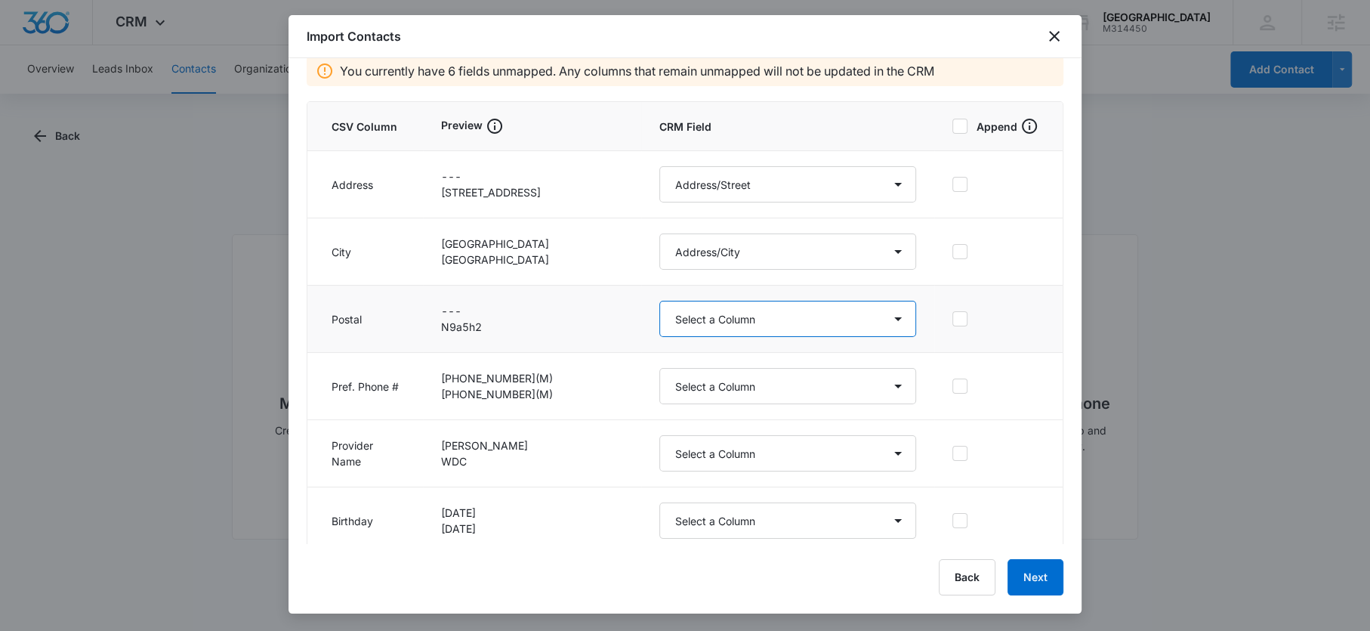
click at [672, 313] on select "Select a Column Address/City Address/Country Address/State Address/Street Addre…" at bounding box center [788, 319] width 257 height 36
select select "190"
click at [660, 301] on select "Select a Column Address/City Address/Country Address/State Address/Street Addre…" at bounding box center [788, 319] width 257 height 36
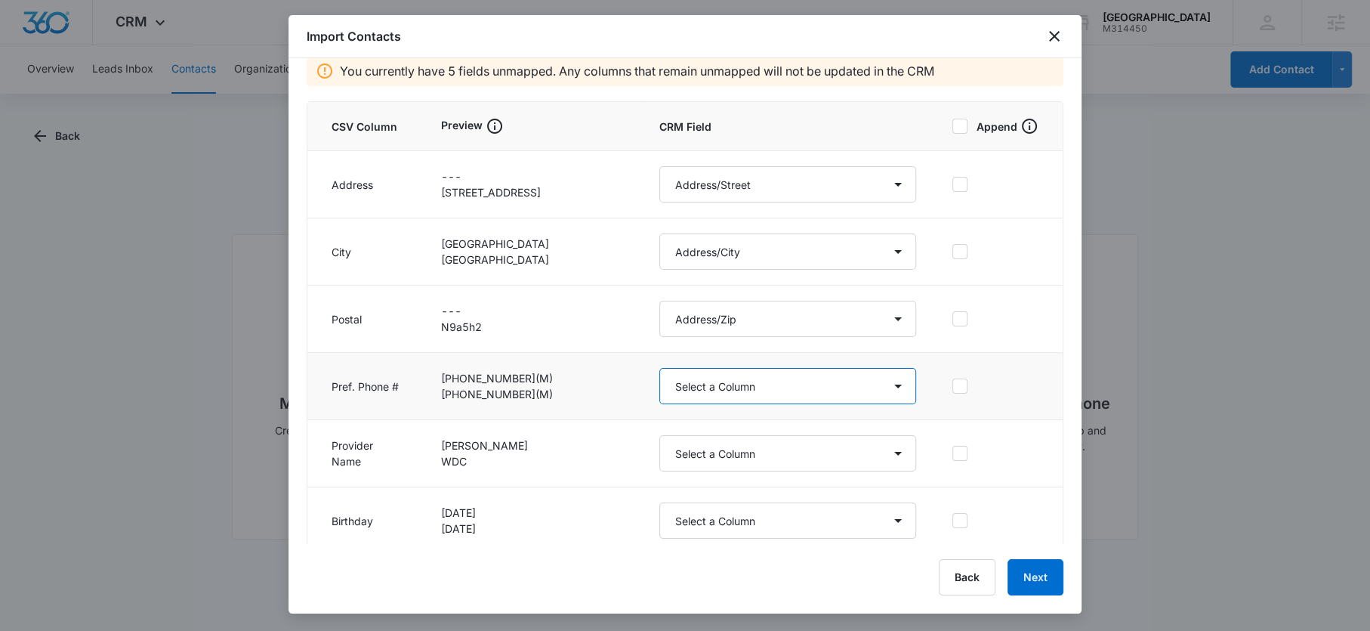
click at [662, 387] on select "Select a Column Address/City Address/Country Address/State Address/Street Addre…" at bounding box center [788, 386] width 257 height 36
select select "184"
click at [660, 368] on select "Select a Column Address/City Address/Country Address/State Address/Street Addre…" at bounding box center [788, 386] width 257 height 36
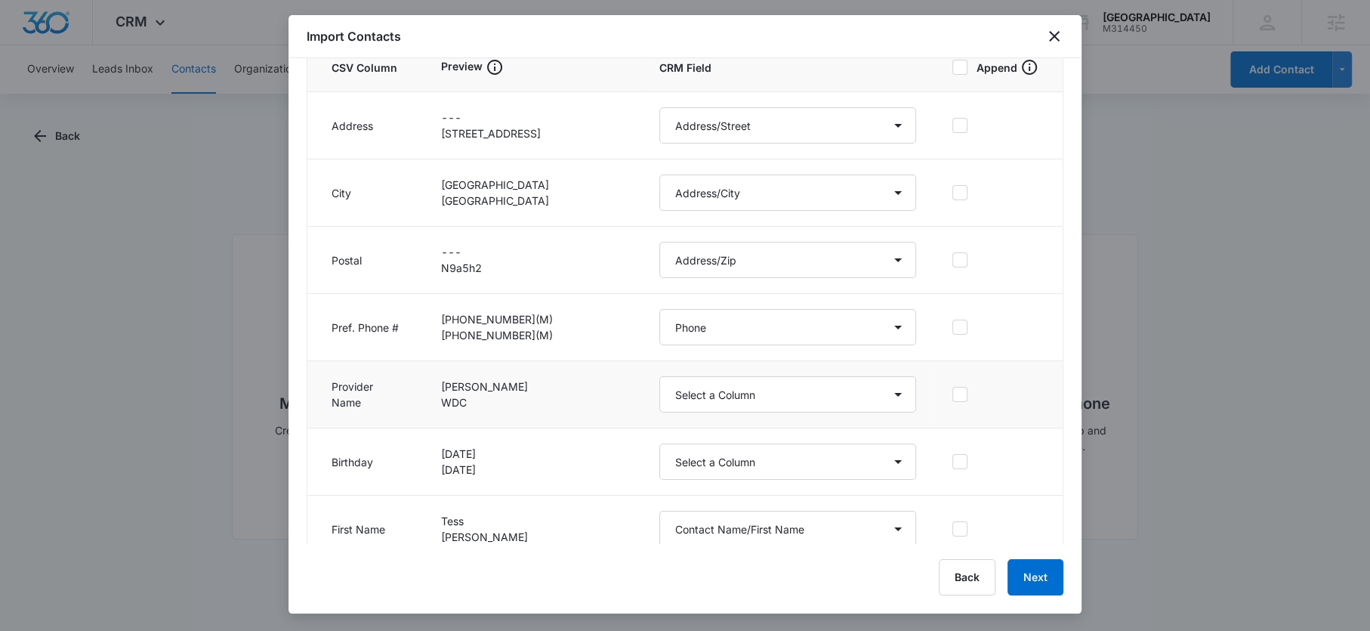
click at [559, 413] on td "Dr. Shobha Hande WDC" at bounding box center [532, 394] width 218 height 67
click at [660, 397] on select "Select a Column Address/City Address/Country Address/State Address/Street Addre…" at bounding box center [788, 394] width 257 height 36
click at [660, 376] on select "Select a Column Address/City Address/Country Address/State Address/Street Addre…" at bounding box center [788, 394] width 257 height 36
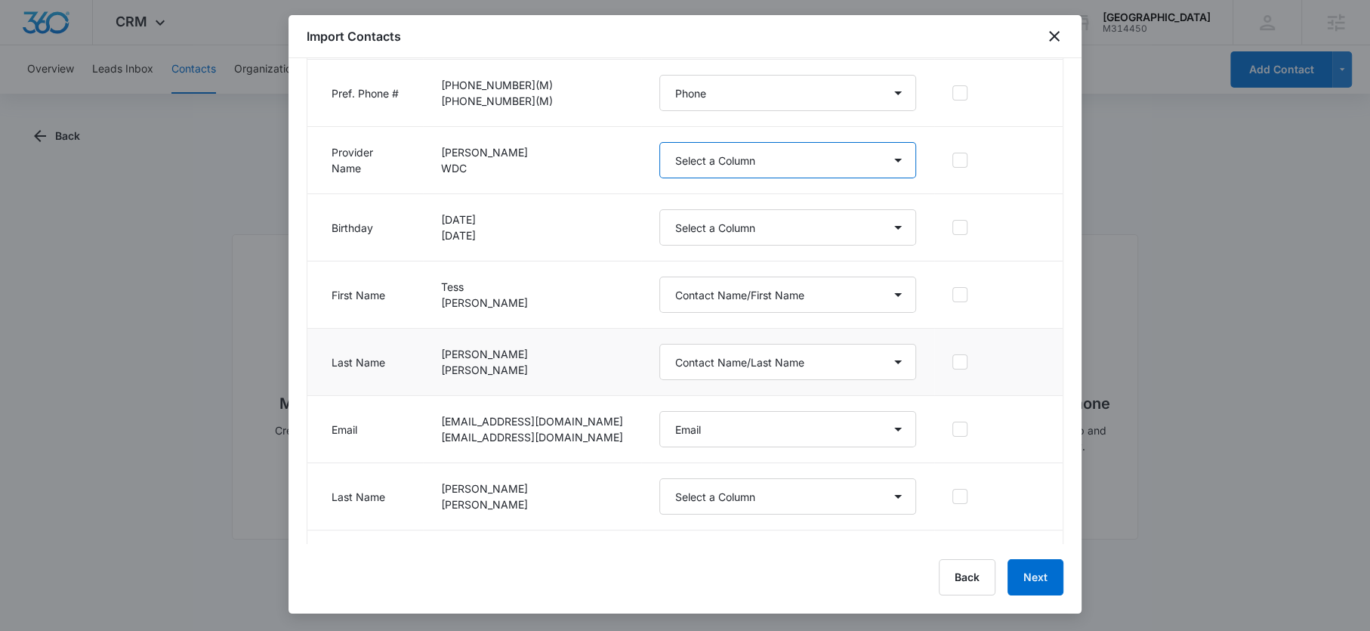
scroll to position [469, 0]
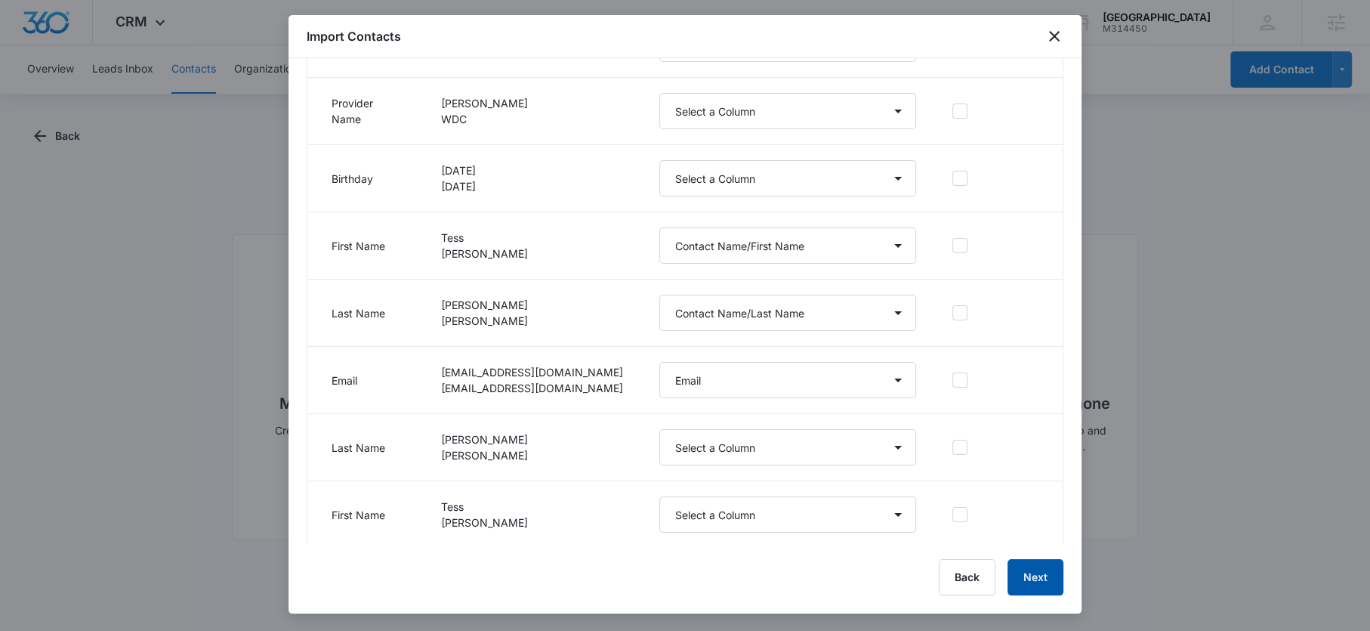
click at [1034, 583] on button "Next" at bounding box center [1036, 577] width 56 height 36
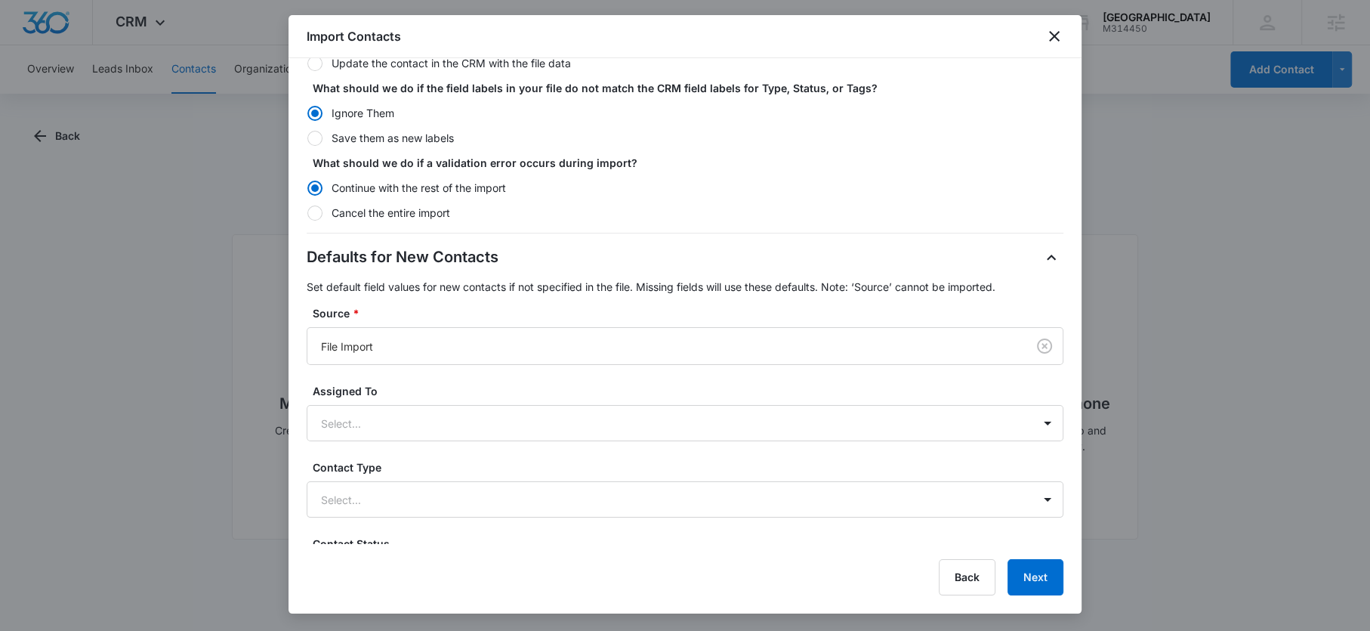
scroll to position [323, 0]
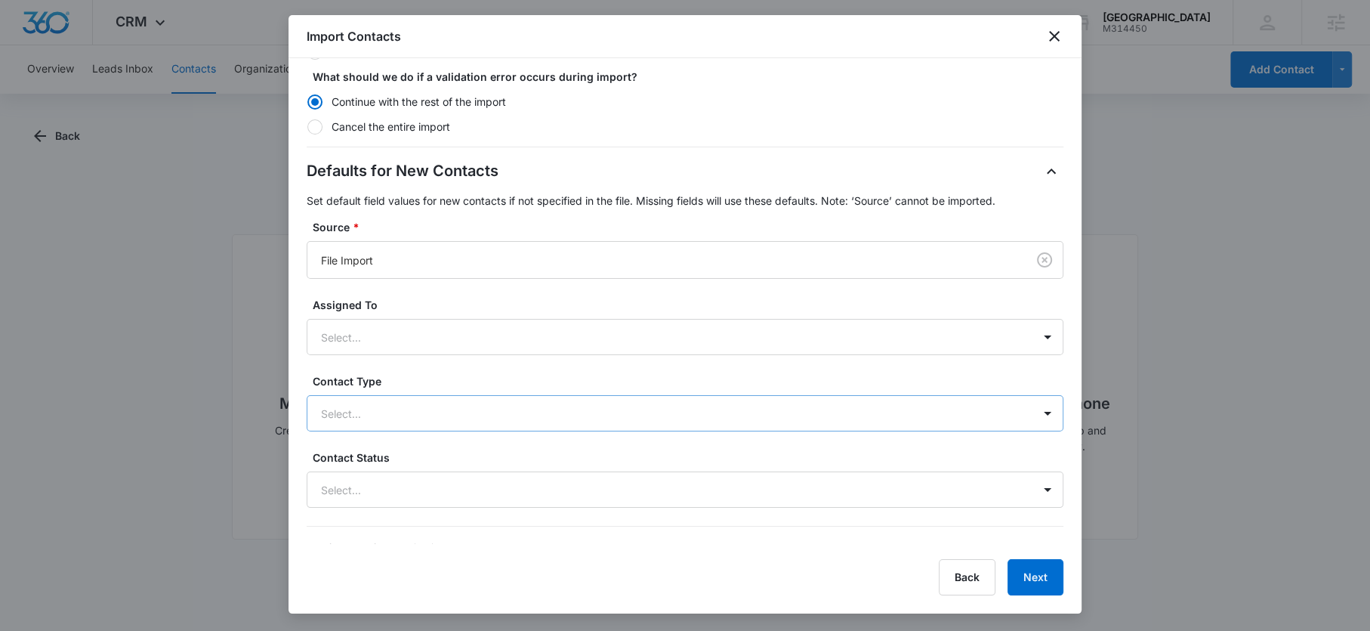
click at [361, 410] on div at bounding box center [667, 413] width 692 height 19
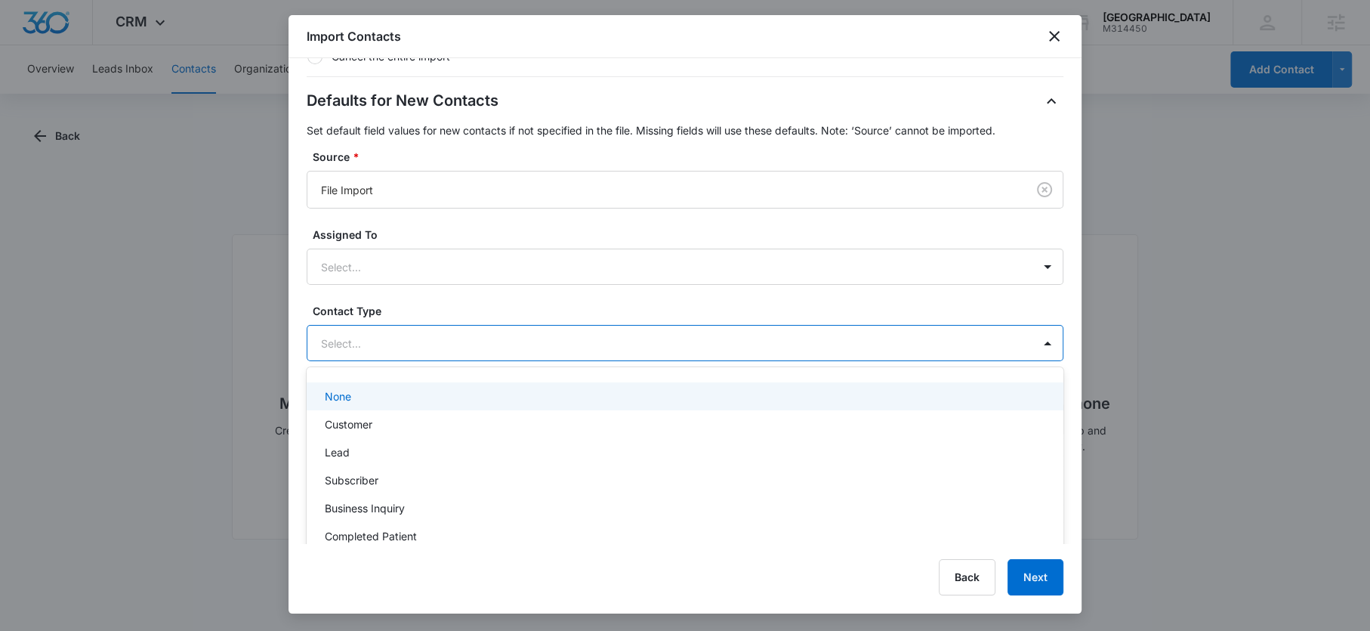
scroll to position [412, 0]
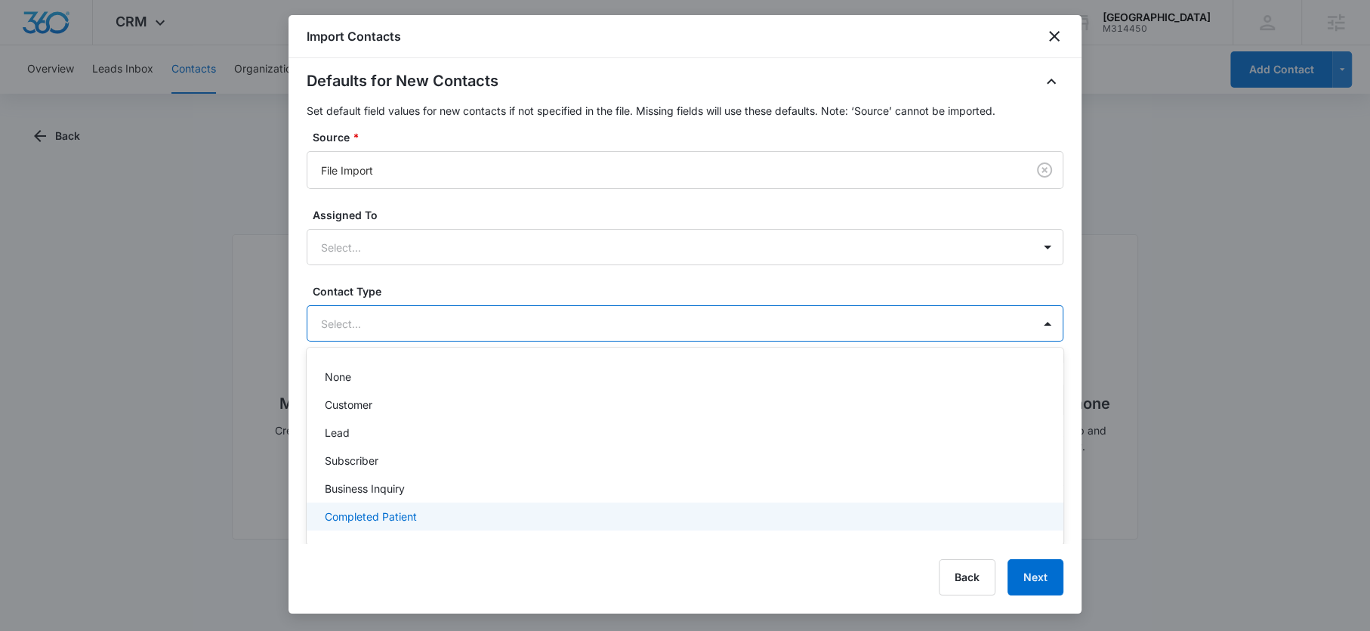
click at [367, 514] on p "Completed Patient" at bounding box center [371, 516] width 92 height 16
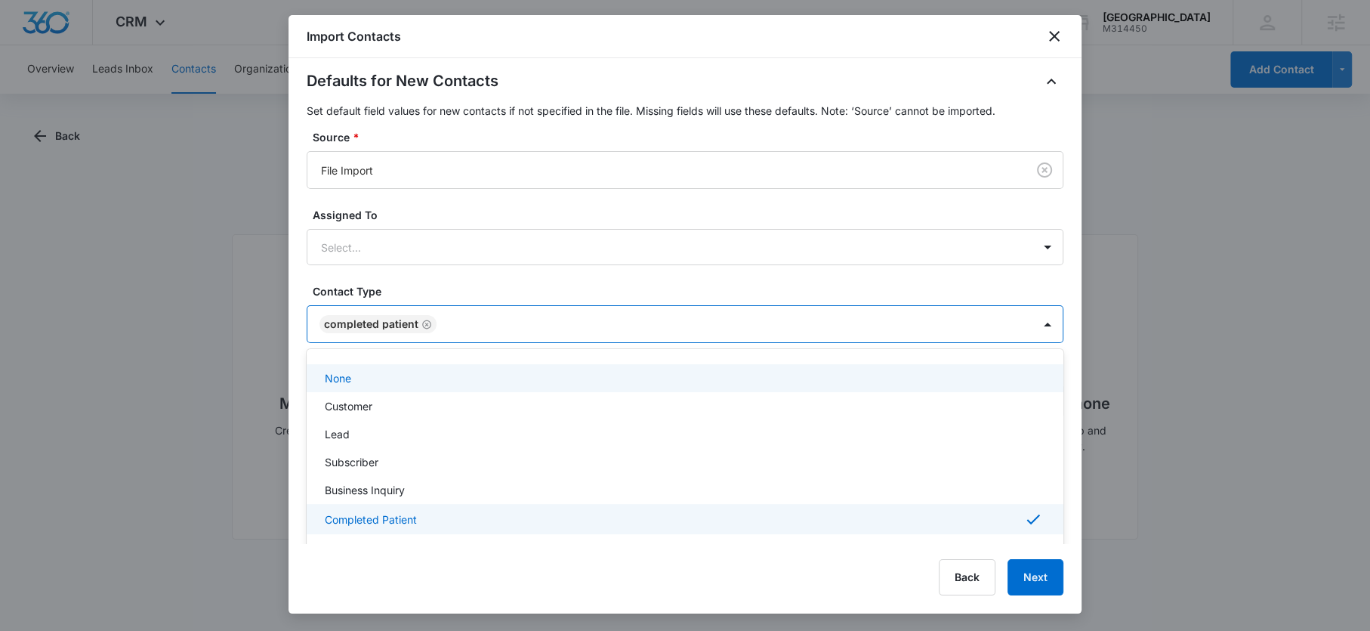
click at [487, 290] on div "Defaults for New Contacts Set default field values for new contacts if not spec…" at bounding box center [685, 245] width 757 height 350
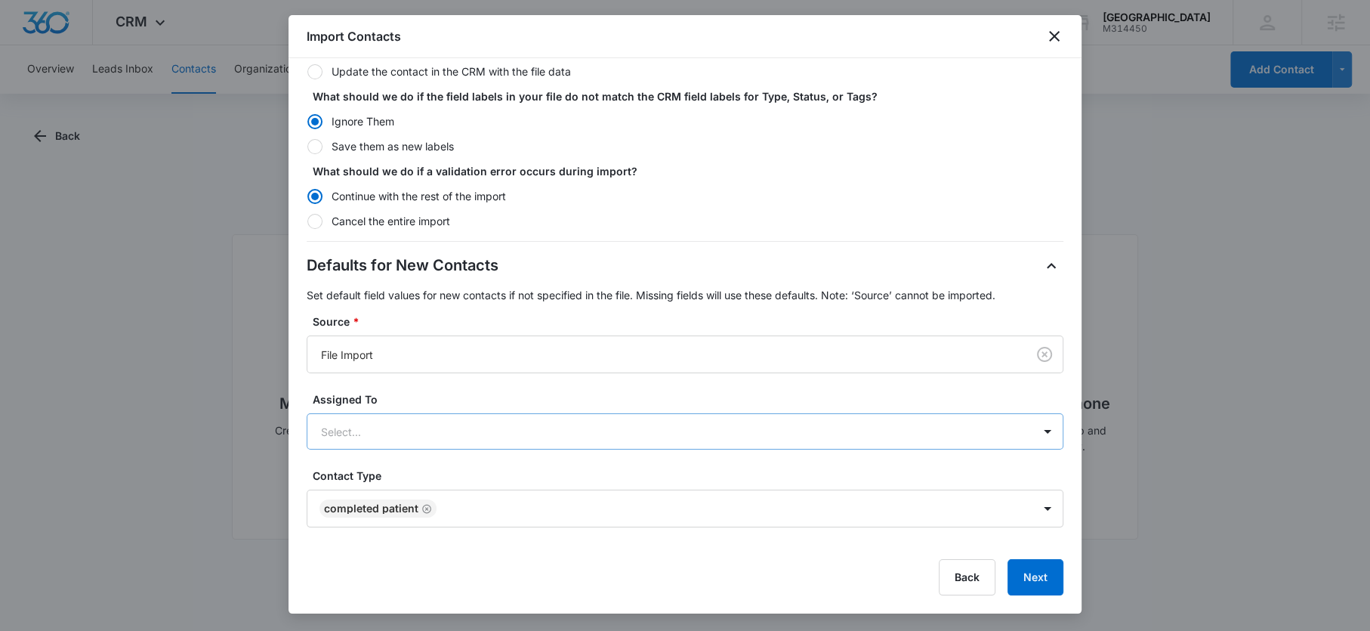
scroll to position [0, 0]
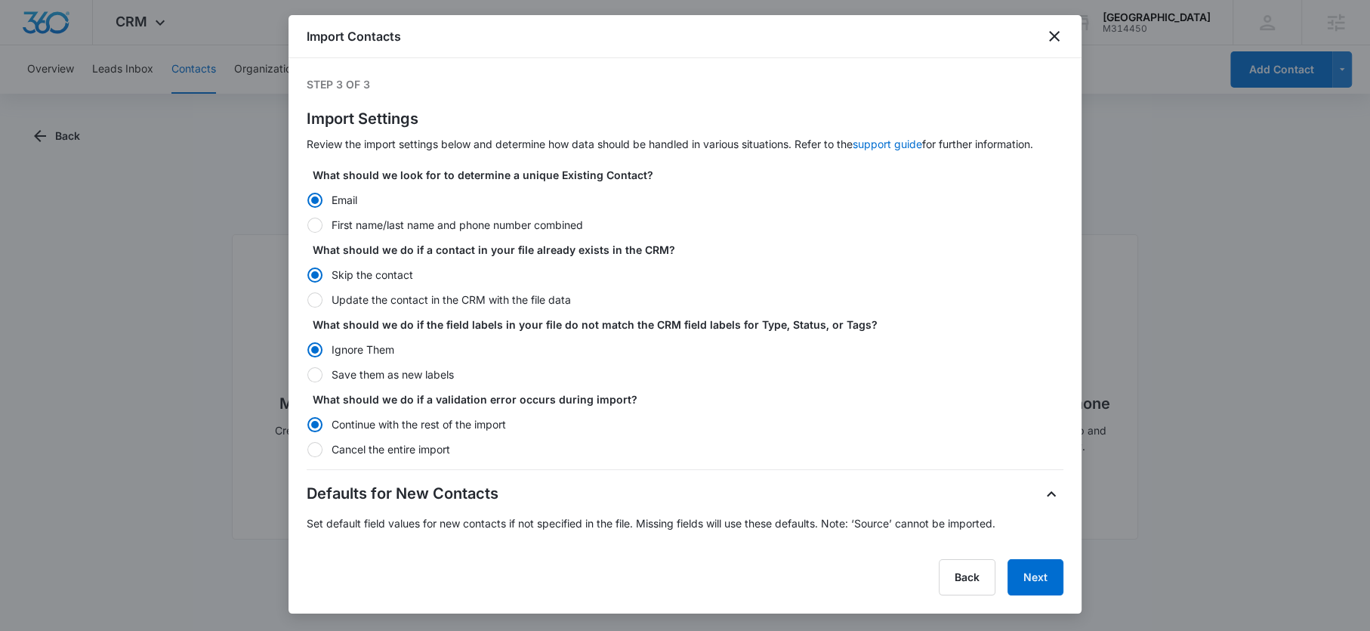
click at [557, 298] on label "Update the contact in the CRM with the file data" at bounding box center [685, 300] width 757 height 16
click at [307, 299] on input "Update the contact in the CRM with the file data" at bounding box center [307, 299] width 1 height 1
radio input "false"
radio input "true"
click at [1041, 589] on button "Next" at bounding box center [1036, 577] width 56 height 36
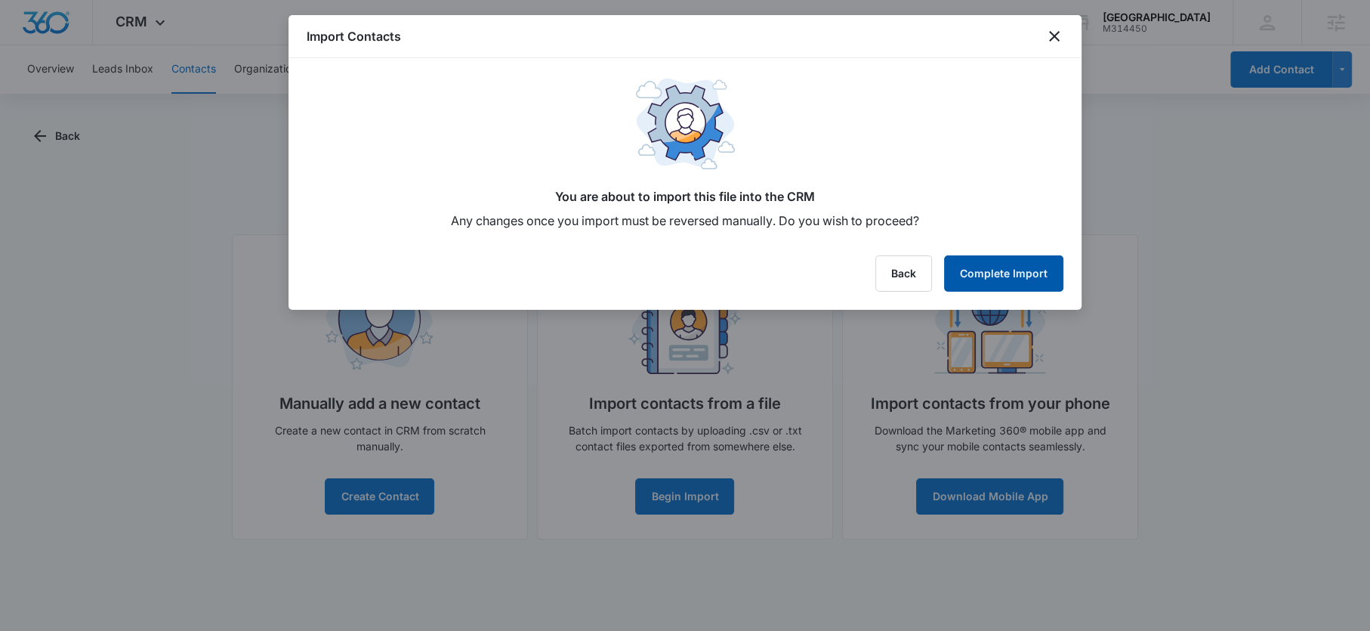
click at [999, 281] on button "Complete Import" at bounding box center [1003, 273] width 119 height 36
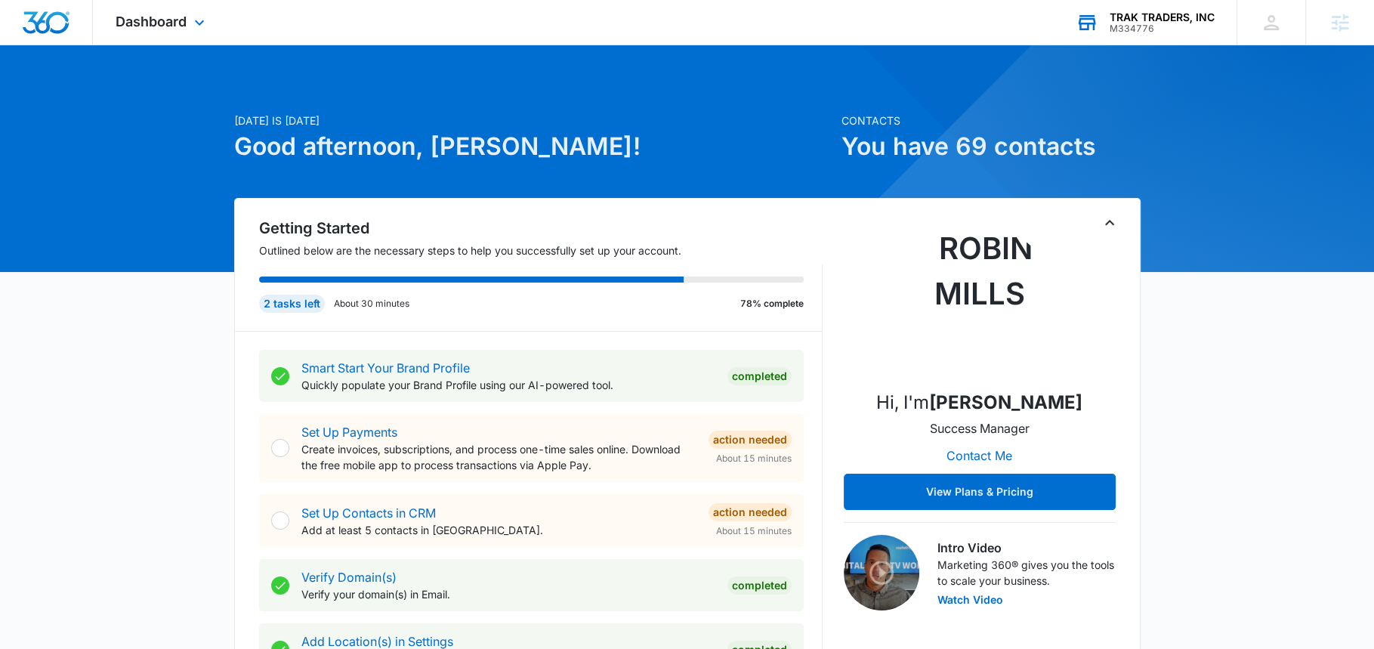
click at [1108, 15] on div "TRAK TRADERS, INC M334776 Your Accounts View All" at bounding box center [1145, 22] width 184 height 45
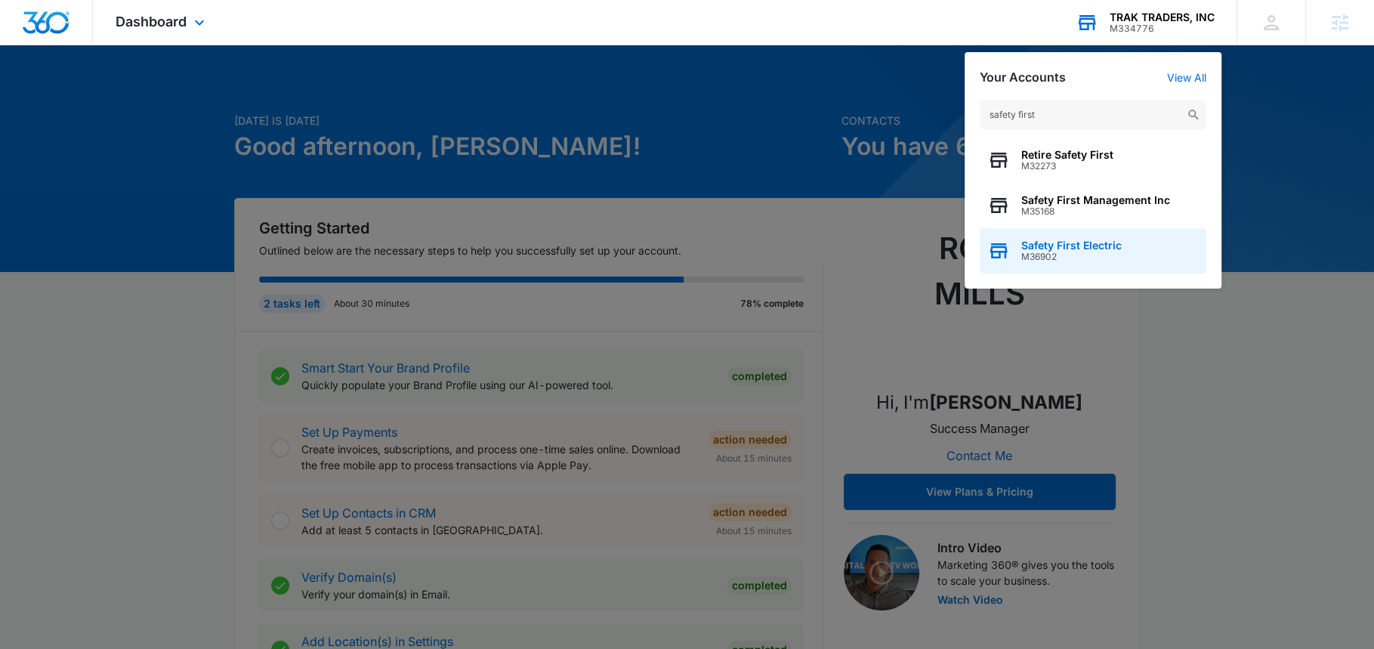
type input "safety first"
click at [1061, 238] on div "Safety First Electric M36902" at bounding box center [1093, 250] width 227 height 45
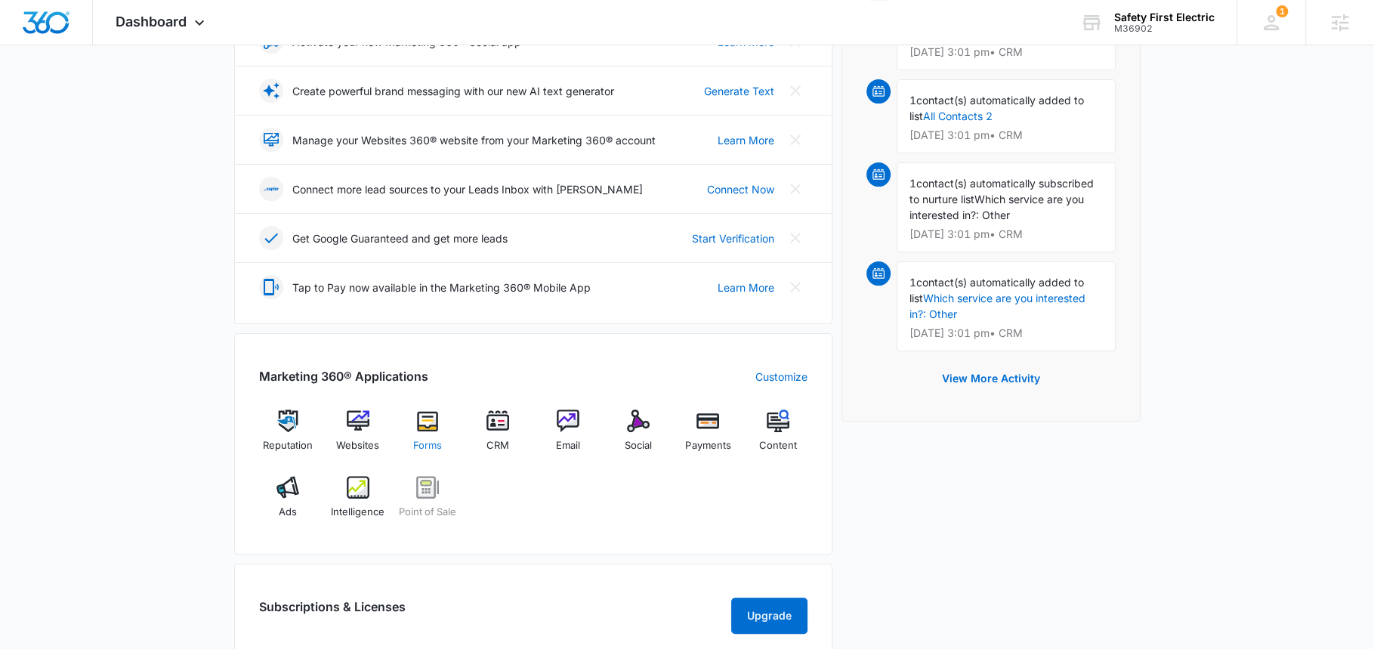
scroll to position [399, 0]
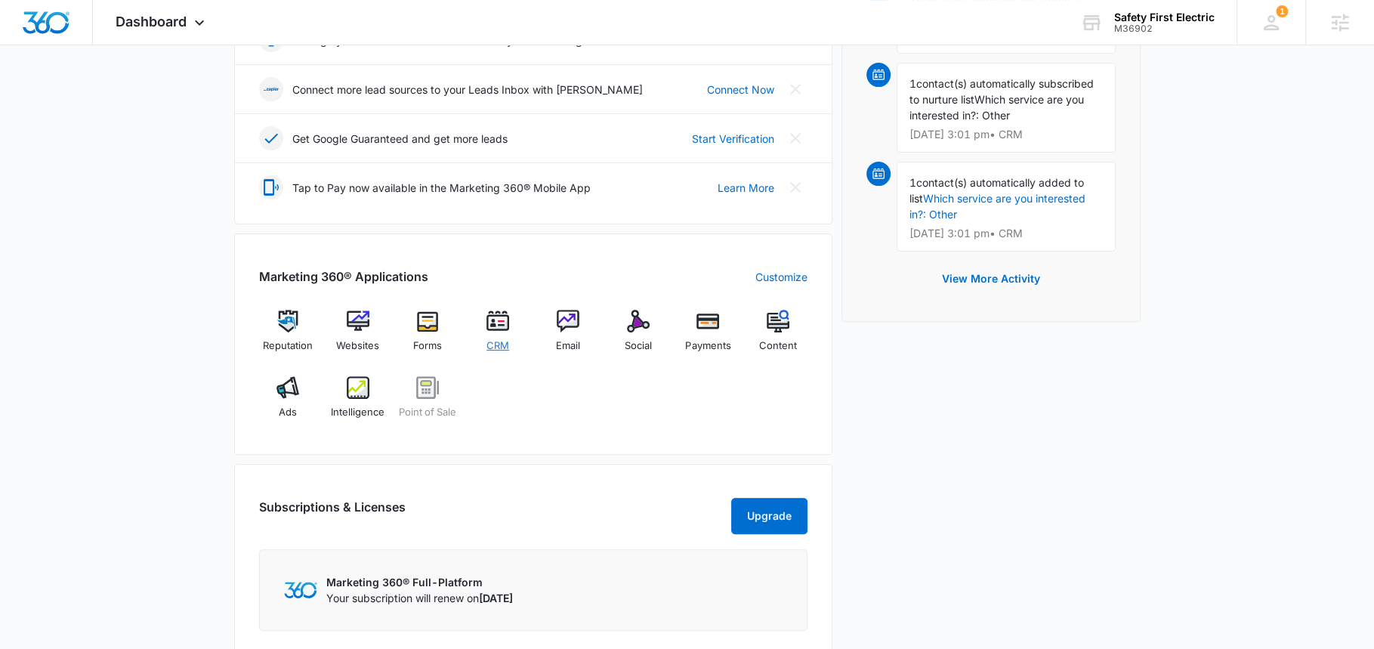
click at [516, 335] on div "CRM" at bounding box center [498, 337] width 58 height 54
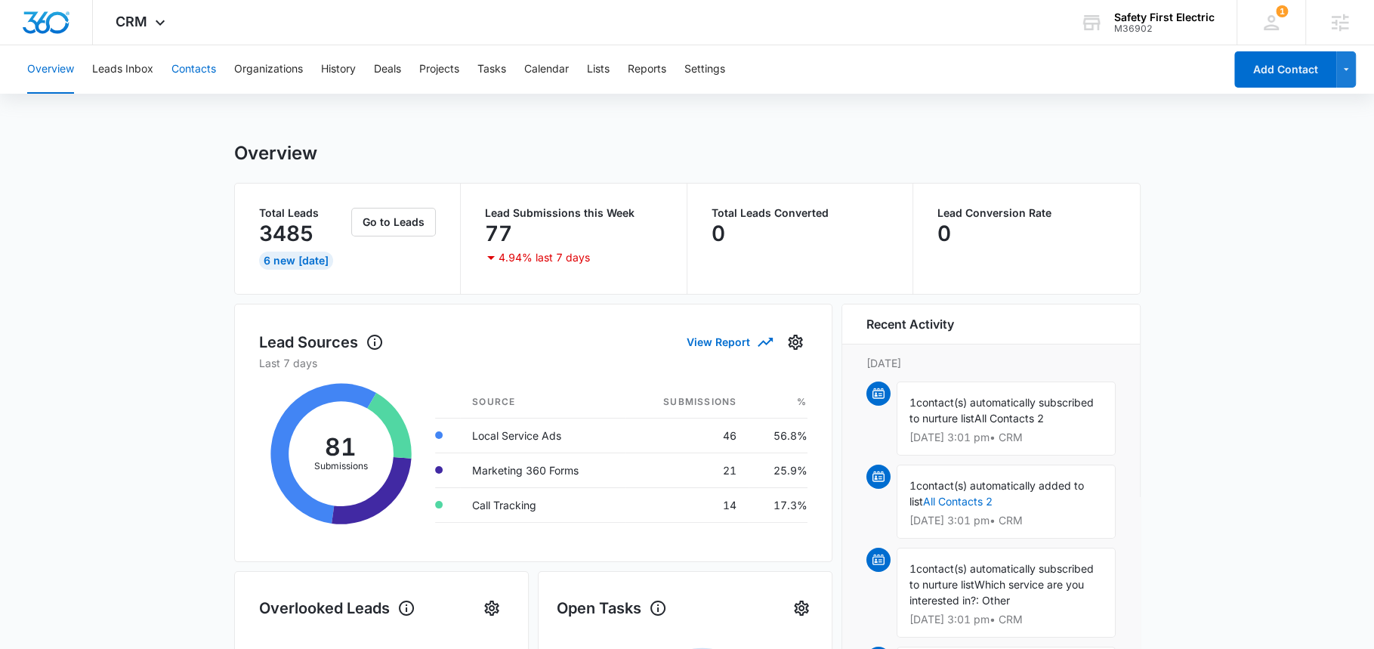
click at [205, 82] on button "Contacts" at bounding box center [193, 69] width 45 height 48
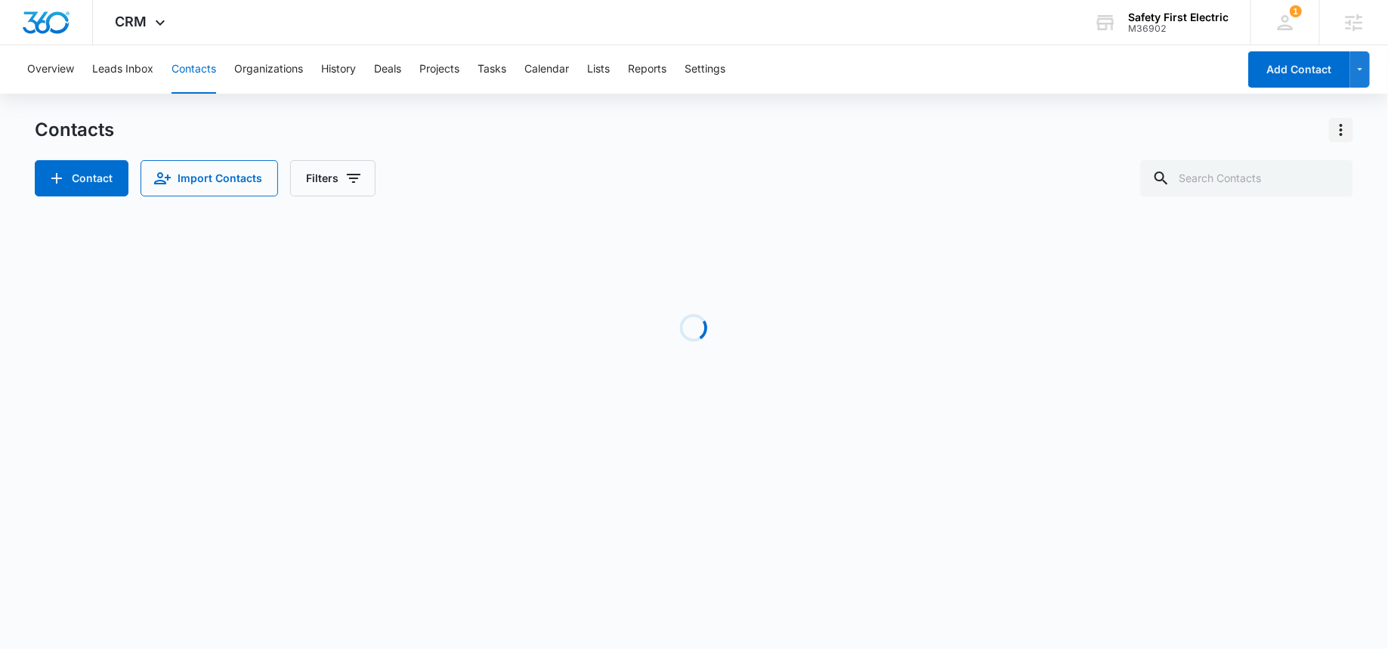
click at [1340, 134] on icon "Actions" at bounding box center [1340, 130] width 3 height 12
click at [1250, 198] on div "Import Contacts" at bounding box center [1266, 195] width 100 height 11
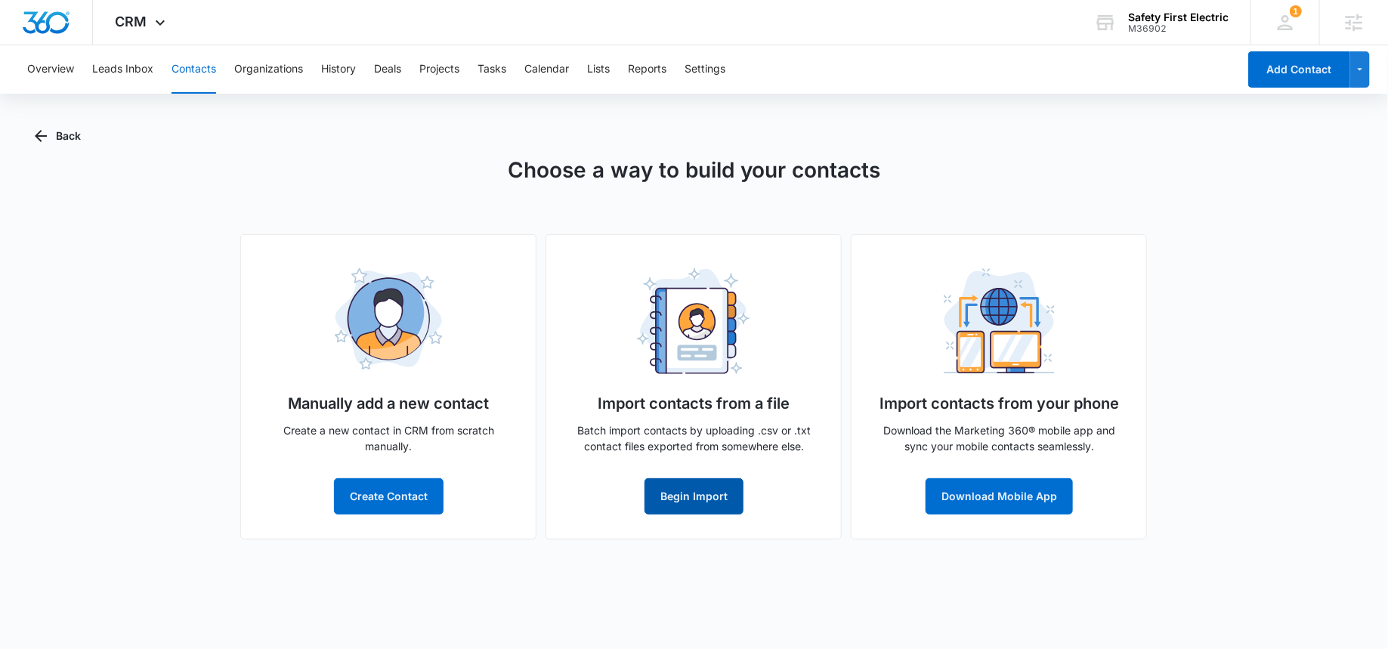
click at [676, 497] on button "Begin Import" at bounding box center [693, 496] width 99 height 36
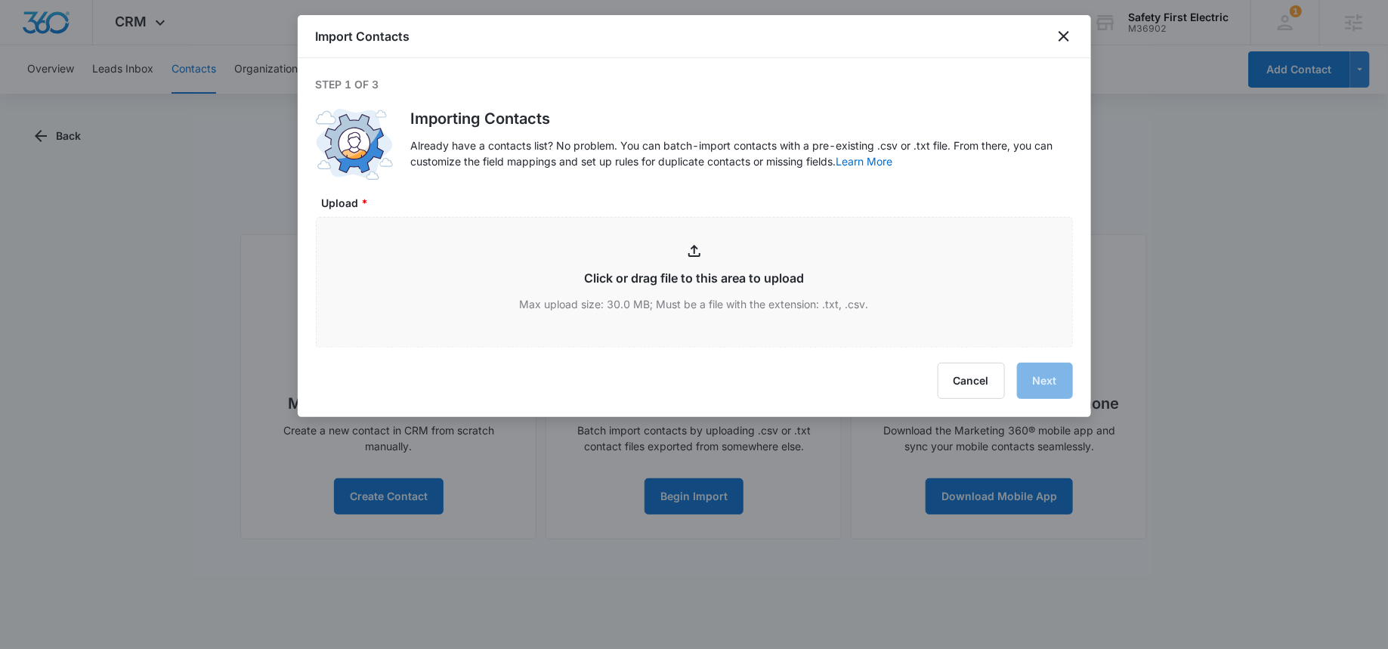
type input "C:\fakepath\Untitled spreadsheet - Sheet1 (27).csv"
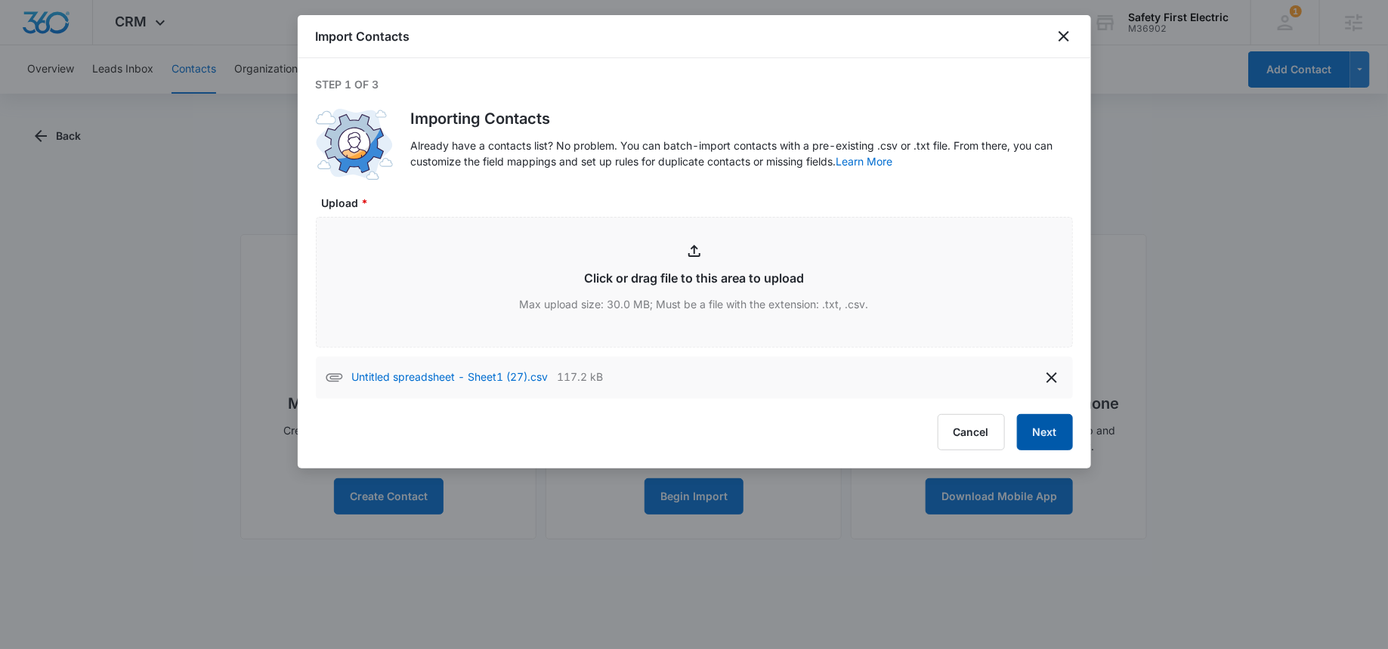
click at [1027, 427] on button "Next" at bounding box center [1045, 432] width 56 height 36
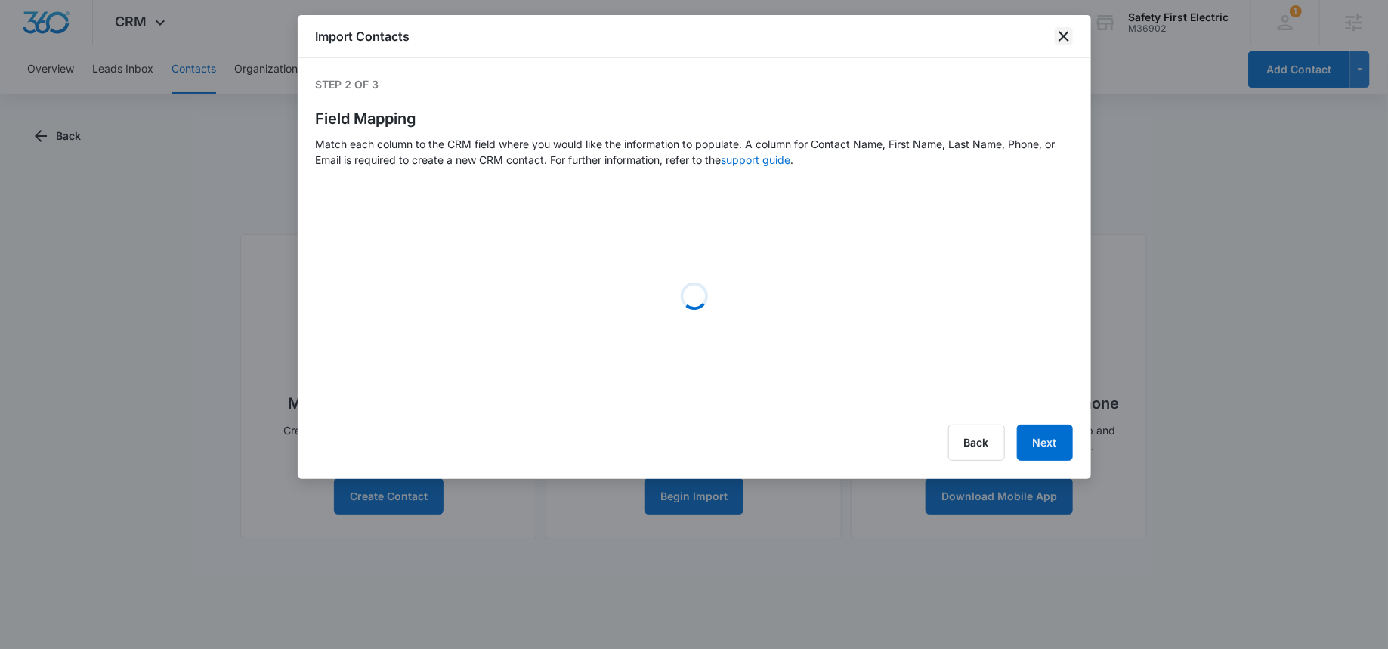
select select "78"
select select "79"
select select "184"
select select "185"
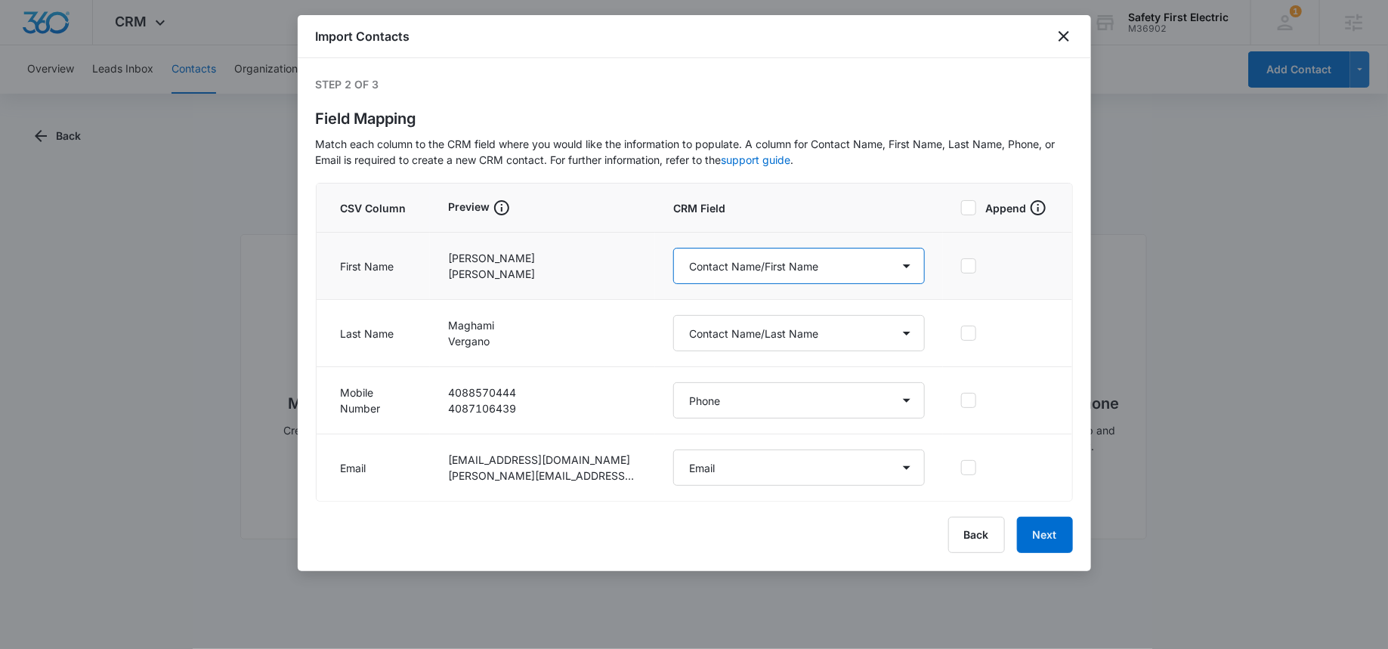
click at [695, 264] on select "Select a Column Address/City Address/Country Address/State Address/Street Addre…" at bounding box center [799, 266] width 252 height 36
click at [673, 248] on select "Select a Column Address/City Address/Country Address/State Address/Street Addre…" at bounding box center [799, 266] width 252 height 36
click at [1039, 529] on button "Next" at bounding box center [1045, 535] width 56 height 36
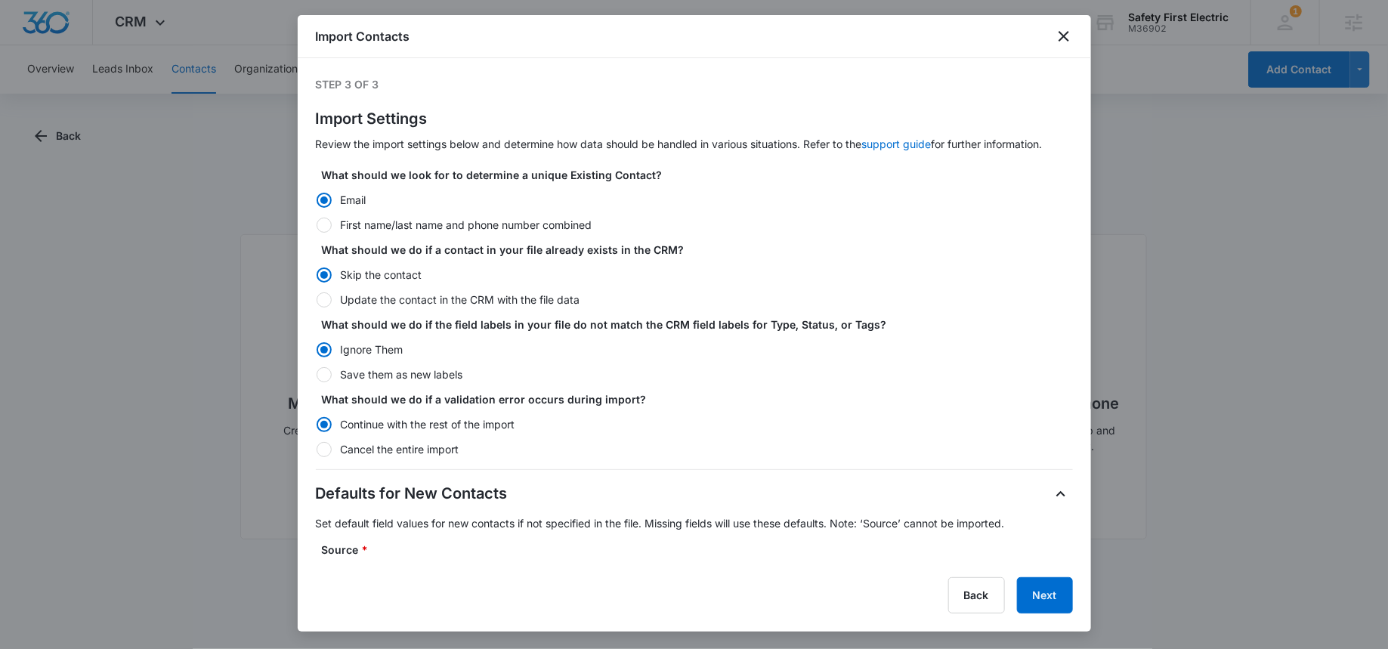
click at [405, 301] on label "Update the contact in the CRM with the file data" at bounding box center [694, 300] width 757 height 16
click at [317, 300] on input "Update the contact in the CRM with the file data" at bounding box center [316, 299] width 1 height 1
radio input "false"
radio input "true"
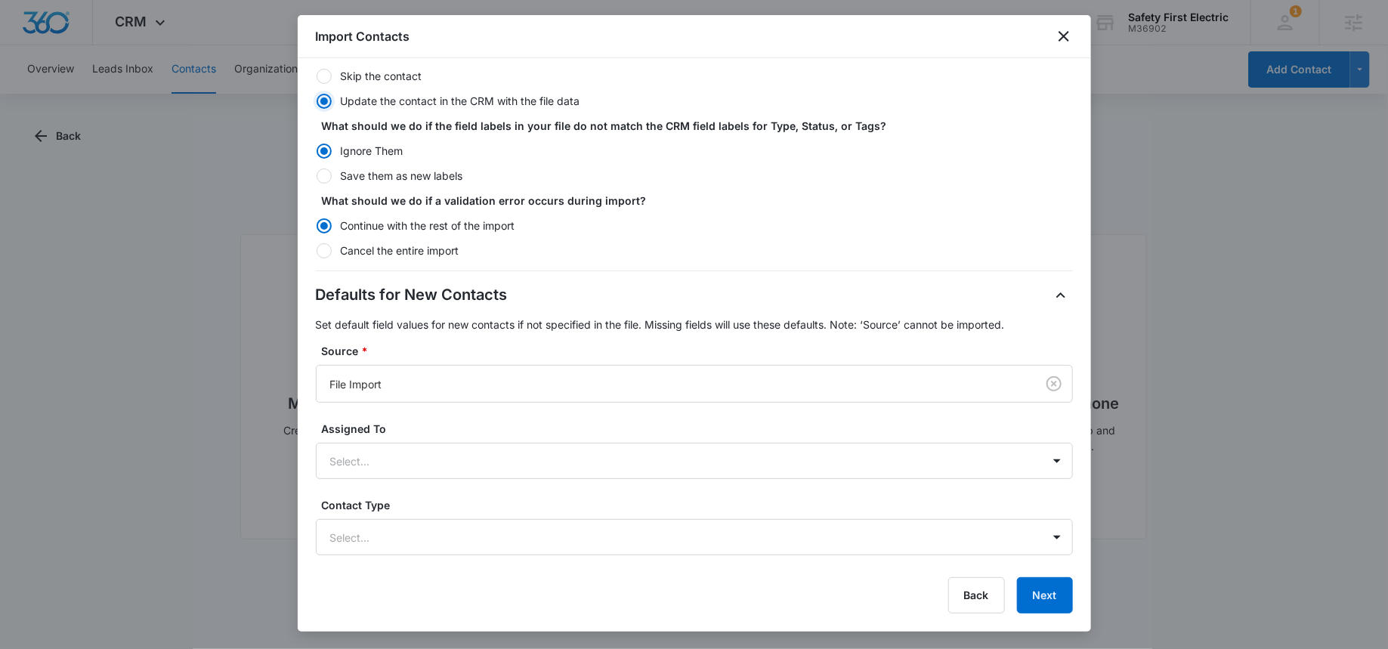
scroll to position [261, 0]
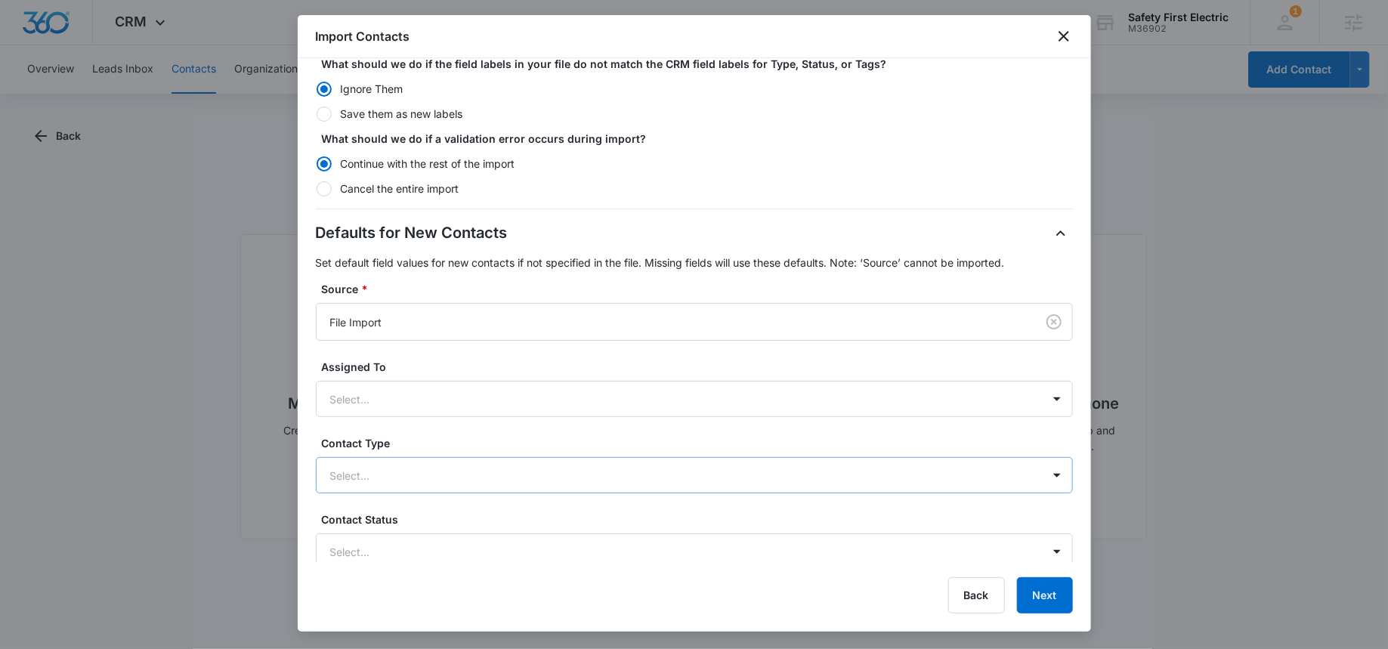
click at [378, 466] on div at bounding box center [676, 475] width 692 height 19
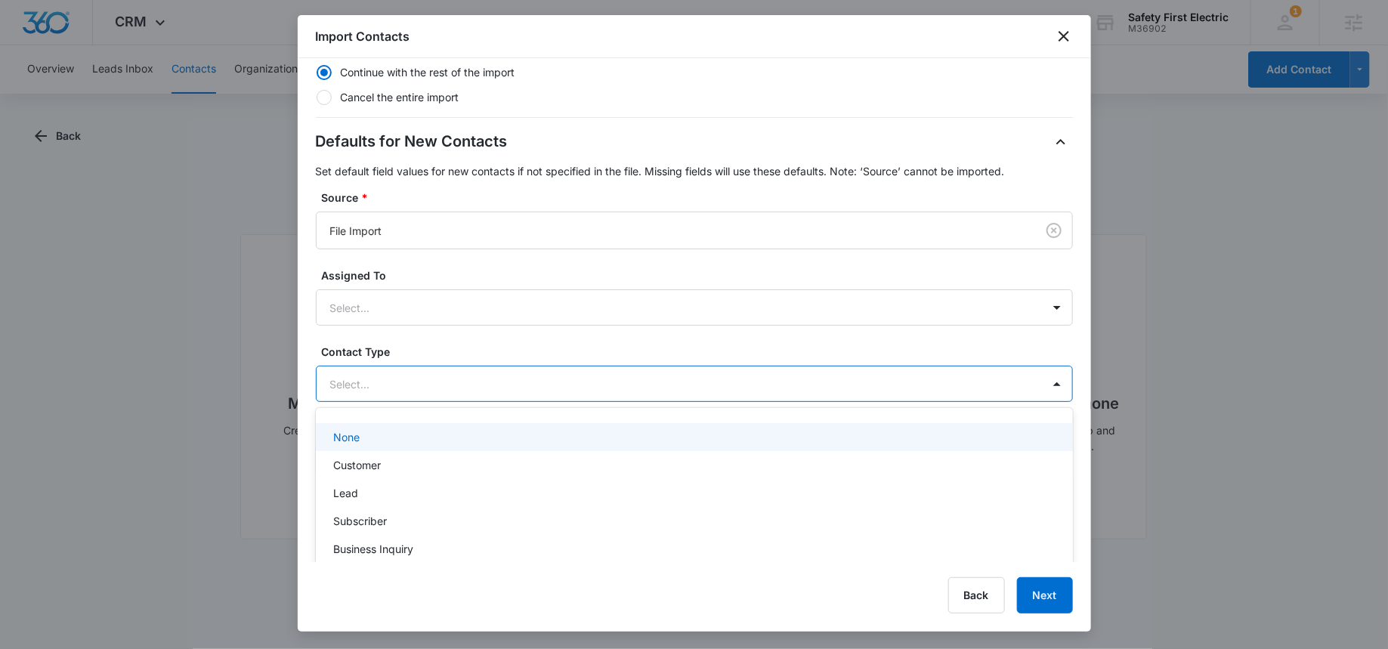
scroll to position [371, 0]
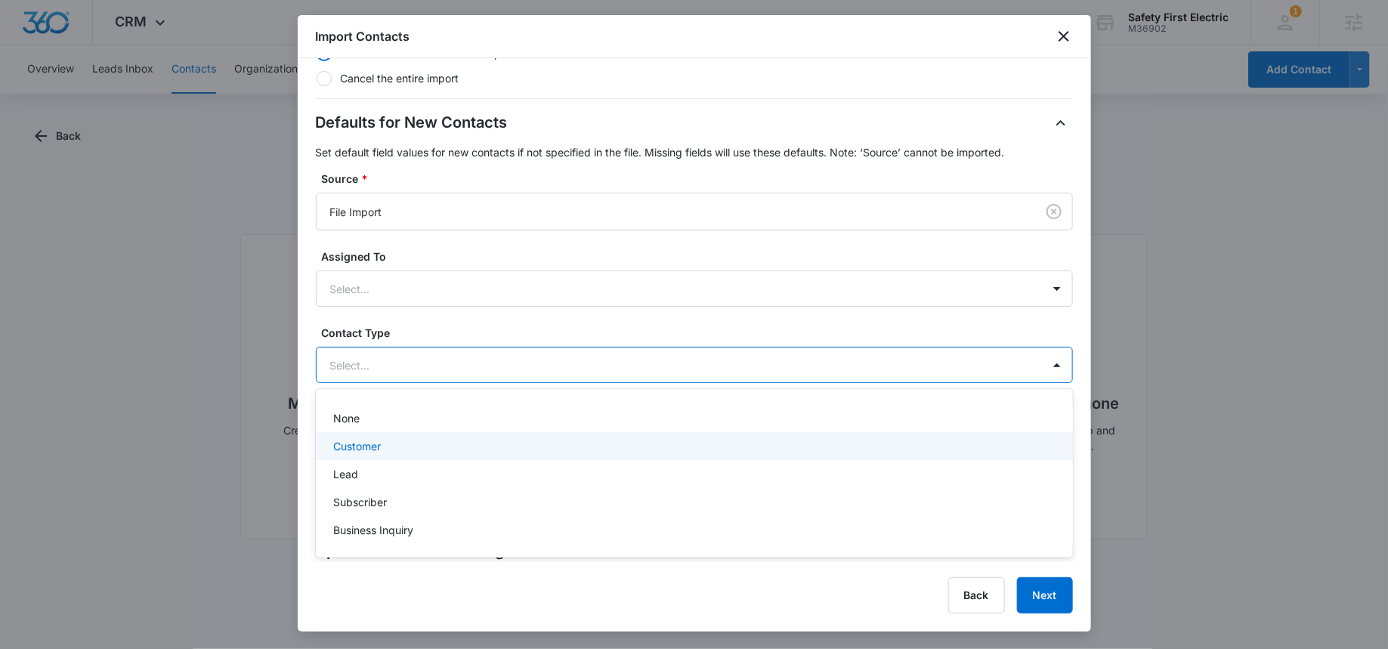
click at [372, 442] on p "Customer" at bounding box center [358, 446] width 48 height 16
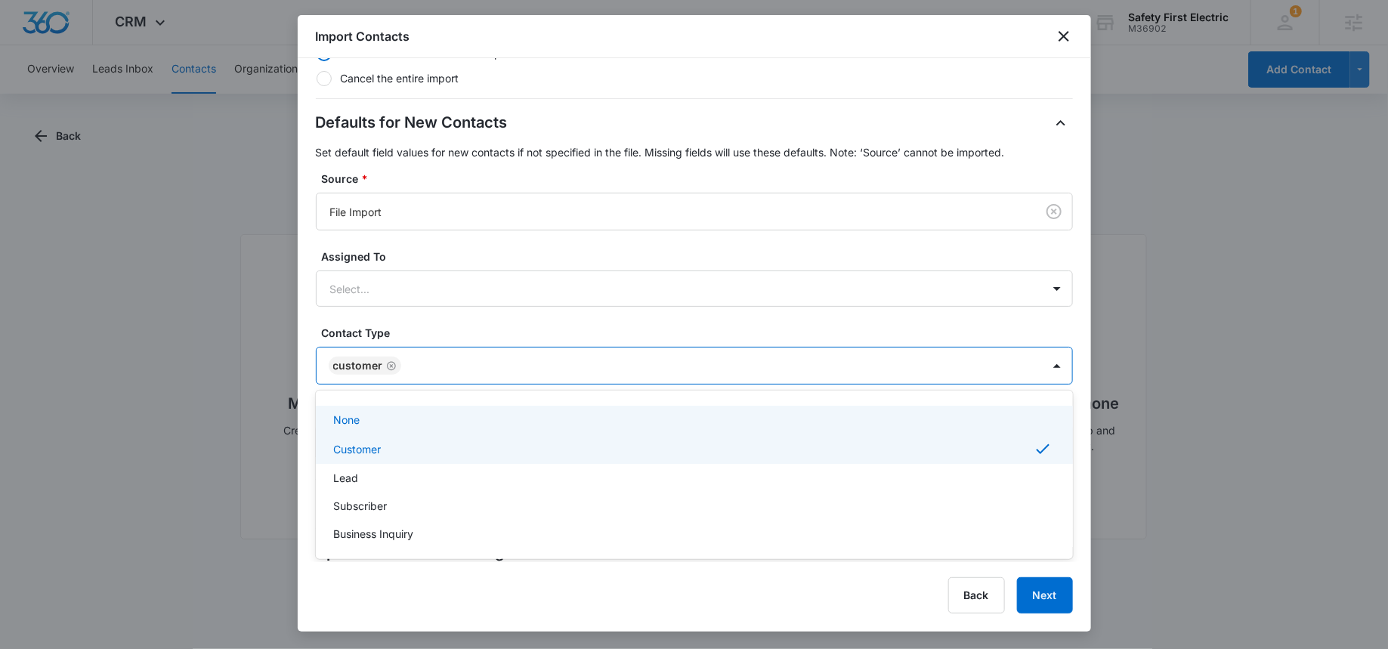
click at [576, 332] on label "Contact Type" at bounding box center [700, 333] width 757 height 16
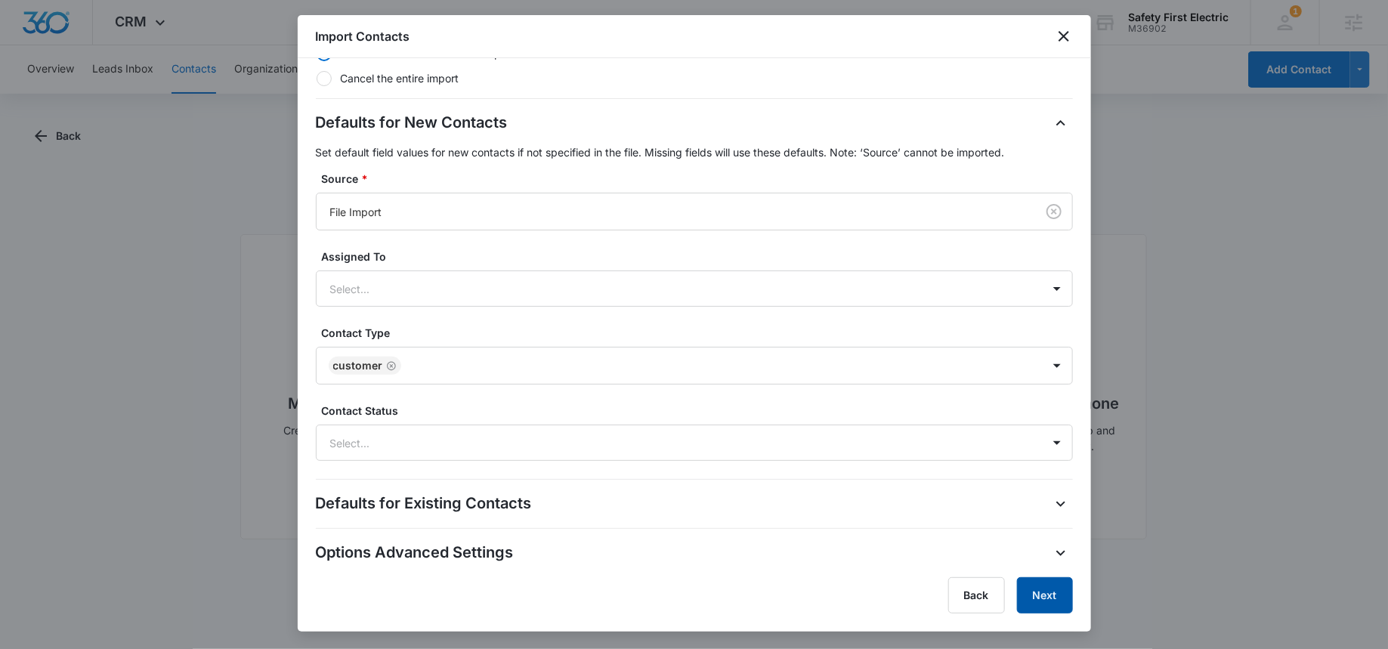
click at [1045, 594] on button "Next" at bounding box center [1045, 595] width 56 height 36
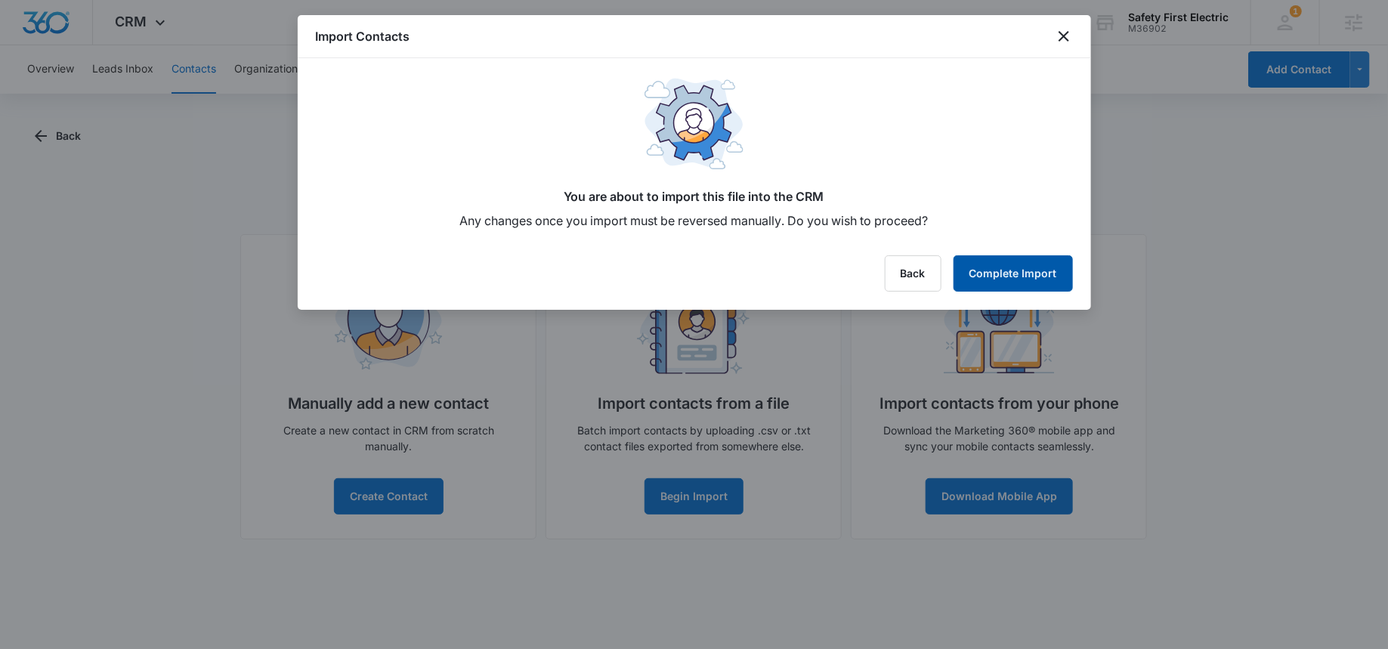
click at [1018, 277] on button "Complete Import" at bounding box center [1012, 273] width 119 height 36
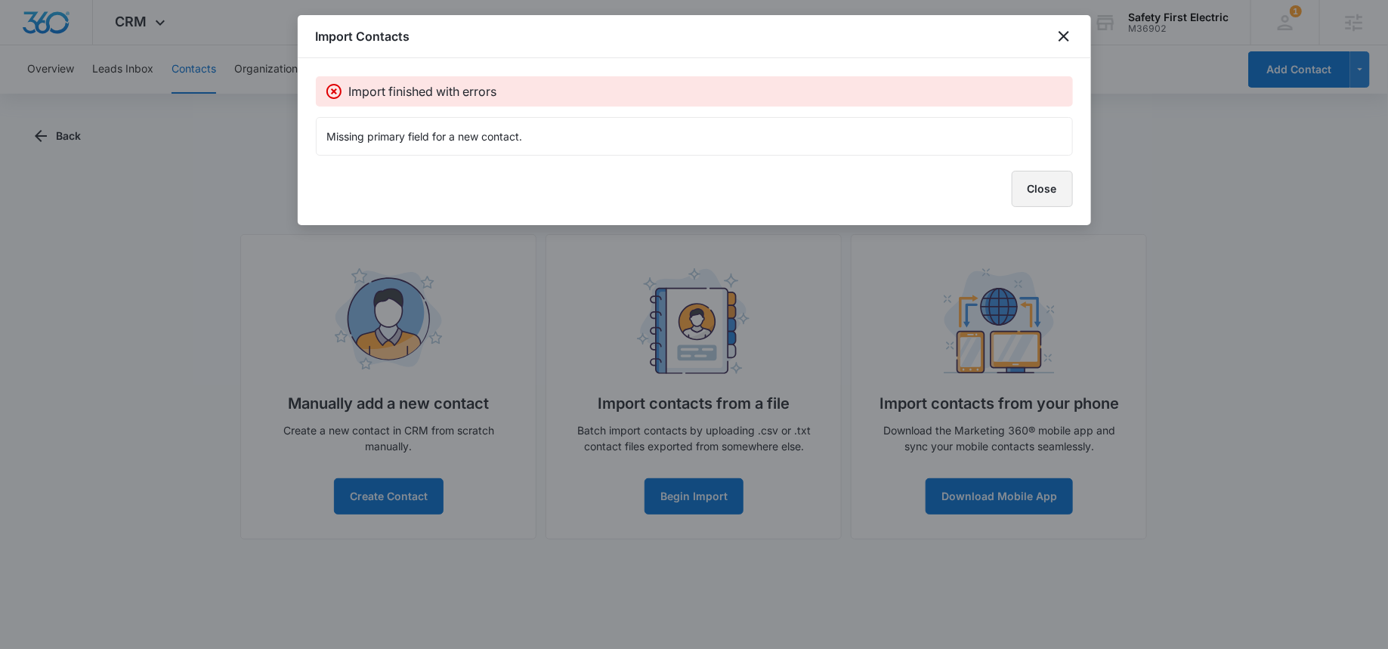
click at [1039, 190] on button "Close" at bounding box center [1042, 189] width 61 height 36
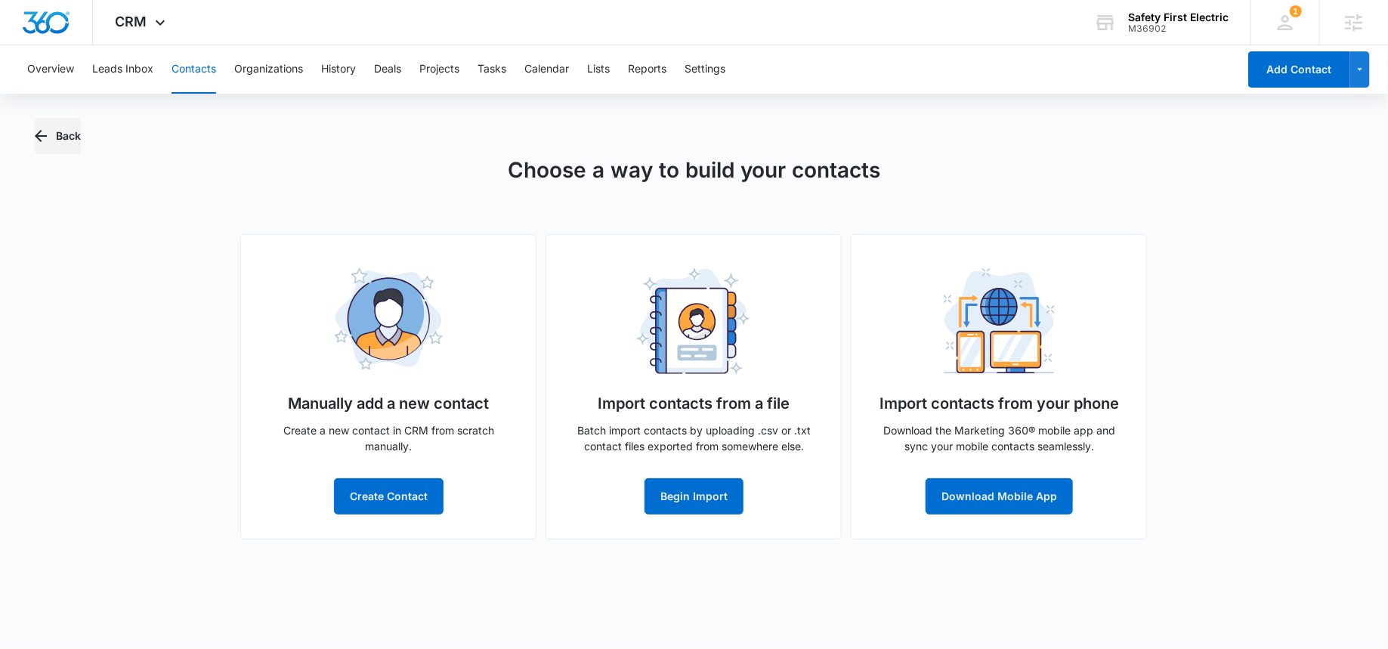
click at [70, 137] on button "Back" at bounding box center [58, 136] width 46 height 36
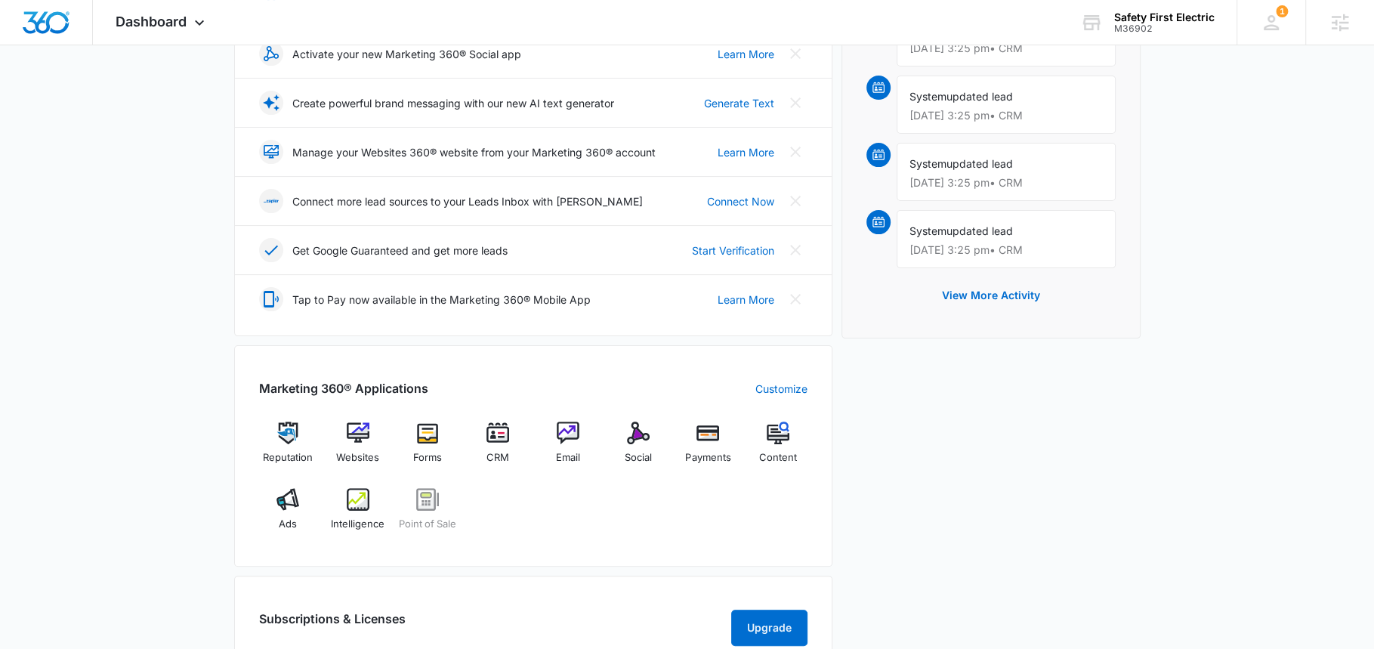
scroll to position [291, 0]
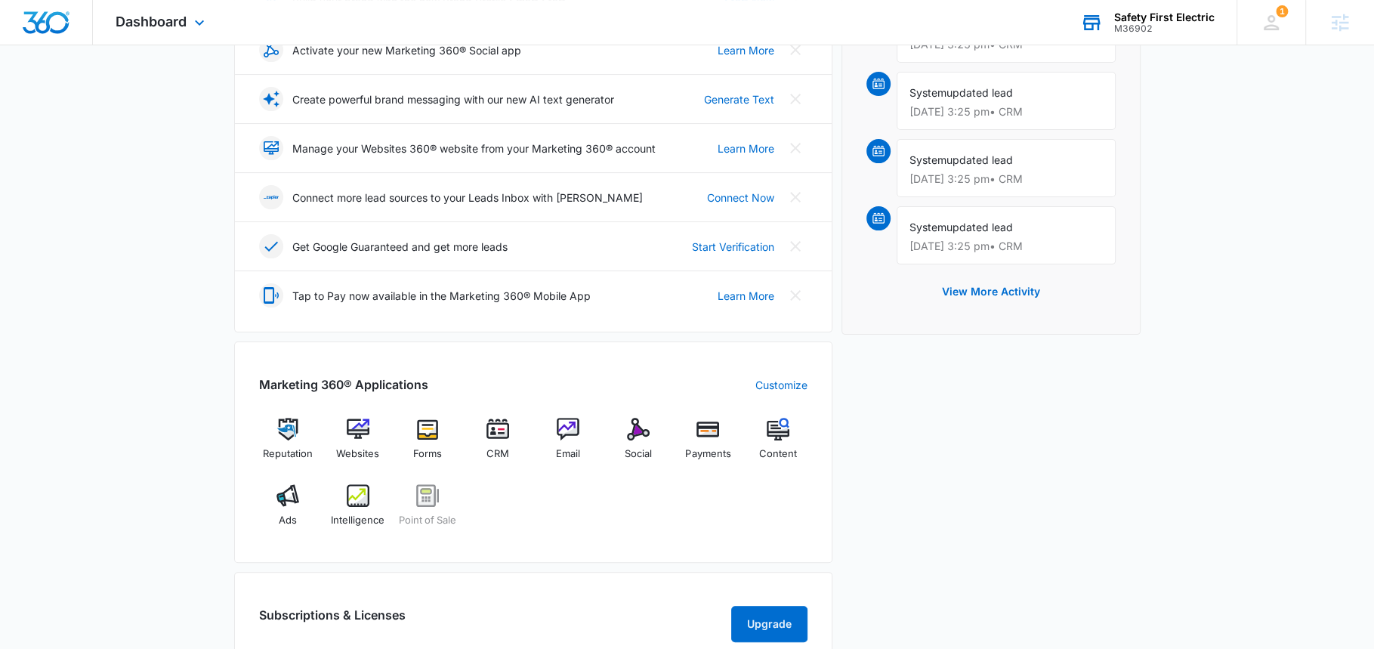
click at [1120, 17] on div "Safety First Electric" at bounding box center [1164, 17] width 100 height 12
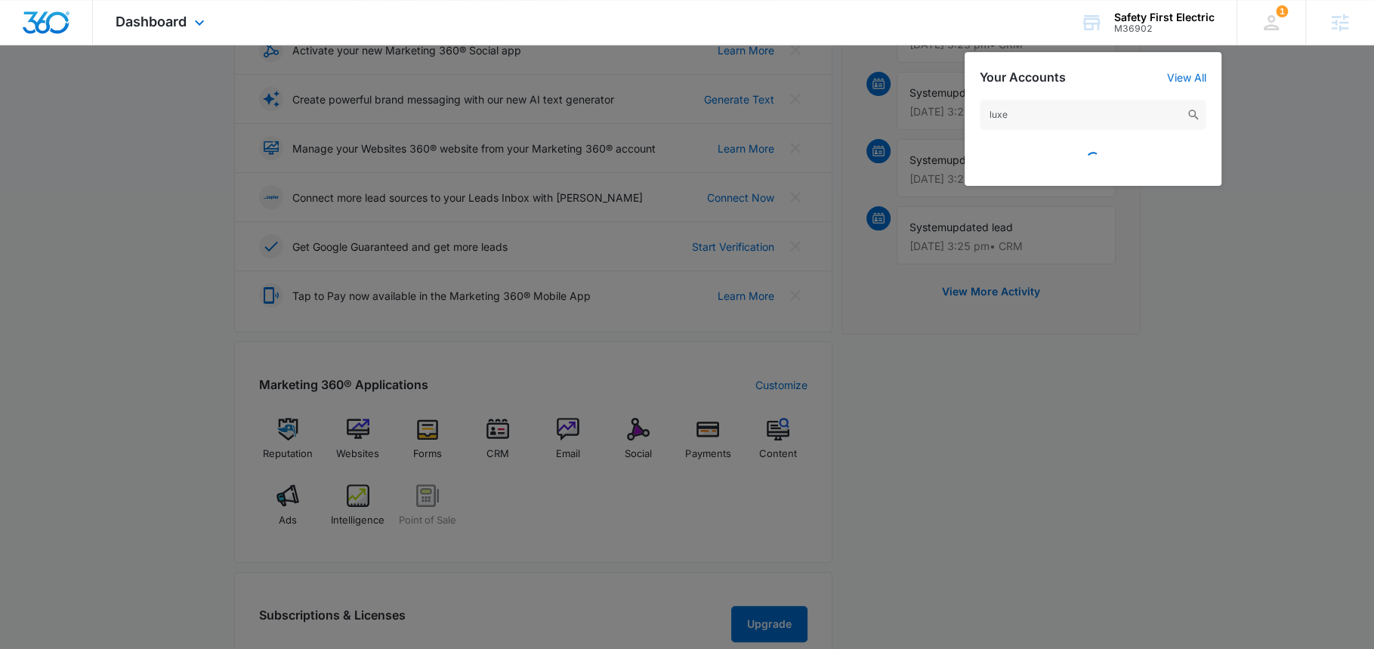
type input "luxe"
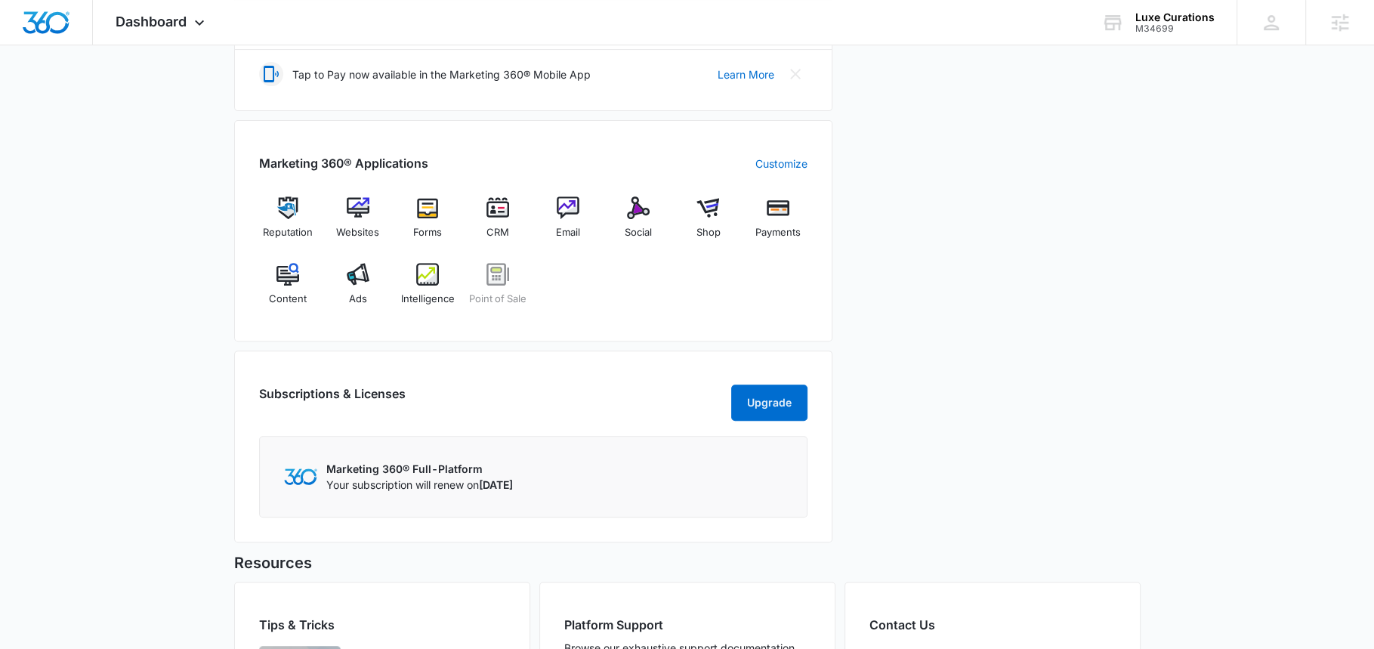
scroll to position [586, 0]
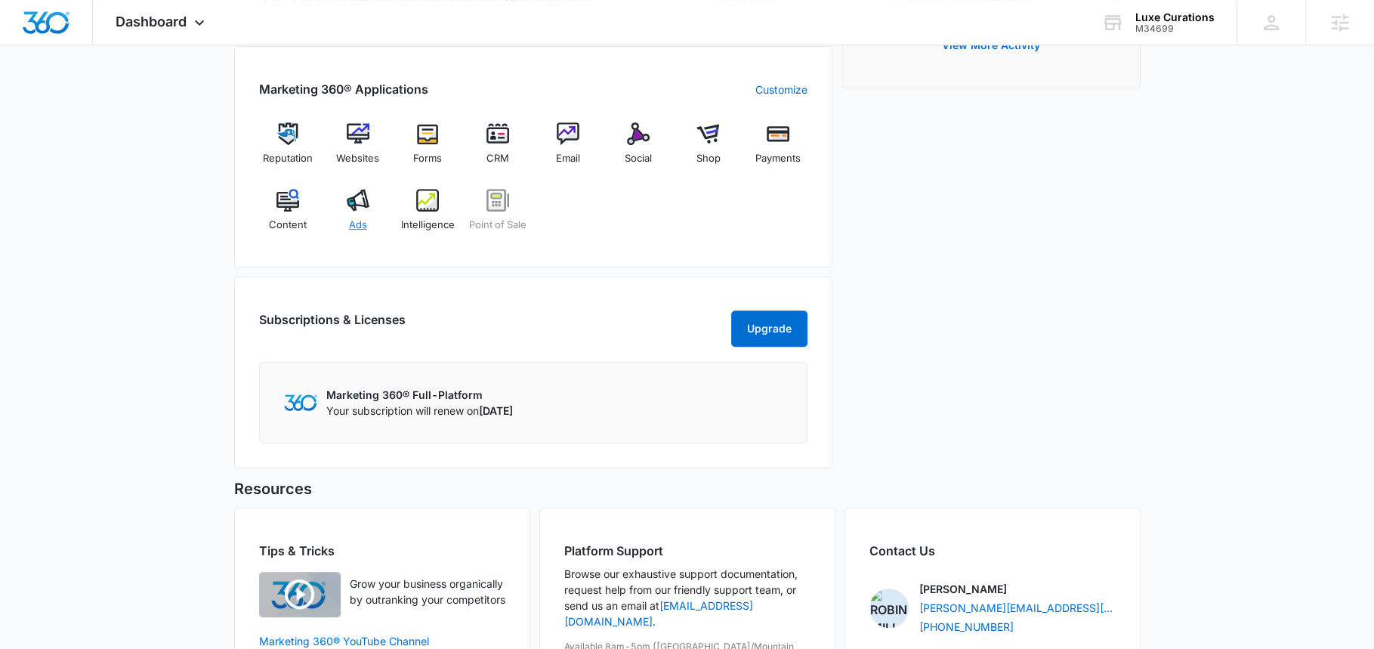
click at [344, 206] on div "Ads" at bounding box center [358, 216] width 58 height 54
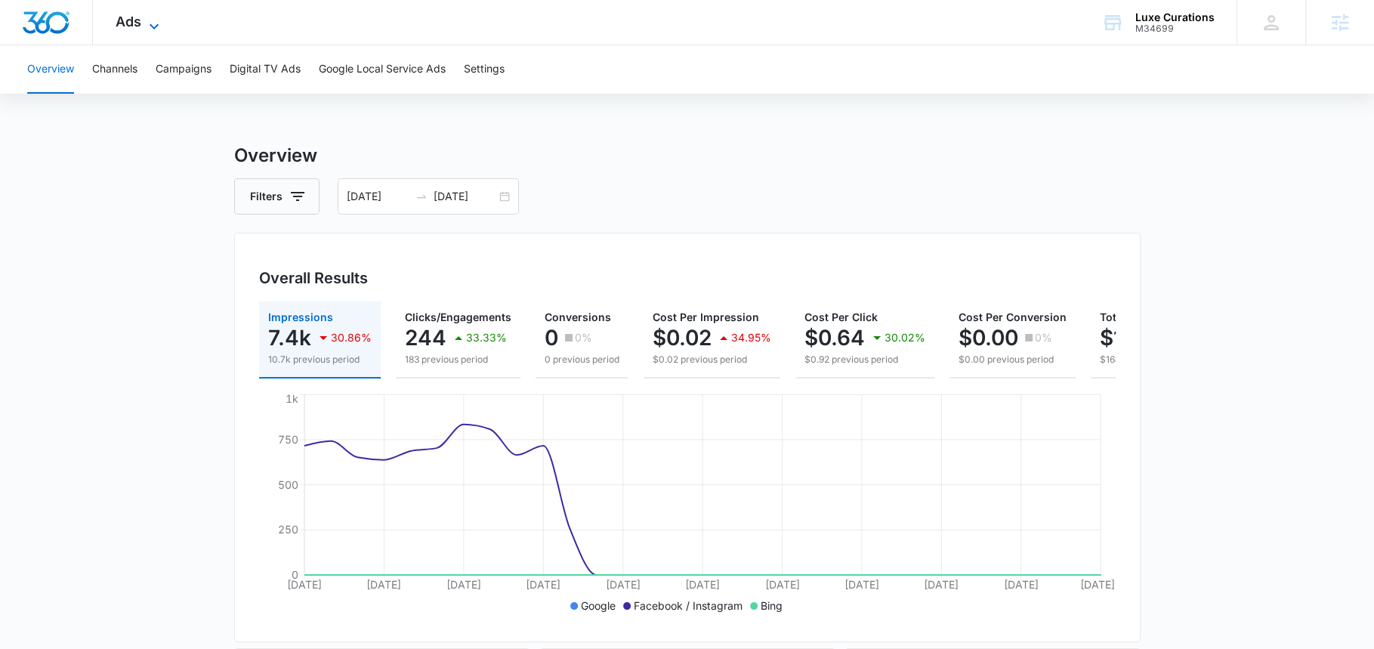
click at [125, 23] on span "Ads" at bounding box center [129, 22] width 26 height 16
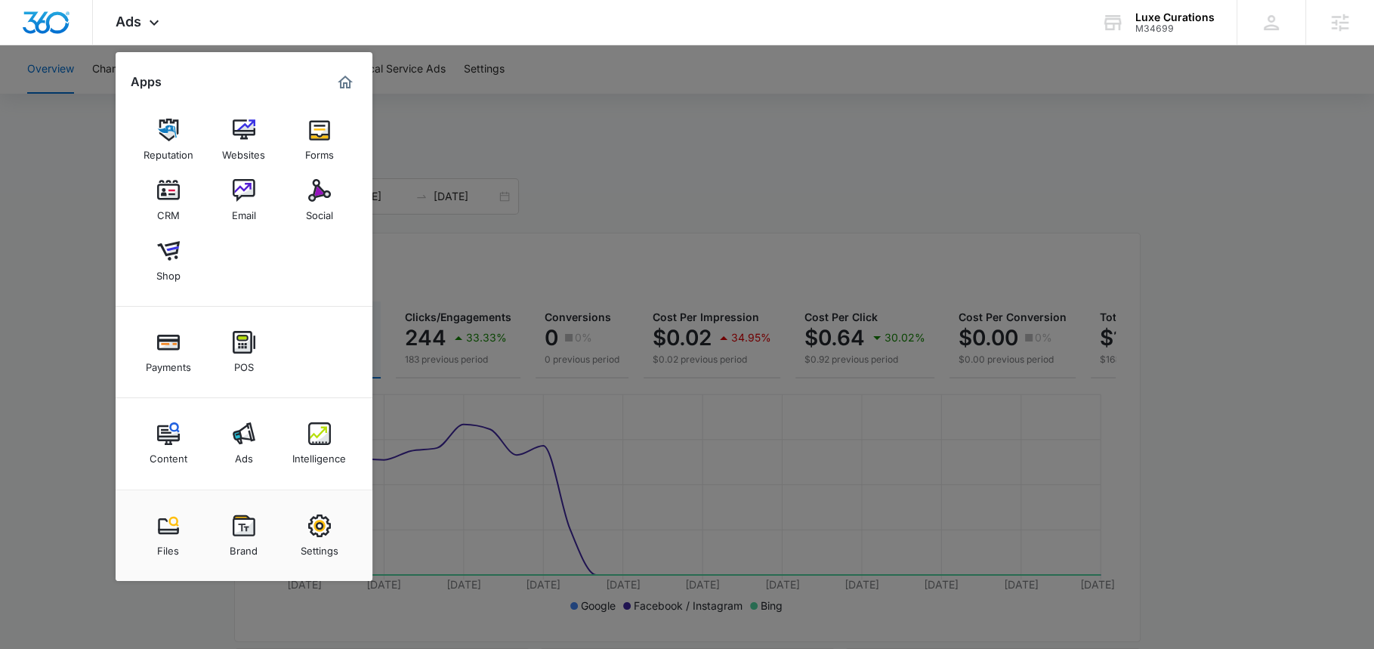
click at [553, 185] on div at bounding box center [687, 324] width 1374 height 649
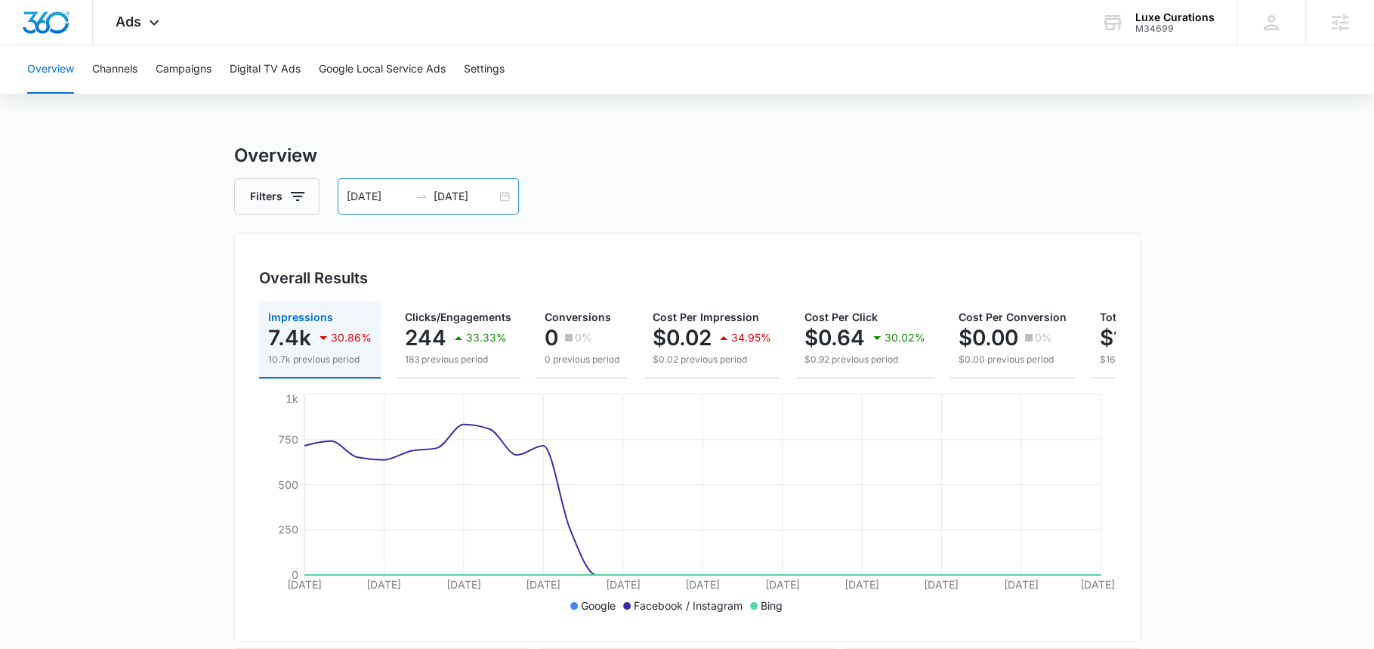
click at [457, 193] on input "[DATE]" at bounding box center [465, 196] width 63 height 17
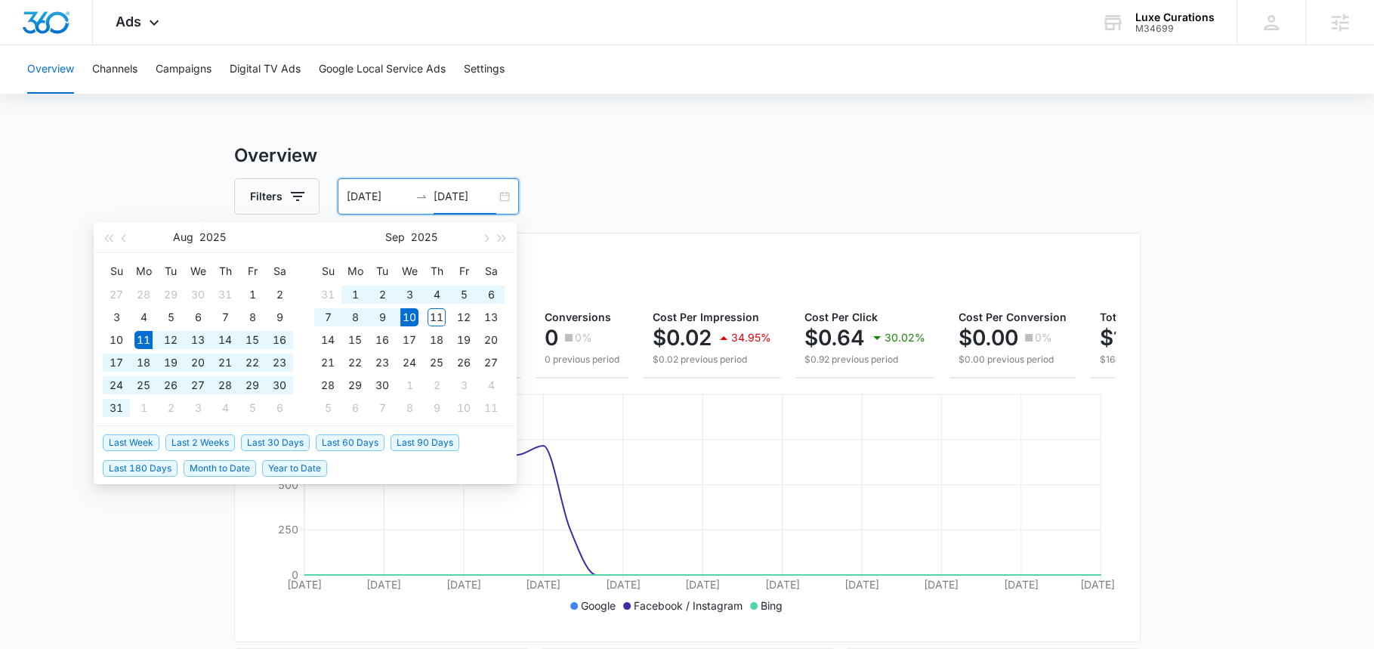
click at [619, 190] on div "Filters [DATE] [DATE]" at bounding box center [687, 196] width 907 height 36
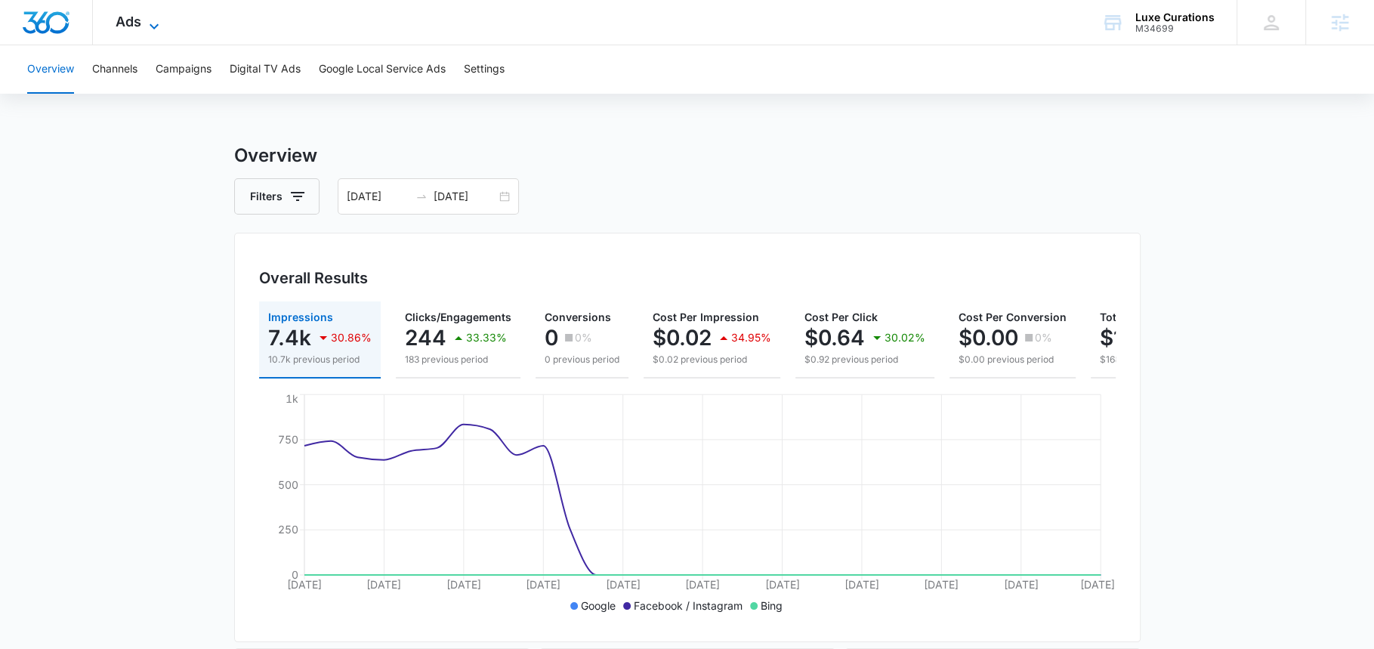
click at [148, 25] on icon at bounding box center [154, 26] width 18 height 18
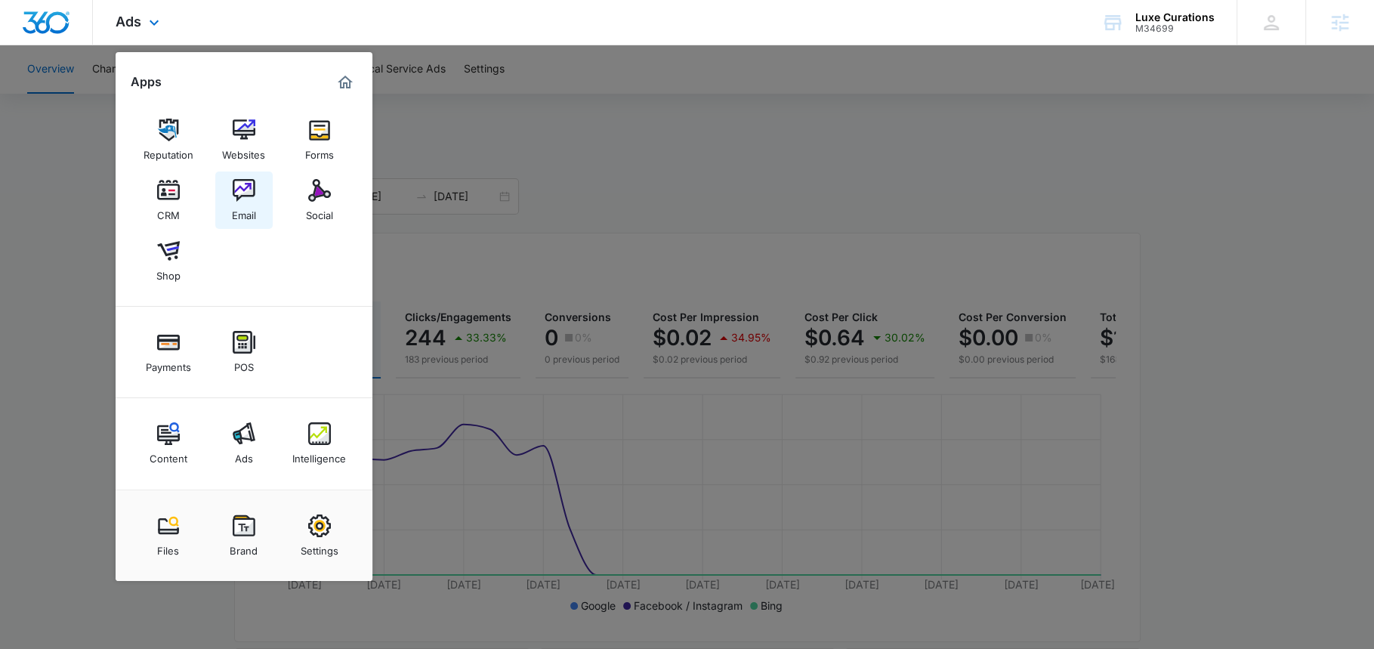
click at [229, 203] on link "Email" at bounding box center [243, 199] width 57 height 57
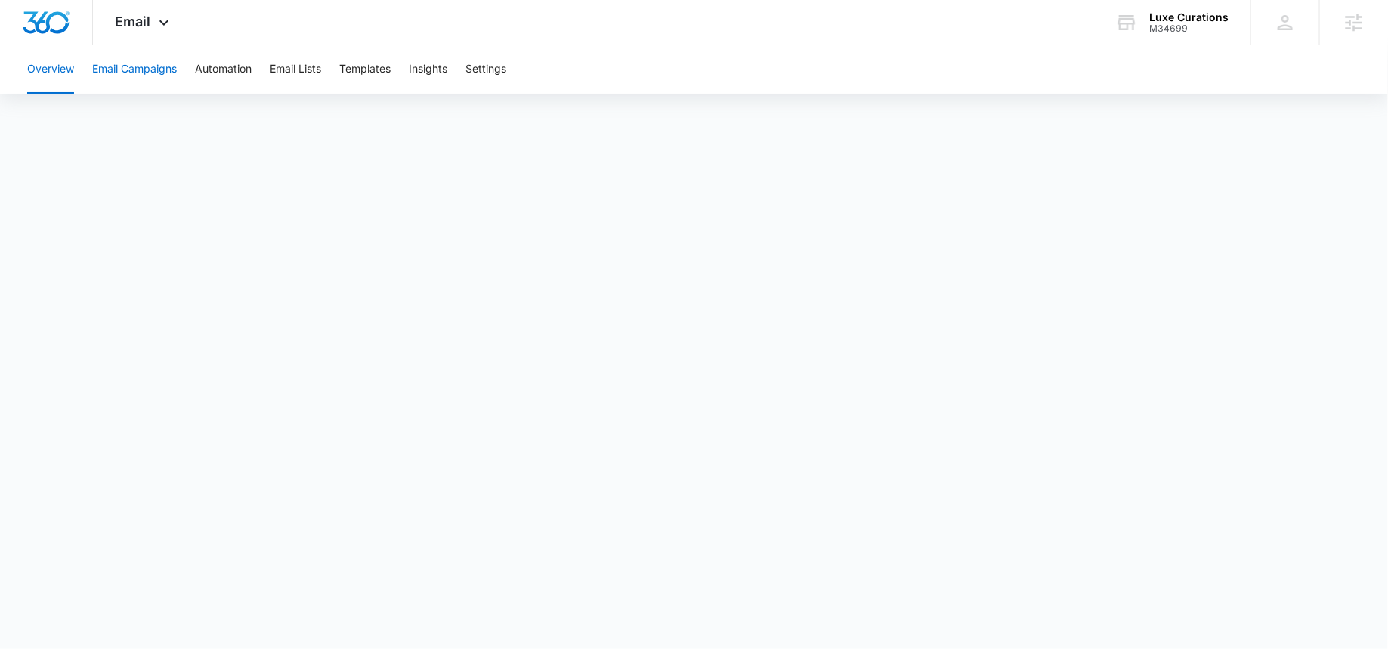
click at [121, 79] on button "Email Campaigns" at bounding box center [134, 69] width 85 height 48
